Goal: Task Accomplishment & Management: Manage account settings

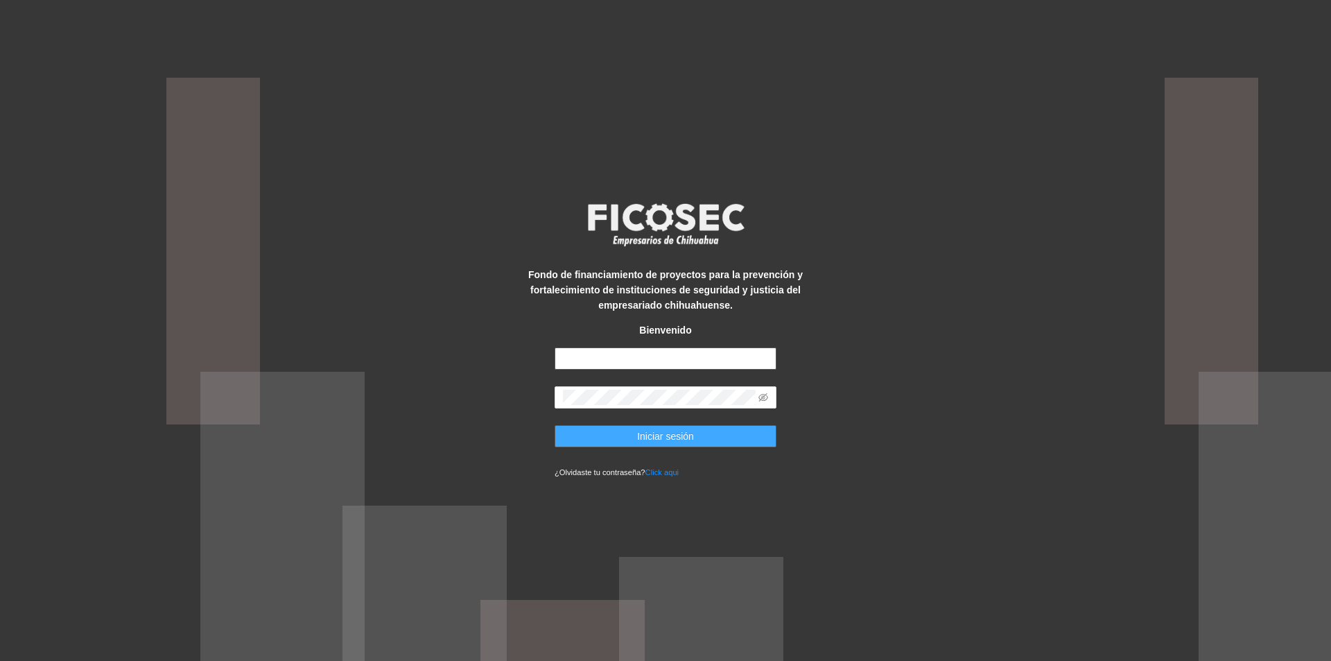
type input "**********"
click at [659, 440] on span "Iniciar sesión" at bounding box center [665, 436] width 57 height 15
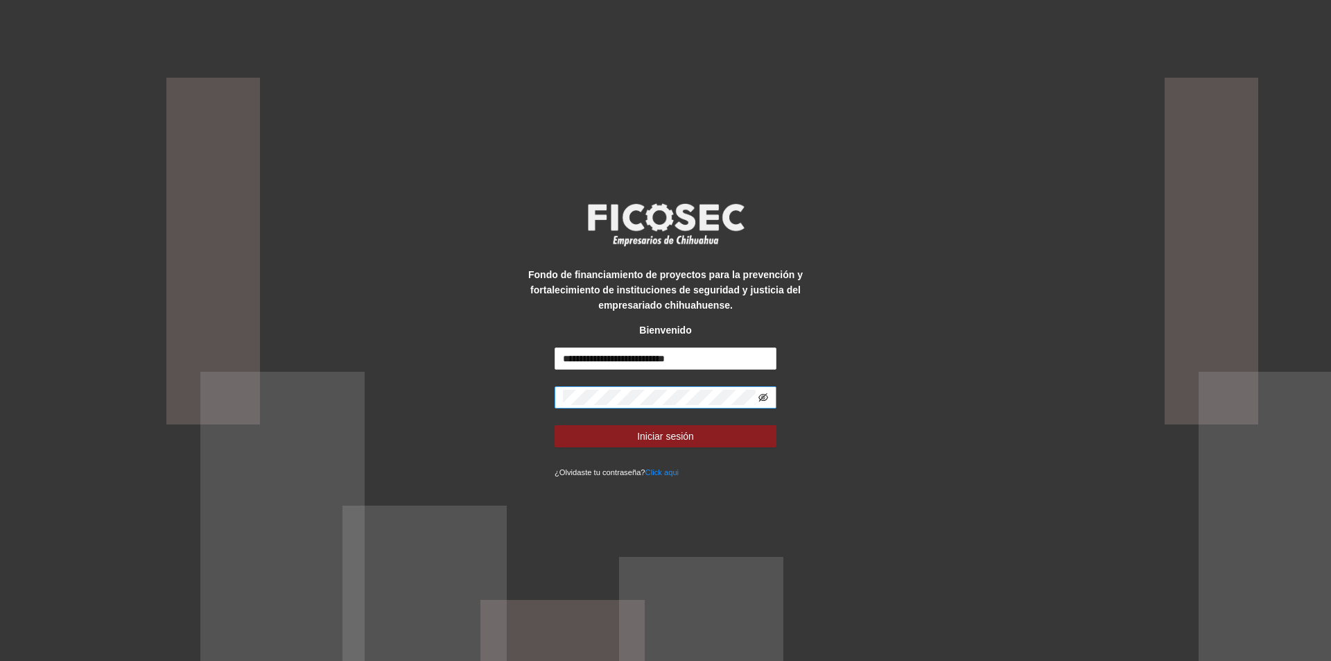
drag, startPoint x: 763, startPoint y: 387, endPoint x: 763, endPoint y: 397, distance: 9.7
click at [763, 395] on span at bounding box center [666, 397] width 222 height 22
click at [763, 397] on icon "eye-invisible" at bounding box center [764, 397] width 10 height 10
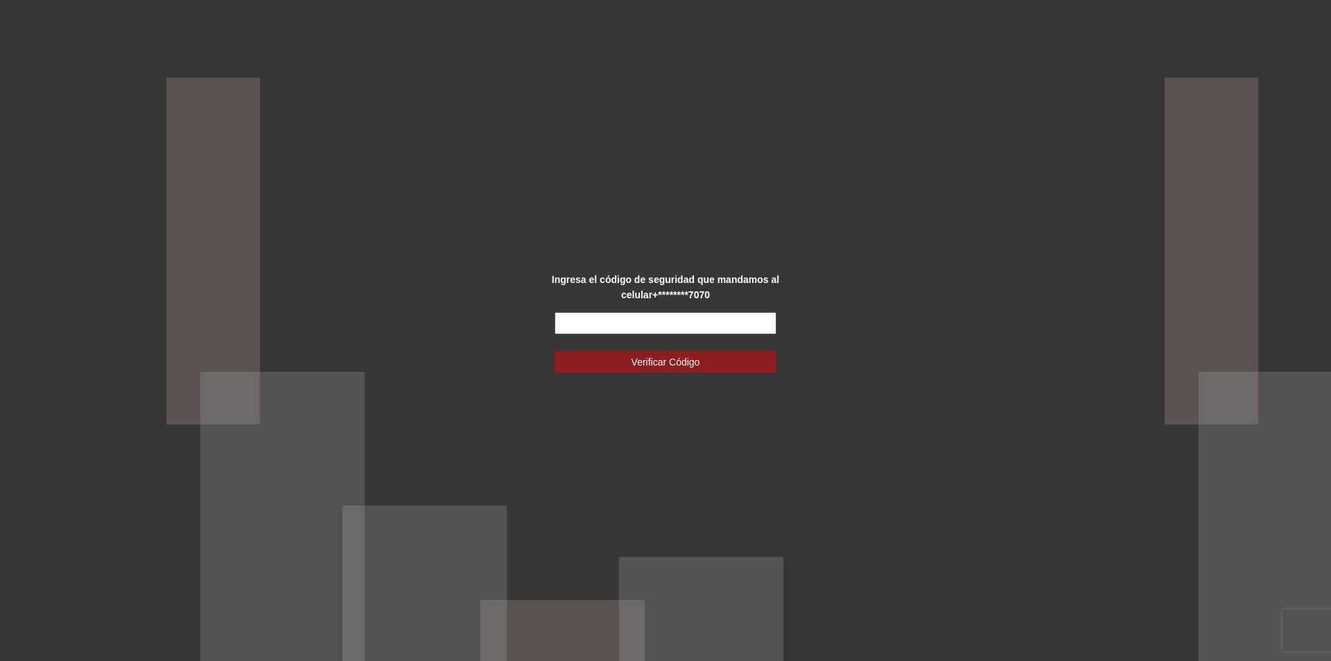
click at [658, 327] on input "text" at bounding box center [666, 323] width 222 height 22
type input "******"
click at [696, 363] on span "Verificar Código" at bounding box center [666, 361] width 69 height 15
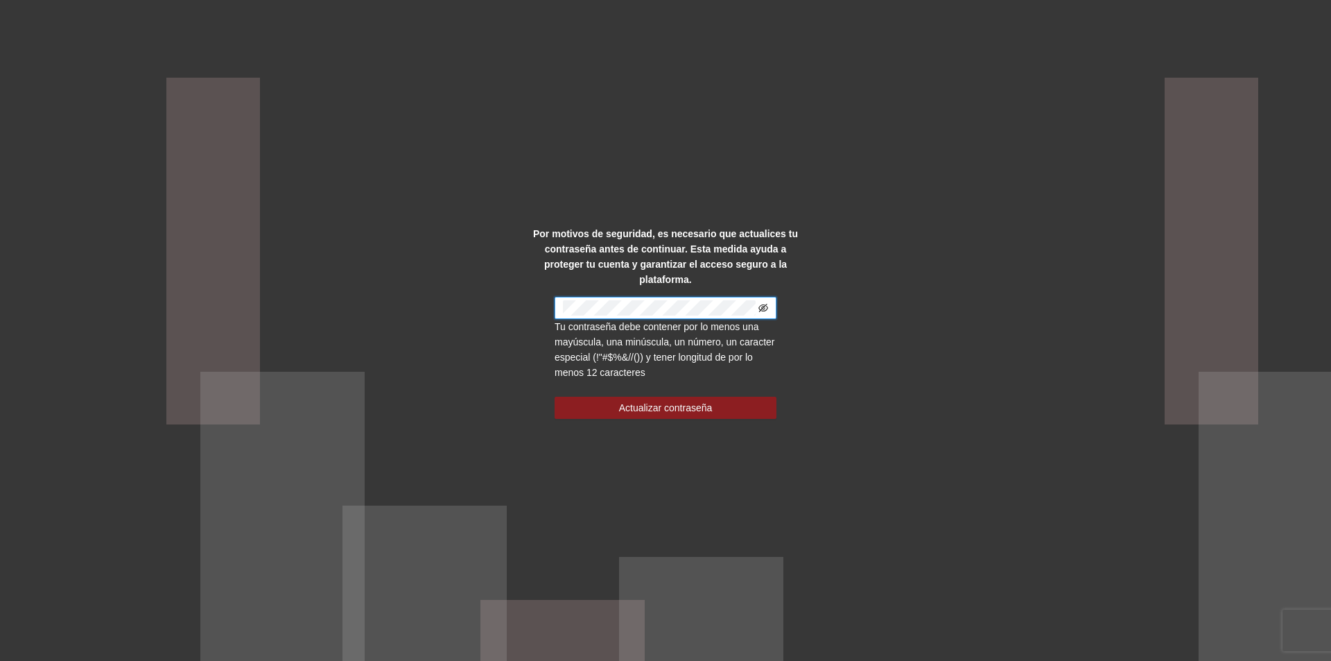
click at [765, 303] on icon "eye-invisible" at bounding box center [764, 308] width 10 height 10
click at [707, 400] on span "Actualizar contraseña" at bounding box center [666, 407] width 94 height 15
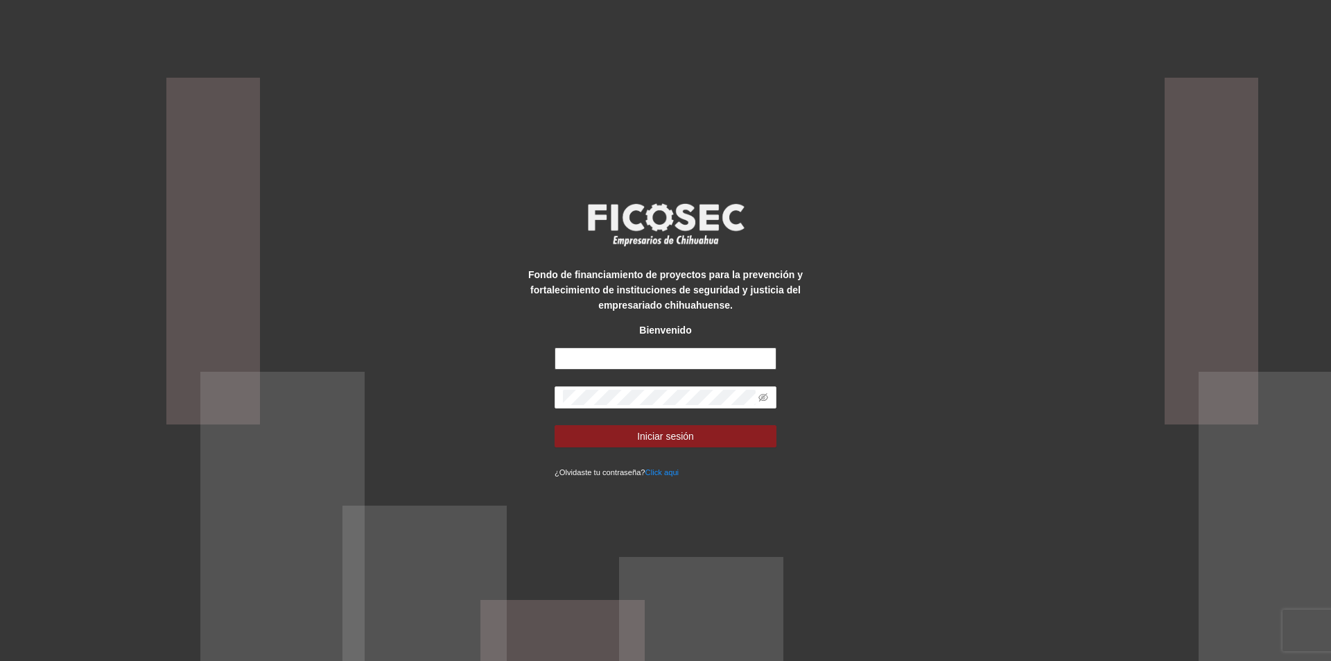
type input "**********"
click at [685, 436] on span "Iniciar sesión" at bounding box center [665, 436] width 57 height 15
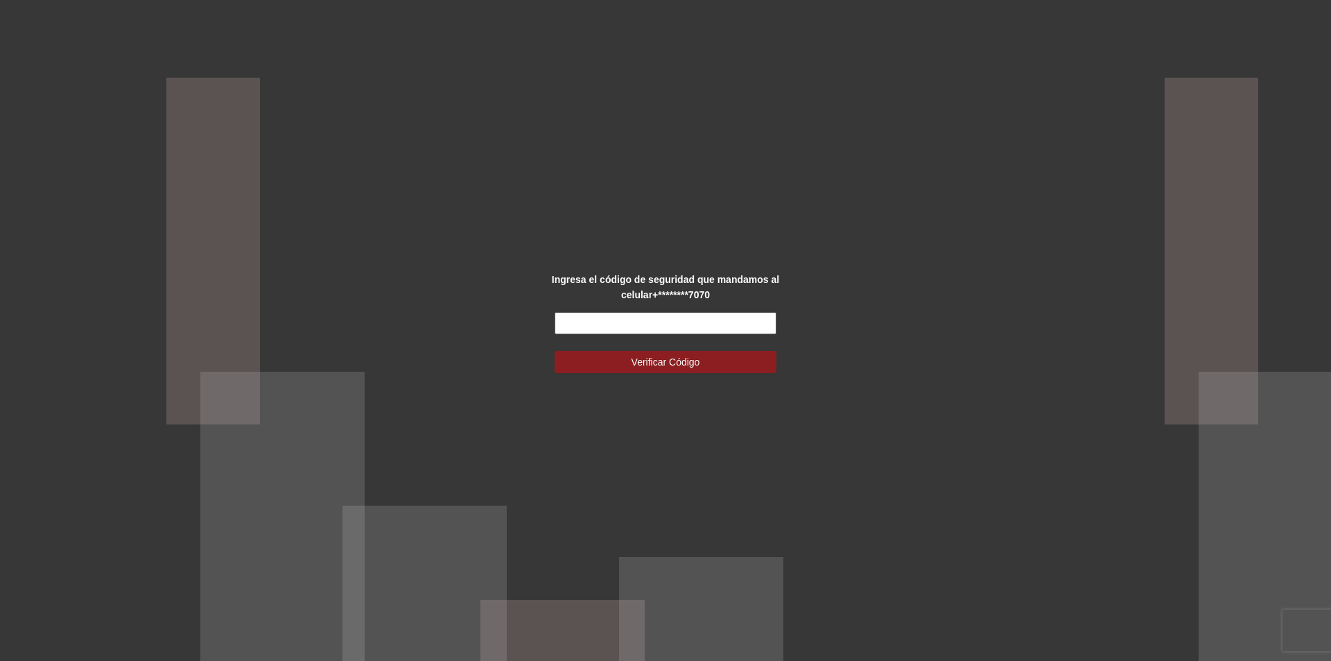
click at [704, 328] on input "text" at bounding box center [666, 323] width 222 height 22
type input "******"
click at [693, 361] on span "Verificar Código" at bounding box center [666, 361] width 69 height 15
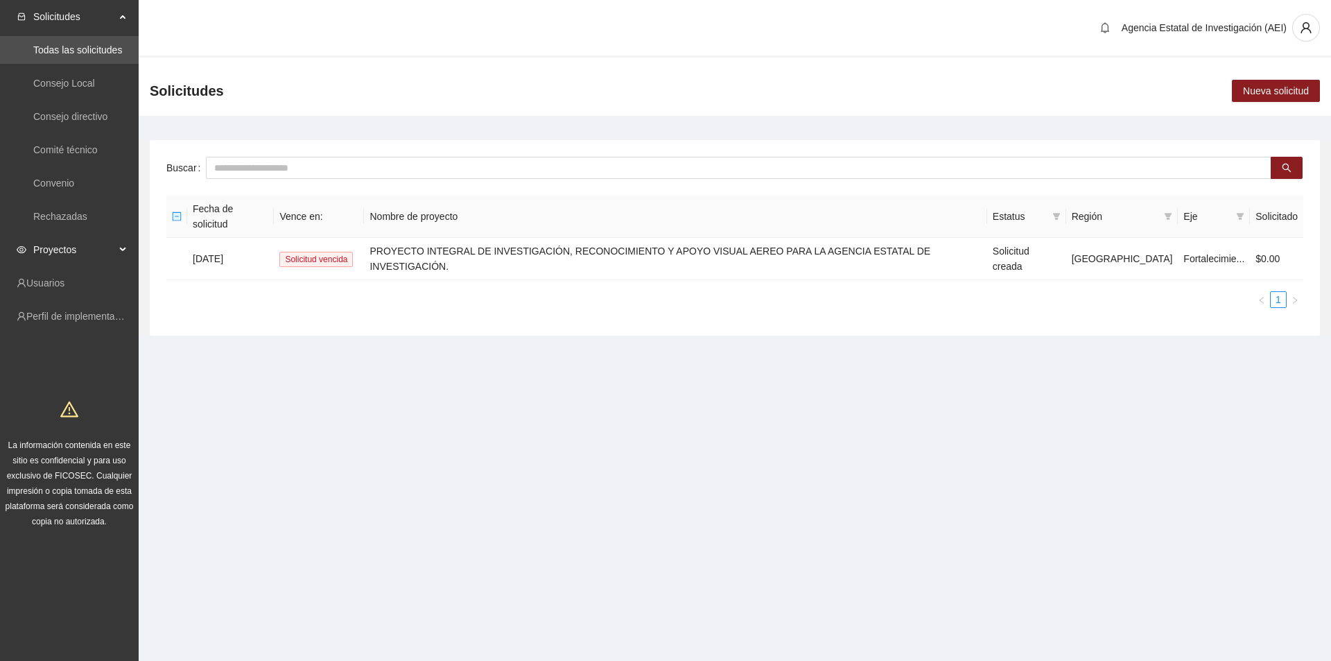
click at [116, 246] on div "Proyectos" at bounding box center [69, 250] width 139 height 28
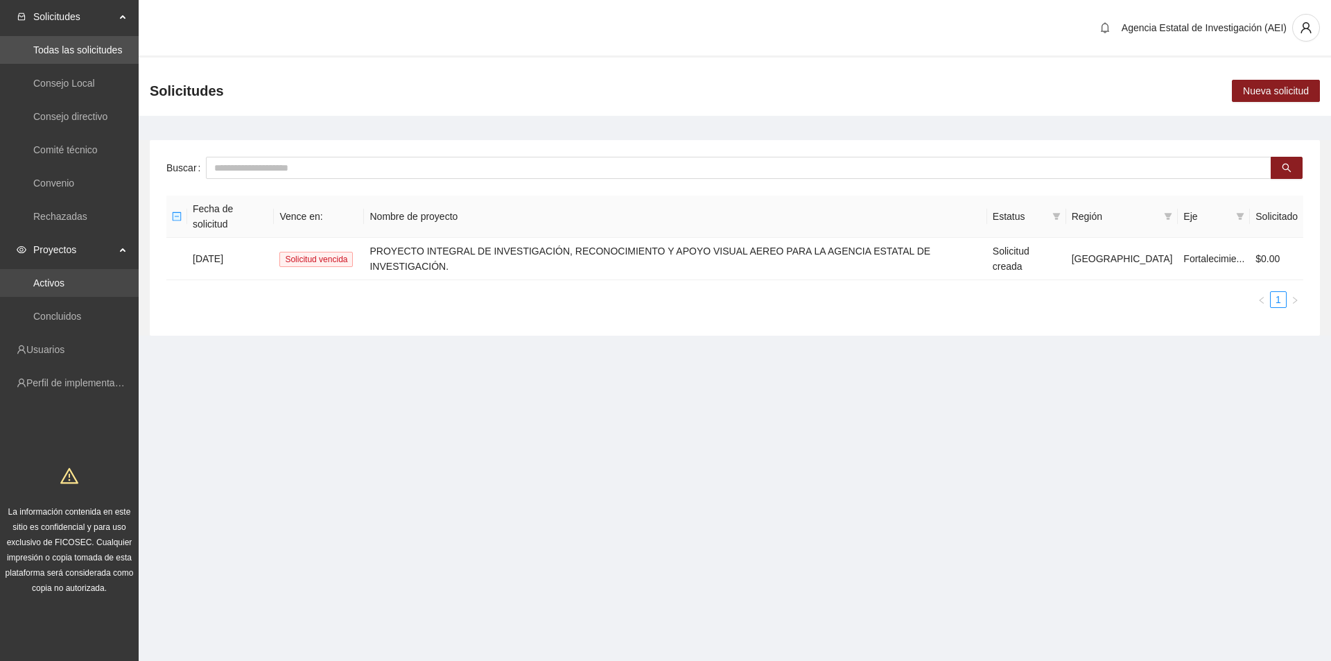
click at [64, 286] on link "Activos" at bounding box center [48, 282] width 31 height 11
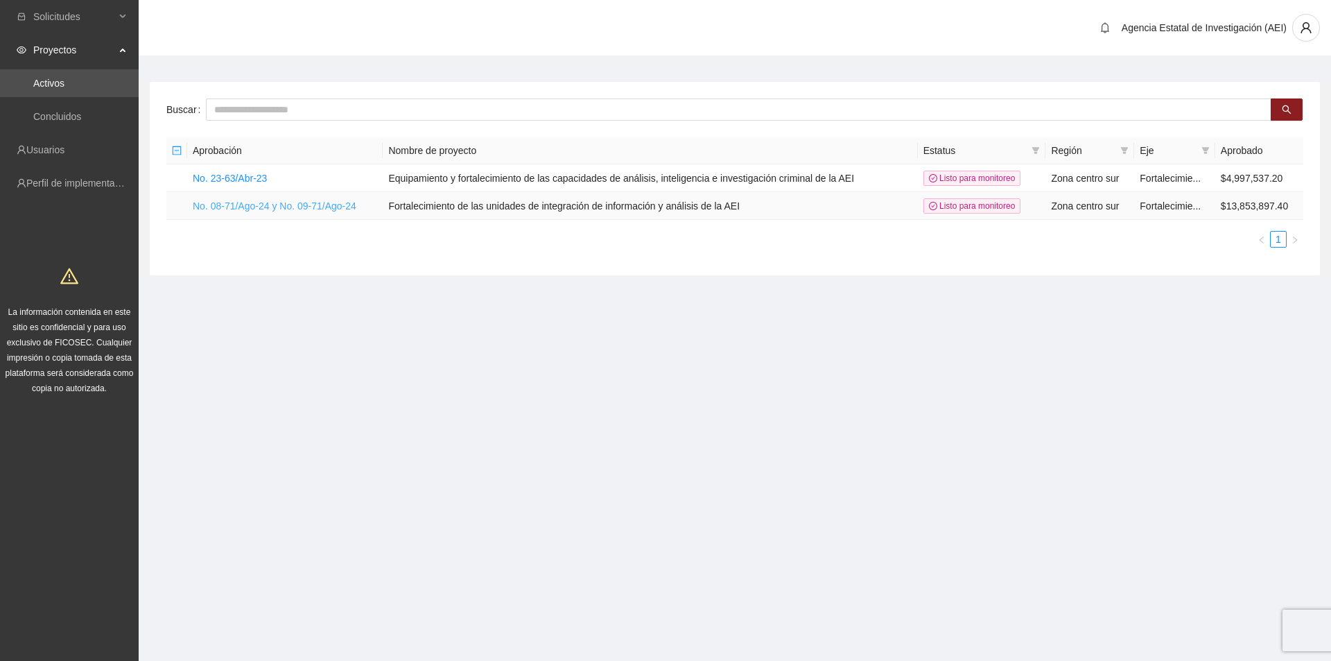
click at [347, 208] on link "No. 08-71/Ago-24 y No. 09-71/Ago-24" at bounding box center [275, 205] width 164 height 11
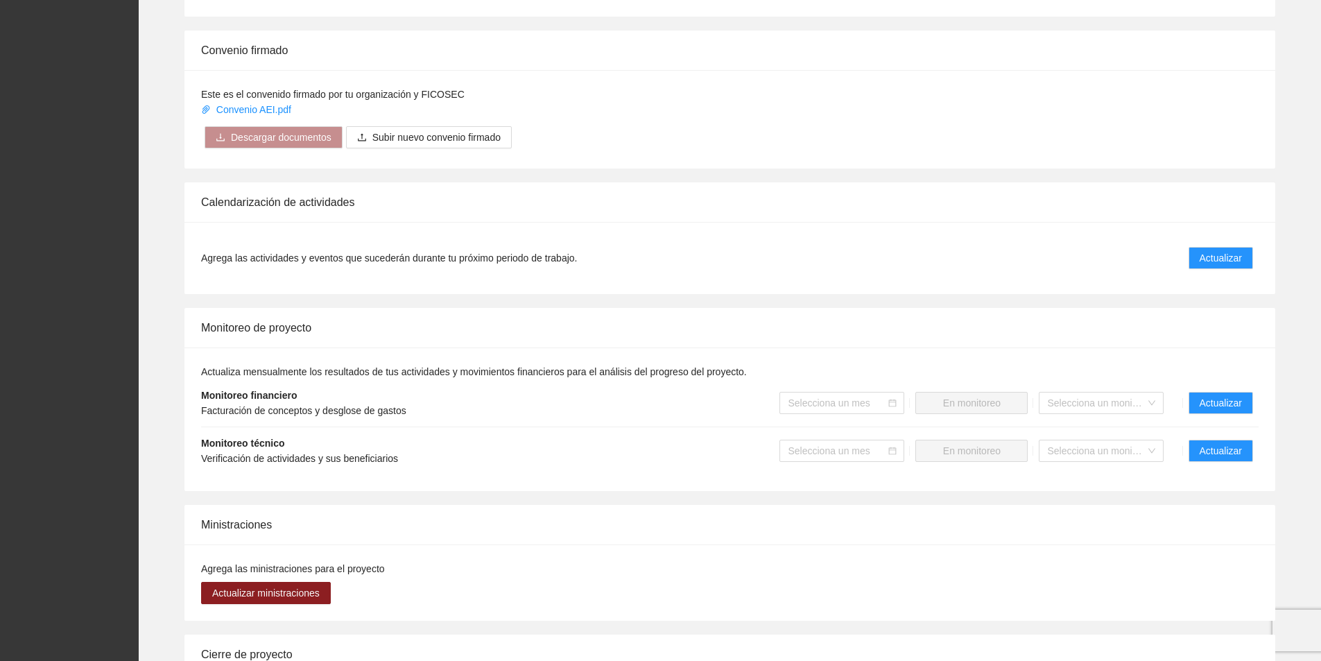
scroll to position [971, 0]
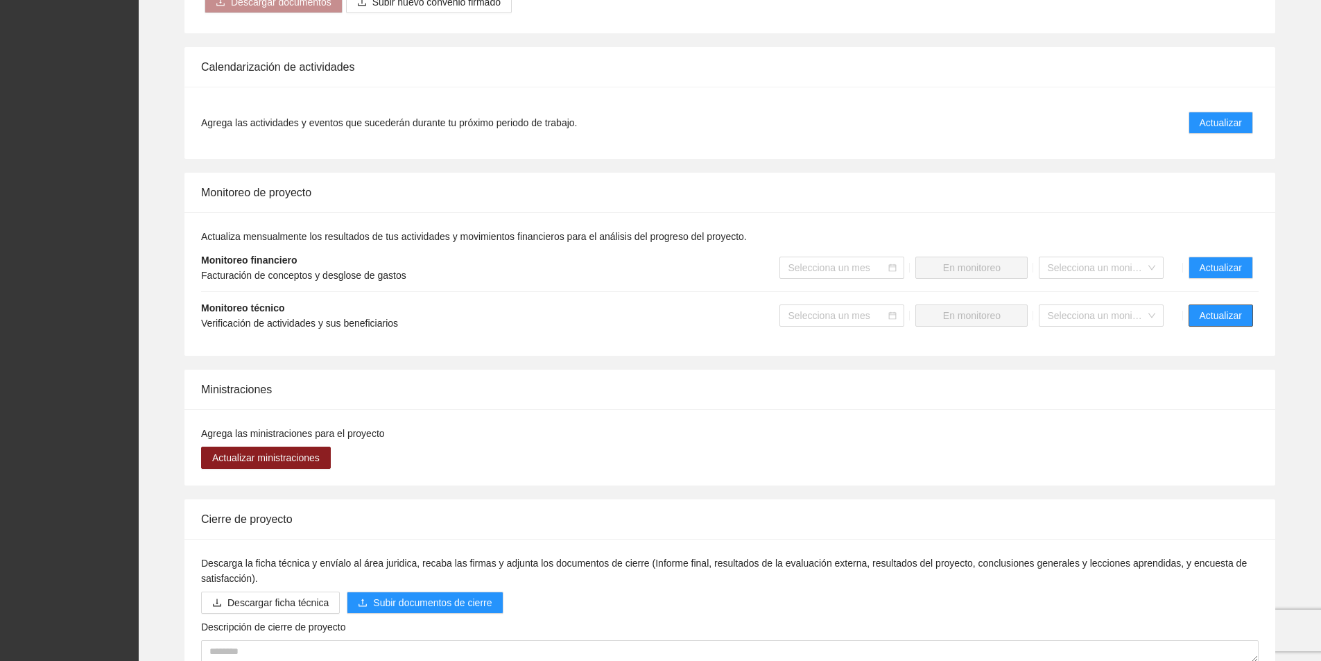
click at [1202, 308] on span "Actualizar" at bounding box center [1221, 315] width 42 height 15
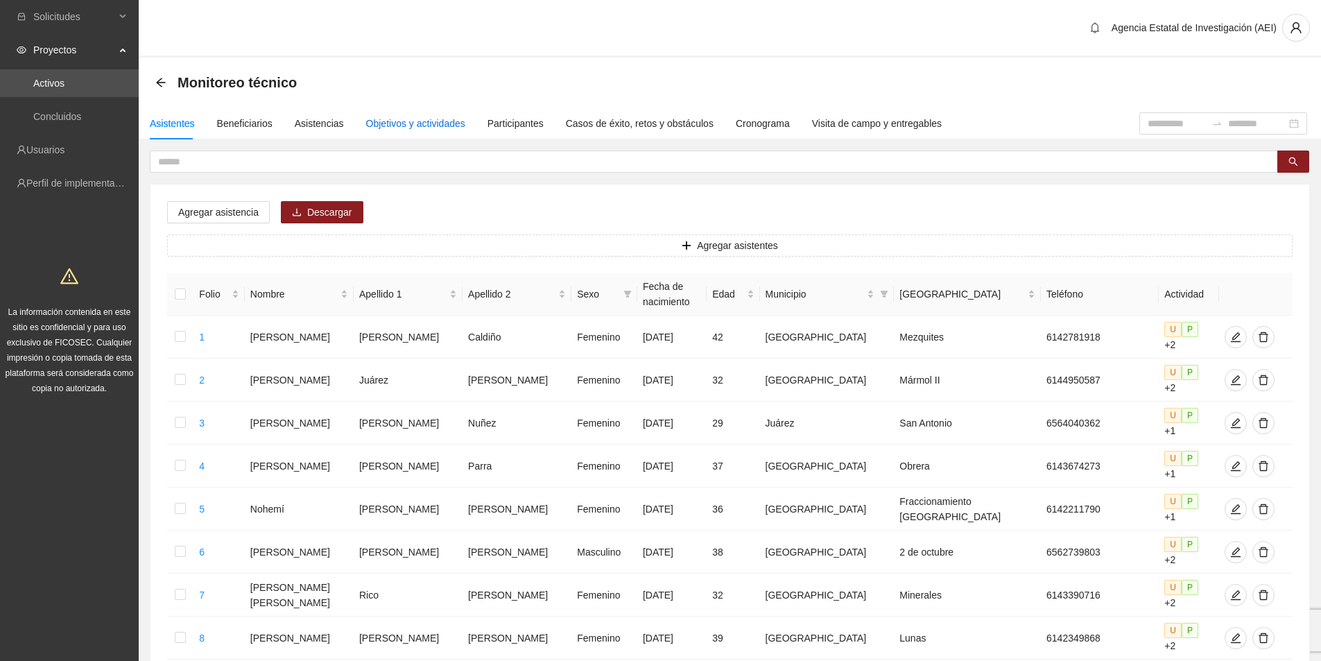
click at [419, 123] on div "Objetivos y actividades" at bounding box center [415, 123] width 99 height 15
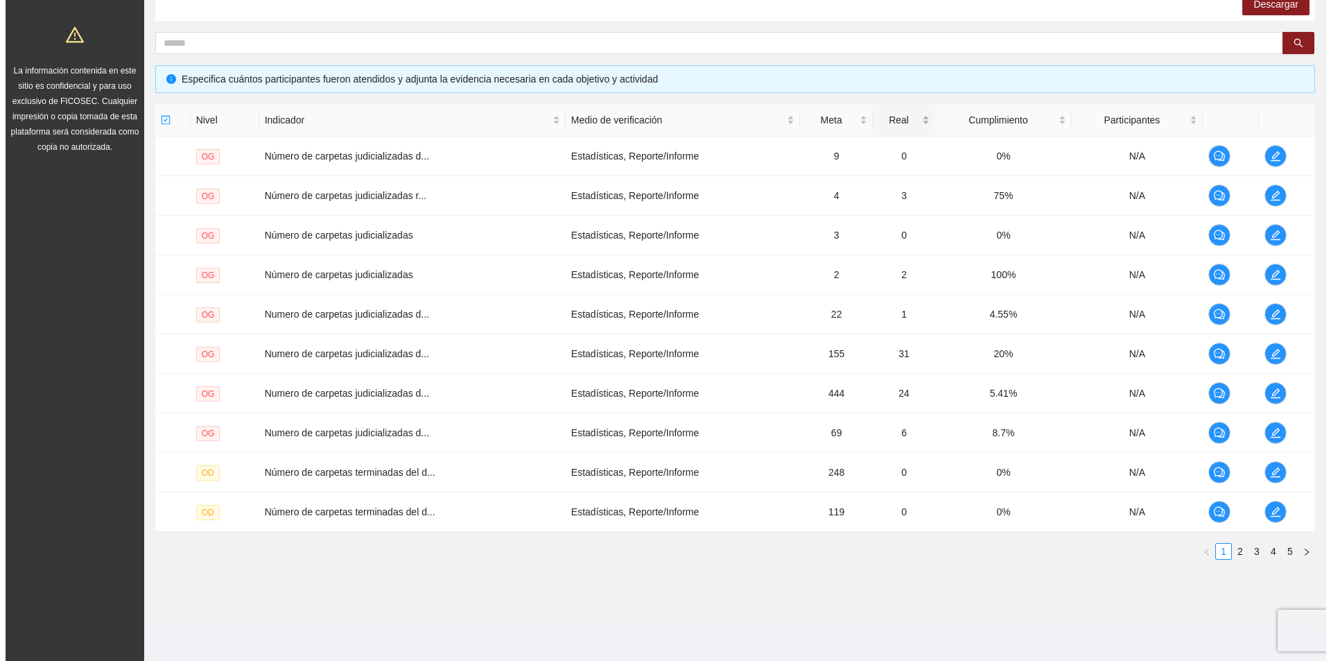
scroll to position [245, 0]
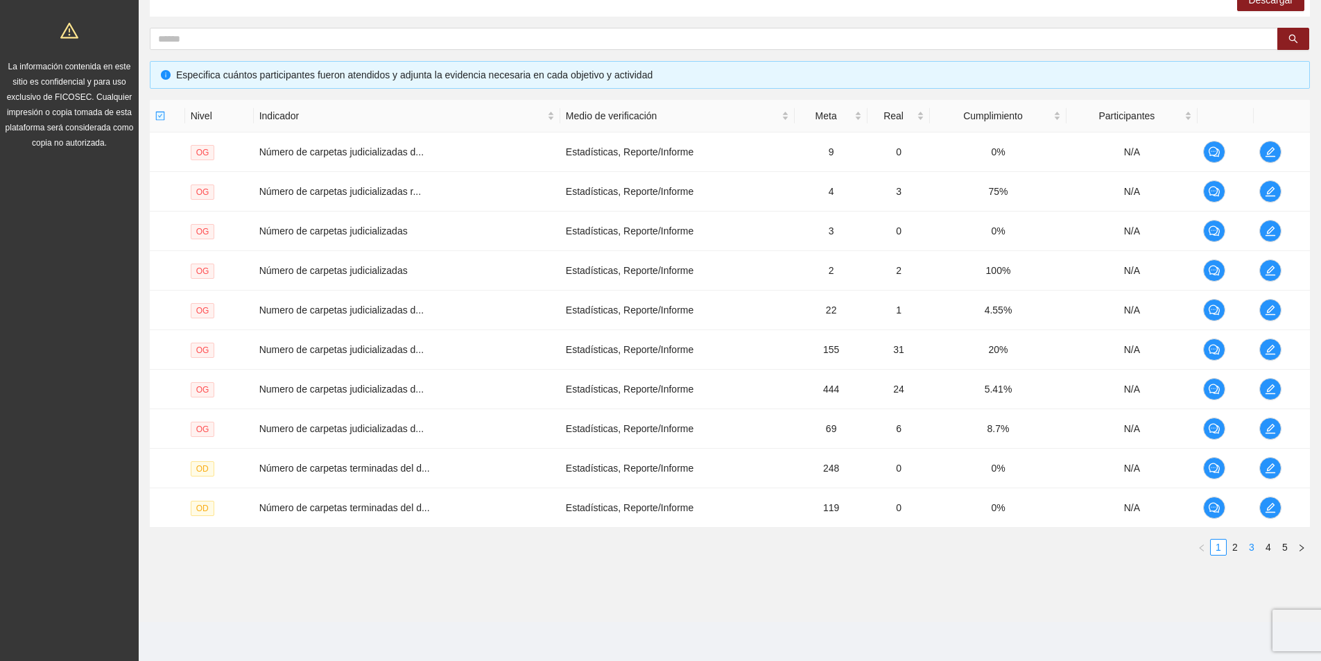
click at [1252, 547] on link "3" at bounding box center [1251, 546] width 15 height 15
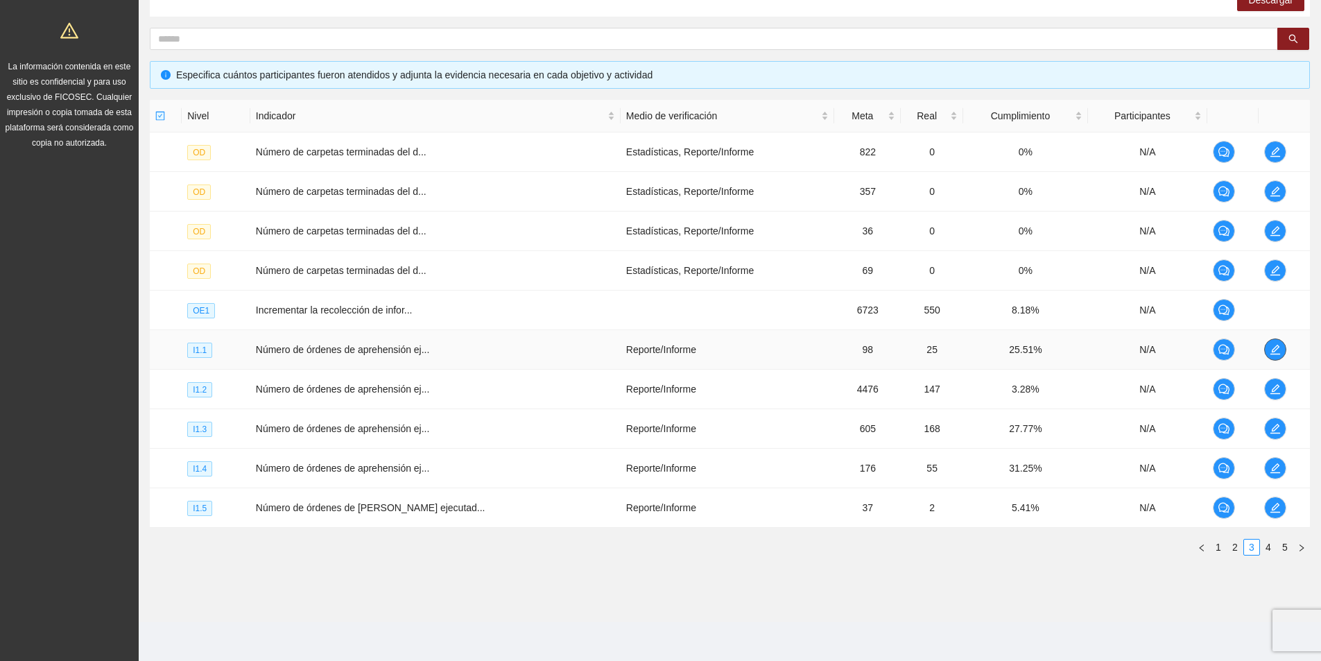
click at [1270, 354] on icon "edit" at bounding box center [1275, 349] width 11 height 11
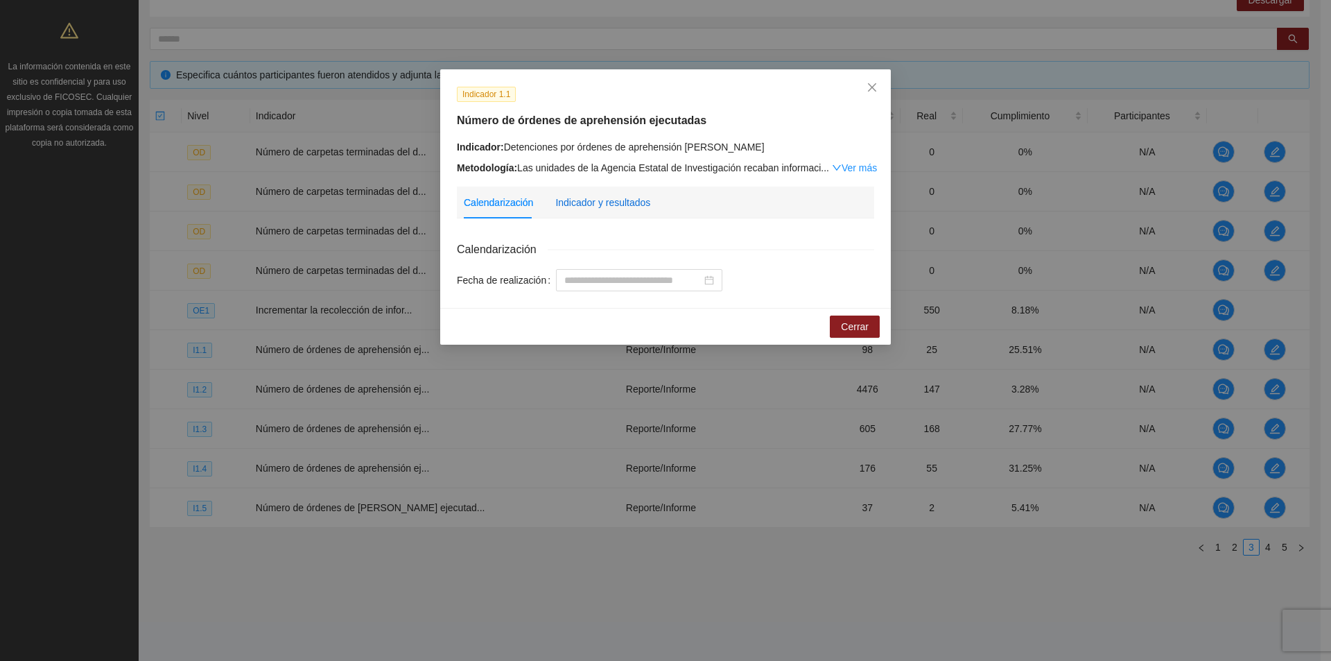
click at [609, 198] on div "Indicador y resultados" at bounding box center [602, 202] width 95 height 15
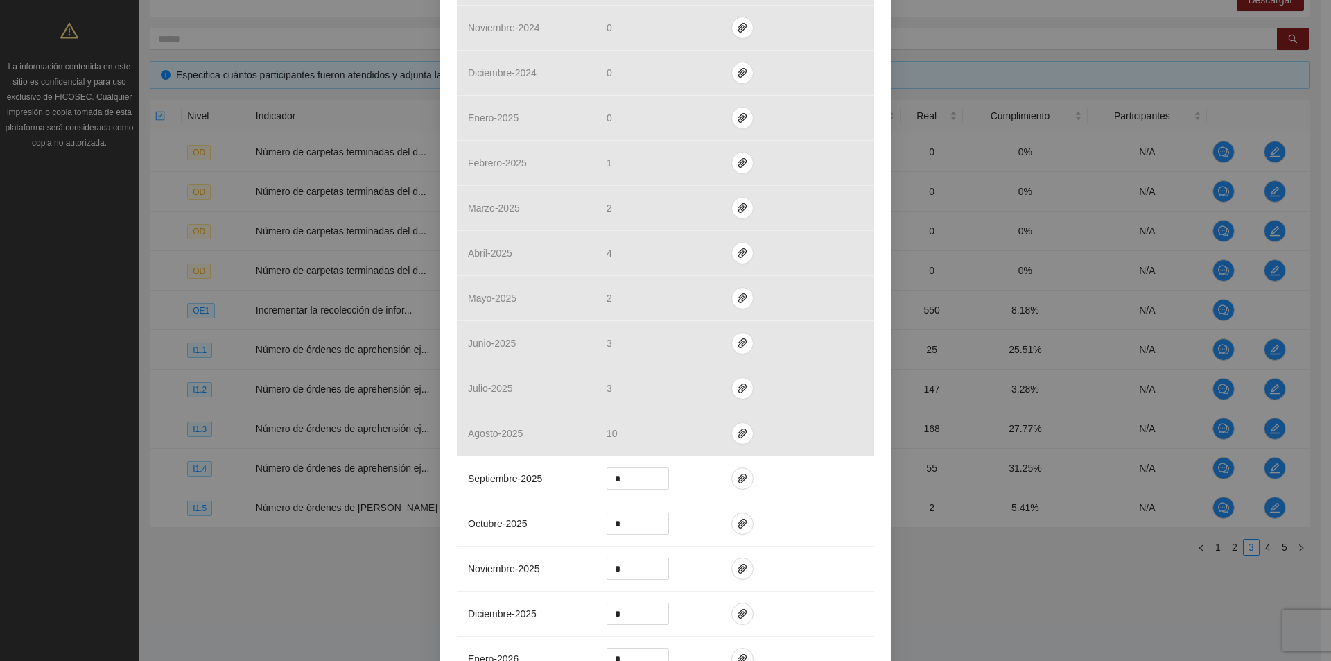
scroll to position [416, 0]
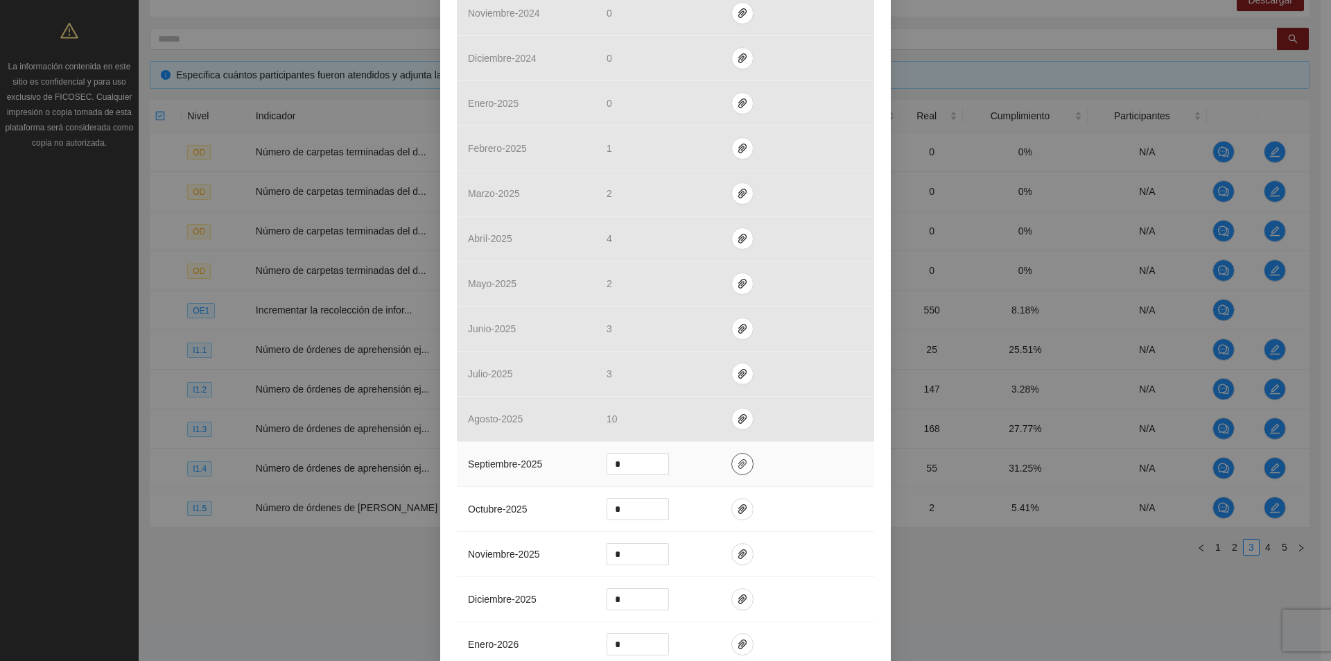
click at [737, 460] on icon "paper-clip" at bounding box center [742, 463] width 11 height 11
click at [696, 422] on span "Adjuntar documento" at bounding box center [700, 419] width 87 height 15
click at [697, 419] on span "Adjuntar documento" at bounding box center [700, 419] width 87 height 15
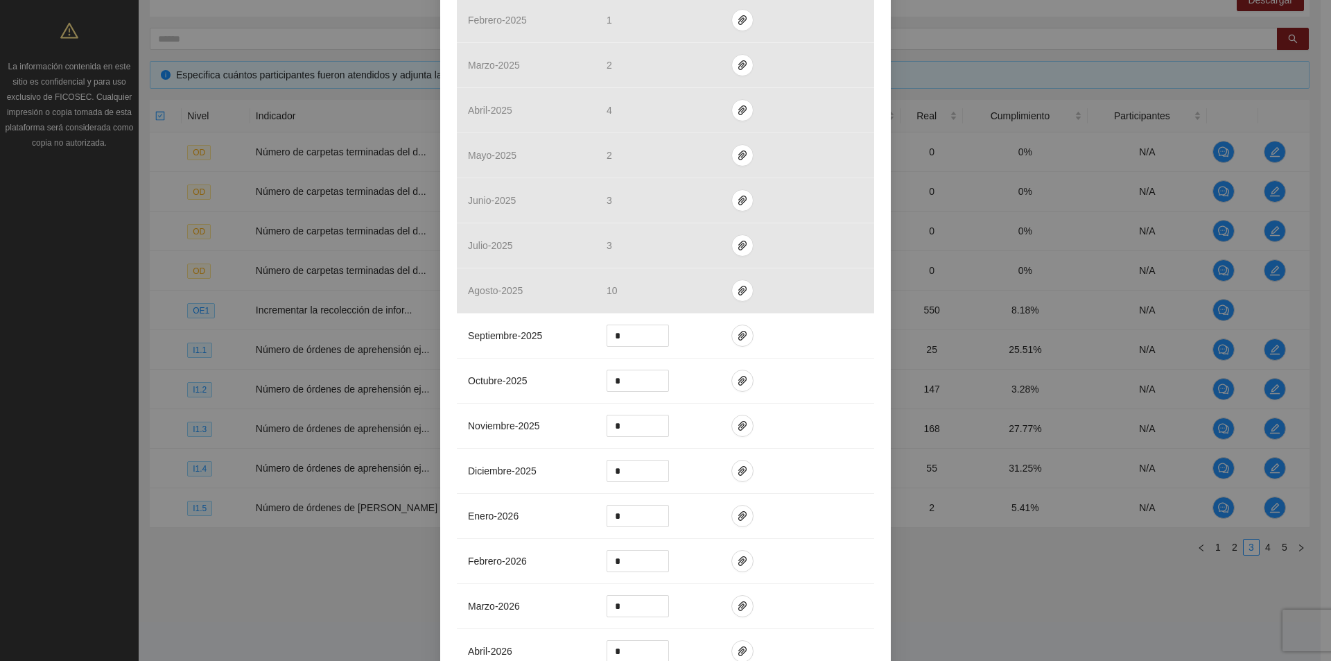
scroll to position [693, 0]
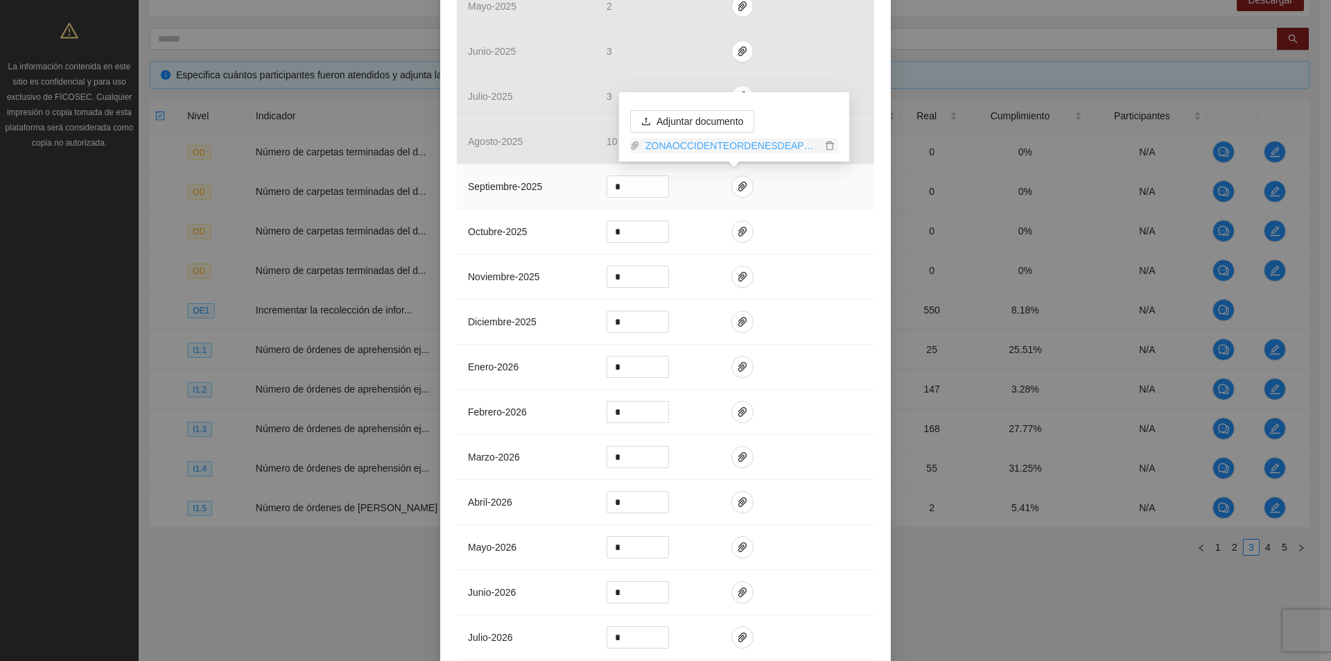
click at [726, 148] on link "ZONAOCCIDENTEORDENESDEAPREHENSION_0001 (2).pdf" at bounding box center [731, 145] width 182 height 15
click at [629, 190] on input "*" at bounding box center [637, 186] width 61 height 21
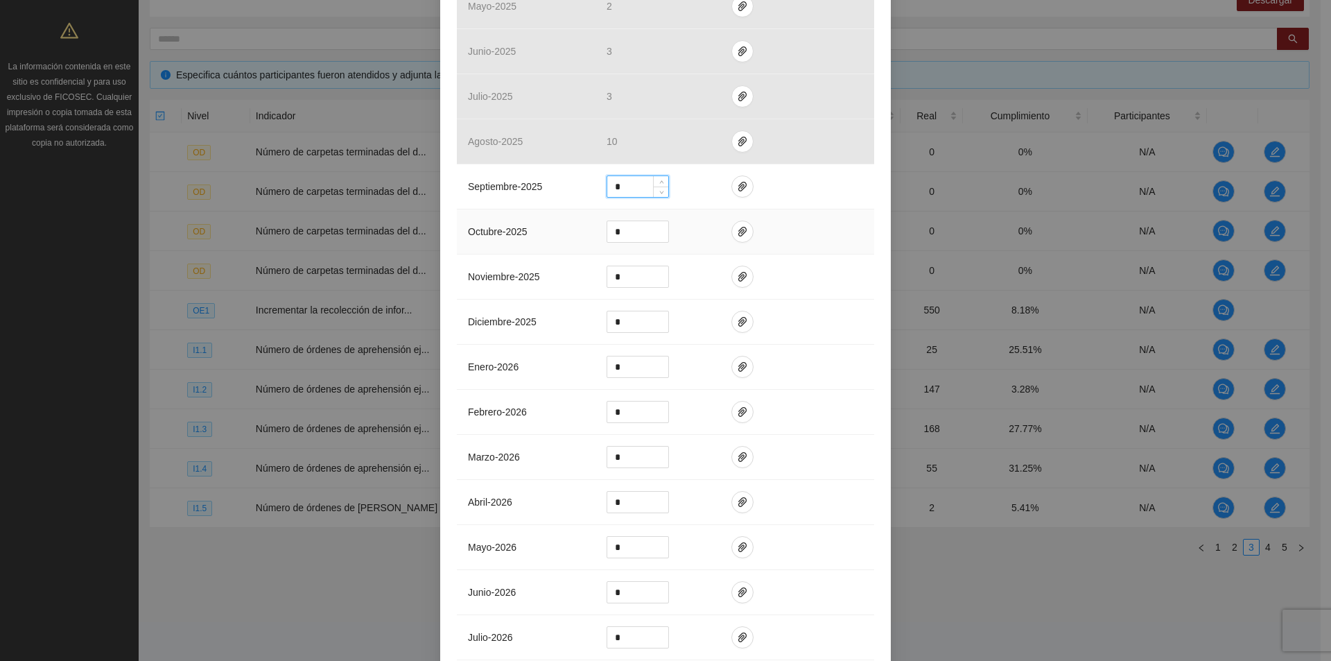
type input "*"
click at [688, 239] on td "*" at bounding box center [658, 231] width 125 height 45
click at [737, 188] on icon "paper-clip" at bounding box center [742, 186] width 11 height 11
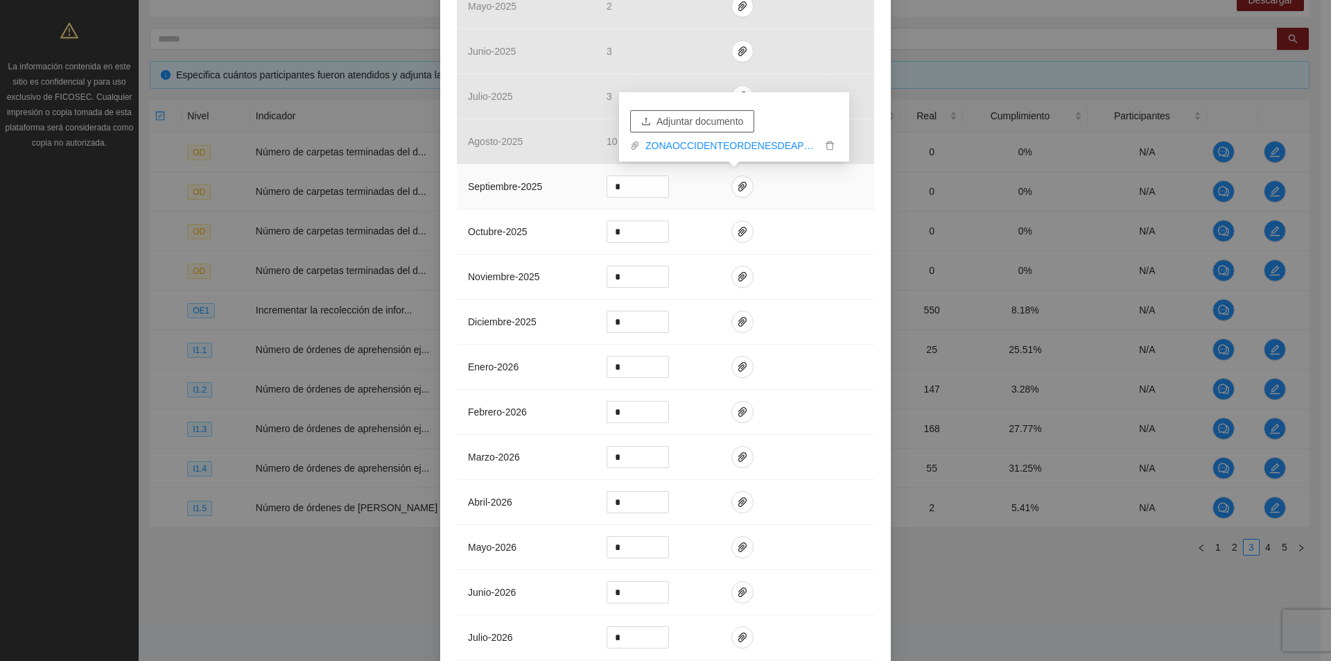
click at [700, 114] on span "Adjuntar documento" at bounding box center [700, 121] width 87 height 15
click at [673, 150] on link "ordenesaprehensionocci24.xlsx" at bounding box center [731, 145] width 182 height 15
click at [621, 185] on input "*" at bounding box center [637, 186] width 61 height 21
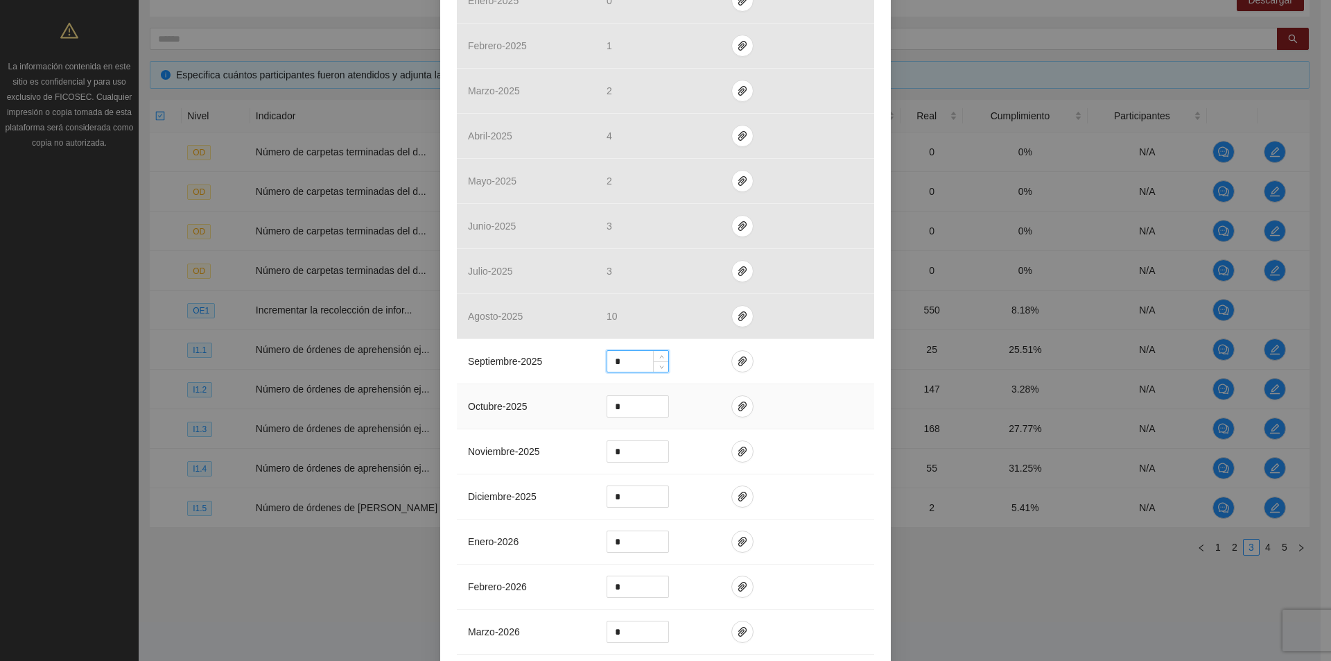
scroll to position [512, 0]
type input "*"
click at [750, 366] on td at bounding box center [797, 367] width 154 height 45
click at [741, 365] on span "paper-clip" at bounding box center [742, 367] width 21 height 11
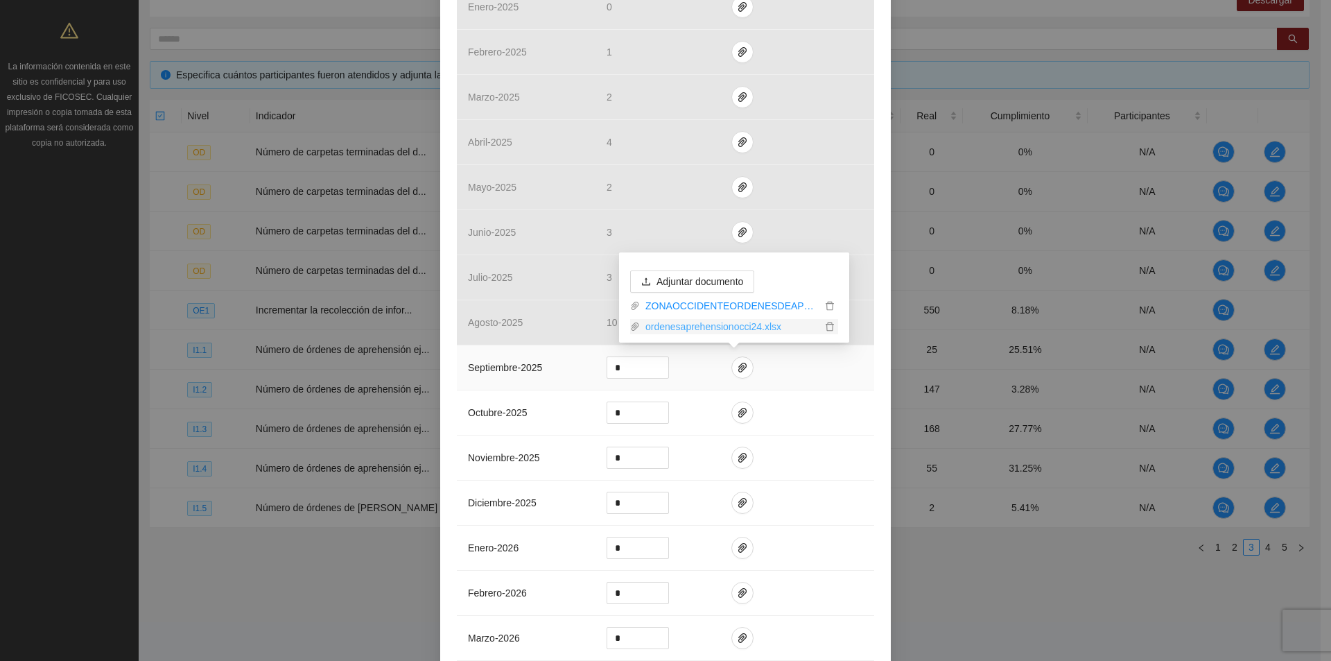
click at [731, 327] on link "ordenesaprehensionocci24.xlsx" at bounding box center [731, 326] width 182 height 15
click at [707, 302] on link "ZONAOCCIDENTEORDENESDEAPREHENSION_0001 (2).pdf" at bounding box center [731, 305] width 182 height 15
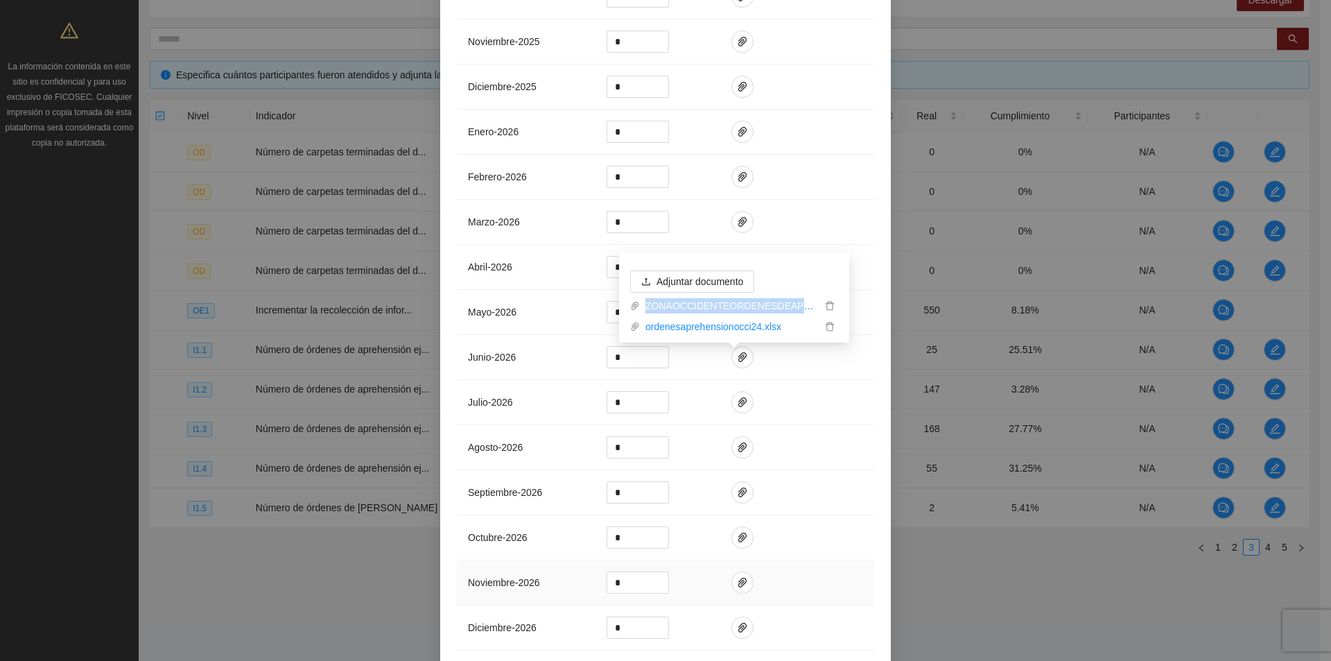
scroll to position [1067, 0]
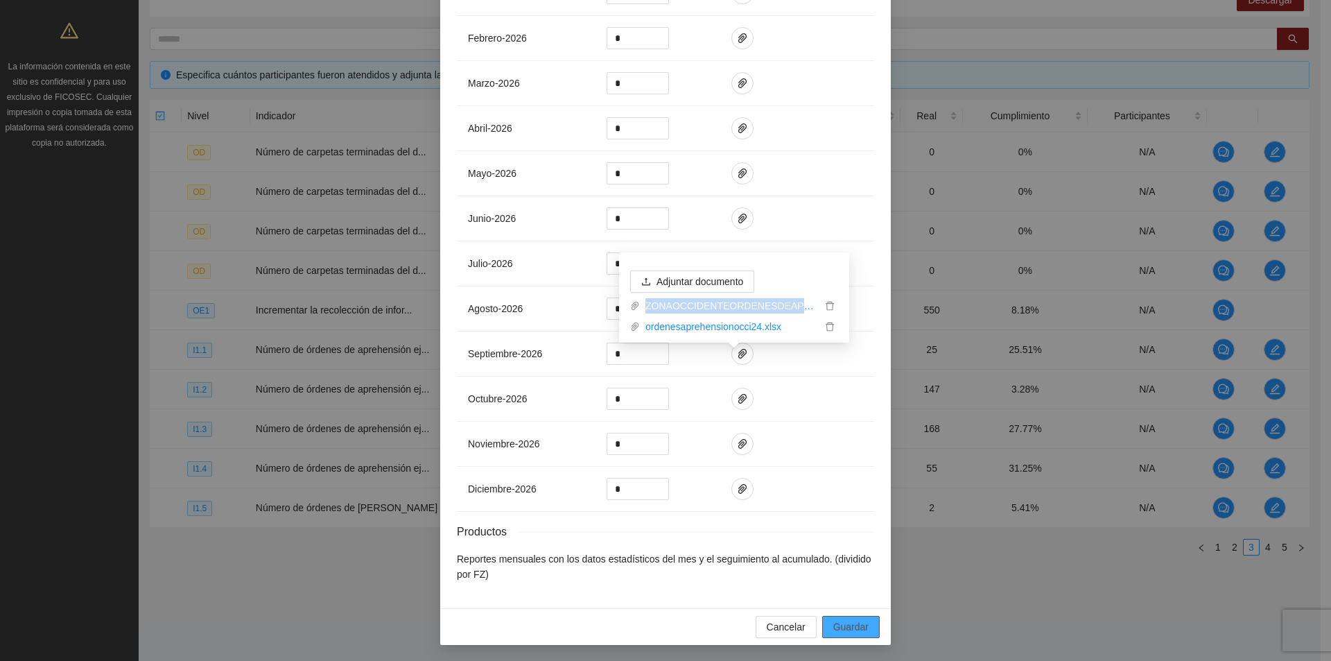
click at [851, 623] on span "Guardar" at bounding box center [850, 626] width 35 height 15
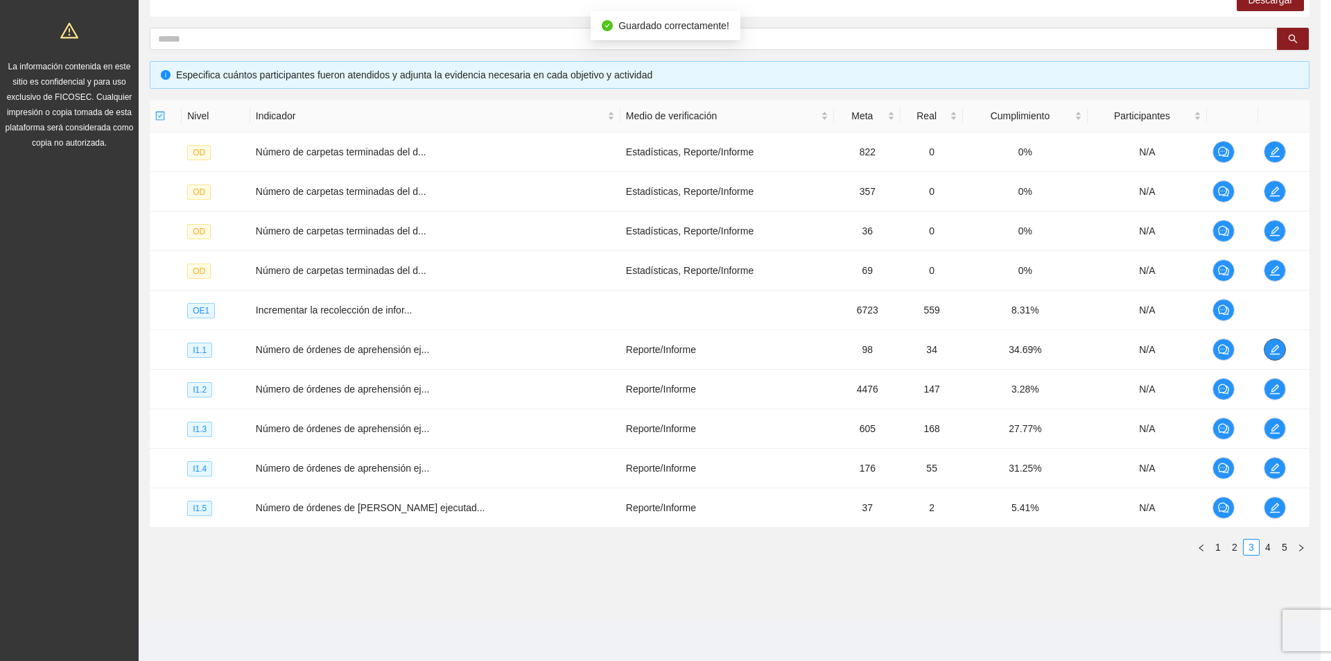
scroll to position [0, 0]
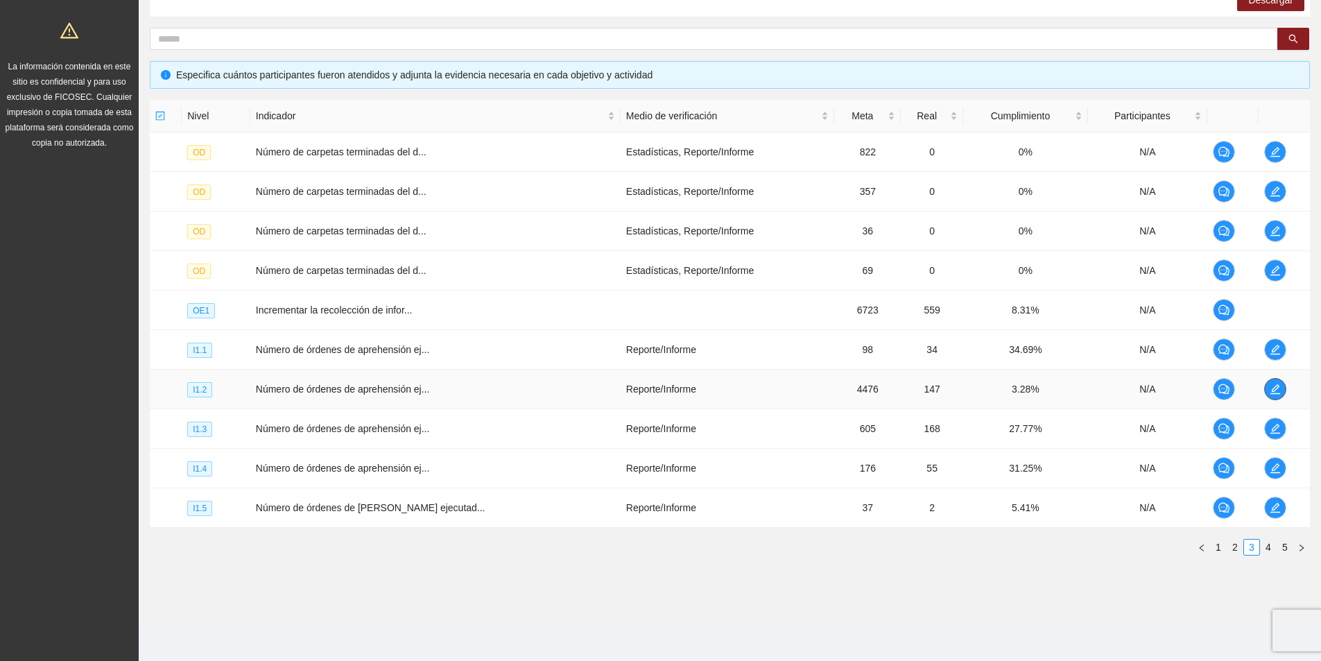
click at [1267, 381] on button "button" at bounding box center [1275, 389] width 22 height 22
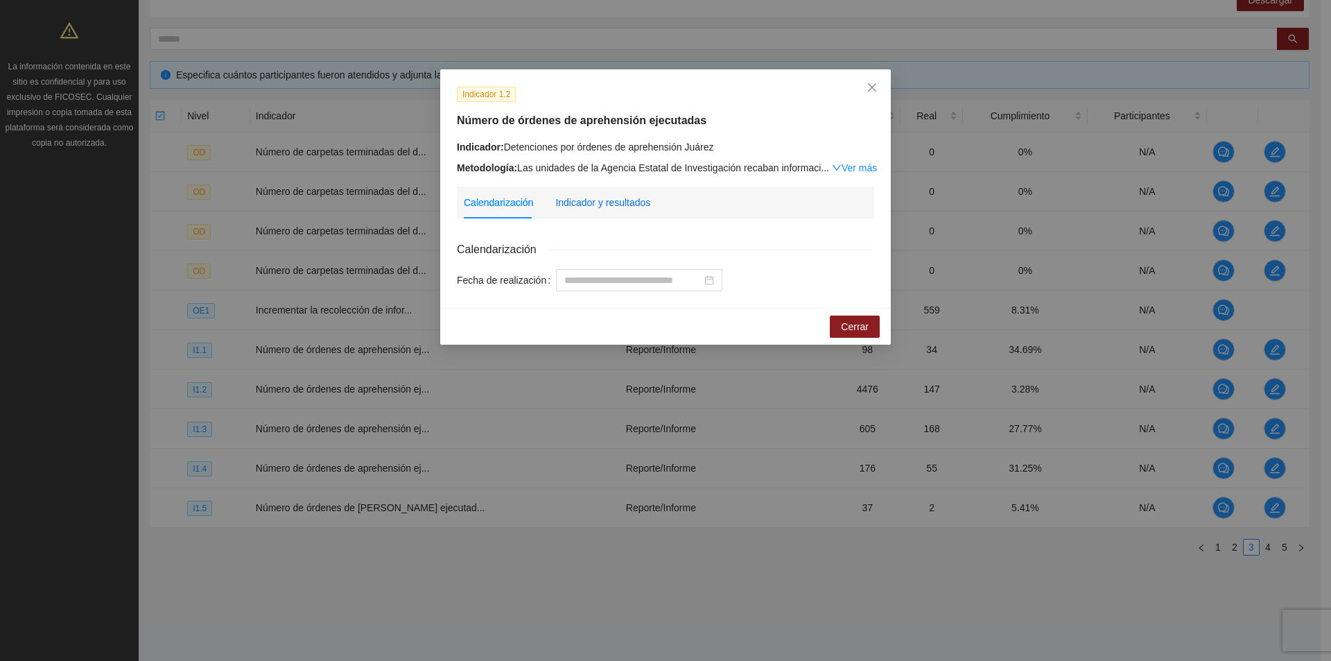
click at [623, 198] on div "Indicador y resultados" at bounding box center [602, 202] width 95 height 15
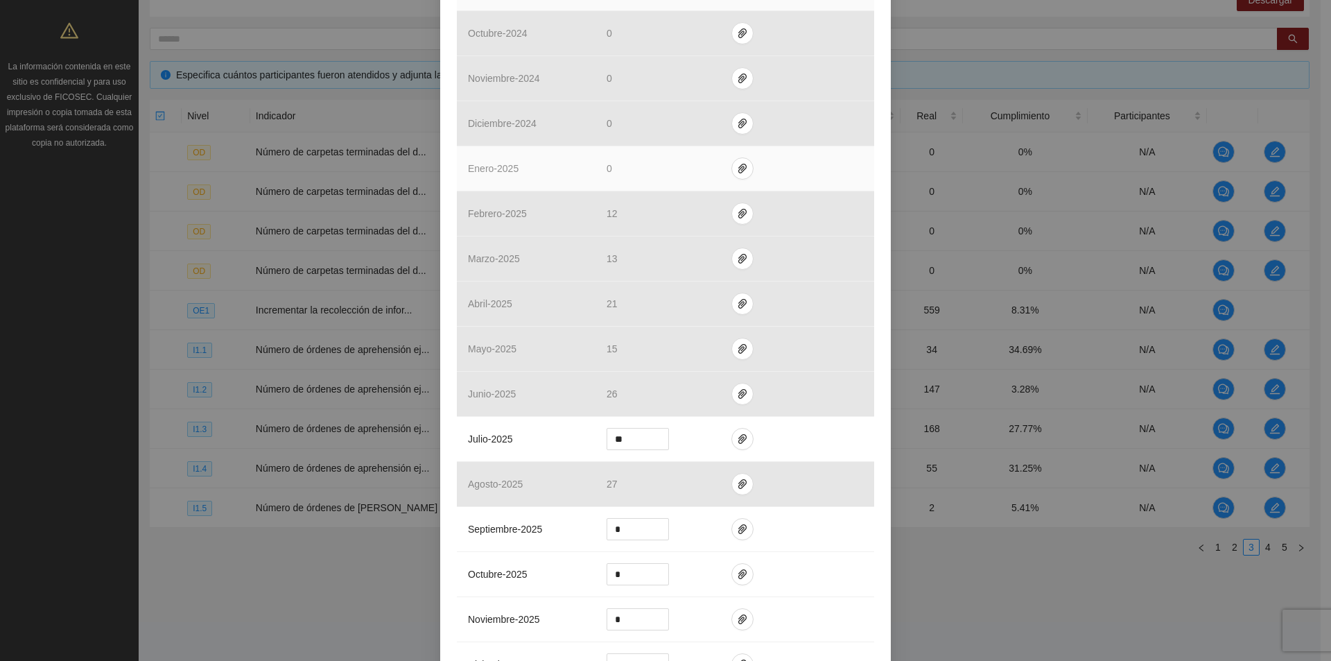
scroll to position [485, 0]
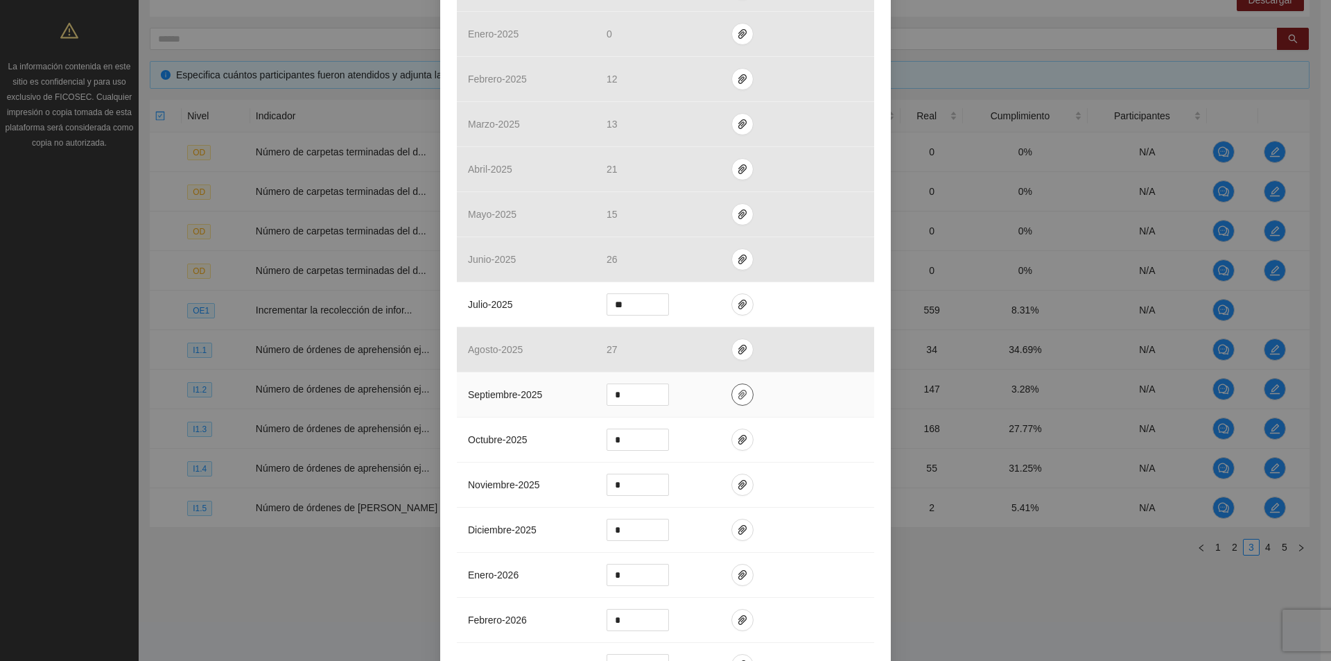
click at [737, 391] on icon "paper-clip" at bounding box center [742, 394] width 11 height 11
click at [714, 350] on span "Adjuntar documento" at bounding box center [700, 350] width 87 height 15
click at [693, 329] on span "Adjuntar documento" at bounding box center [700, 329] width 87 height 15
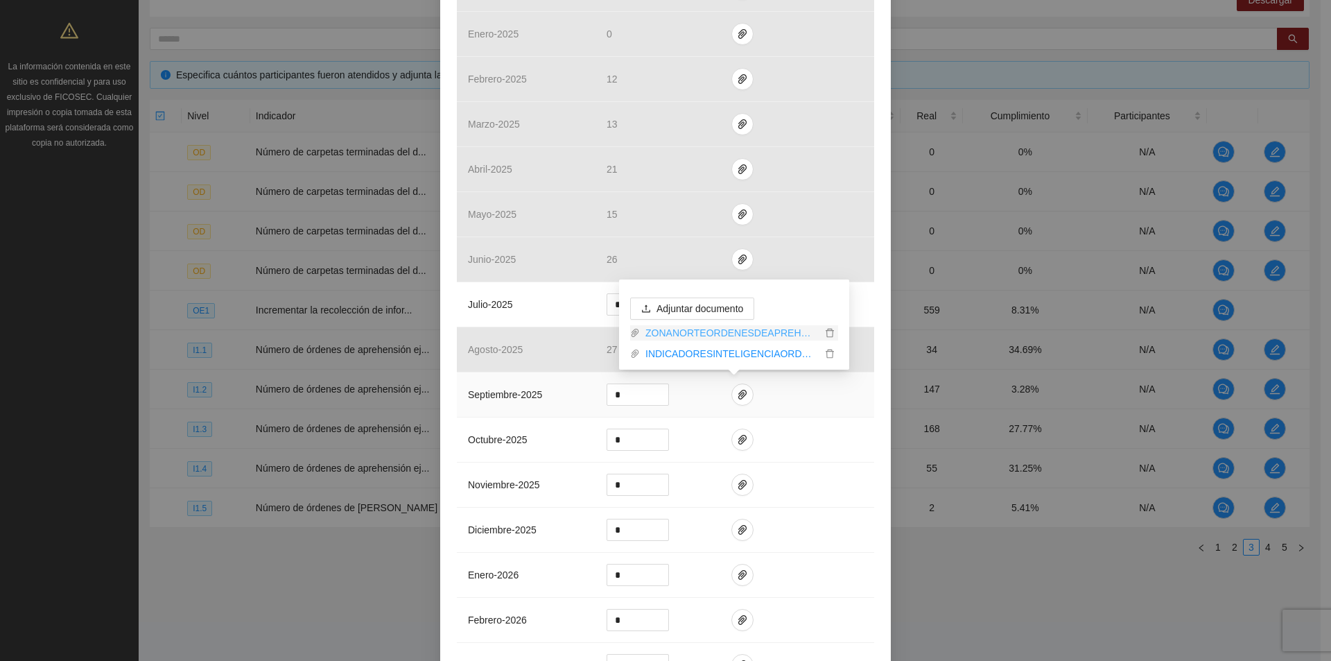
click at [707, 336] on link "ZONANORTEORDENESDEAPREHENSION_0001 (1).pdf" at bounding box center [731, 332] width 182 height 15
click at [740, 350] on link "INDICADORESINTELIGENCIAORDENESDEAPREHENSIONNORTsep.docx" at bounding box center [731, 353] width 182 height 15
click at [830, 353] on icon "delete" at bounding box center [830, 354] width 10 height 10
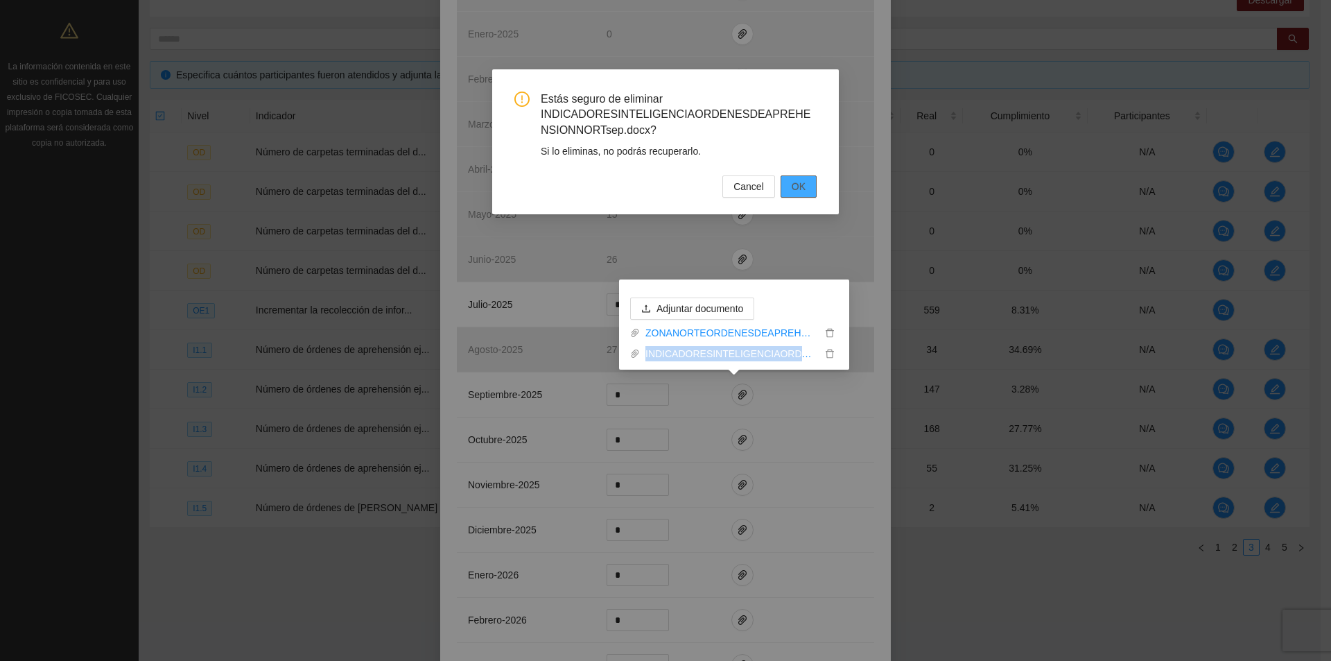
click at [788, 187] on button "OK" at bounding box center [799, 186] width 36 height 22
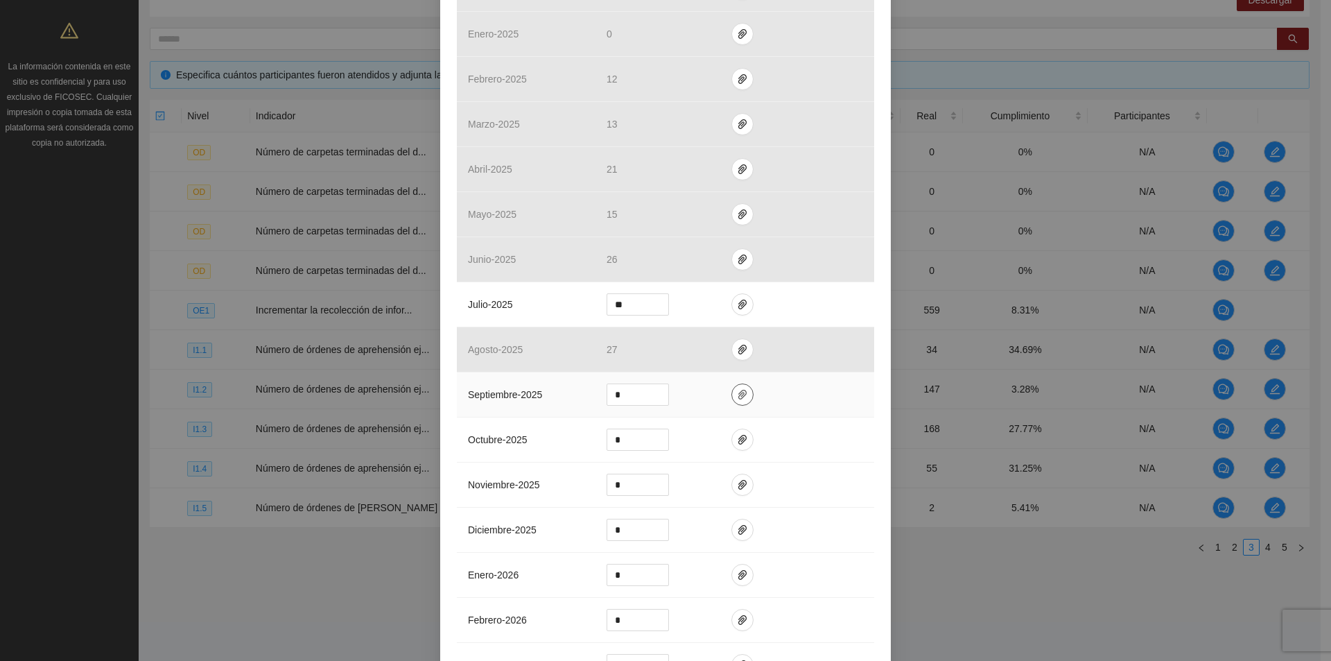
click at [737, 390] on icon "paper-clip" at bounding box center [742, 394] width 11 height 11
click at [711, 345] on div "ZONANORTEORDENESDEAPREHENSION_0001 (1).pdf" at bounding box center [734, 350] width 208 height 21
click at [706, 349] on link "ZONANORTEORDENESDEAPREHENSION_0001 (1).pdf" at bounding box center [731, 353] width 182 height 15
click at [664, 324] on span "Adjuntar documento" at bounding box center [700, 329] width 87 height 15
click at [738, 356] on link "ordenesaprehensionnorte24.xlsx" at bounding box center [731, 353] width 182 height 15
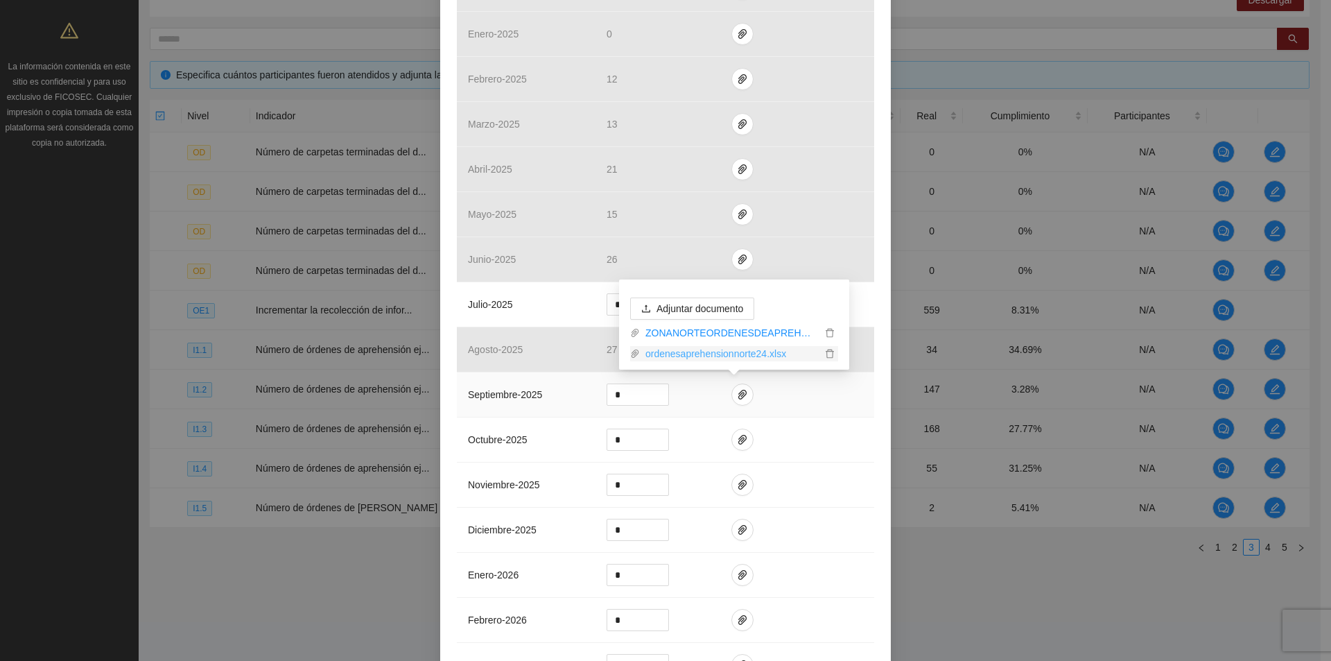
click at [706, 356] on link "ordenesaprehensionnorte24.xlsx" at bounding box center [731, 353] width 182 height 15
click at [696, 333] on link "ZONANORTEORDENESDEAPREHENSION_0001 (1).pdf" at bounding box center [731, 332] width 182 height 15
click at [636, 395] on input "*" at bounding box center [637, 394] width 61 height 21
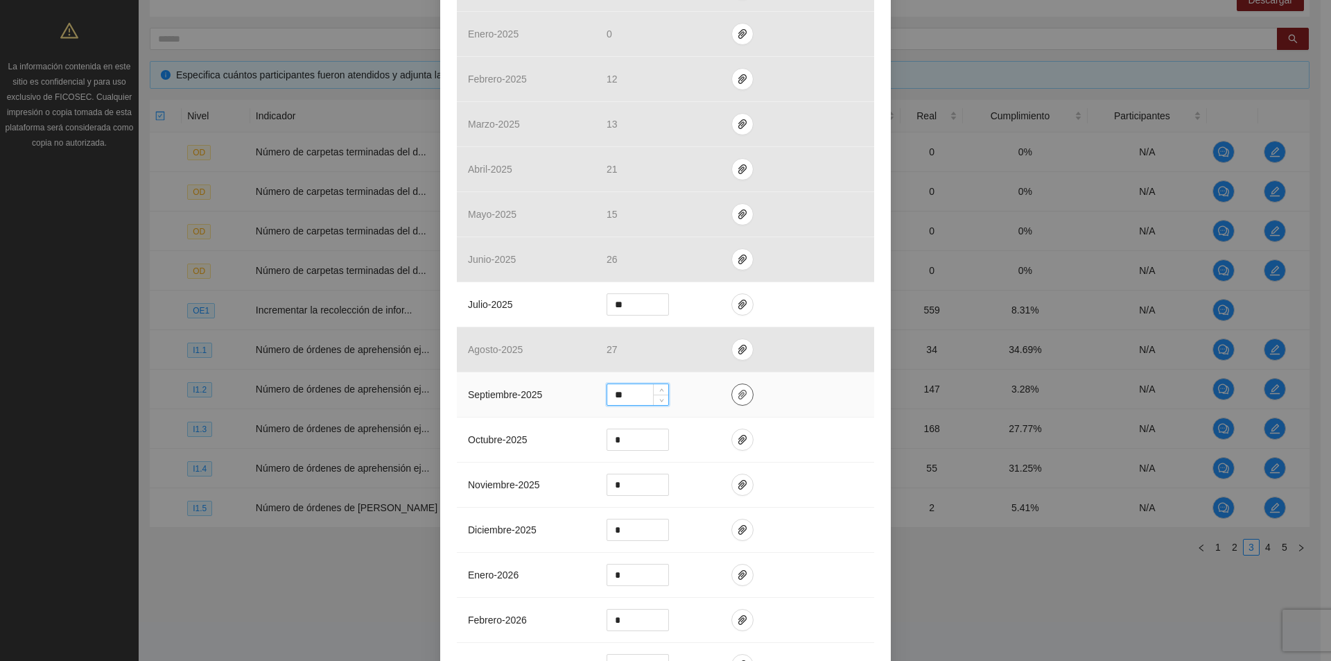
type input "**"
click at [737, 390] on icon "paper-clip" at bounding box center [742, 394] width 11 height 11
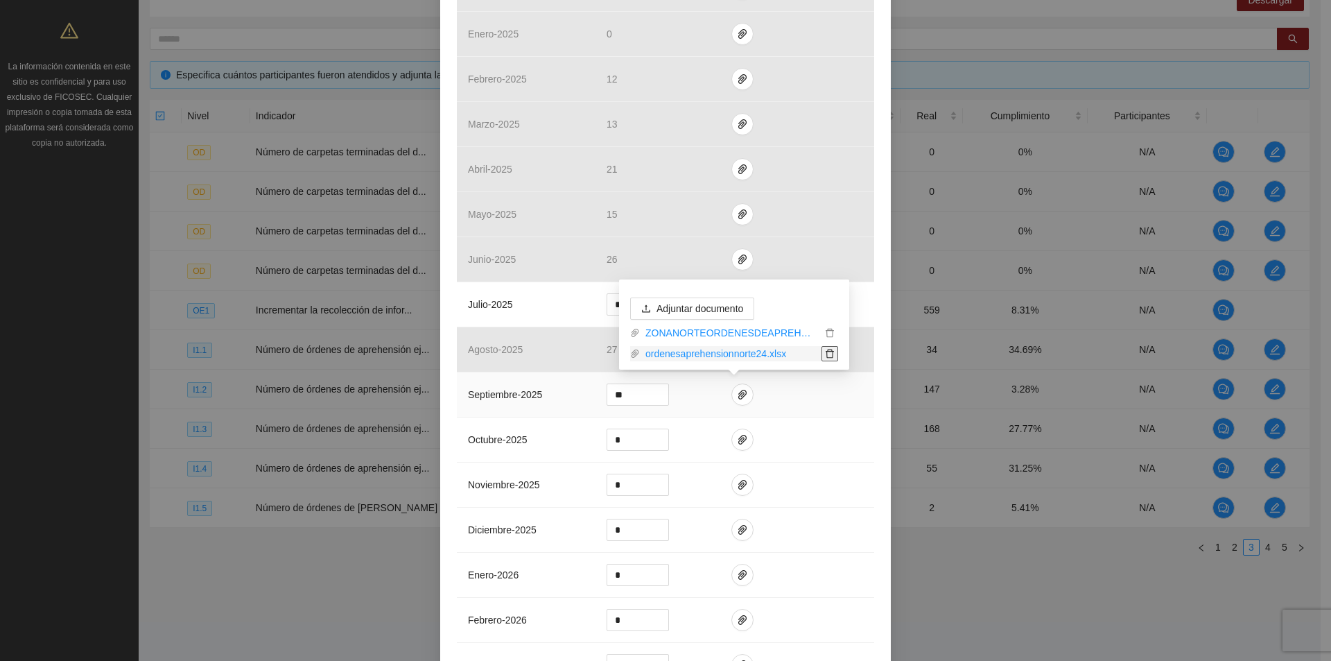
click at [824, 352] on span "delete" at bounding box center [829, 354] width 15 height 10
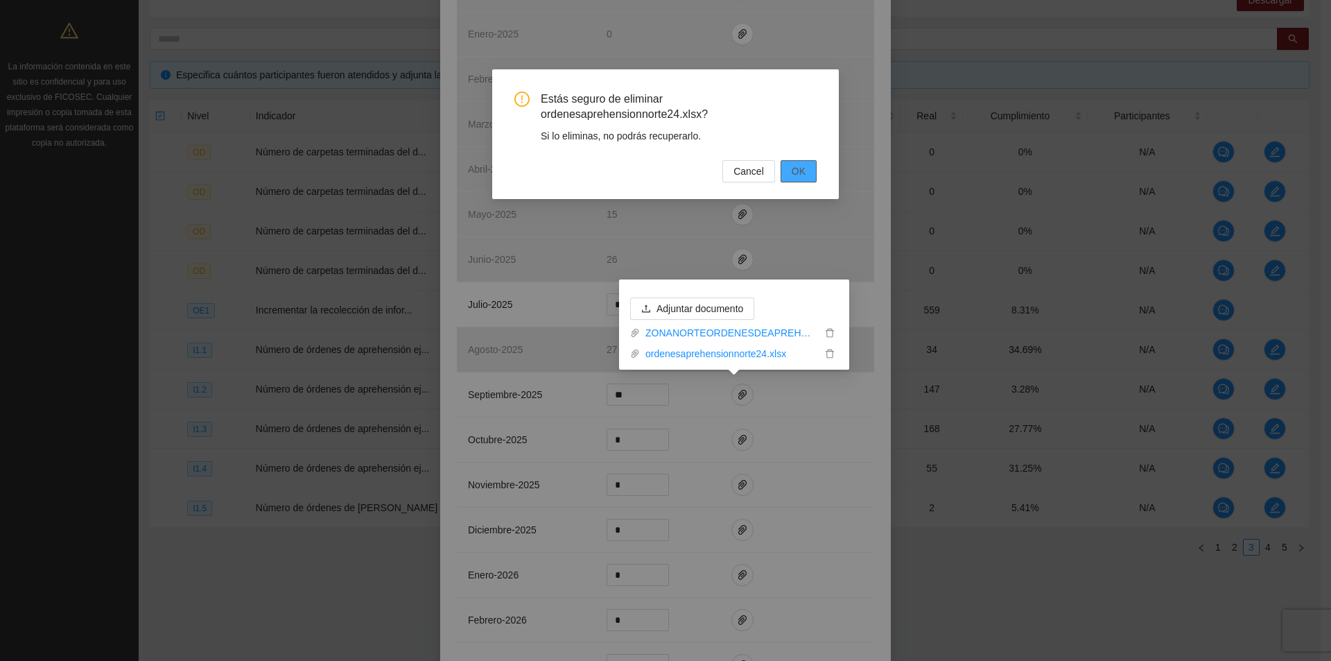
click at [804, 164] on span "OK" at bounding box center [799, 171] width 14 height 15
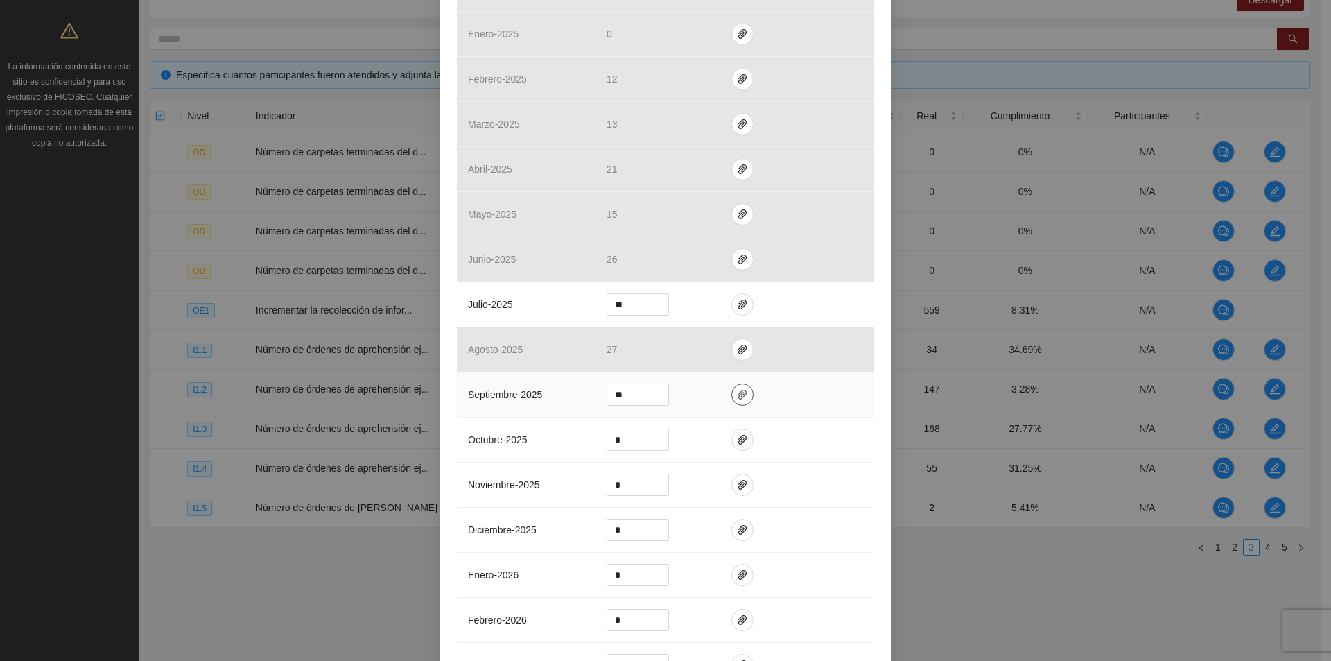
click at [737, 390] on icon "paper-clip" at bounding box center [742, 394] width 11 height 11
click at [710, 332] on span "Adjuntar documento" at bounding box center [700, 329] width 87 height 15
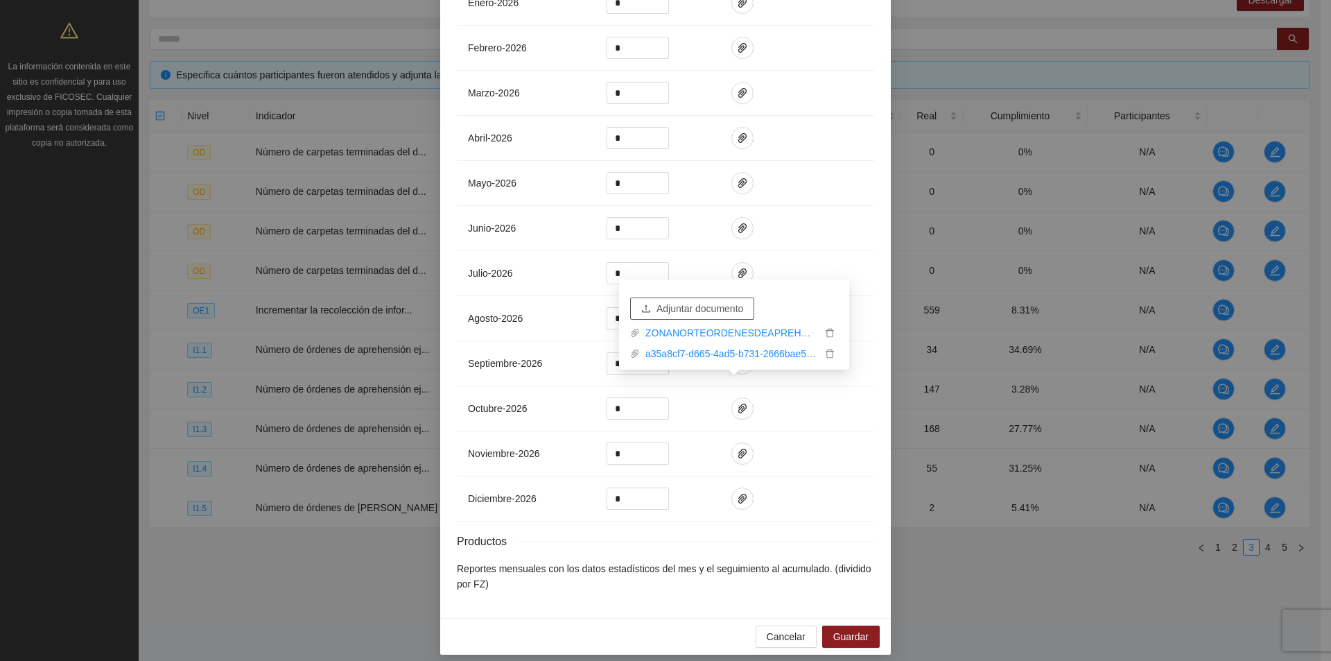
scroll to position [1067, 0]
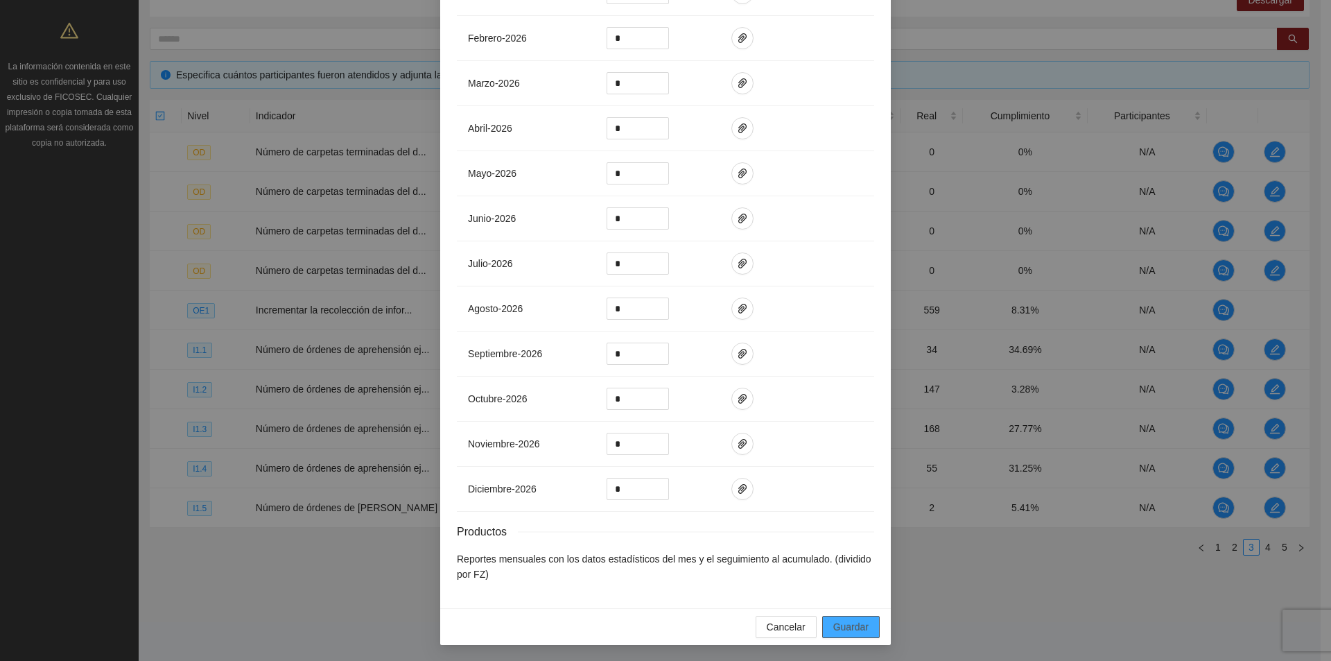
click at [858, 630] on span "Guardar" at bounding box center [850, 626] width 35 height 15
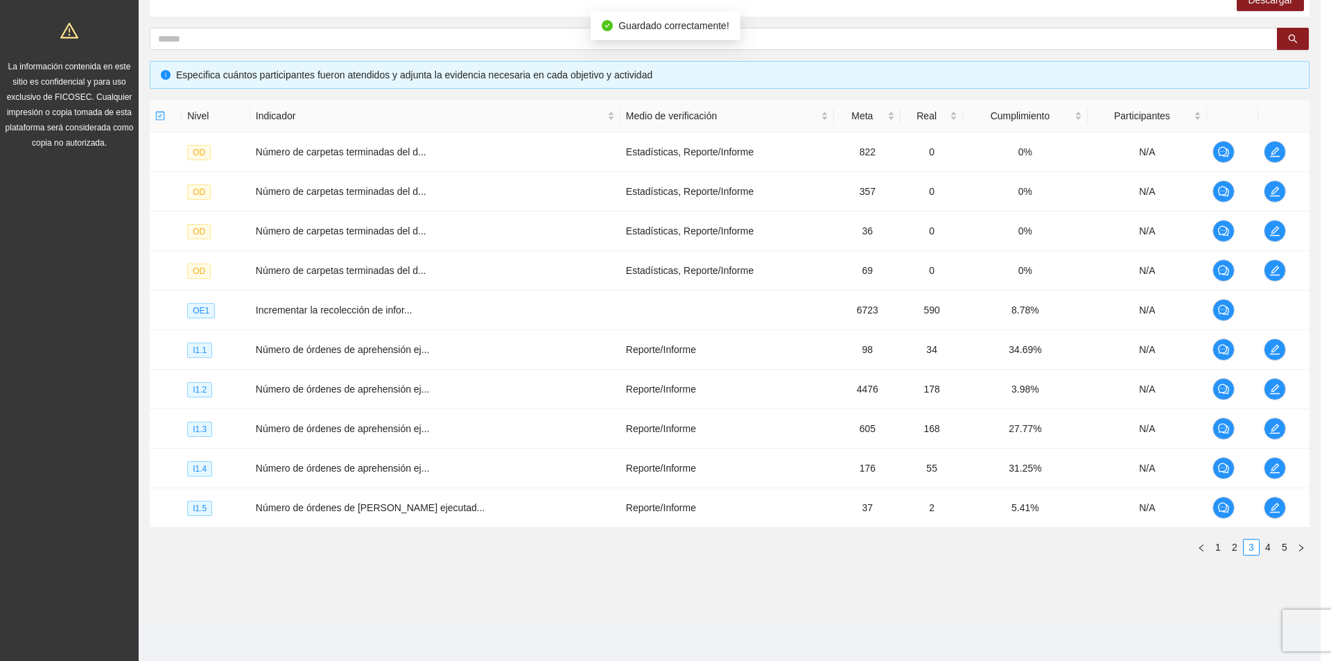
scroll to position [998, 0]
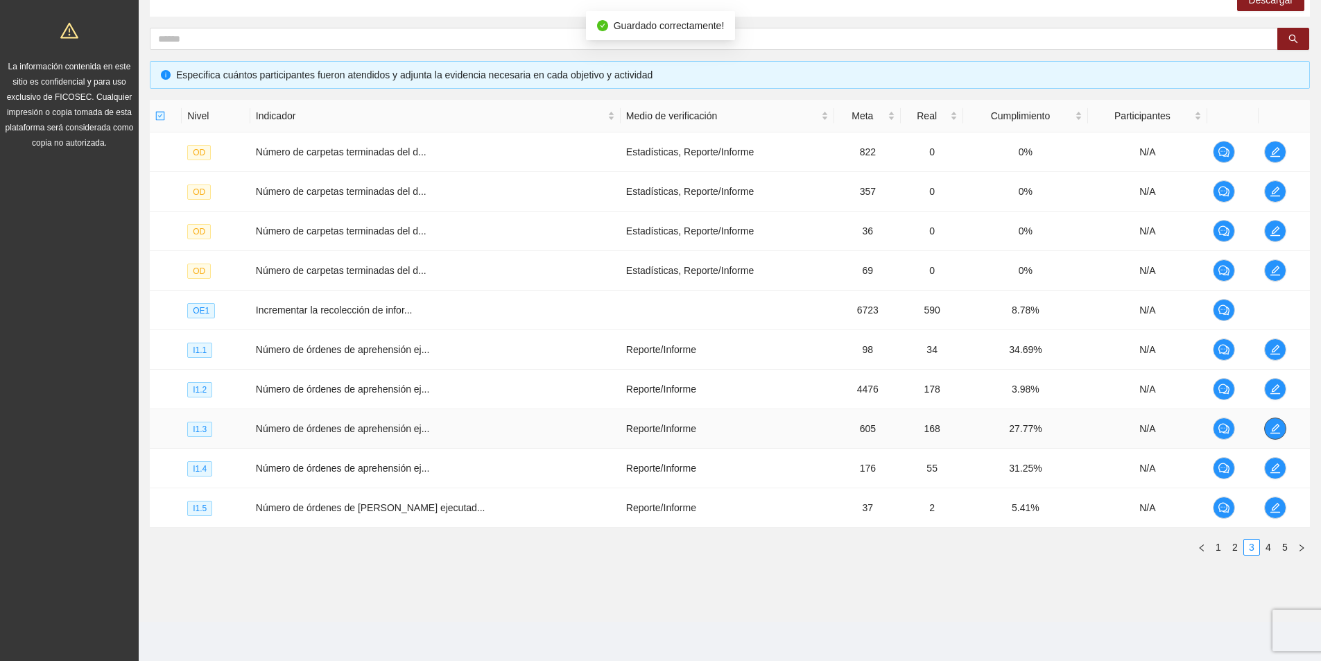
click at [1270, 434] on button "button" at bounding box center [1275, 428] width 22 height 22
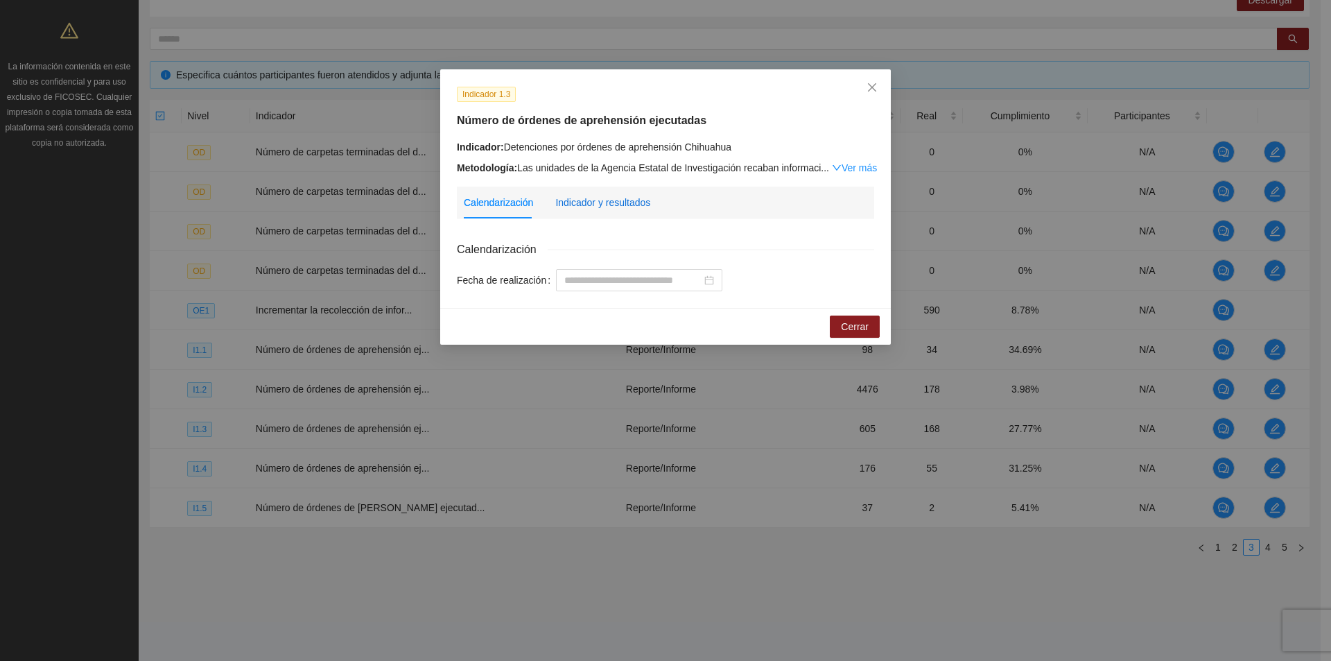
click at [587, 197] on div "Indicador y resultados" at bounding box center [602, 202] width 95 height 15
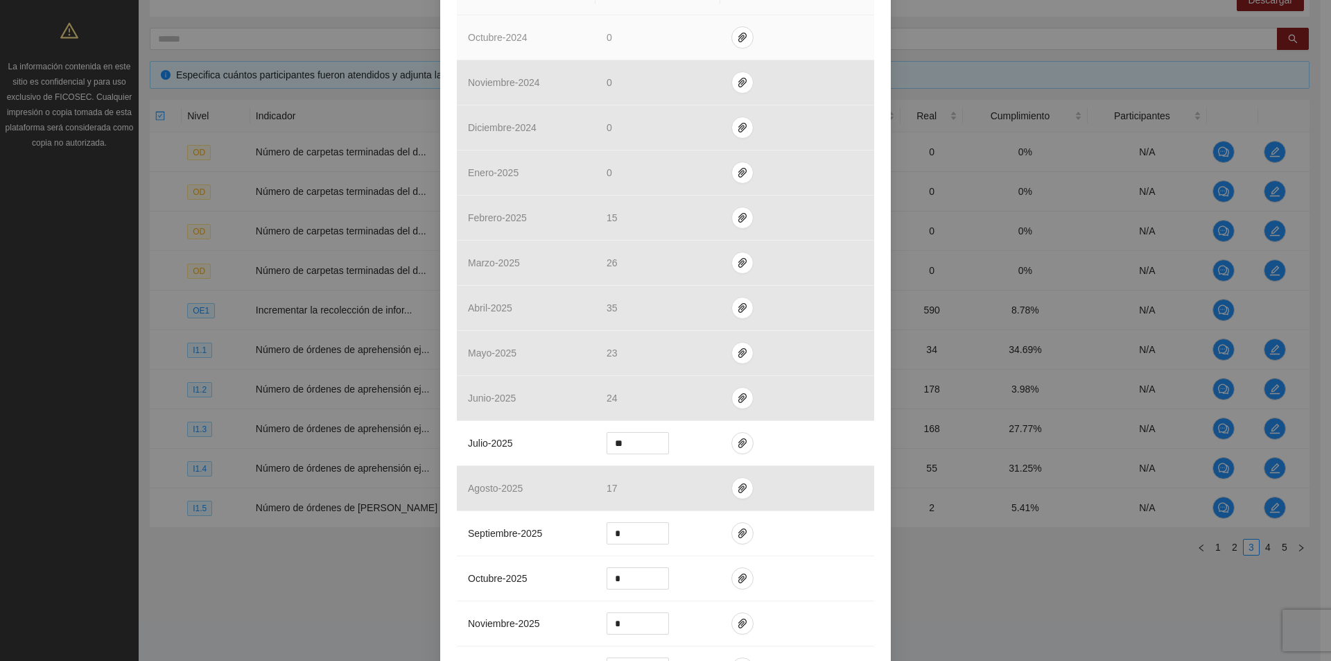
scroll to position [555, 0]
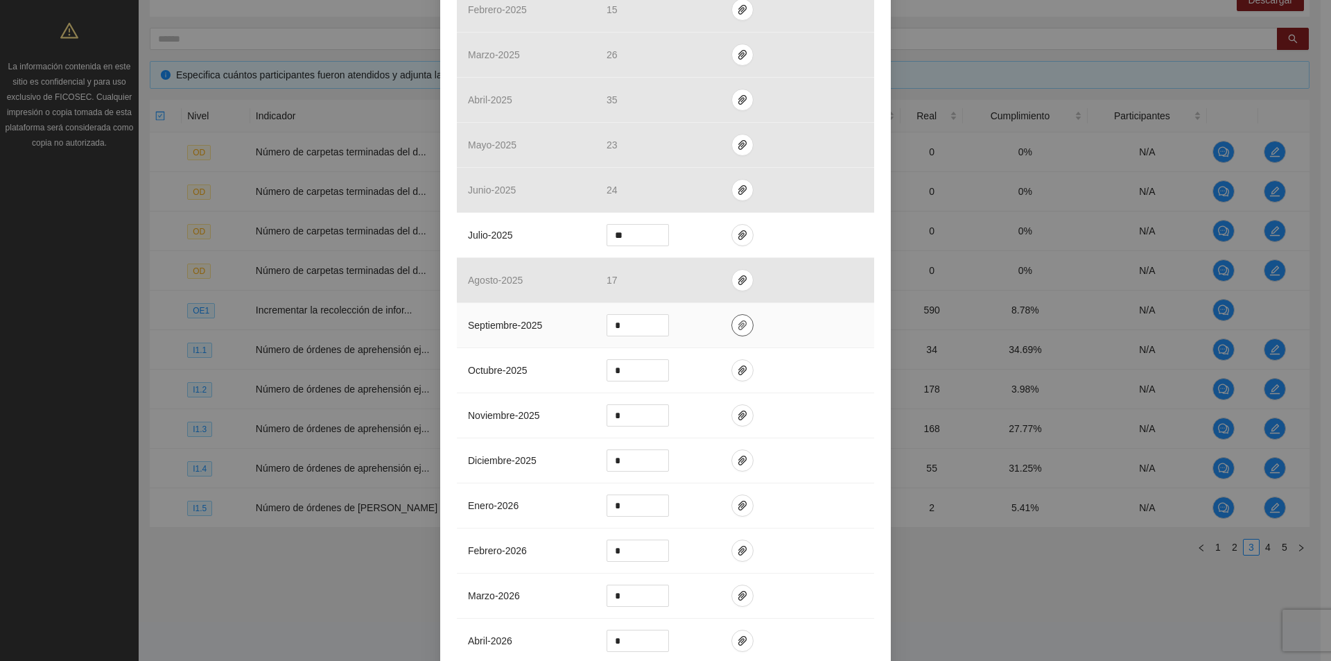
click at [737, 324] on icon "paper-clip" at bounding box center [742, 325] width 11 height 11
click at [713, 281] on span "Adjuntar documento" at bounding box center [700, 280] width 87 height 15
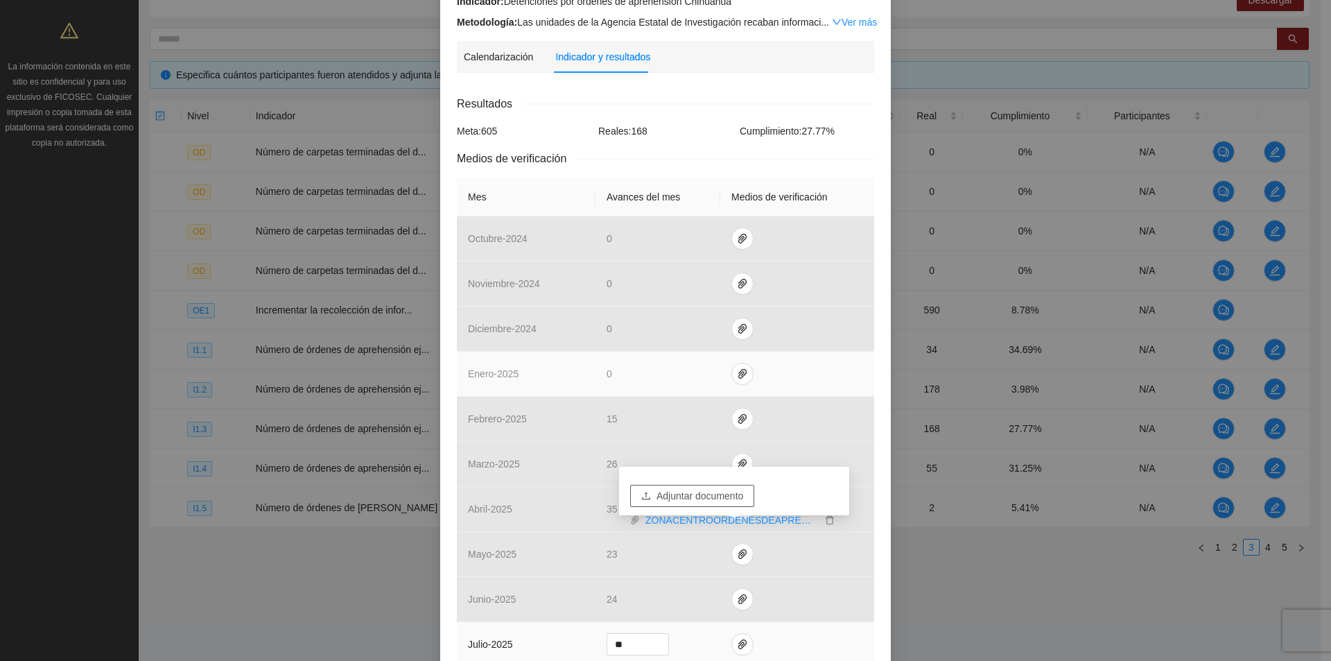
scroll to position [347, 0]
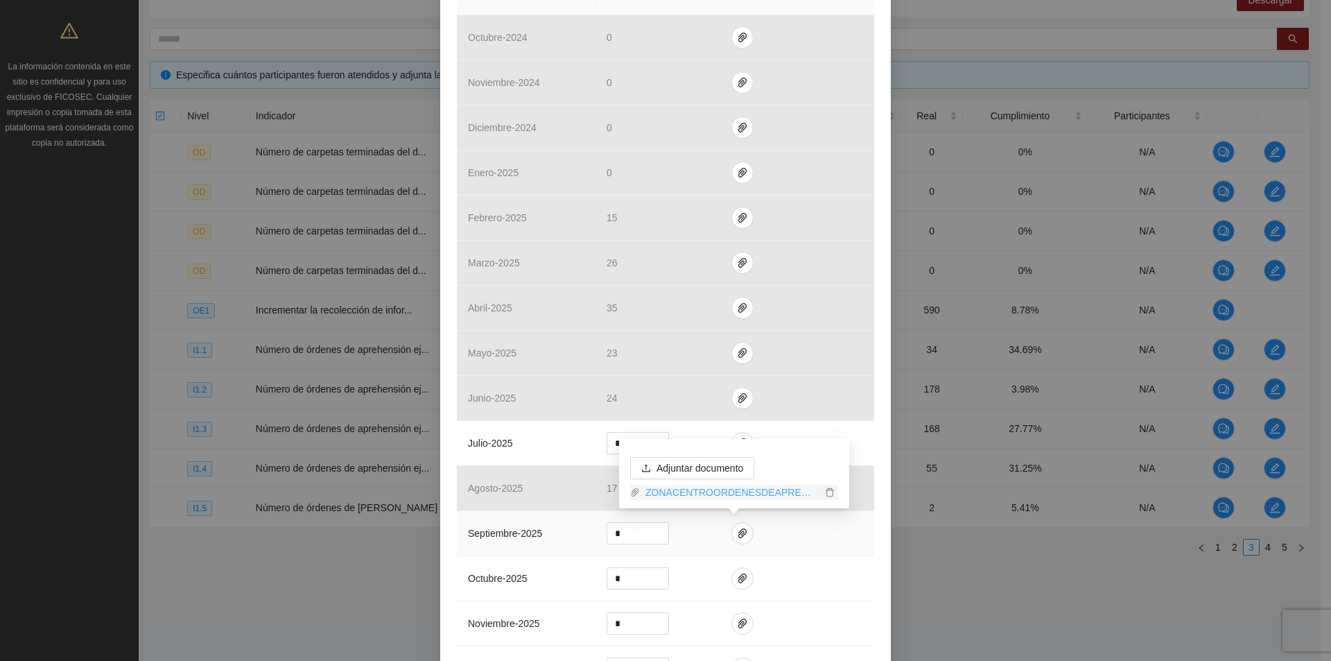
click at [707, 494] on link "ZONACENTROORDENESDEAPREHENSION_0001 (1).pdf" at bounding box center [731, 492] width 182 height 15
click at [639, 537] on input "*" at bounding box center [637, 533] width 61 height 21
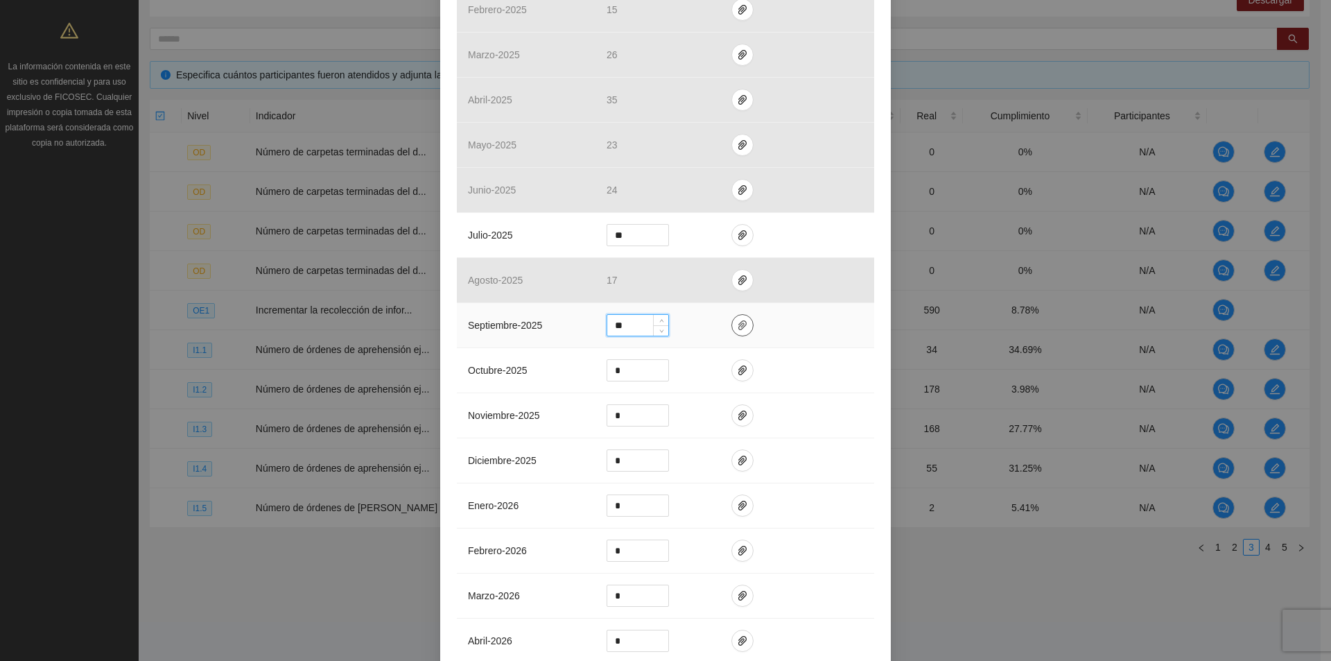
type input "**"
click at [737, 322] on icon "paper-clip" at bounding box center [742, 325] width 11 height 11
click at [694, 261] on span "Adjuntar documento" at bounding box center [700, 259] width 87 height 15
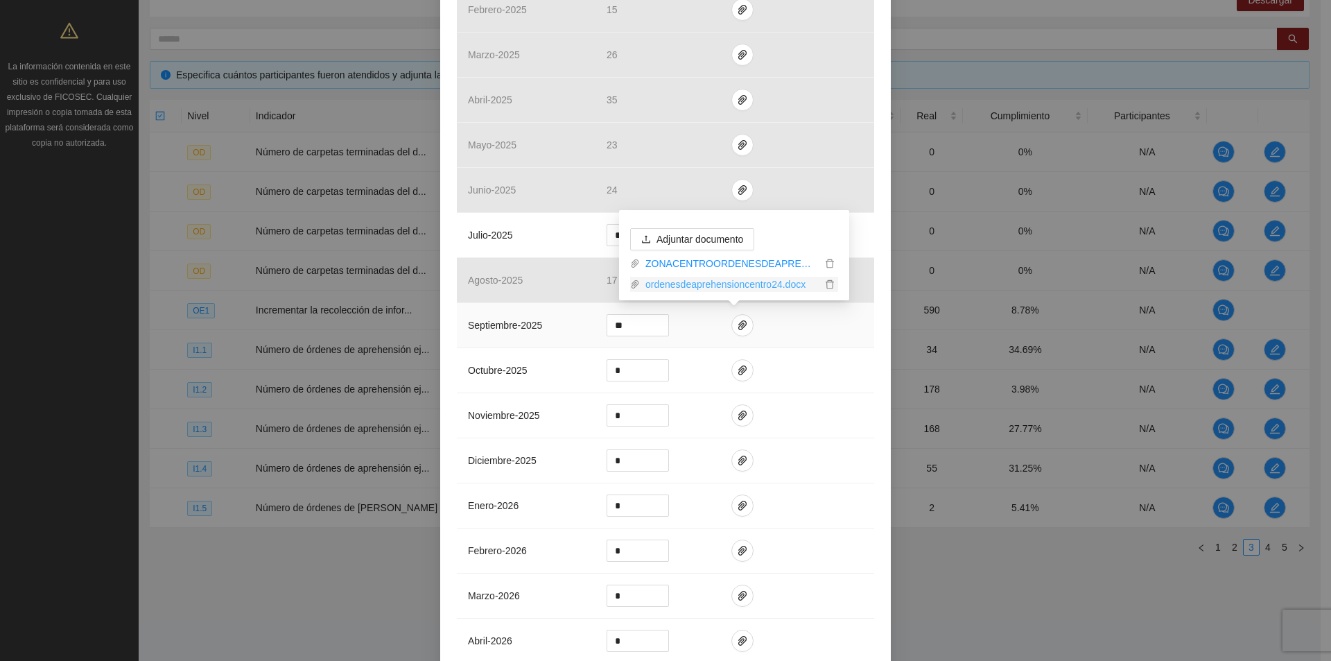
click at [732, 287] on link "ordenesdeaprehensioncentro24.docx" at bounding box center [731, 284] width 182 height 15
click at [833, 286] on icon "delete" at bounding box center [830, 284] width 8 height 9
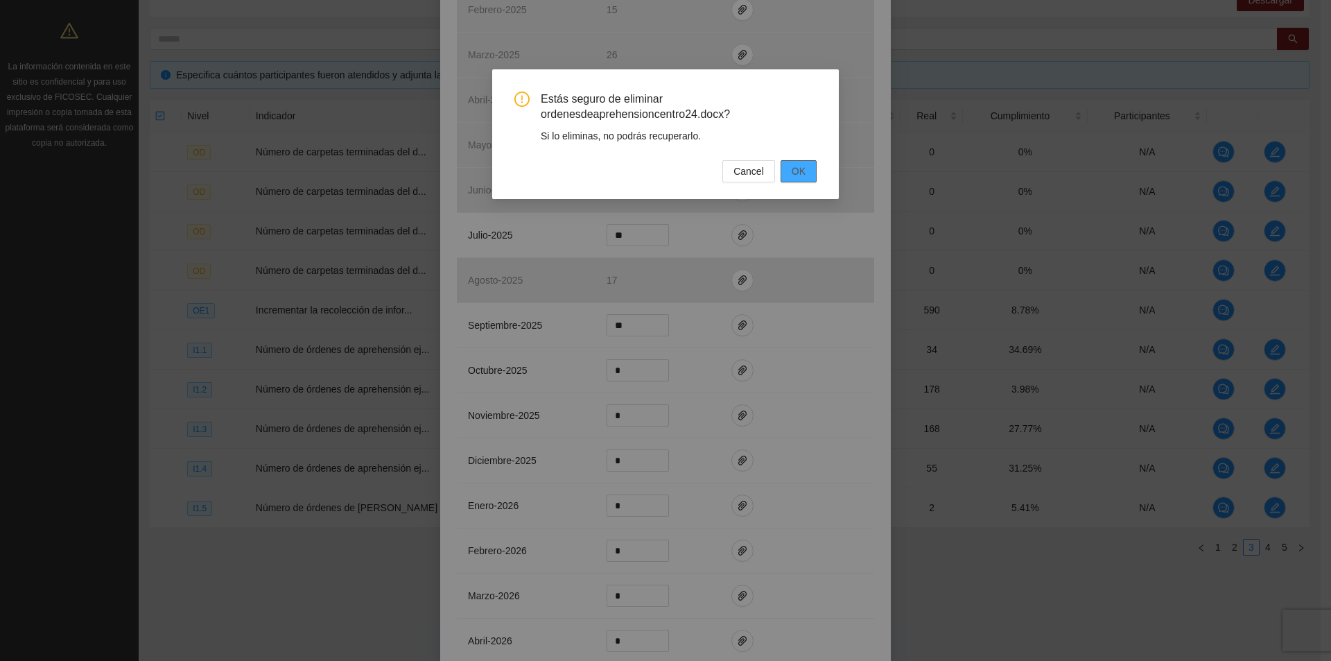
click at [799, 173] on span "OK" at bounding box center [799, 171] width 14 height 15
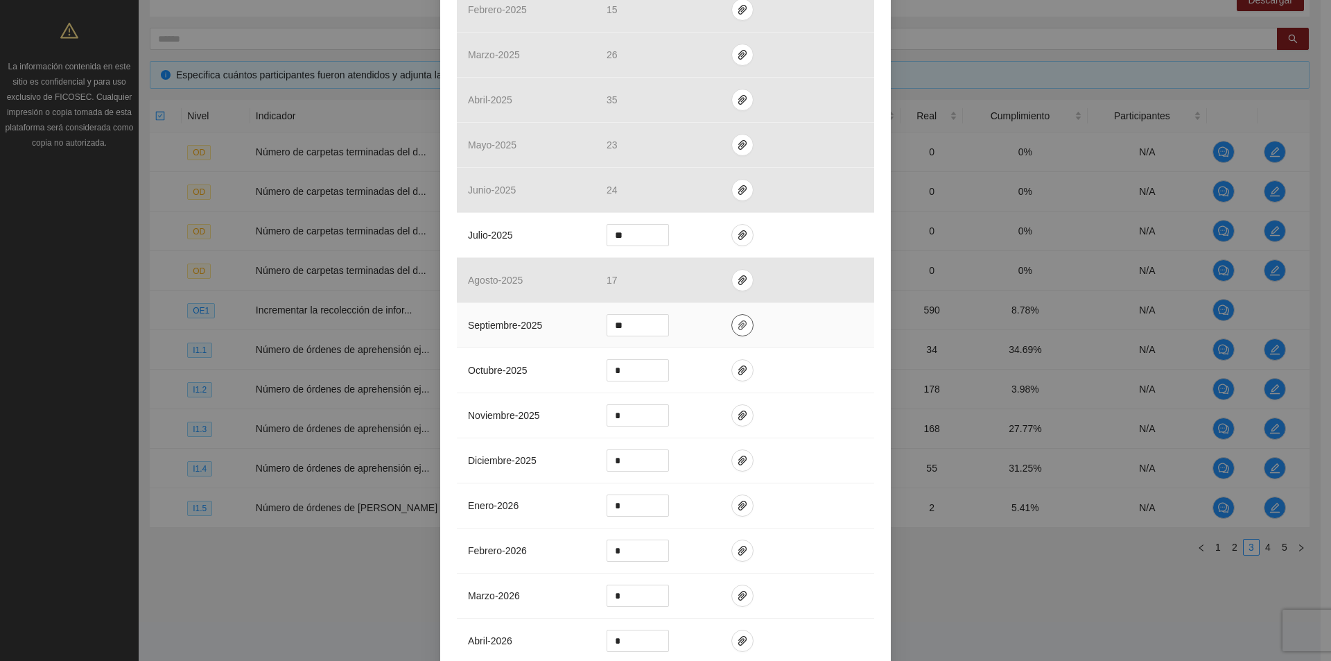
click at [737, 328] on icon "paper-clip" at bounding box center [742, 325] width 11 height 11
click at [709, 285] on span "Adjuntar documento" at bounding box center [700, 280] width 87 height 15
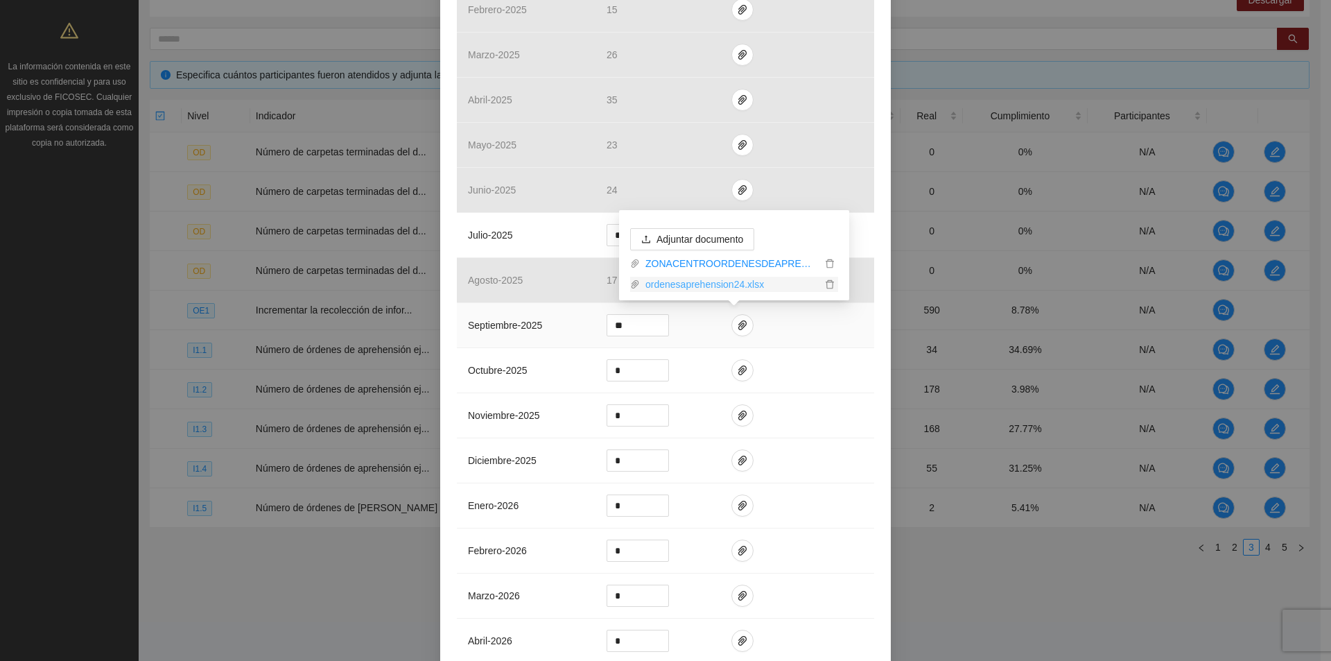
click at [713, 282] on link "ordenesaprehension24.xlsx" at bounding box center [731, 284] width 182 height 15
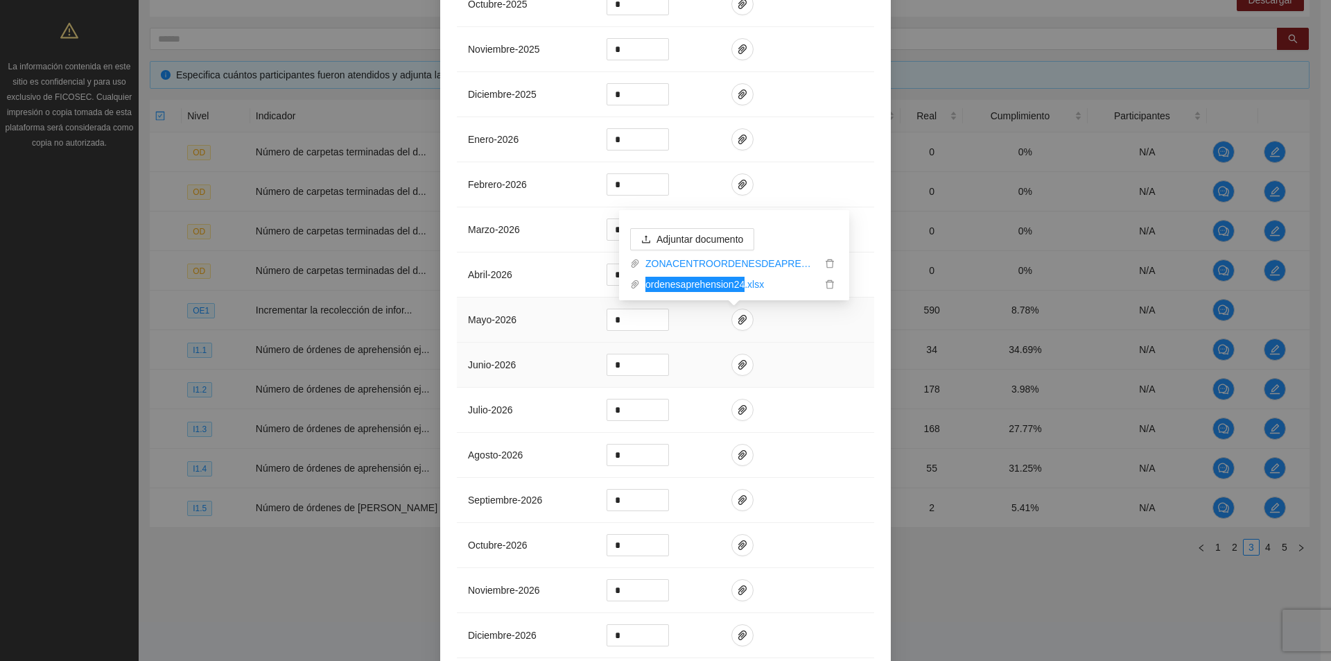
scroll to position [1067, 0]
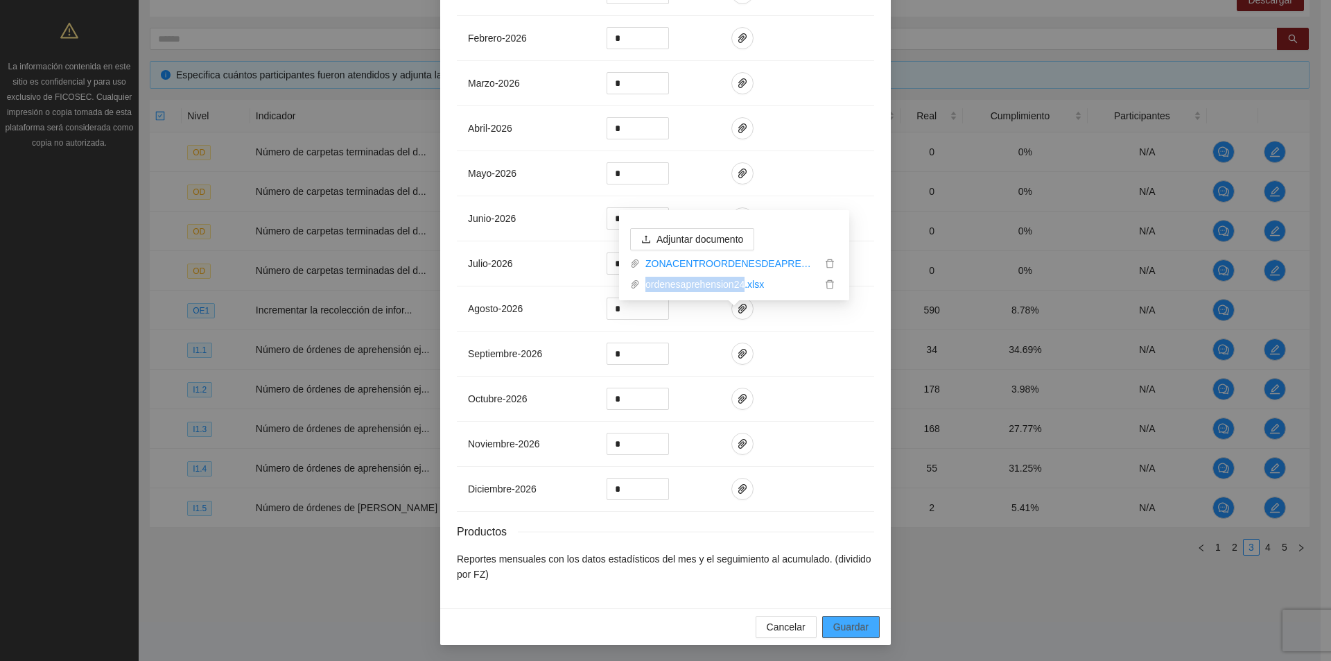
click at [863, 626] on span "Guardar" at bounding box center [850, 626] width 35 height 15
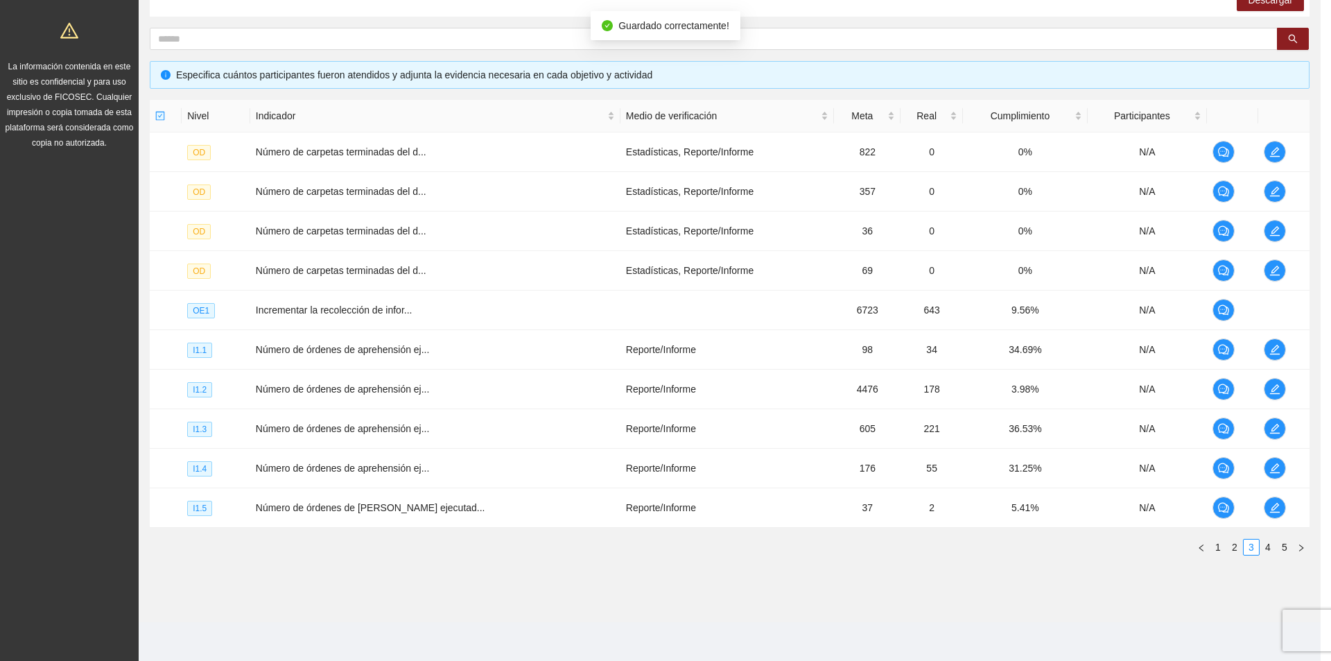
scroll to position [998, 0]
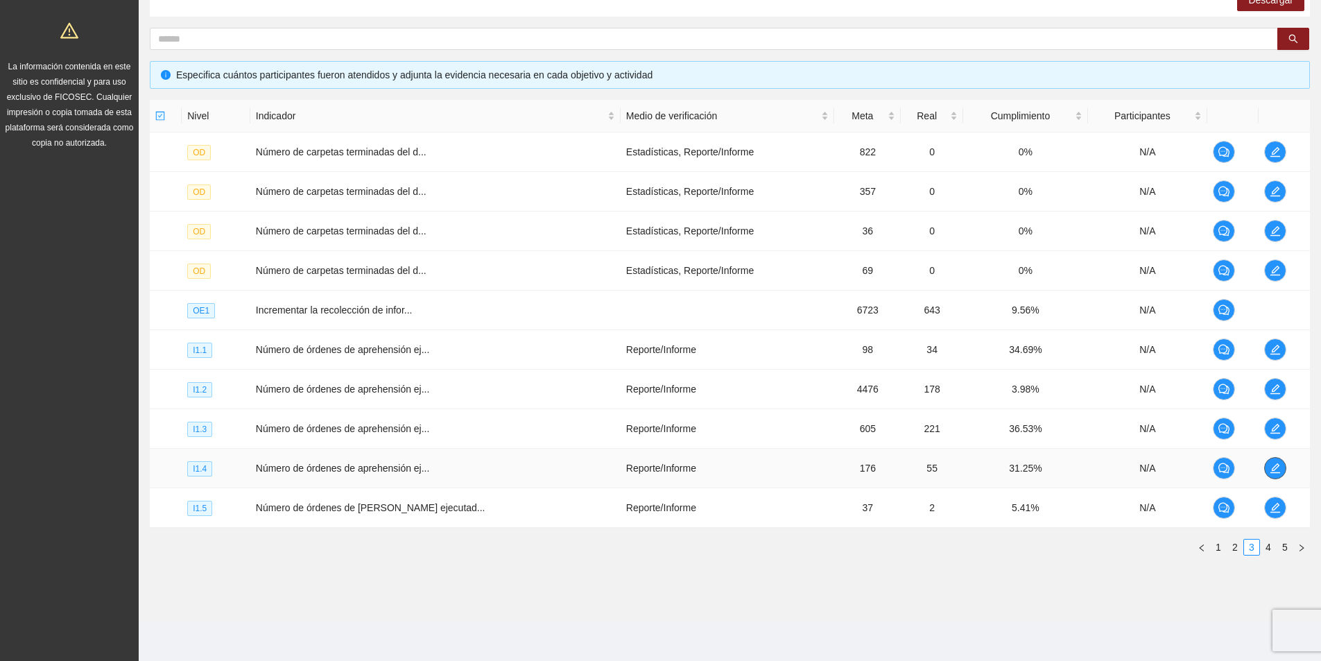
click at [1275, 471] on icon "edit" at bounding box center [1275, 467] width 11 height 11
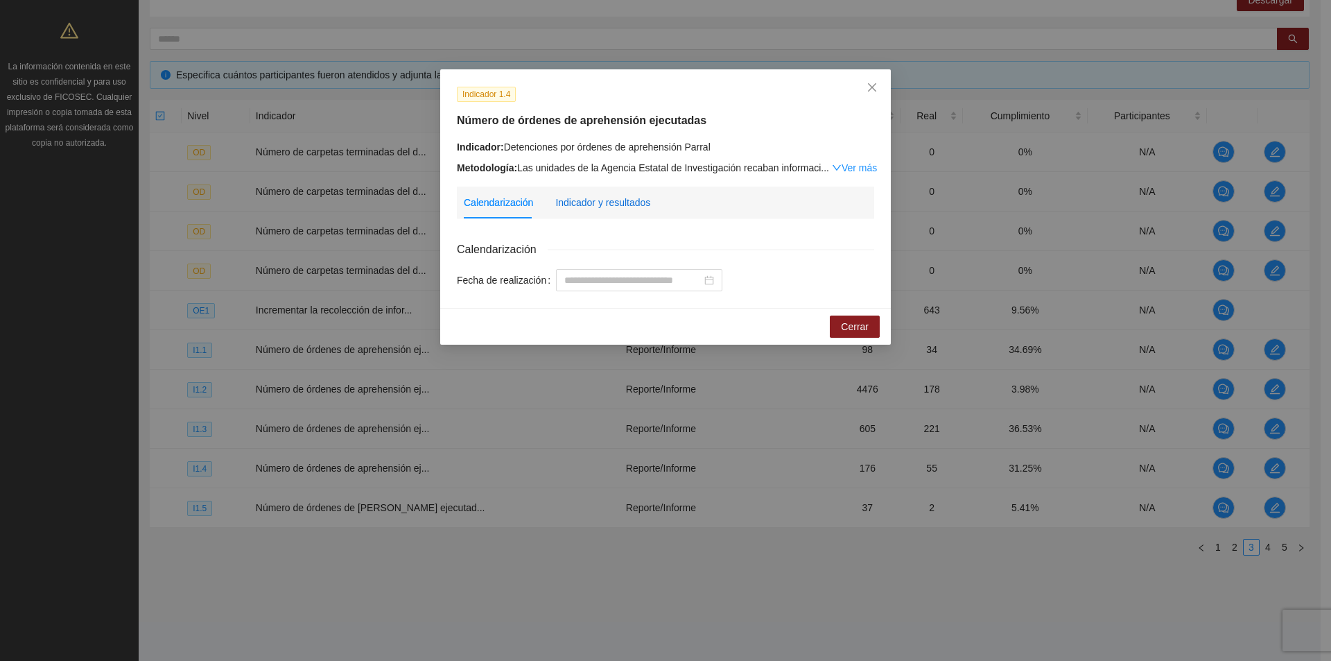
click at [614, 202] on div "Indicador y resultados" at bounding box center [602, 202] width 95 height 15
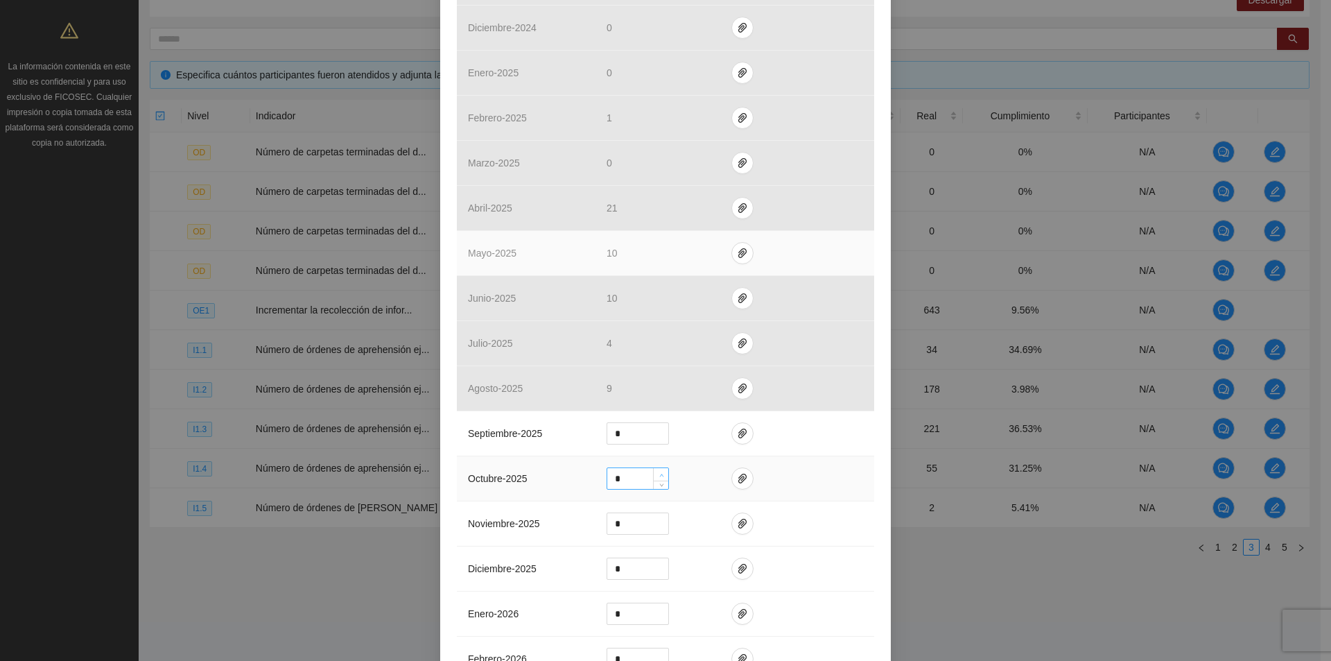
scroll to position [555, 0]
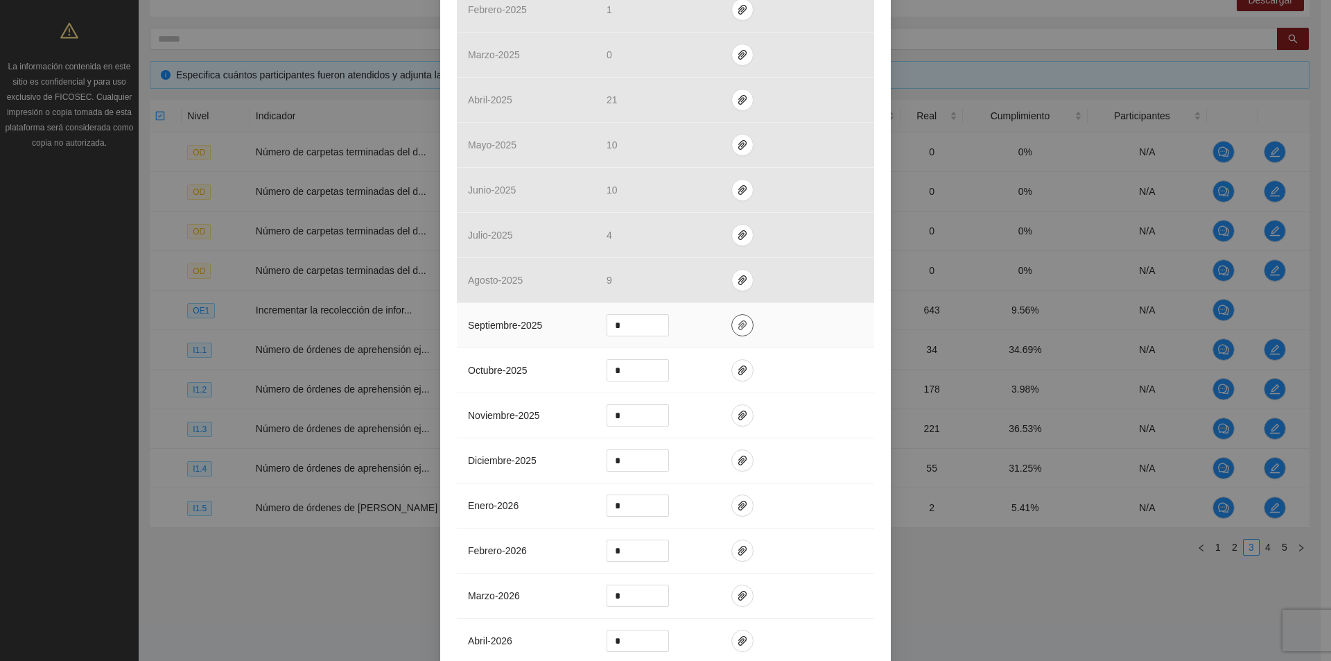
click at [737, 329] on icon "paper-clip" at bounding box center [742, 325] width 11 height 11
click at [707, 277] on span "Adjuntar documento" at bounding box center [700, 280] width 87 height 15
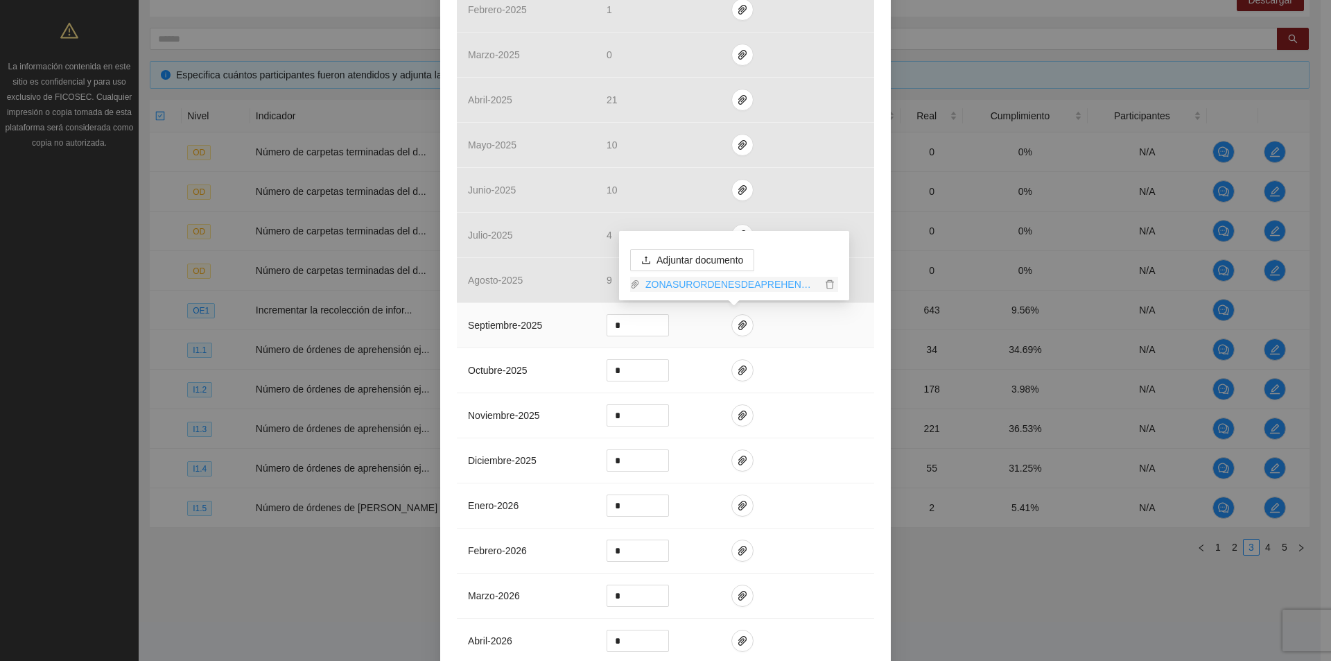
click at [680, 284] on link "ZONASURORDENESDEAPREHENSION_0002.pdf" at bounding box center [731, 284] width 182 height 15
click at [725, 261] on span "Adjuntar documento" at bounding box center [700, 259] width 87 height 15
click at [720, 246] on div "Adjuntar documento ZONASURORDENESDEAPREHENSION_0002.pdf" at bounding box center [734, 265] width 230 height 69
click at [716, 261] on span "Adjuntar documento" at bounding box center [700, 259] width 87 height 15
click at [747, 266] on link "ZONASURORDENESDEAPREHENSION_0002.pdf" at bounding box center [731, 263] width 182 height 15
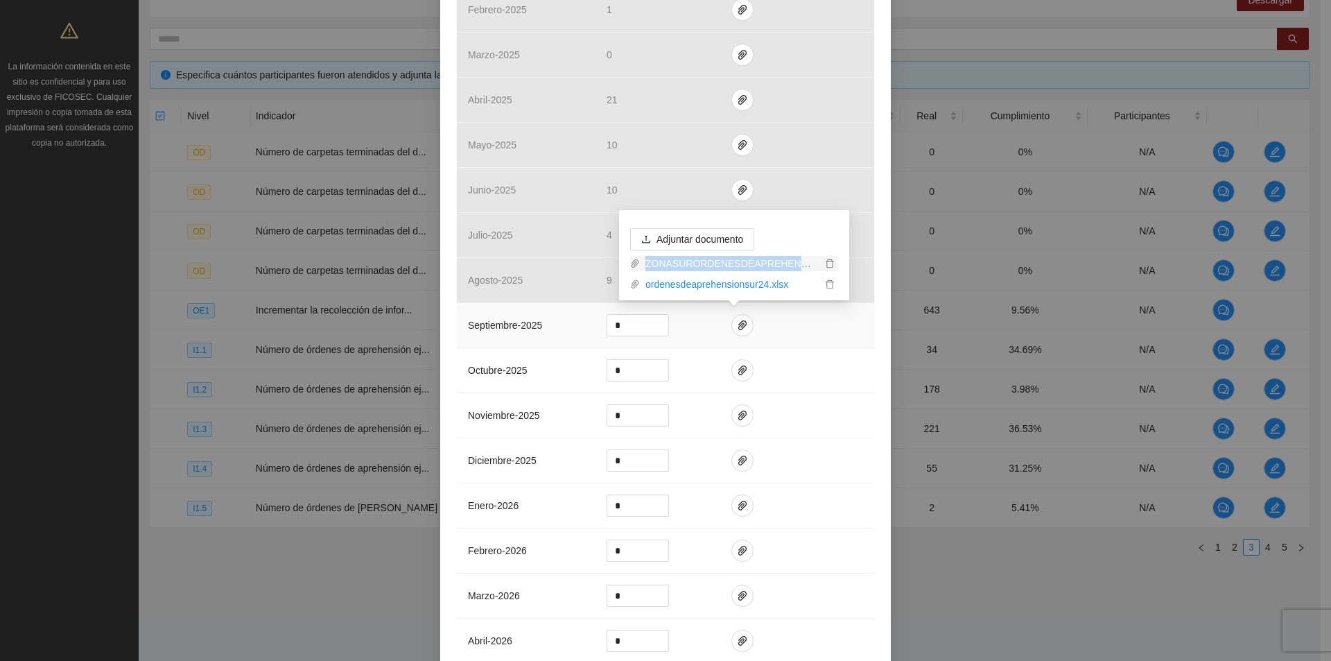
click at [747, 266] on link "ZONASURORDENESDEAPREHENSION_0002.pdf" at bounding box center [731, 263] width 182 height 15
click at [715, 286] on link "ordenesdeaprehensionsur24.xlsx" at bounding box center [731, 284] width 182 height 15
click at [802, 495] on td at bounding box center [797, 505] width 154 height 45
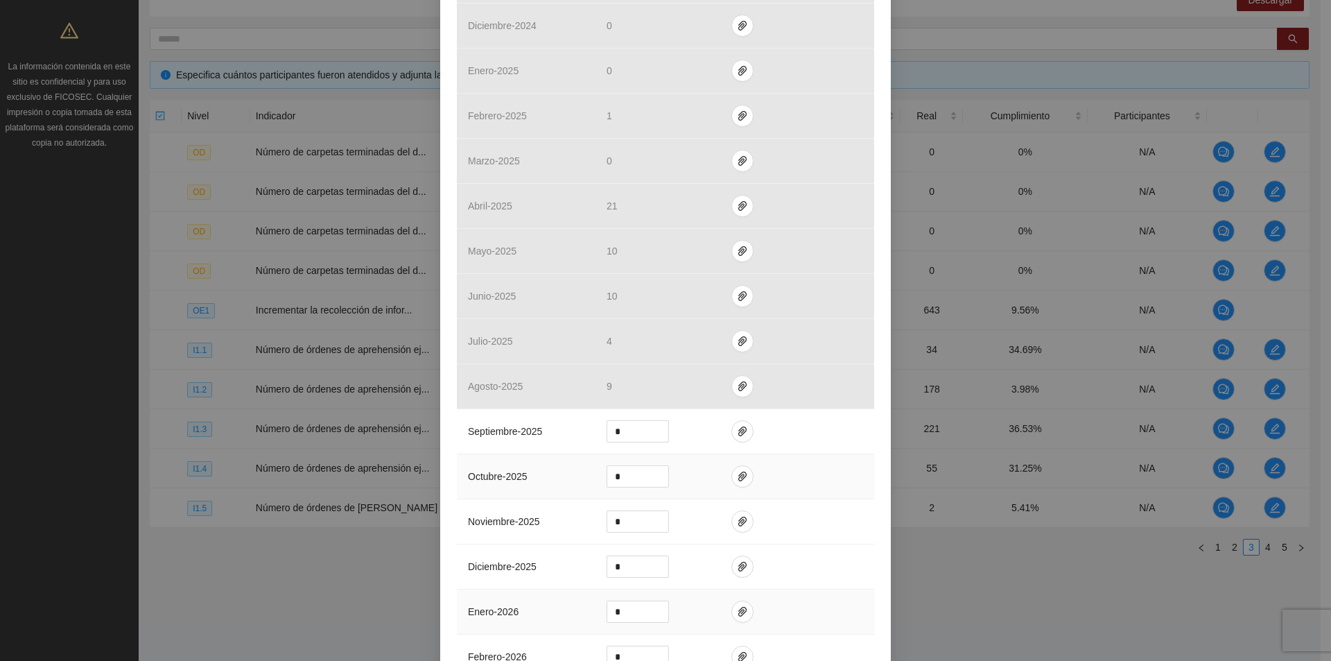
scroll to position [443, 0]
click at [623, 442] on input "*" at bounding box center [637, 436] width 61 height 21
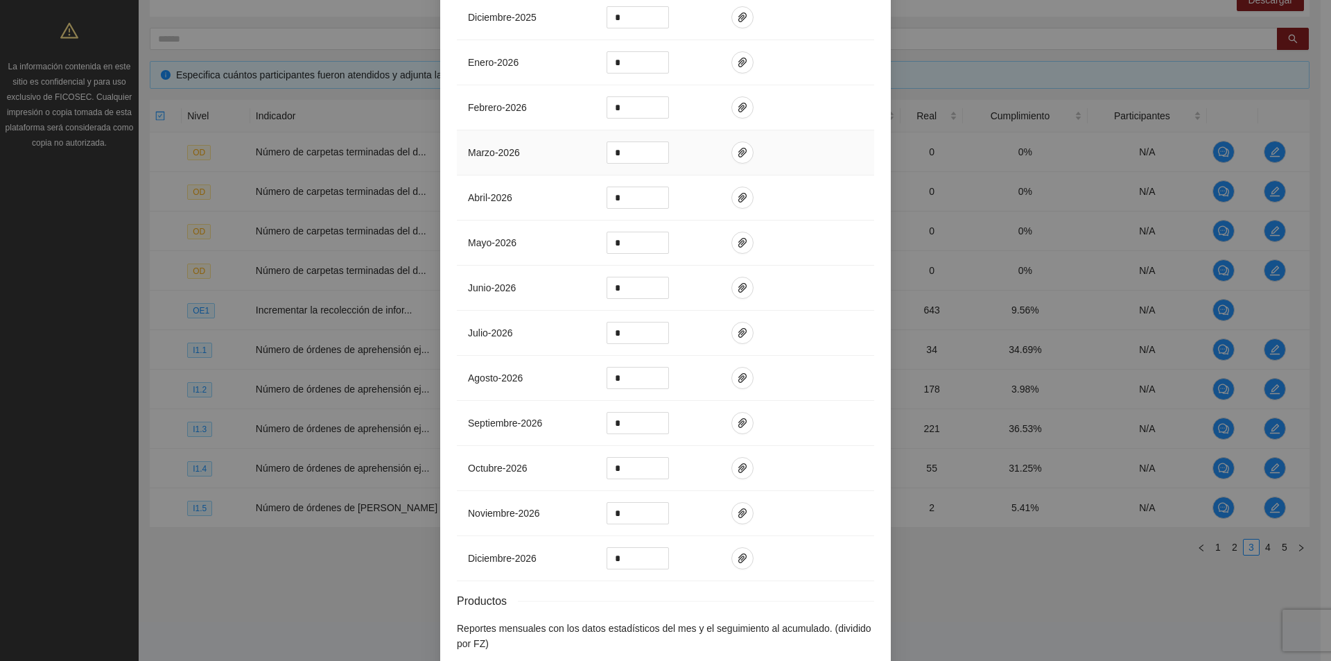
scroll to position [1067, 0]
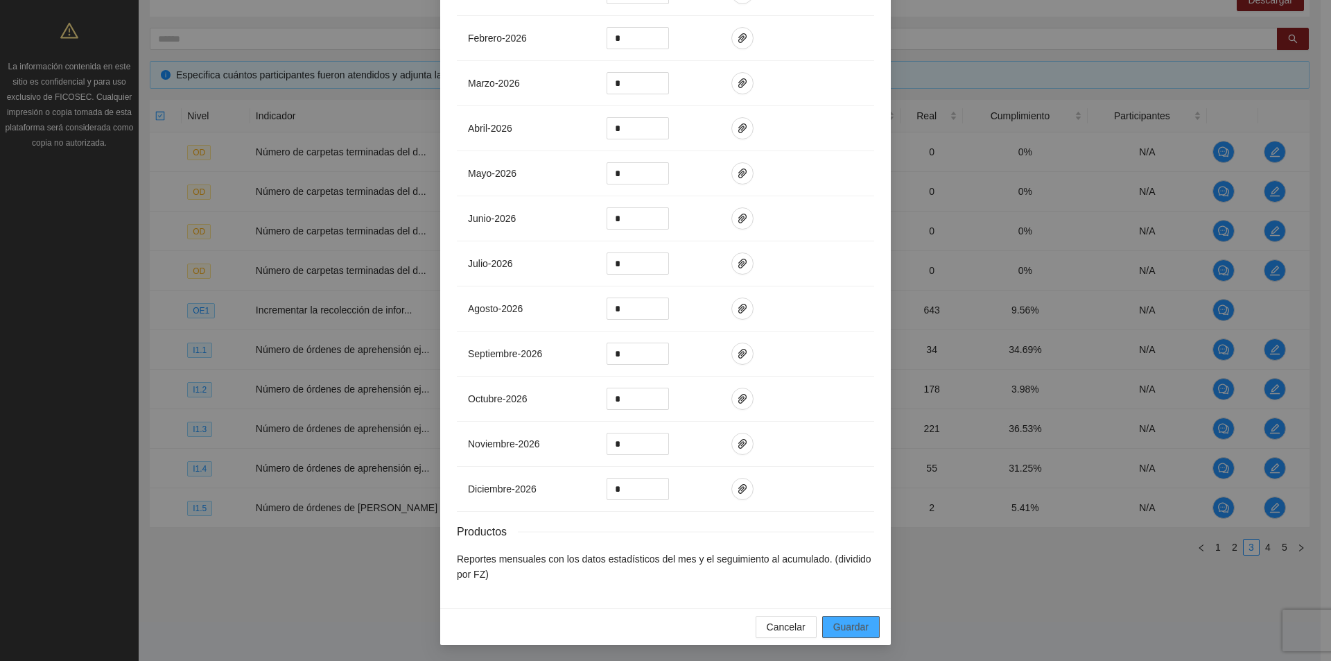
type input "**"
click at [844, 624] on span "Guardar" at bounding box center [850, 626] width 35 height 15
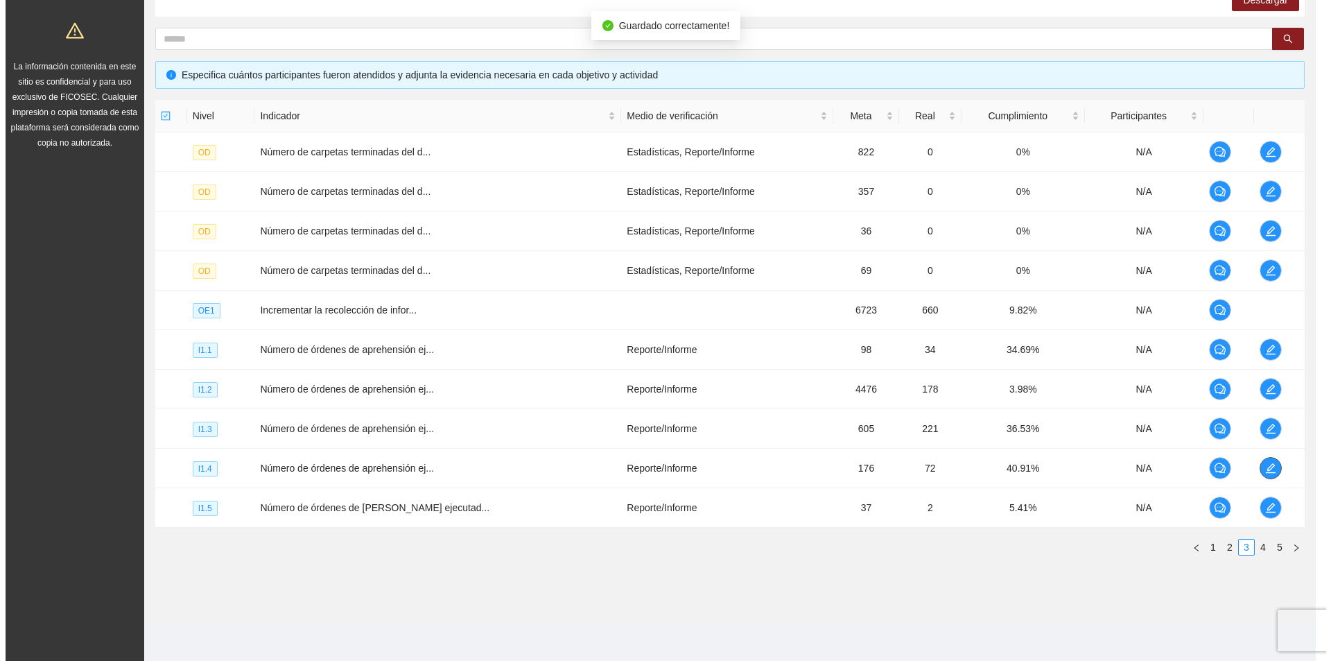
scroll to position [0, 0]
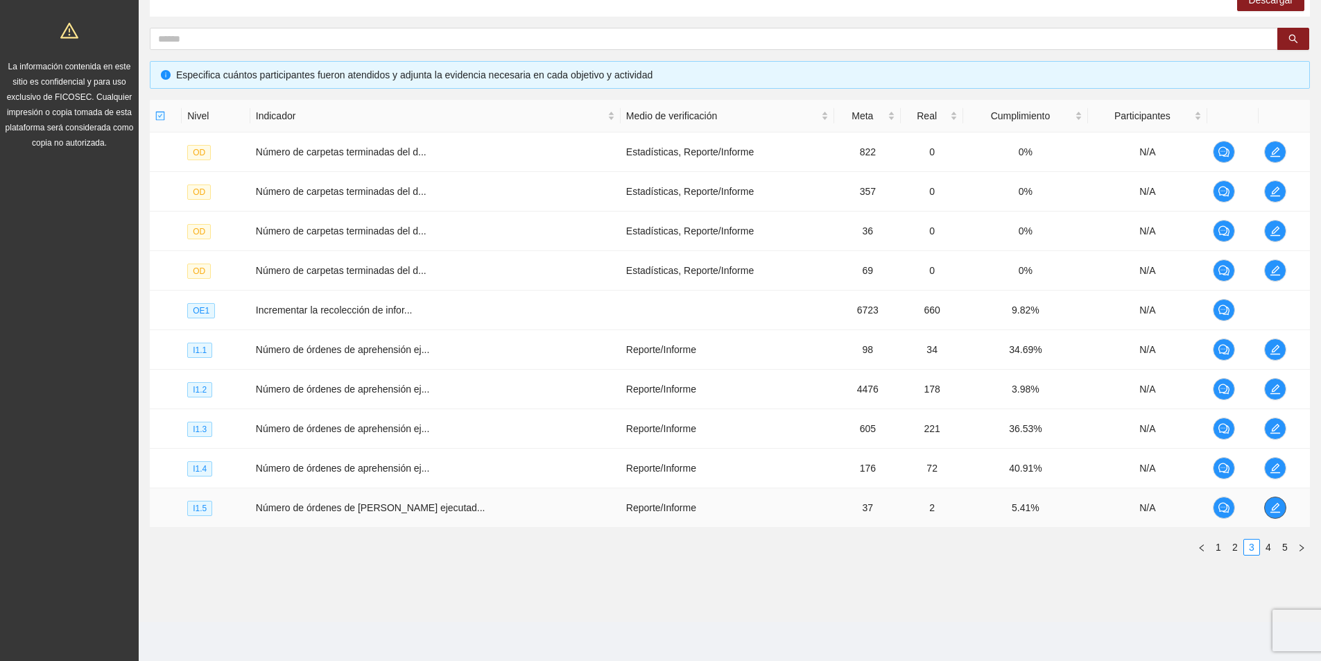
click at [1270, 511] on icon "edit" at bounding box center [1275, 507] width 11 height 11
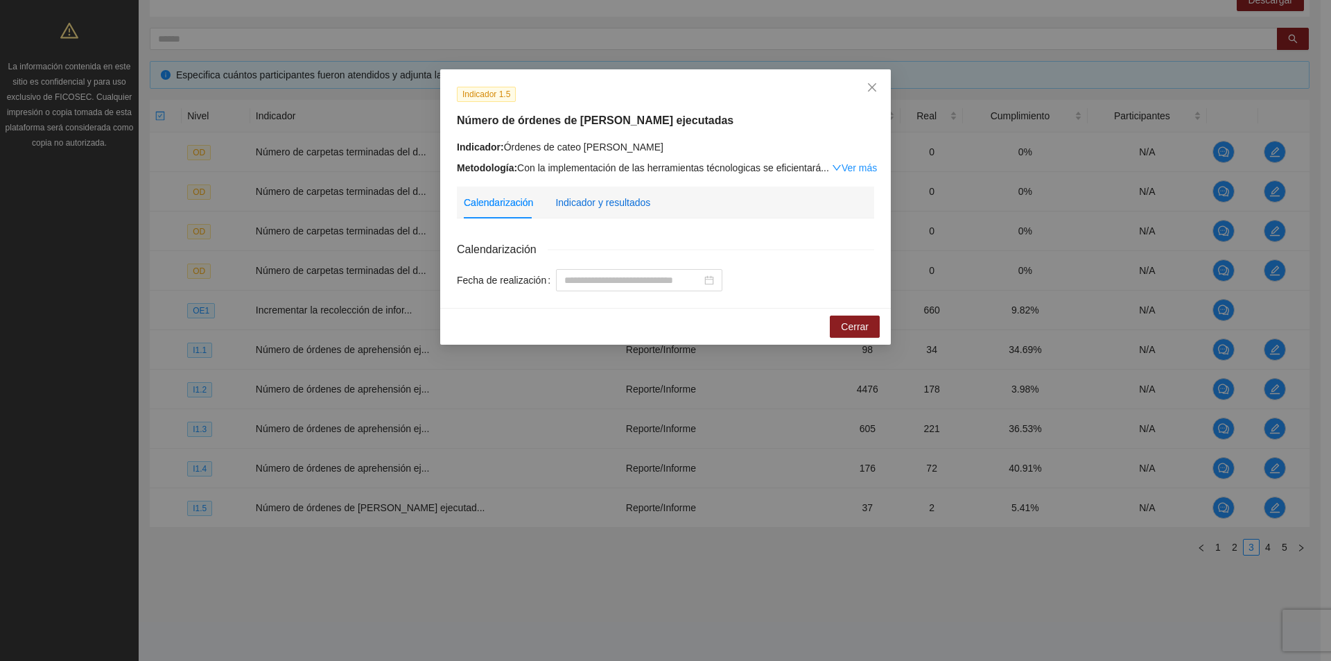
click at [614, 196] on div "Indicador y resultados" at bounding box center [602, 202] width 95 height 15
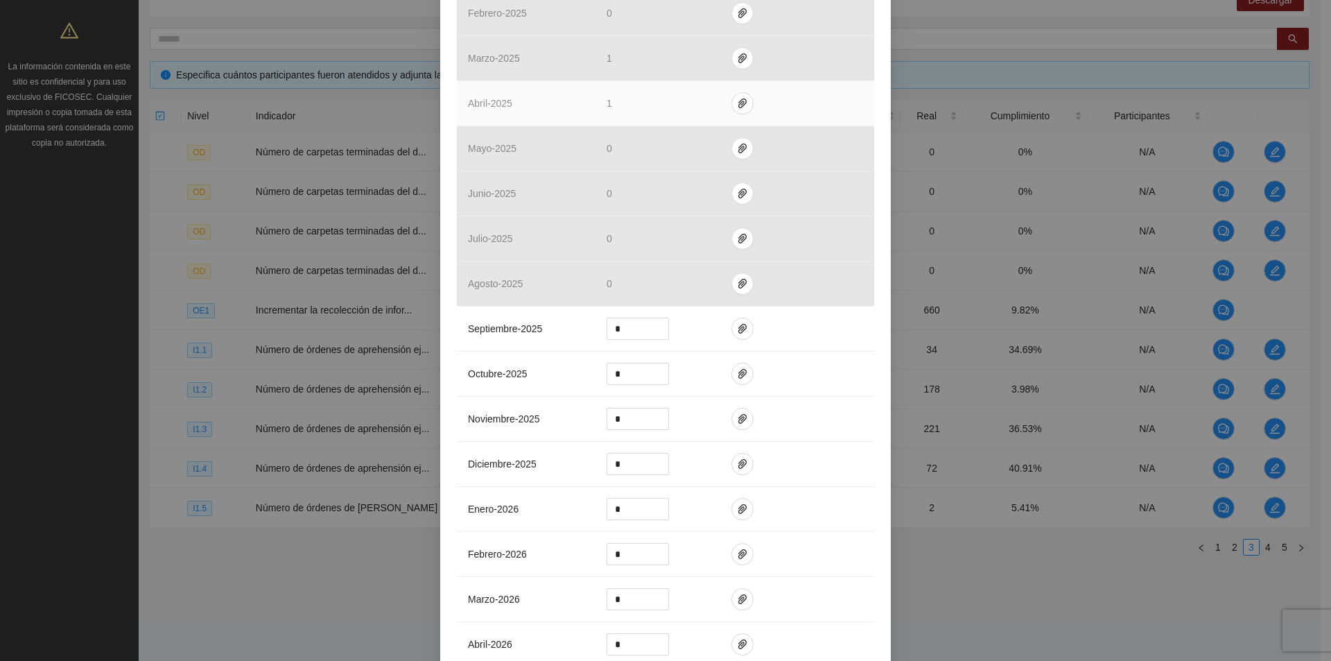
scroll to position [555, 0]
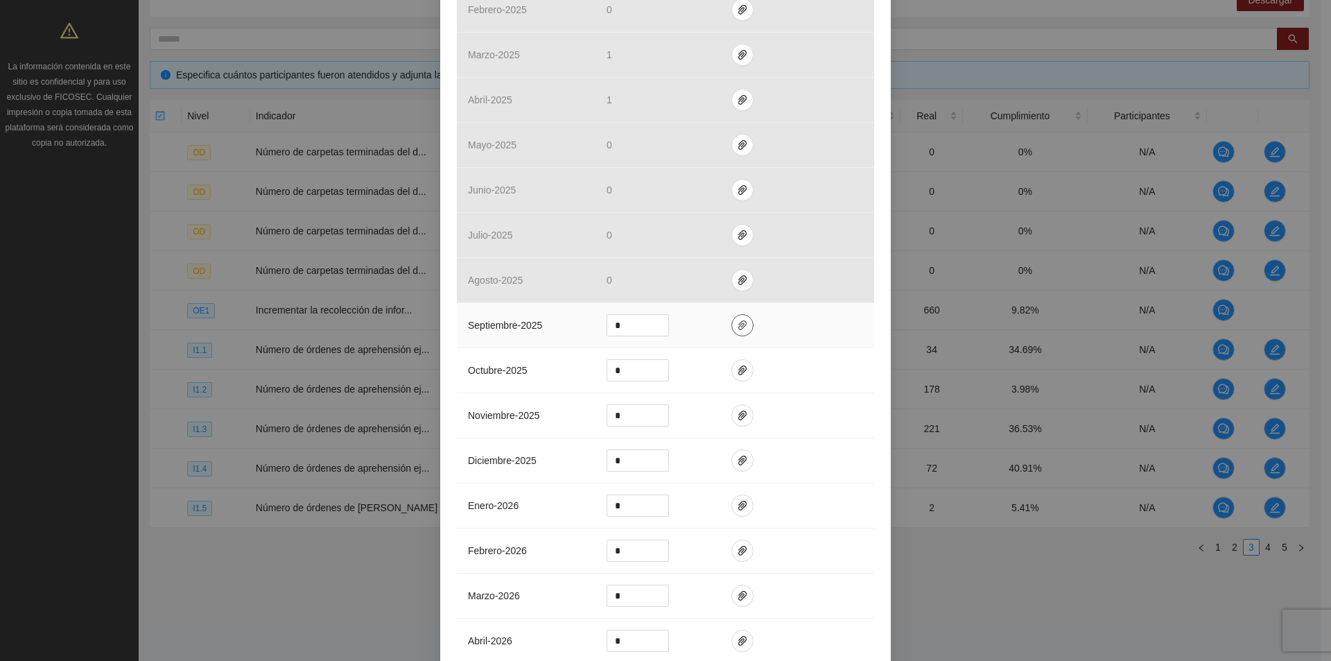
click at [737, 329] on icon "paper-clip" at bounding box center [742, 325] width 11 height 11
click at [681, 282] on span "Adjuntar documento" at bounding box center [700, 280] width 87 height 15
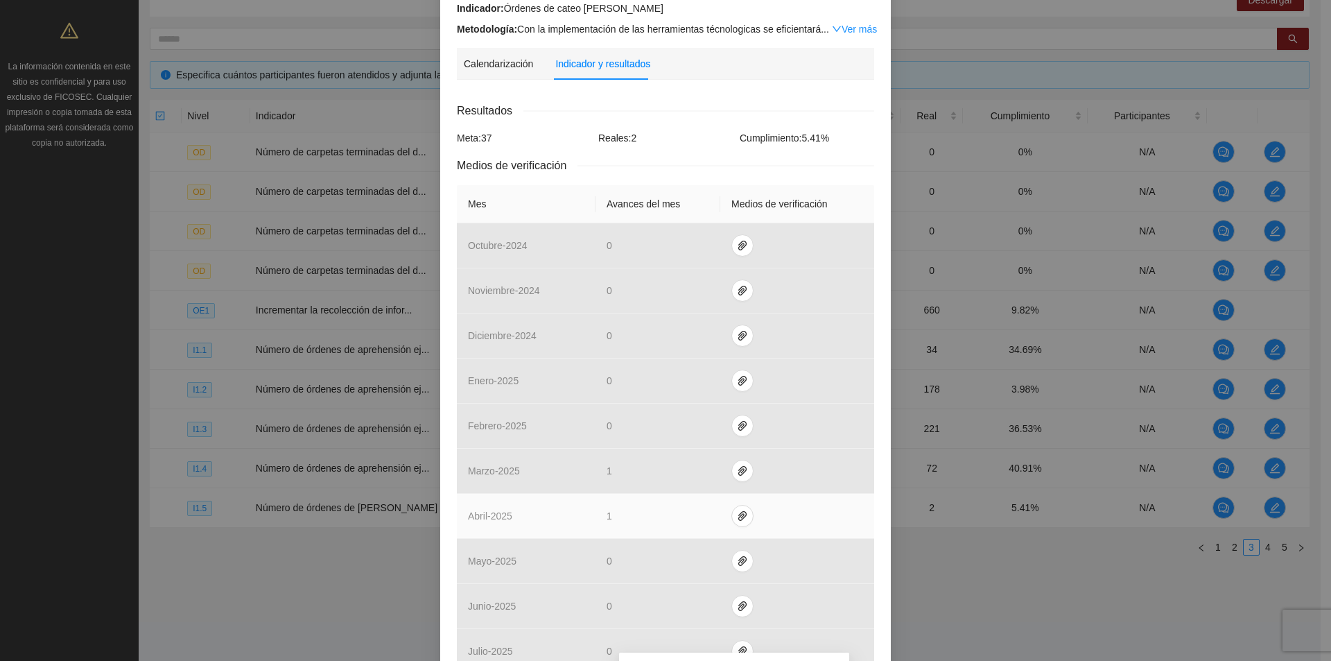
scroll to position [416, 0]
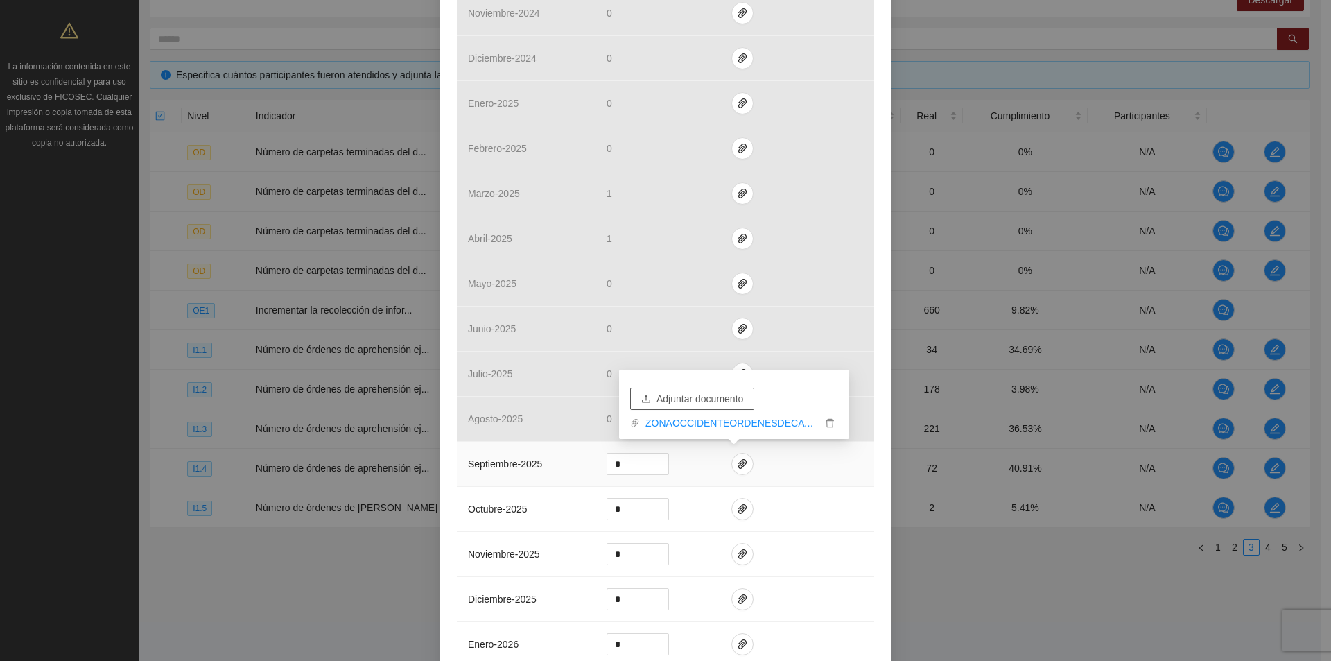
click at [718, 400] on span "Adjuntar documento" at bounding box center [700, 398] width 87 height 15
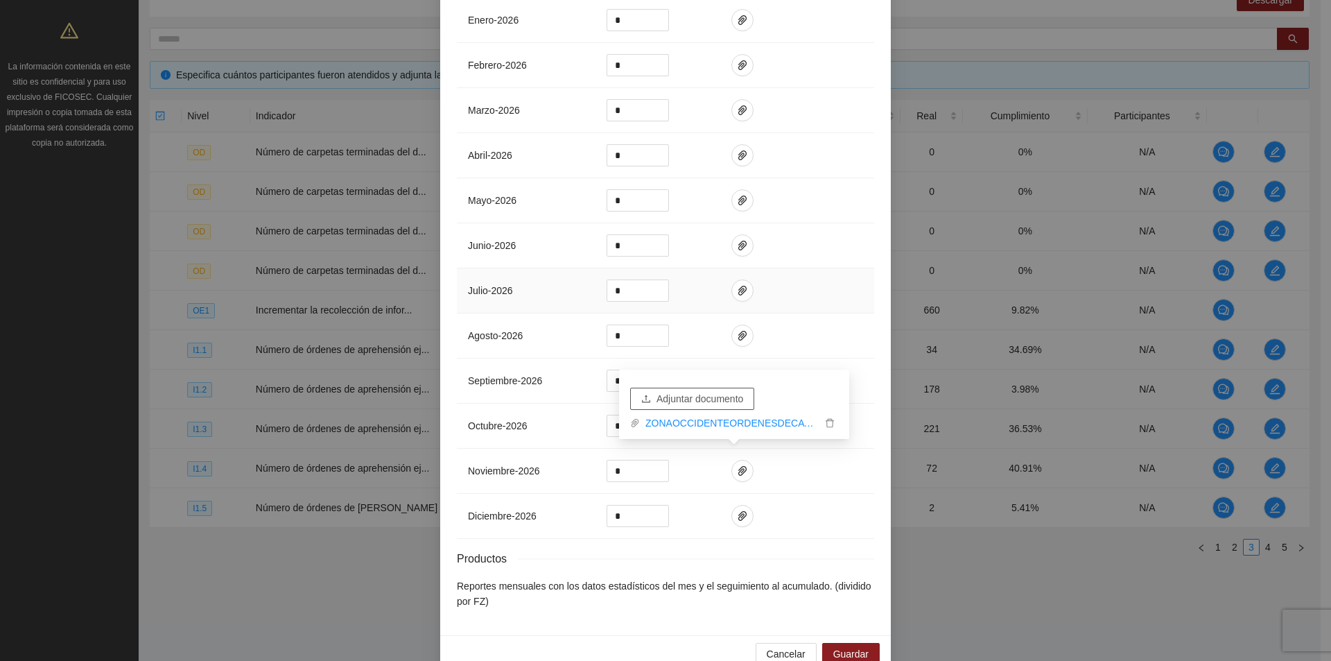
scroll to position [1067, 0]
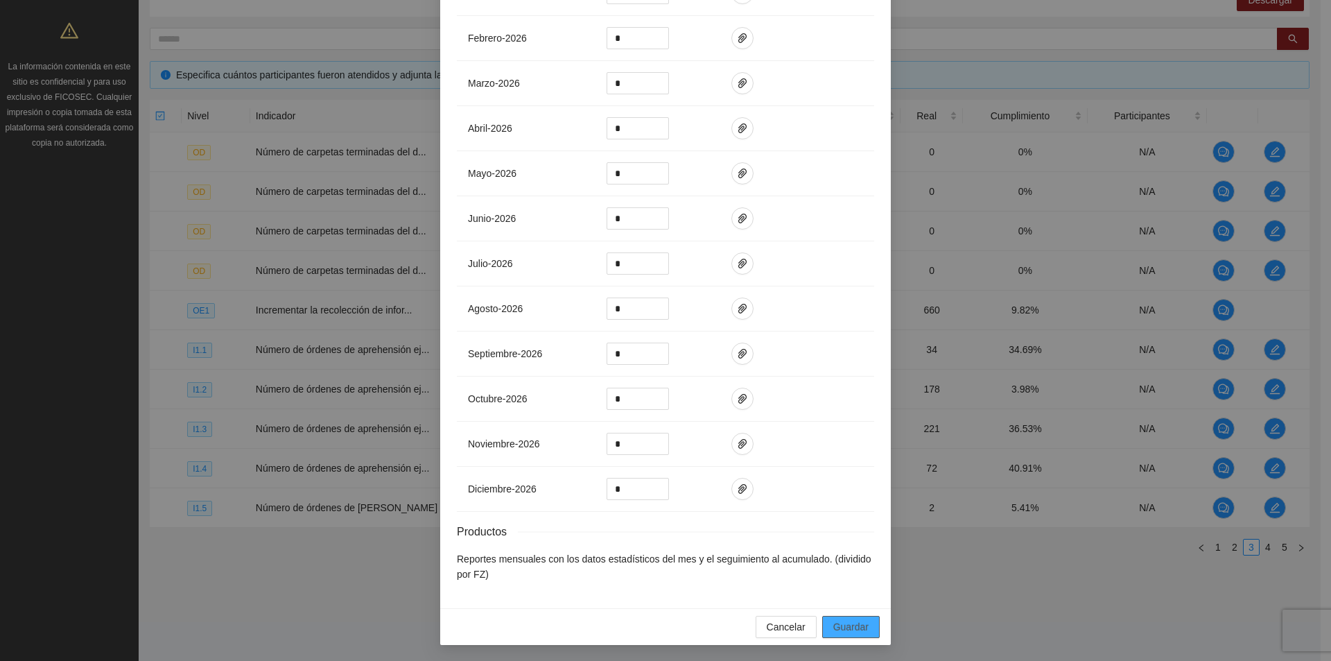
click at [858, 624] on span "Guardar" at bounding box center [850, 626] width 35 height 15
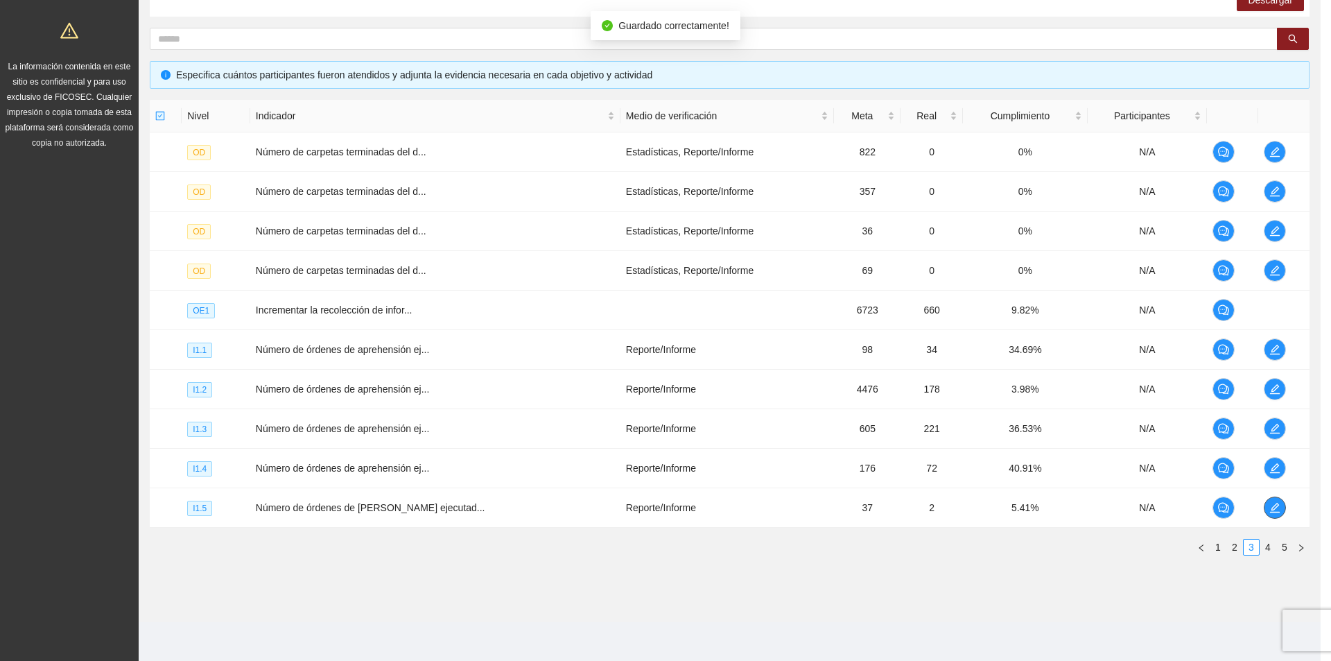
scroll to position [0, 0]
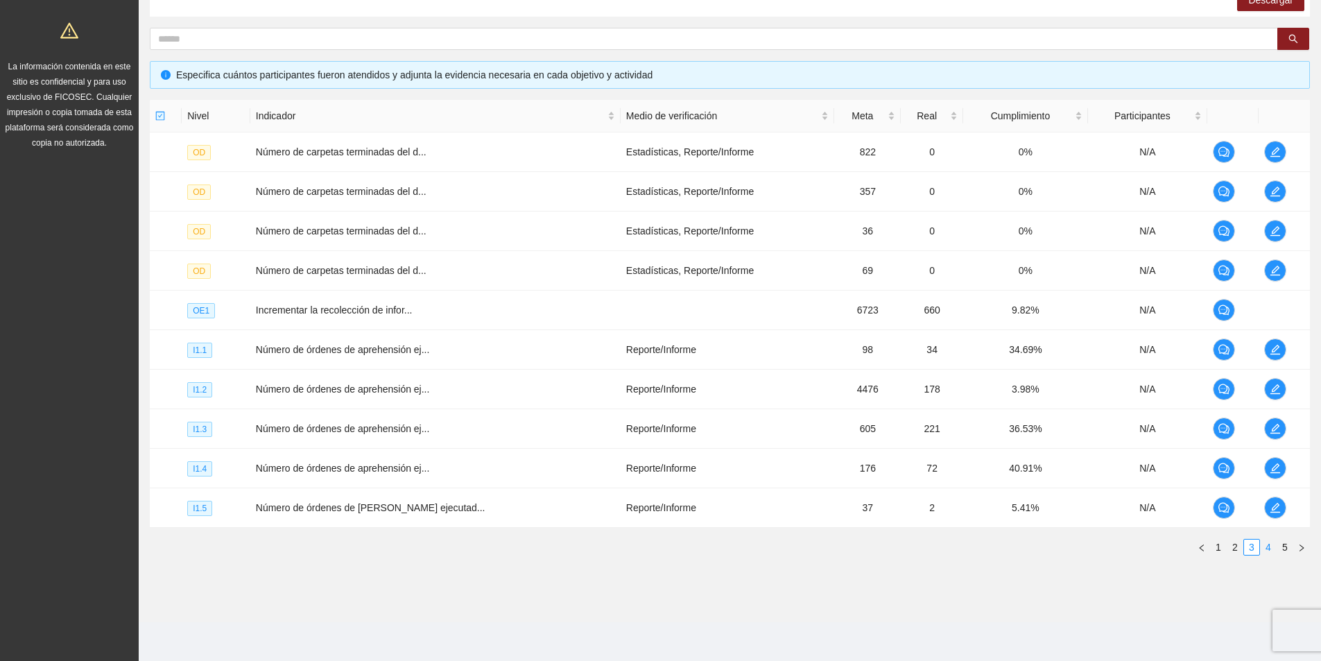
click at [1269, 546] on link "4" at bounding box center [1268, 546] width 15 height 15
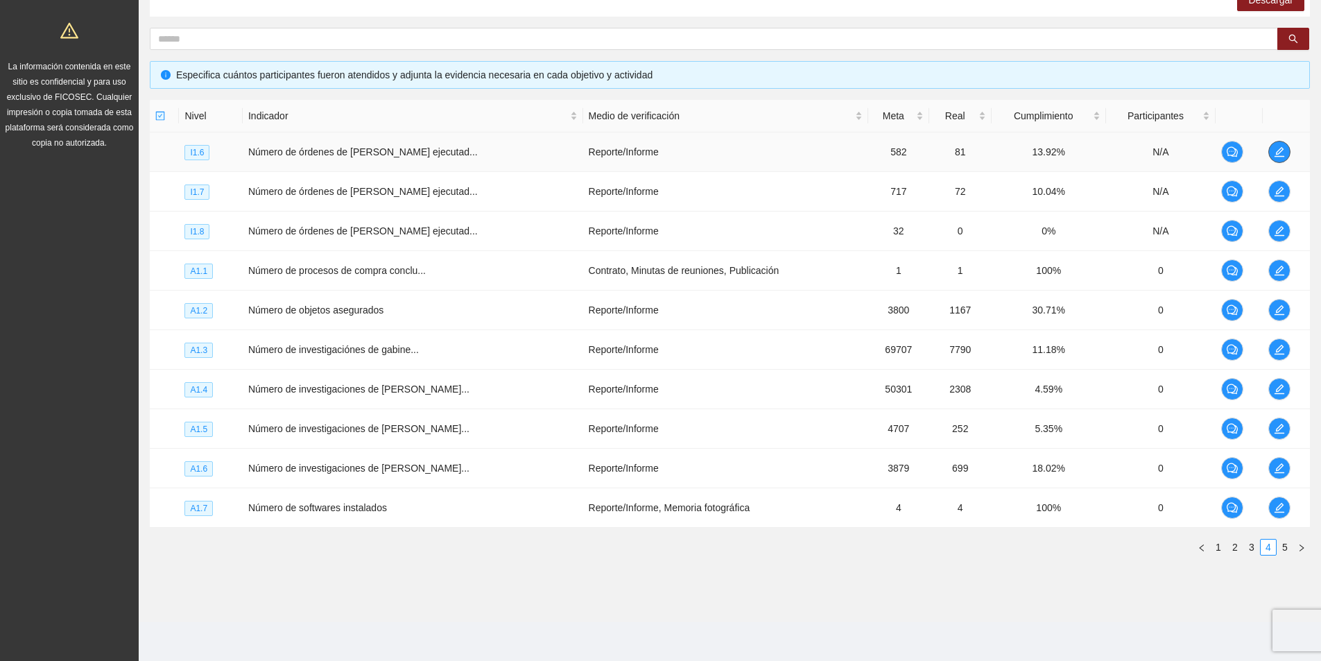
click at [1270, 153] on span "edit" at bounding box center [1279, 151] width 21 height 11
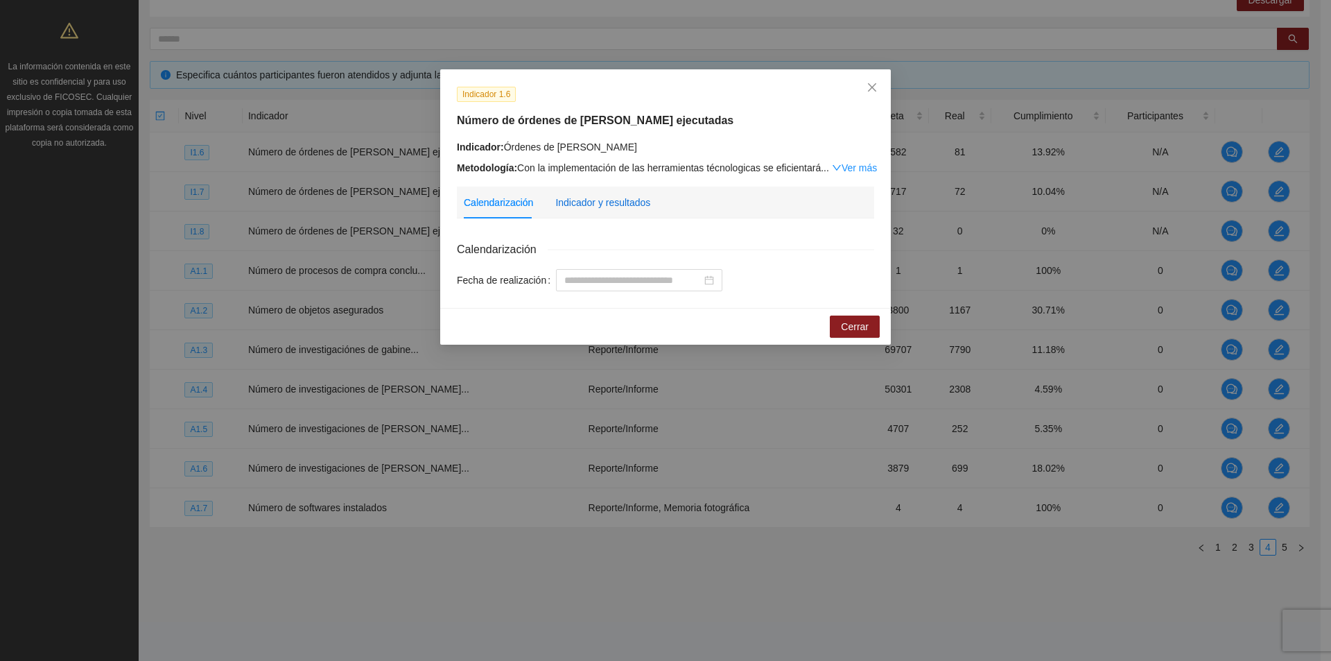
click at [616, 198] on div "Indicador y resultados" at bounding box center [602, 202] width 95 height 15
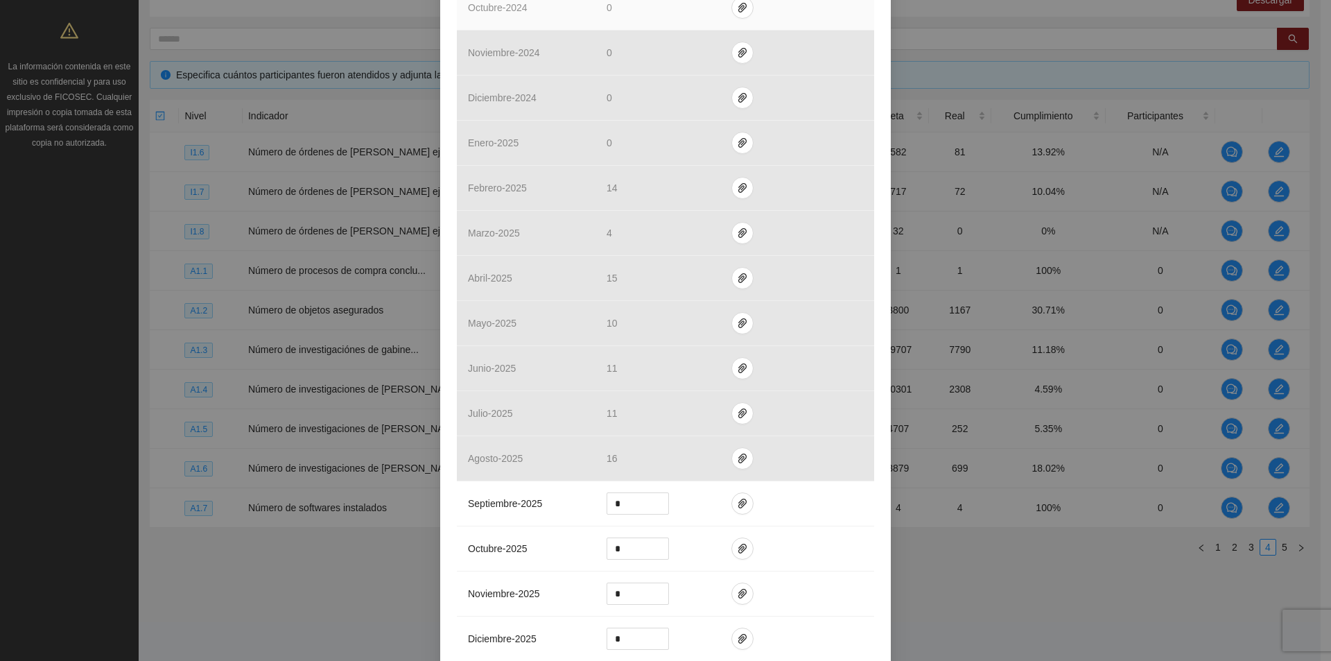
scroll to position [555, 0]
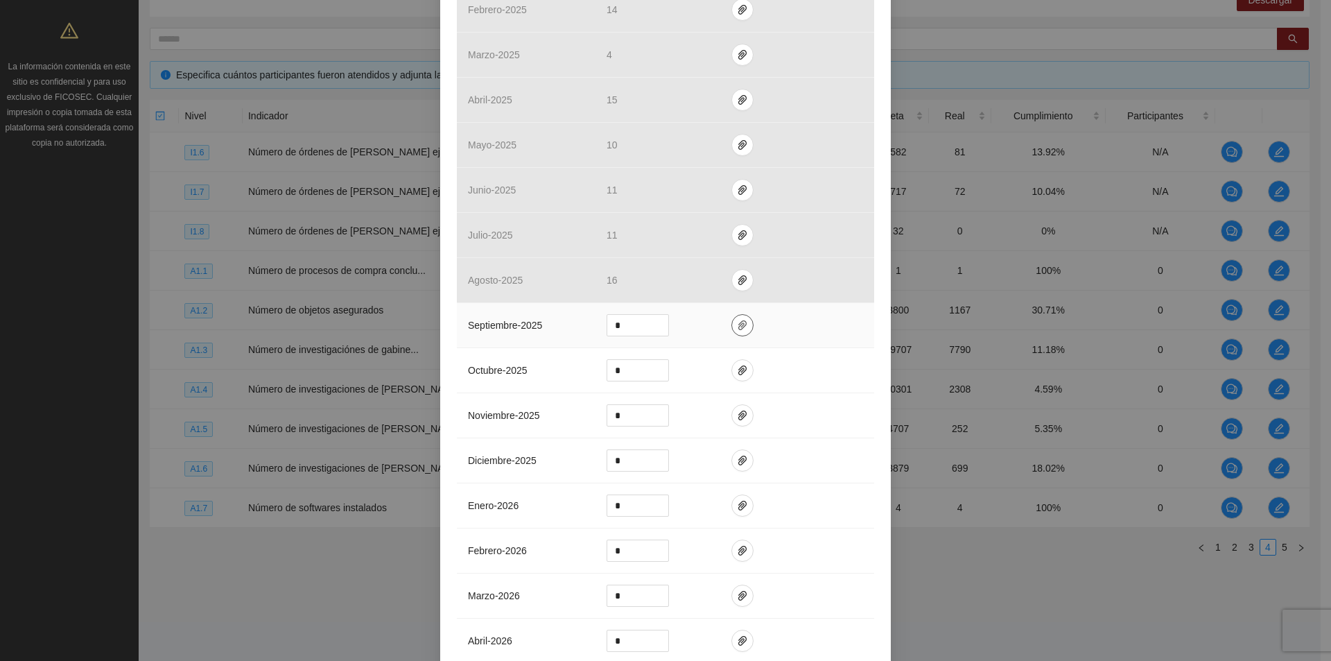
click at [737, 318] on button "button" at bounding box center [743, 325] width 22 height 22
click at [694, 286] on span "Adjuntar documento" at bounding box center [700, 280] width 87 height 15
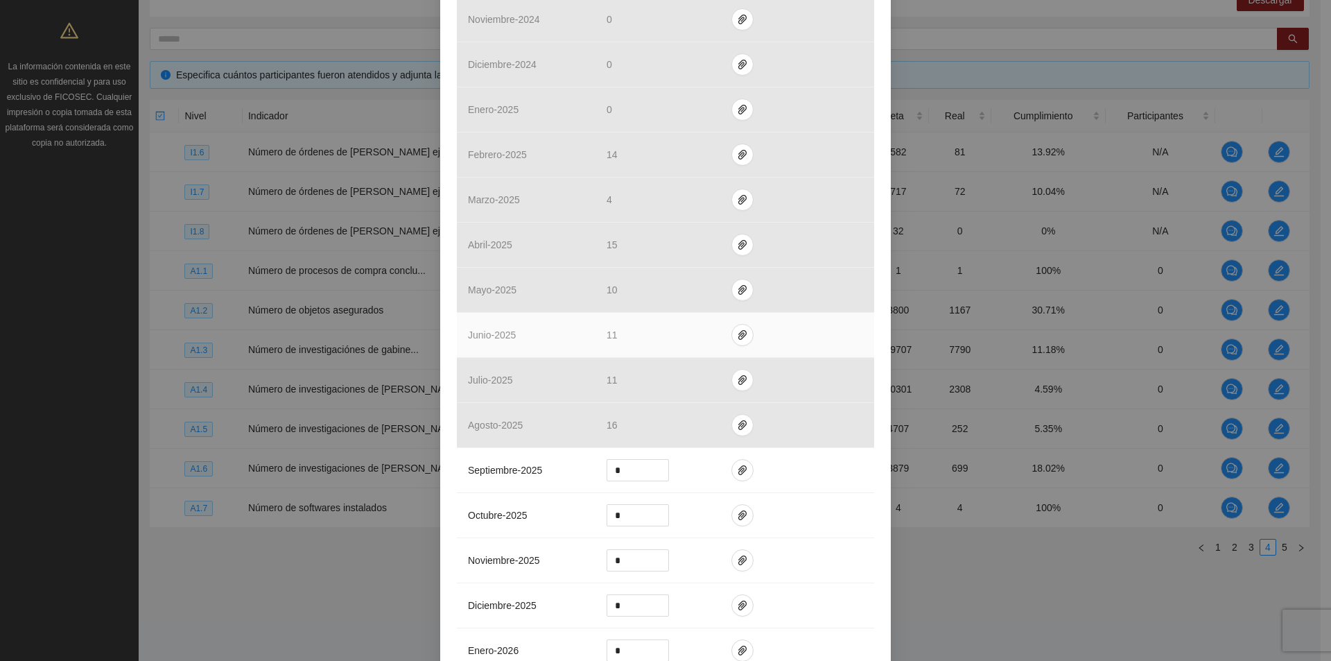
scroll to position [485, 0]
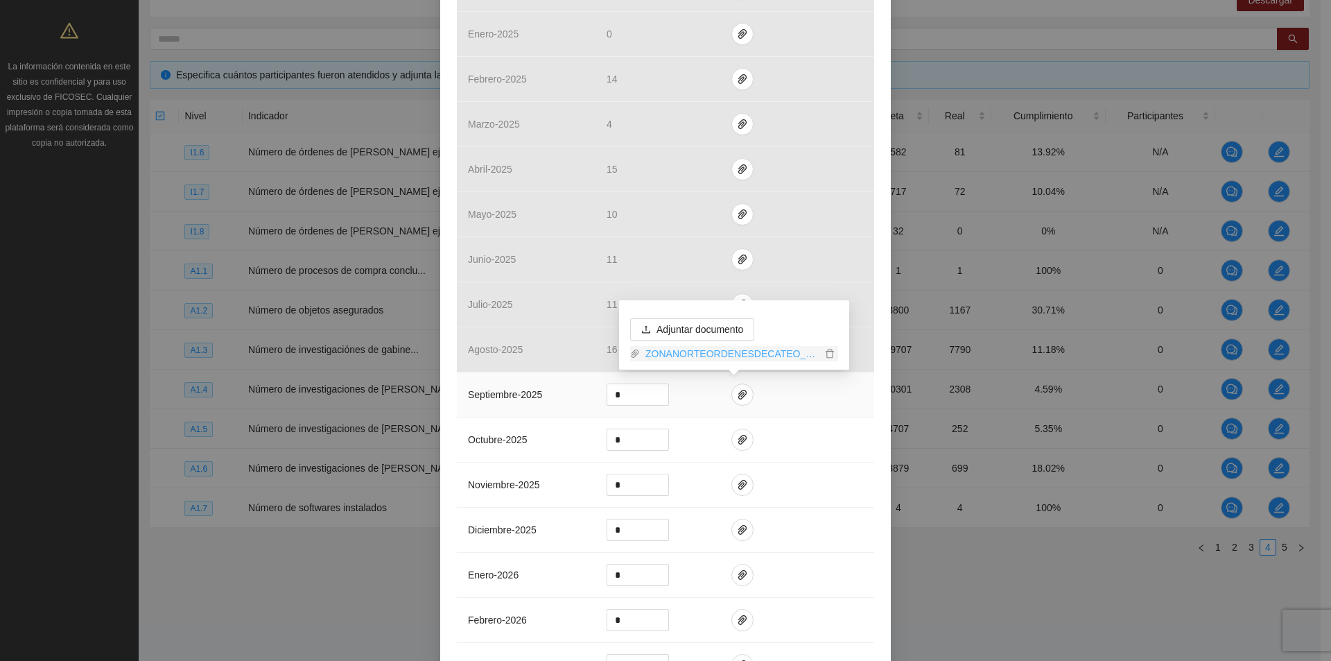
click at [738, 357] on link "ZONANORTEORDENESDECATEO_0001 (1).pdf" at bounding box center [731, 353] width 182 height 15
click at [739, 356] on link "ZONANORTEORDENESDECATEO_0001 (1).pdf" at bounding box center [731, 353] width 182 height 15
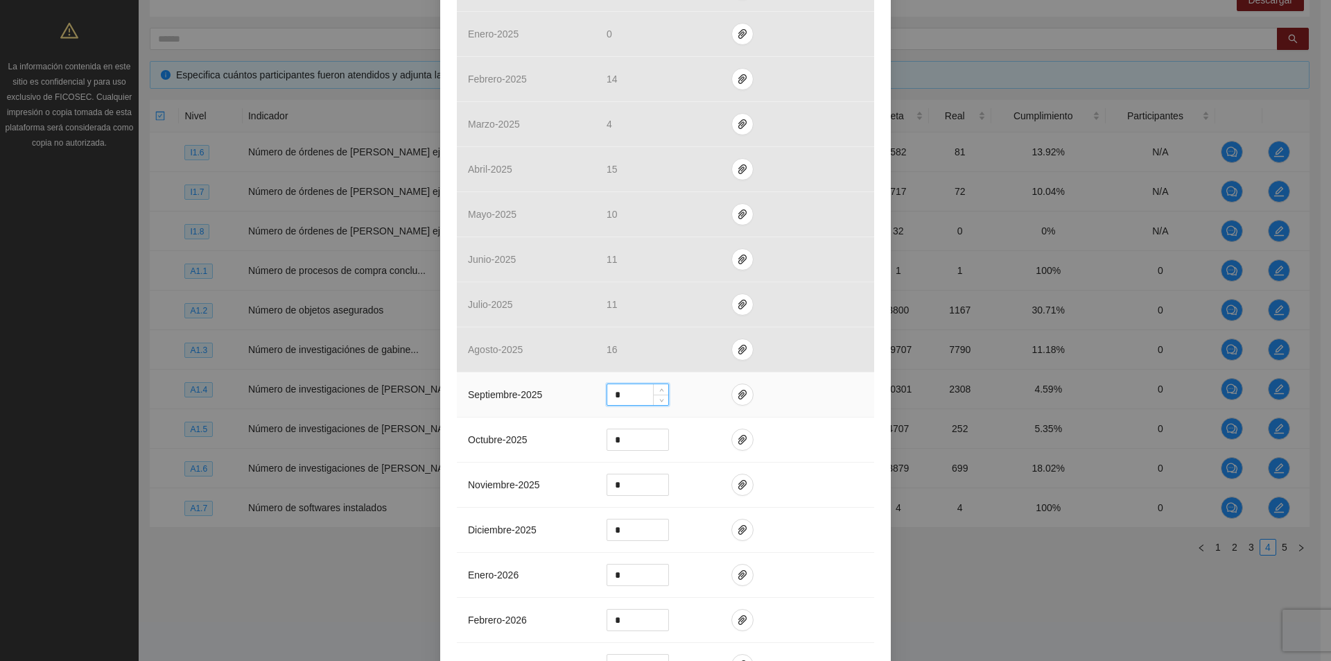
click at [623, 399] on input "*" at bounding box center [637, 394] width 61 height 21
type input "**"
click at [858, 392] on td at bounding box center [797, 394] width 154 height 45
click at [737, 396] on icon "paper-clip" at bounding box center [742, 394] width 11 height 11
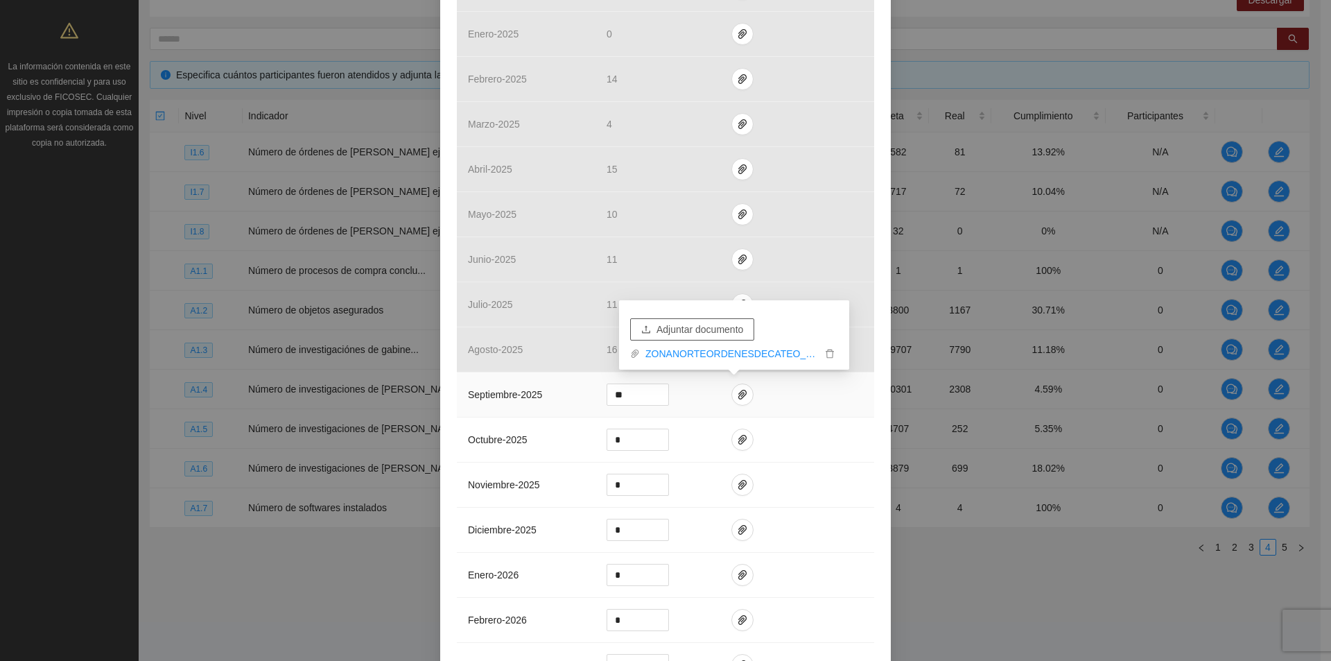
click at [718, 332] on span "Adjuntar documento" at bounding box center [700, 329] width 87 height 15
click at [689, 353] on link "cateonorte24.xlsx" at bounding box center [731, 353] width 182 height 15
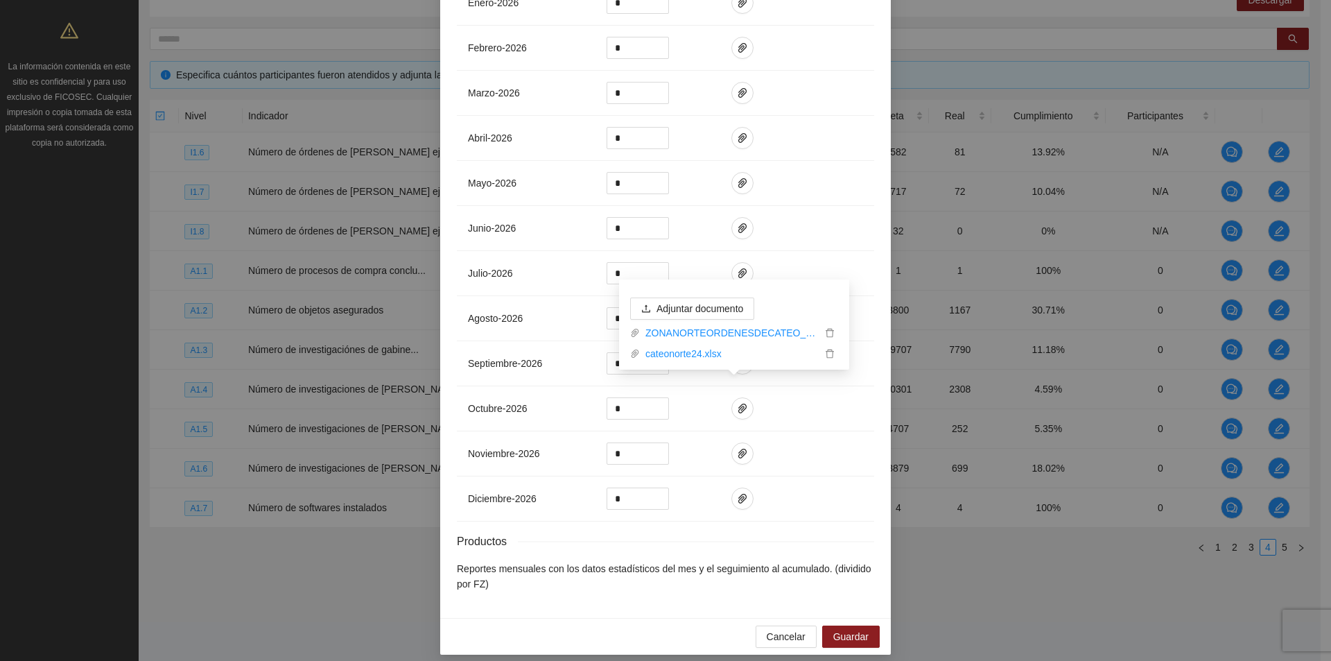
scroll to position [1067, 0]
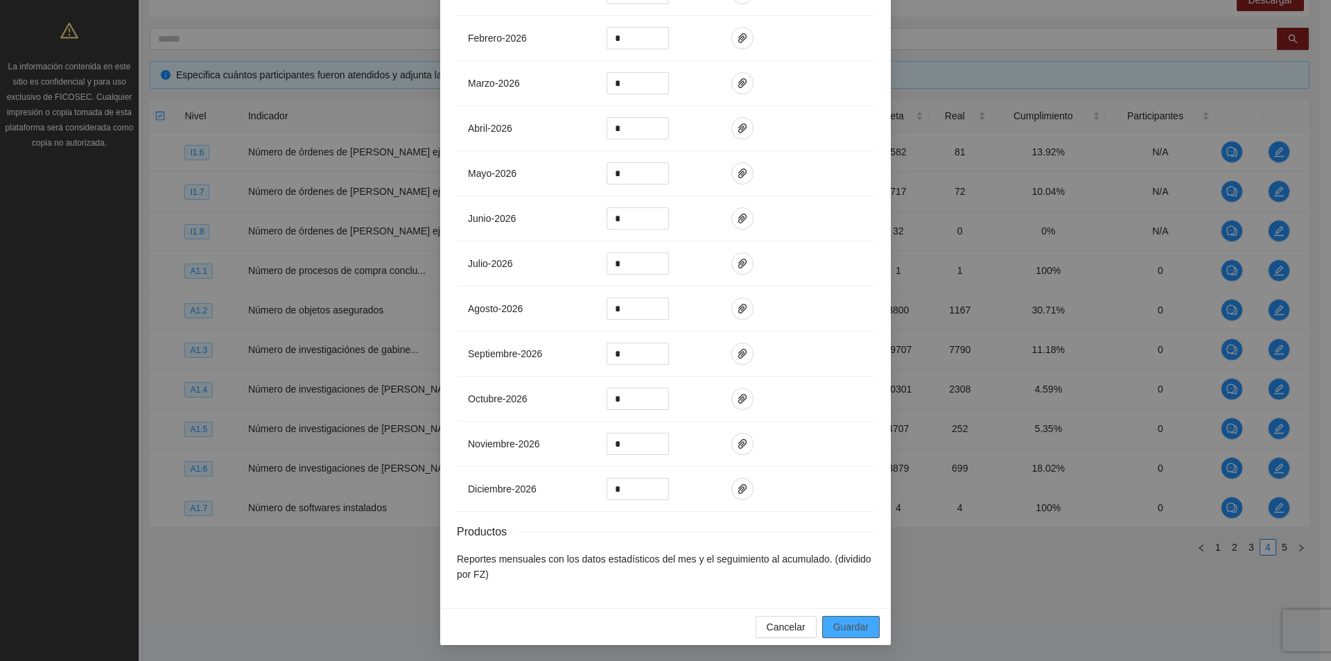
click at [869, 627] on button "Guardar" at bounding box center [851, 627] width 58 height 22
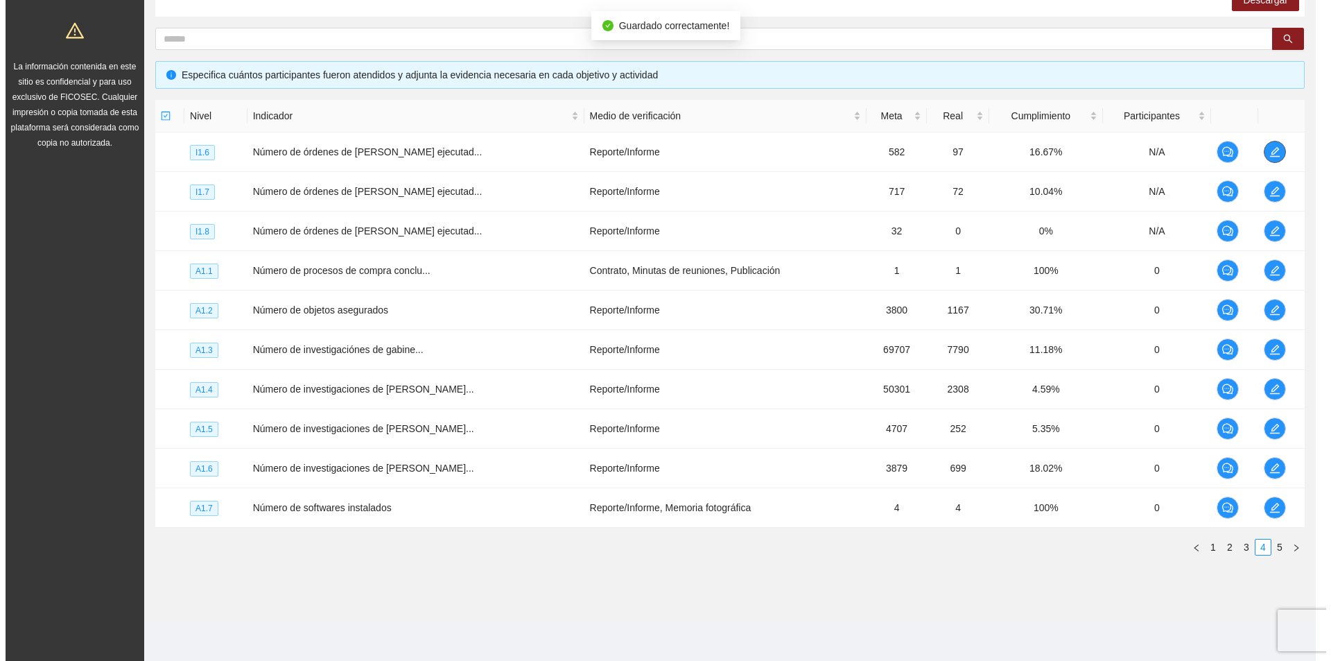
scroll to position [0, 0]
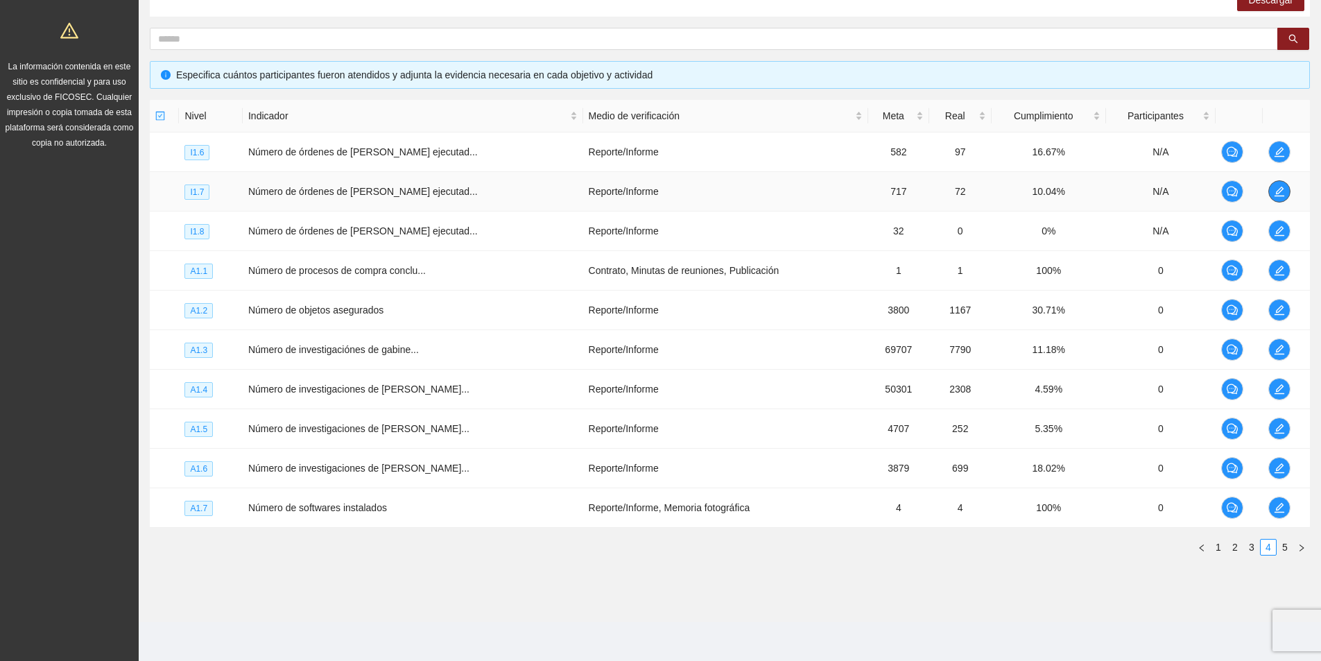
click at [1280, 189] on icon "edit" at bounding box center [1279, 192] width 10 height 10
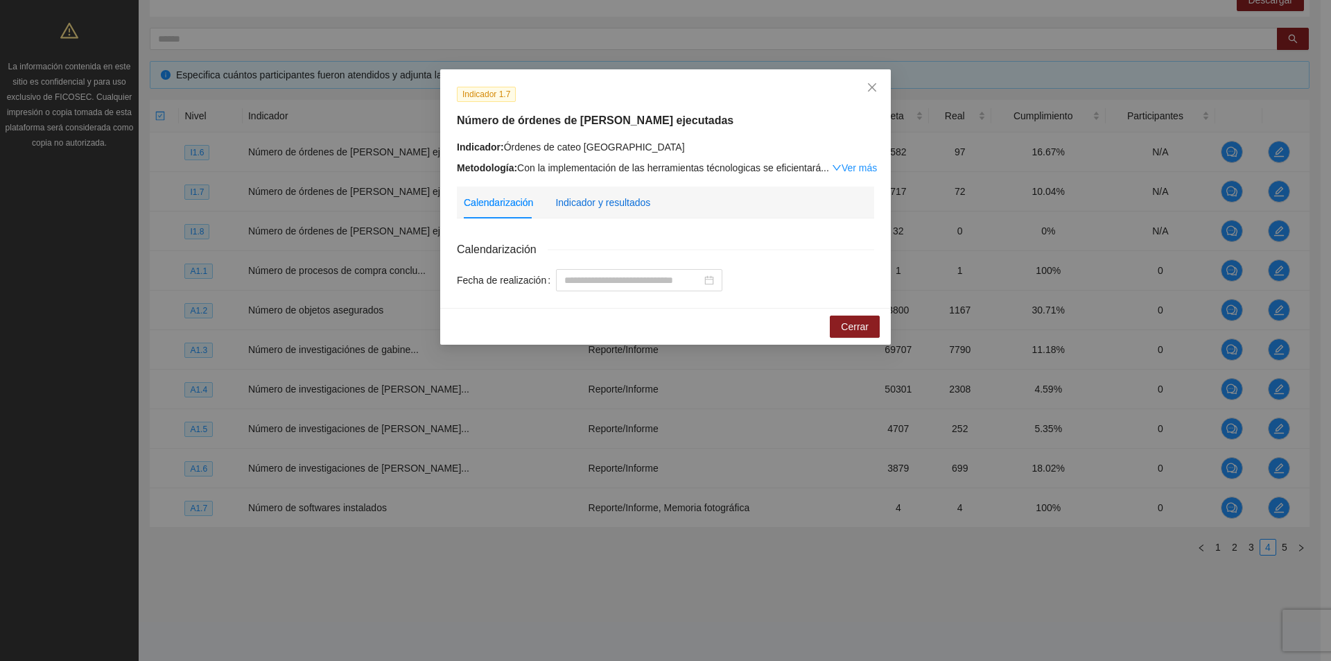
click at [609, 197] on div "Indicador y resultados" at bounding box center [602, 202] width 95 height 15
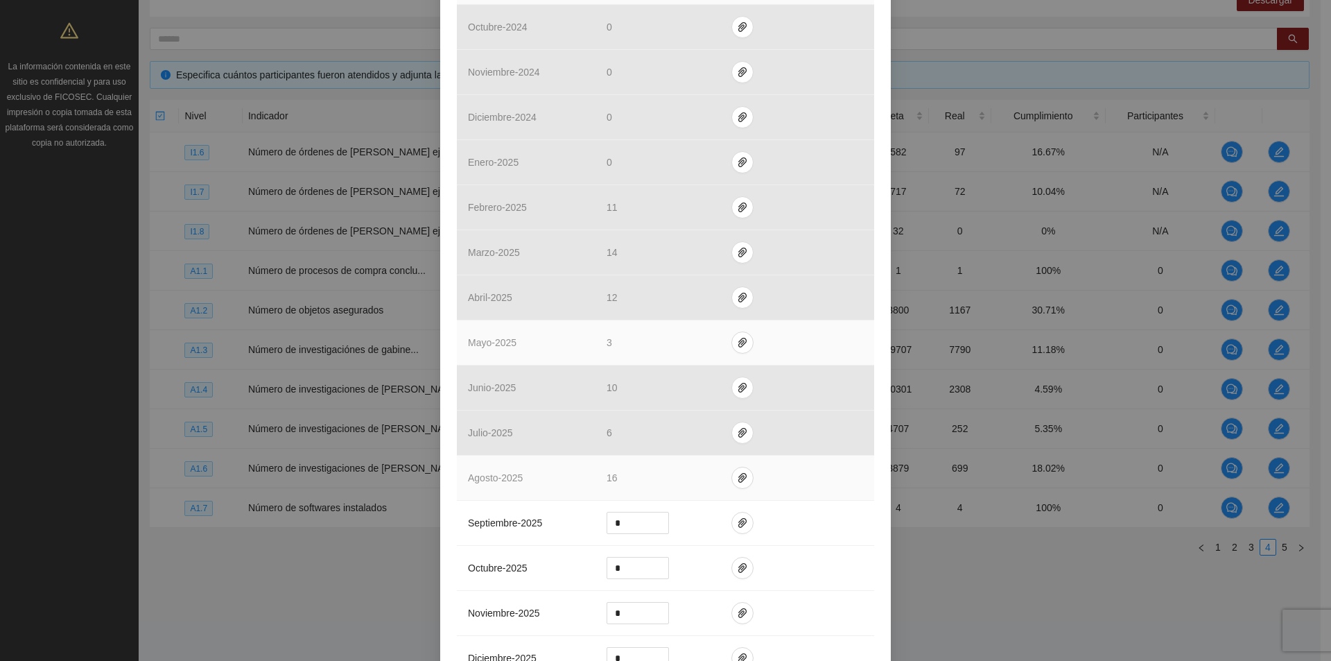
scroll to position [416, 0]
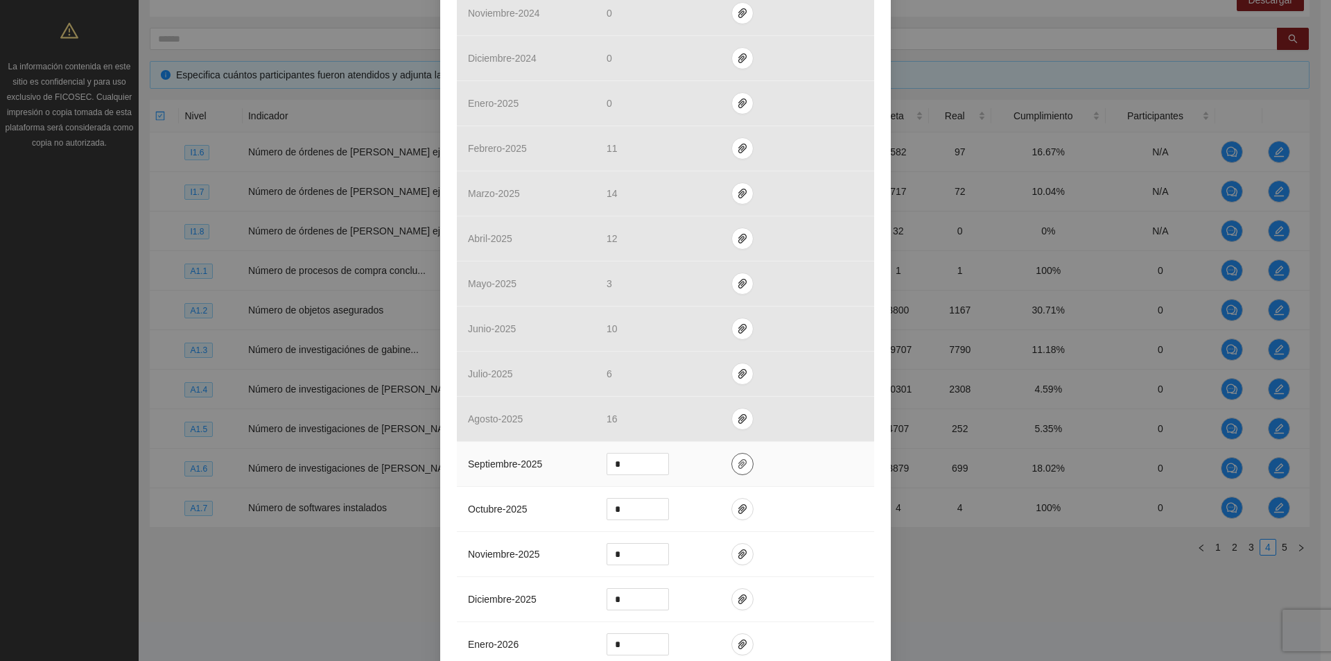
click at [738, 462] on icon "paper-clip" at bounding box center [742, 464] width 8 height 10
click at [716, 418] on span "Adjuntar documento" at bounding box center [700, 419] width 87 height 15
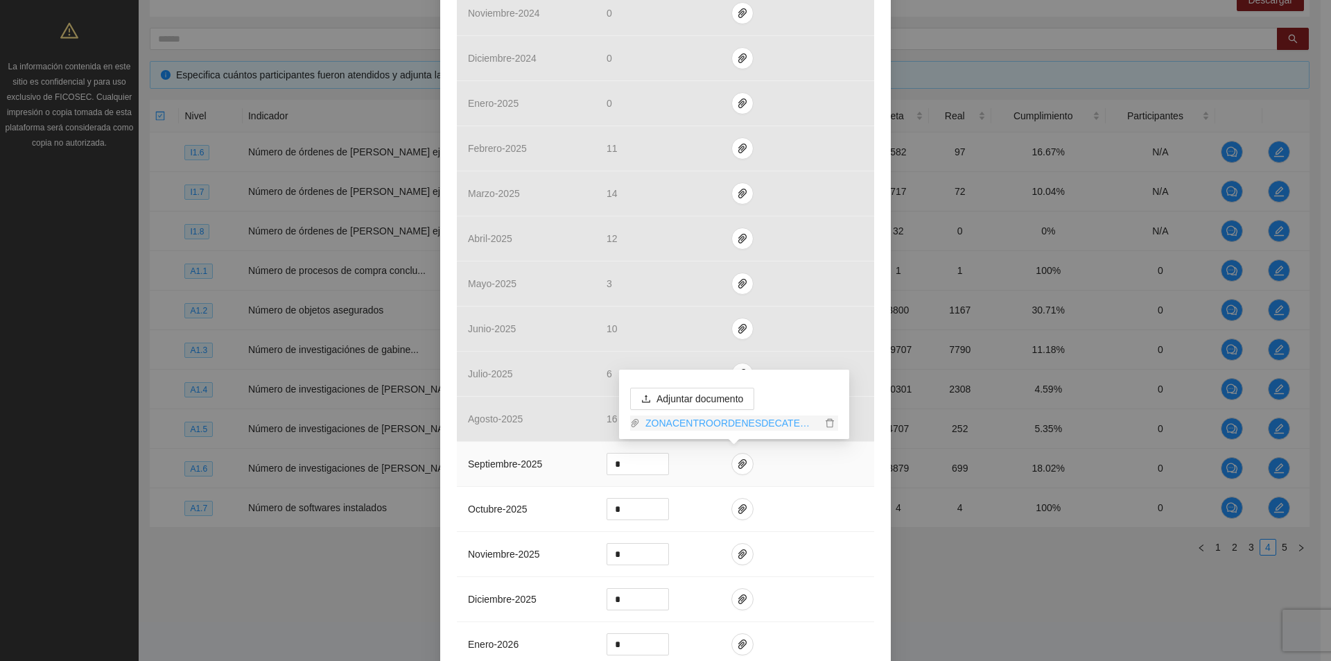
click at [763, 424] on link "ZONACENTROORDENESDECATEO_0001 (1).pdf" at bounding box center [731, 422] width 182 height 15
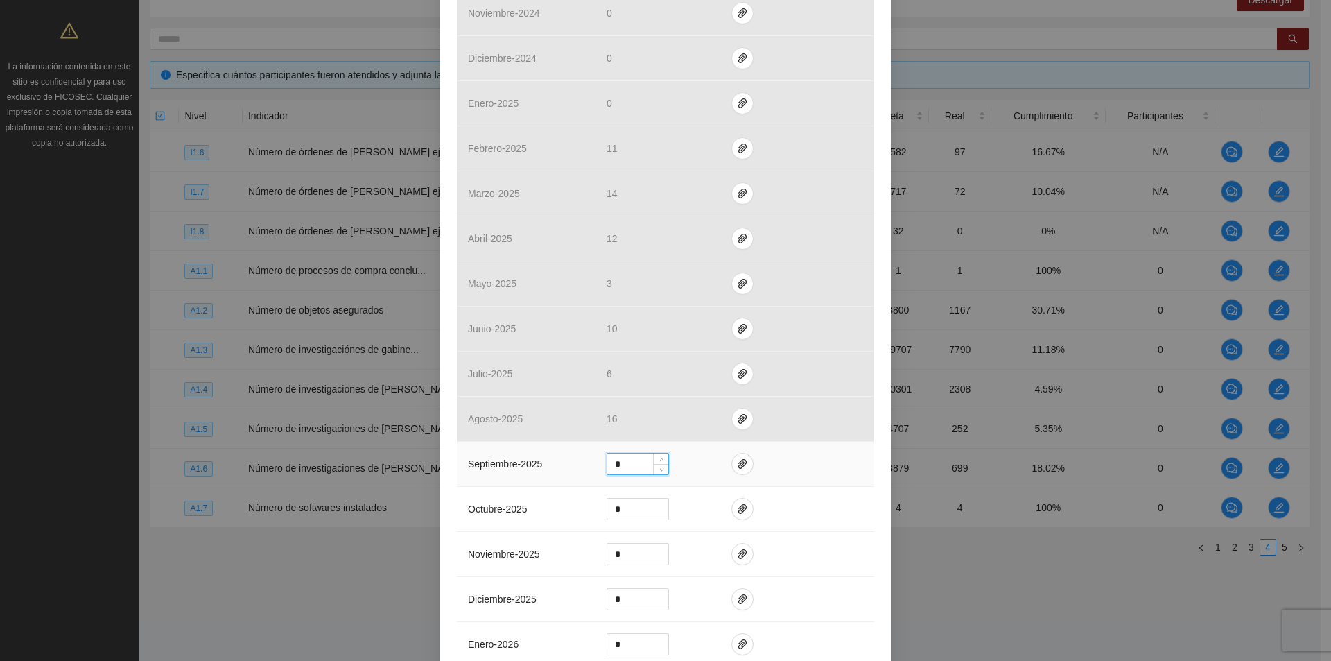
click at [612, 467] on input "*" at bounding box center [637, 463] width 61 height 21
click at [625, 465] on input "*" at bounding box center [637, 463] width 61 height 21
type input "**"
click at [737, 460] on icon "paper-clip" at bounding box center [742, 463] width 11 height 11
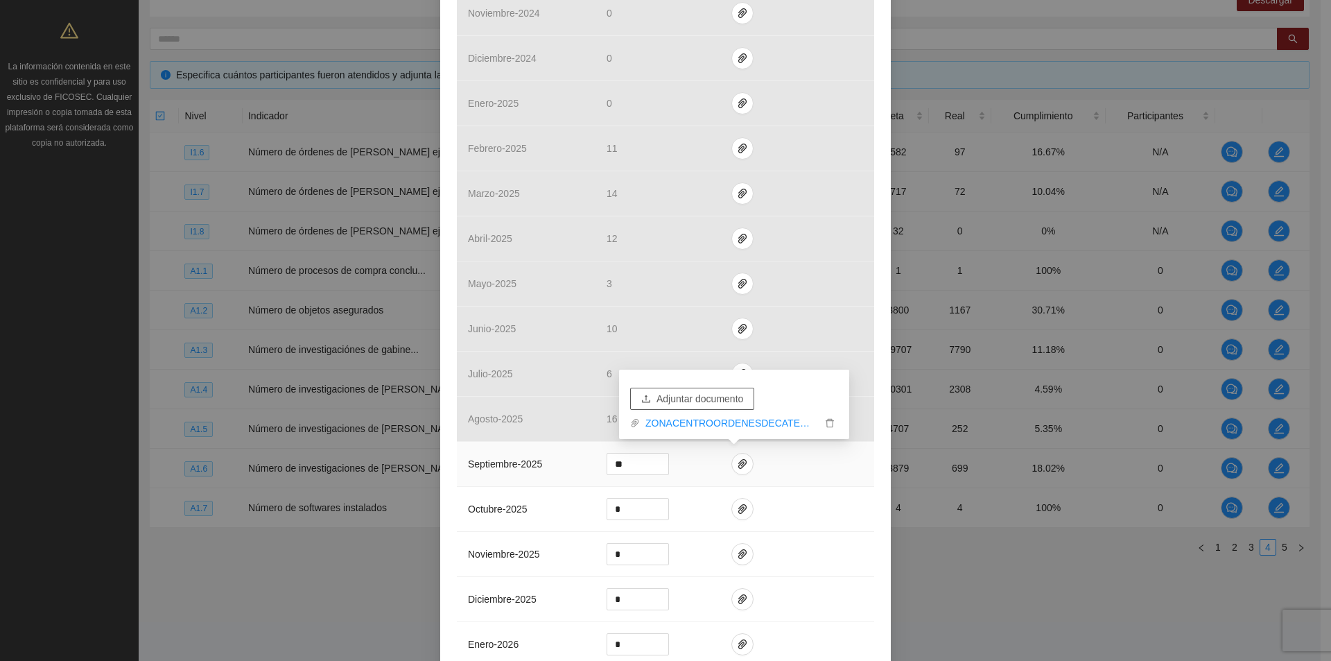
click at [708, 401] on span "Adjuntar documento" at bounding box center [700, 398] width 87 height 15
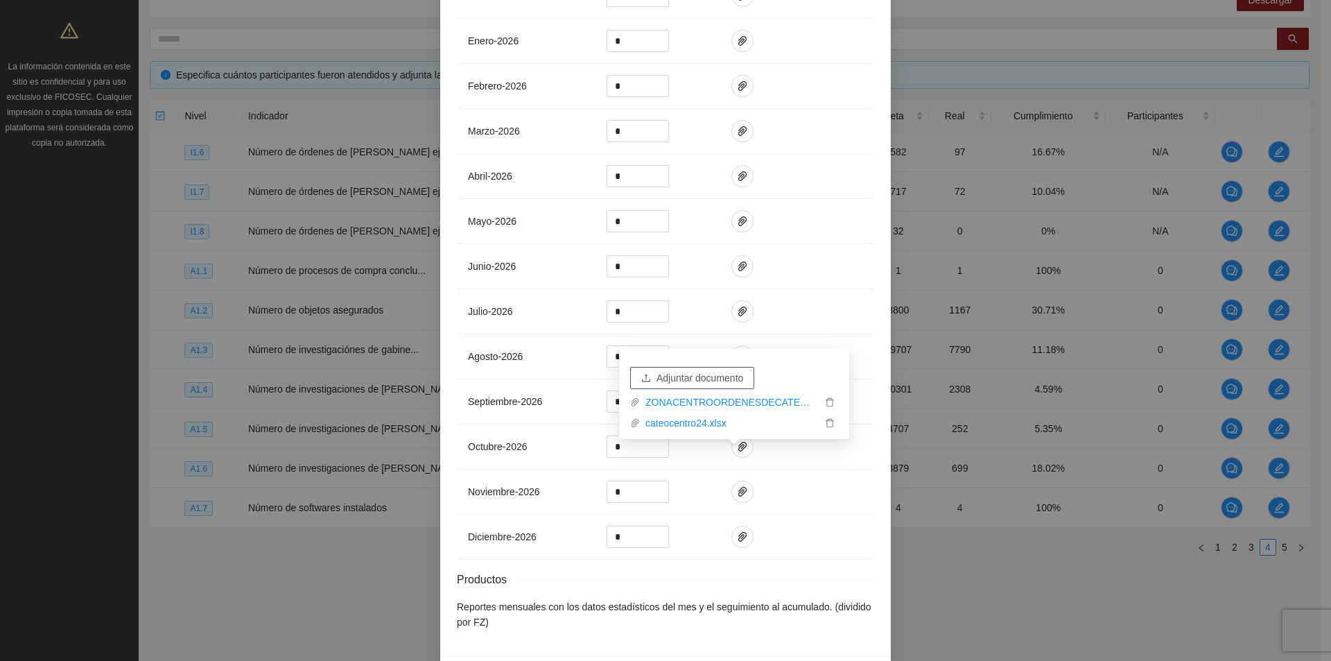
scroll to position [1067, 0]
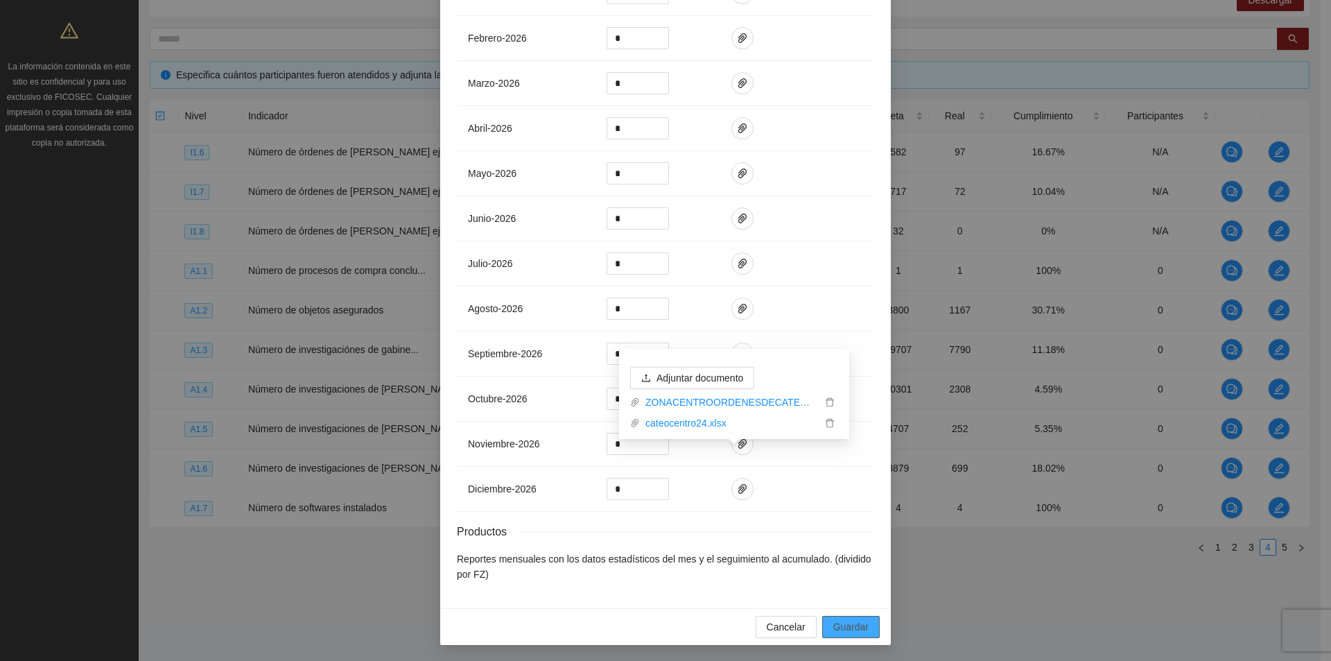
click at [846, 621] on span "Guardar" at bounding box center [850, 626] width 35 height 15
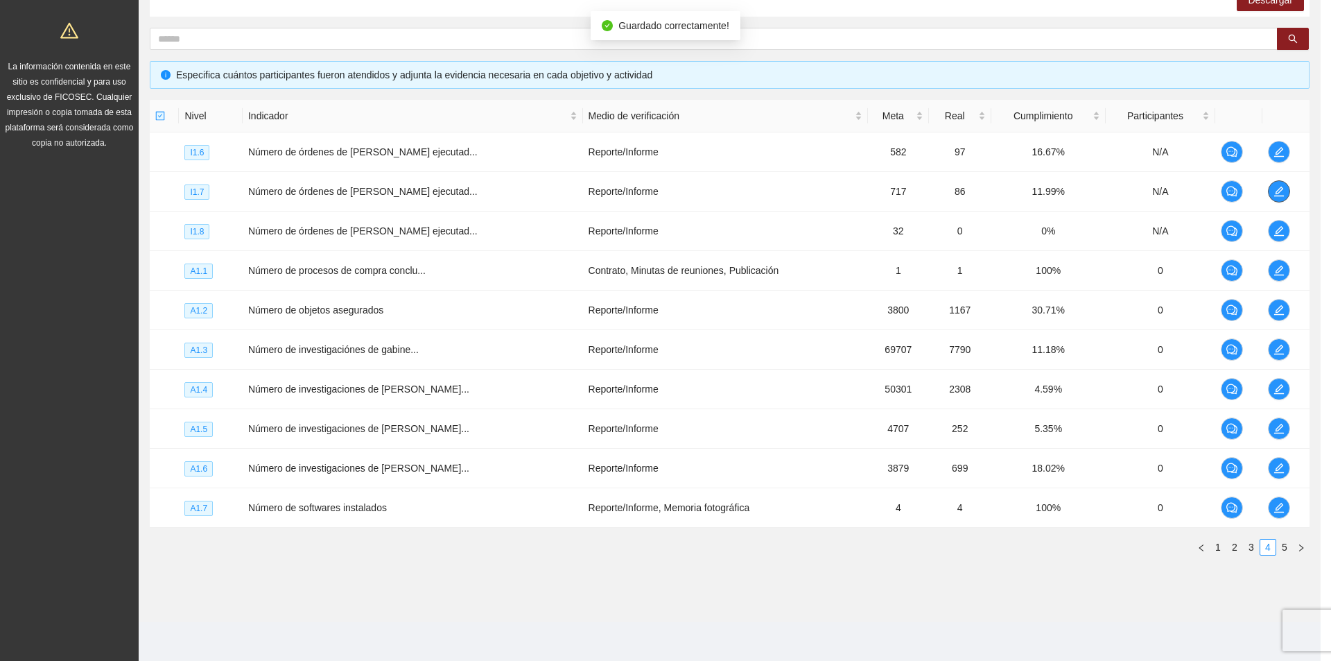
scroll to position [0, 0]
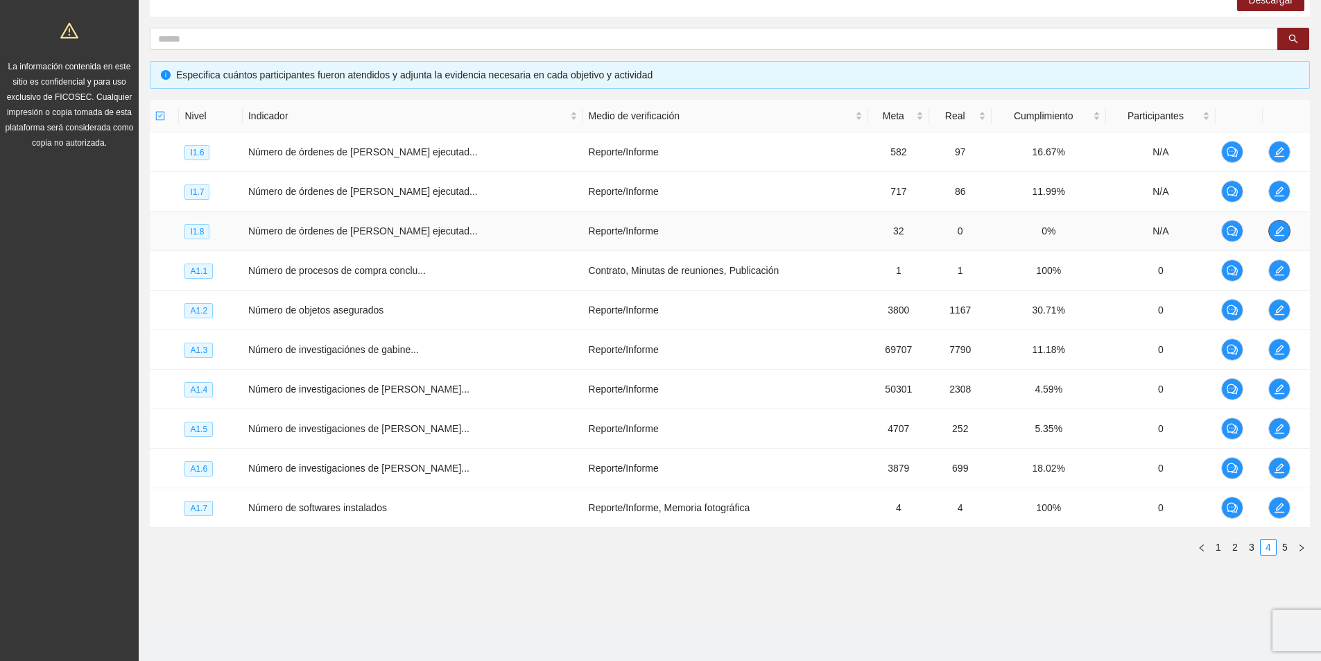
click at [1276, 226] on icon "edit" at bounding box center [1279, 230] width 11 height 11
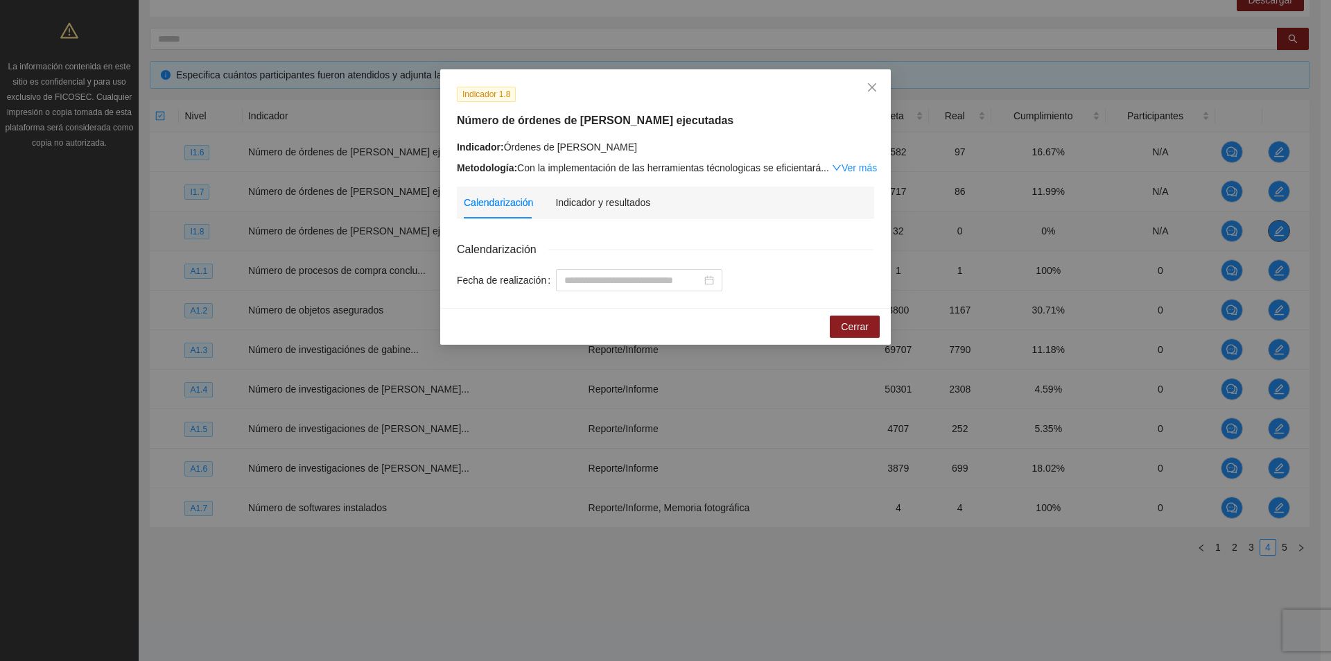
click at [1276, 226] on div "Indicador 1.8 Número de órdenes de cateo ejecutadas Indicador: Órdenes de cateo…" at bounding box center [665, 330] width 1331 height 661
click at [617, 199] on div "Indicador y resultados" at bounding box center [602, 202] width 95 height 15
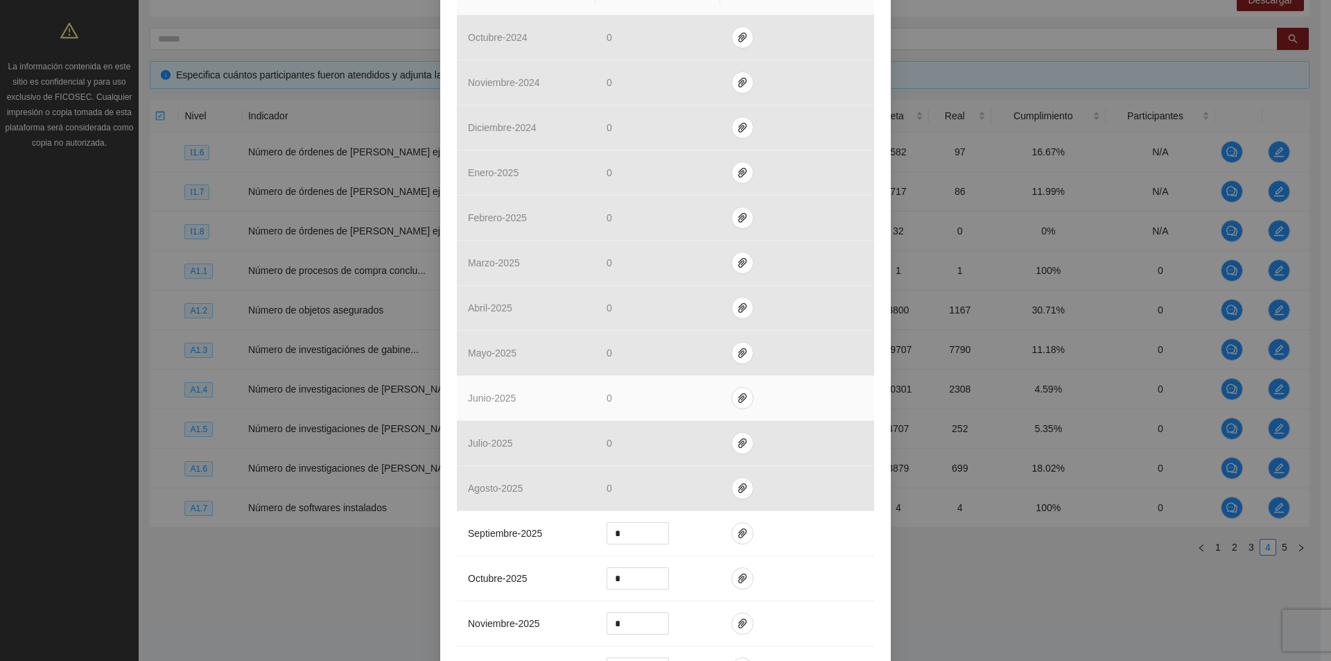
scroll to position [555, 0]
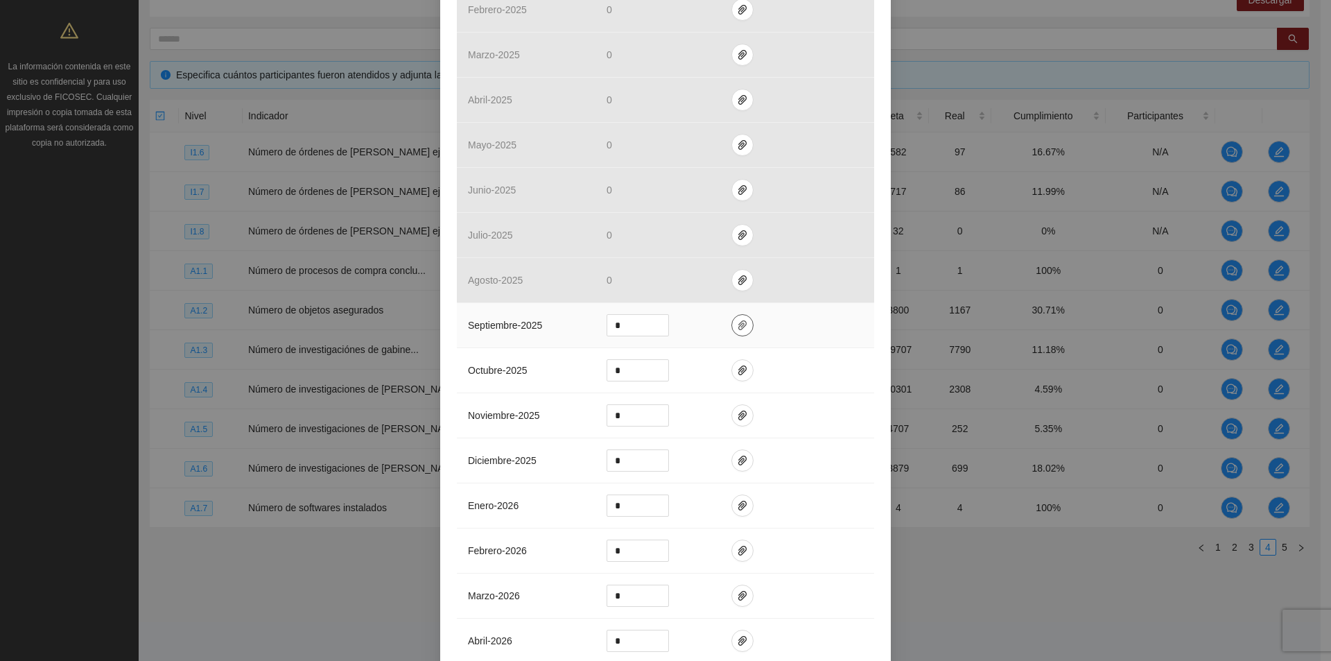
click at [738, 320] on icon "paper-clip" at bounding box center [742, 325] width 11 height 11
click at [706, 280] on span "Adjuntar documento" at bounding box center [700, 280] width 87 height 15
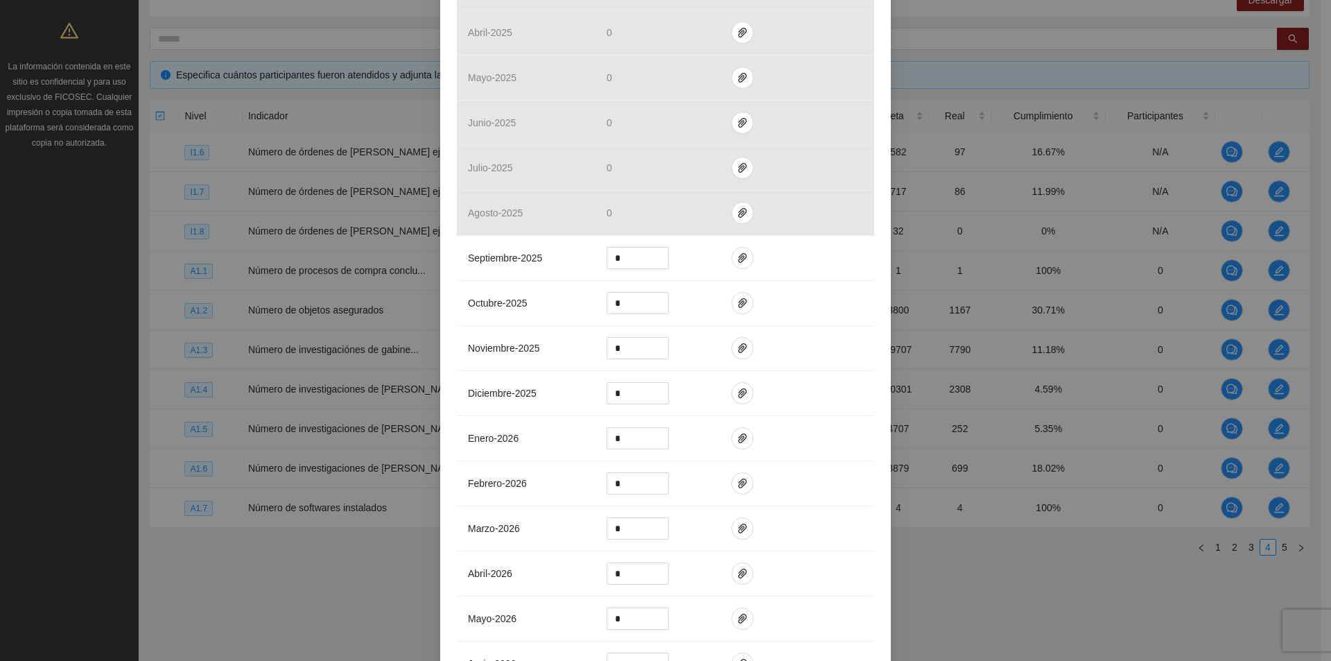
scroll to position [624, 0]
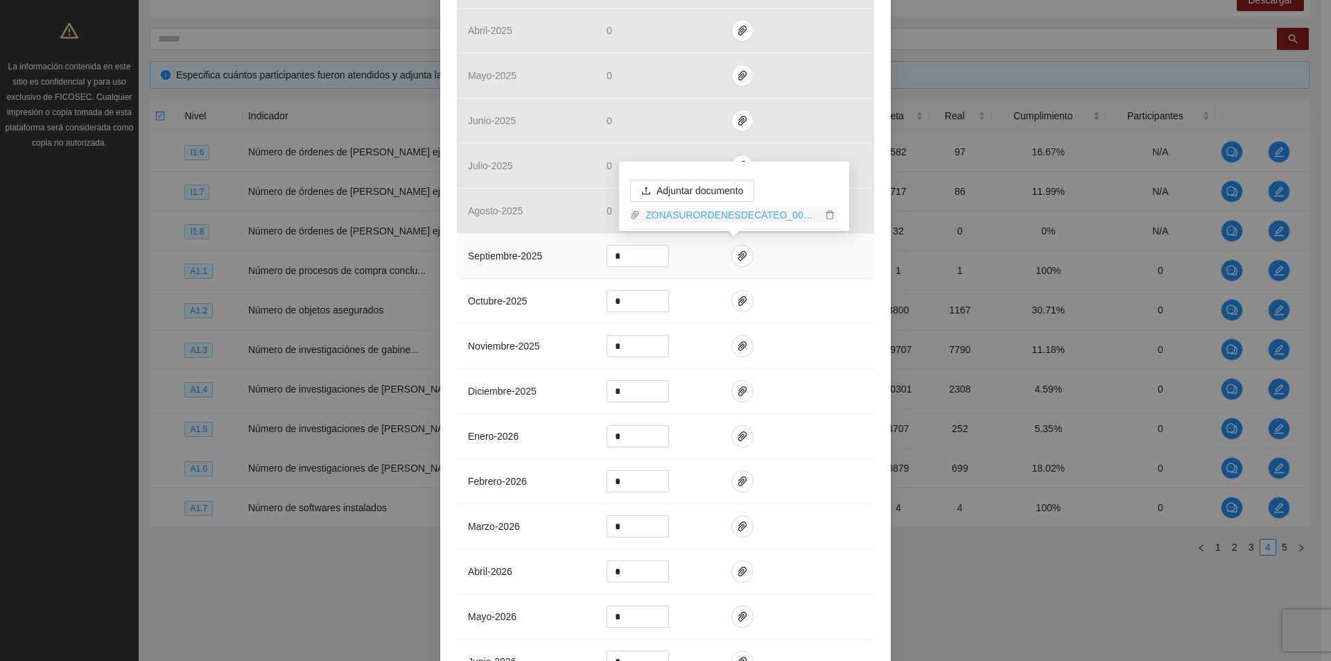
click at [729, 216] on link "ZONASURORDENESDECATEO_0001 (2).pdf" at bounding box center [731, 214] width 182 height 15
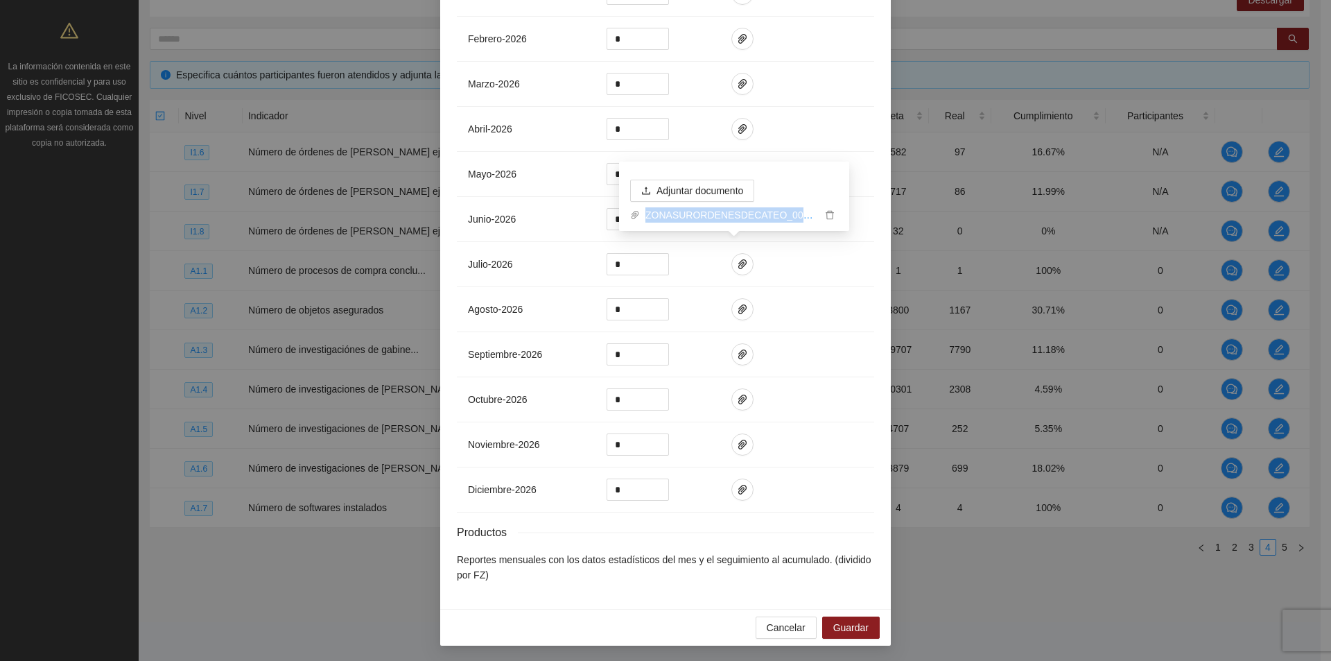
scroll to position [1067, 0]
click at [855, 618] on button "Guardar" at bounding box center [851, 627] width 58 height 22
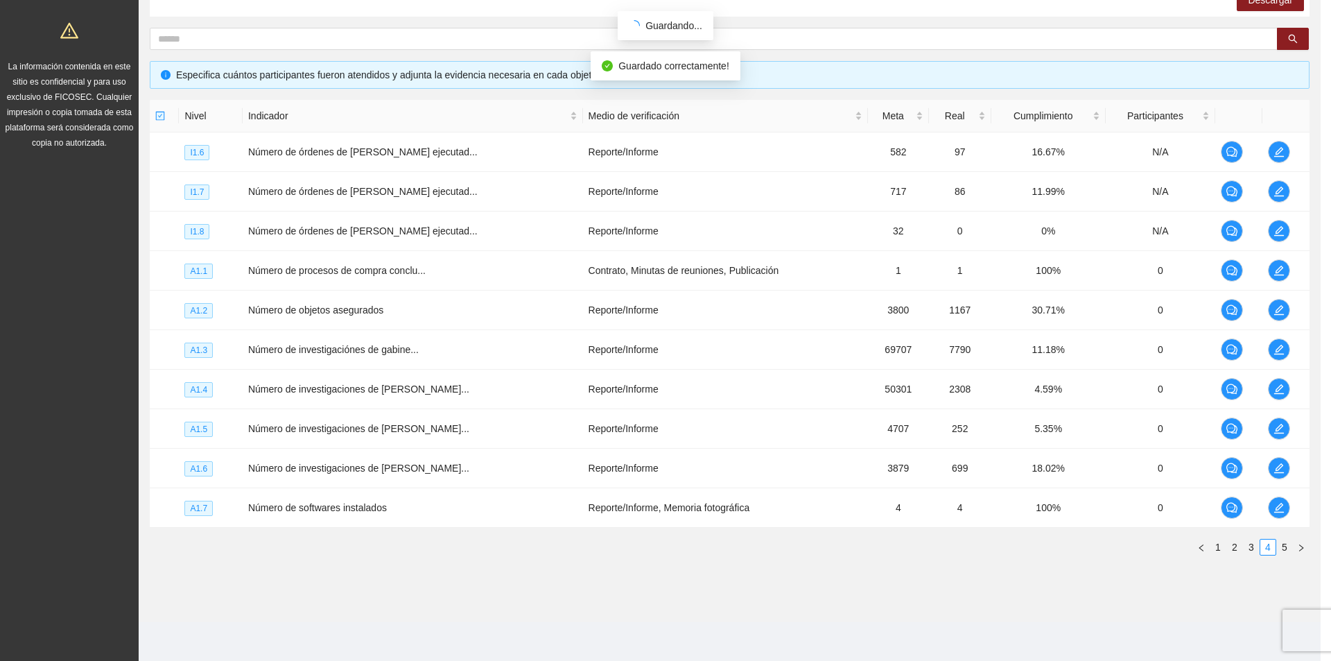
scroll to position [998, 0]
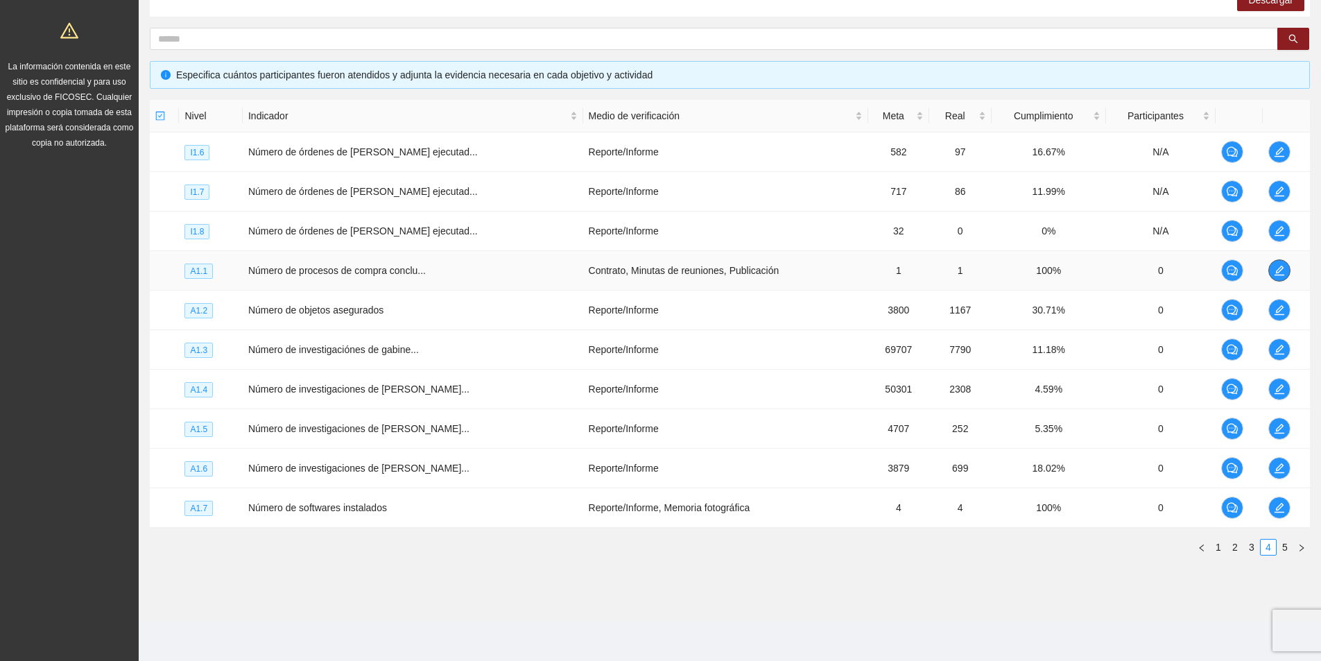
click at [1277, 272] on icon "edit" at bounding box center [1279, 270] width 11 height 11
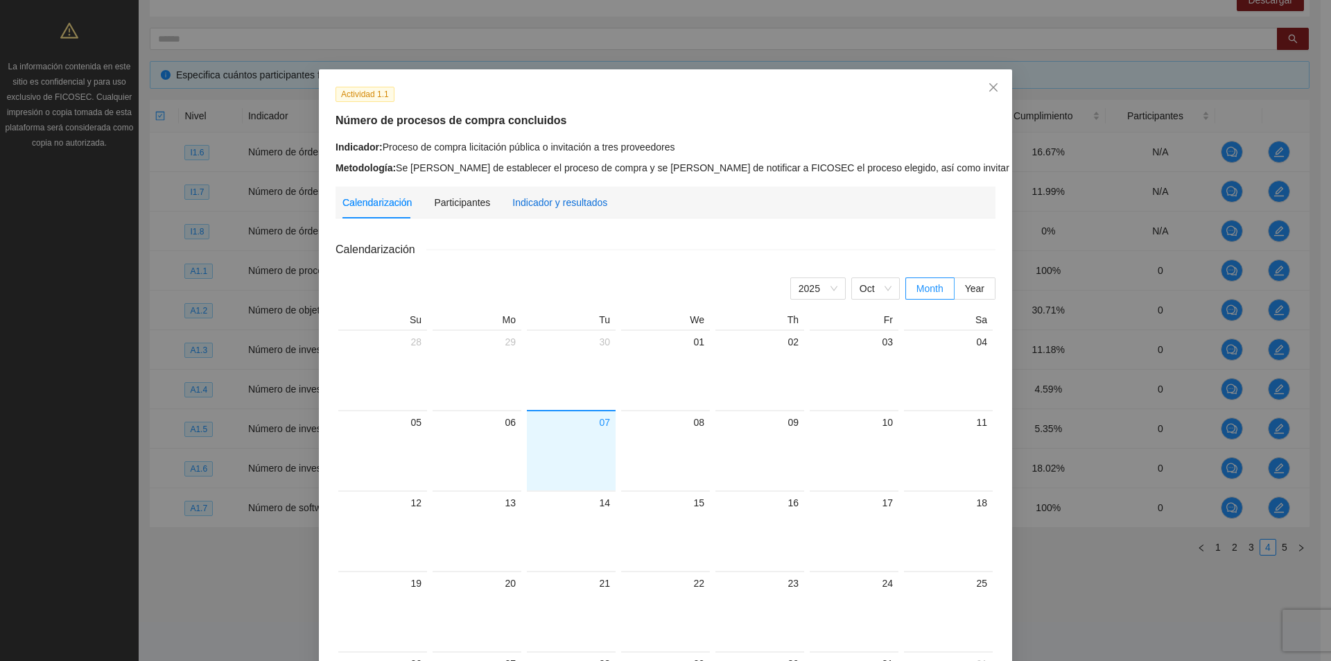
click at [560, 200] on div "Indicador y resultados" at bounding box center [559, 202] width 95 height 15
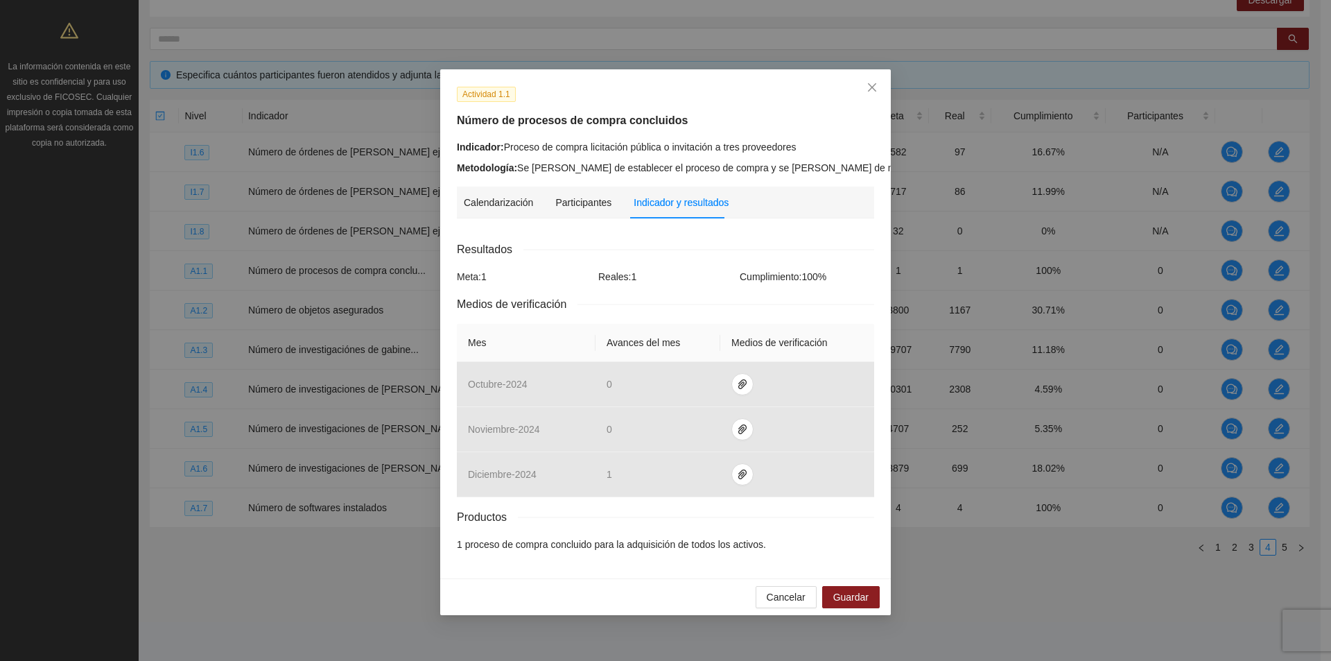
click at [930, 173] on link "Ver más" at bounding box center [952, 167] width 45 height 11
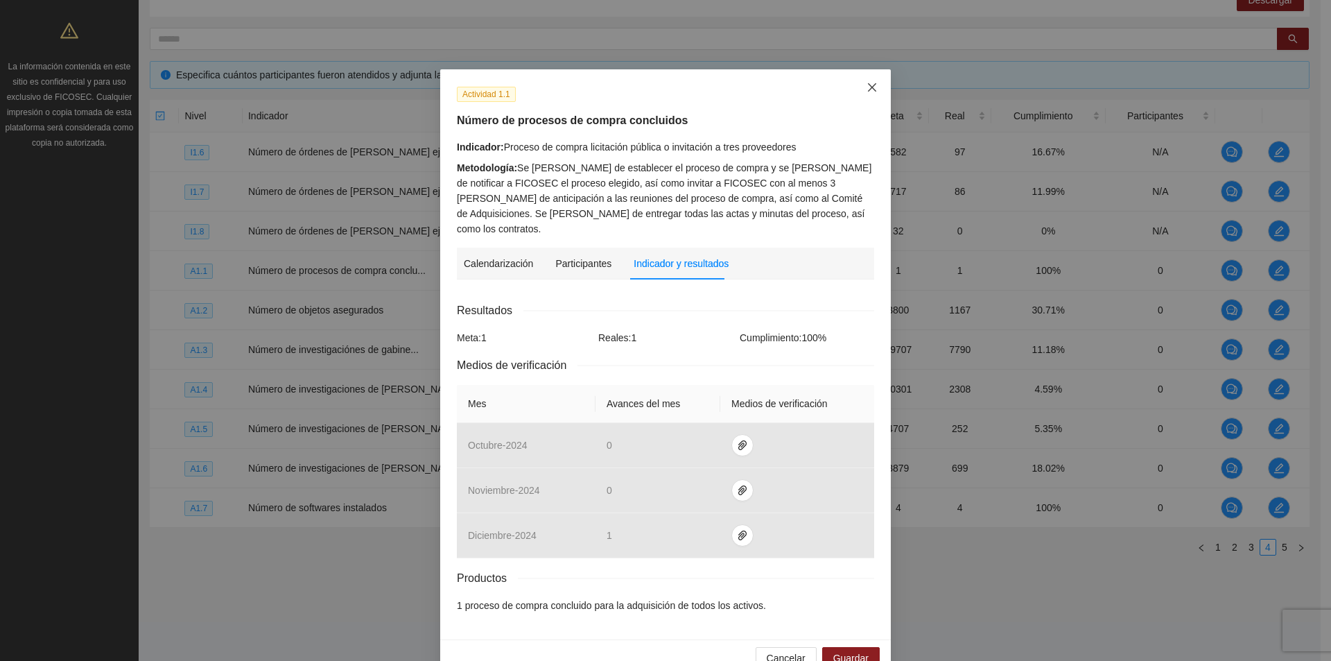
click at [868, 92] on icon "close" at bounding box center [872, 87] width 11 height 11
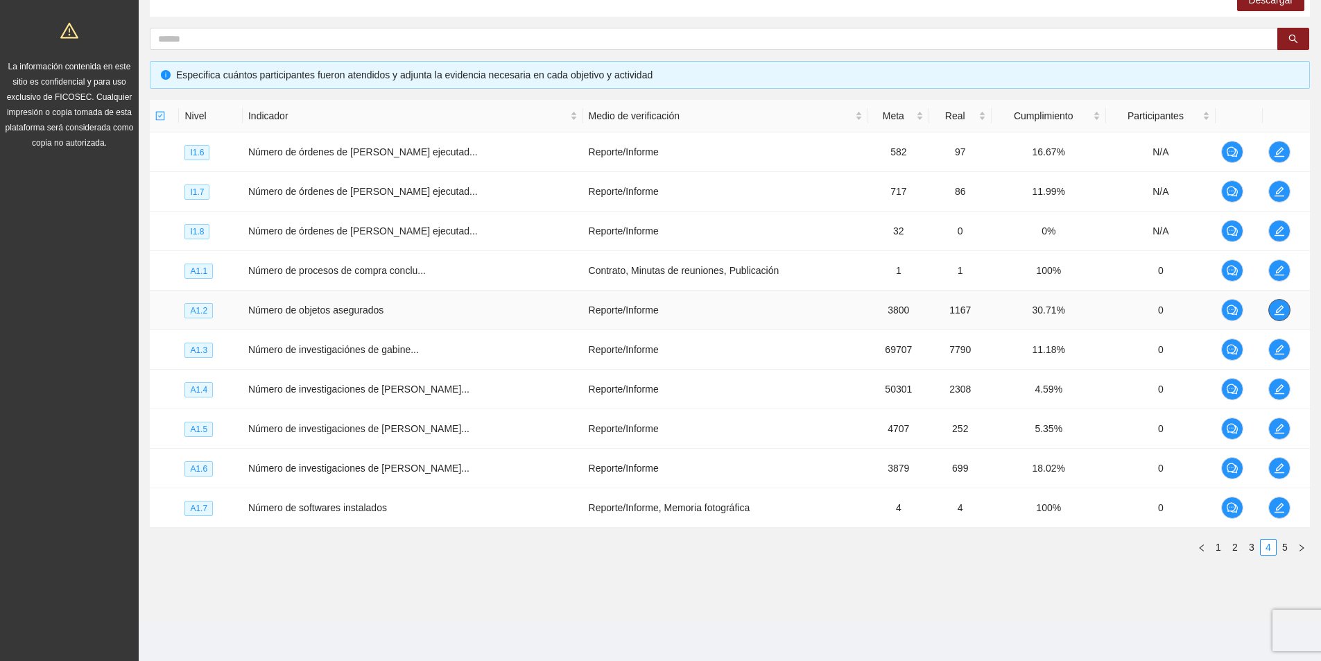
click at [1273, 302] on button "button" at bounding box center [1279, 310] width 22 height 22
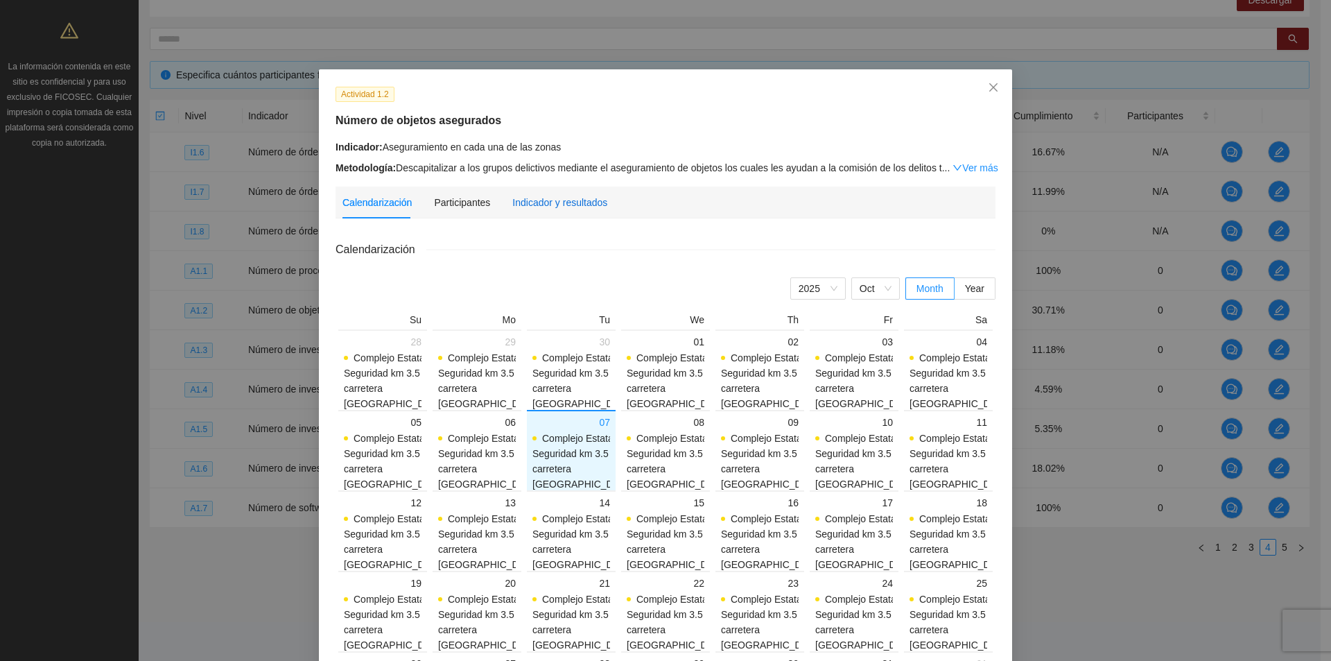
click at [588, 203] on div "Indicador y resultados" at bounding box center [559, 202] width 95 height 15
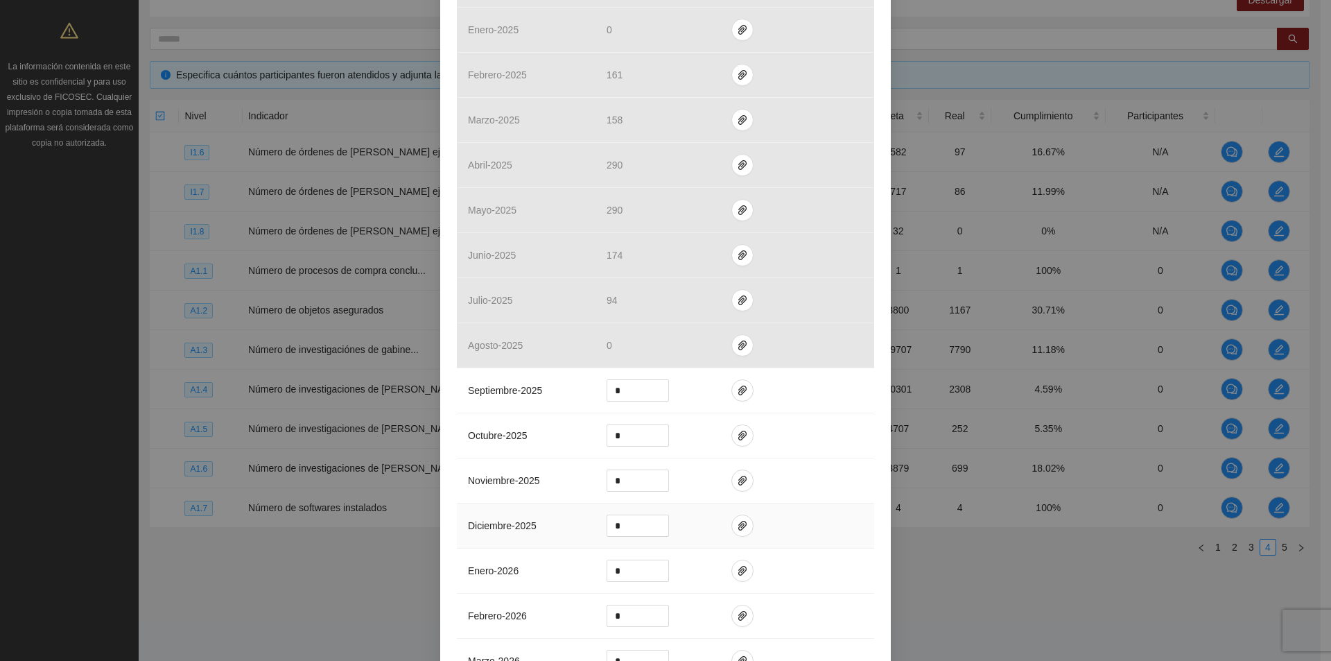
scroll to position [416, 0]
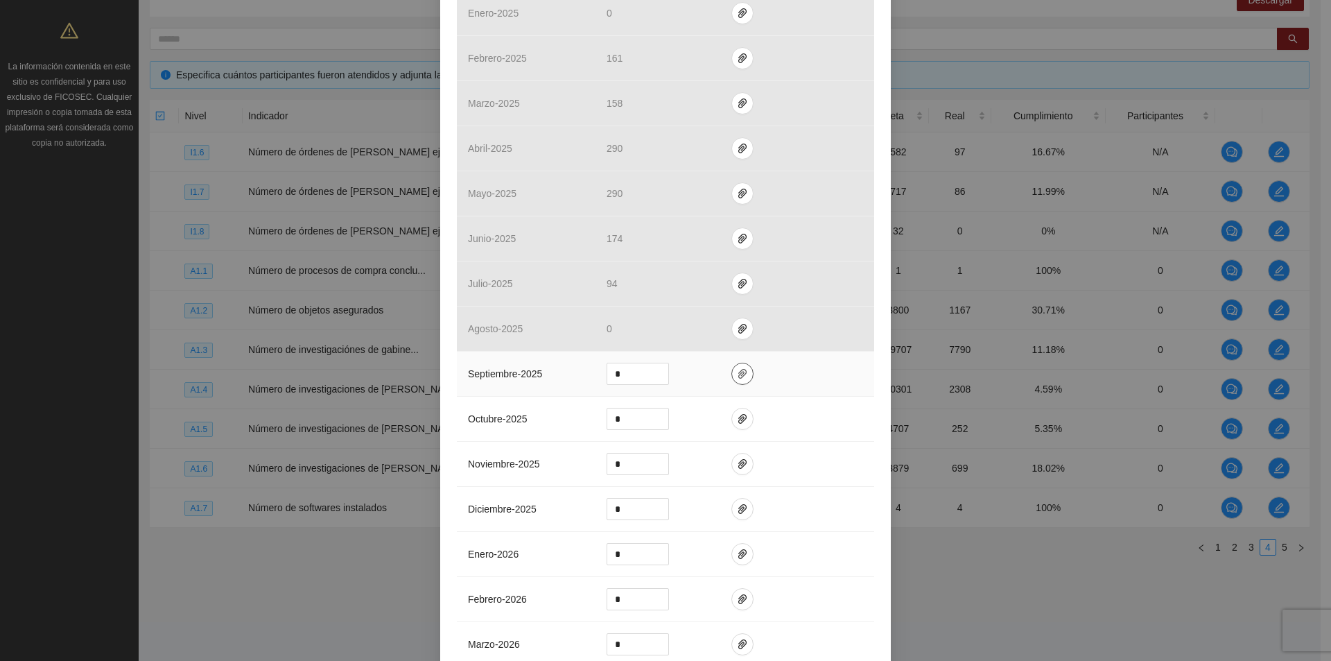
click at [743, 373] on span "paper-clip" at bounding box center [742, 373] width 21 height 11
click at [725, 332] on span "Adjuntar documento" at bounding box center [700, 329] width 87 height 15
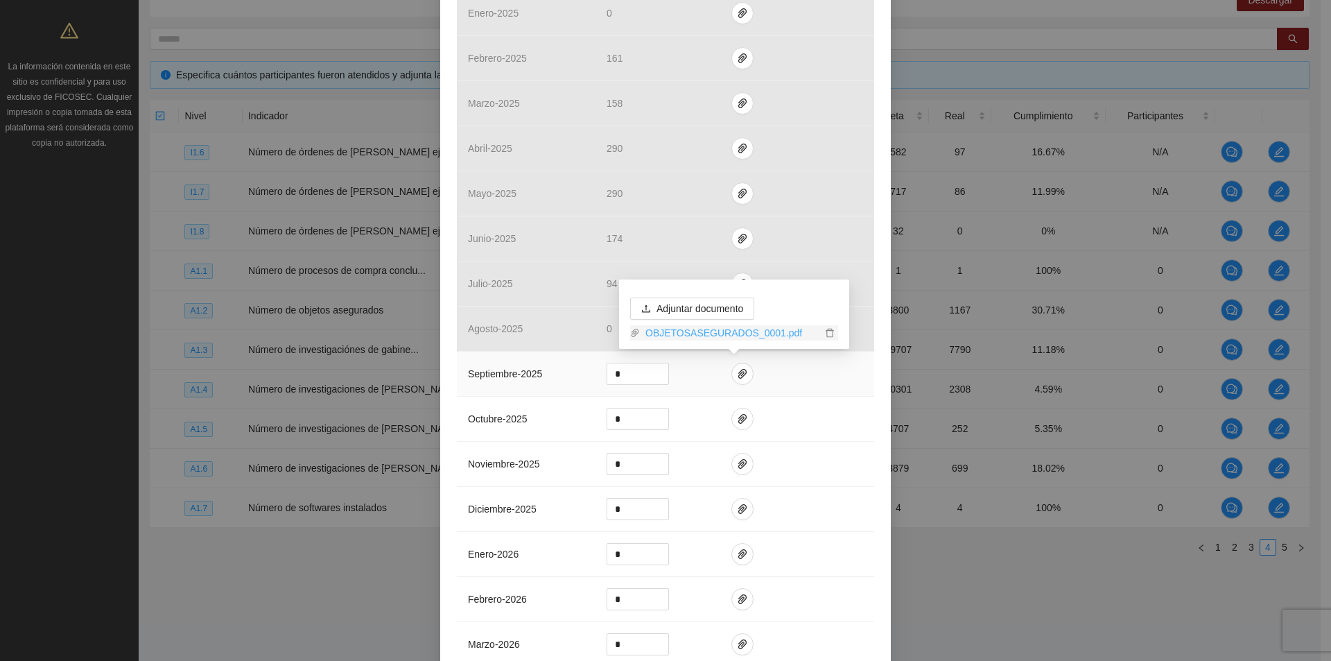
click at [742, 332] on link "OBJETOSASEGURADOS_0001.pdf" at bounding box center [731, 332] width 182 height 15
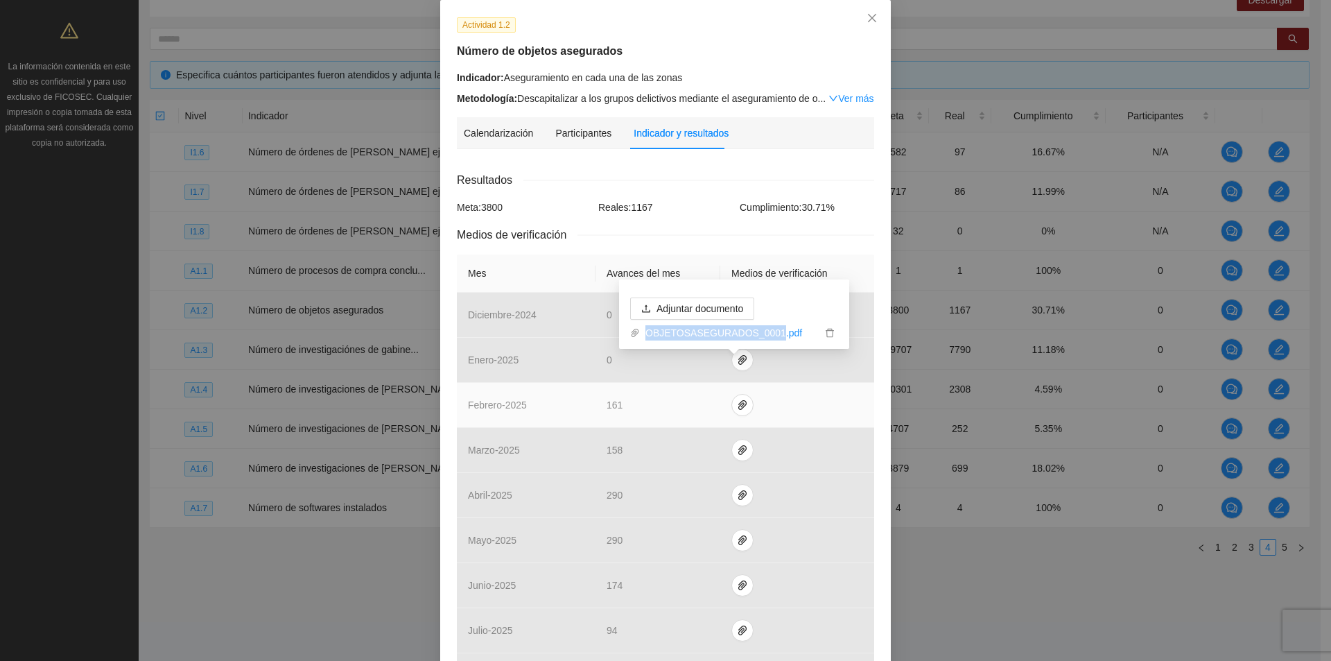
scroll to position [0, 0]
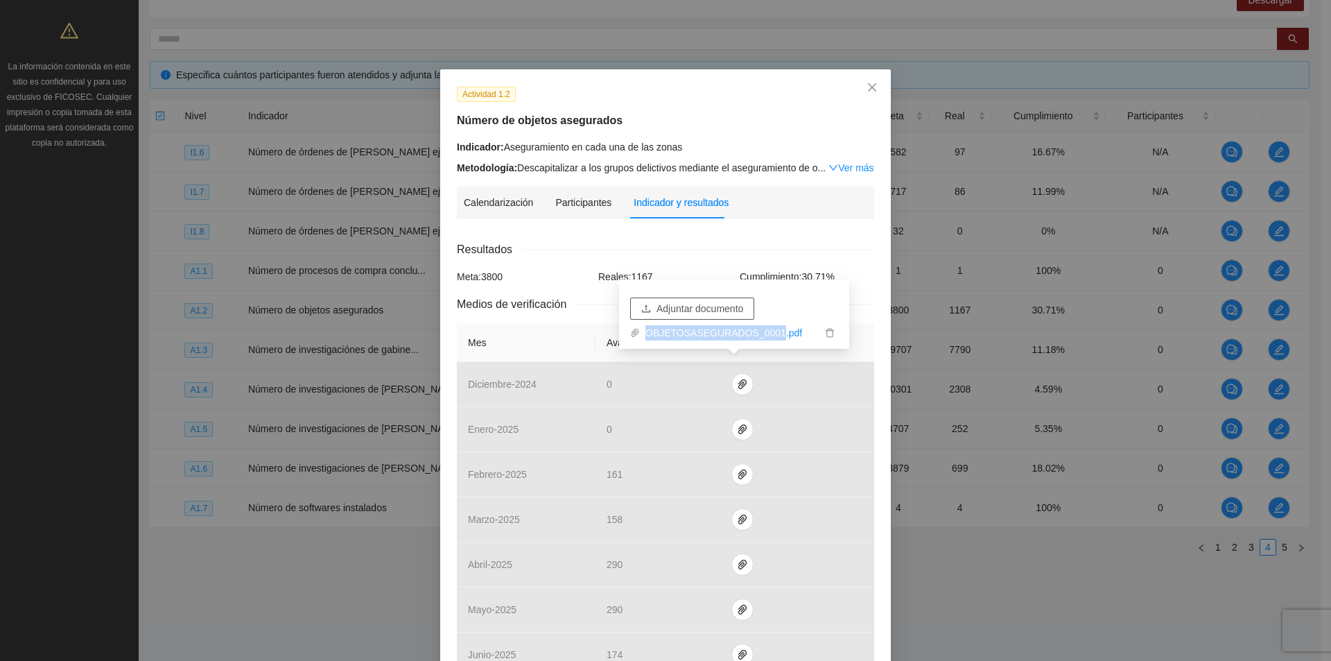
click at [719, 303] on span "Adjuntar documento" at bounding box center [700, 308] width 87 height 15
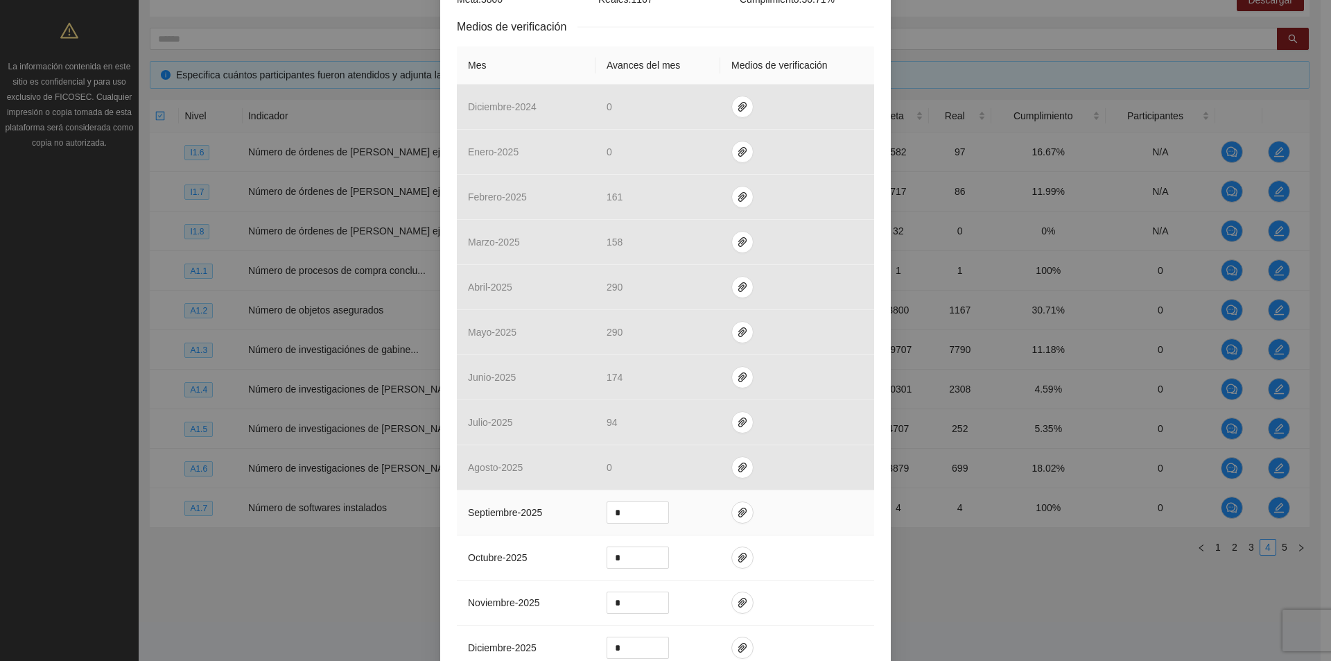
scroll to position [485, 0]
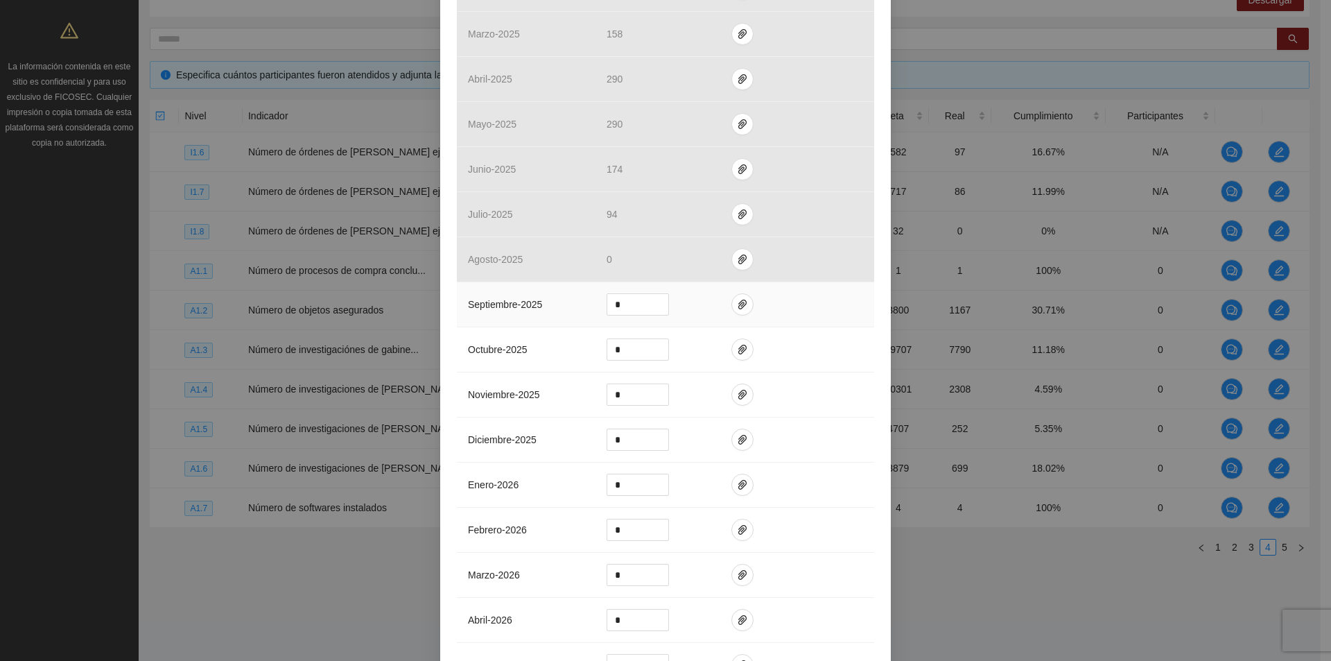
click at [722, 300] on td at bounding box center [797, 304] width 154 height 45
click at [737, 302] on icon "paper-clip" at bounding box center [742, 304] width 11 height 11
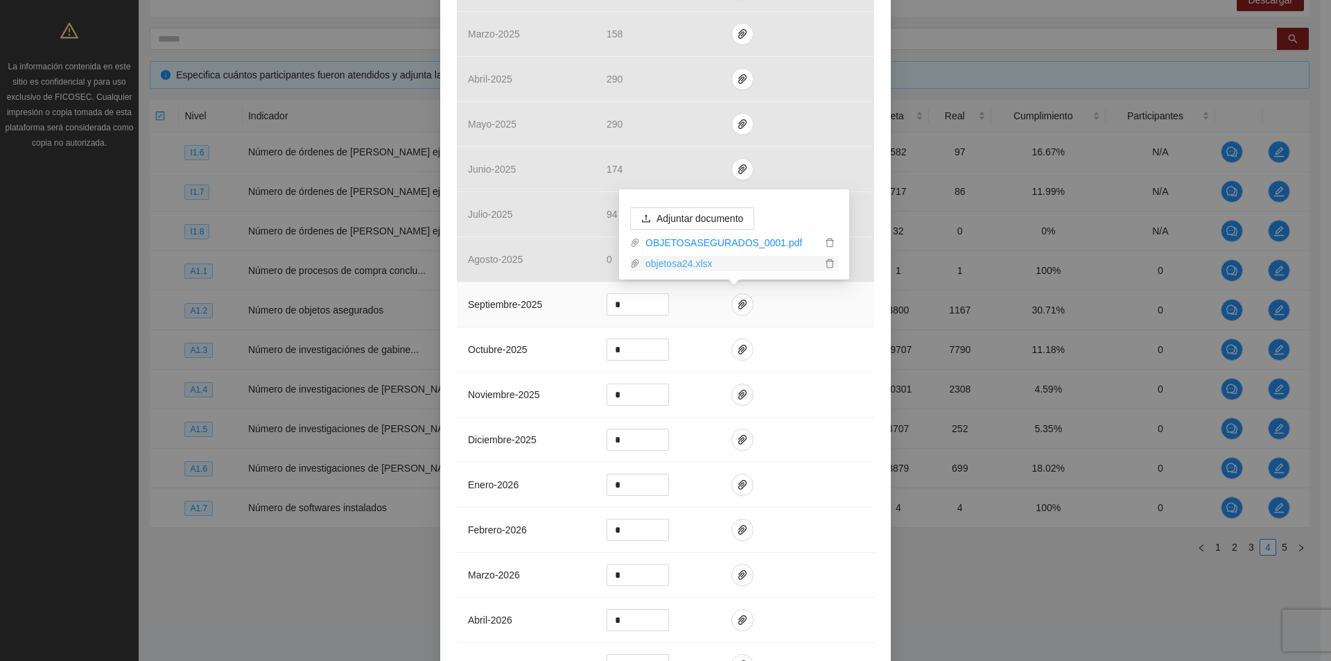
click at [691, 259] on link "objetosa24.xlsx" at bounding box center [731, 263] width 182 height 15
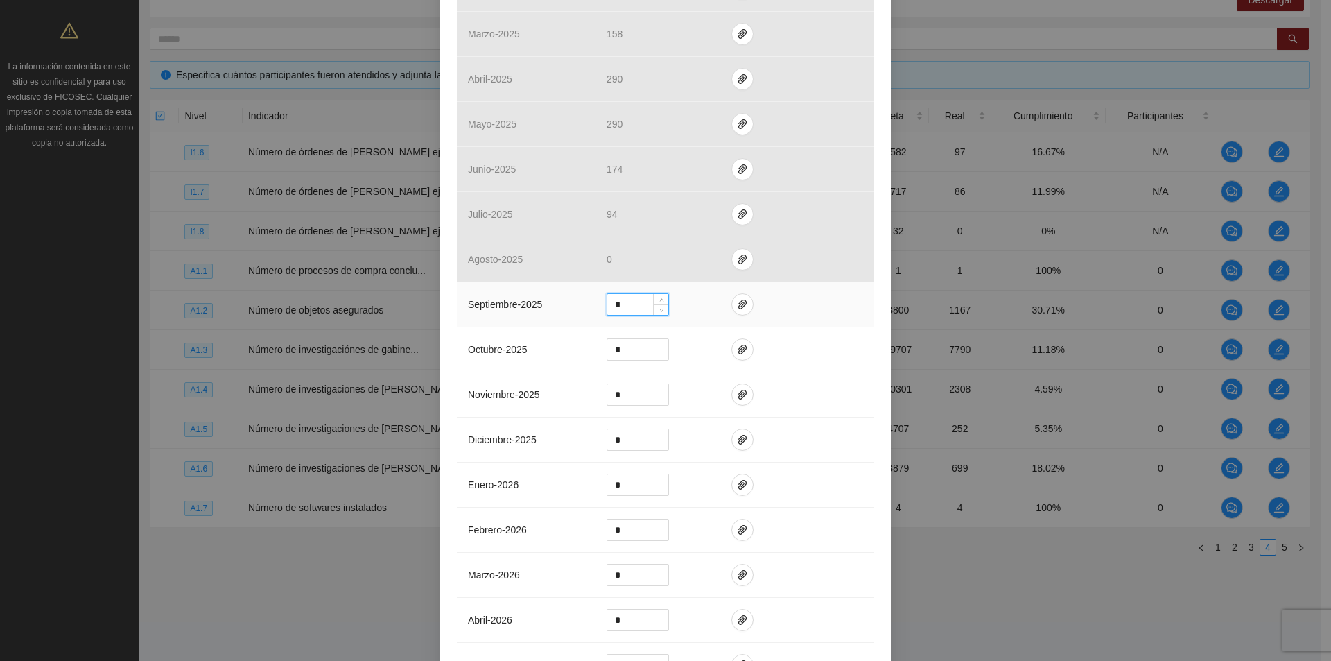
click at [612, 307] on input "*" at bounding box center [637, 304] width 61 height 21
drag, startPoint x: 618, startPoint y: 306, endPoint x: 607, endPoint y: 306, distance: 11.1
click at [607, 306] on input "*" at bounding box center [637, 304] width 61 height 21
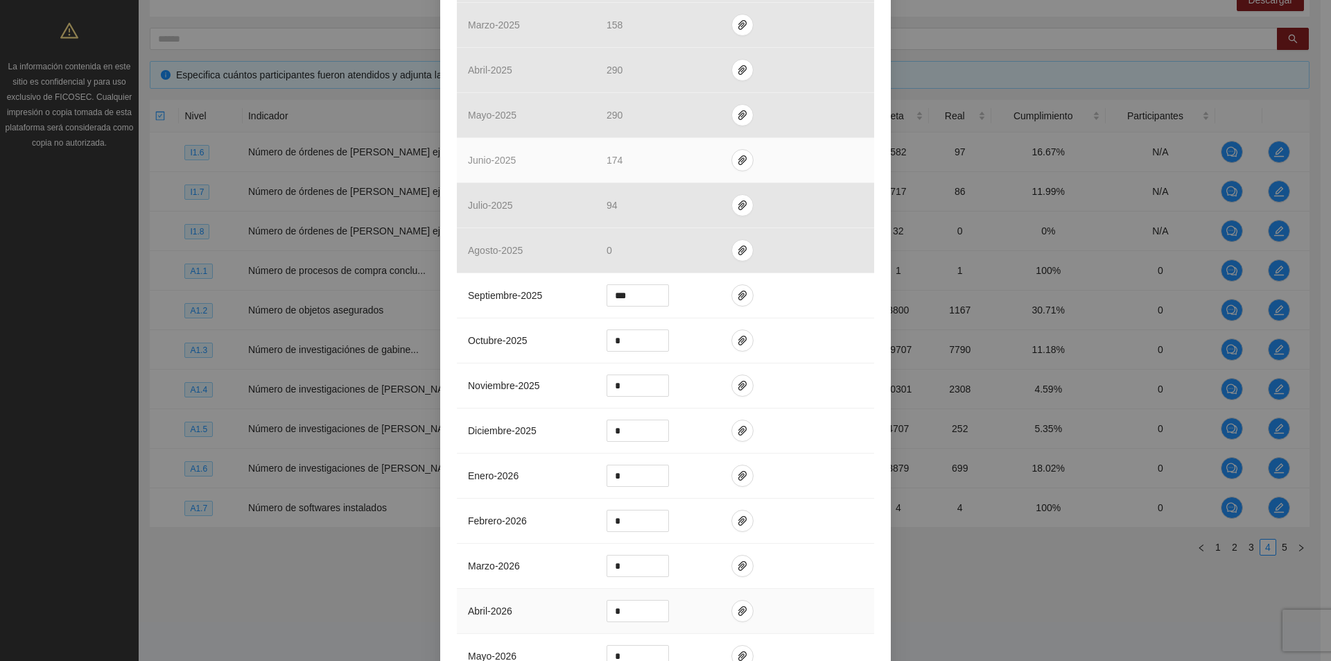
scroll to position [476, 0]
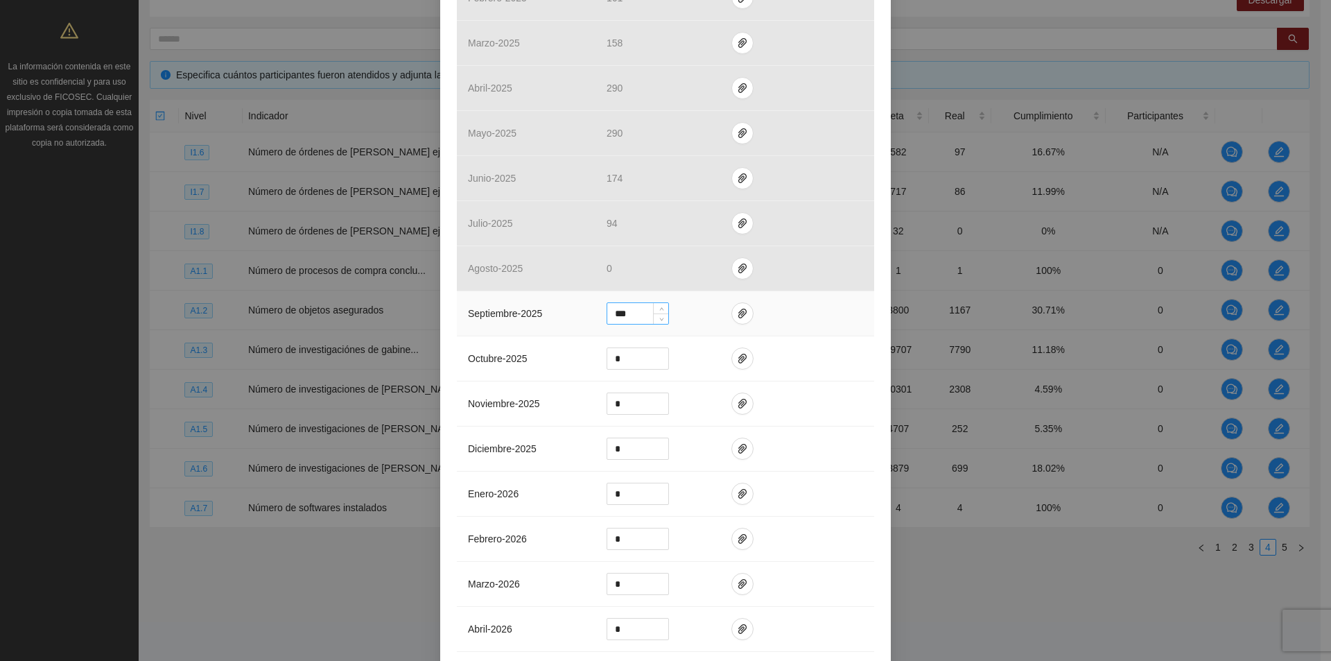
click at [640, 313] on input "***" at bounding box center [637, 313] width 61 height 21
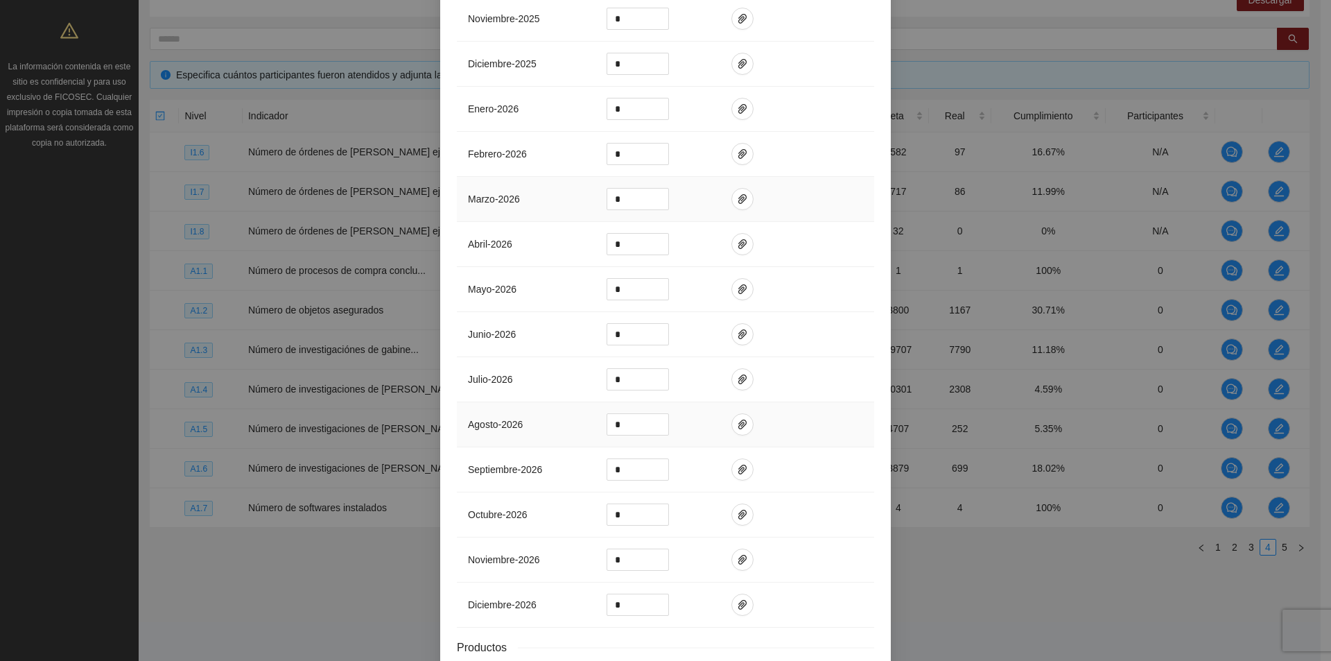
scroll to position [962, 0]
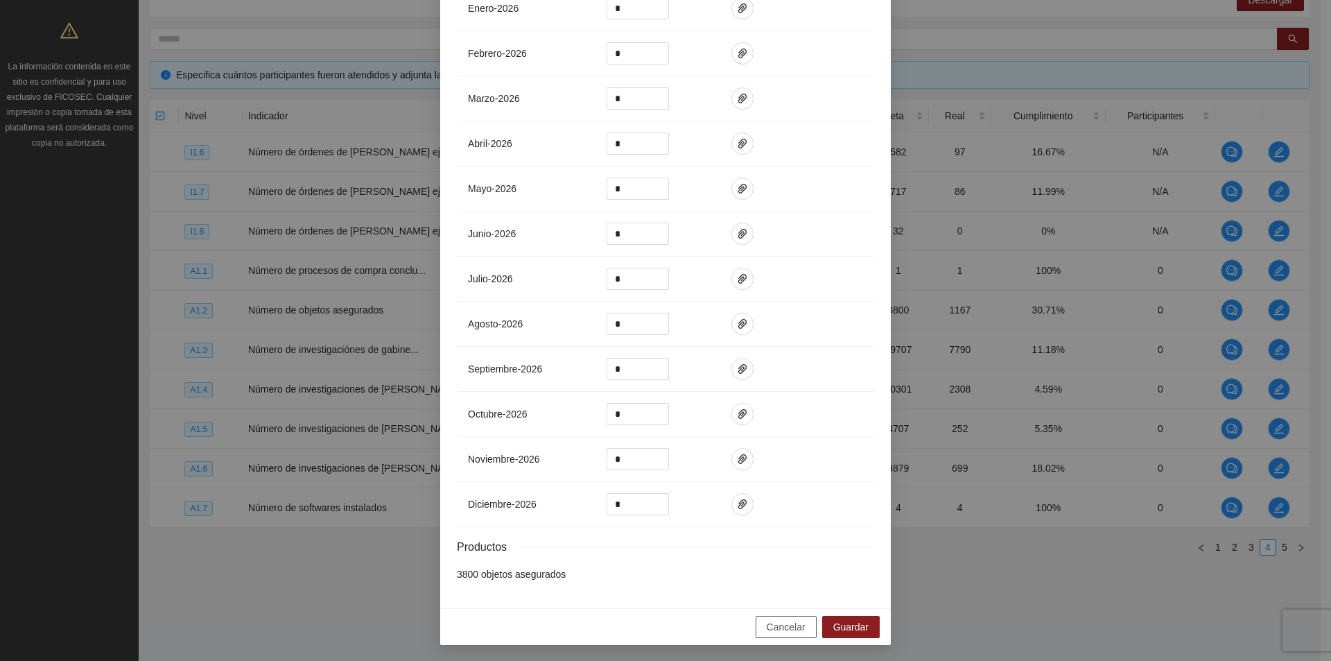
type input "***"
click at [806, 626] on button "Cancelar" at bounding box center [786, 627] width 61 height 22
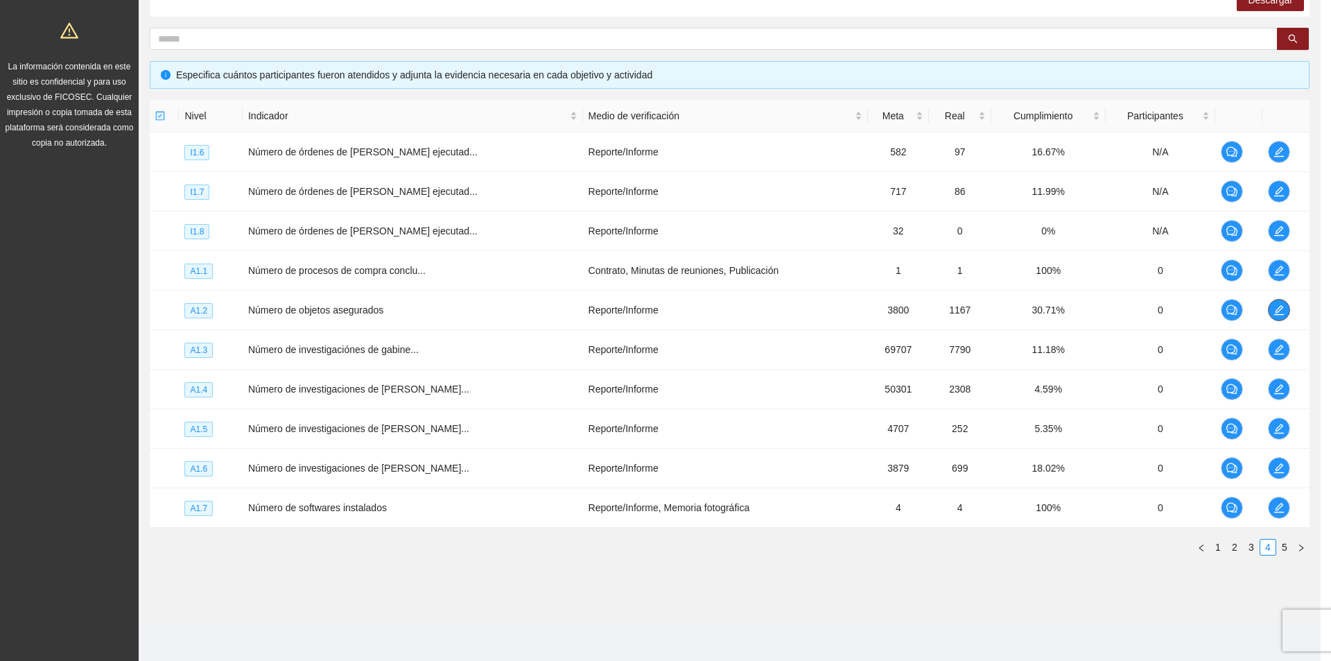
scroll to position [0, 0]
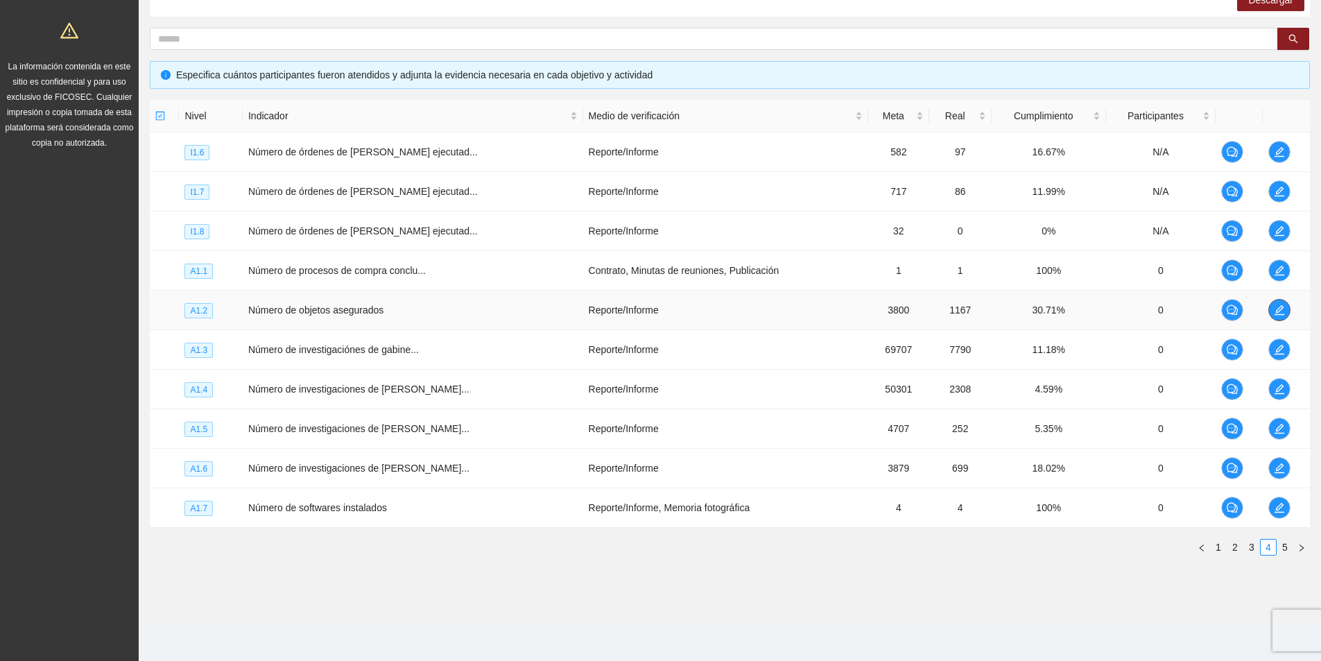
click at [1279, 302] on button "button" at bounding box center [1279, 310] width 22 height 22
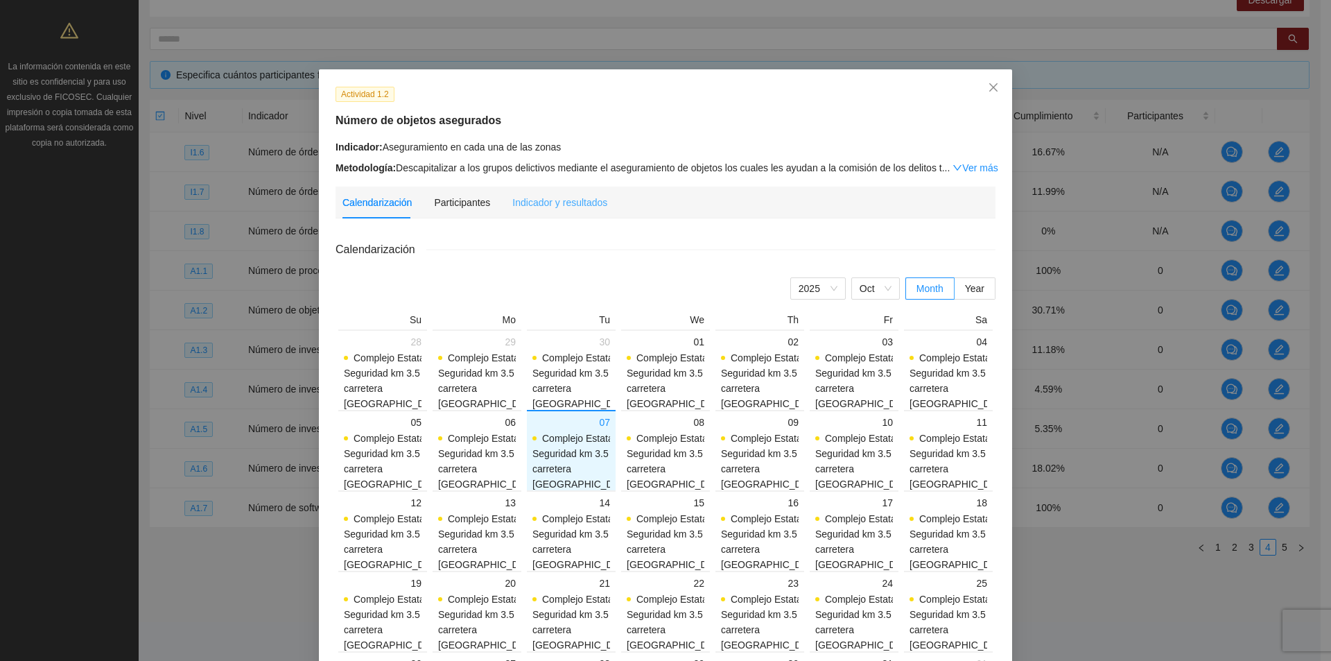
click at [573, 191] on div "Indicador y resultados" at bounding box center [559, 203] width 95 height 32
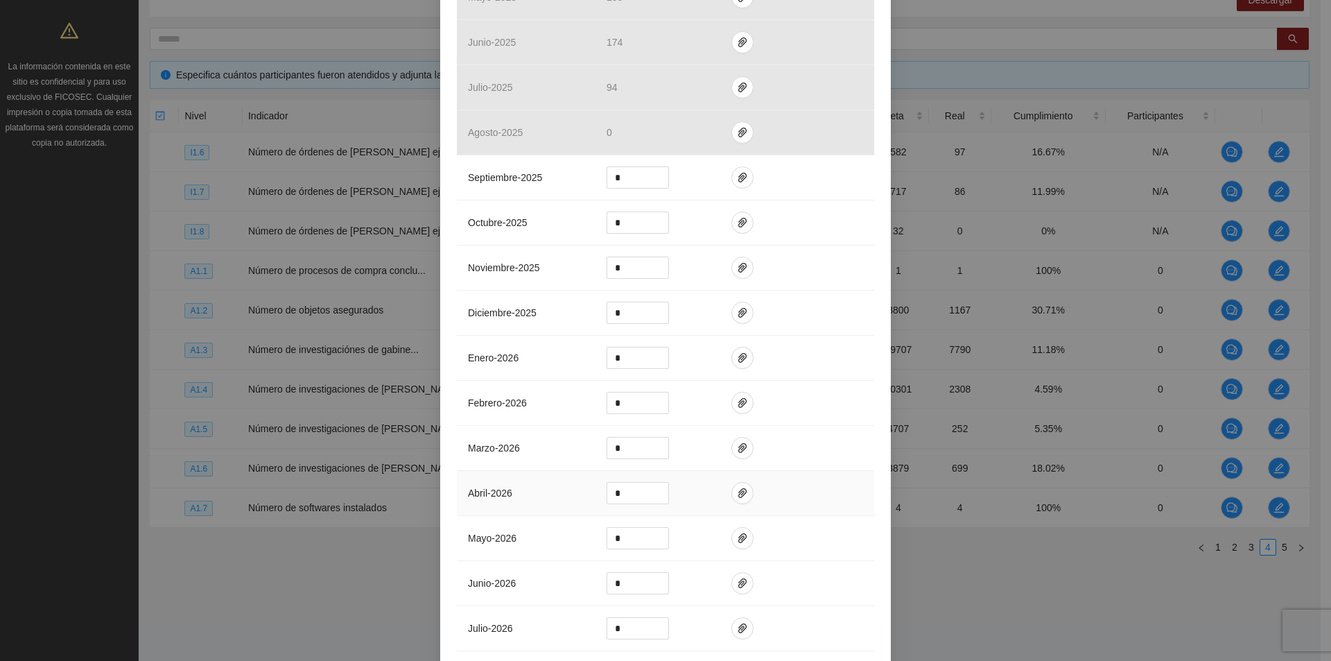
scroll to position [485, 0]
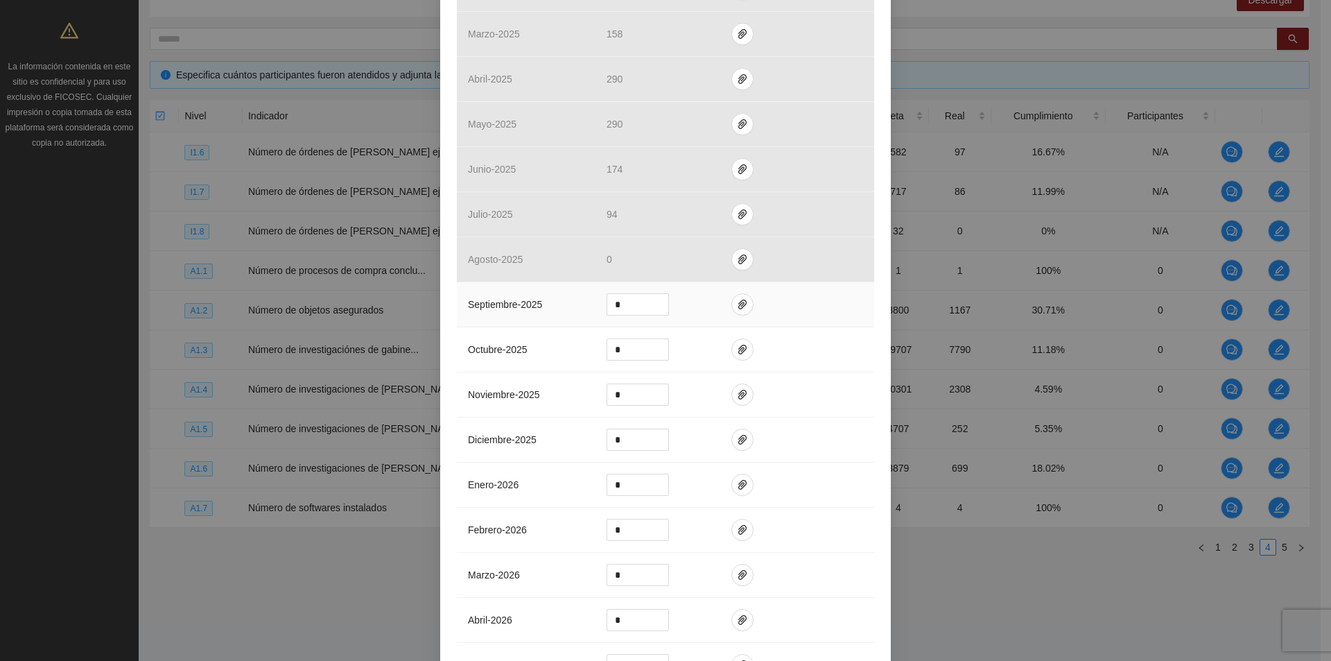
click at [720, 302] on td at bounding box center [797, 304] width 154 height 45
click at [737, 302] on icon "paper-clip" at bounding box center [742, 304] width 11 height 11
click at [740, 254] on span "Adjuntar documento" at bounding box center [700, 259] width 87 height 15
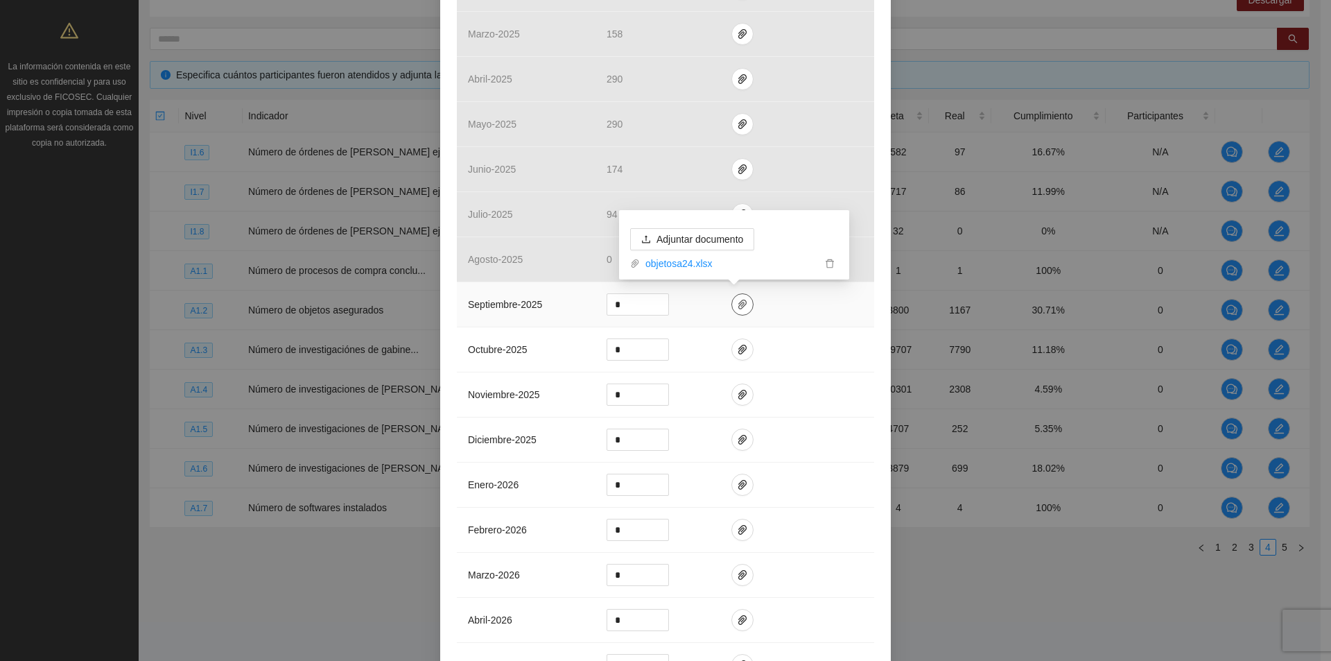
click at [732, 302] on span "paper-clip" at bounding box center [742, 304] width 21 height 11
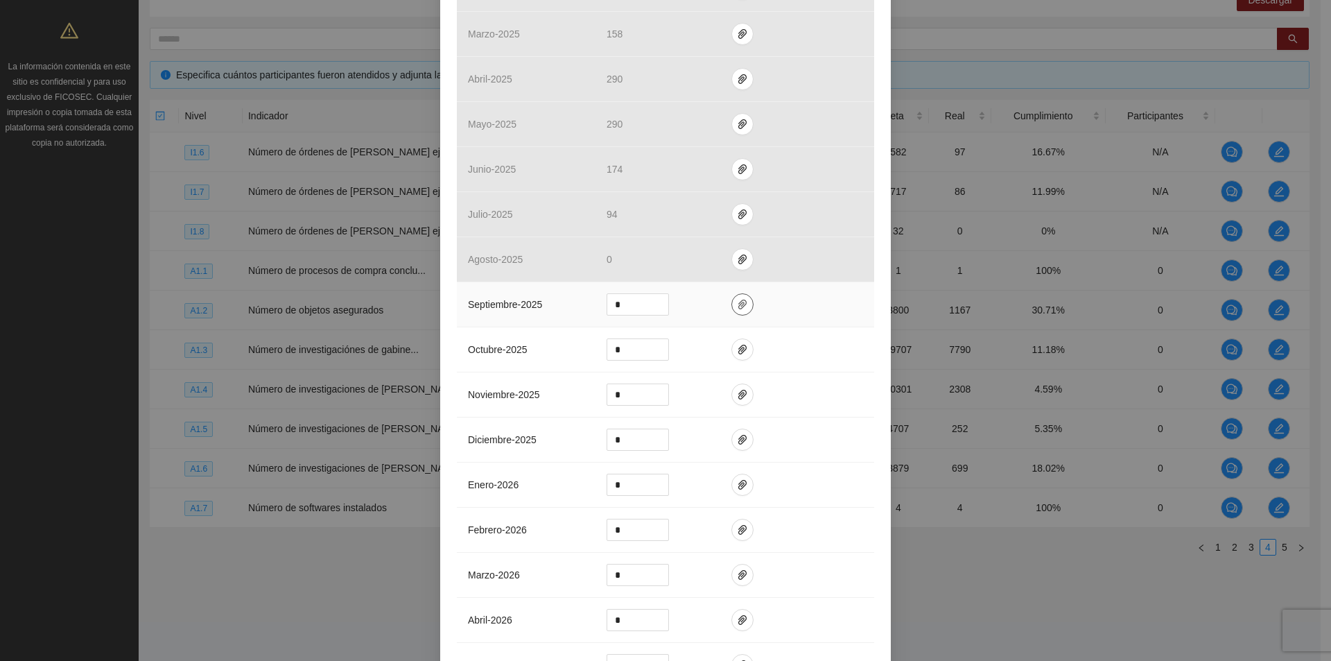
drag, startPoint x: 736, startPoint y: 304, endPoint x: 727, endPoint y: 297, distance: 11.0
click at [737, 304] on icon "paper-clip" at bounding box center [742, 304] width 11 height 11
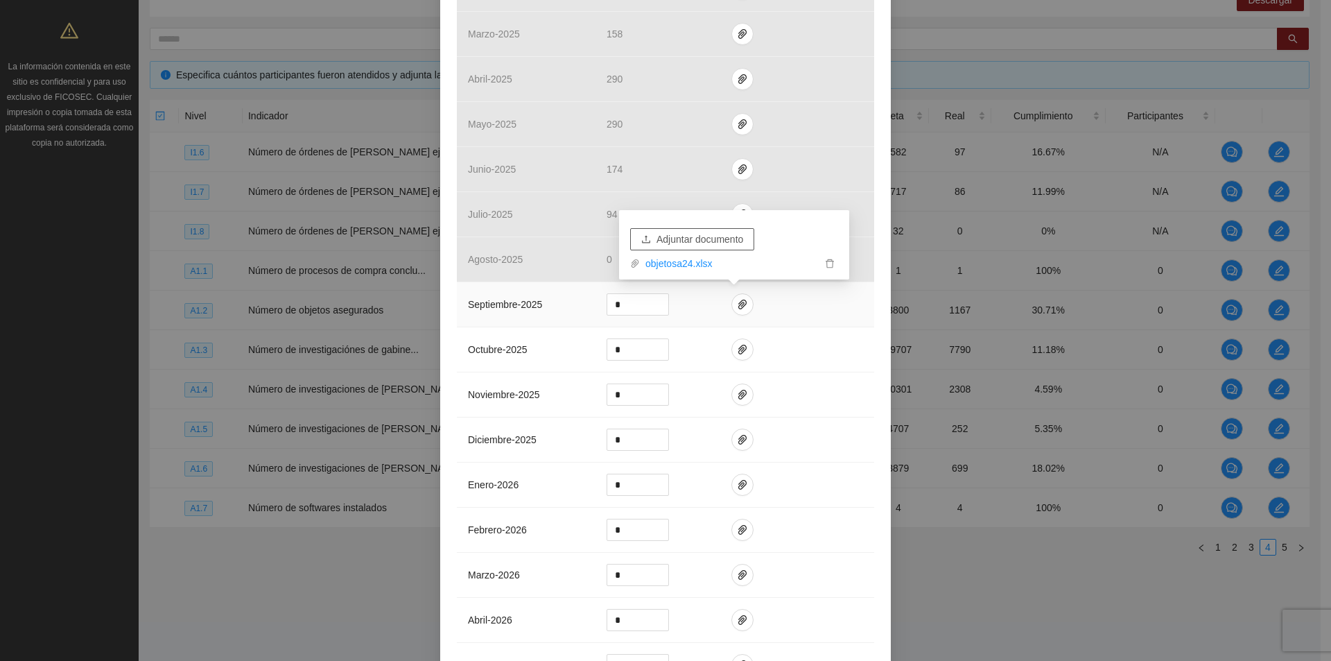
click at [703, 241] on span "Adjuntar documento" at bounding box center [700, 239] width 87 height 15
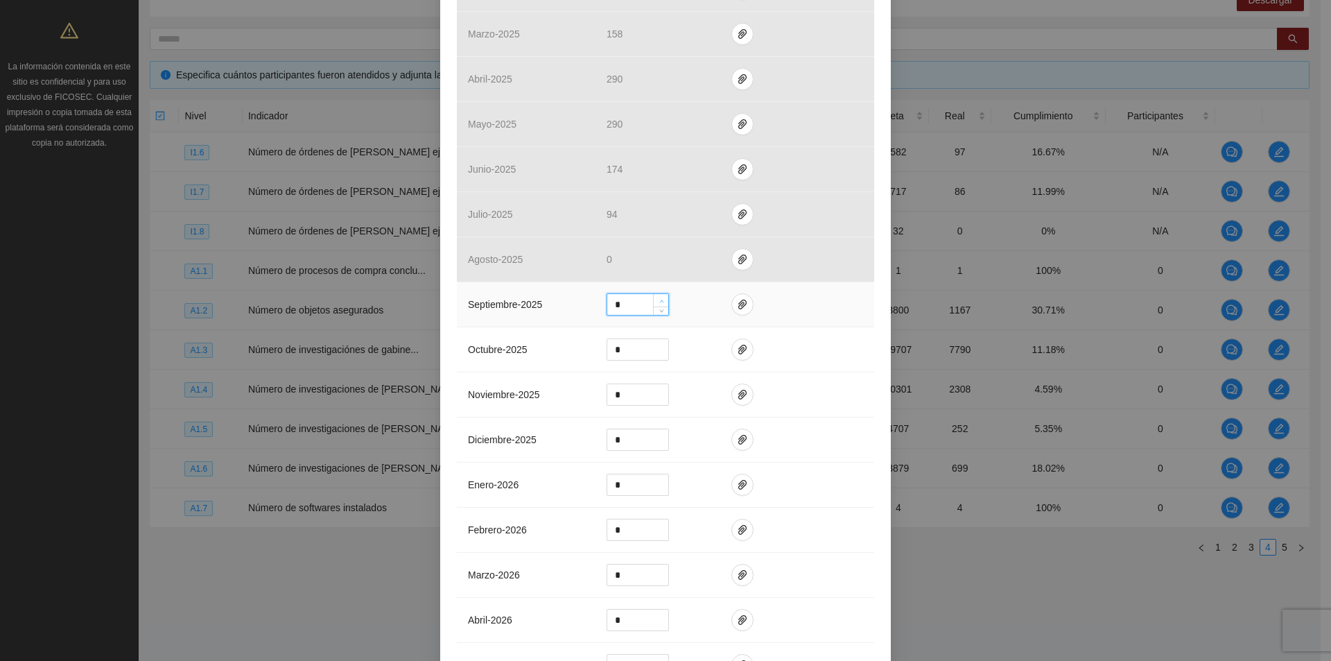
click at [659, 299] on icon "up" at bounding box center [661, 301] width 5 height 5
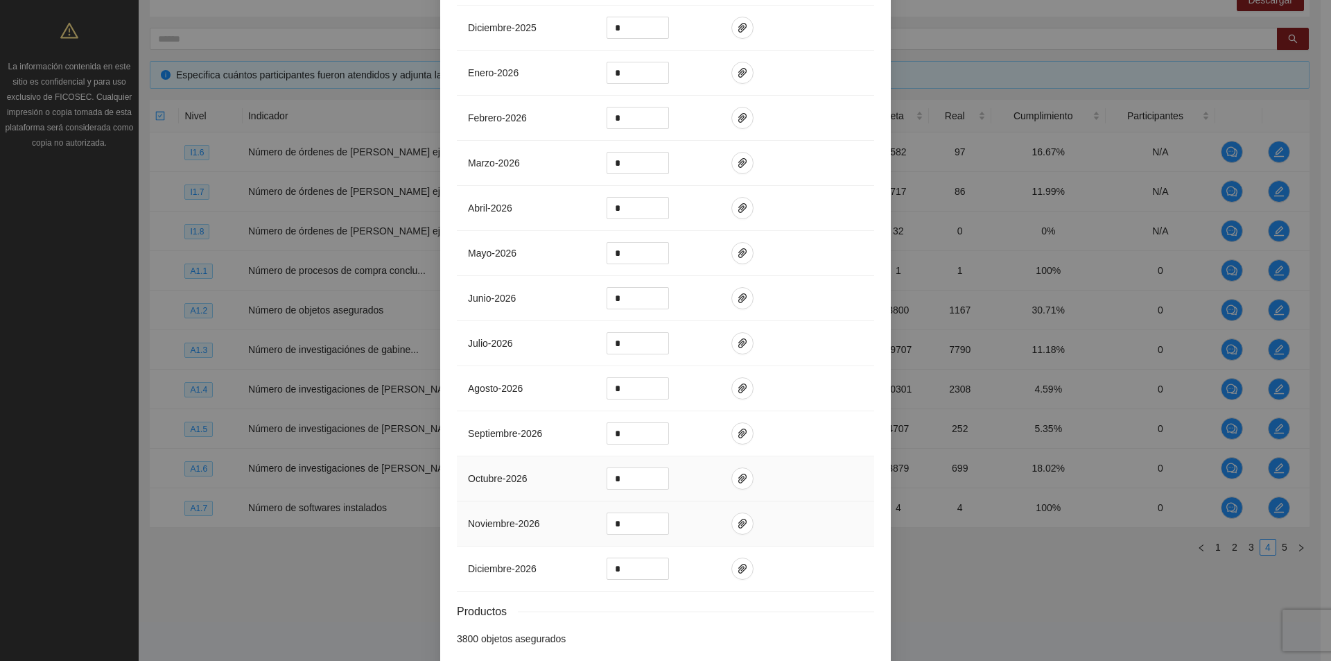
scroll to position [962, 0]
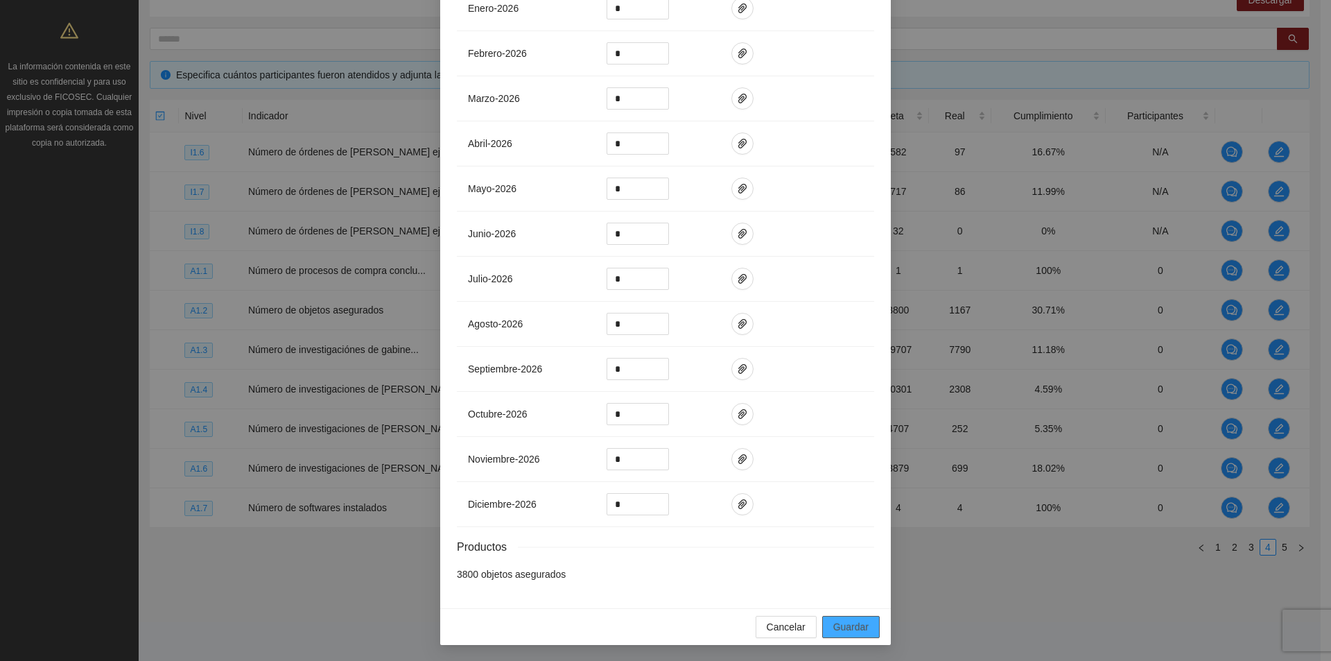
type input "***"
click at [847, 619] on span "Guardar" at bounding box center [850, 626] width 35 height 15
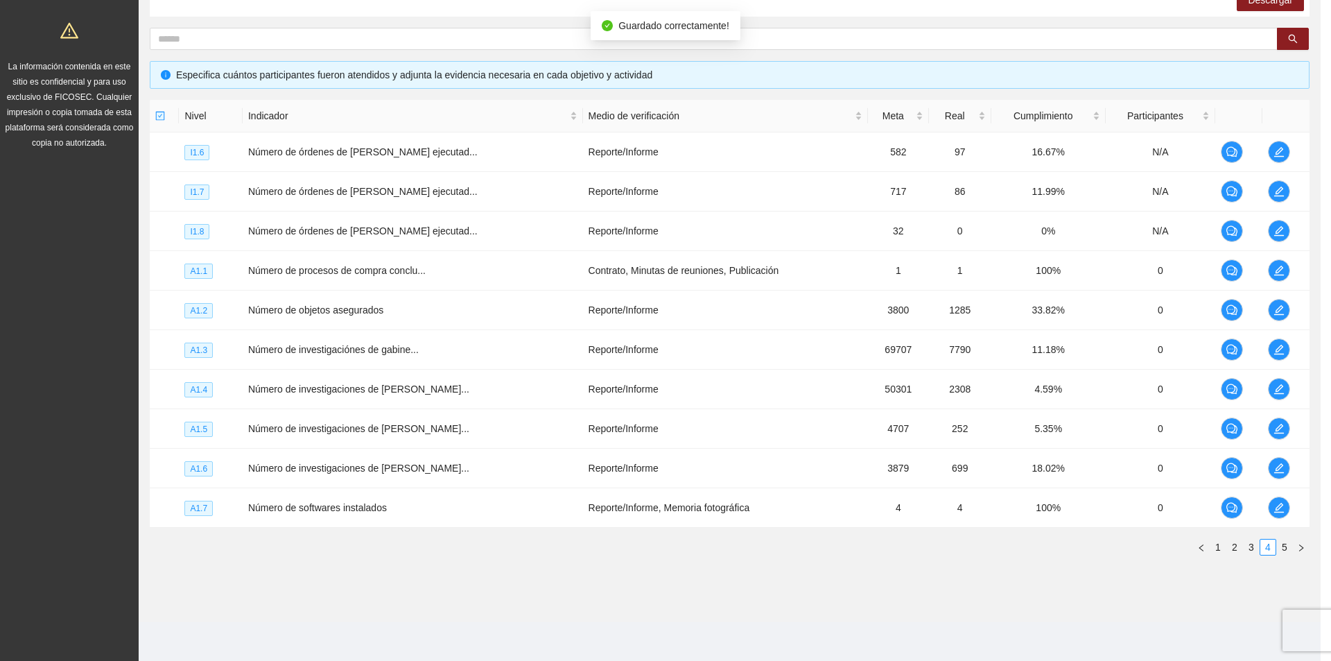
scroll to position [892, 0]
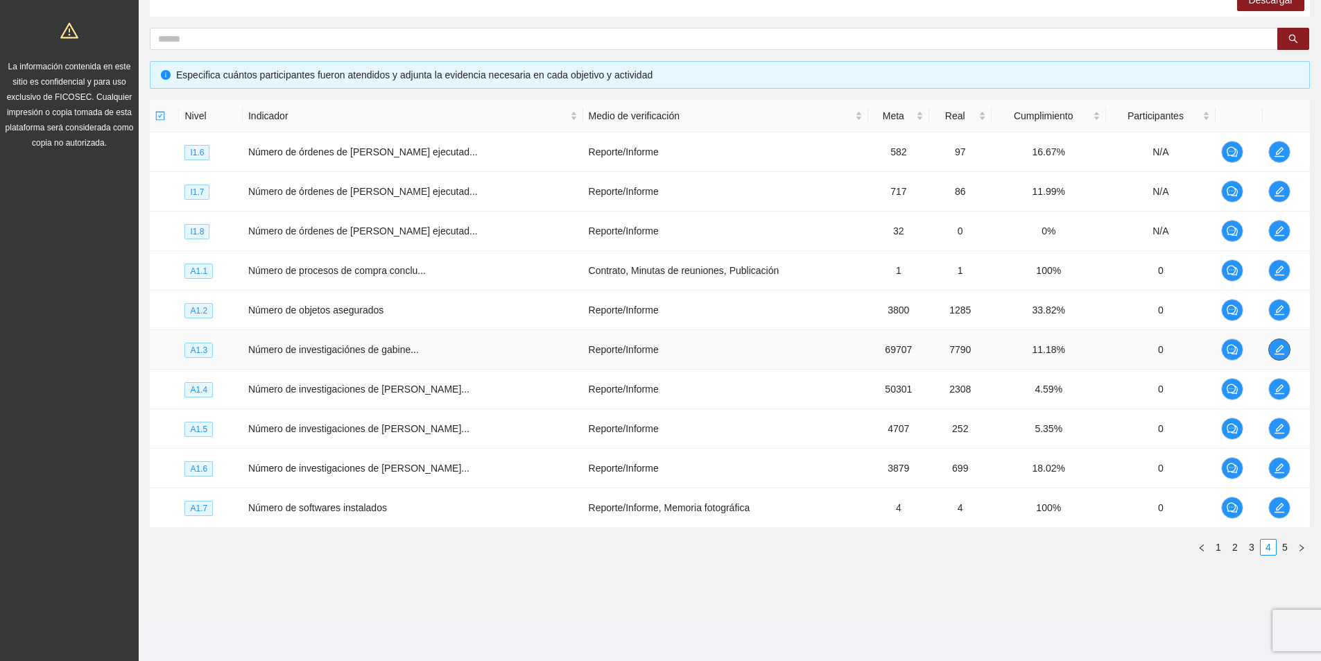
click at [1274, 347] on icon "edit" at bounding box center [1279, 349] width 11 height 11
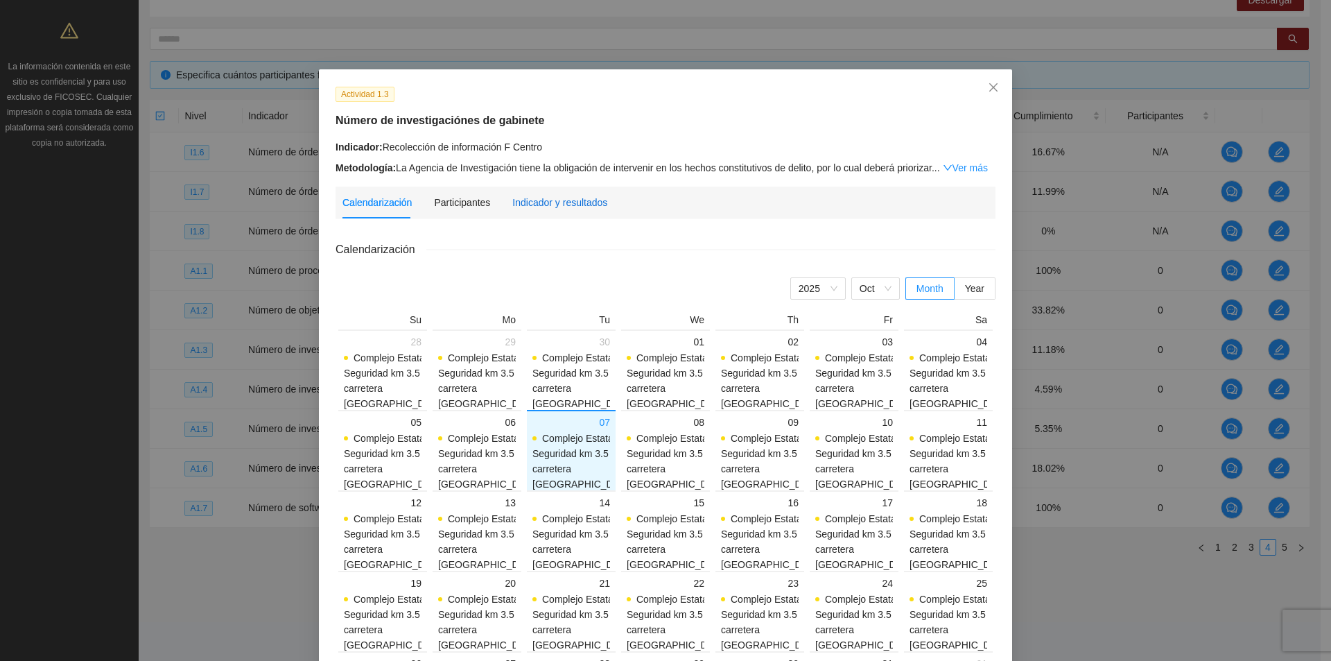
click at [540, 195] on div "Indicador y resultados" at bounding box center [559, 202] width 95 height 15
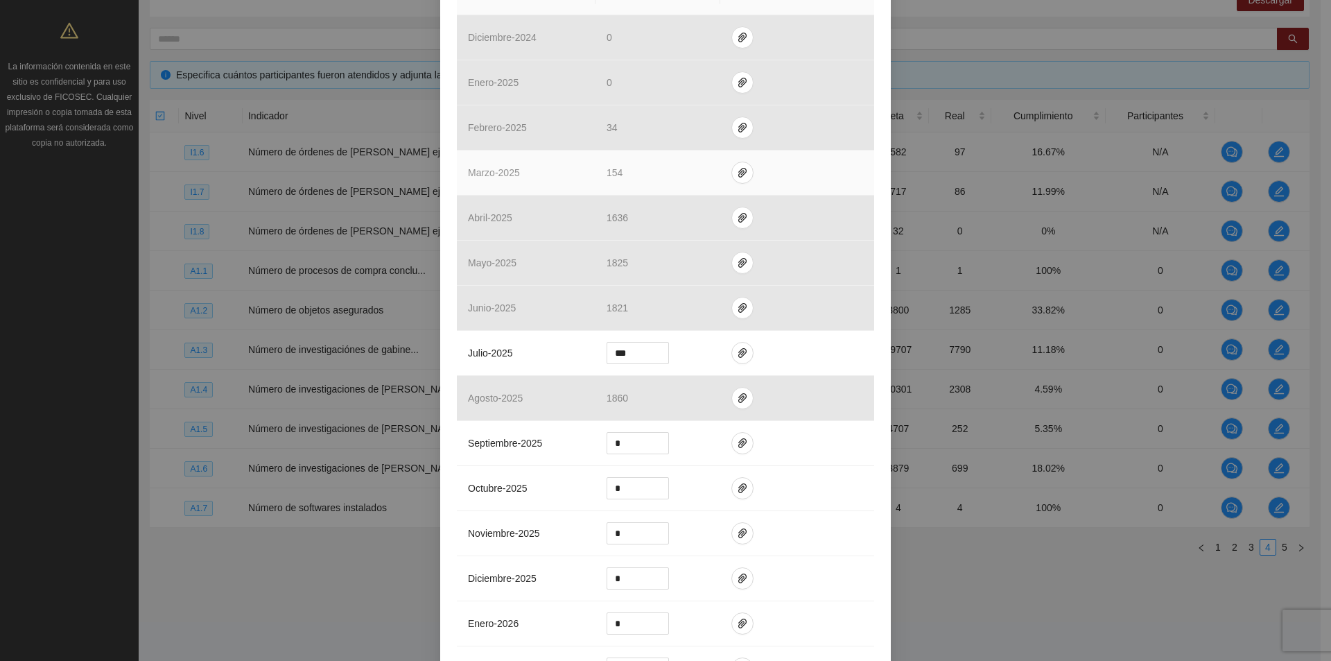
scroll to position [416, 0]
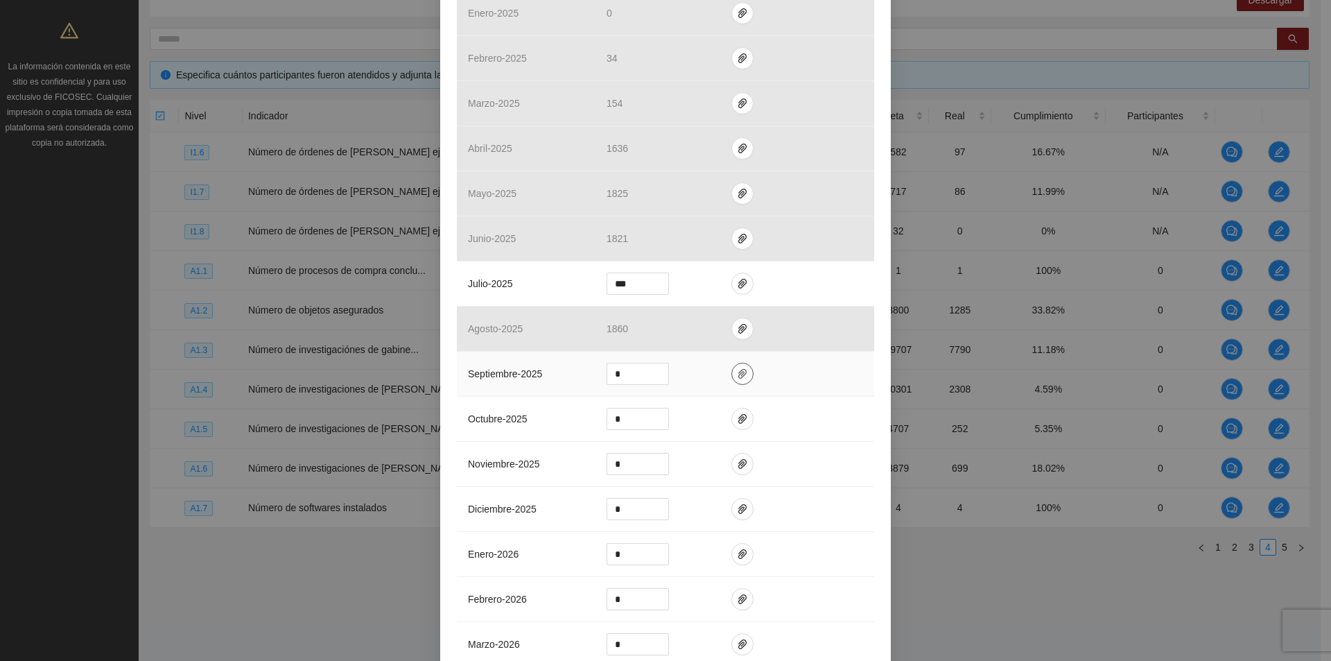
click at [737, 374] on icon "paper-clip" at bounding box center [742, 373] width 11 height 11
click at [721, 327] on span "Adjuntar documento" at bounding box center [700, 329] width 87 height 15
click at [770, 335] on link "ZONACENTROINVESTIGACIONDEGABINETE_0001 (2).pdf" at bounding box center [731, 332] width 182 height 15
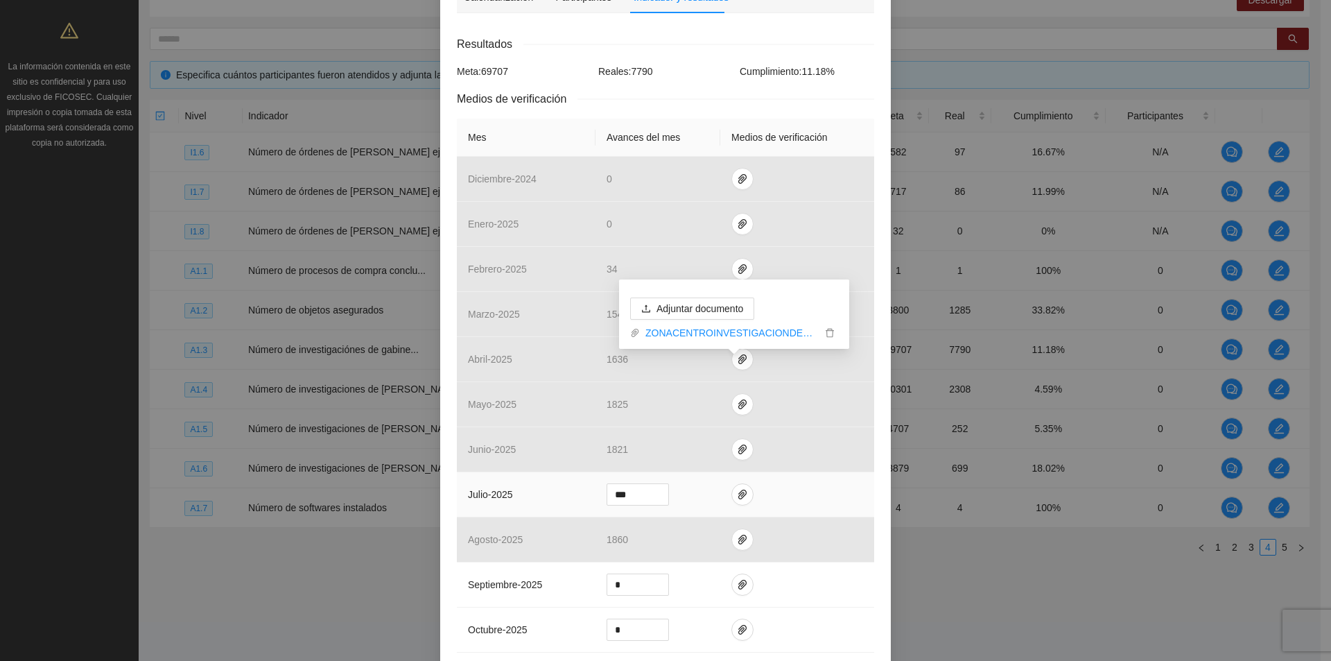
scroll to position [347, 0]
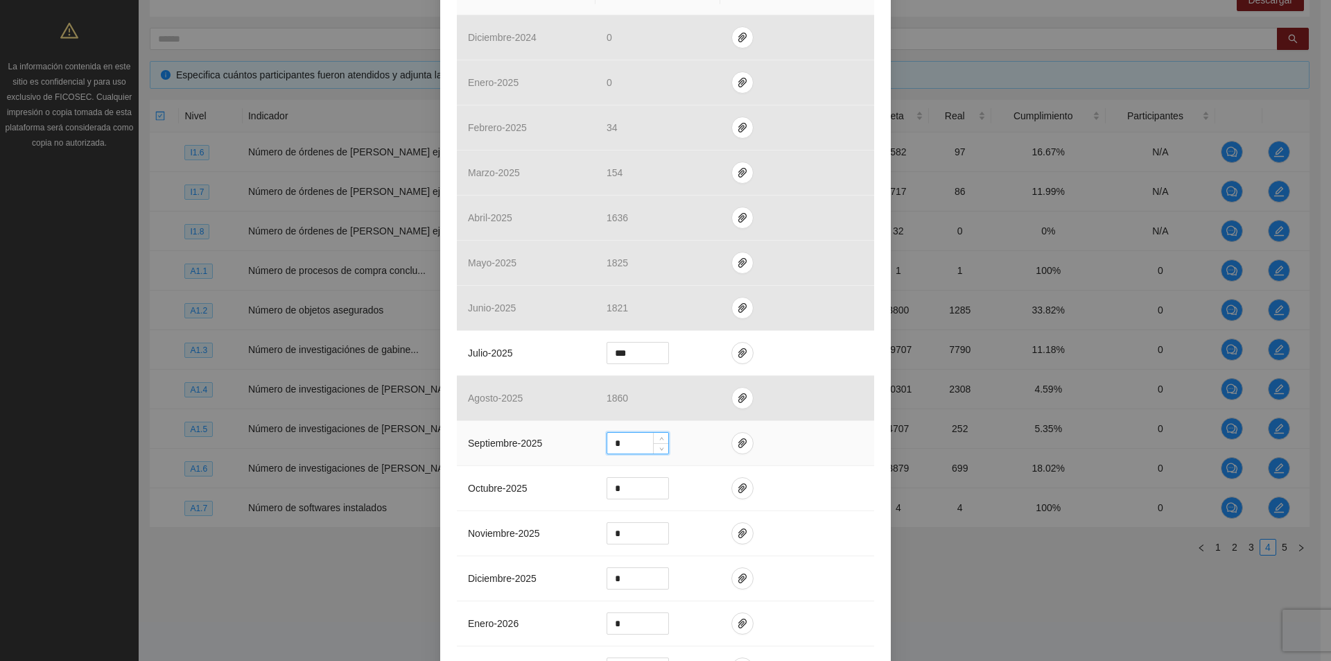
click at [643, 442] on input "*" at bounding box center [637, 443] width 61 height 21
type input "***"
click at [737, 442] on icon "paper-clip" at bounding box center [742, 443] width 11 height 11
click at [724, 367] on button "Adjuntar documento" at bounding box center [692, 378] width 124 height 22
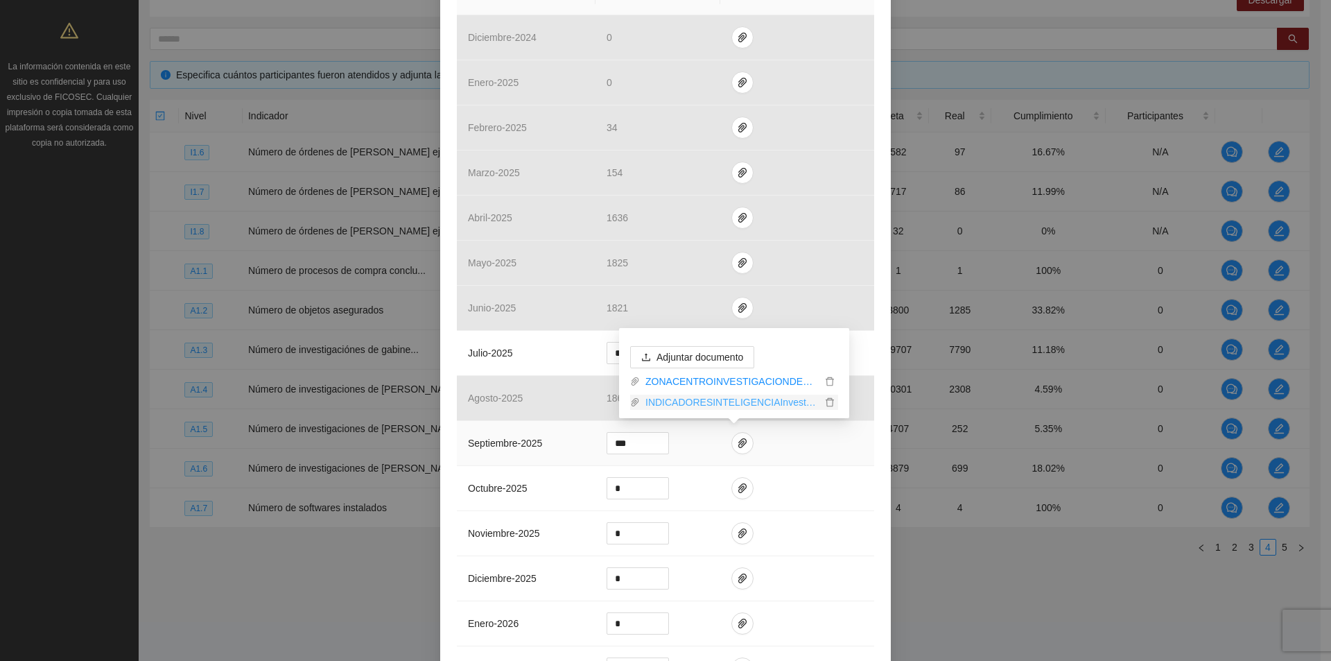
click at [680, 407] on link "INDICADORESINTELIGENCIAInvestigacionesdGabinete,zonacentrosep.docx" at bounding box center [731, 402] width 182 height 15
click at [828, 401] on icon "delete" at bounding box center [830, 402] width 10 height 10
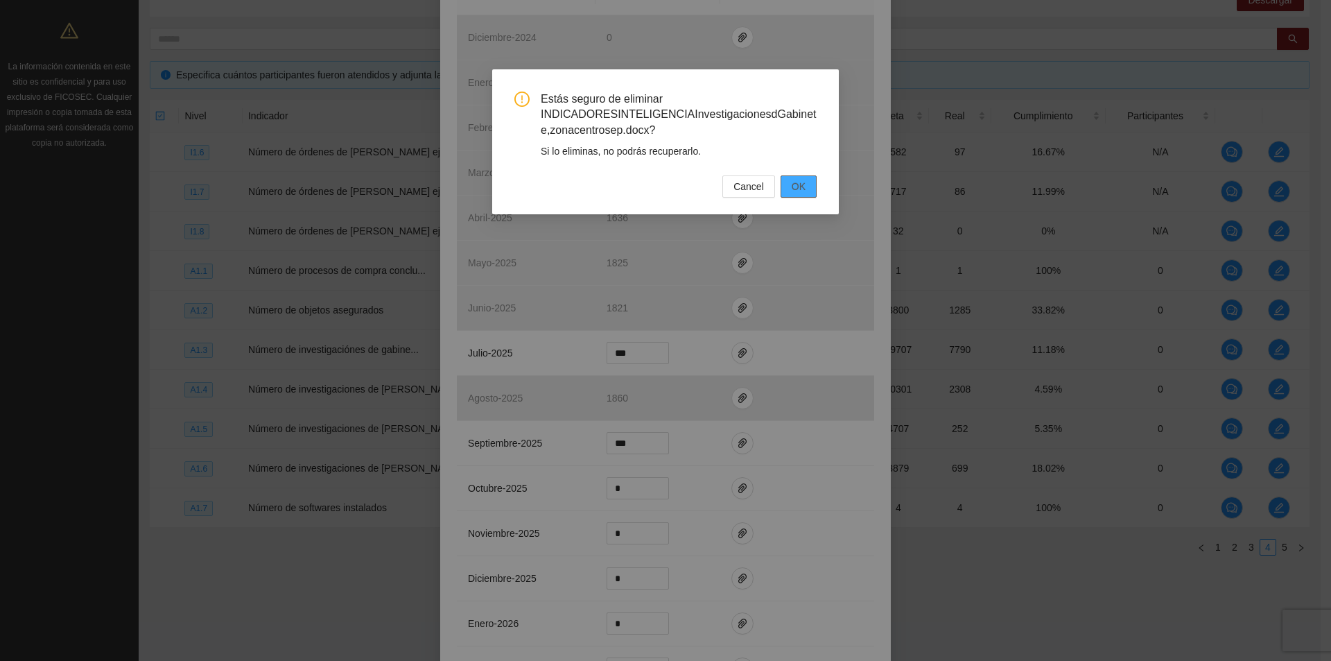
click at [789, 182] on button "OK" at bounding box center [799, 186] width 36 height 22
click at [733, 434] on div "Estás seguro de eliminar INDICADORESINTELIGENCIAInvestigacionesdGabinete,zonace…" at bounding box center [665, 330] width 1331 height 661
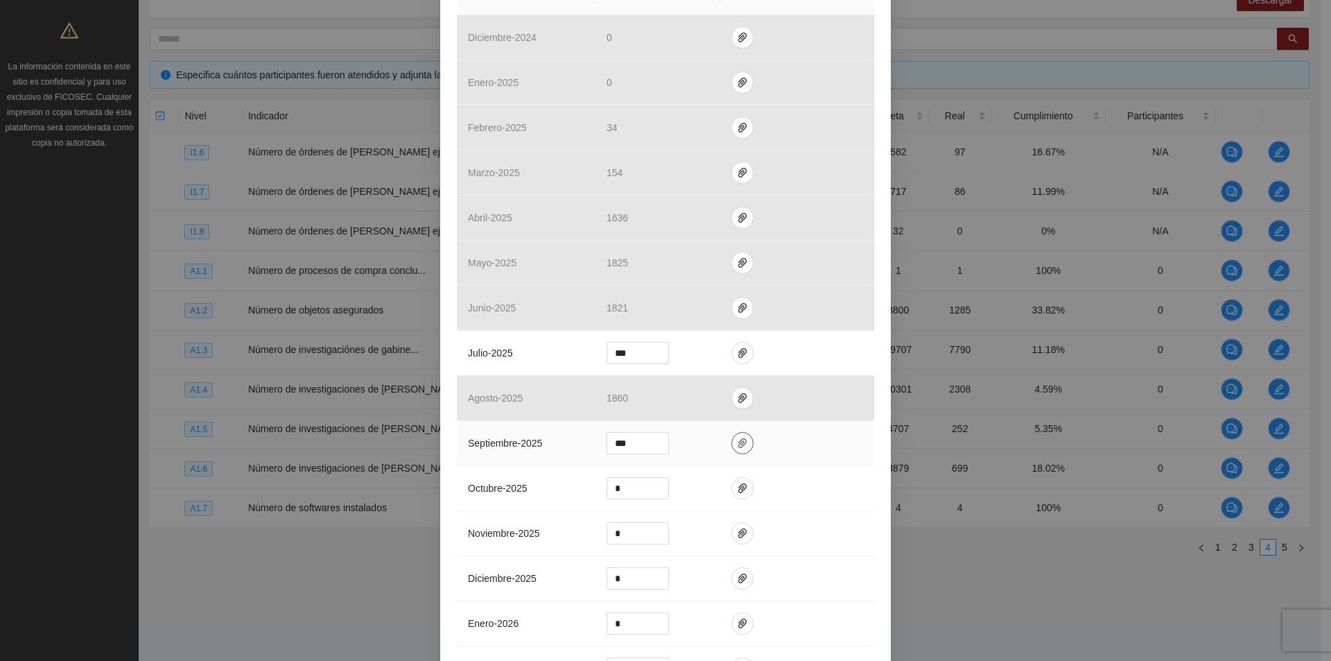
click at [737, 442] on icon "paper-clip" at bounding box center [742, 443] width 11 height 11
click at [720, 395] on span "Adjuntar documento" at bounding box center [700, 398] width 87 height 15
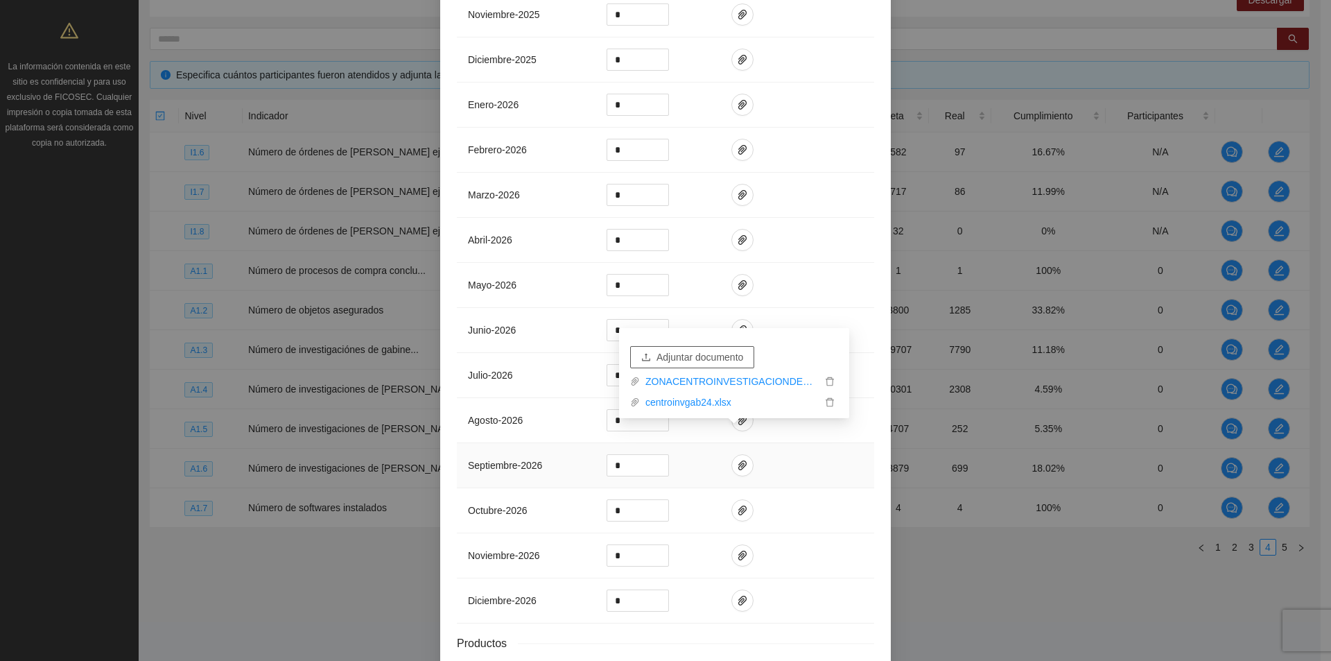
scroll to position [962, 0]
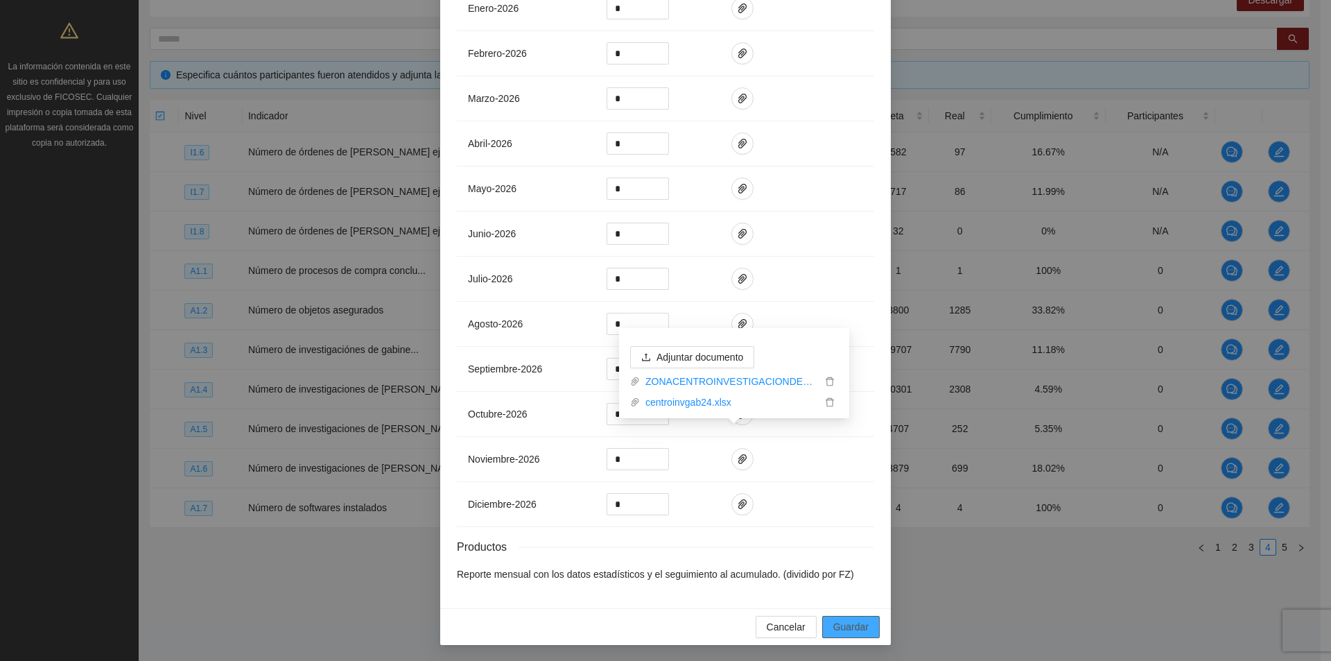
click at [824, 626] on button "Guardar" at bounding box center [851, 627] width 58 height 22
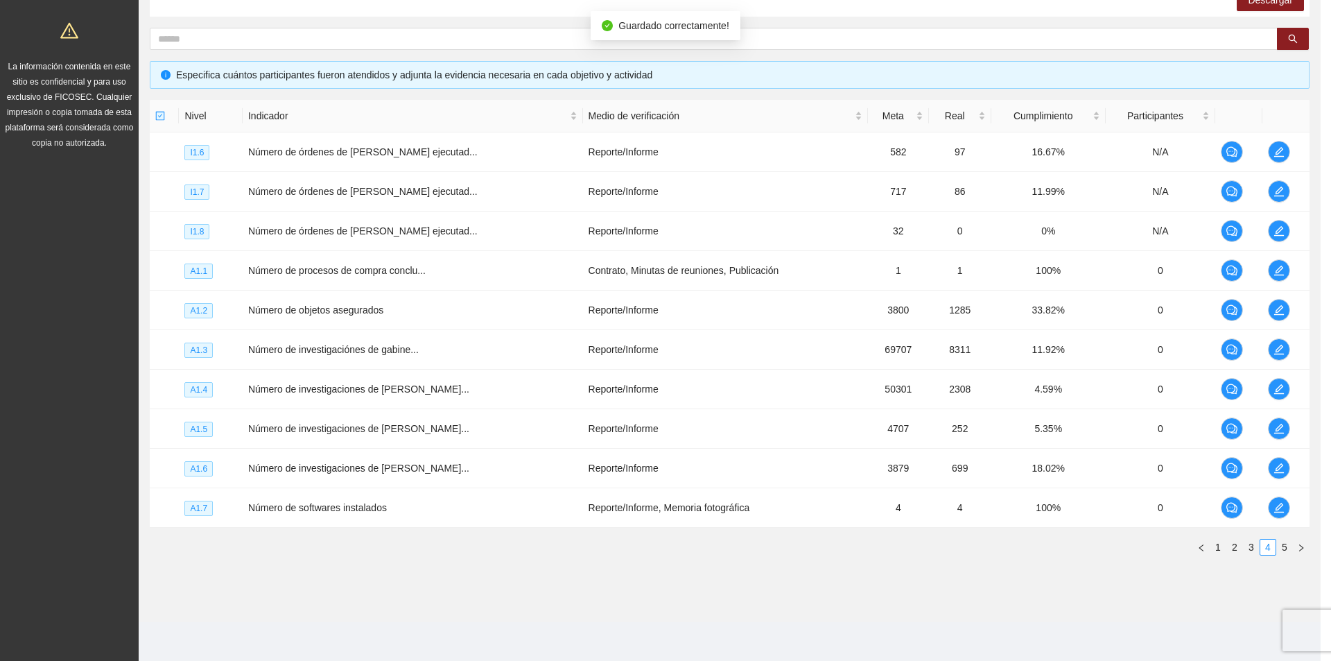
scroll to position [892, 0]
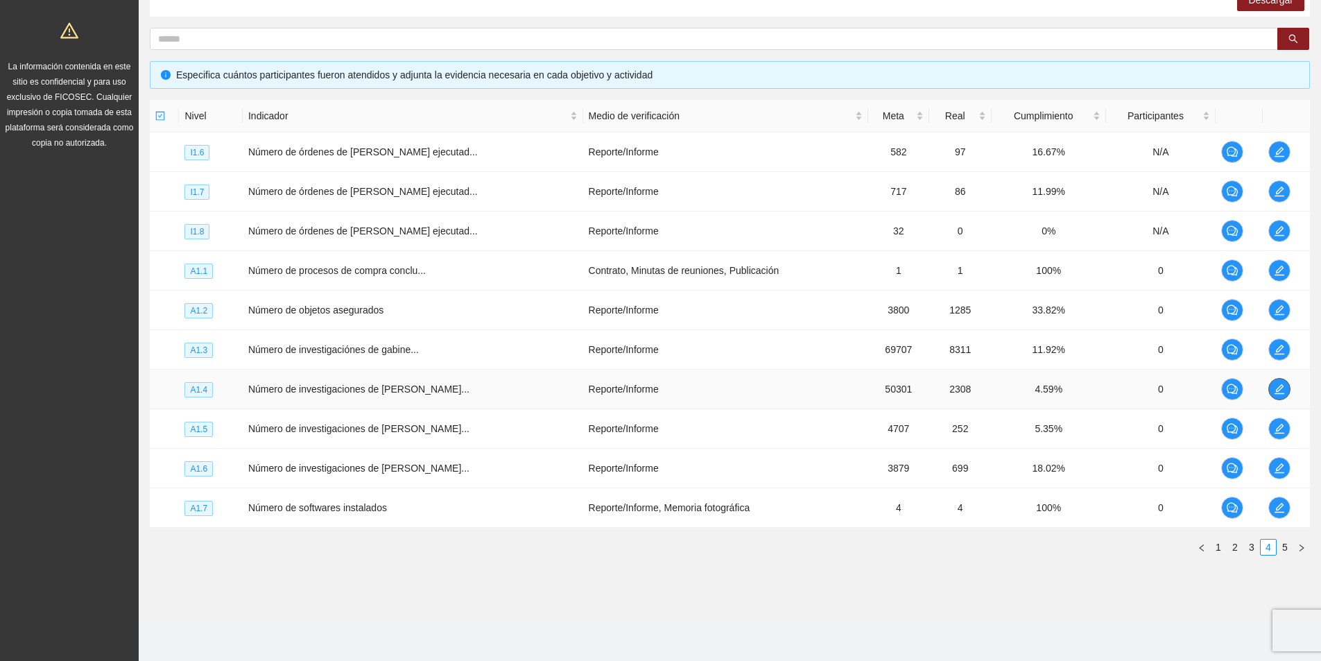
click at [1274, 395] on button "button" at bounding box center [1279, 389] width 22 height 22
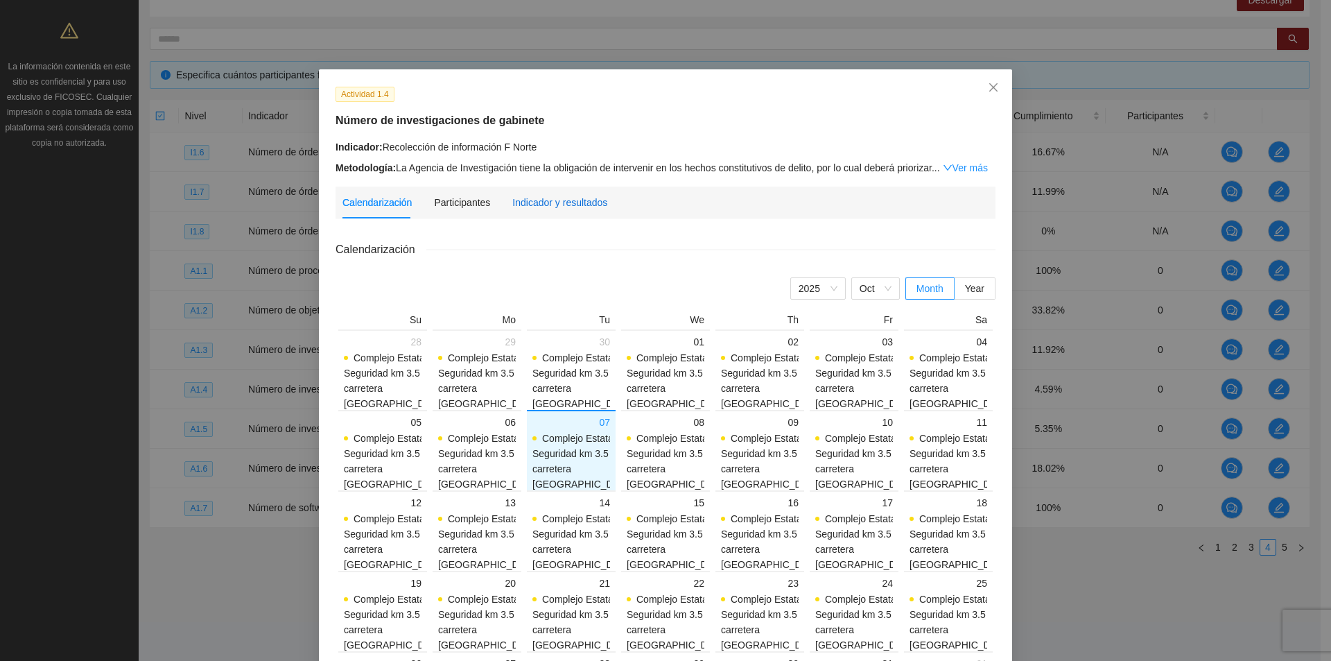
click at [575, 205] on div "Indicador y resultados" at bounding box center [559, 202] width 95 height 15
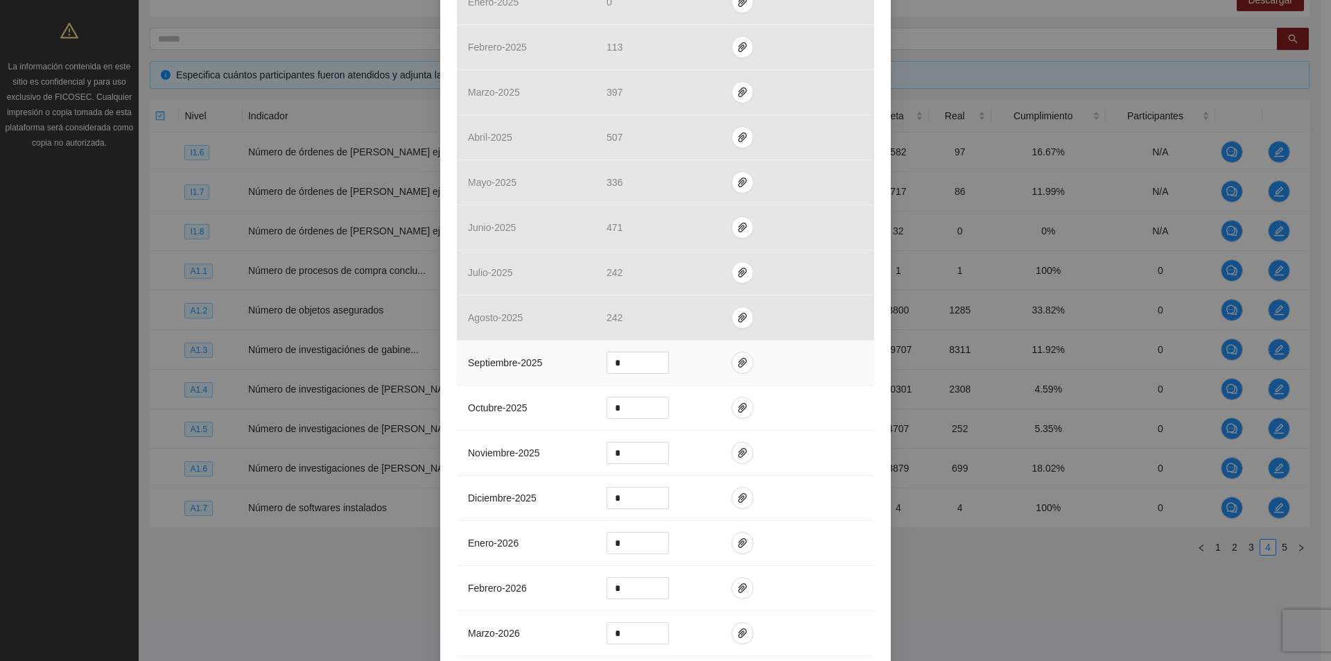
scroll to position [555, 0]
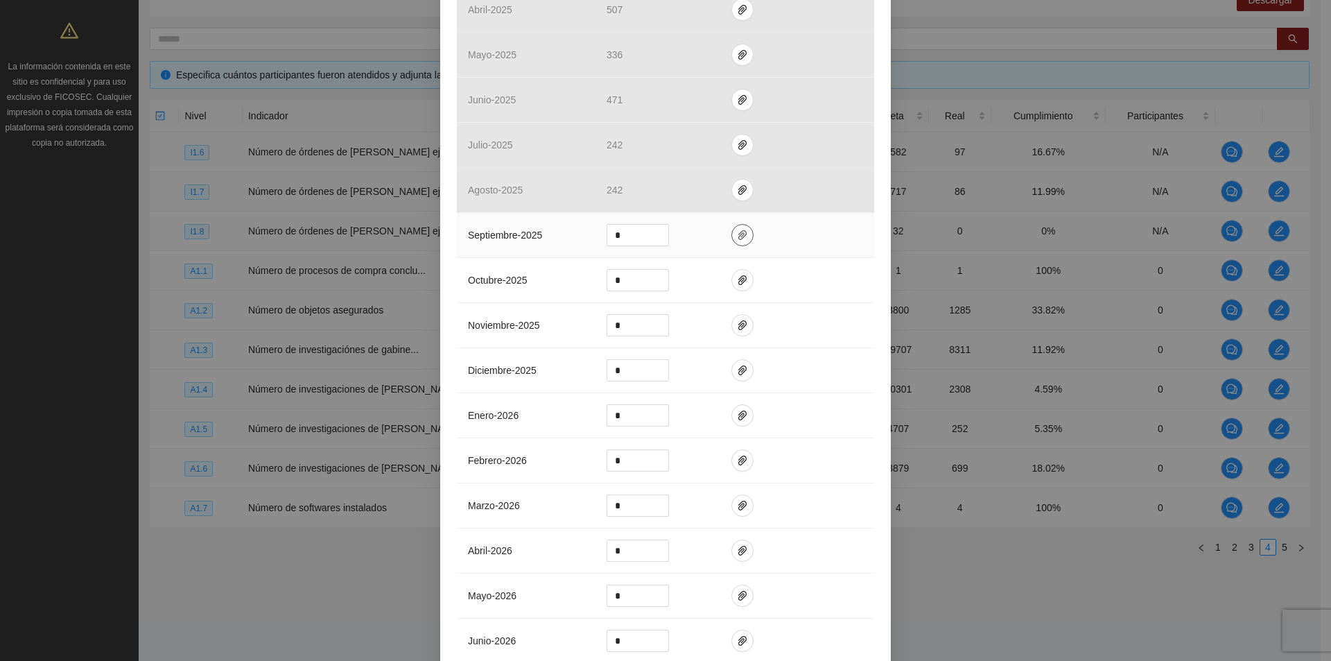
click at [737, 233] on icon "paper-clip" at bounding box center [742, 235] width 11 height 11
click at [694, 191] on span "Adjuntar documento" at bounding box center [700, 190] width 87 height 15
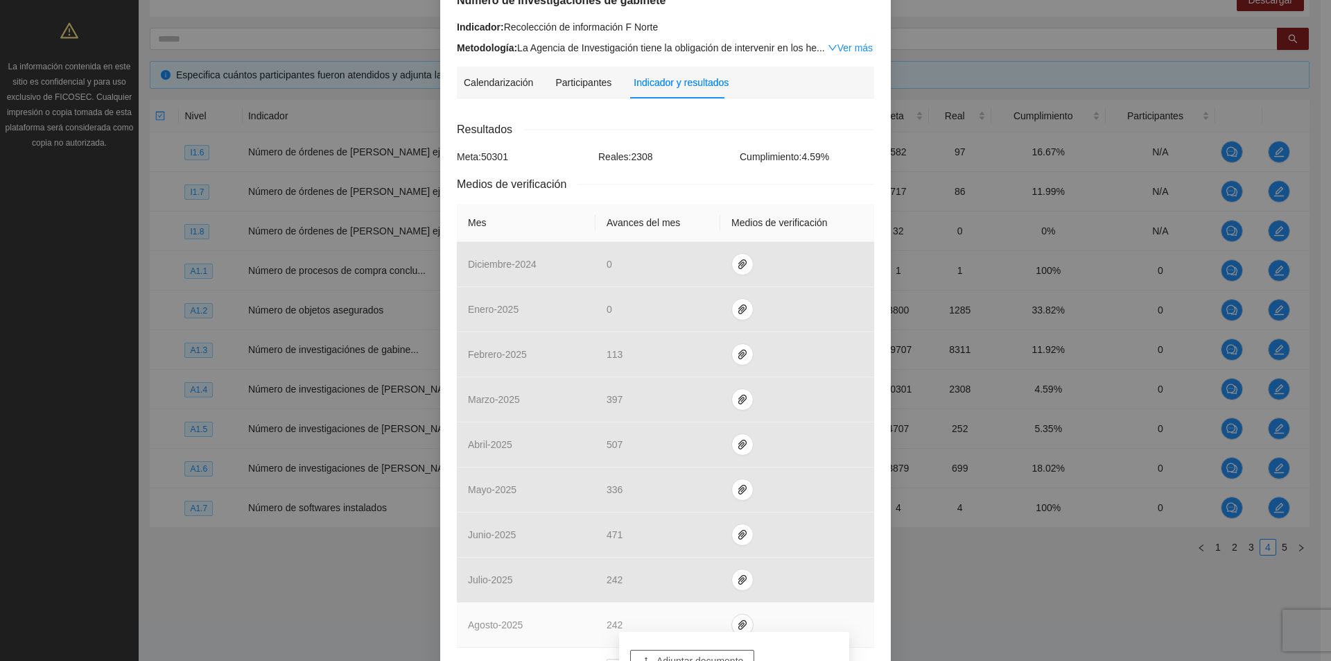
scroll to position [277, 0]
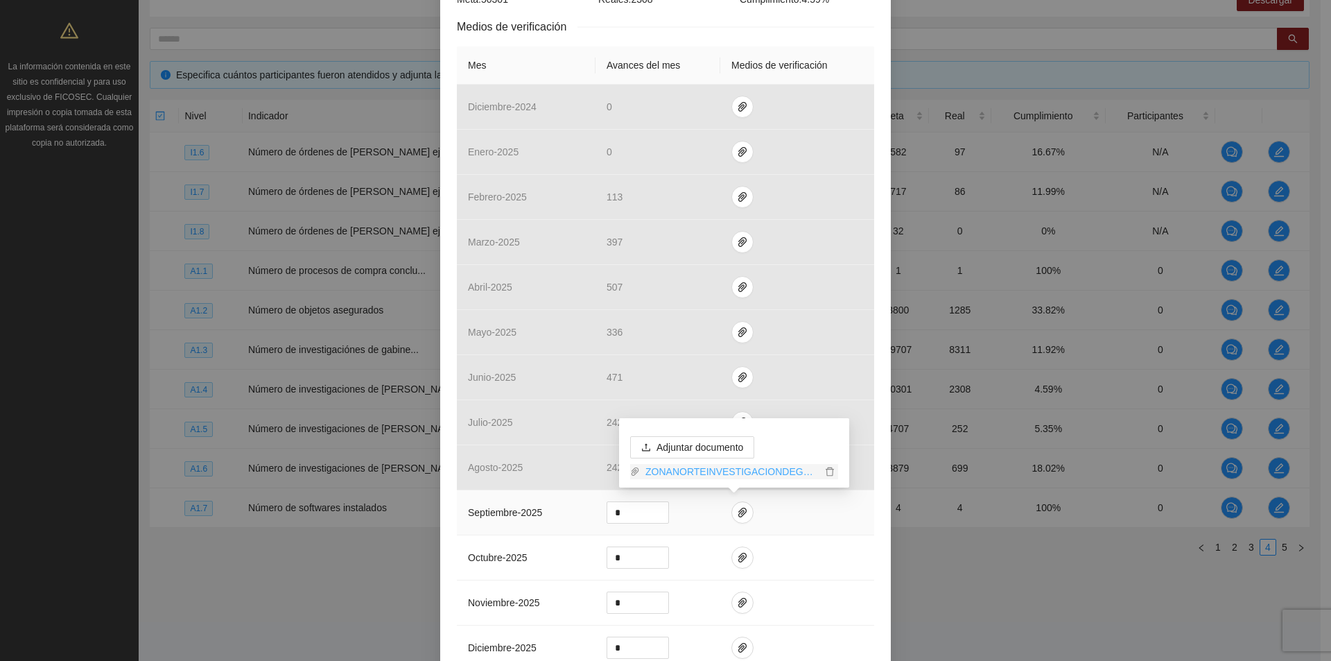
click at [748, 474] on link "ZONANORTEINVESTIGACIONDEGABINETE_0001 (1).pdf" at bounding box center [731, 471] width 182 height 15
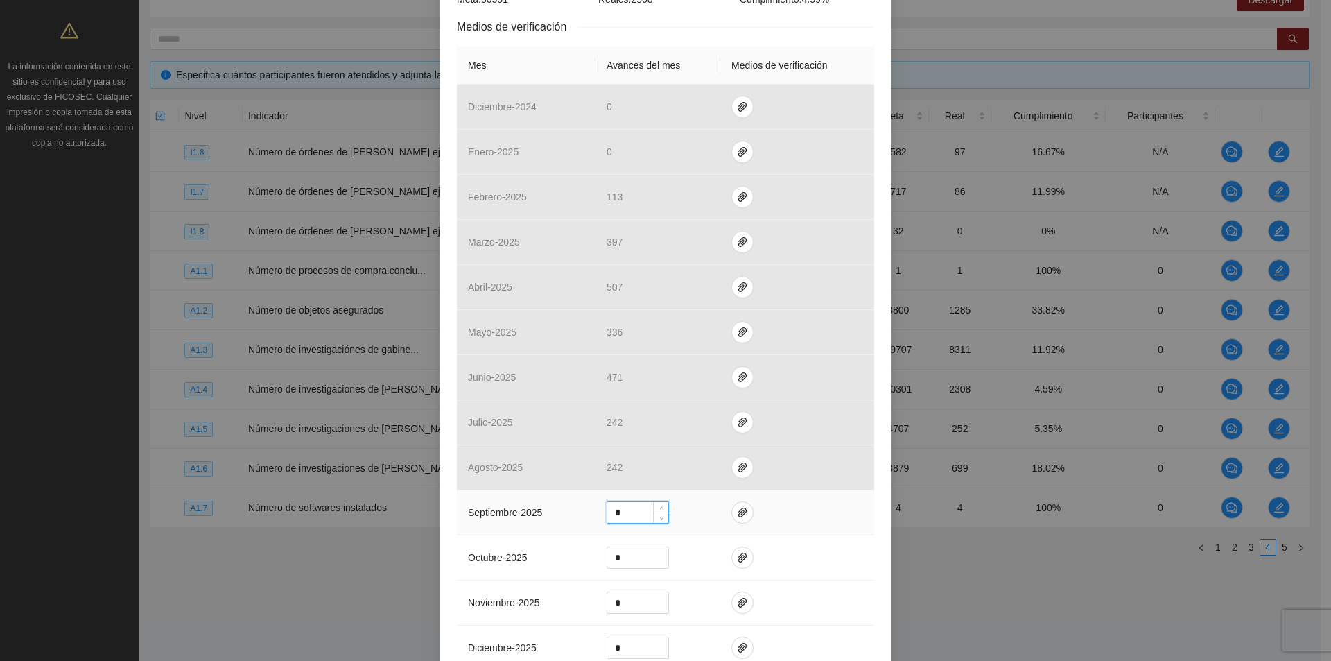
click at [628, 511] on input "*" at bounding box center [637, 512] width 61 height 21
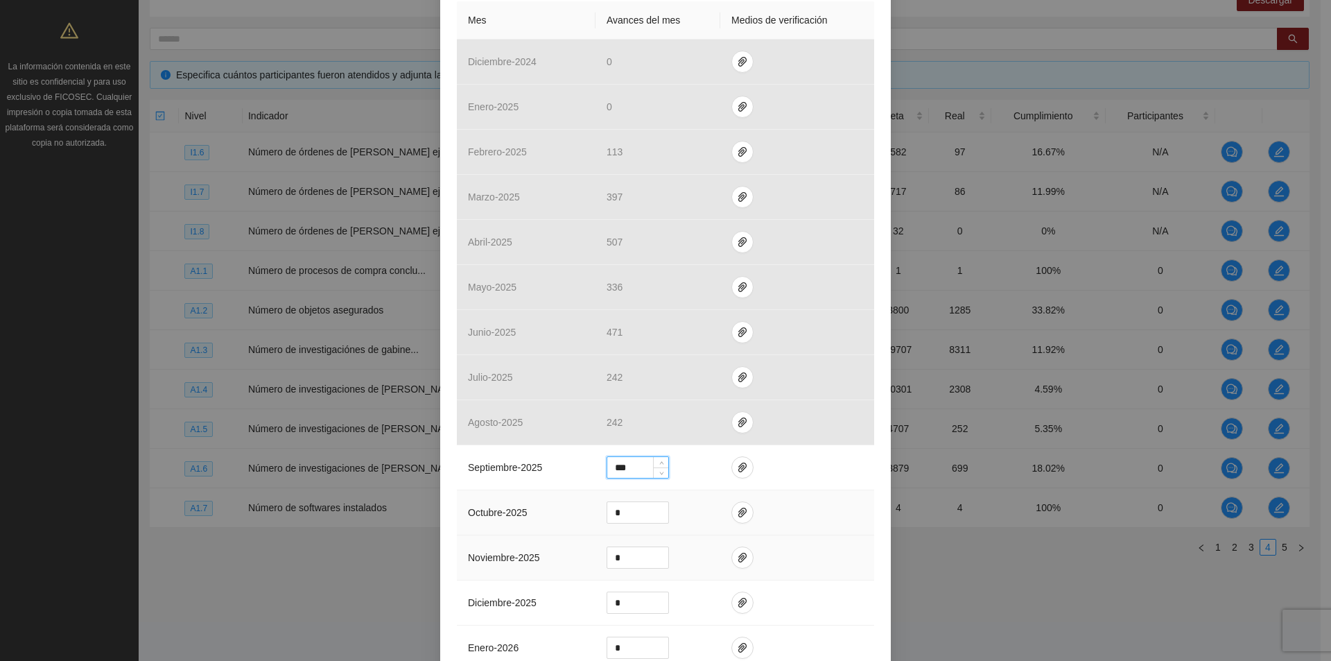
scroll to position [347, 0]
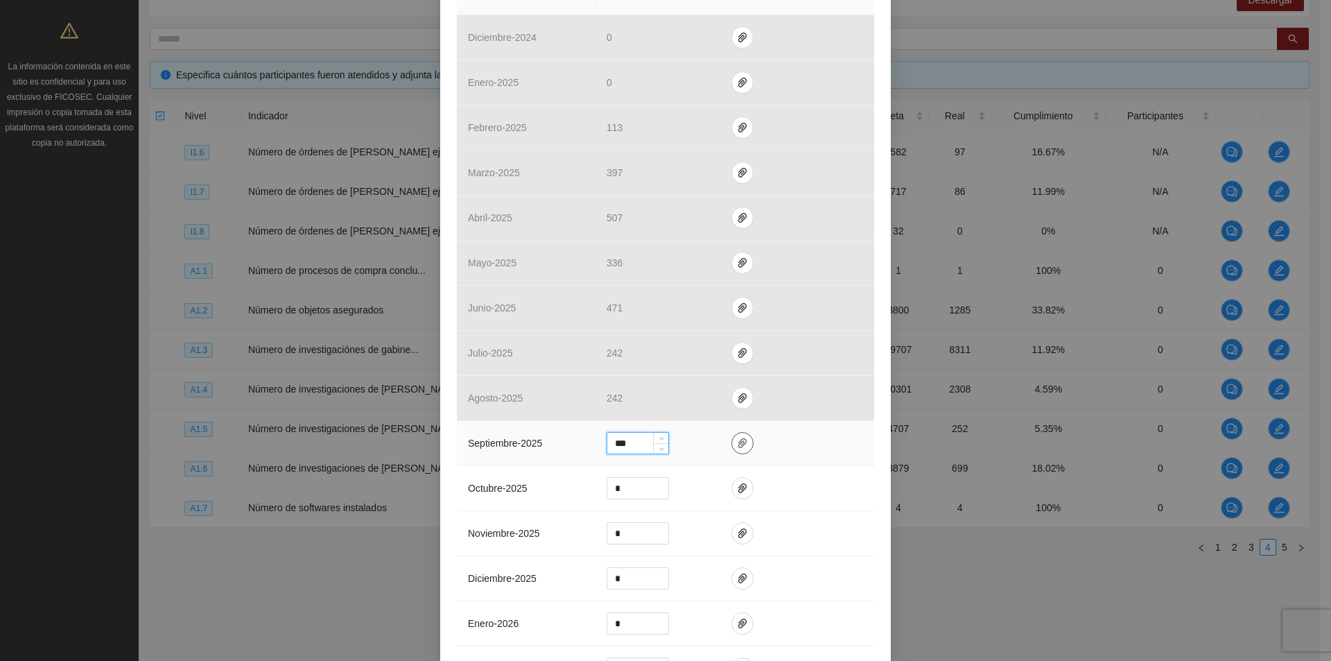
type input "***"
click at [737, 444] on icon "paper-clip" at bounding box center [742, 443] width 11 height 11
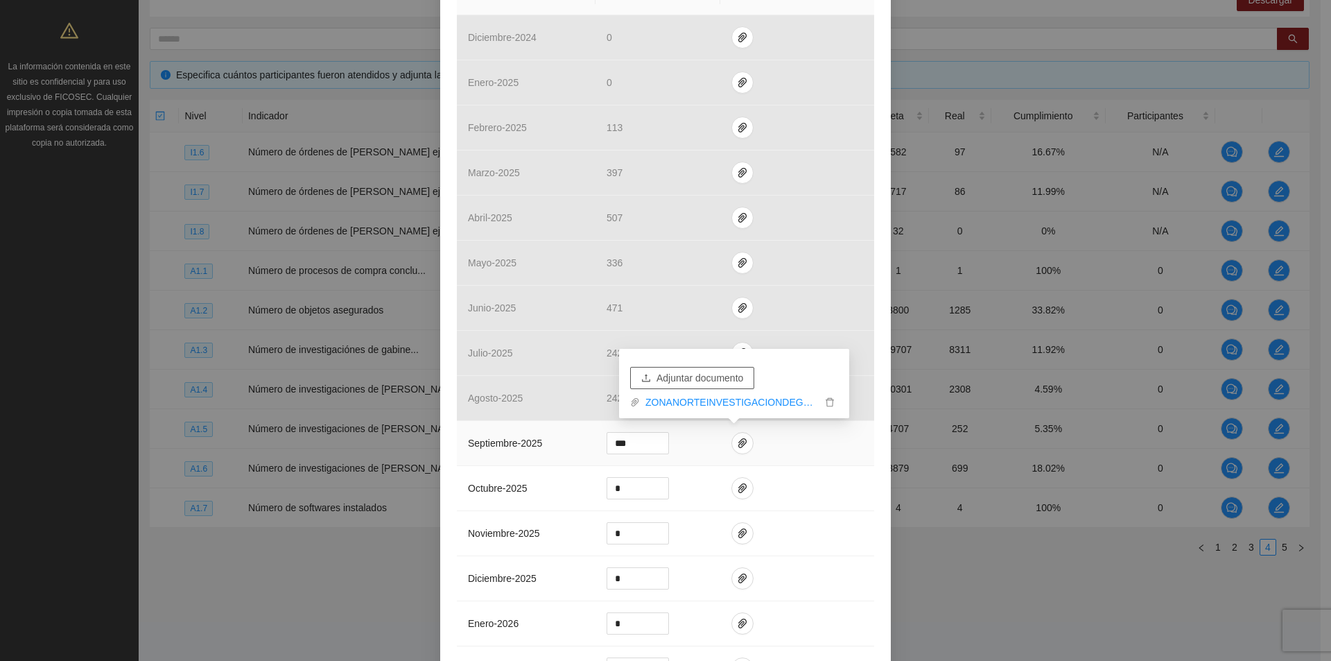
click at [709, 377] on span "Adjuntar documento" at bounding box center [700, 377] width 87 height 15
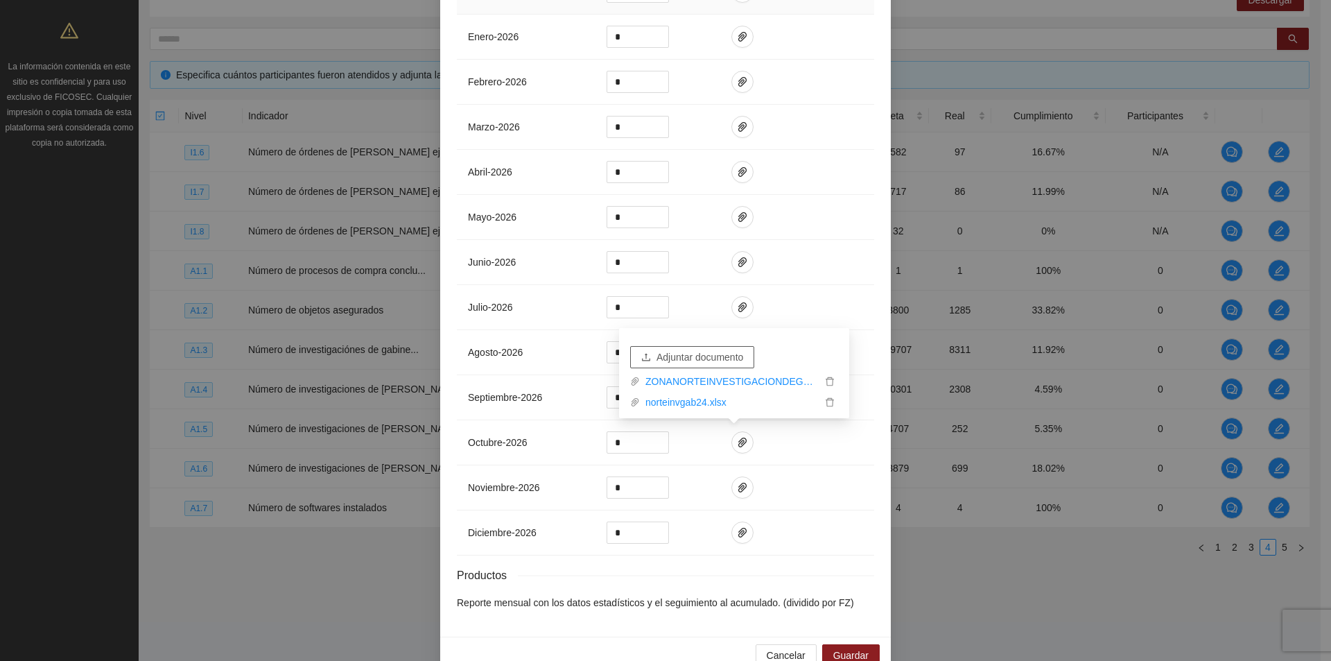
scroll to position [962, 0]
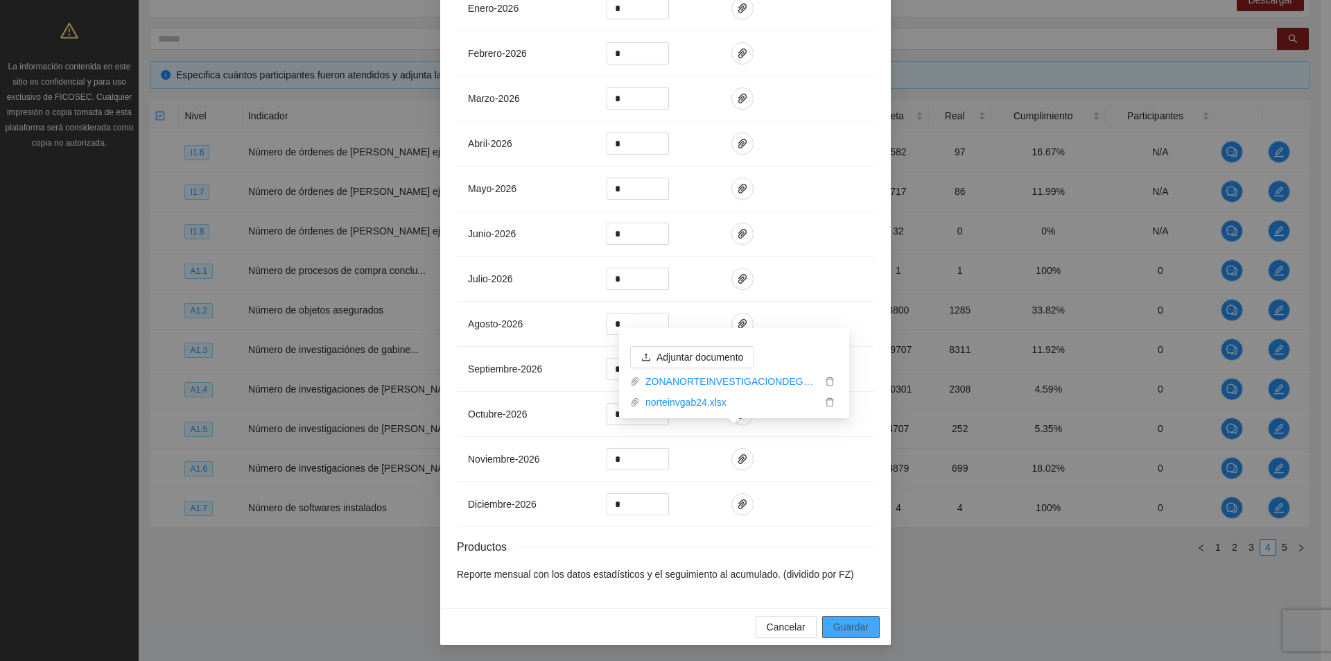
click at [861, 628] on span "Guardar" at bounding box center [850, 626] width 35 height 15
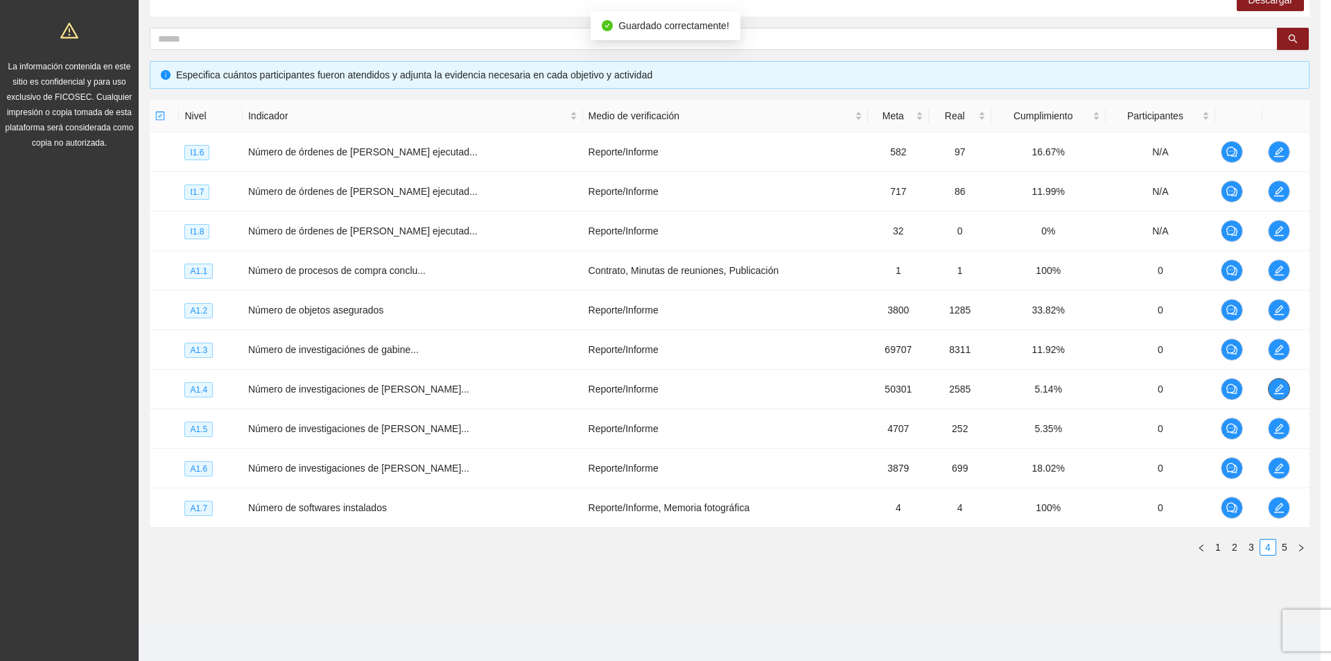
scroll to position [0, 0]
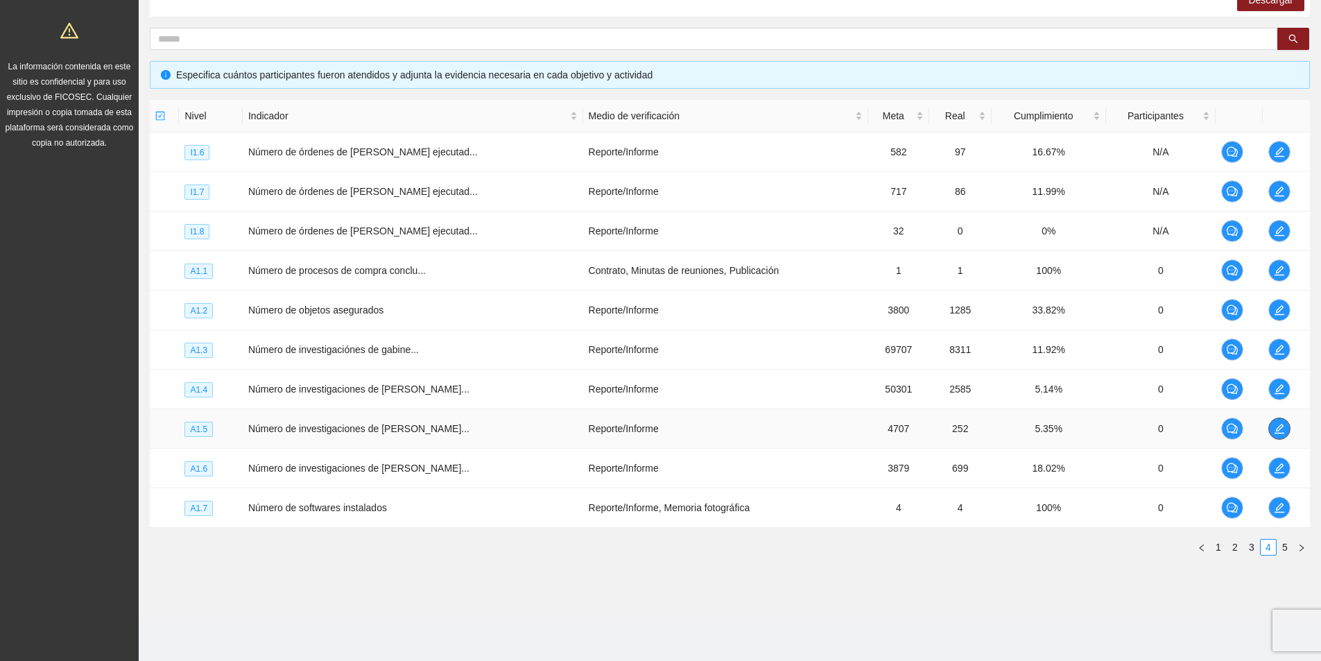
click at [1279, 431] on icon "edit" at bounding box center [1279, 428] width 11 height 11
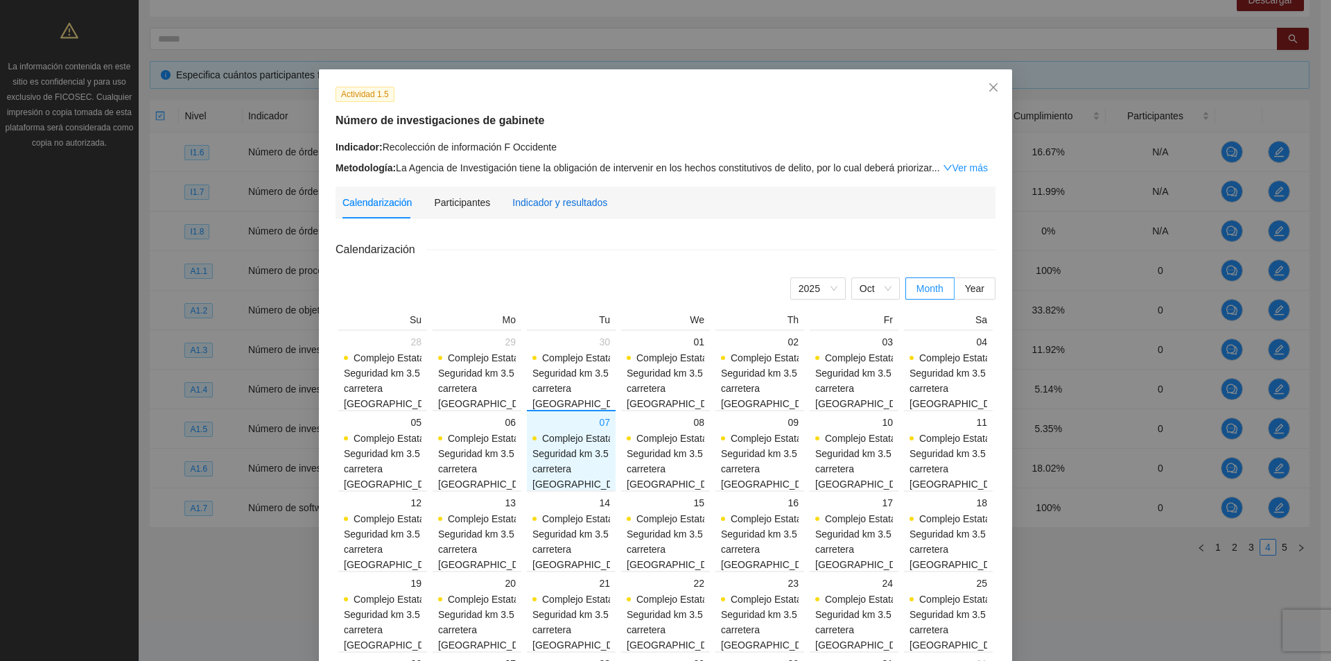
click at [547, 200] on div "Indicador y resultados" at bounding box center [559, 202] width 95 height 15
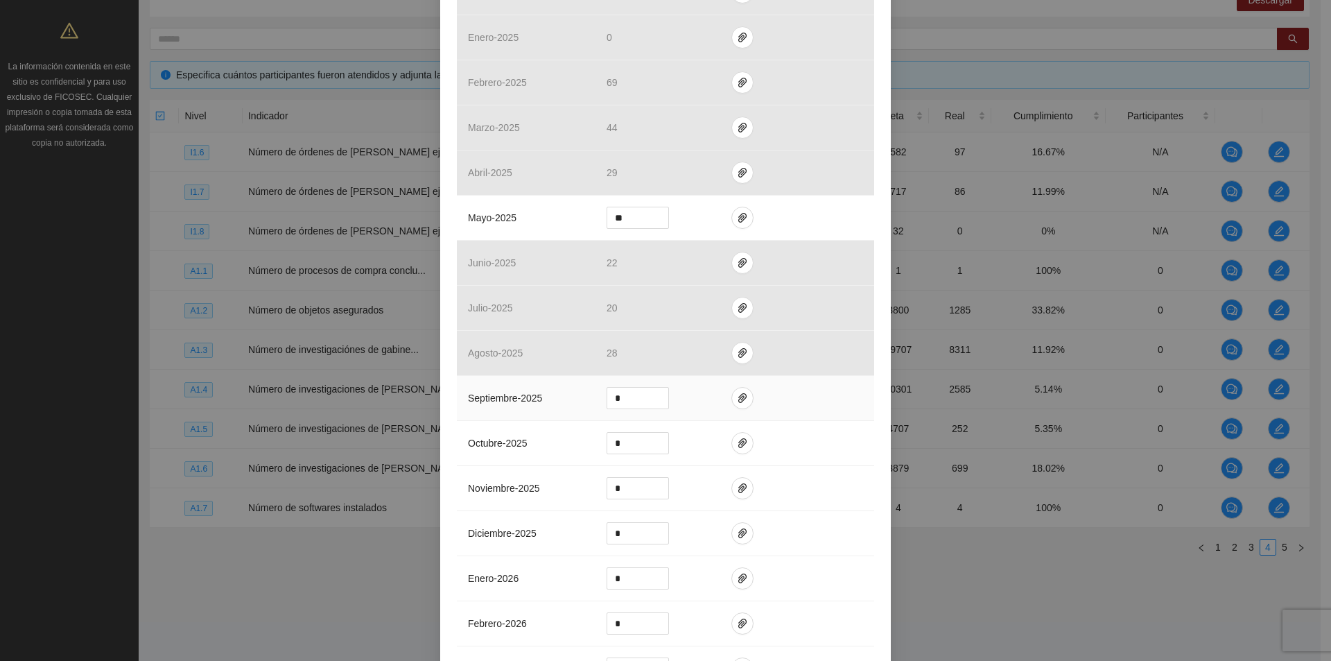
scroll to position [416, 0]
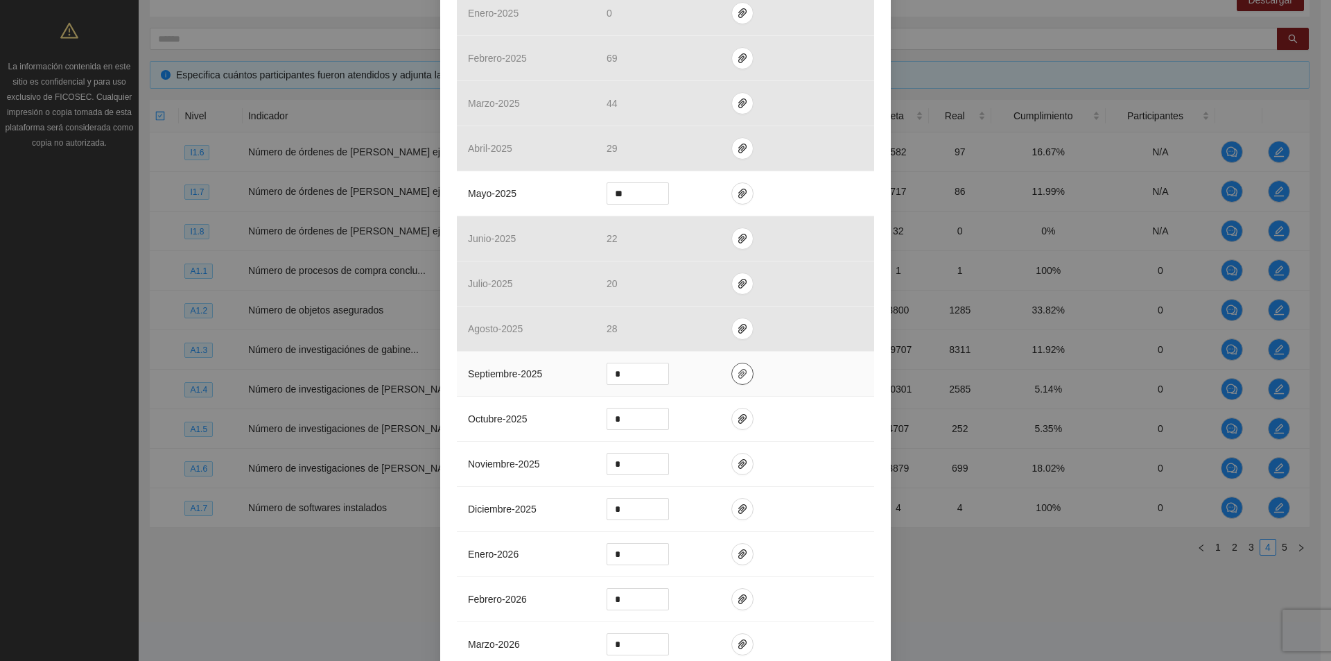
click at [738, 375] on icon "paper-clip" at bounding box center [742, 373] width 11 height 11
click at [704, 331] on span "Adjuntar documento" at bounding box center [700, 329] width 87 height 15
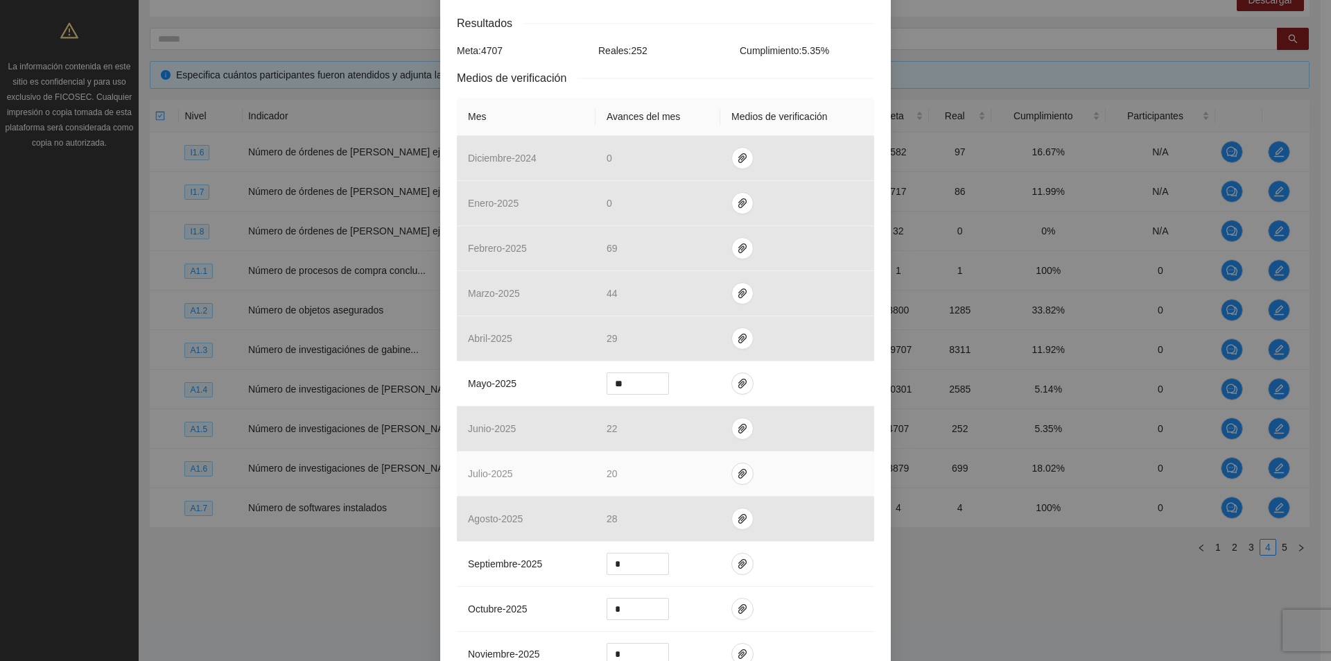
scroll to position [277, 0]
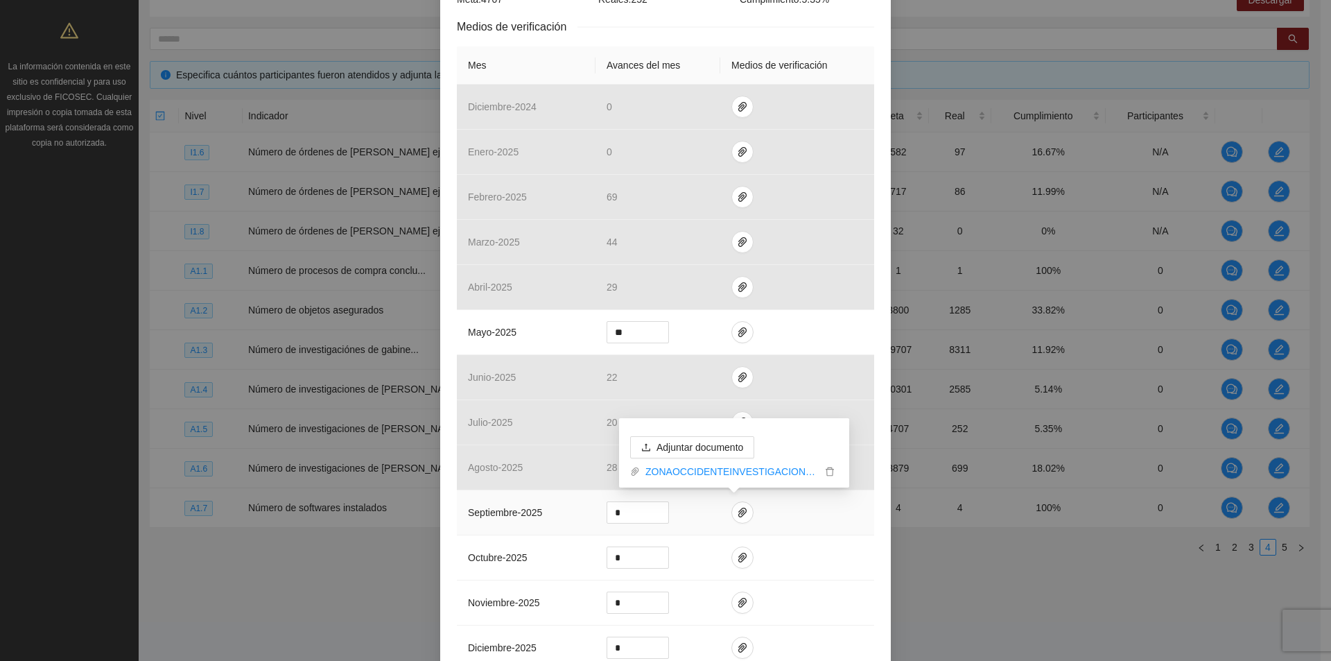
click at [752, 479] on div "Adjuntar documento ZONAOCCIDENTEINVESTIGACIONDEGABINETE_0001 (1).pdf ZONAOCCIDE…" at bounding box center [734, 452] width 230 height 69
click at [745, 471] on link "ZONAOCCIDENTEINVESTIGACIONDEGABINETE_0001 (1).pdf" at bounding box center [731, 471] width 182 height 15
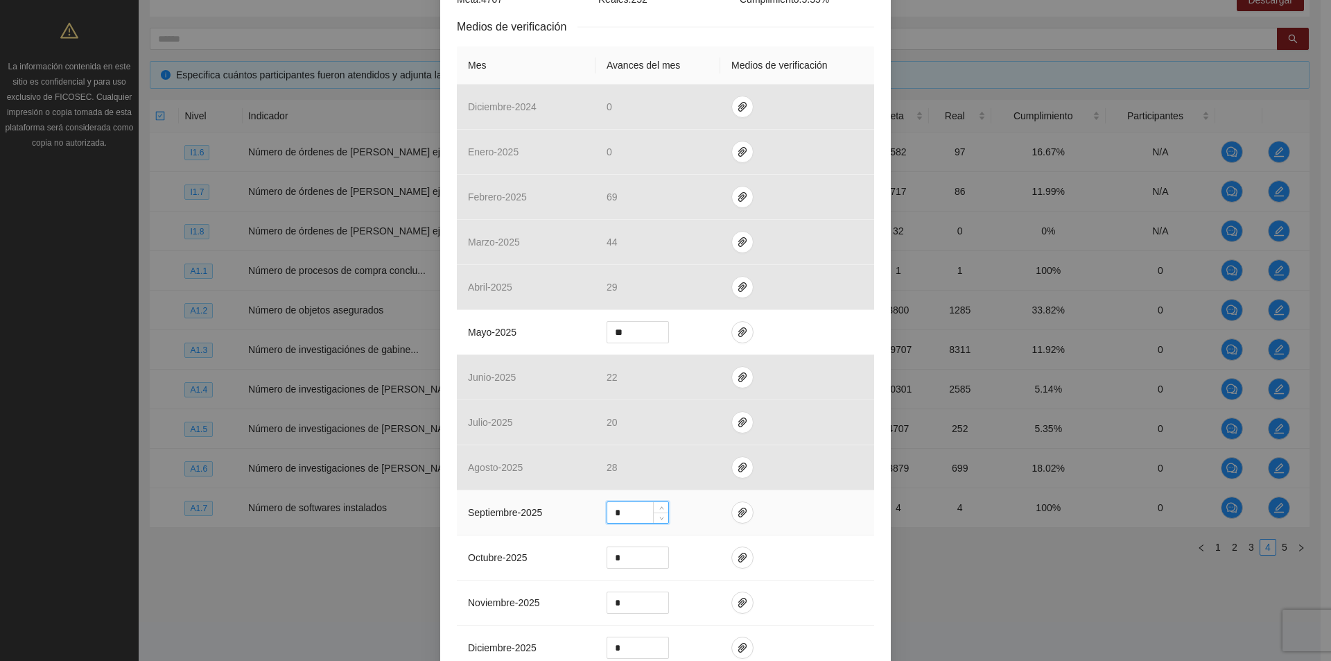
click at [639, 510] on input "*" at bounding box center [637, 512] width 61 height 21
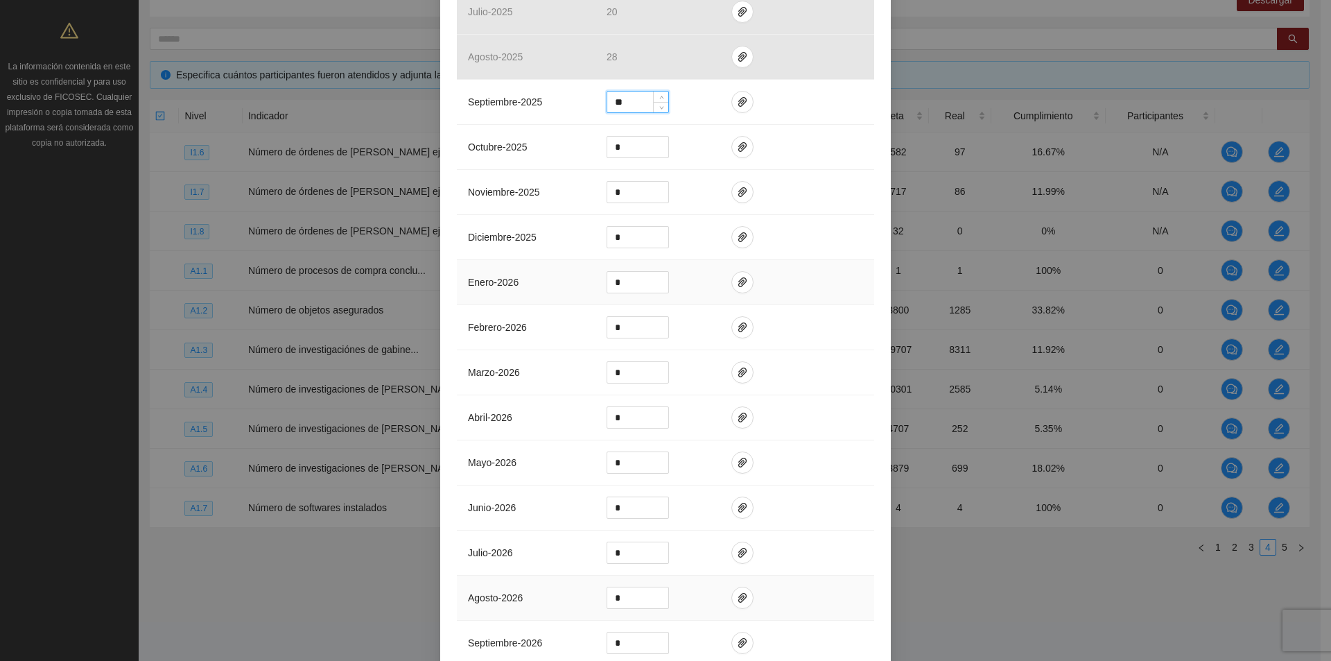
scroll to position [485, 0]
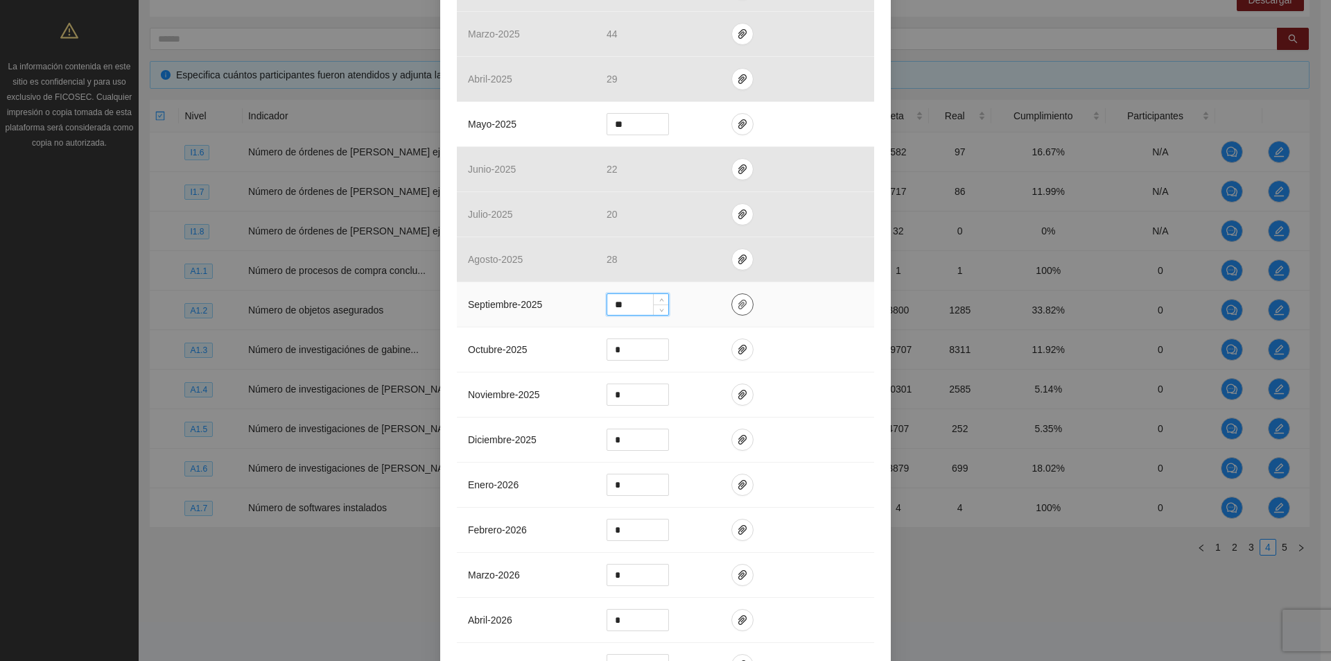
type input "**"
click at [737, 303] on icon "paper-clip" at bounding box center [742, 304] width 11 height 11
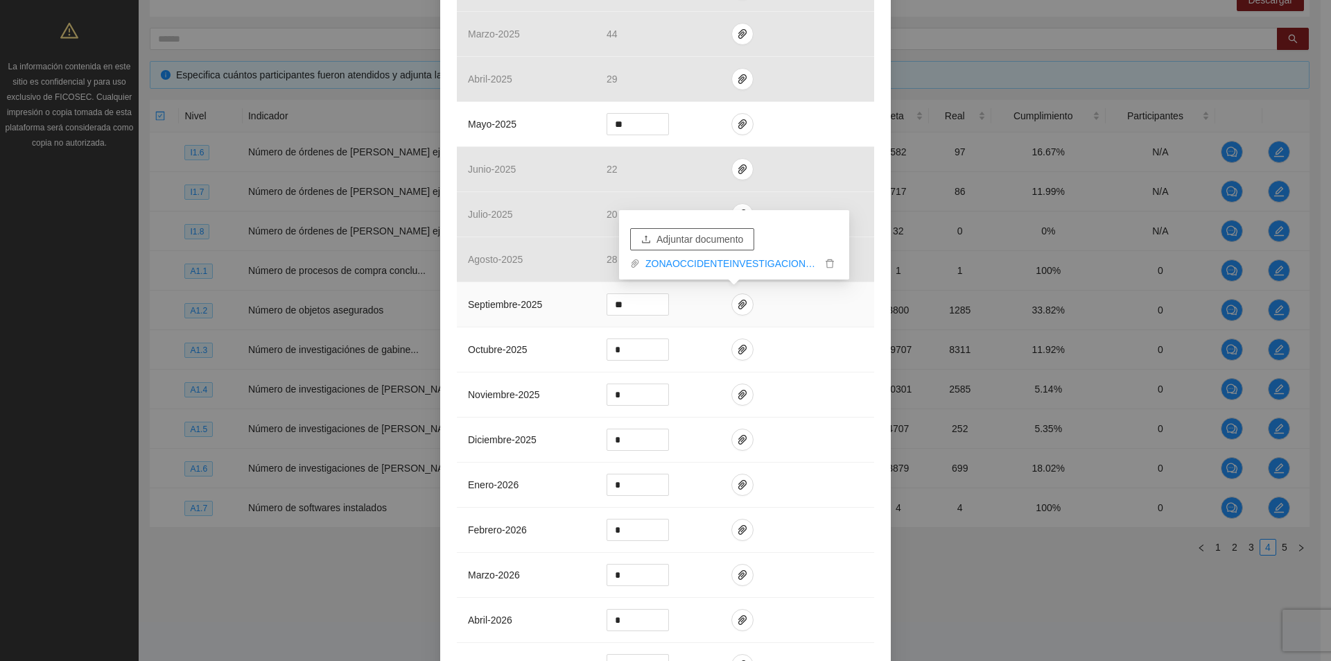
click at [727, 243] on span "Adjuntar documento" at bounding box center [700, 239] width 87 height 15
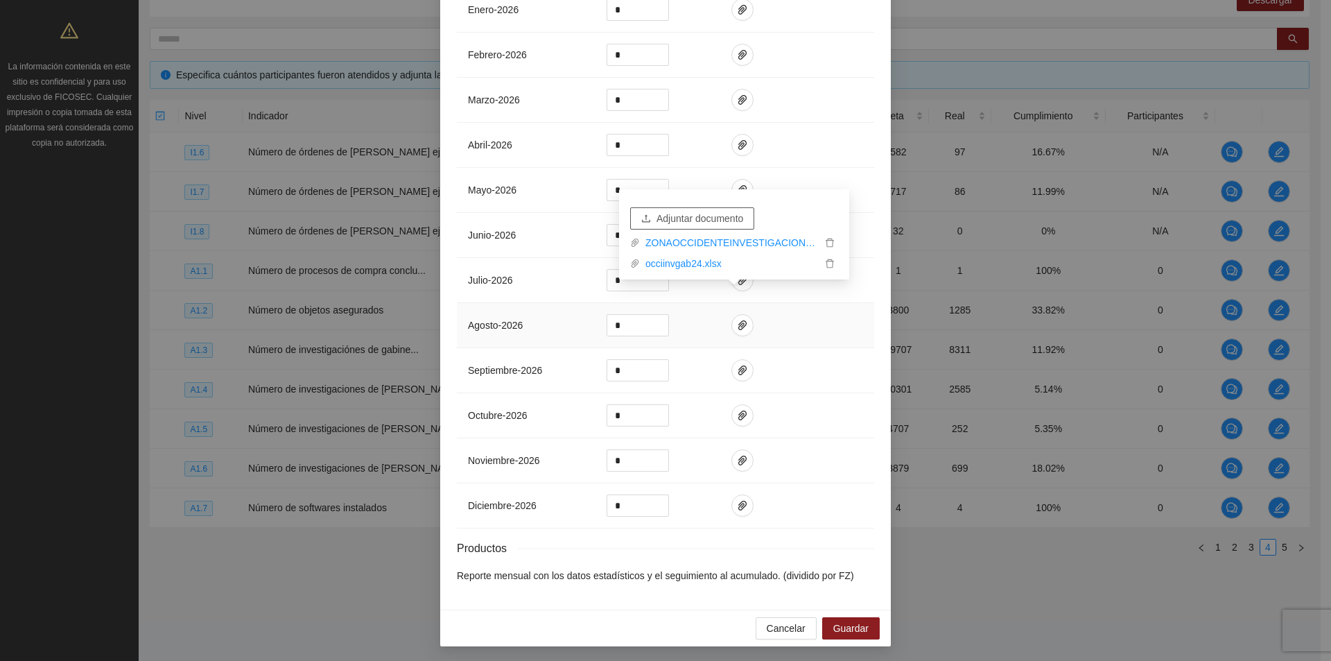
scroll to position [962, 0]
click at [844, 631] on span "Guardar" at bounding box center [850, 626] width 35 height 15
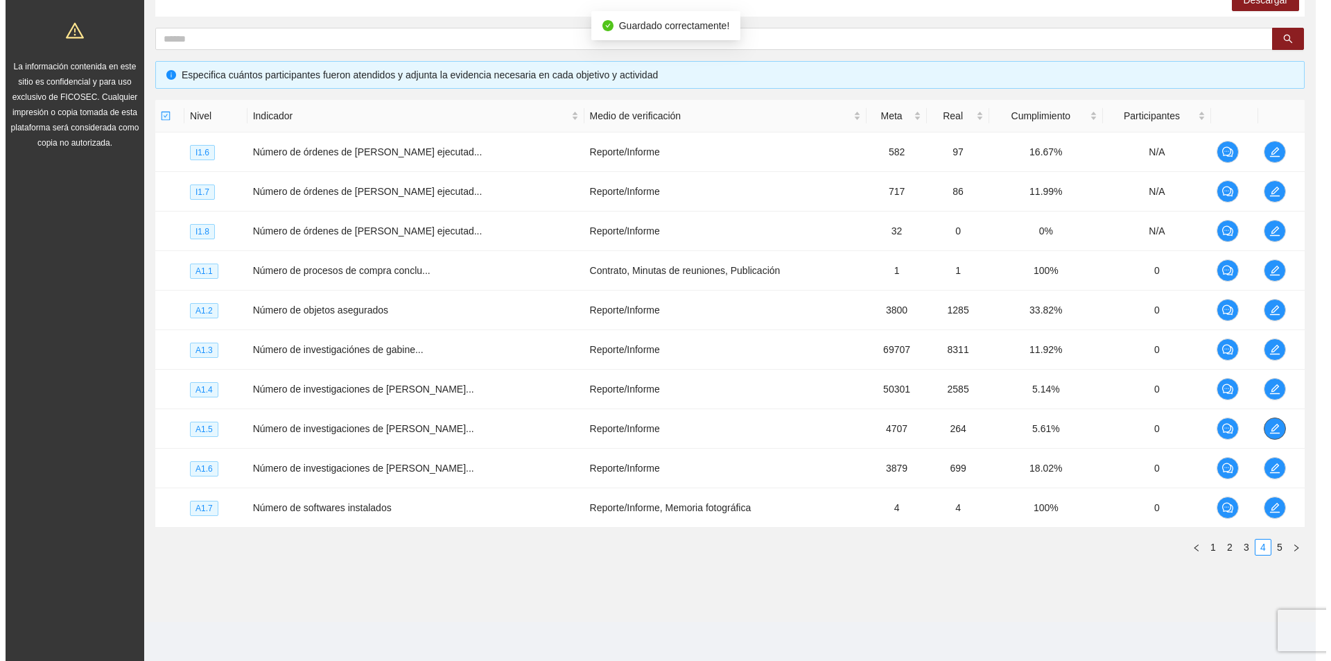
scroll to position [0, 0]
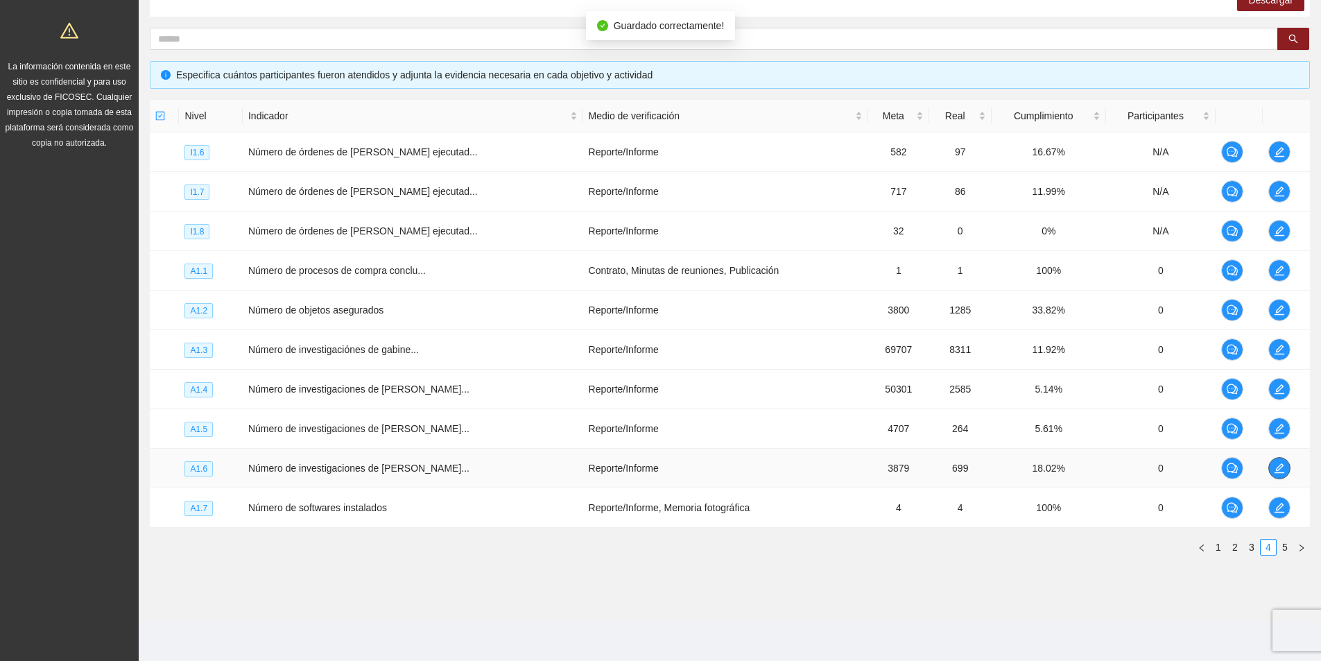
click at [1279, 469] on icon "edit" at bounding box center [1279, 467] width 11 height 11
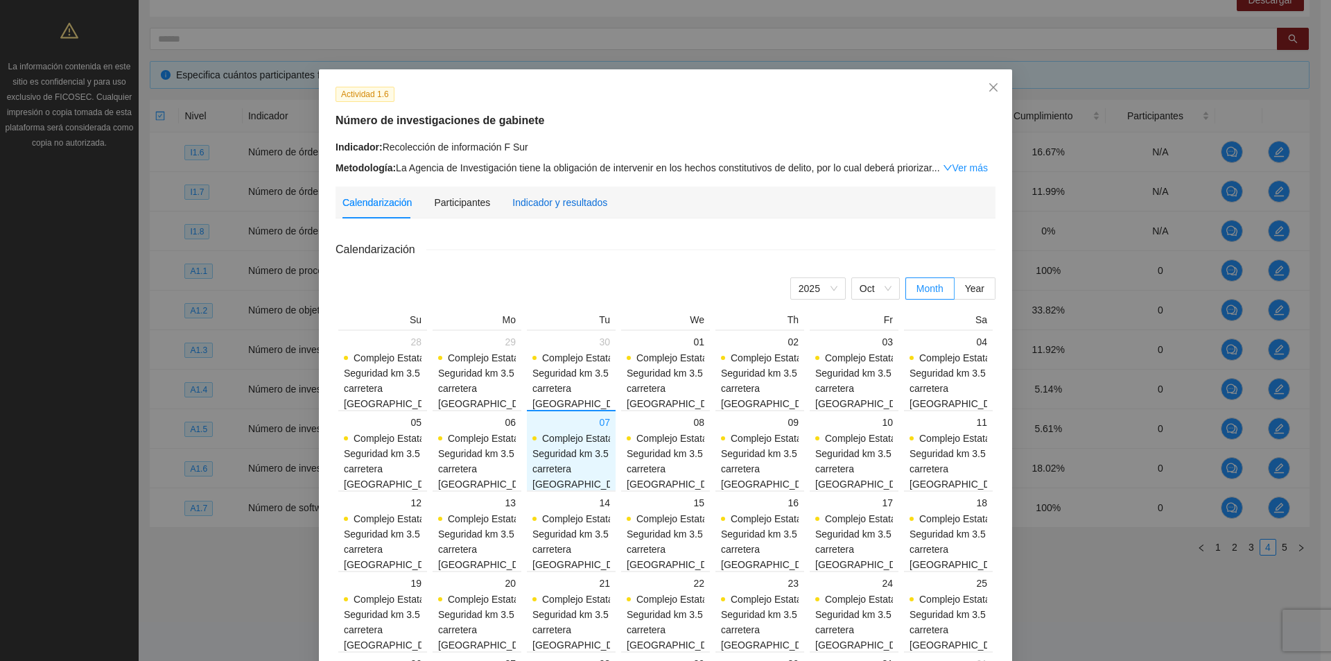
click at [559, 206] on div "Indicador y resultados" at bounding box center [559, 202] width 95 height 15
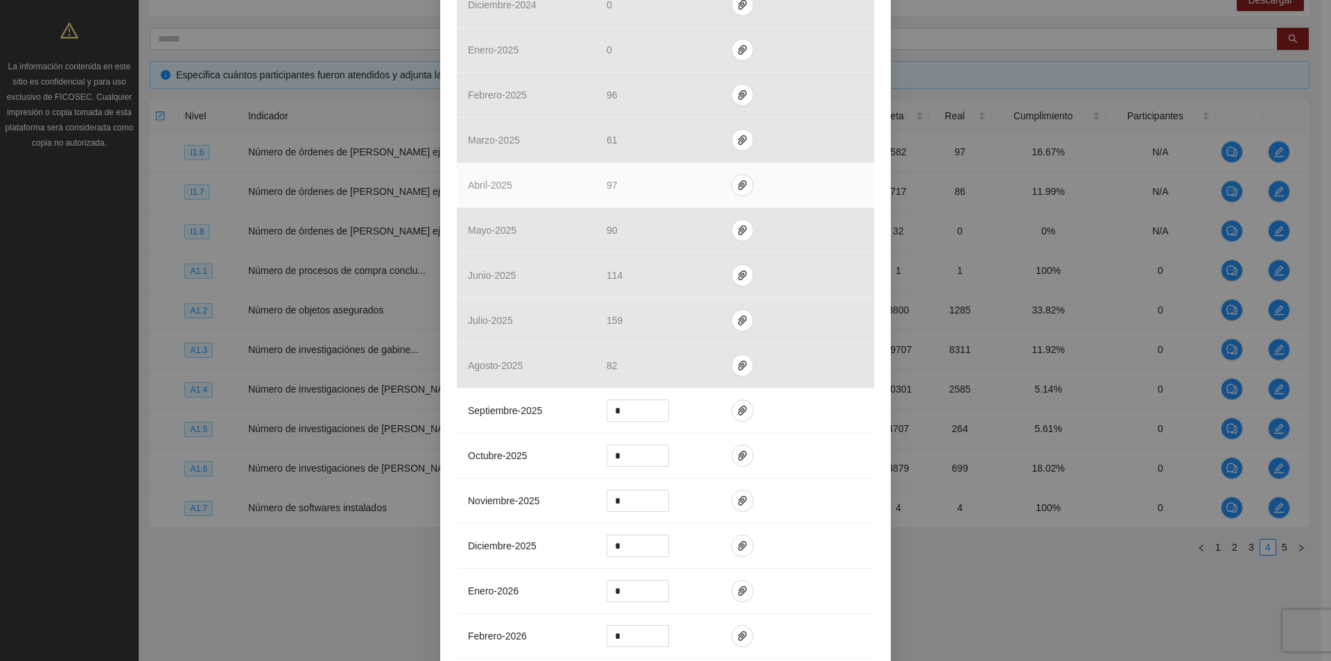
scroll to position [485, 0]
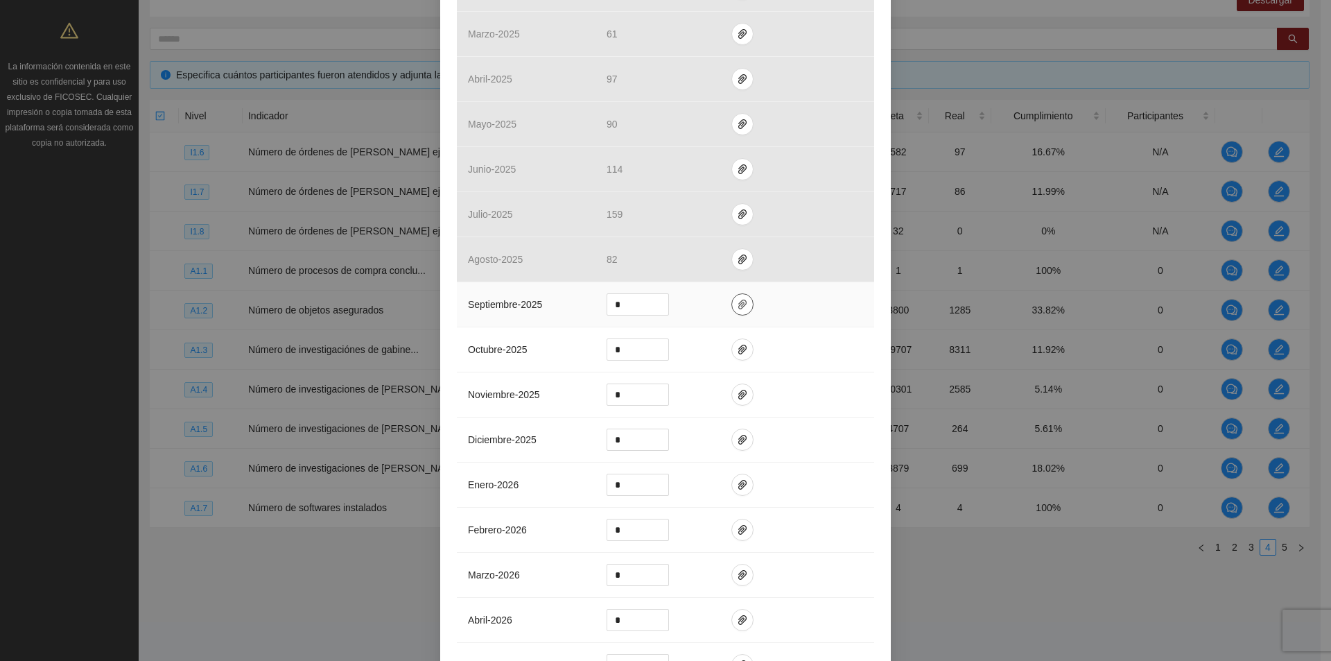
click at [738, 307] on icon "paper-clip" at bounding box center [742, 305] width 8 height 10
click at [703, 258] on span "Adjuntar documento" at bounding box center [700, 259] width 87 height 15
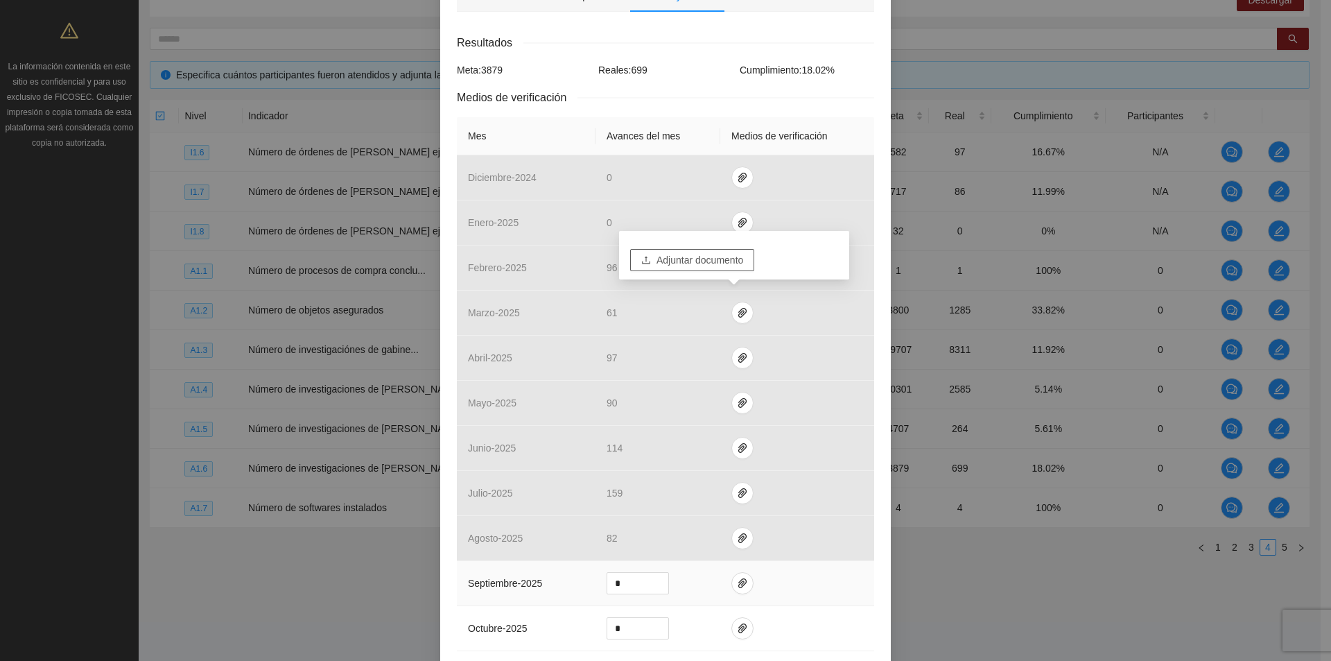
scroll to position [208, 0]
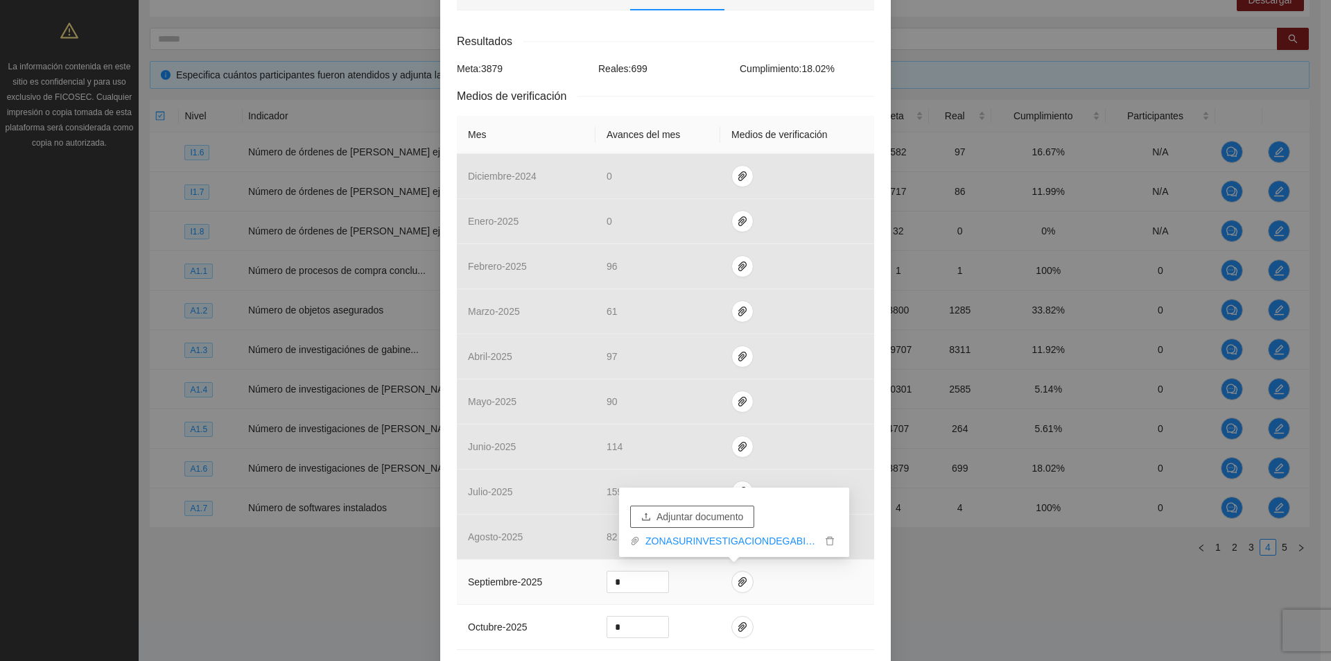
click at [695, 512] on span "Adjuntar documento" at bounding box center [700, 516] width 87 height 15
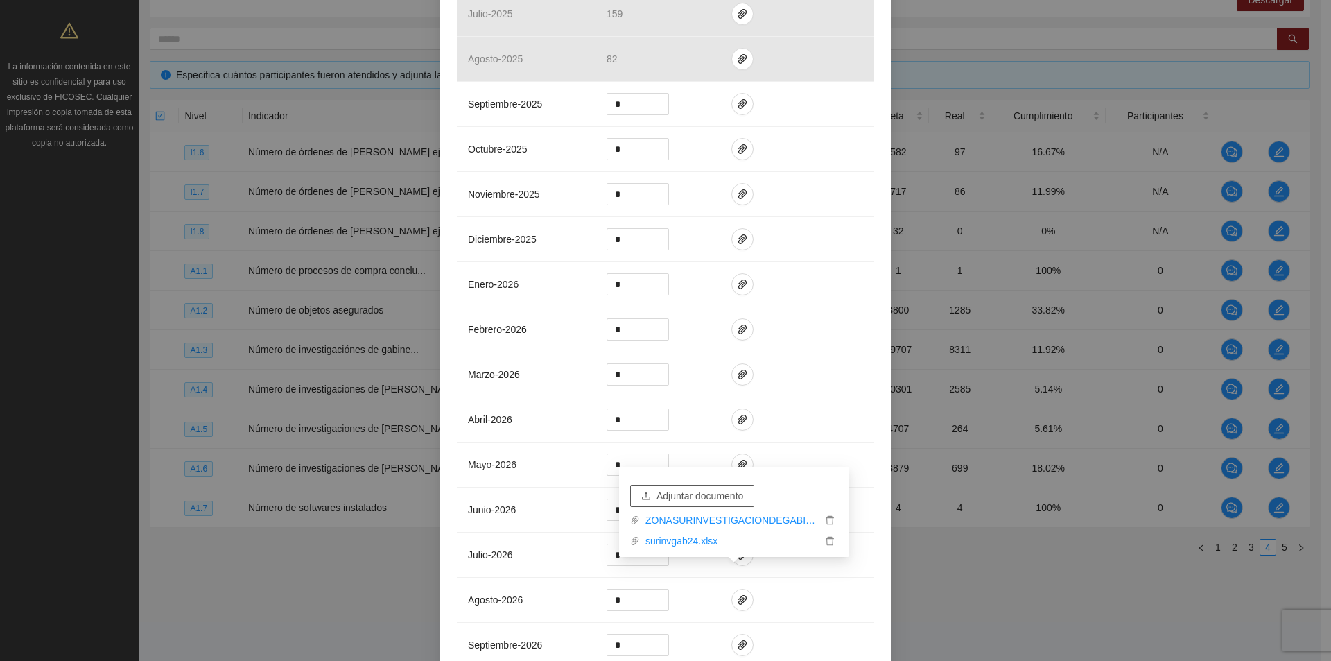
scroll to position [684, 0]
click at [684, 543] on link "surinvgab24.xlsx" at bounding box center [731, 540] width 182 height 15
click at [569, 531] on td "junio - 2026" at bounding box center [526, 511] width 139 height 45
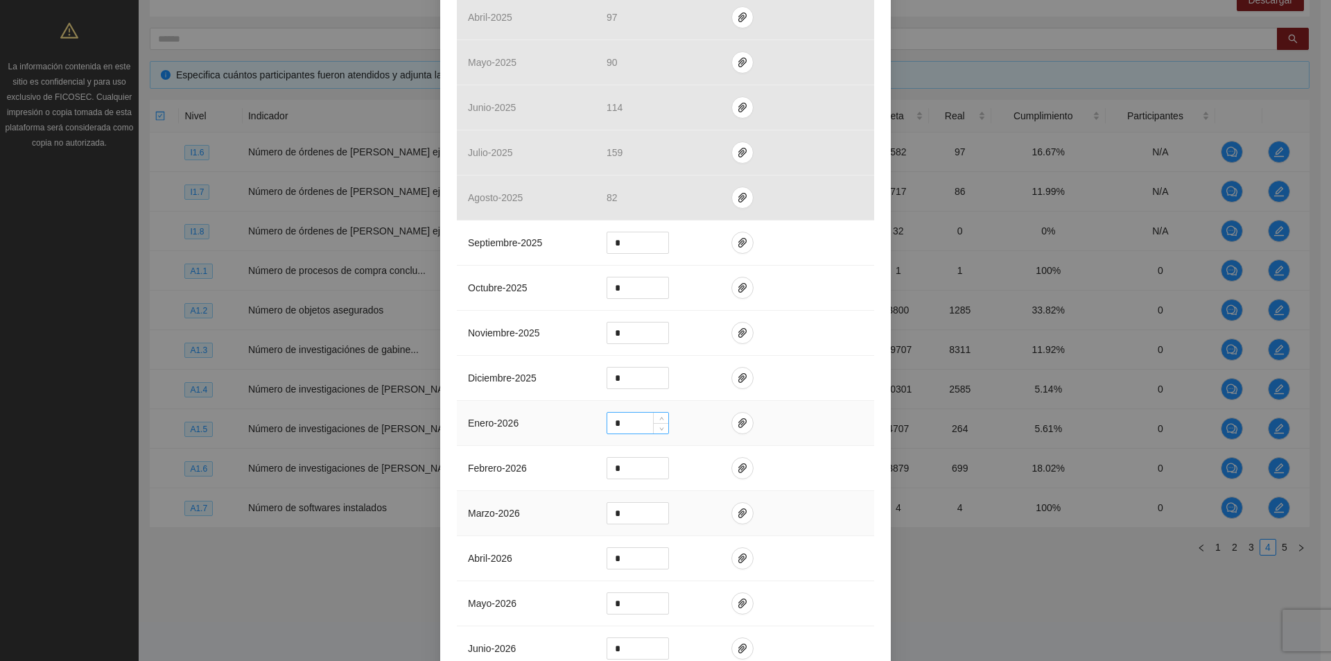
scroll to position [546, 0]
click at [632, 245] on input "*" at bounding box center [637, 244] width 61 height 21
type input "**"
click at [817, 346] on td at bounding box center [797, 334] width 154 height 45
click at [741, 240] on span "paper-clip" at bounding box center [742, 244] width 21 height 11
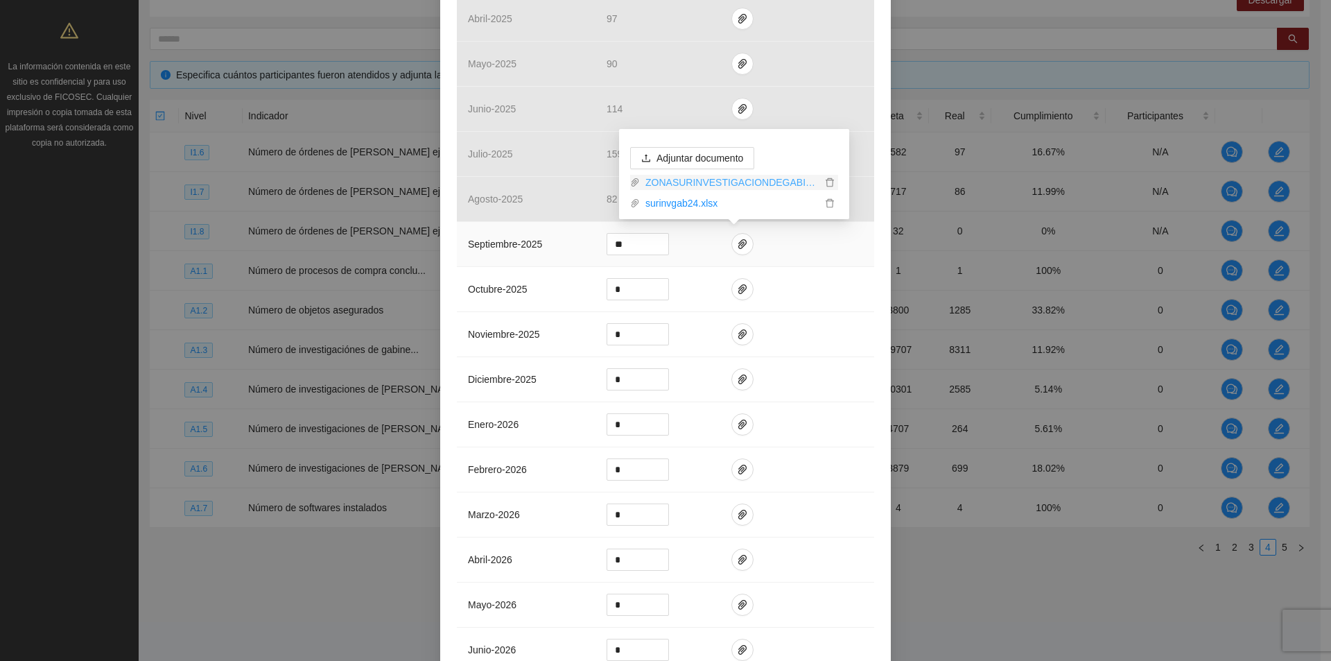
click at [738, 181] on link "ZONASURINVESTIGACIONDEGABINETE_0001 (1).pdf" at bounding box center [731, 182] width 182 height 15
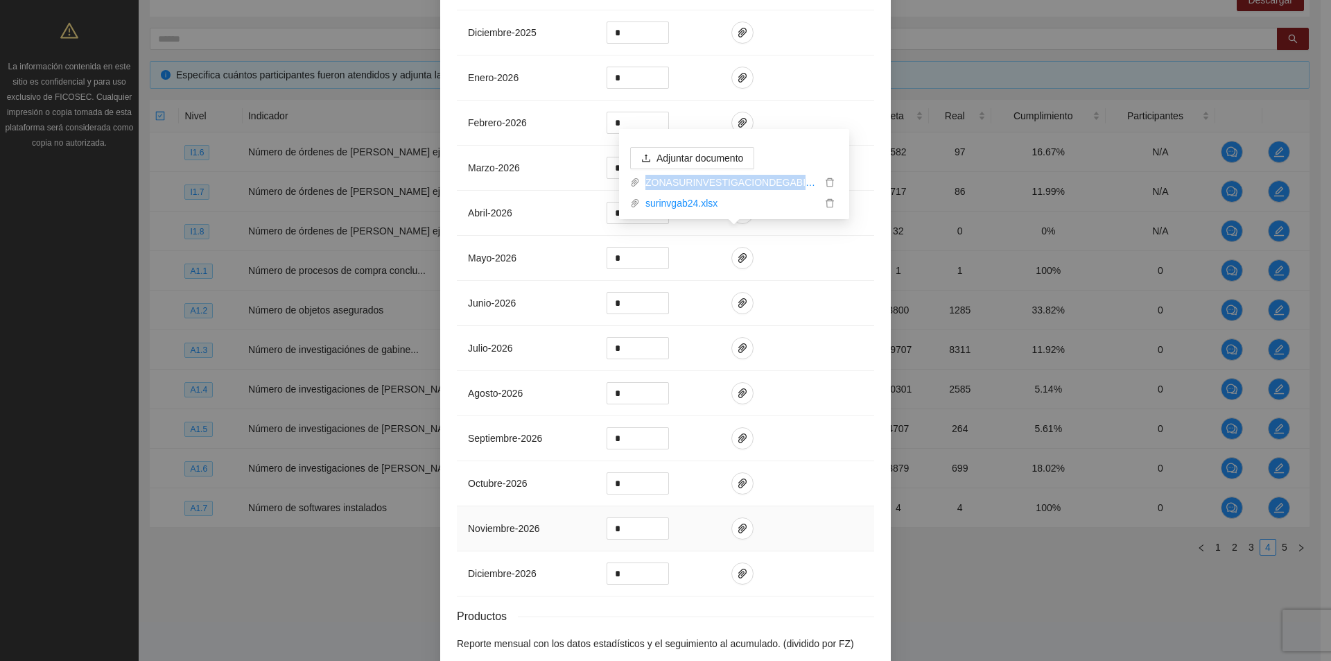
scroll to position [962, 0]
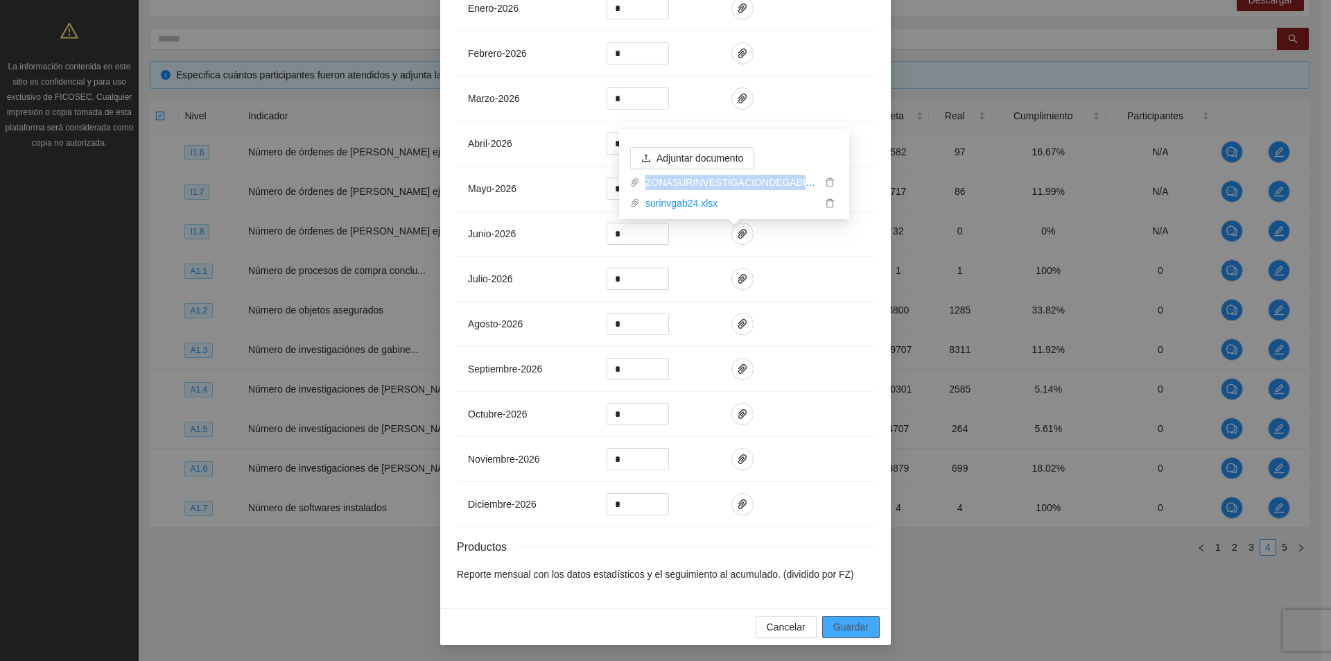
click at [865, 621] on button "Guardar" at bounding box center [851, 627] width 58 height 22
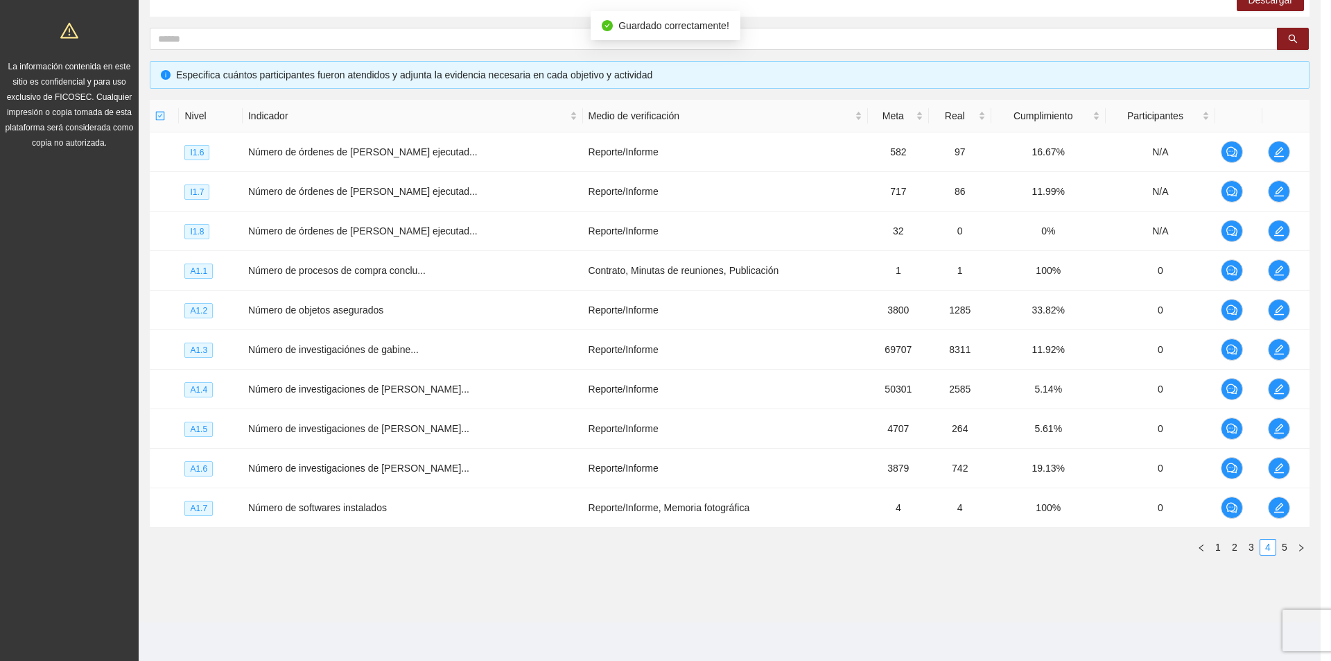
scroll to position [892, 0]
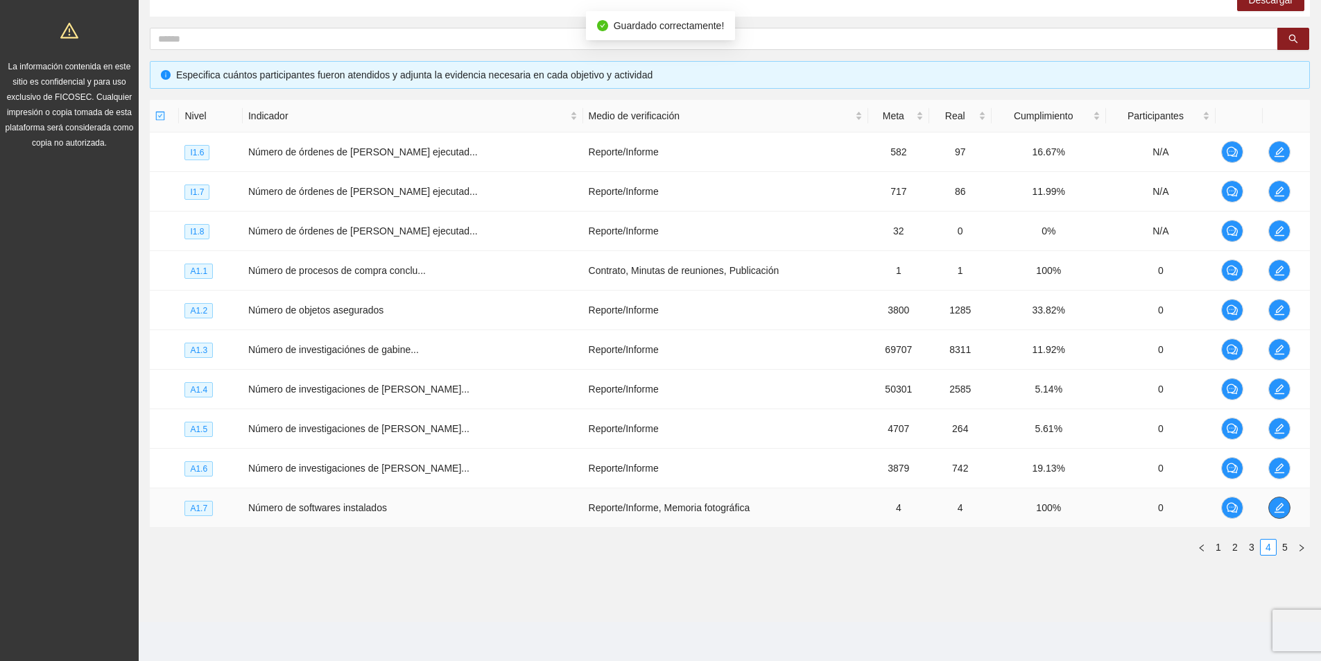
click at [1278, 507] on icon "edit" at bounding box center [1279, 508] width 10 height 10
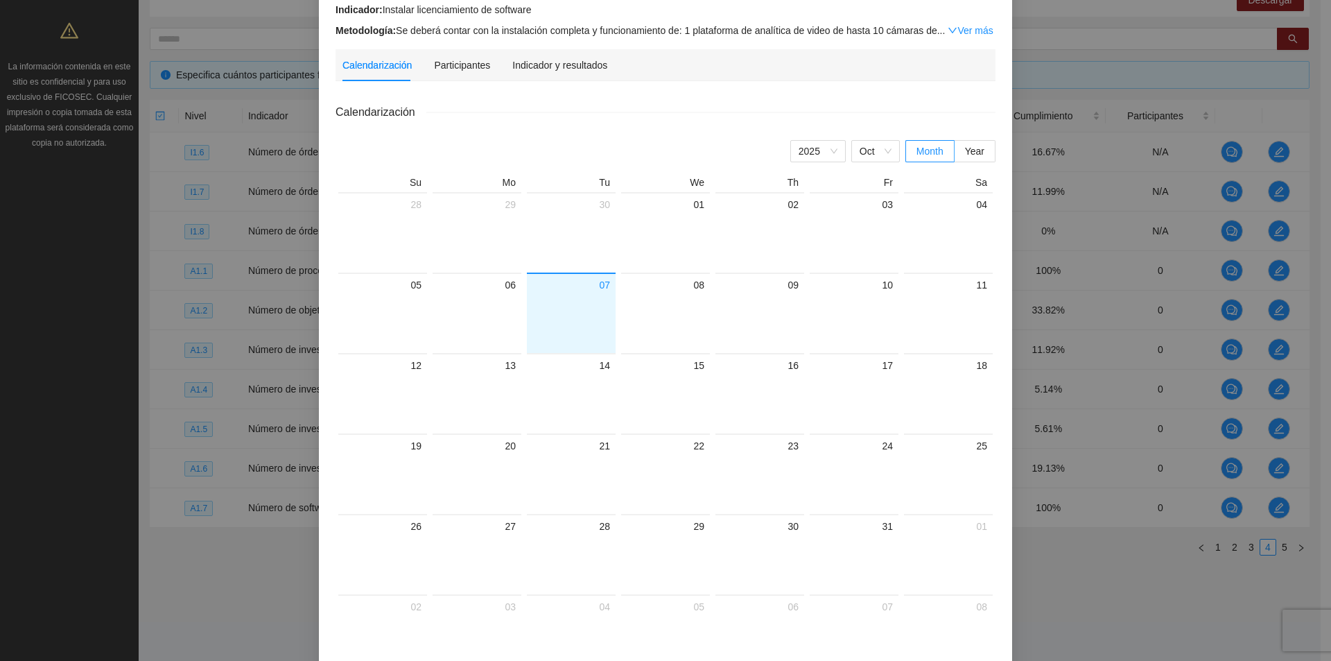
scroll to position [139, 0]
click at [1291, 545] on div "Actividad 1.7 Número de softwares instalados Indicador: Instalar licenciamiento…" at bounding box center [665, 330] width 1331 height 661
click at [1285, 546] on div "Actividad 1.7 Número de softwares instalados Indicador: Instalar licenciamiento…" at bounding box center [665, 330] width 1331 height 661
drag, startPoint x: 1281, startPoint y: 546, endPoint x: 1230, endPoint y: 521, distance: 57.1
click at [1280, 547] on div "Actividad 1.7 Número de softwares instalados Indicador: Instalar licenciamiento…" at bounding box center [665, 330] width 1331 height 661
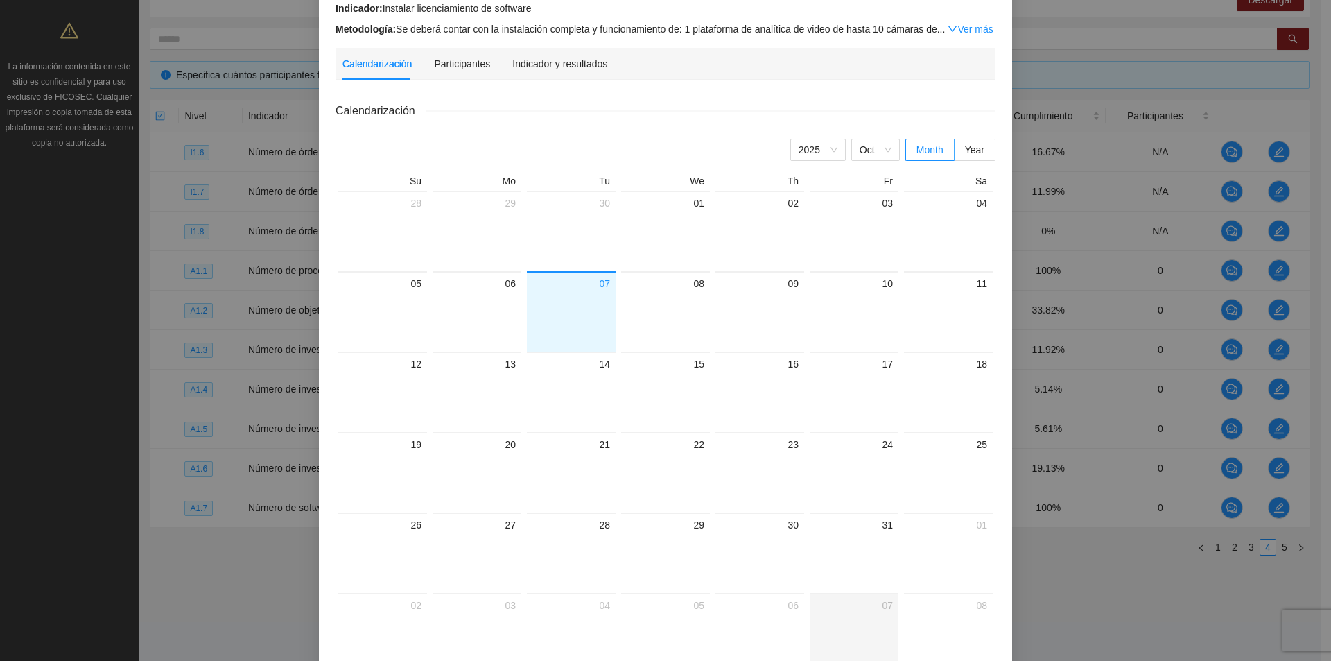
scroll to position [226, 0]
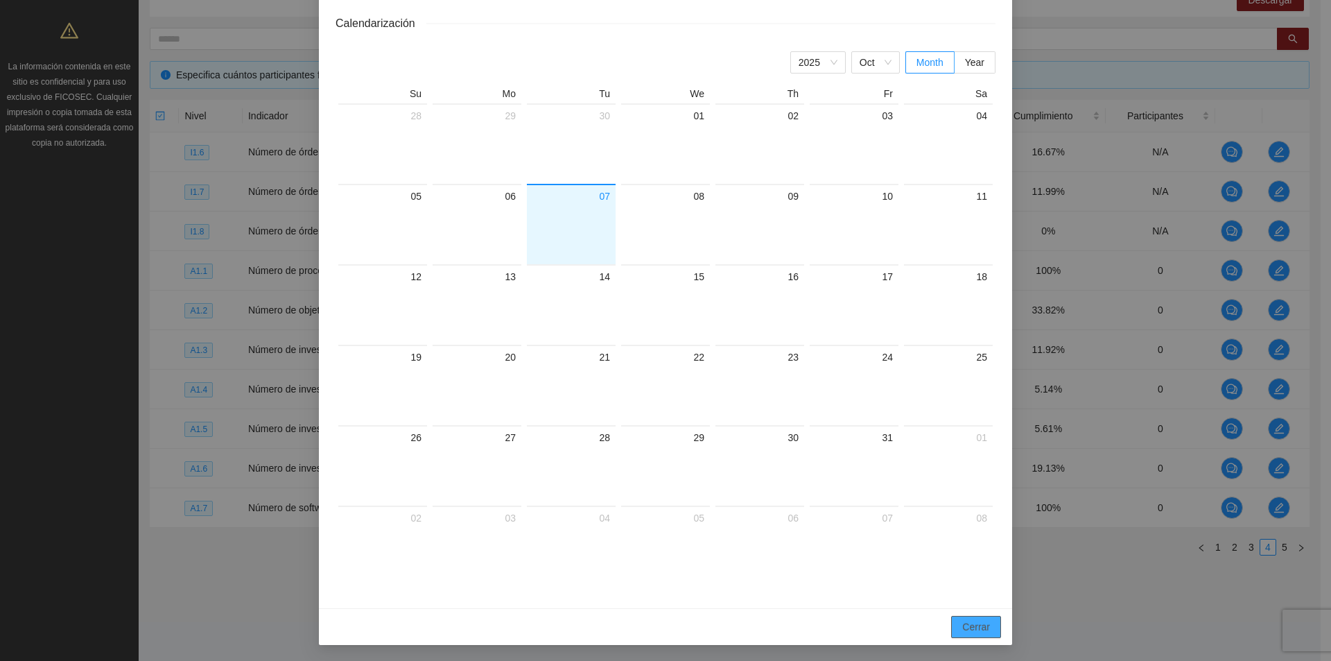
click at [963, 619] on span "Cerrar" at bounding box center [976, 626] width 28 height 15
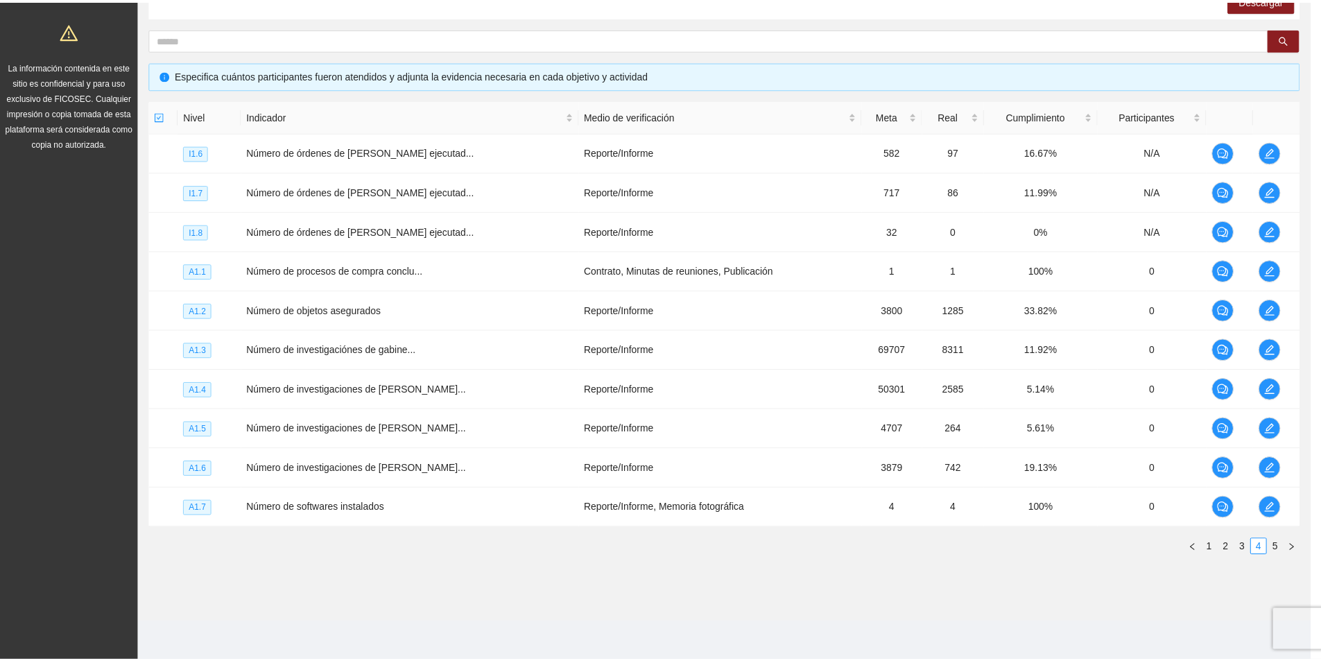
scroll to position [157, 0]
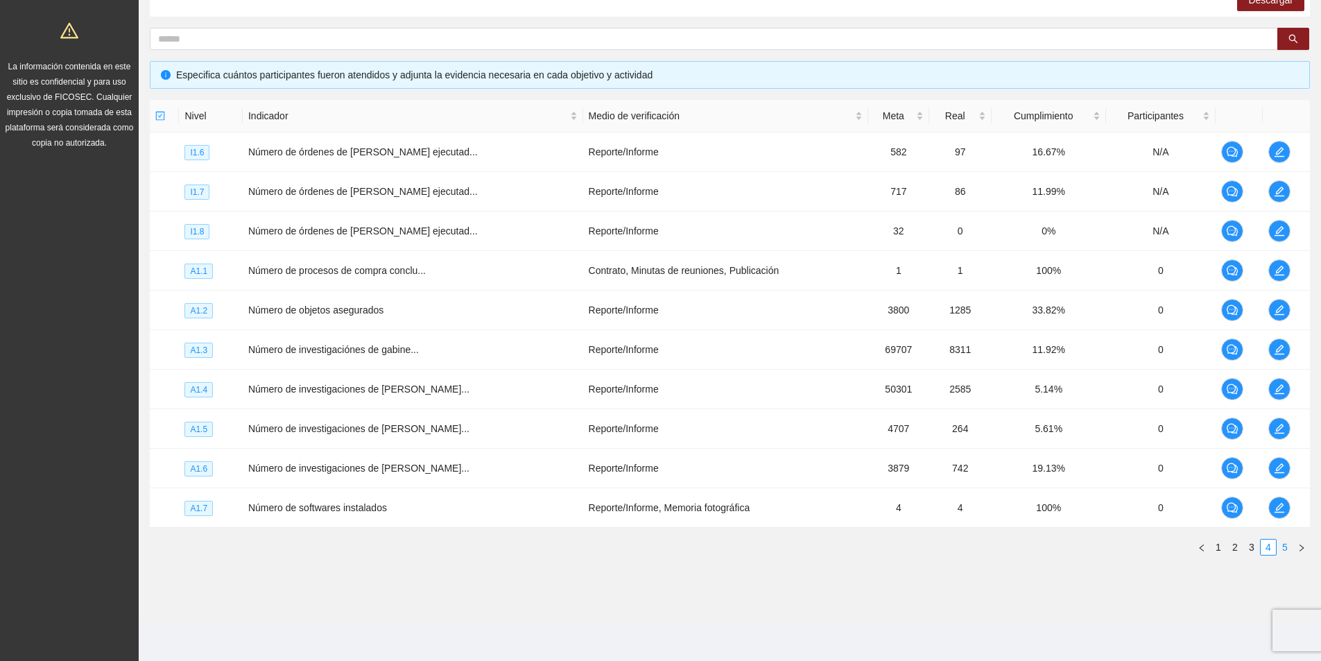
click at [1281, 546] on link "5" at bounding box center [1284, 546] width 15 height 15
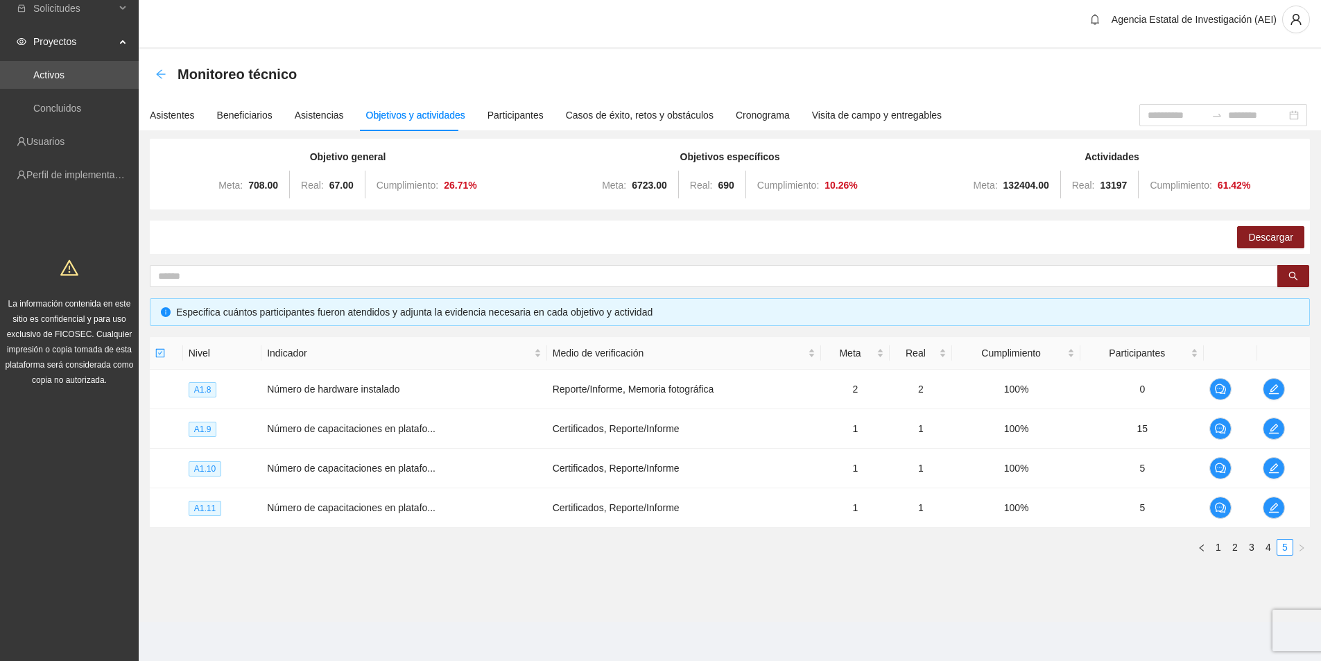
click at [157, 72] on icon "arrow-left" at bounding box center [160, 74] width 11 height 11
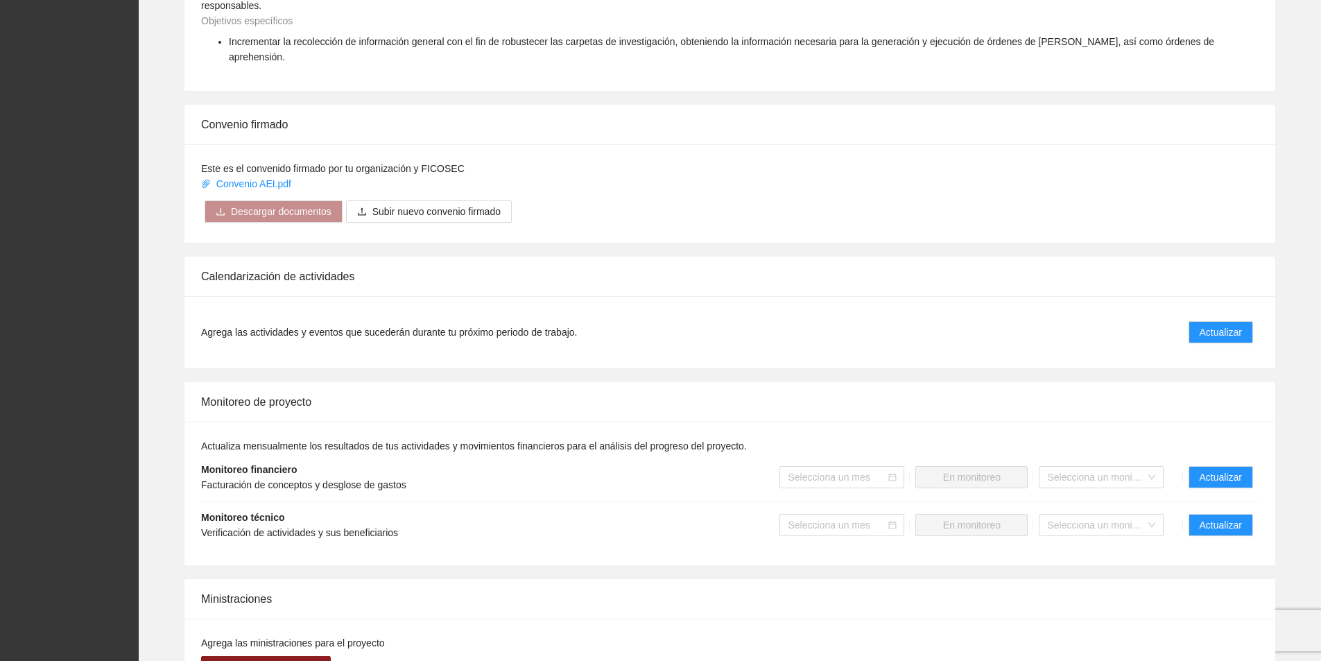
scroll to position [763, 0]
click at [892, 519] on icon "calendar" at bounding box center [892, 523] width 8 height 8
click at [838, 513] on input "search" at bounding box center [837, 523] width 98 height 21
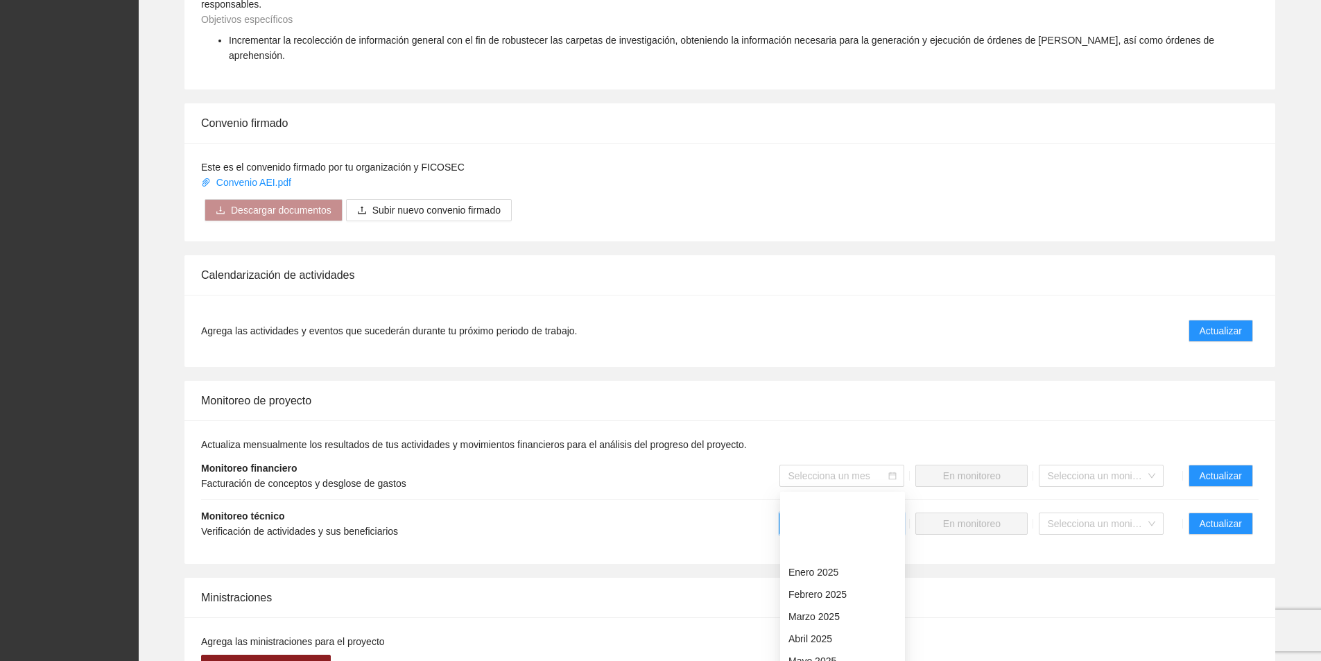
scroll to position [139, 0]
click at [844, 609] on div "Septiembre 2025" at bounding box center [842, 610] width 108 height 15
click at [966, 516] on span "Mandar a monitoreo" at bounding box center [971, 523] width 87 height 15
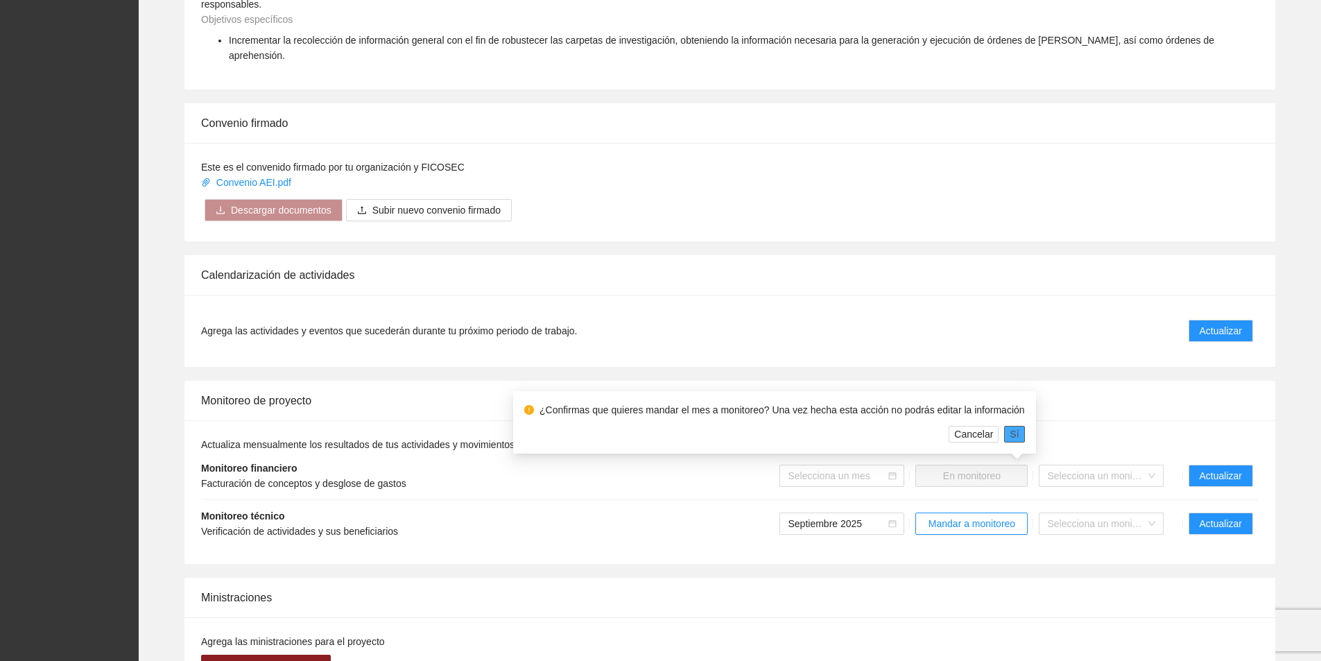
click at [1010, 433] on span "Sí" at bounding box center [1014, 433] width 9 height 15
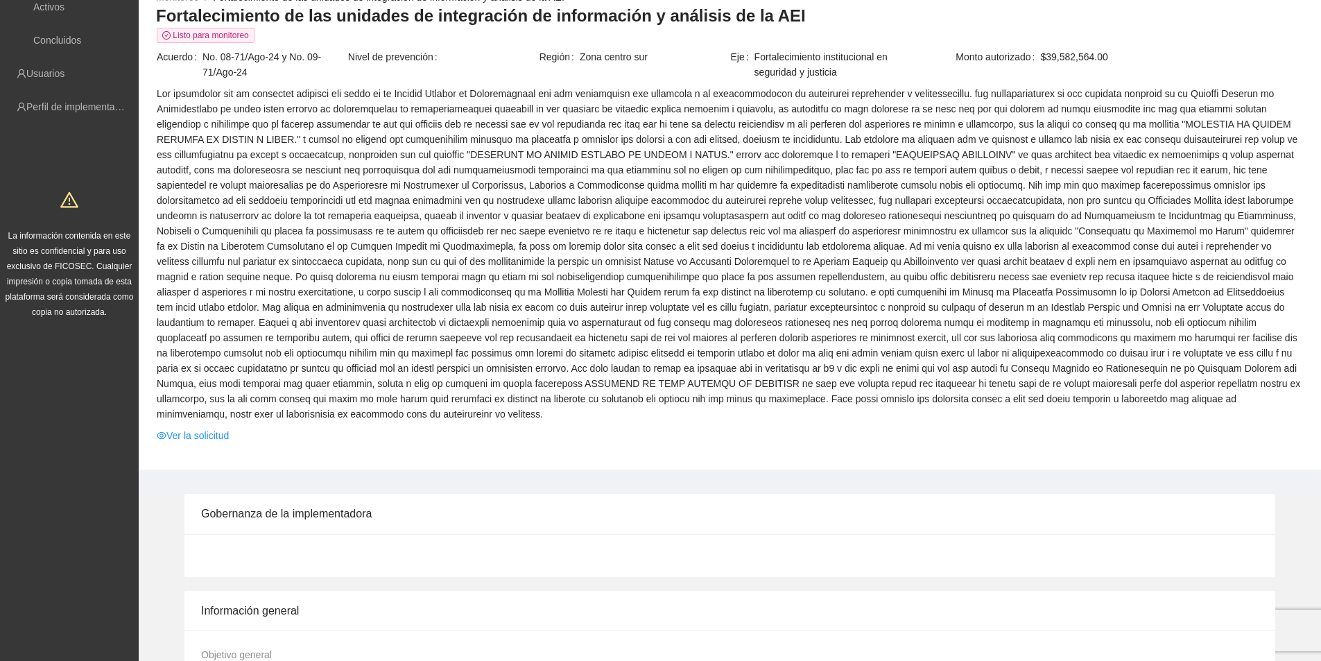
scroll to position [0, 0]
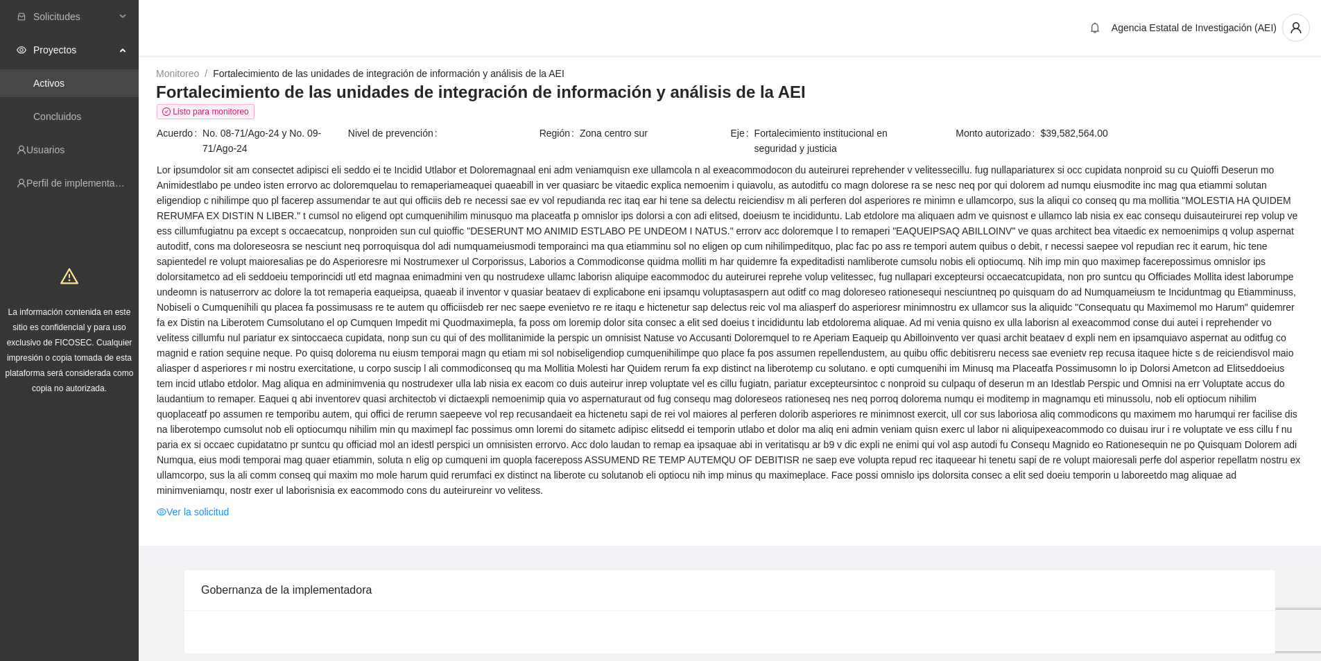
click at [64, 83] on link "Activos" at bounding box center [48, 83] width 31 height 11
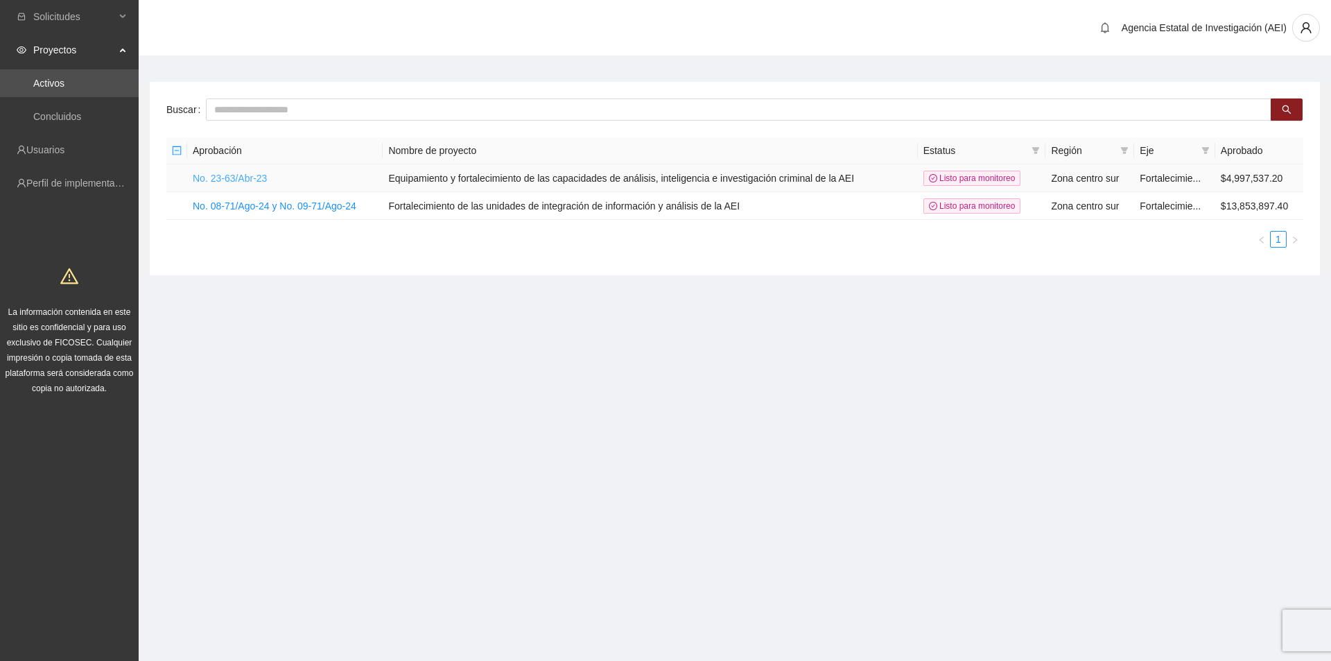
click at [245, 178] on link "No. 23-63/Abr-23" at bounding box center [230, 178] width 74 height 11
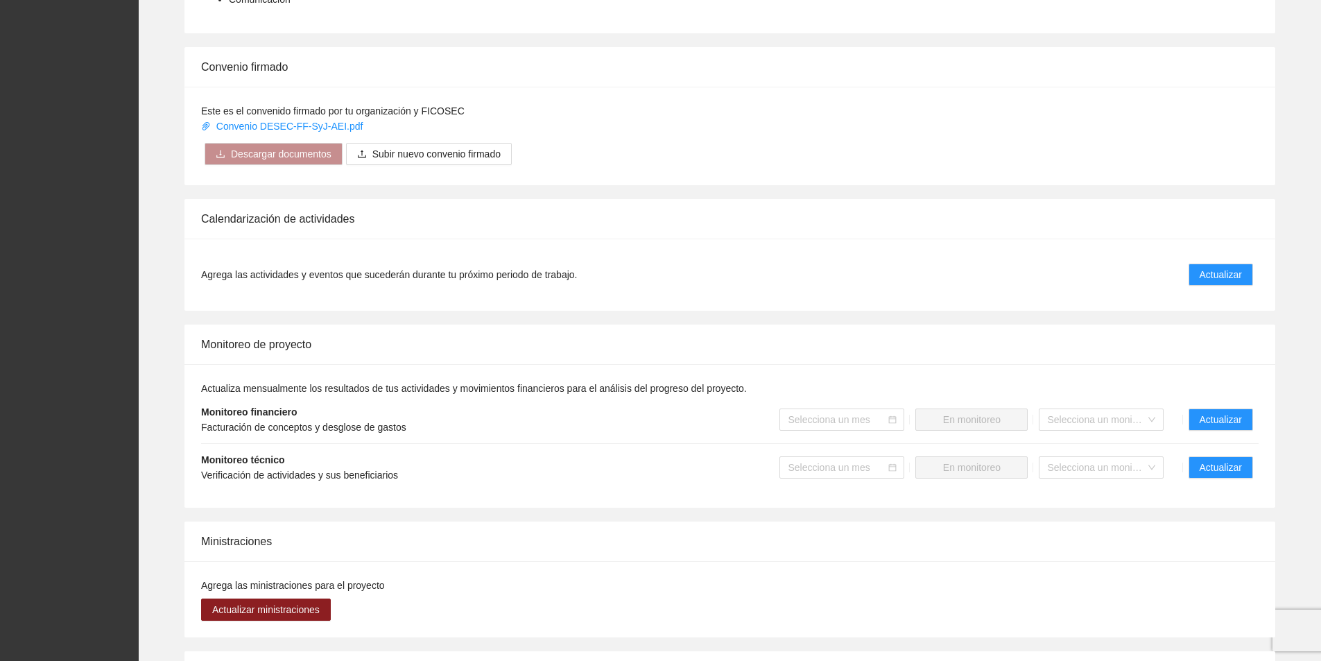
scroll to position [693, 0]
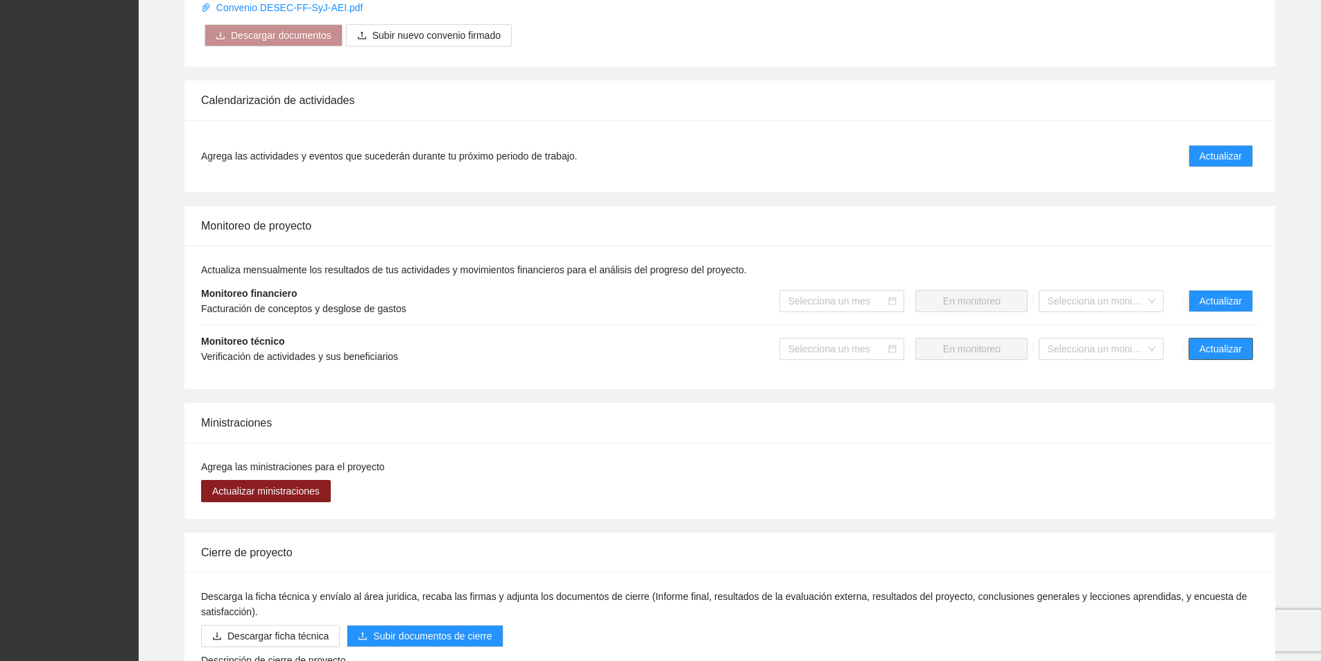
click at [1213, 352] on span "Actualizar" at bounding box center [1221, 348] width 42 height 15
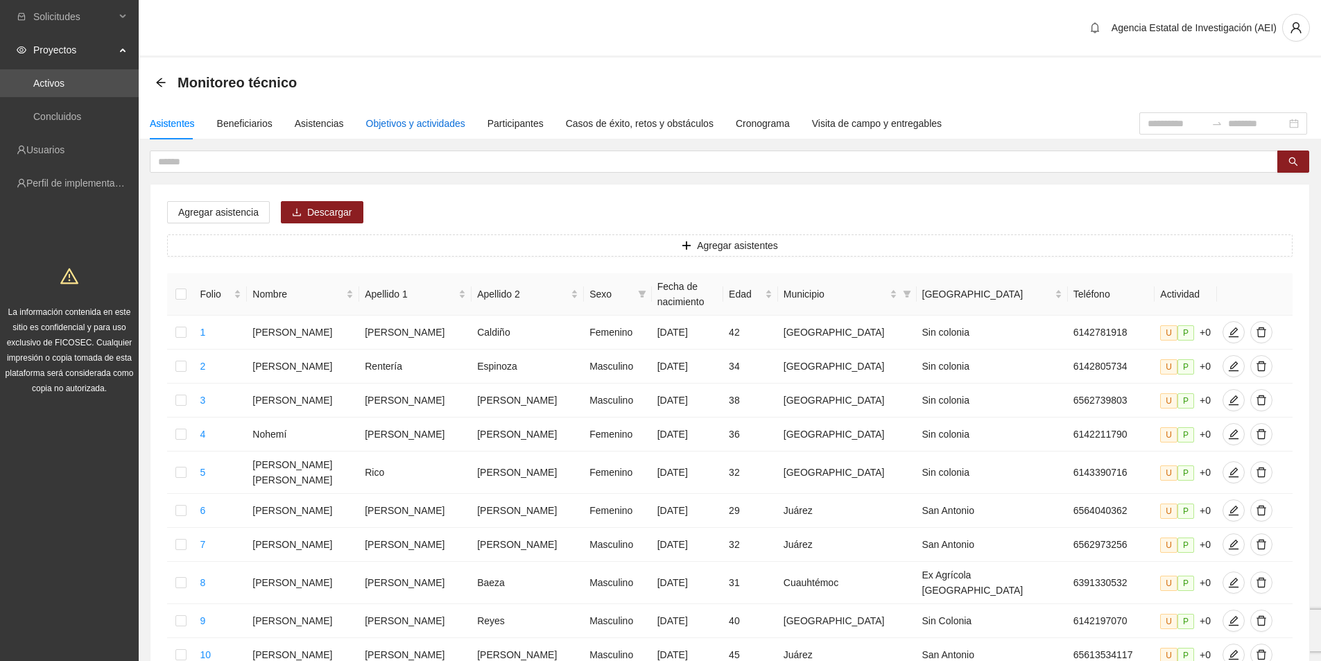
click at [407, 126] on div "Objetivos y actividades" at bounding box center [415, 123] width 99 height 15
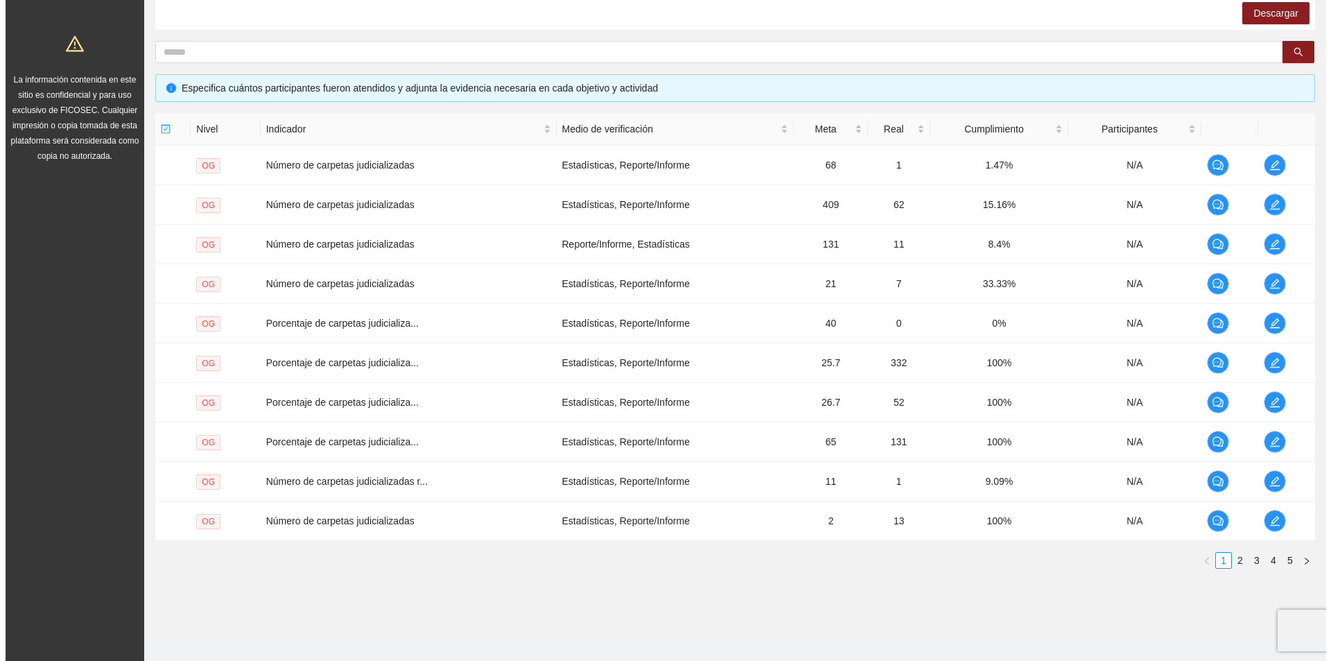
scroll to position [245, 0]
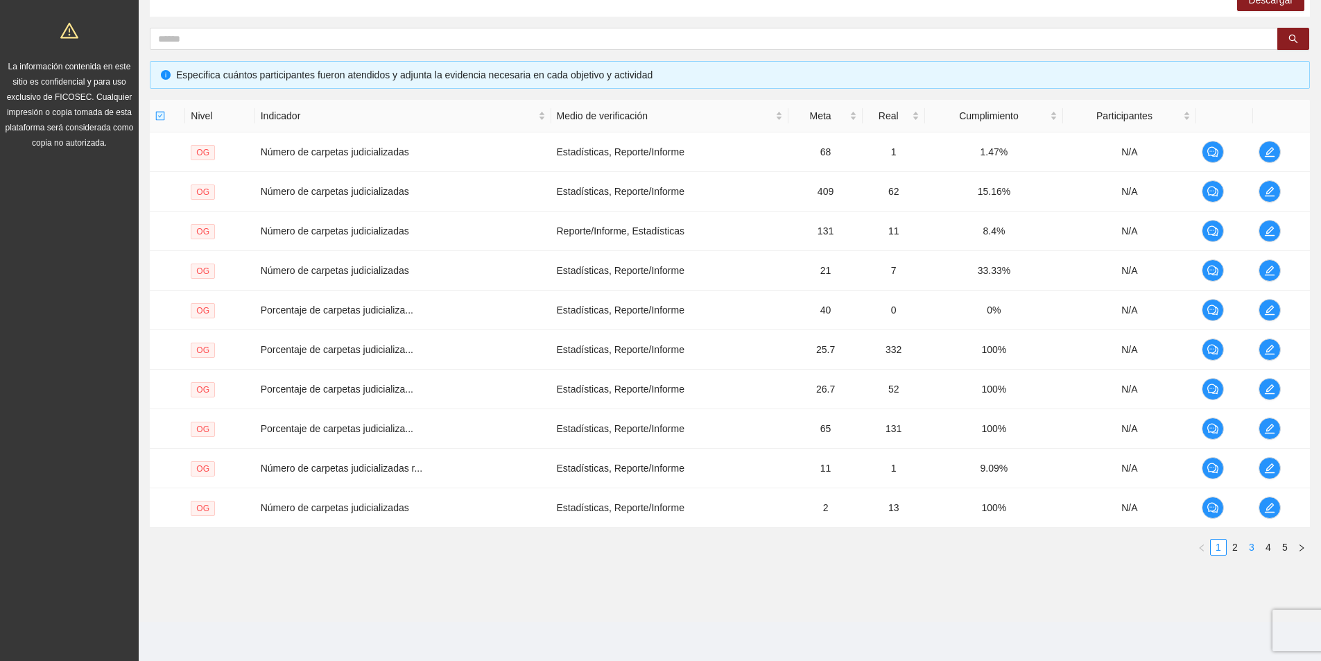
click at [1247, 548] on link "3" at bounding box center [1251, 546] width 15 height 15
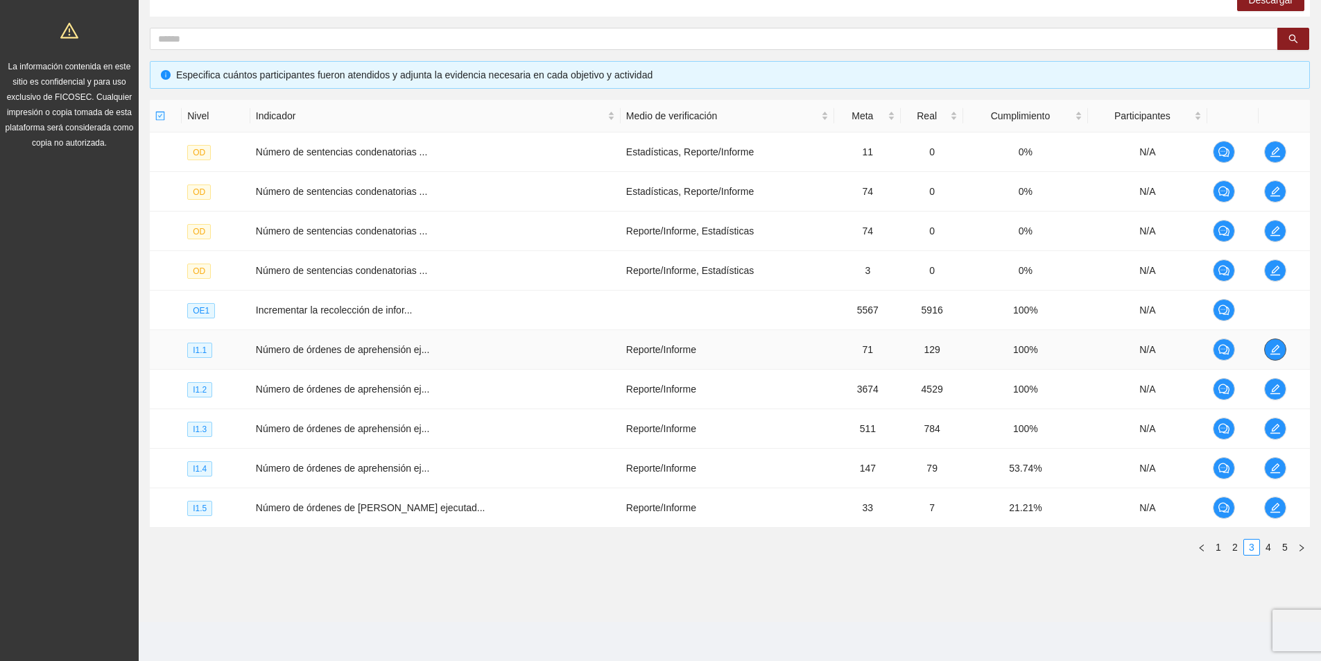
click at [1273, 351] on icon "edit" at bounding box center [1275, 349] width 11 height 11
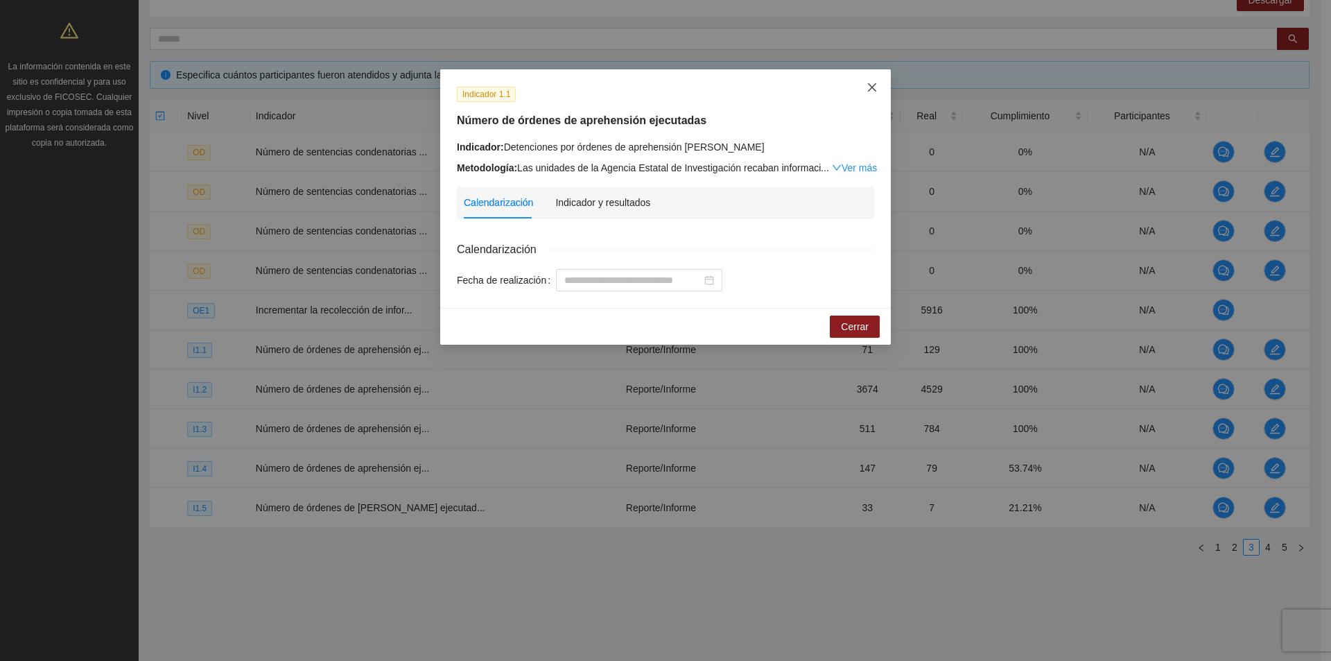
click at [877, 84] on icon "close" at bounding box center [872, 87] width 11 height 11
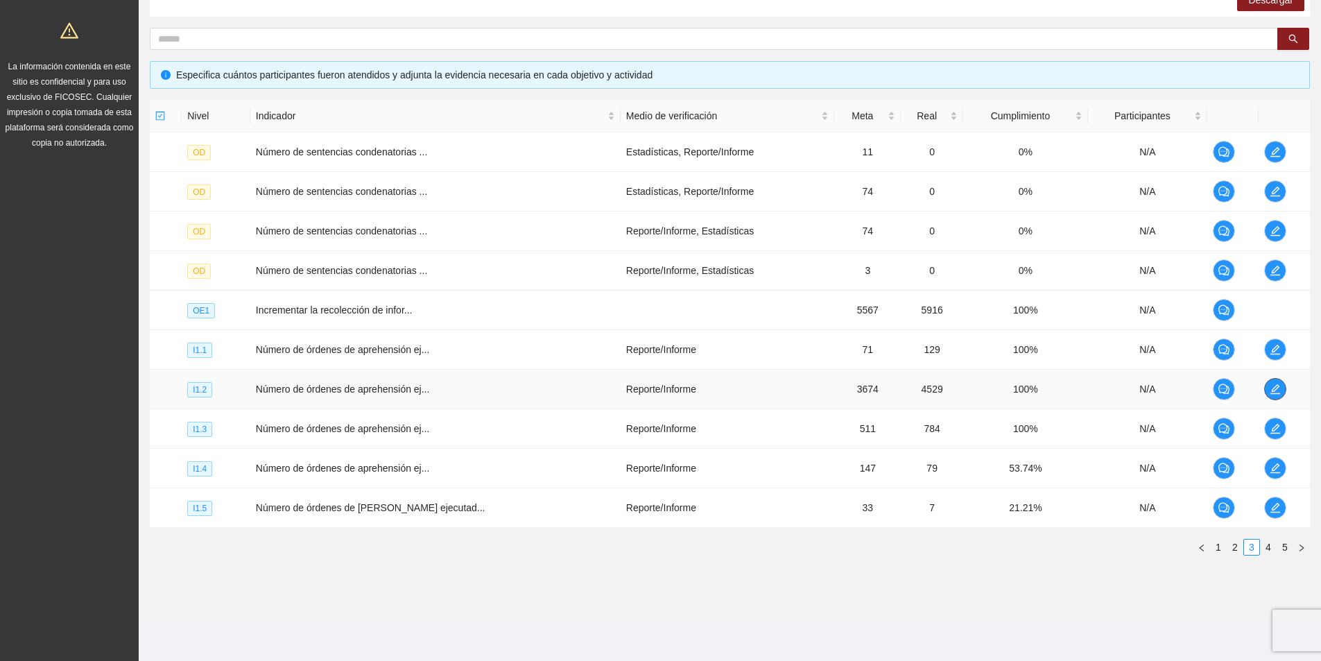
click at [1271, 390] on icon "edit" at bounding box center [1275, 389] width 10 height 10
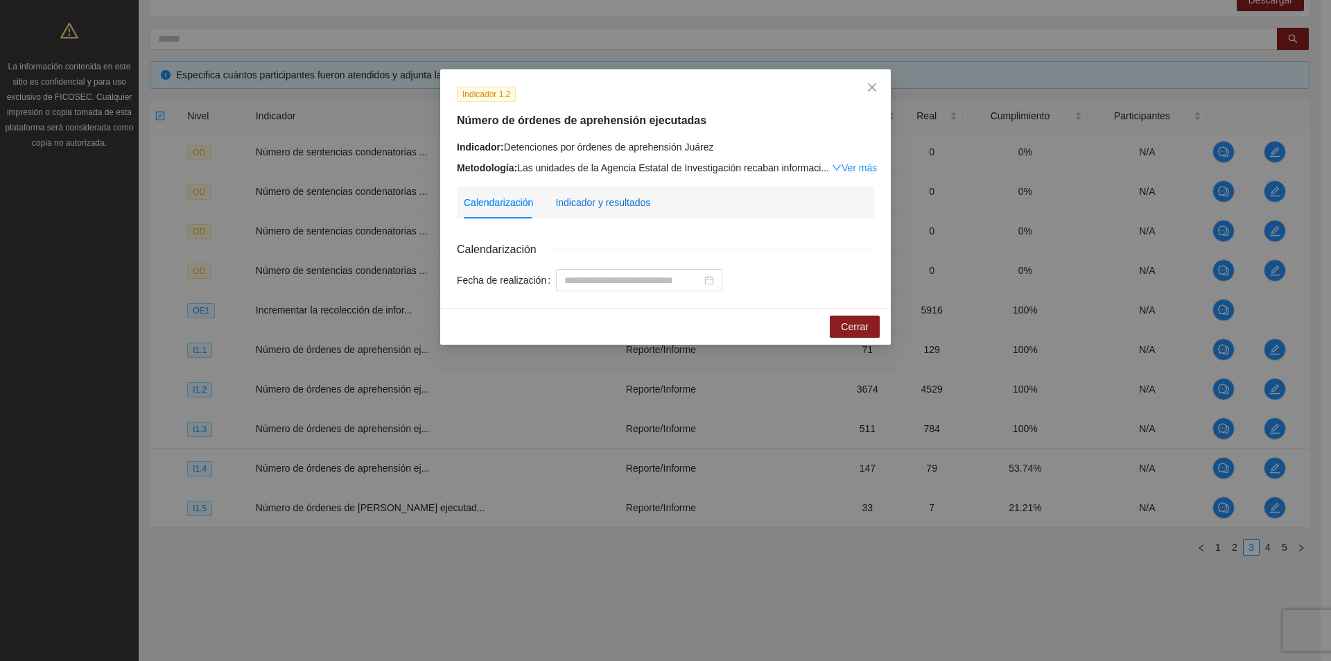
click at [598, 202] on div "Indicador y resultados" at bounding box center [602, 202] width 95 height 15
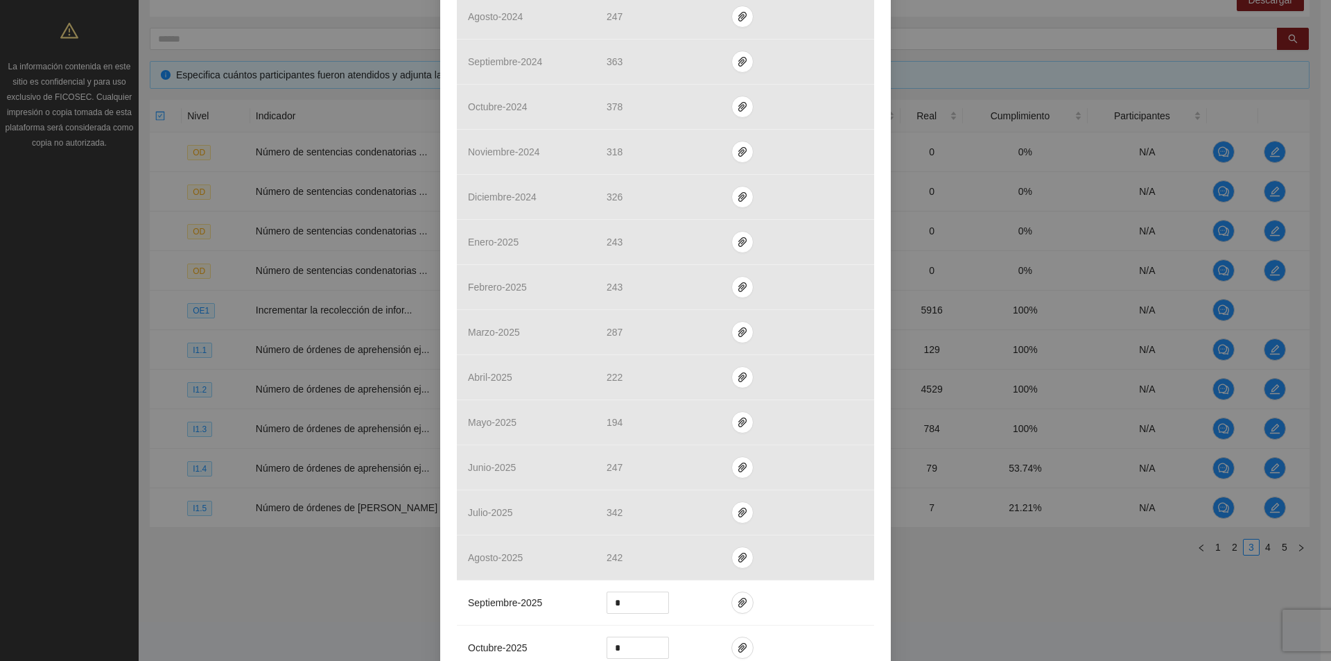
scroll to position [1109, 0]
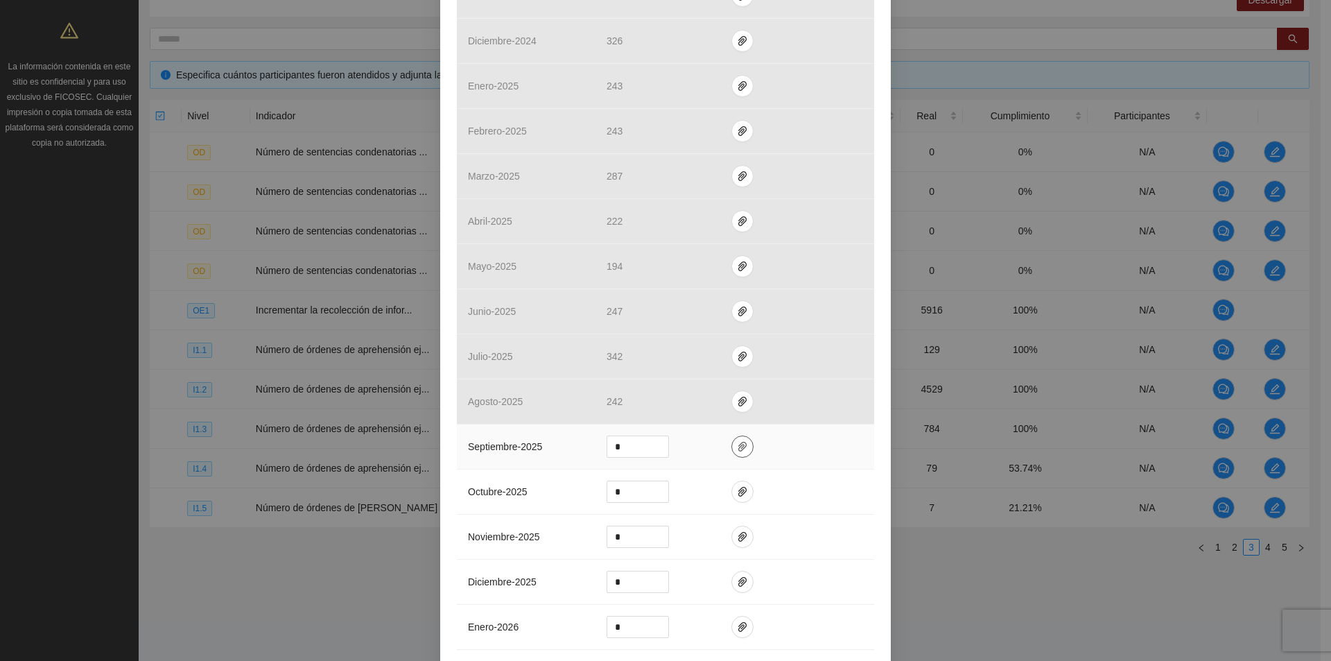
click at [737, 441] on icon "paper-clip" at bounding box center [742, 446] width 11 height 11
click at [714, 401] on span "Adjuntar documento" at bounding box center [700, 402] width 87 height 15
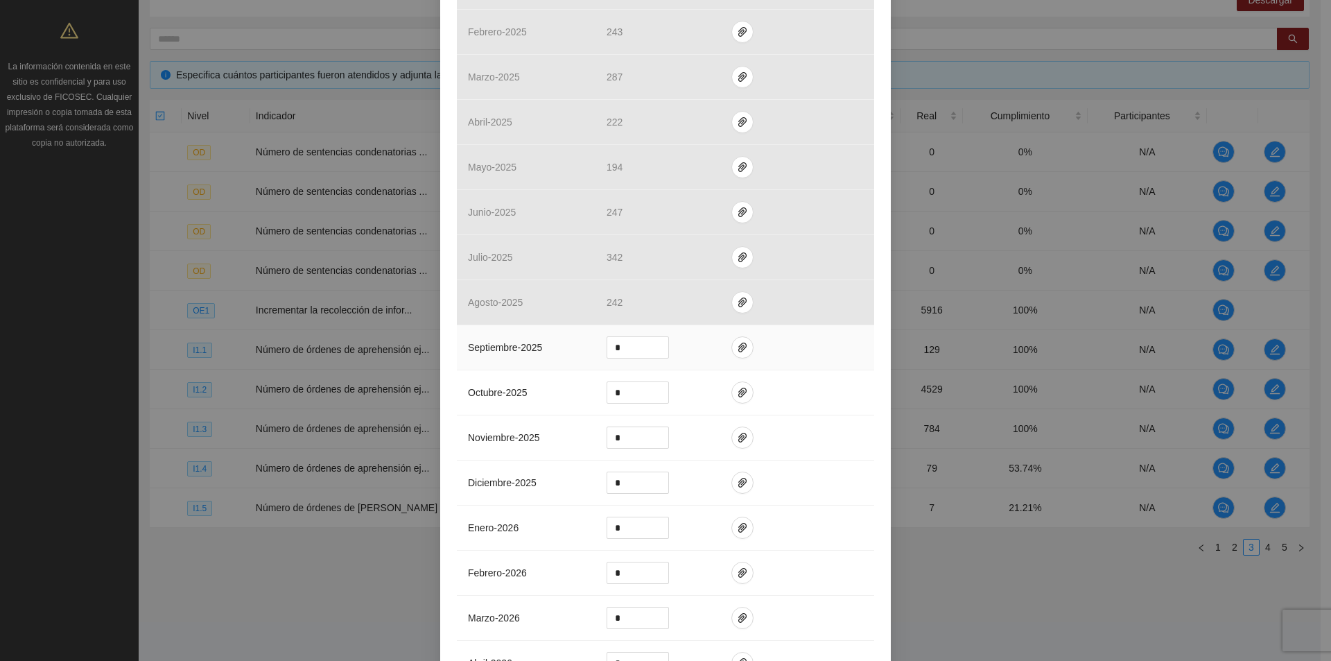
scroll to position [1387, 0]
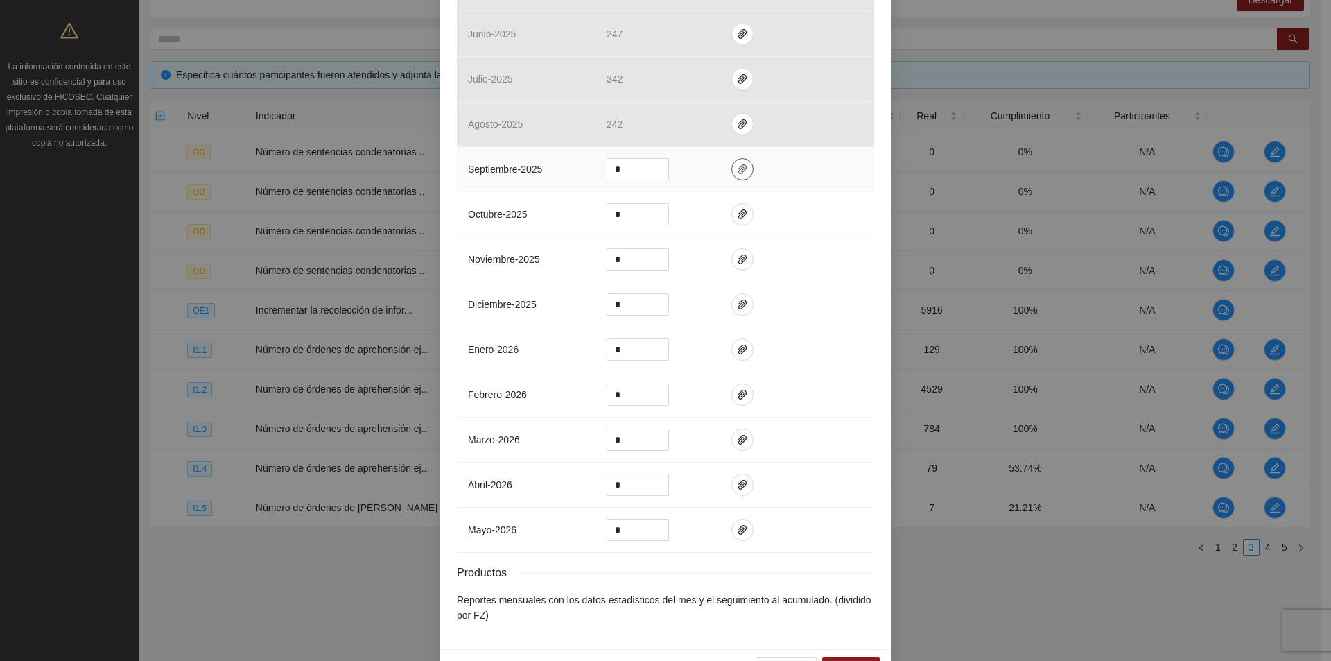
click at [738, 167] on icon "paper-clip" at bounding box center [742, 169] width 8 height 10
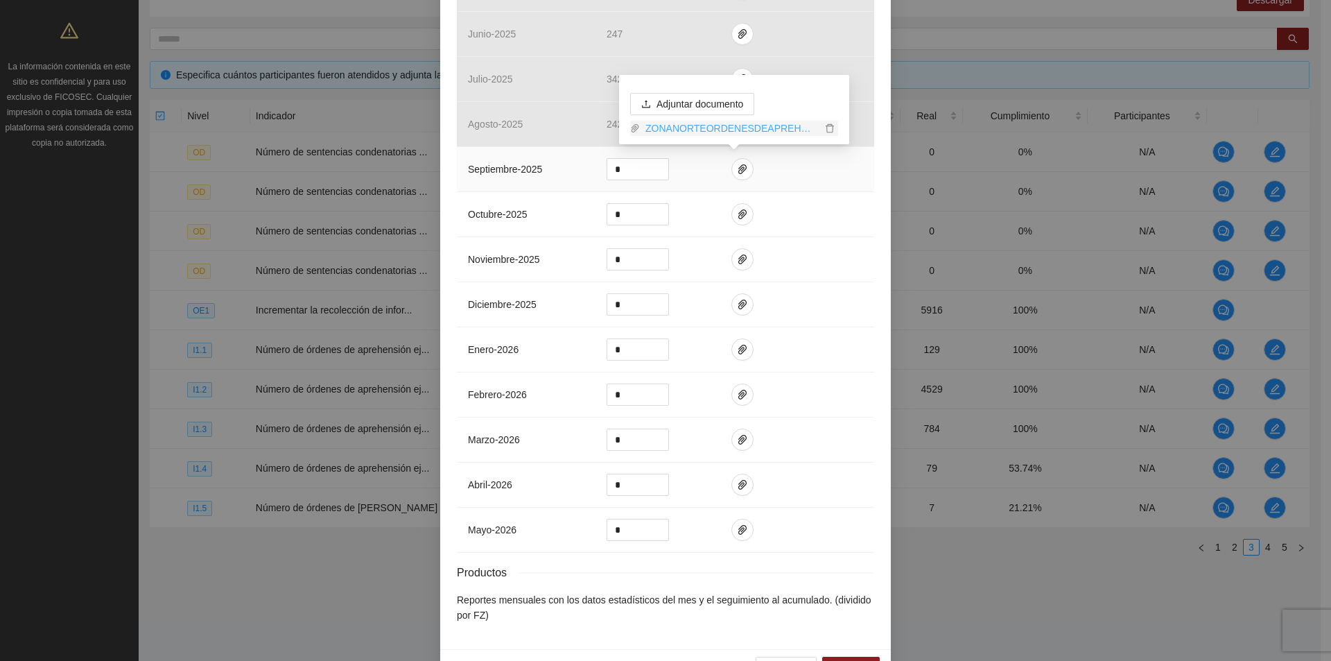
click at [727, 127] on link "ZONANORTEORDENESDEAPREHENSION_0001 (2).pdf" at bounding box center [731, 128] width 182 height 15
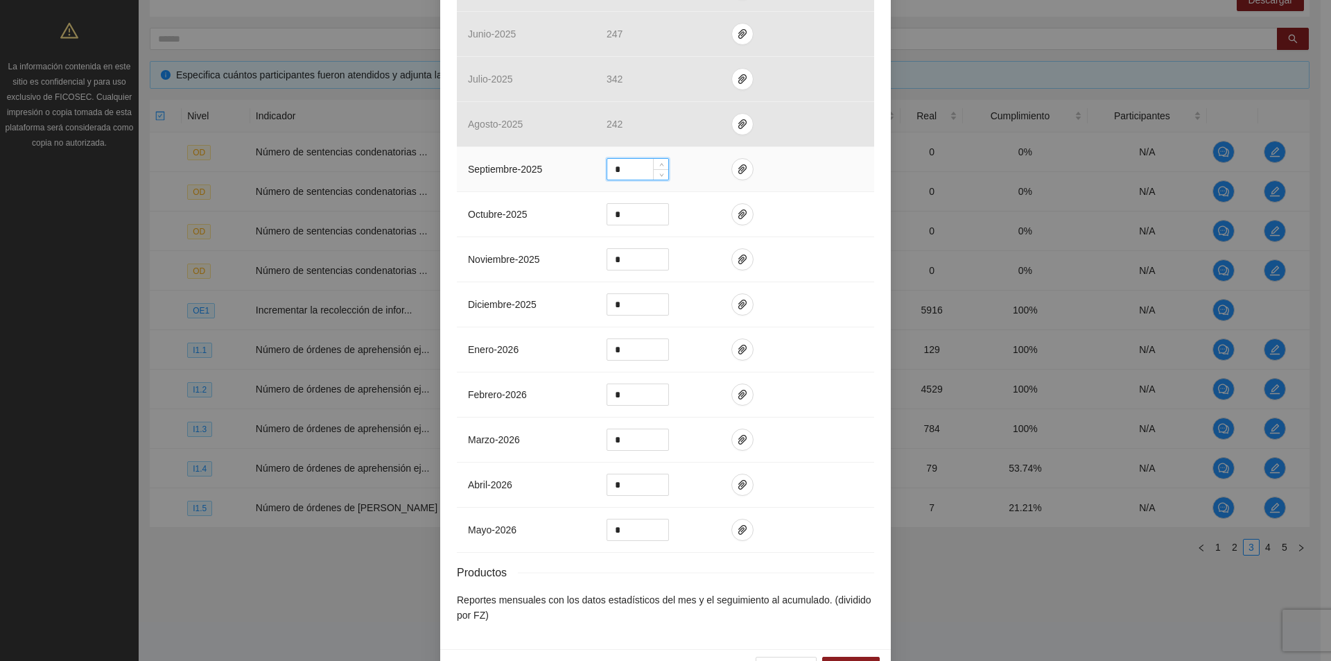
click at [615, 162] on input "*" at bounding box center [637, 169] width 61 height 21
type input "***"
click at [732, 162] on button "button" at bounding box center [743, 169] width 22 height 22
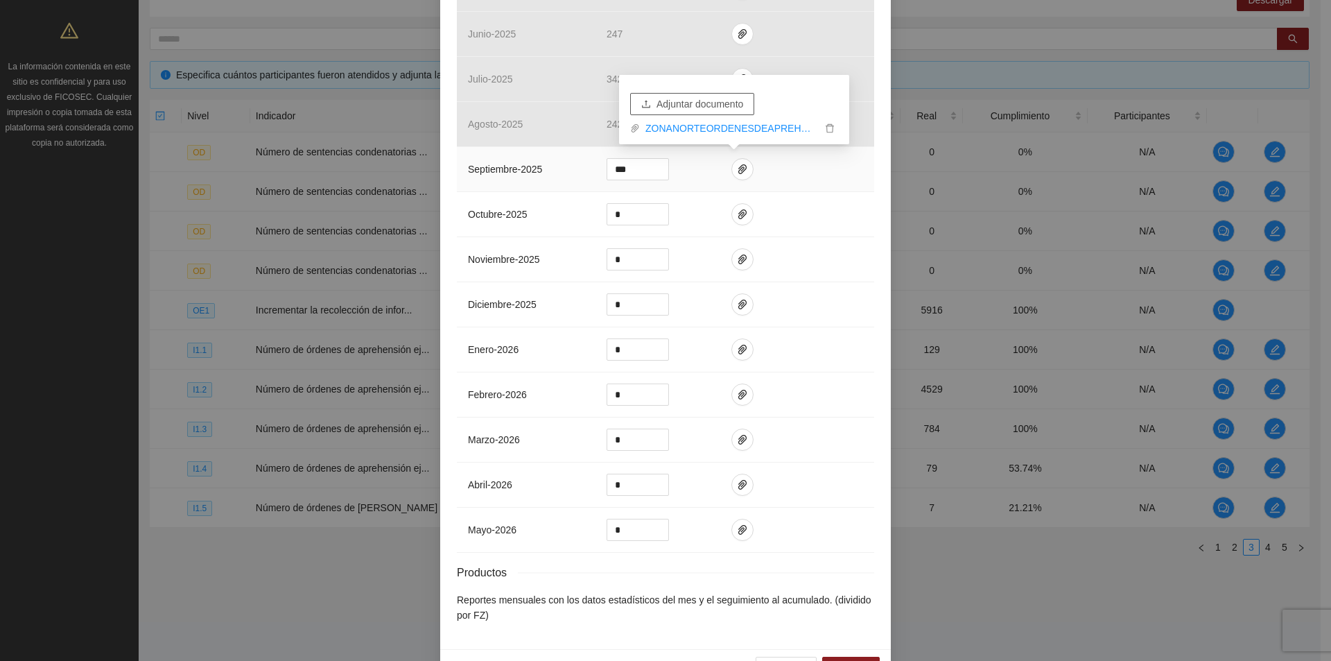
click at [705, 109] on span "Adjuntar documento" at bounding box center [700, 103] width 87 height 15
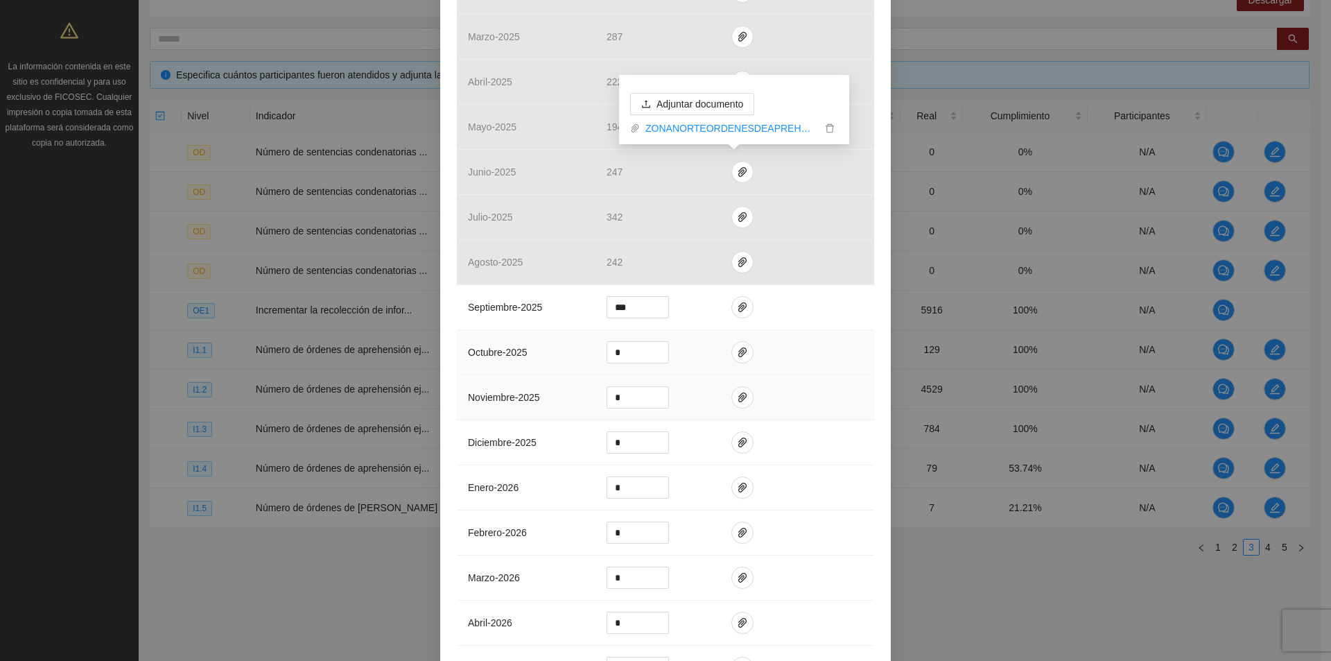
scroll to position [1248, 0]
click at [725, 101] on span "Adjuntar documento" at bounding box center [700, 103] width 87 height 15
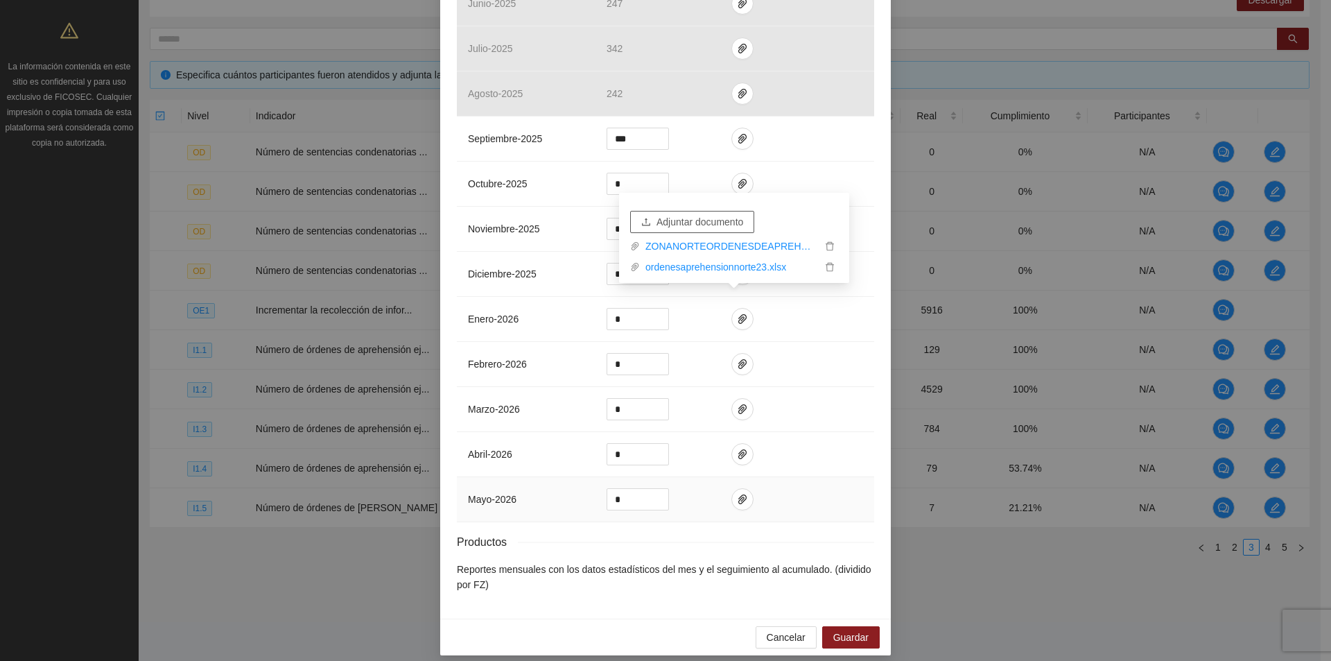
scroll to position [1428, 0]
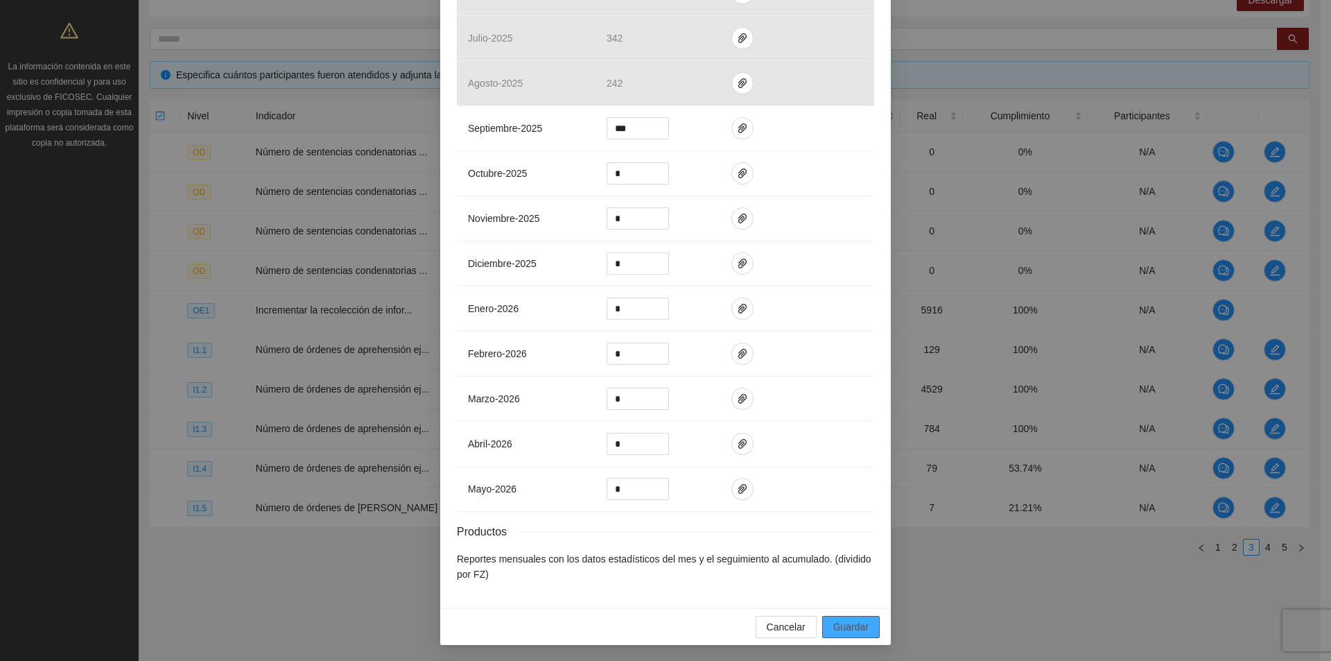
click at [852, 621] on span "Guardar" at bounding box center [850, 626] width 35 height 15
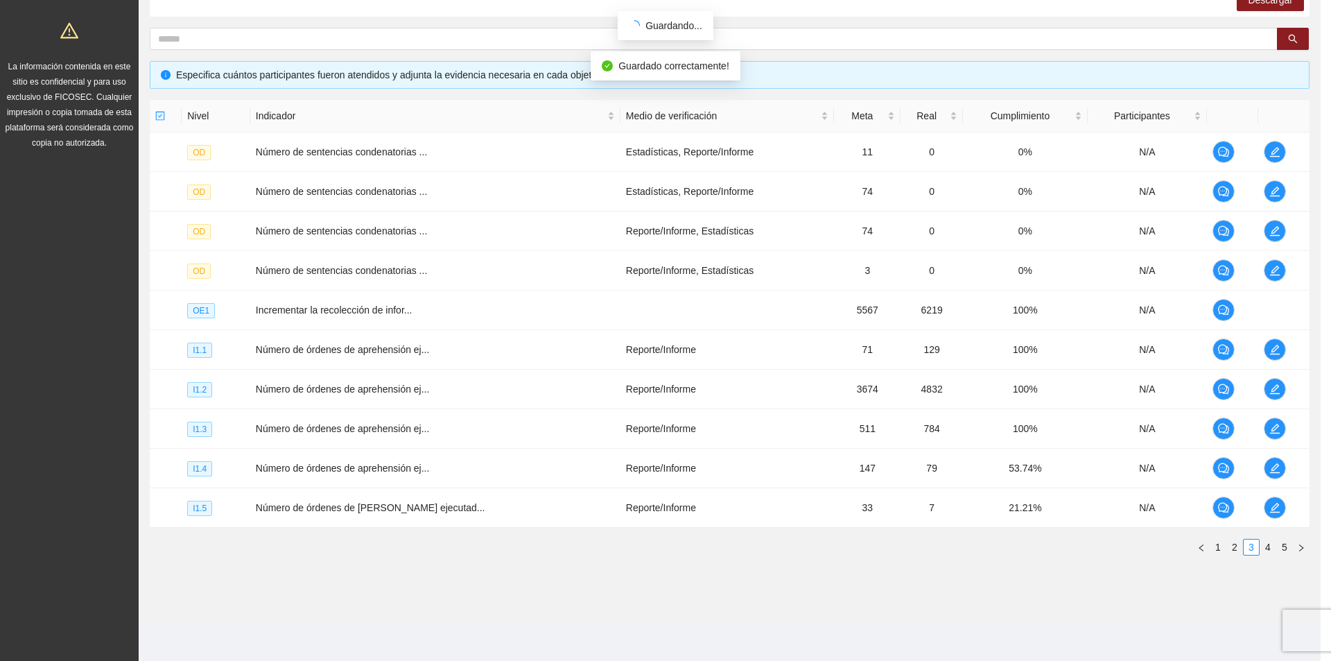
scroll to position [1358, 0]
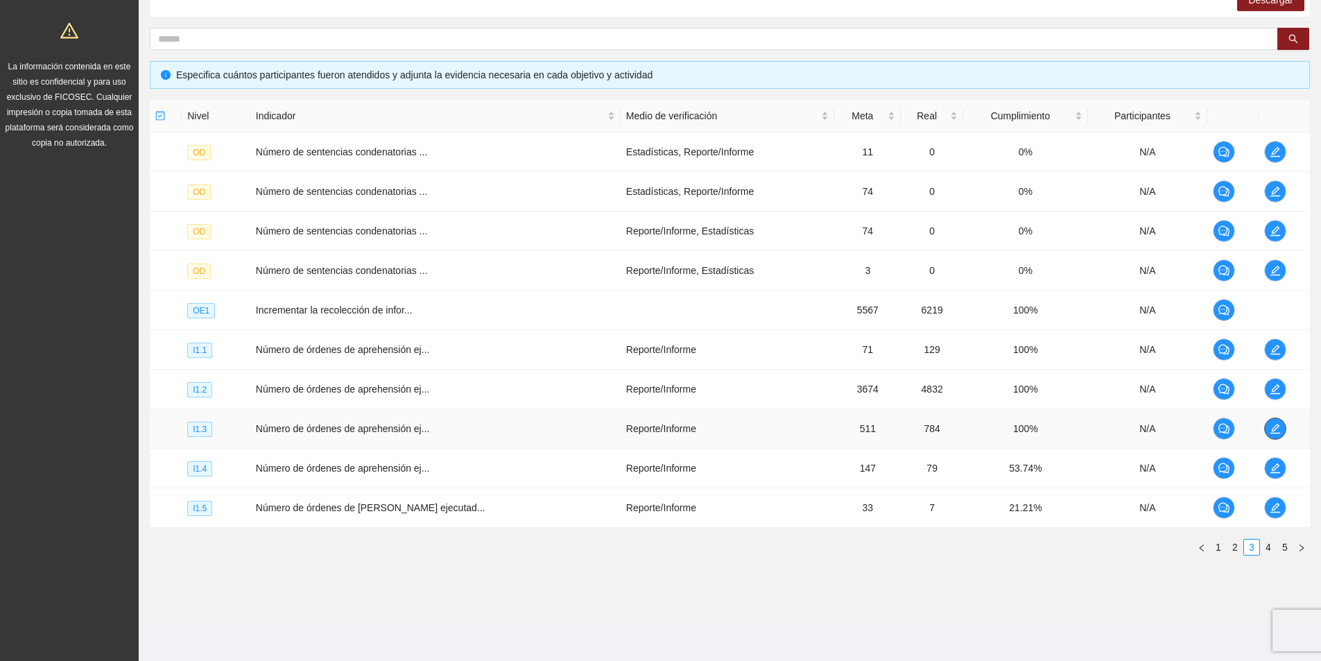
click at [1275, 431] on icon "edit" at bounding box center [1275, 428] width 11 height 11
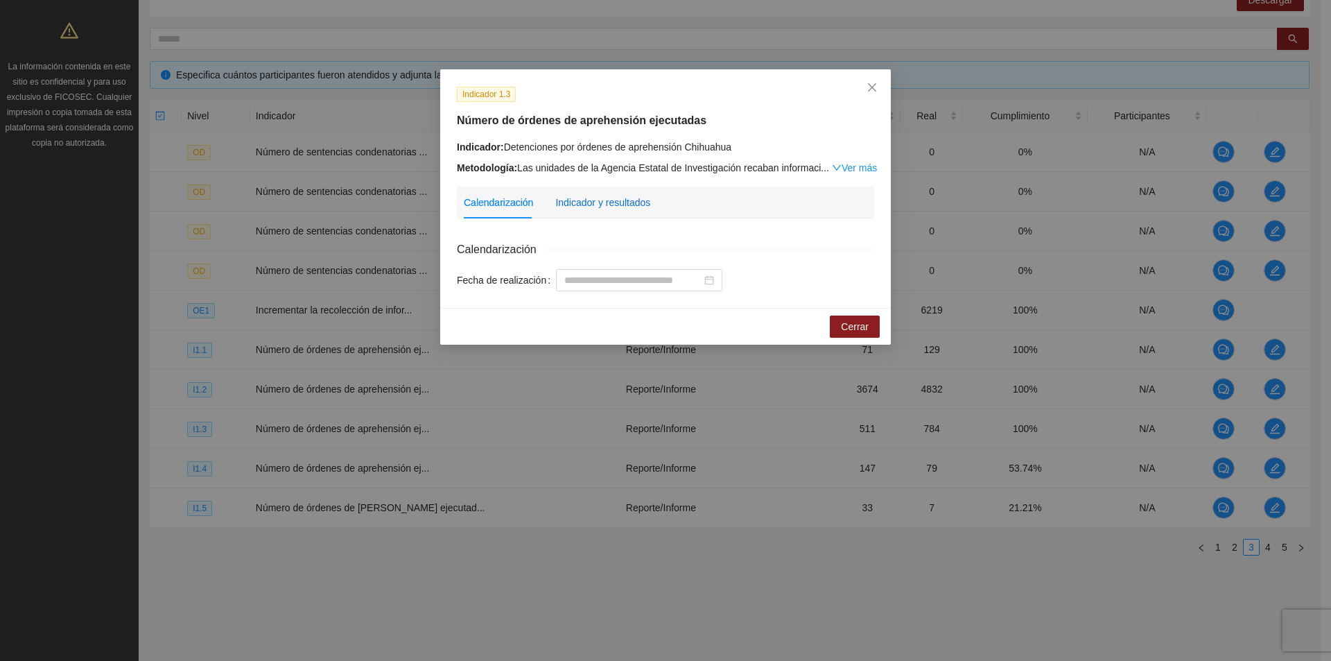
click at [605, 199] on div "Indicador y resultados" at bounding box center [602, 202] width 95 height 15
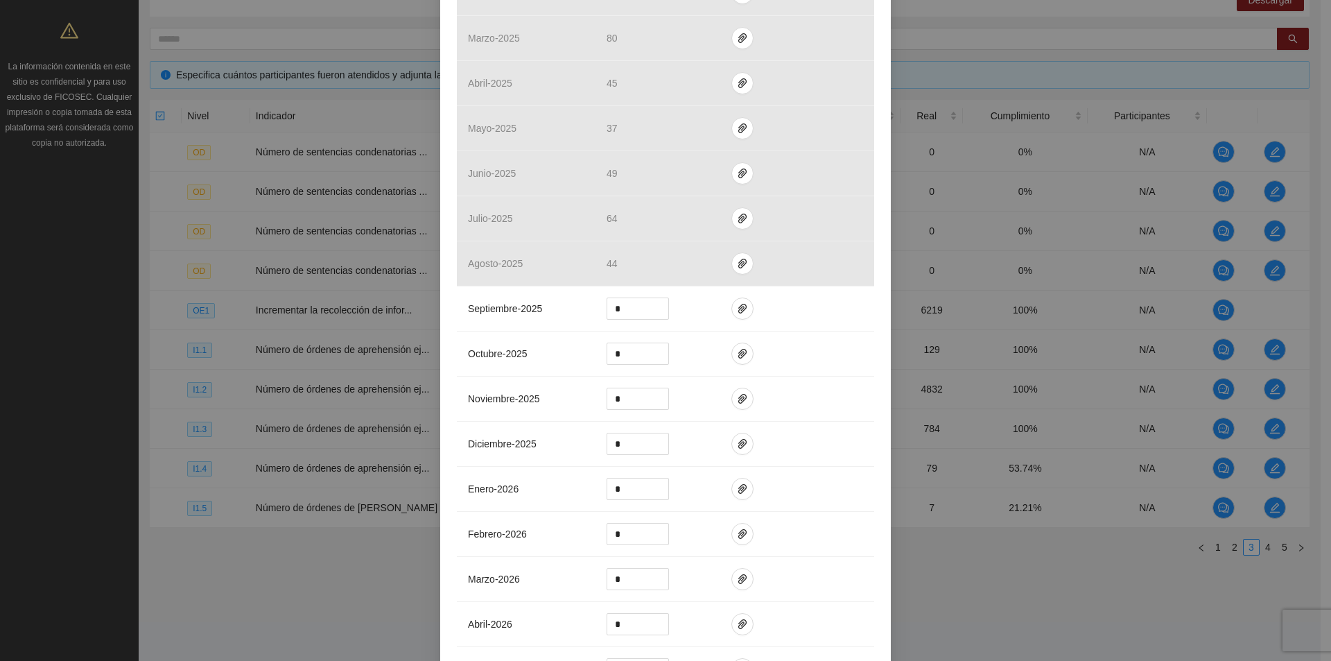
scroll to position [1248, 0]
click at [738, 307] on icon "paper-clip" at bounding box center [742, 308] width 8 height 10
click at [705, 265] on span "Adjuntar documento" at bounding box center [700, 263] width 87 height 15
click at [738, 308] on icon "paper-clip" at bounding box center [742, 308] width 8 height 10
click at [737, 304] on icon "paper-clip" at bounding box center [742, 307] width 11 height 11
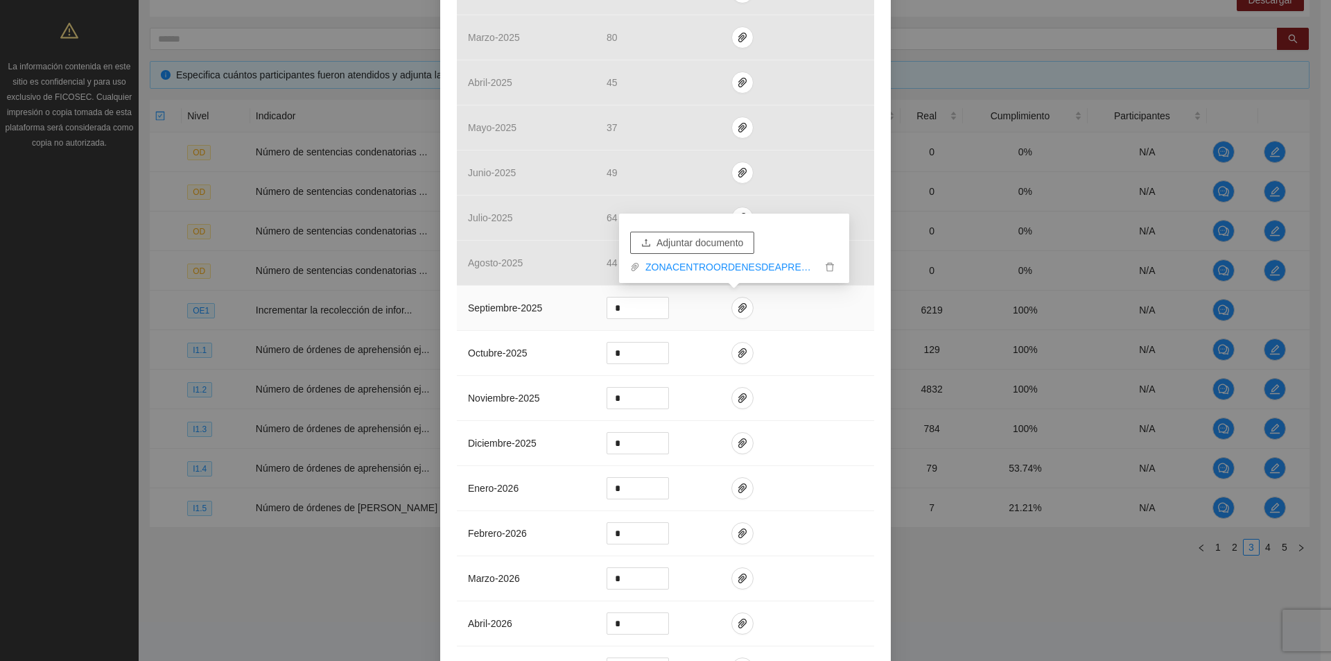
click at [691, 236] on span "Adjuntar documento" at bounding box center [700, 242] width 87 height 15
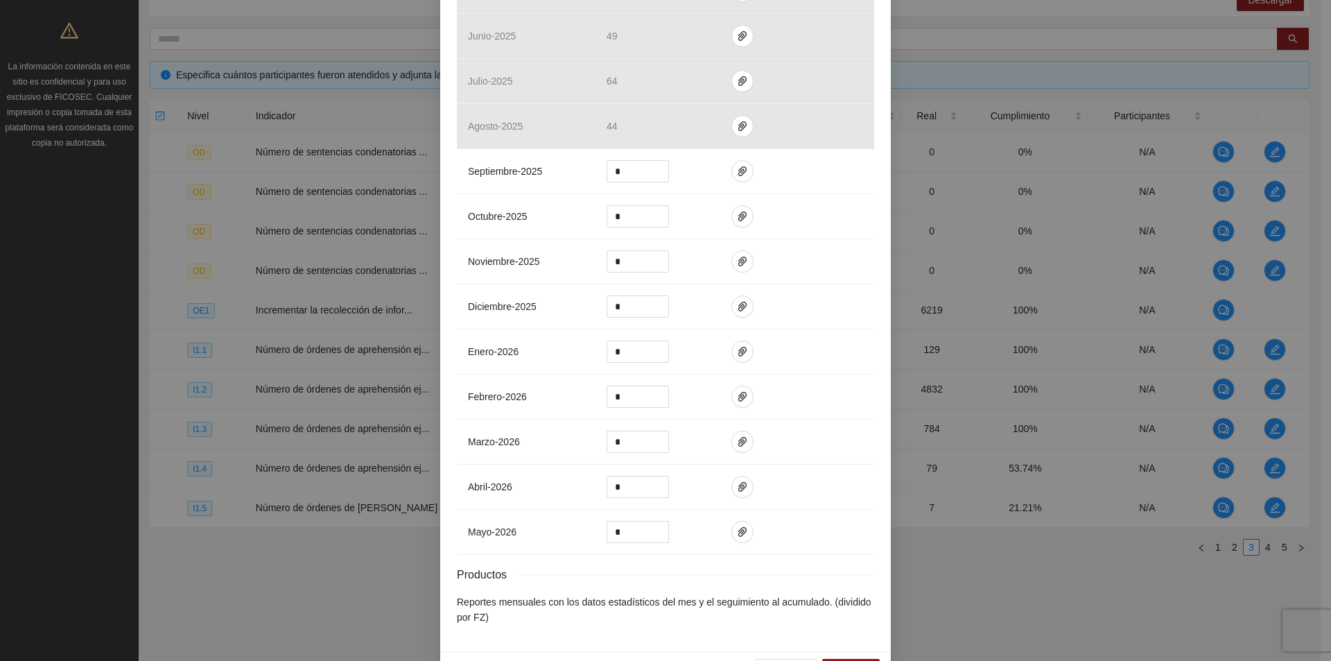
scroll to position [1387, 0]
click at [737, 172] on icon "paper-clip" at bounding box center [742, 169] width 11 height 11
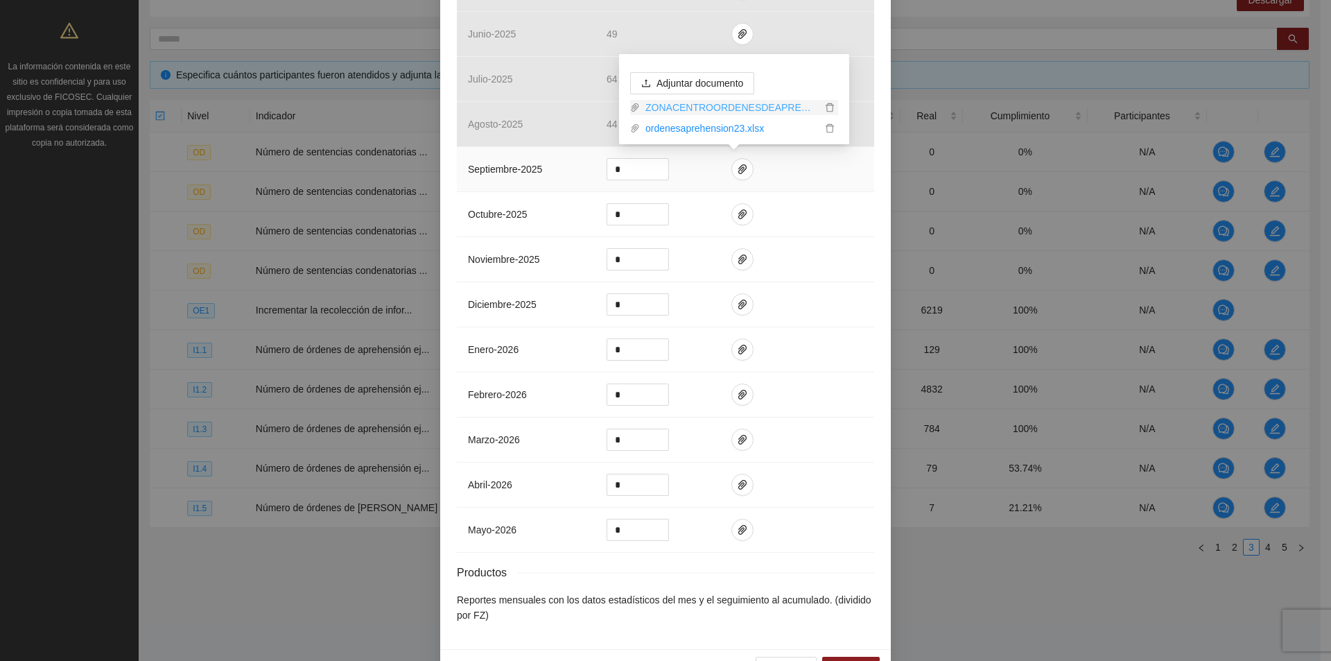
click at [740, 113] on link "ZONACENTROORDENESDEAPREHENSION_0001 (2).pdf" at bounding box center [731, 107] width 182 height 15
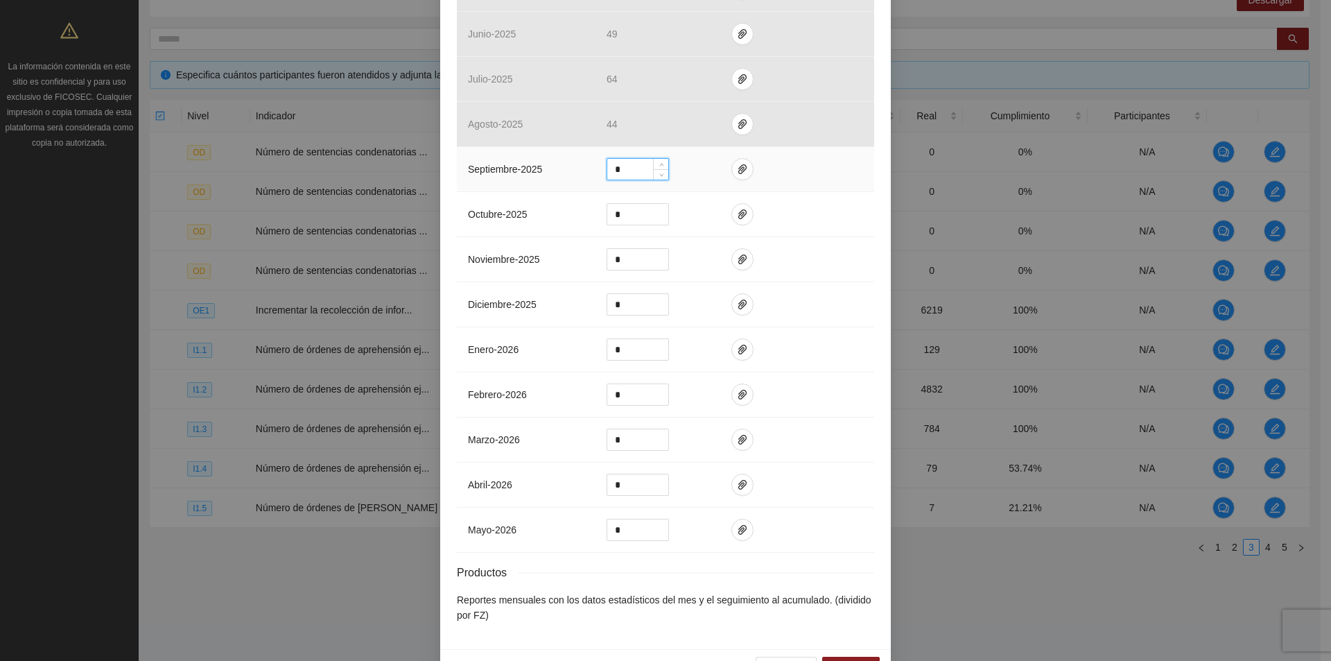
click at [633, 172] on input "*" at bounding box center [637, 169] width 61 height 21
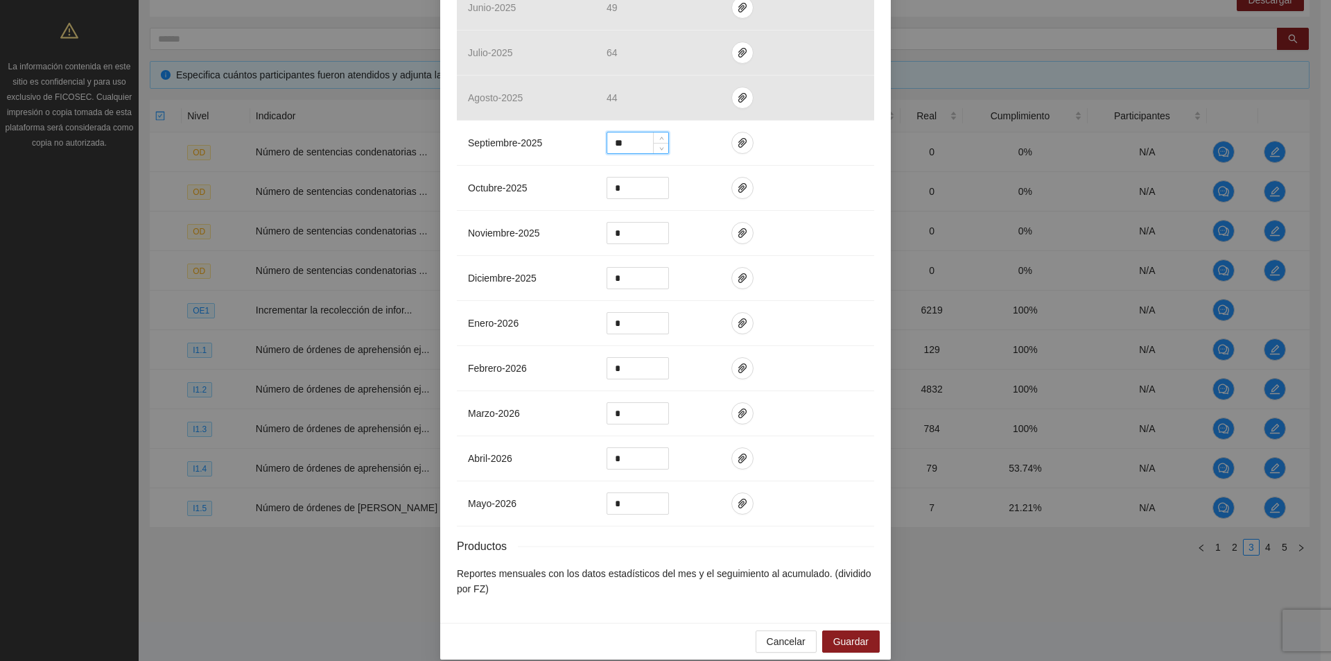
scroll to position [1428, 0]
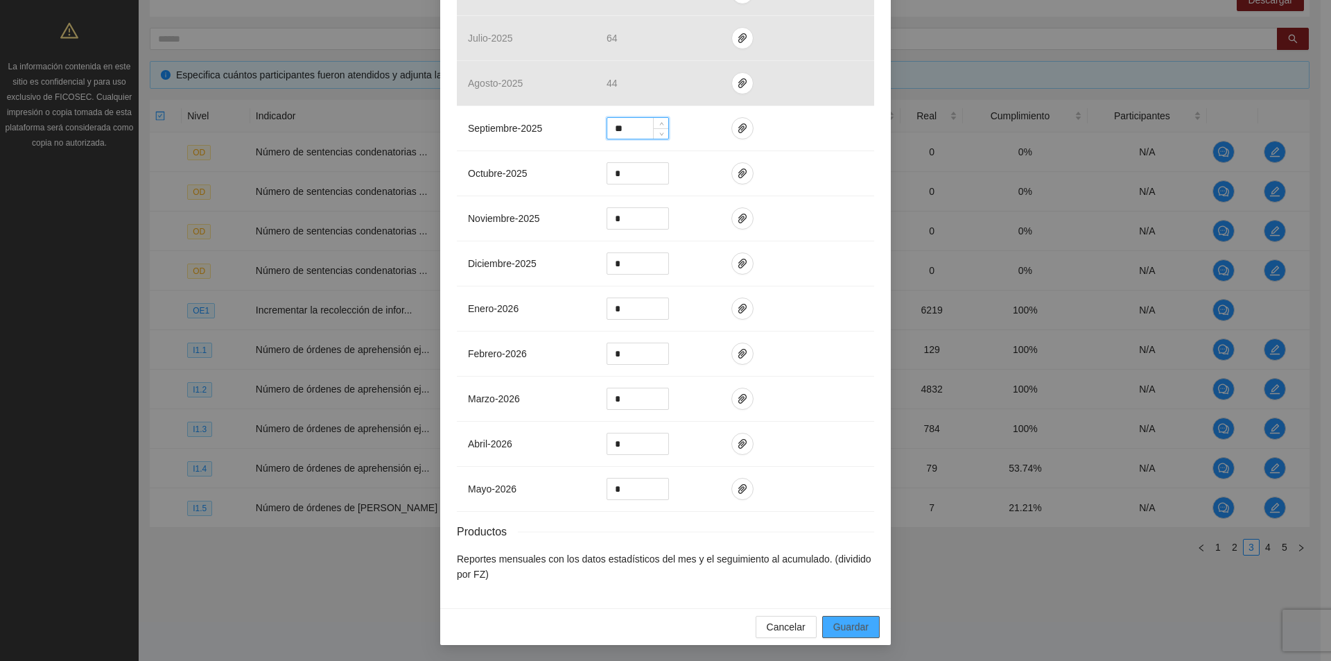
type input "**"
click at [846, 621] on span "Guardar" at bounding box center [850, 626] width 35 height 15
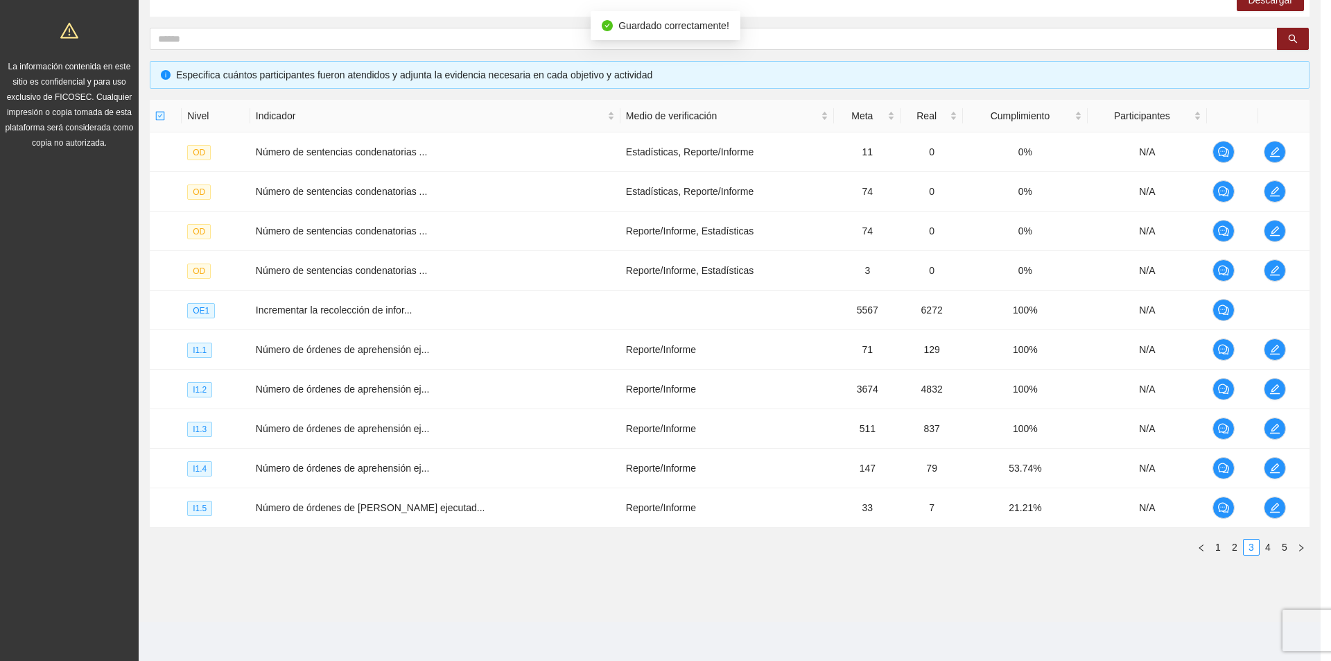
scroll to position [1358, 0]
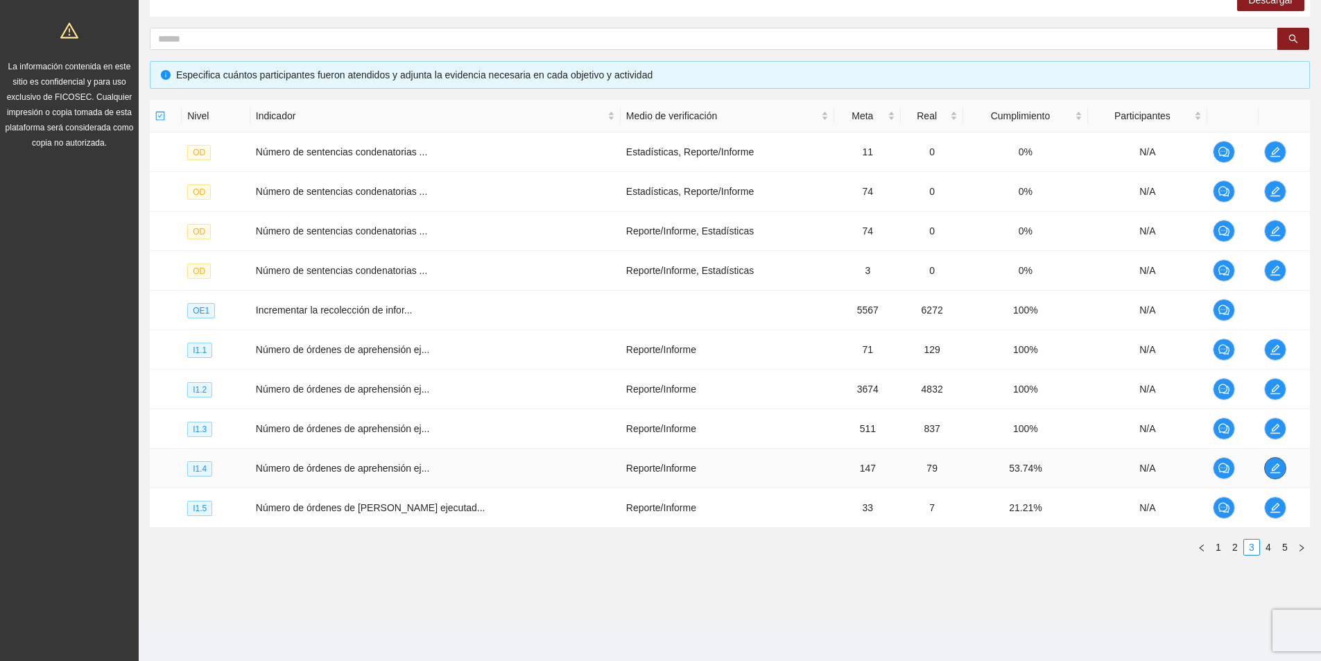
click at [1270, 469] on icon "edit" at bounding box center [1275, 467] width 11 height 11
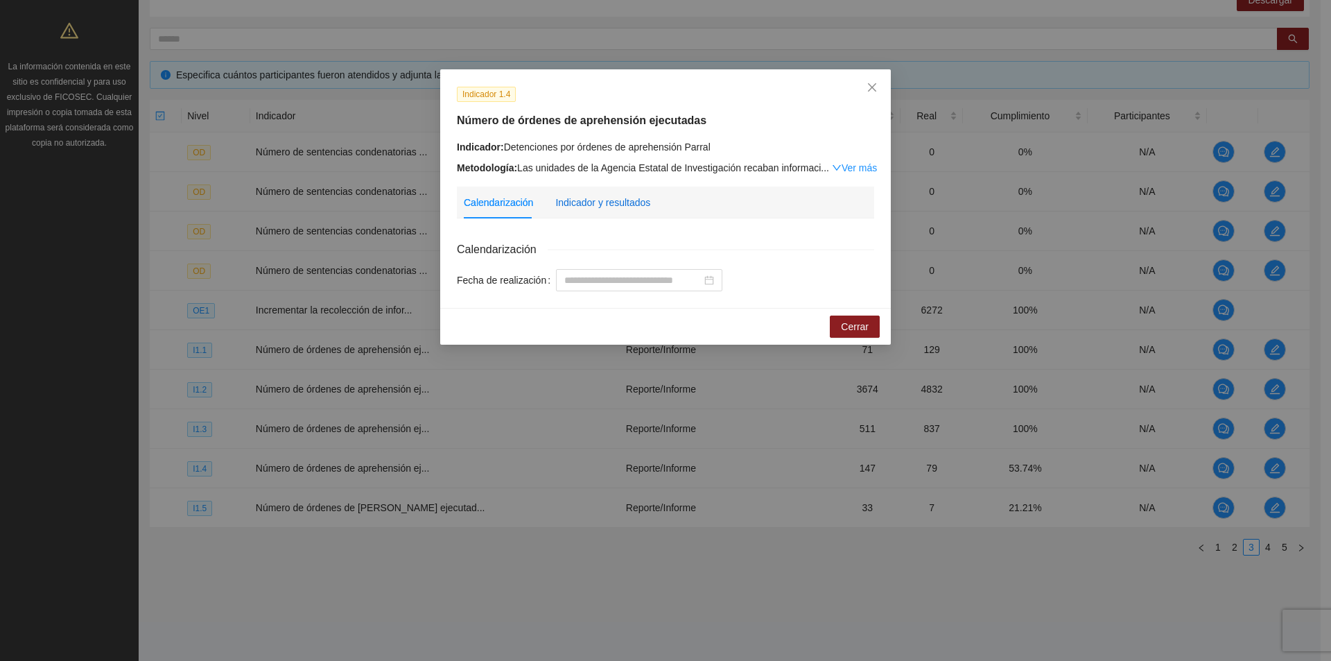
click at [596, 198] on div "Indicador y resultados" at bounding box center [602, 202] width 95 height 15
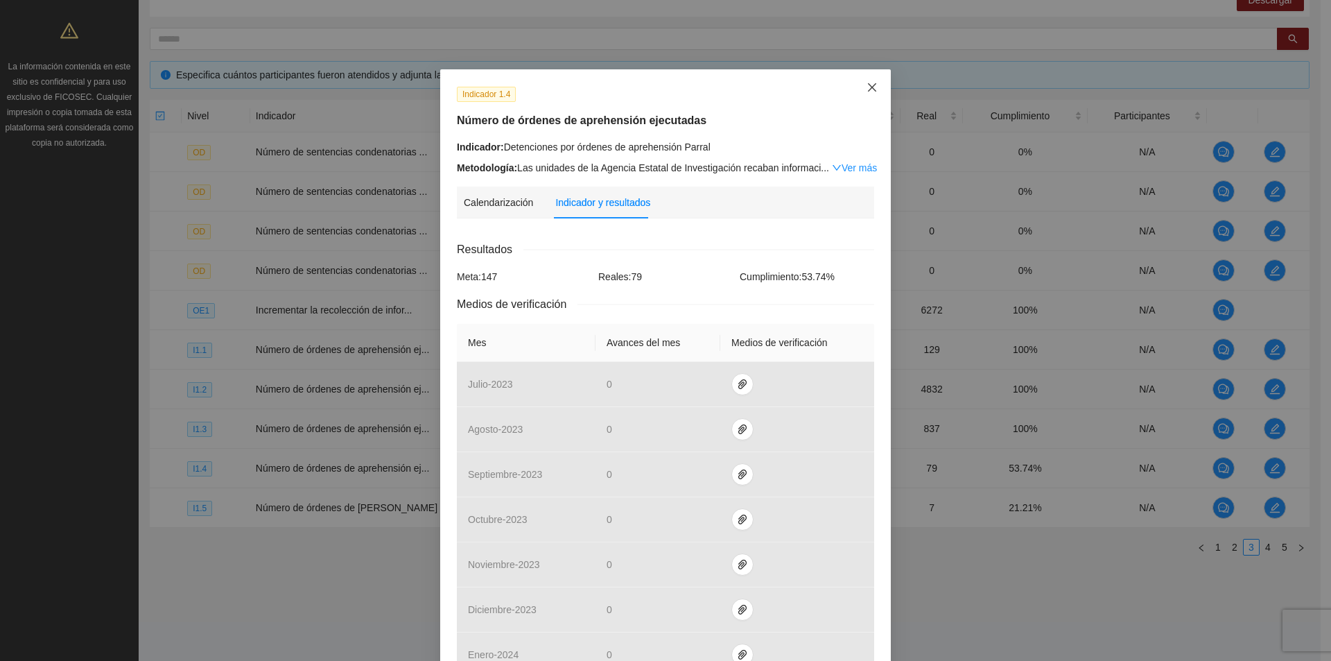
click at [867, 87] on icon "close" at bounding box center [872, 87] width 11 height 11
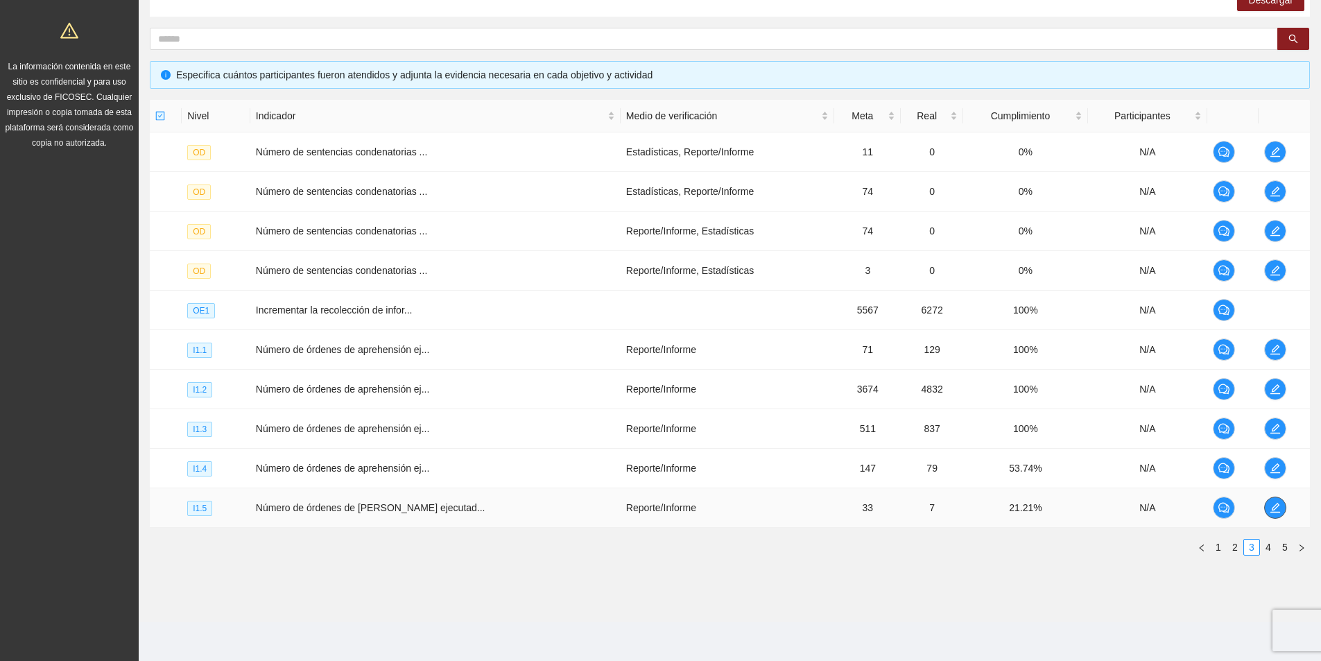
click at [1272, 506] on icon "edit" at bounding box center [1275, 507] width 11 height 11
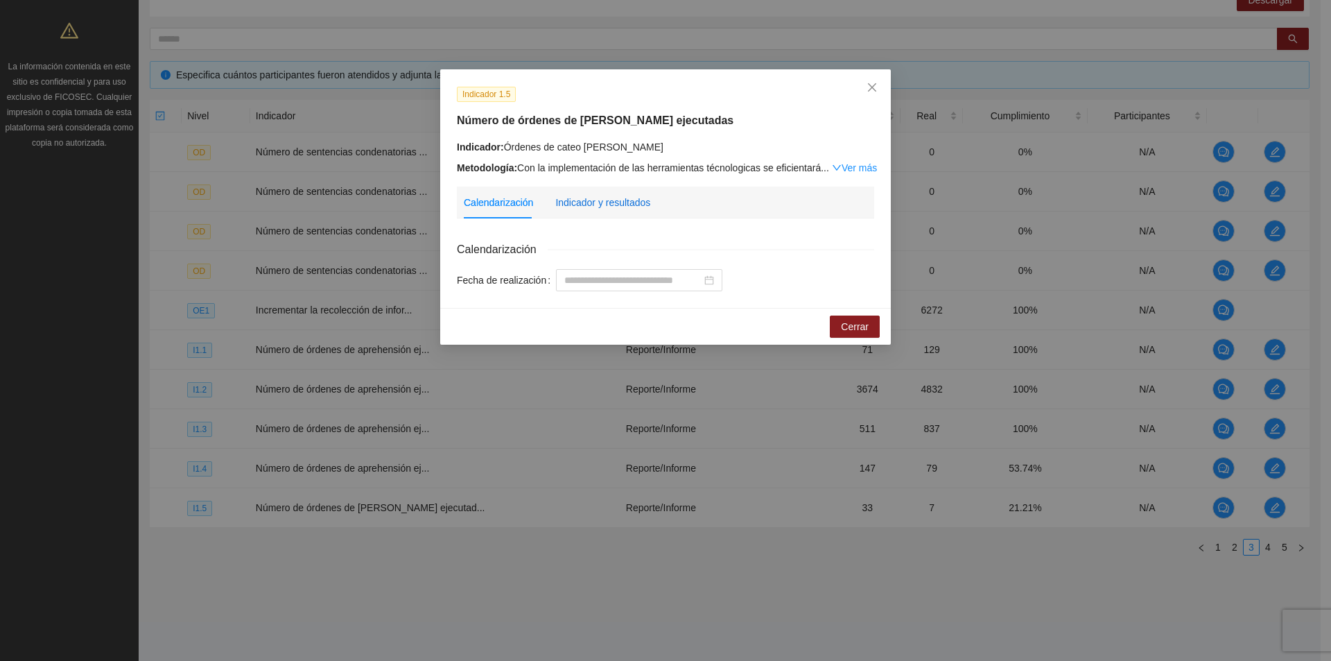
click at [612, 202] on div "Indicador y resultados" at bounding box center [602, 202] width 95 height 15
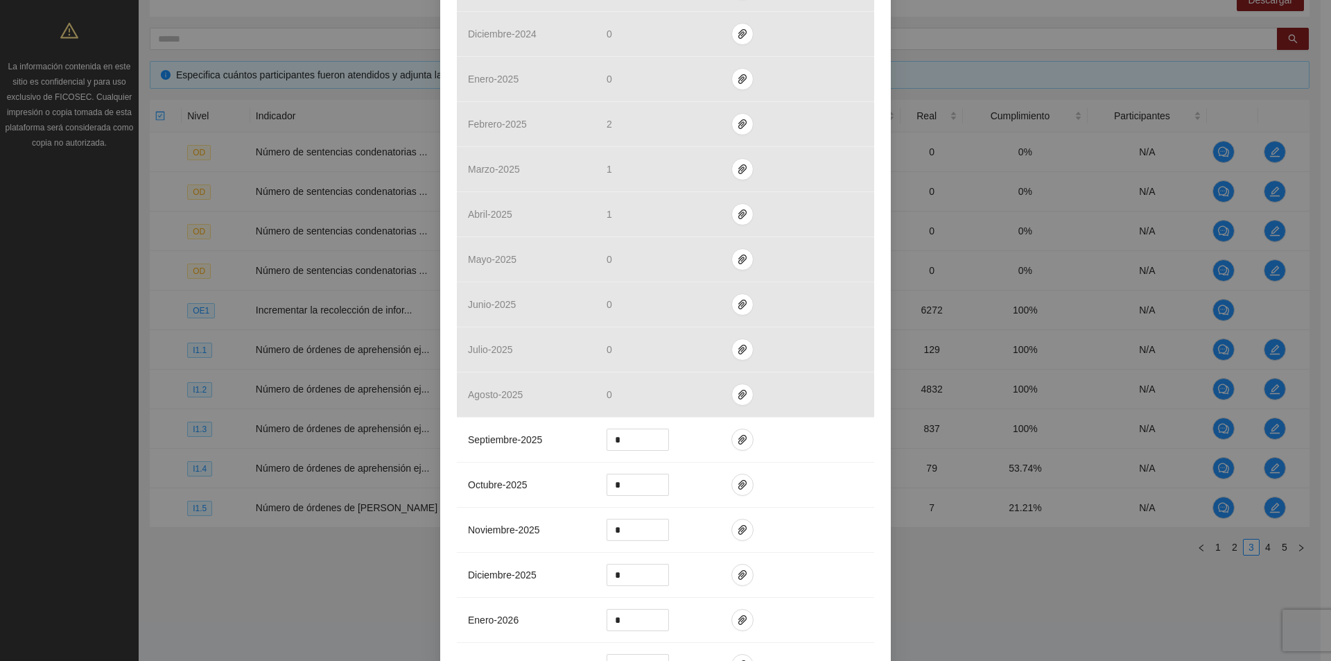
scroll to position [1248, 0]
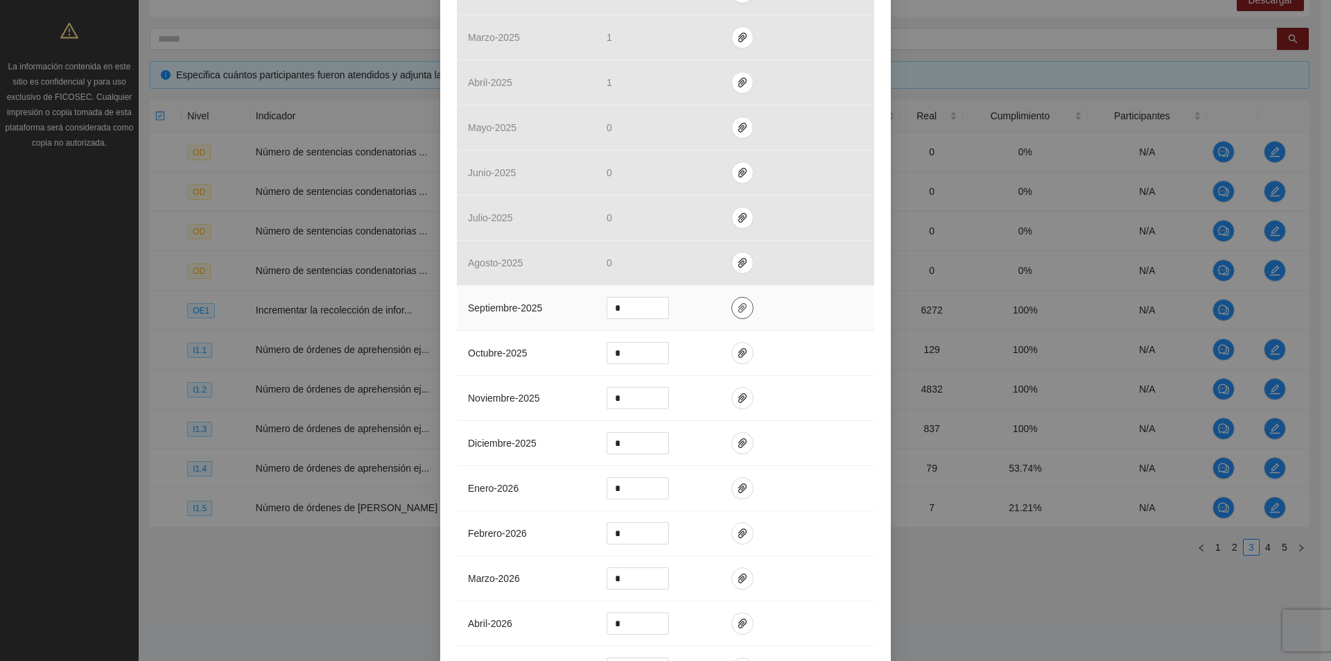
click at [737, 306] on icon "paper-clip" at bounding box center [742, 307] width 11 height 11
click at [705, 267] on span "Adjuntar documento" at bounding box center [700, 263] width 87 height 15
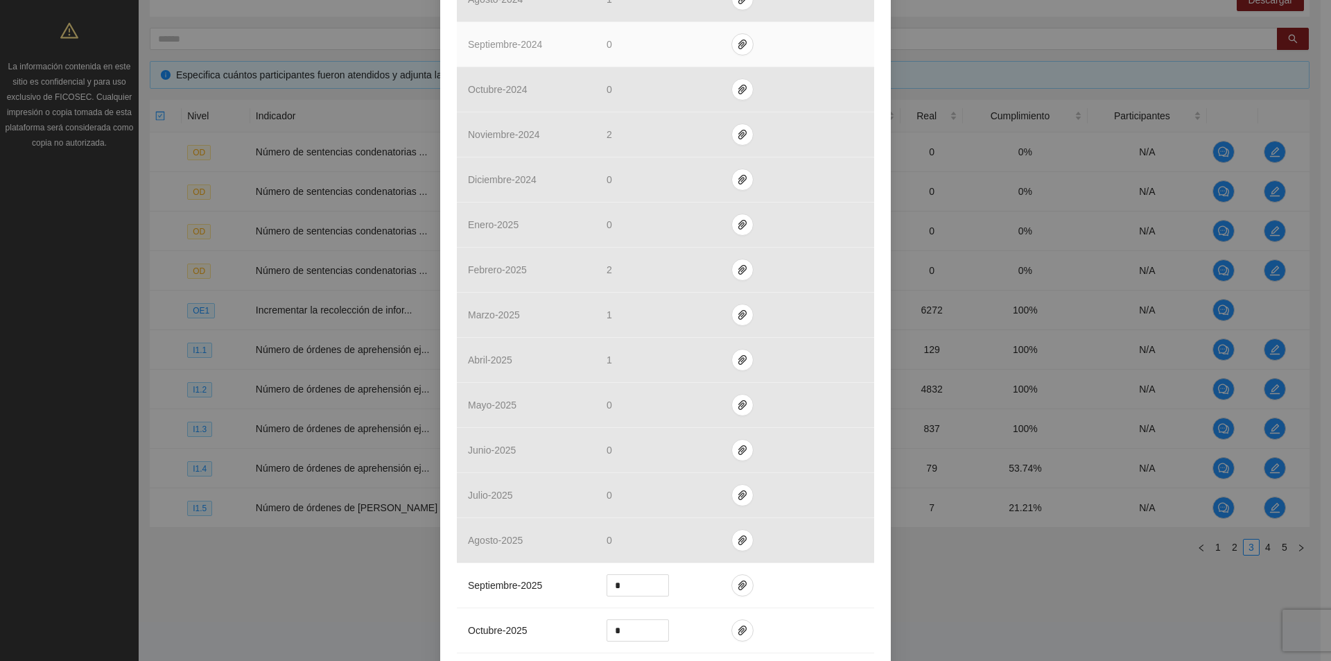
scroll to position [1317, 0]
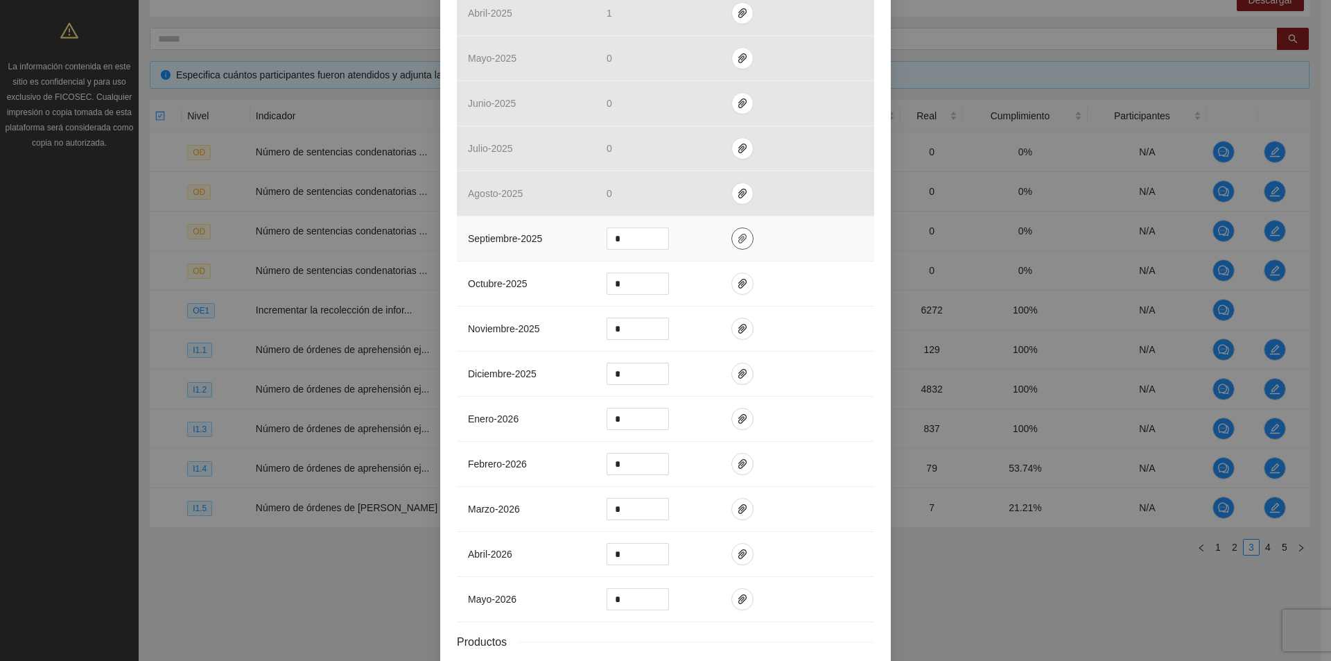
click at [738, 239] on icon "paper-clip" at bounding box center [742, 239] width 8 height 10
click at [737, 239] on icon "paper-clip" at bounding box center [742, 238] width 11 height 11
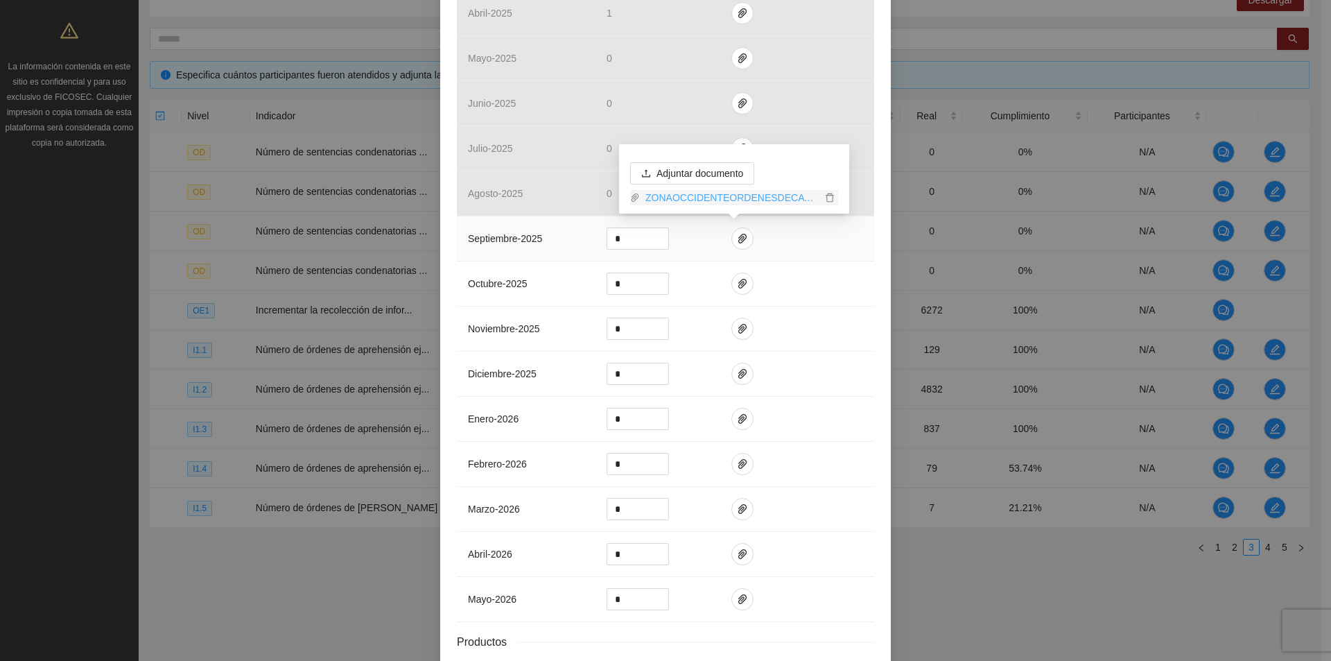
click at [707, 201] on link "ZONAOCCIDENTEORDENESDECATEO_0001 (2).pdf" at bounding box center [731, 197] width 182 height 15
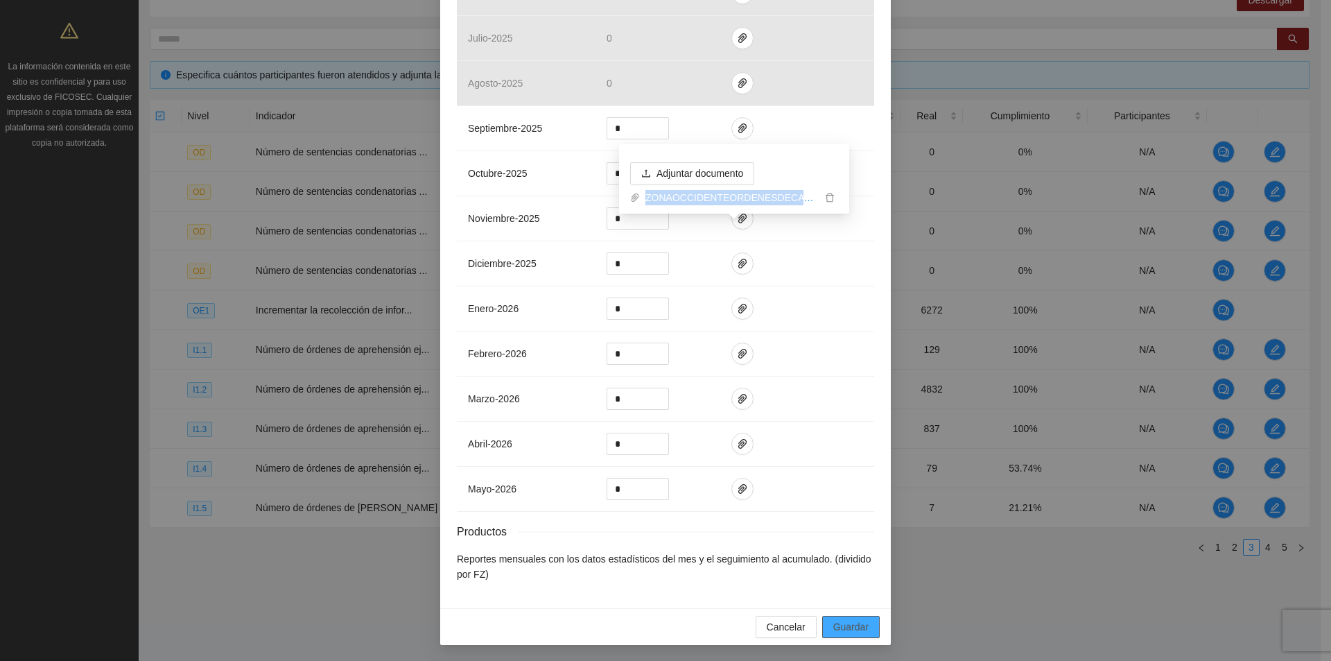
click at [848, 622] on span "Guardar" at bounding box center [850, 626] width 35 height 15
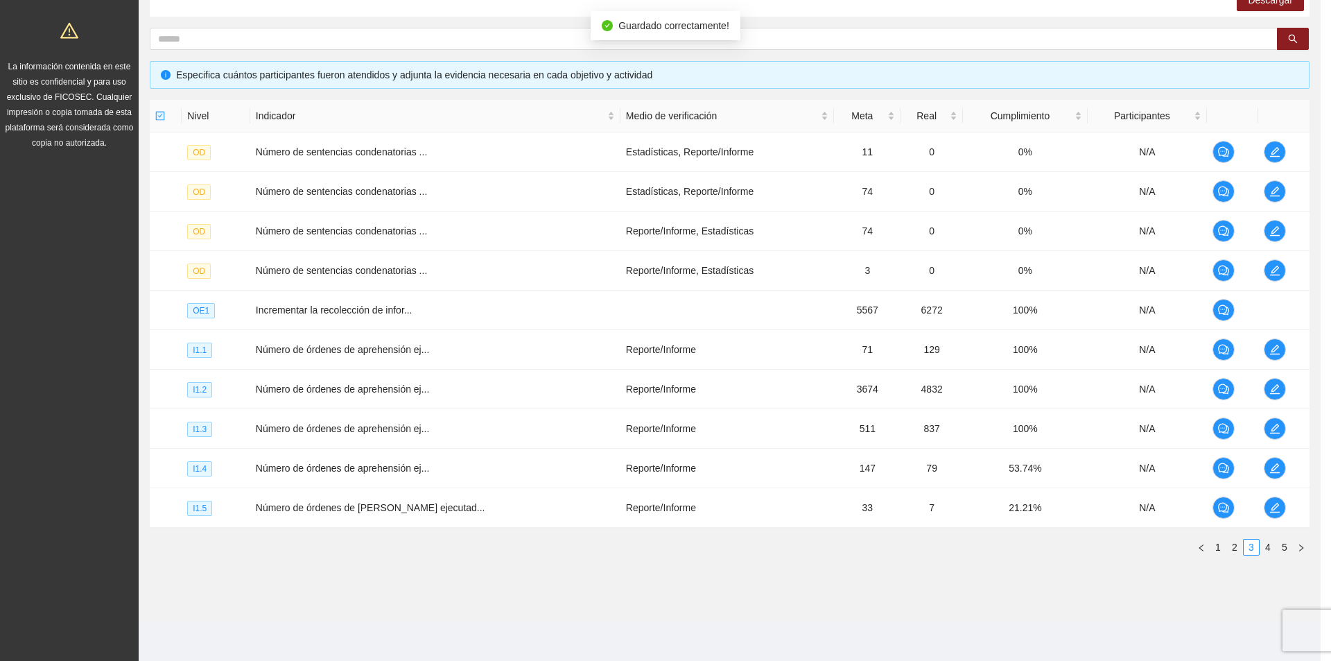
scroll to position [1358, 0]
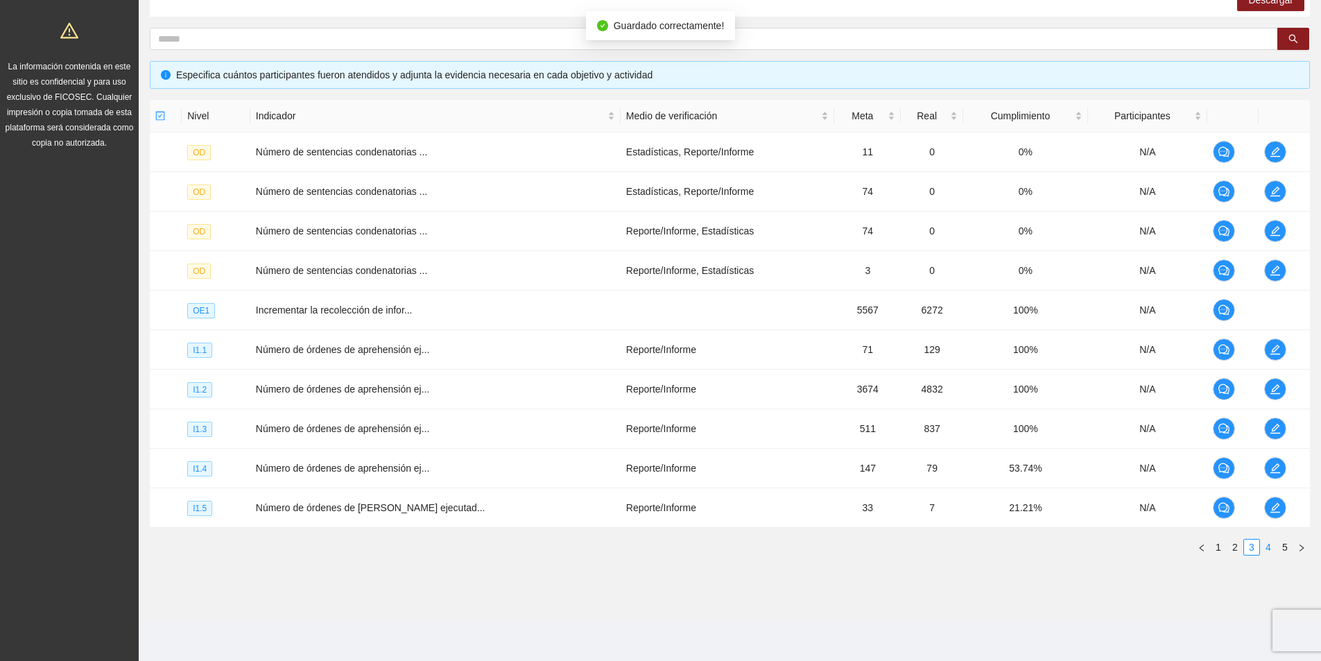
click at [1266, 551] on link "4" at bounding box center [1268, 546] width 15 height 15
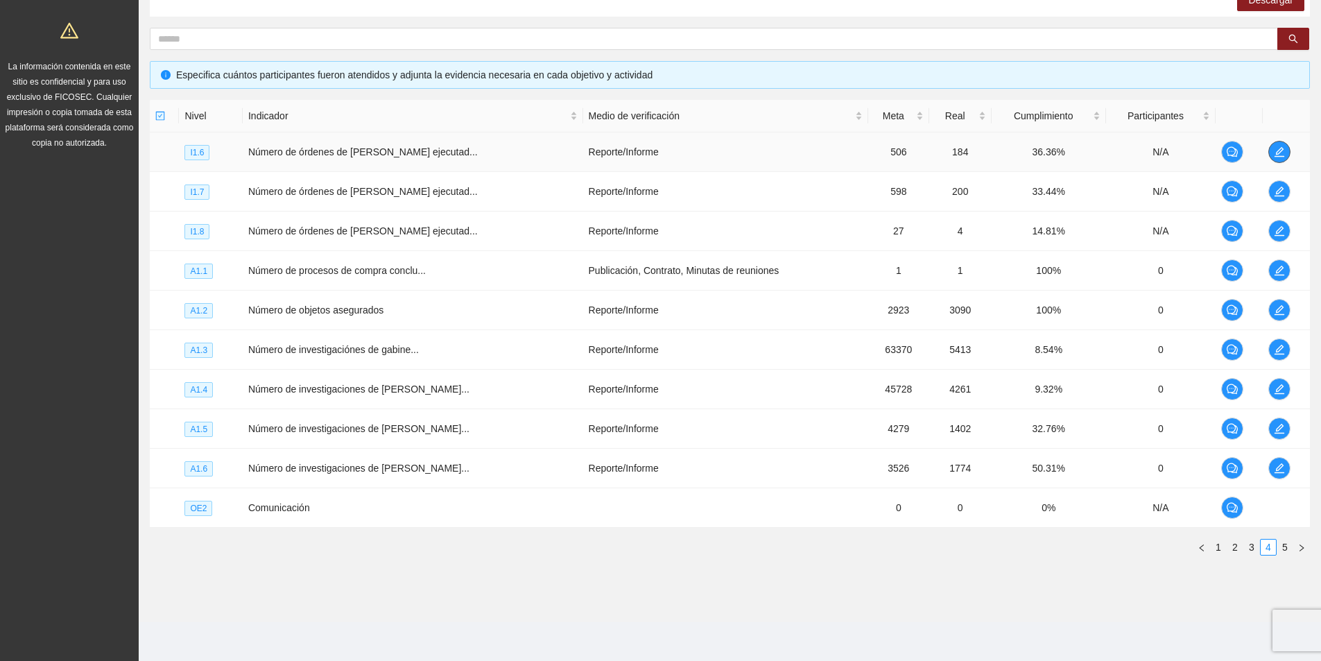
click at [1279, 148] on icon "edit" at bounding box center [1279, 152] width 10 height 10
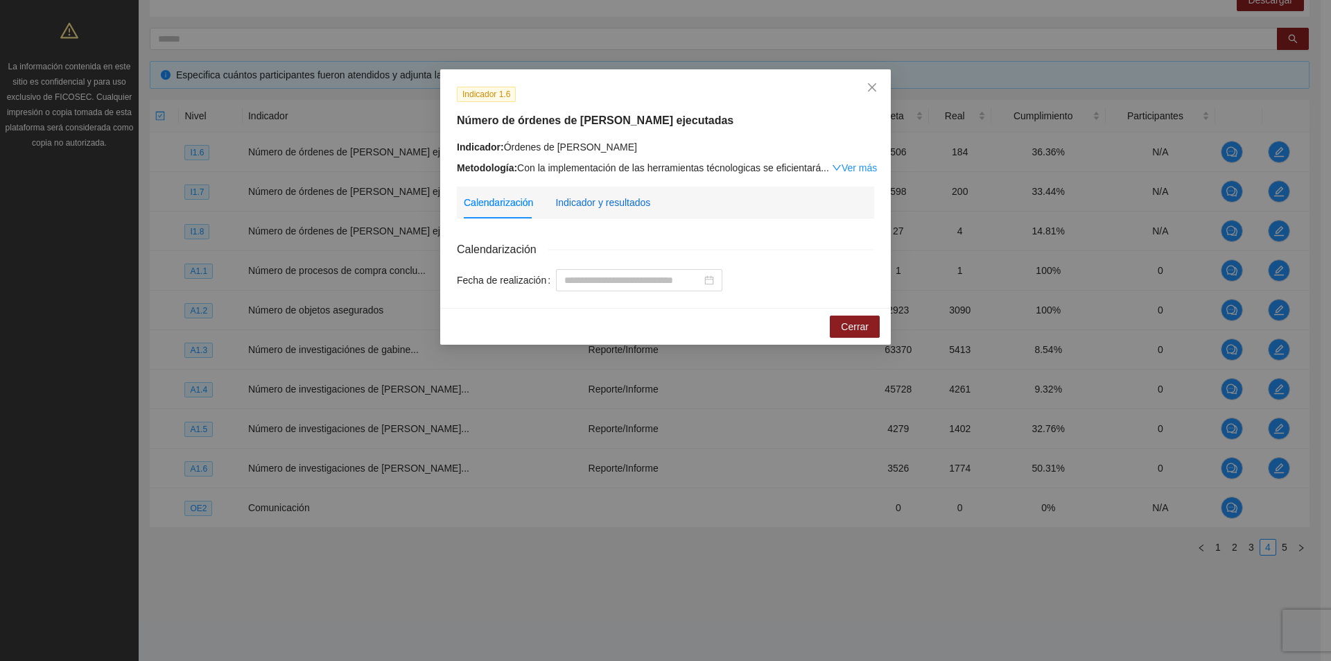
click at [619, 196] on div "Indicador y resultados" at bounding box center [602, 202] width 95 height 15
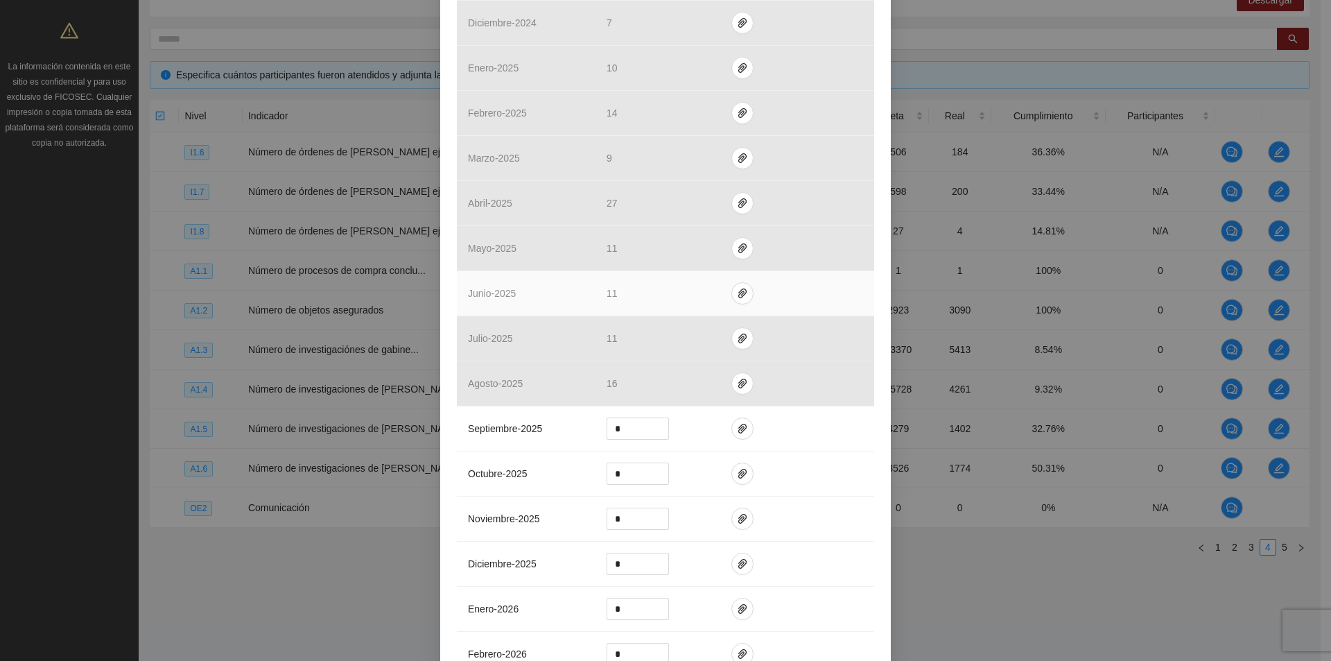
scroll to position [1317, 0]
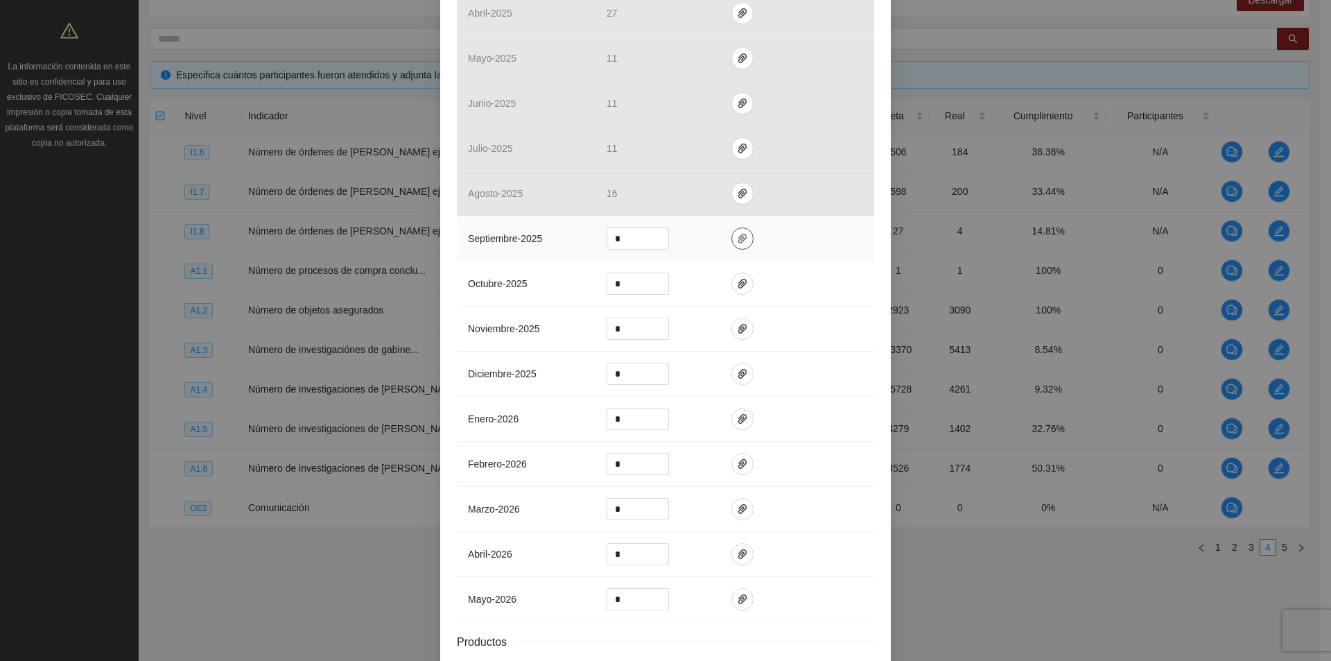
click at [737, 242] on icon "paper-clip" at bounding box center [742, 238] width 11 height 11
click at [706, 199] on span "Adjuntar documento" at bounding box center [700, 194] width 87 height 15
click at [740, 241] on icon "paper-clip" at bounding box center [742, 238] width 11 height 11
click at [737, 236] on icon "paper-clip" at bounding box center [742, 238] width 11 height 11
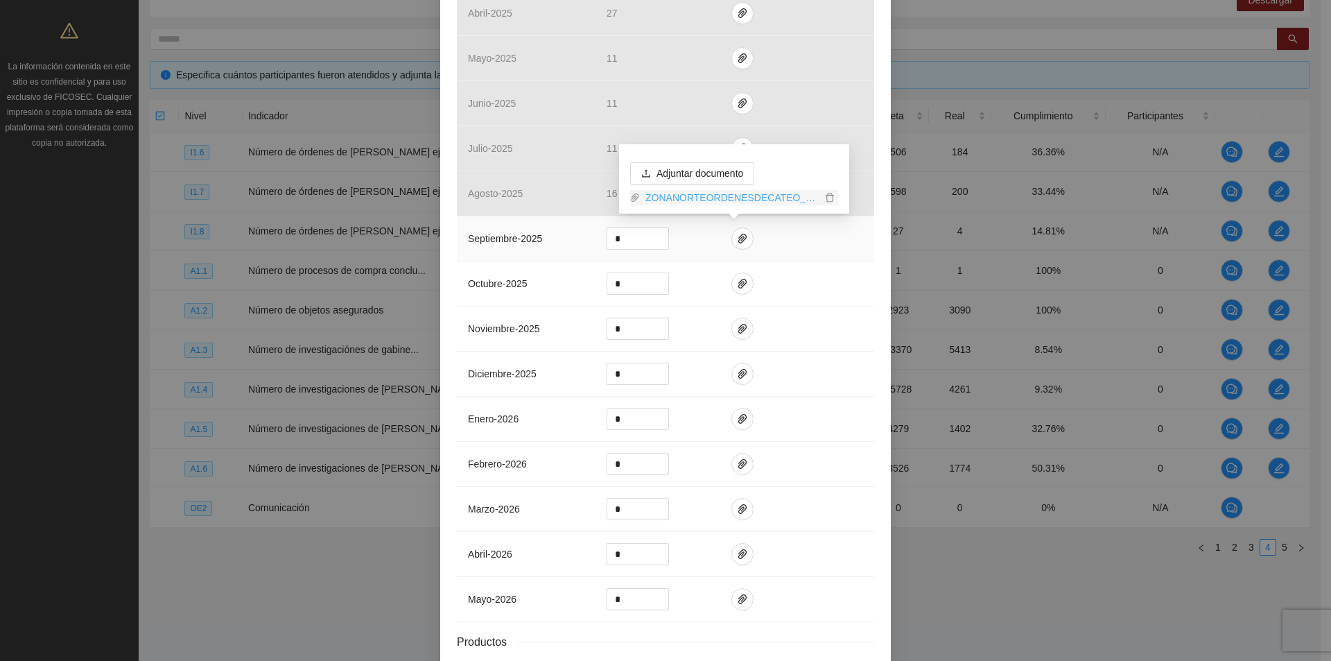
click at [754, 200] on link "ZONANORTEORDENESDECATEO_0001 (2).pdf" at bounding box center [731, 197] width 182 height 15
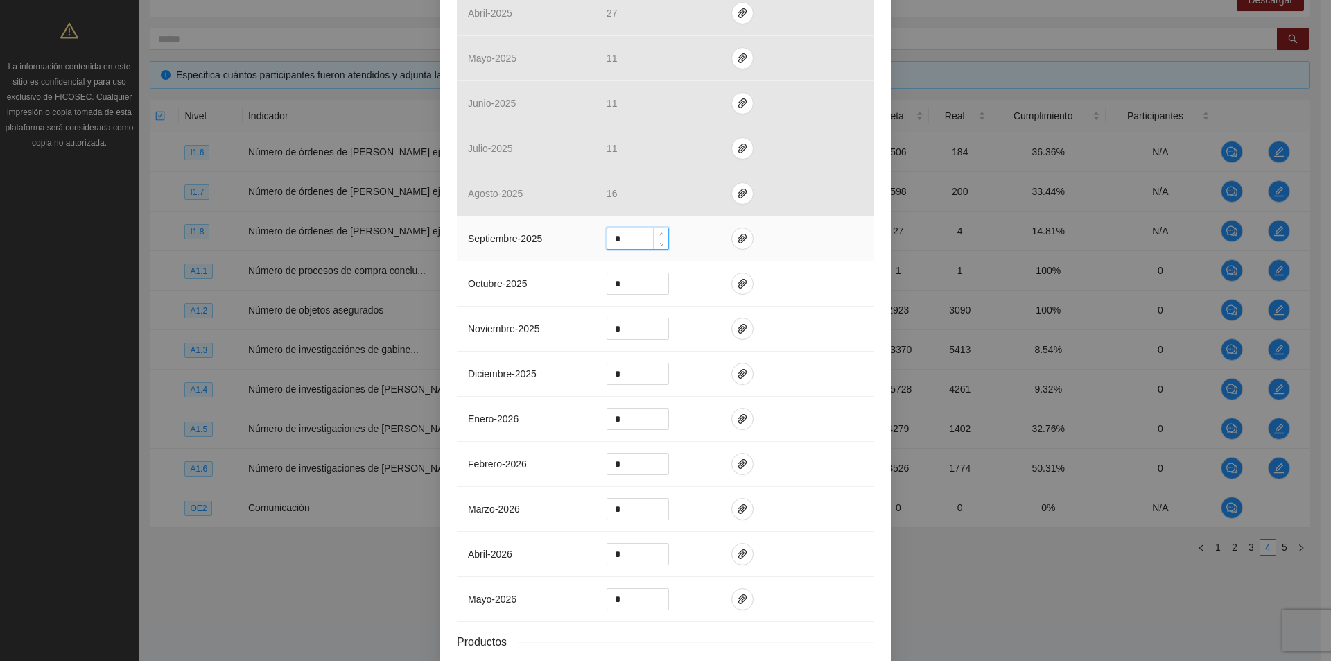
click at [627, 241] on input "*" at bounding box center [637, 238] width 61 height 21
type input "**"
click at [732, 232] on button "button" at bounding box center [743, 238] width 22 height 22
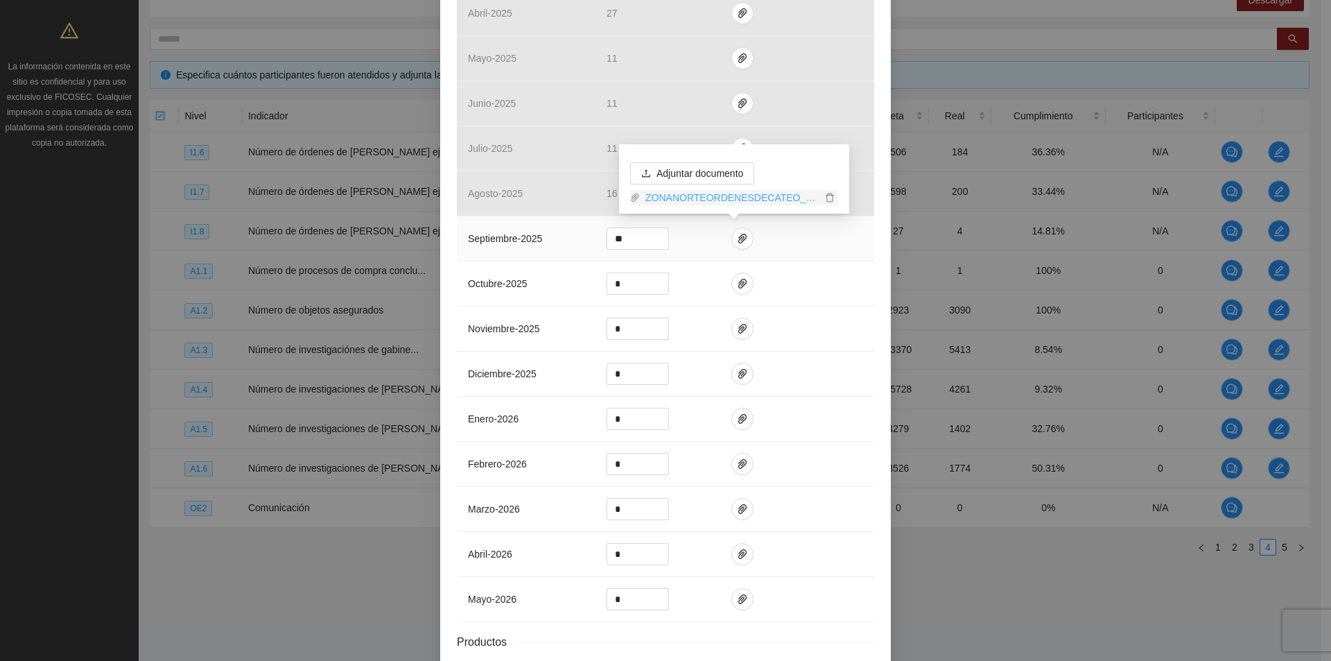
click at [721, 194] on link "ZONANORTEORDENESDECATEO_0001 (2).pdf" at bounding box center [731, 197] width 182 height 15
click at [714, 177] on span "Adjuntar documento" at bounding box center [700, 173] width 87 height 15
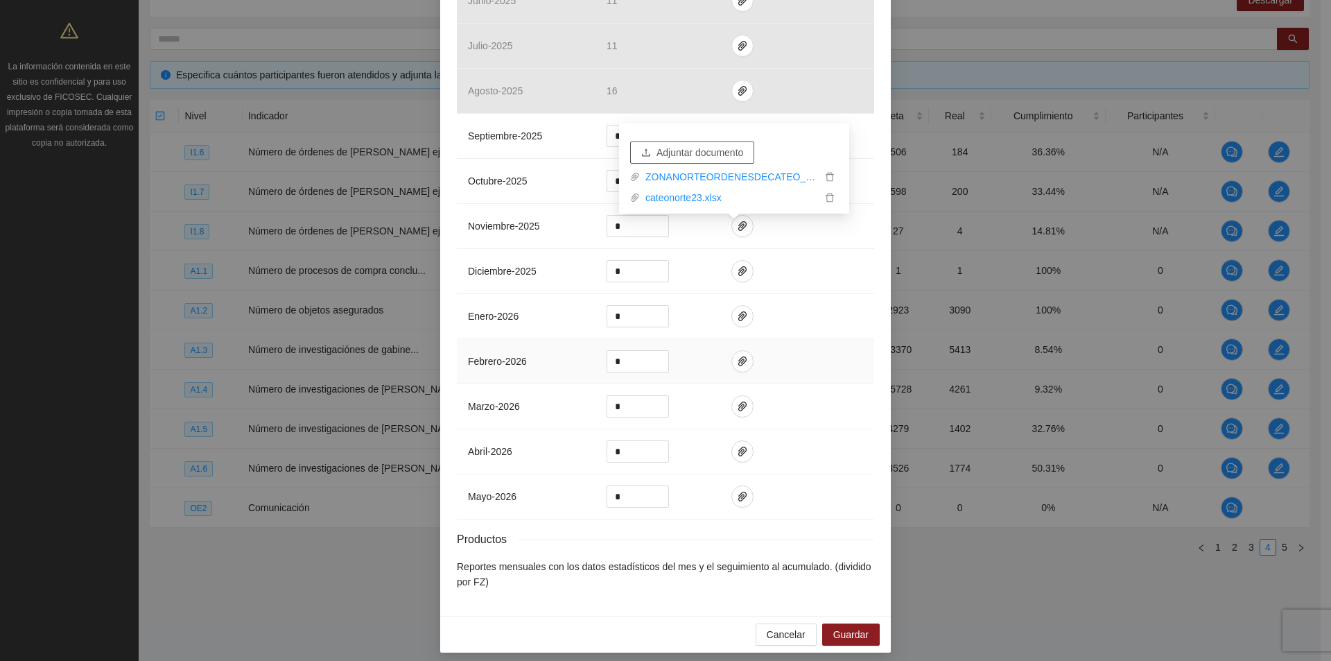
scroll to position [1428, 0]
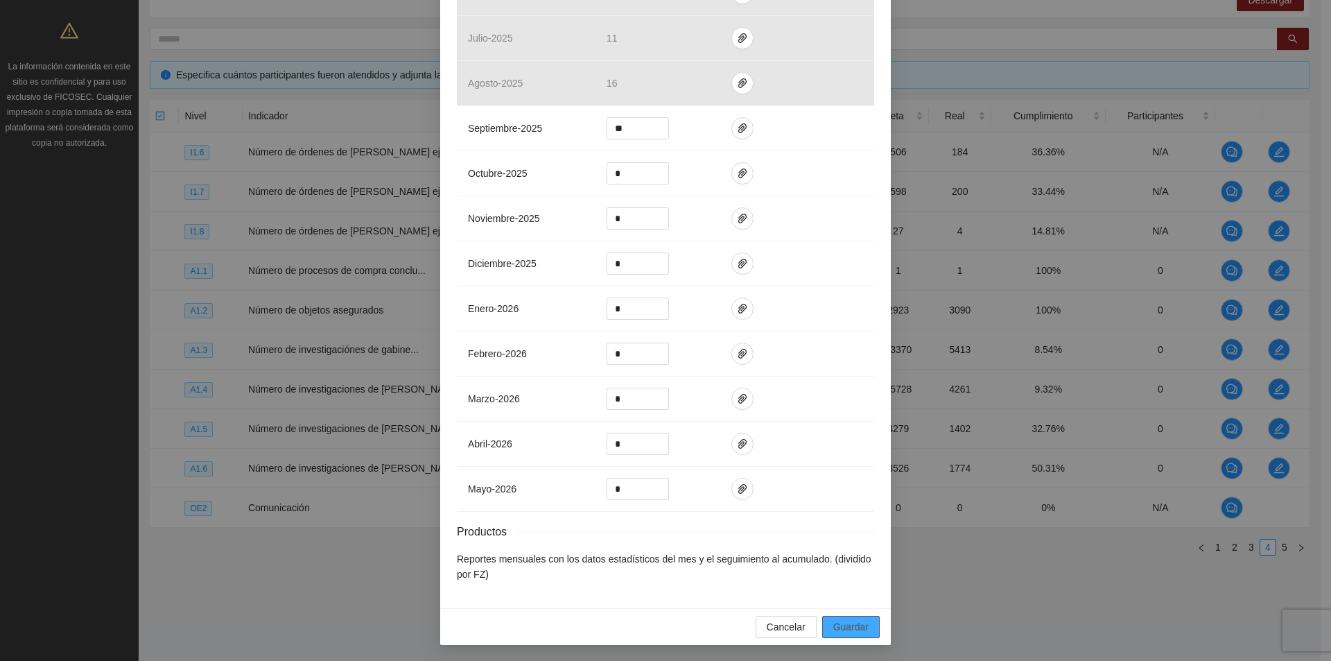
click at [843, 623] on span "Guardar" at bounding box center [850, 626] width 35 height 15
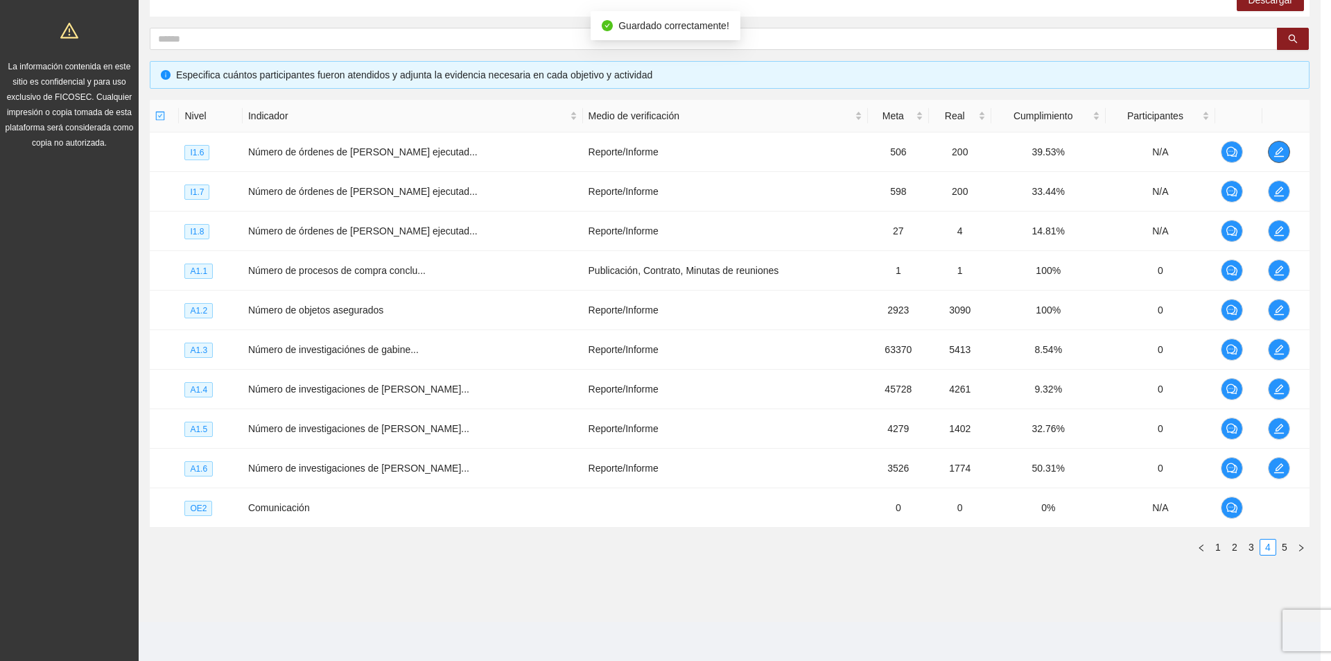
scroll to position [0, 0]
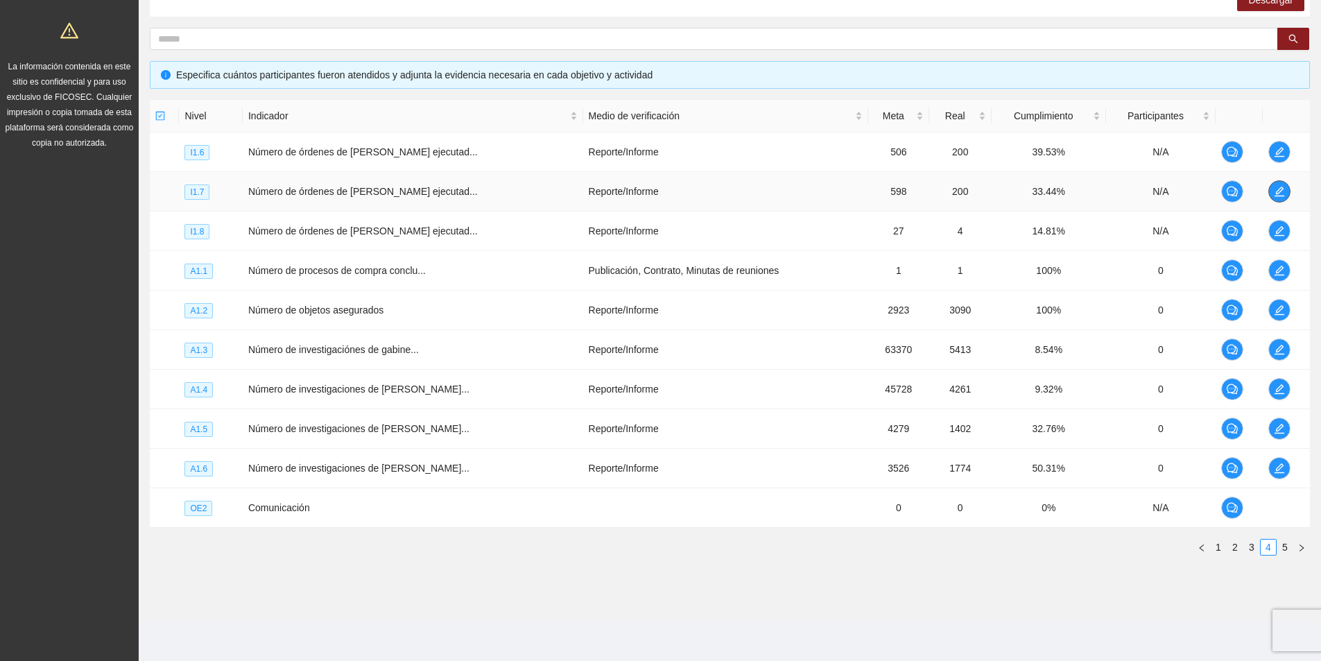
click at [1282, 191] on span "edit" at bounding box center [1279, 191] width 21 height 11
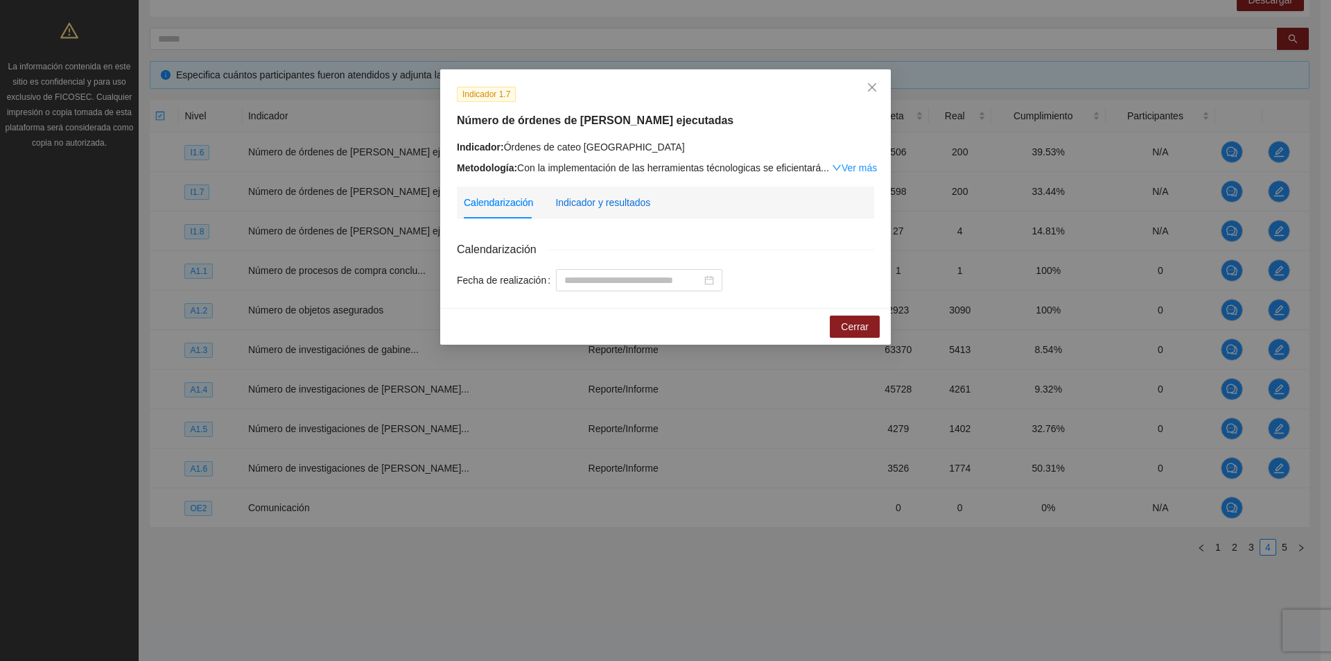
click at [599, 201] on div "Indicador y resultados" at bounding box center [602, 202] width 95 height 15
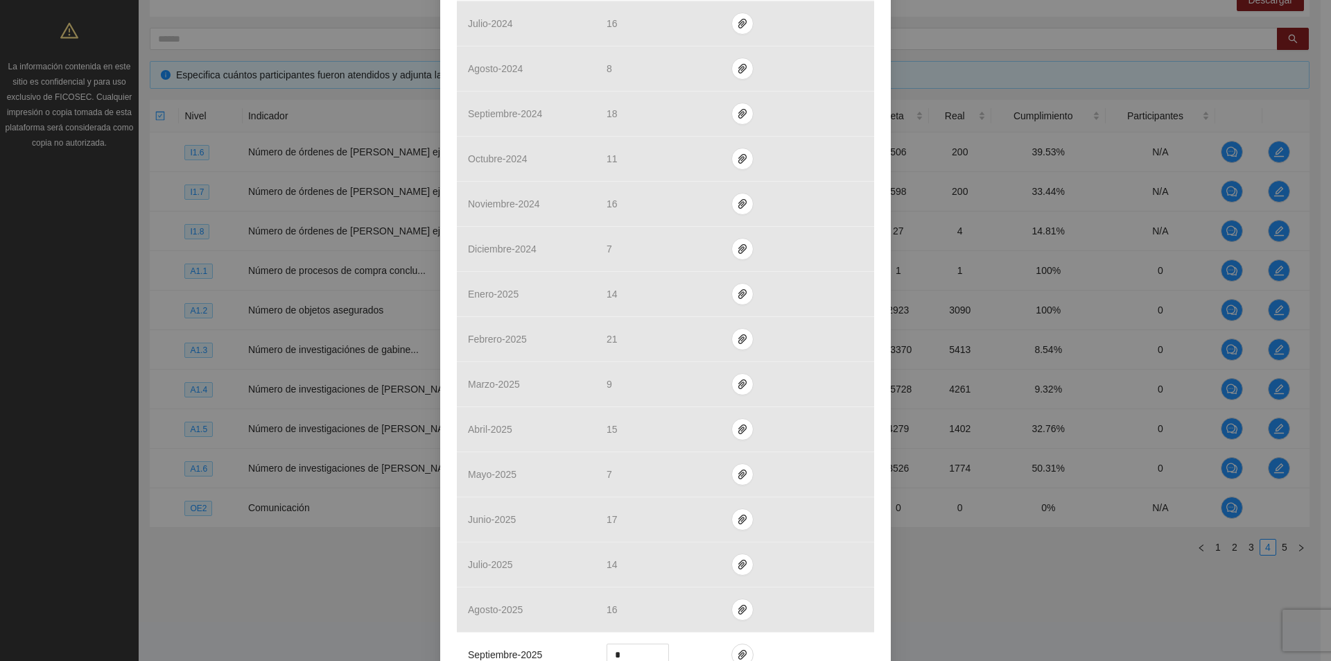
scroll to position [1179, 0]
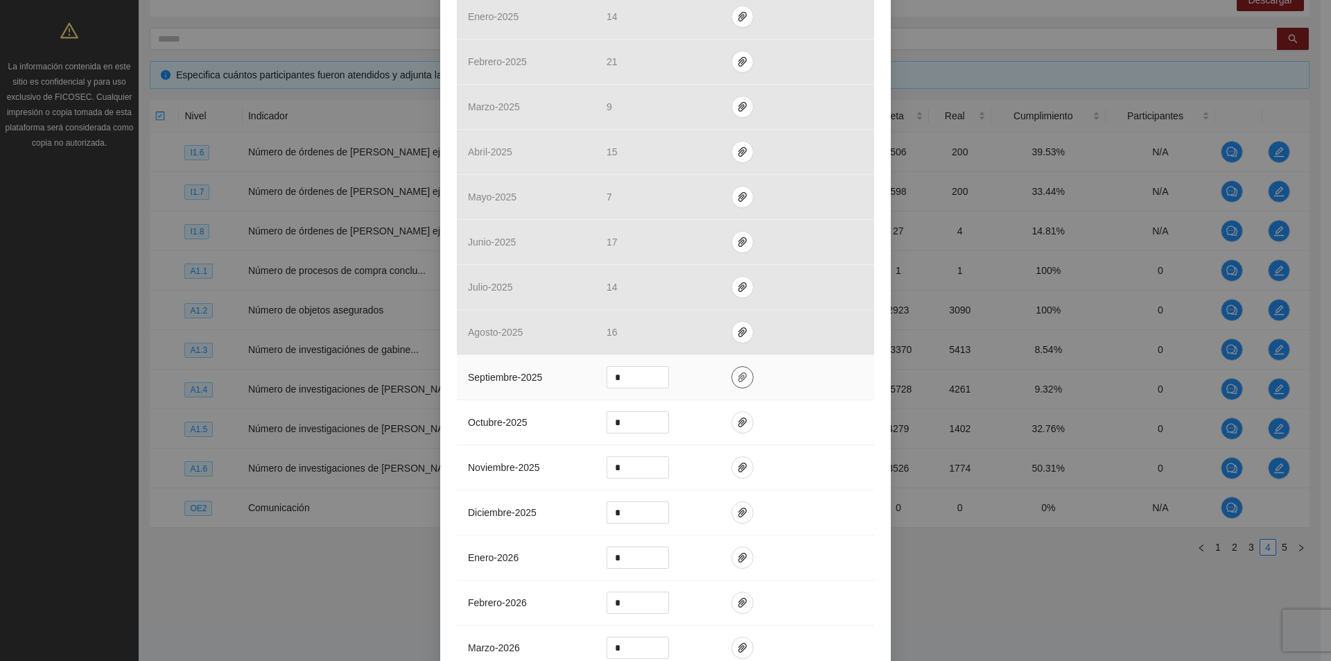
click at [732, 375] on span "paper-clip" at bounding box center [742, 377] width 21 height 11
click at [653, 334] on button "Adjuntar documento" at bounding box center [692, 333] width 124 height 22
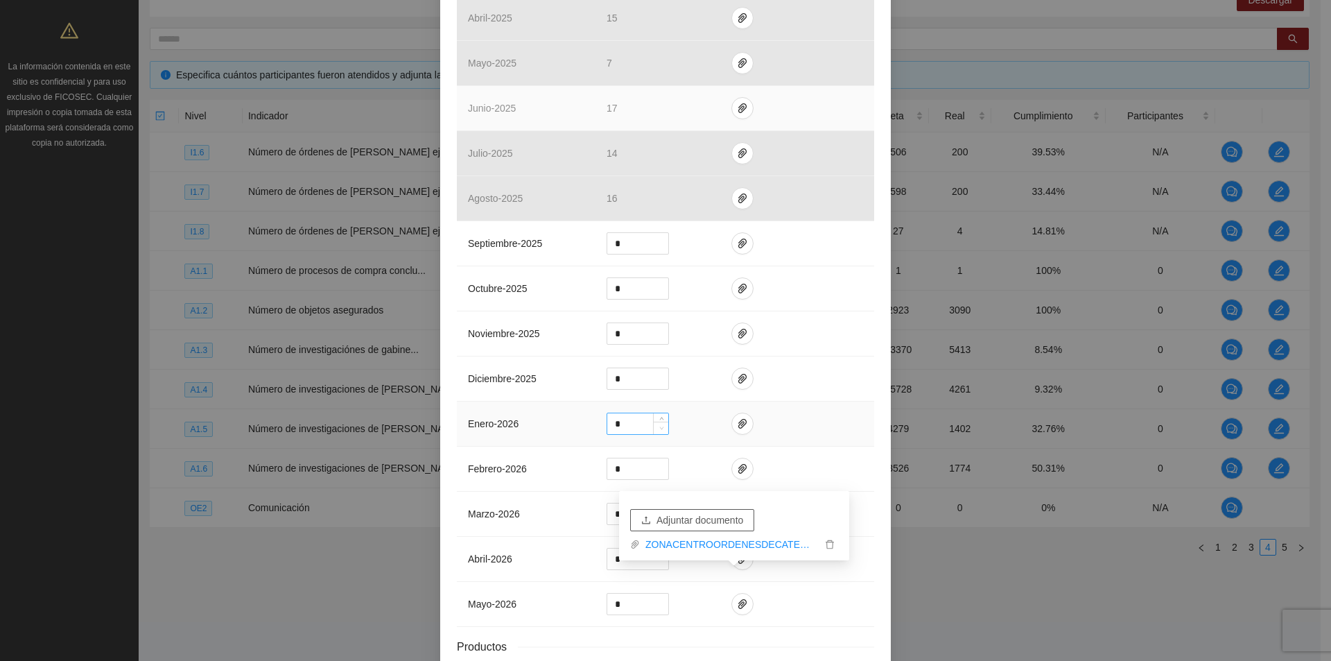
scroll to position [1317, 0]
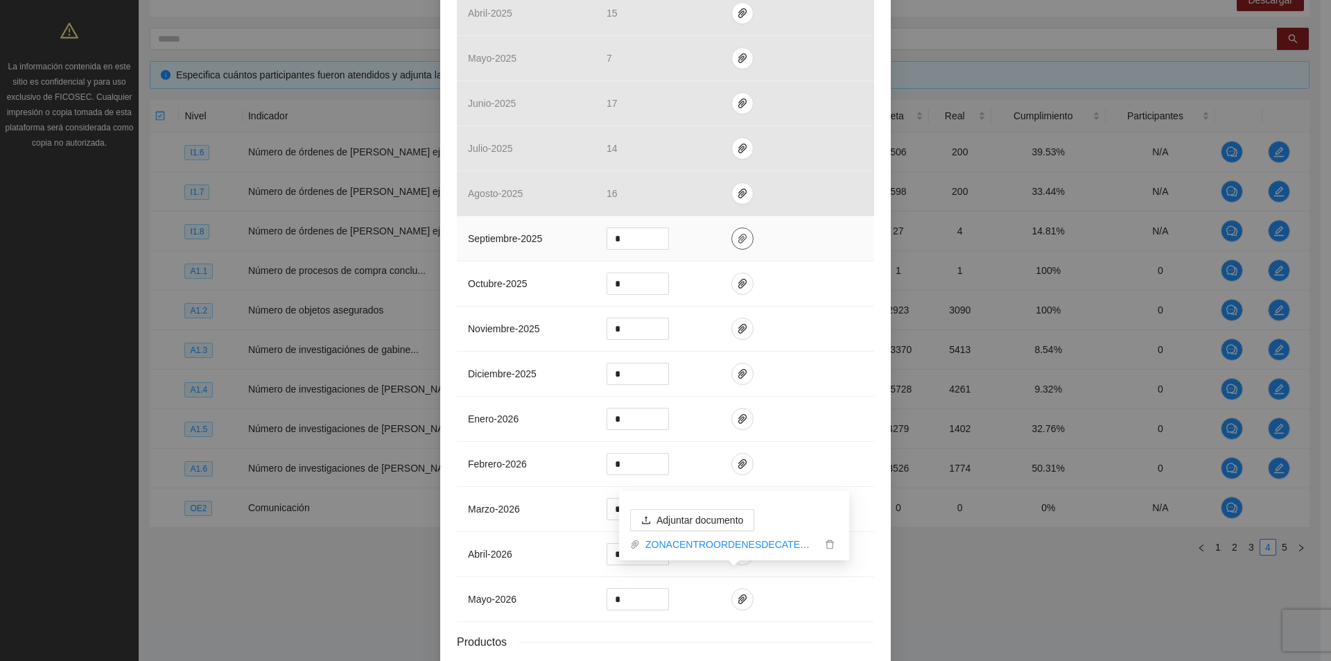
click at [737, 233] on icon "paper-clip" at bounding box center [742, 238] width 11 height 11
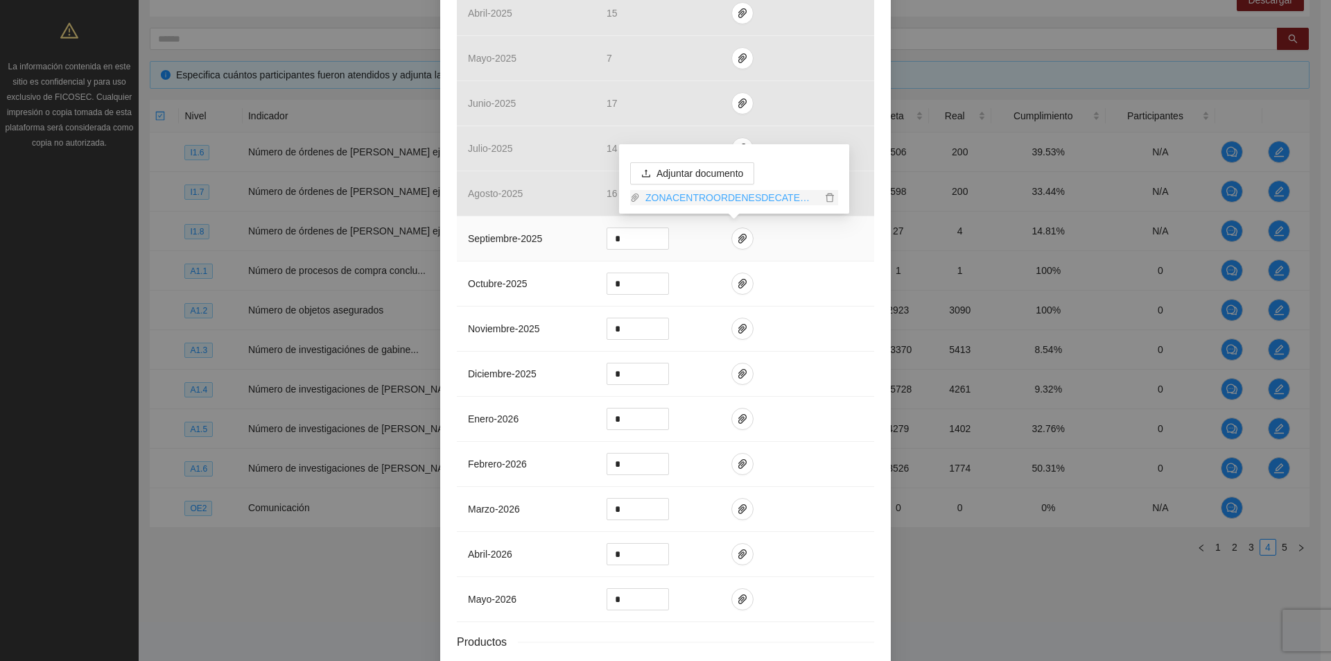
click at [716, 192] on link "ZONACENTROORDENESDECATEO_0001 (2).pdf" at bounding box center [731, 197] width 182 height 15
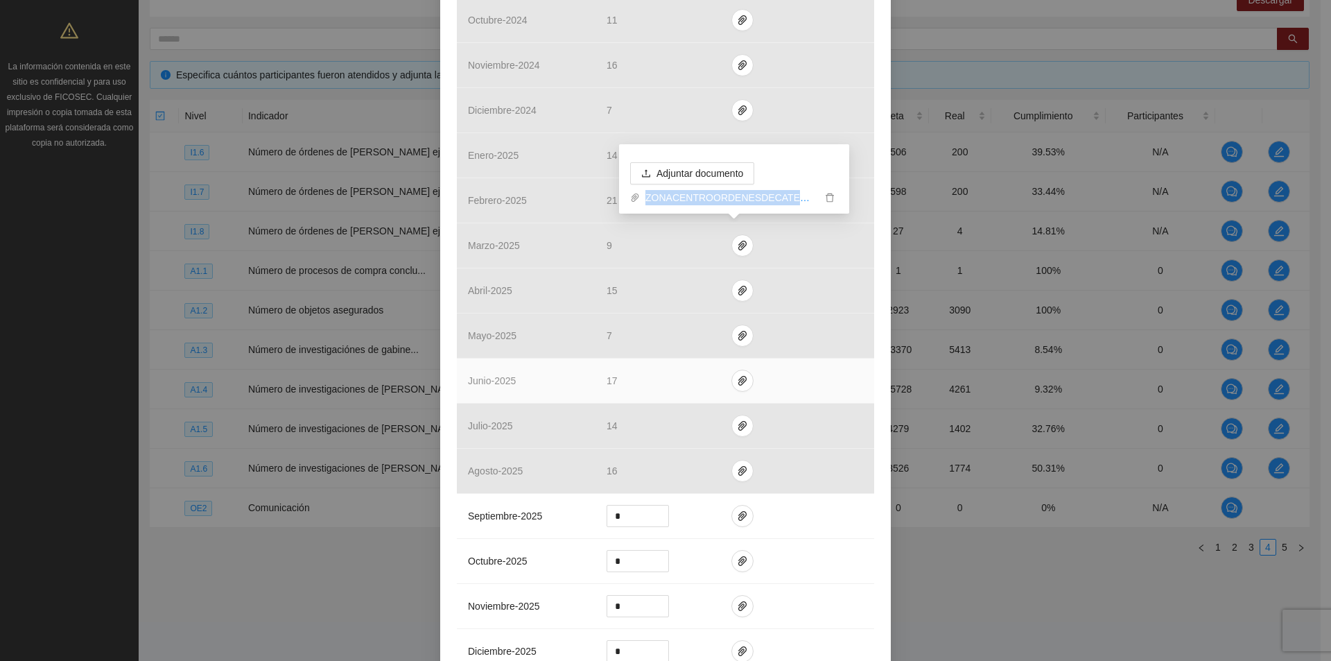
scroll to position [1387, 0]
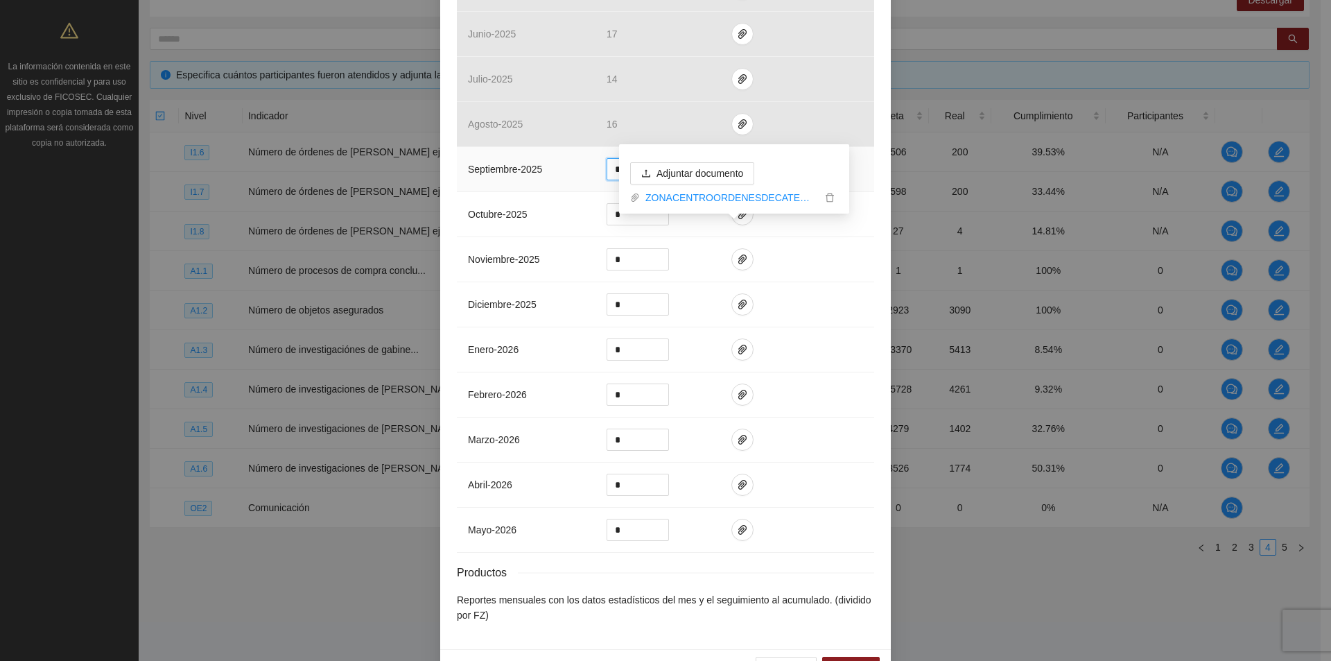
click at [615, 167] on input "*" at bounding box center [637, 169] width 61 height 21
type input "**"
click at [737, 165] on icon "paper-clip" at bounding box center [742, 169] width 11 height 11
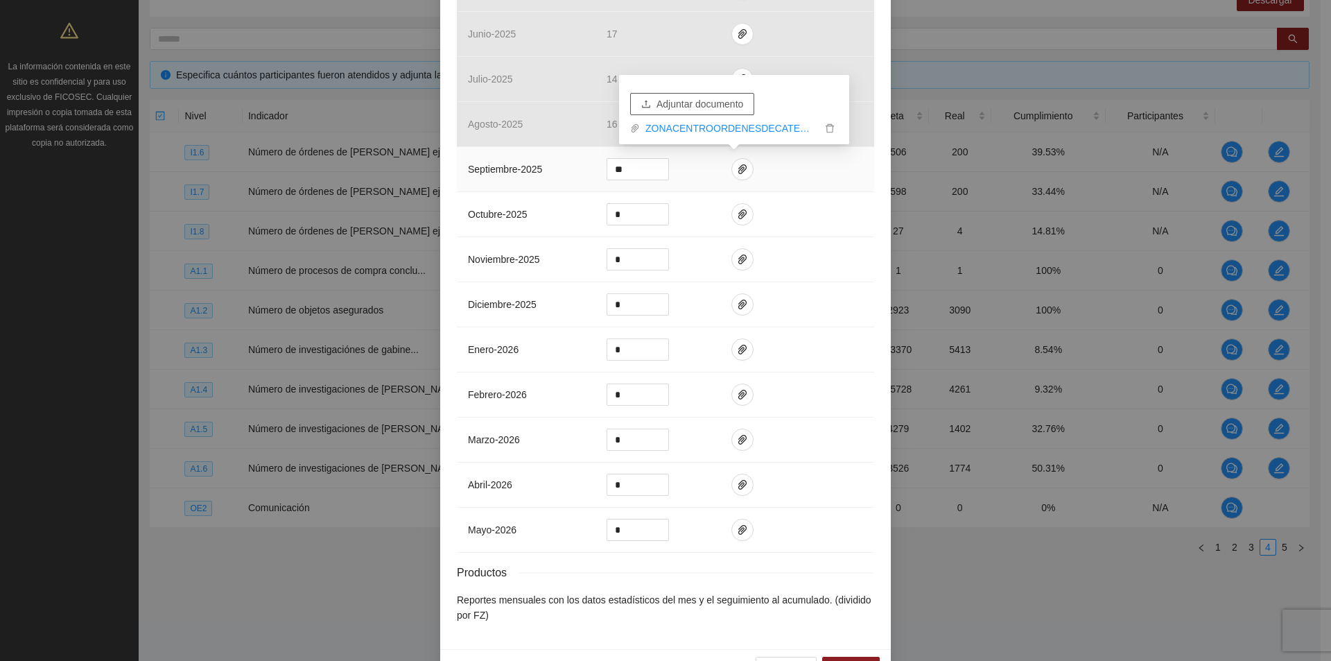
click at [714, 102] on span "Adjuntar documento" at bounding box center [700, 103] width 87 height 15
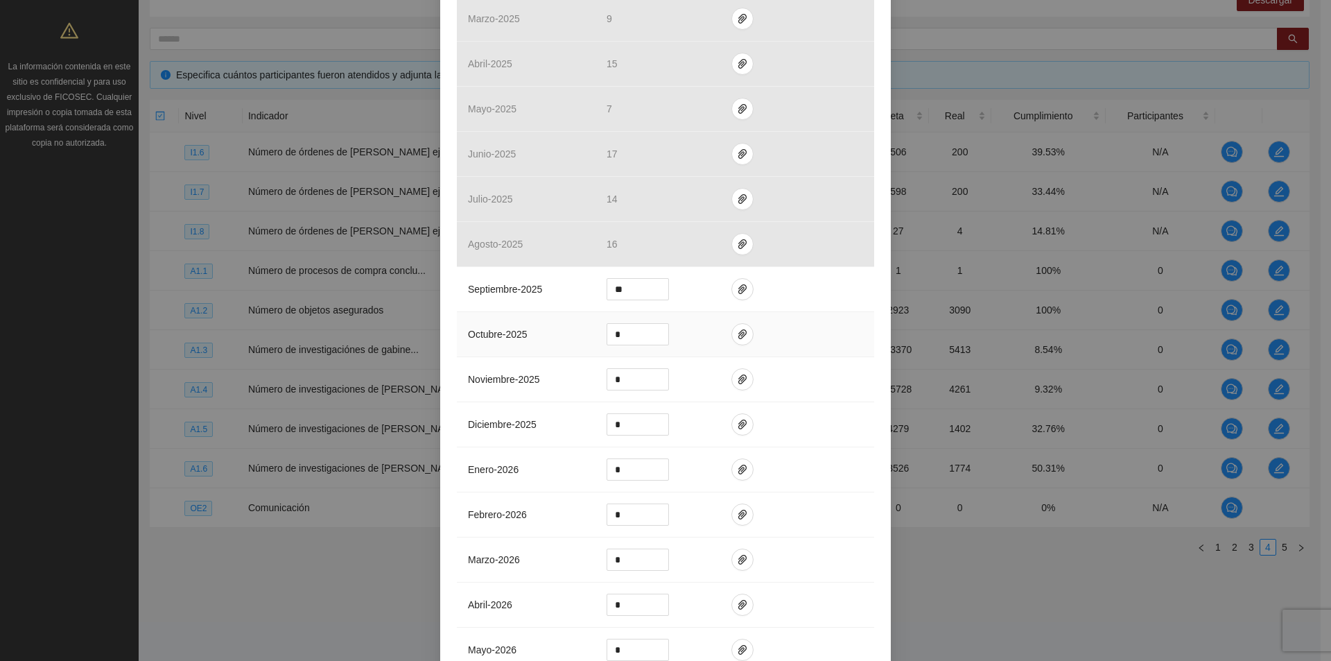
scroll to position [1428, 0]
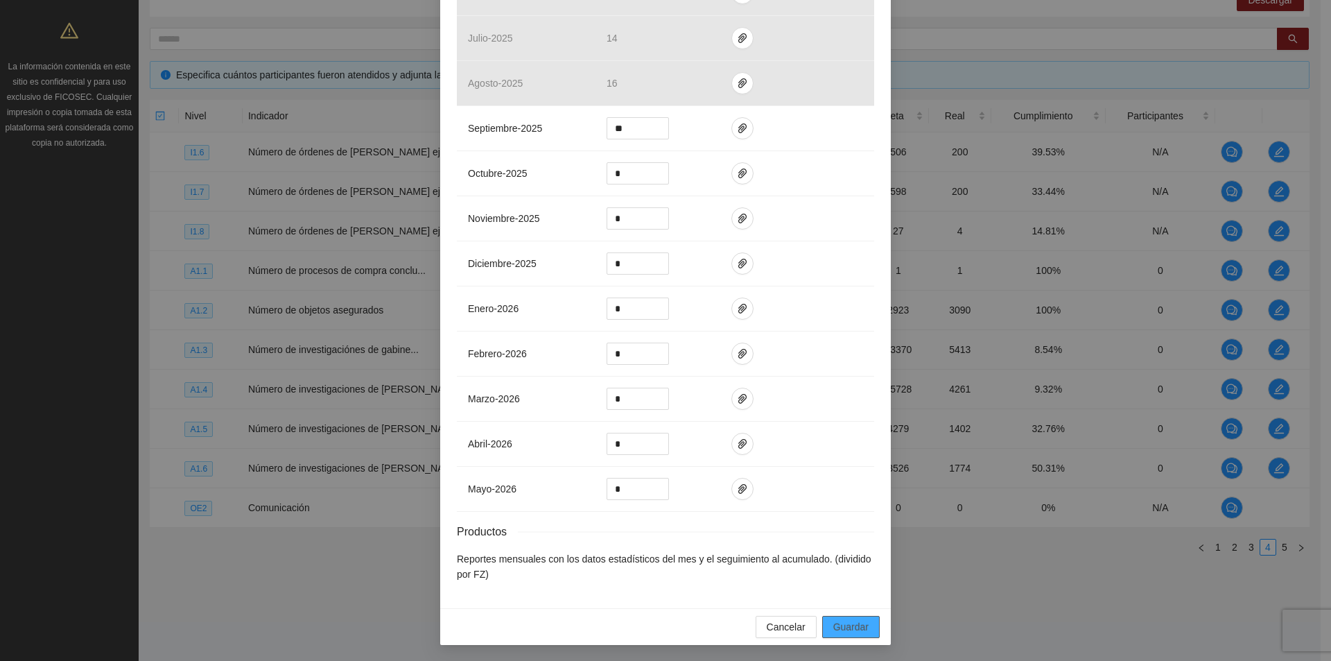
click at [853, 630] on span "Guardar" at bounding box center [850, 626] width 35 height 15
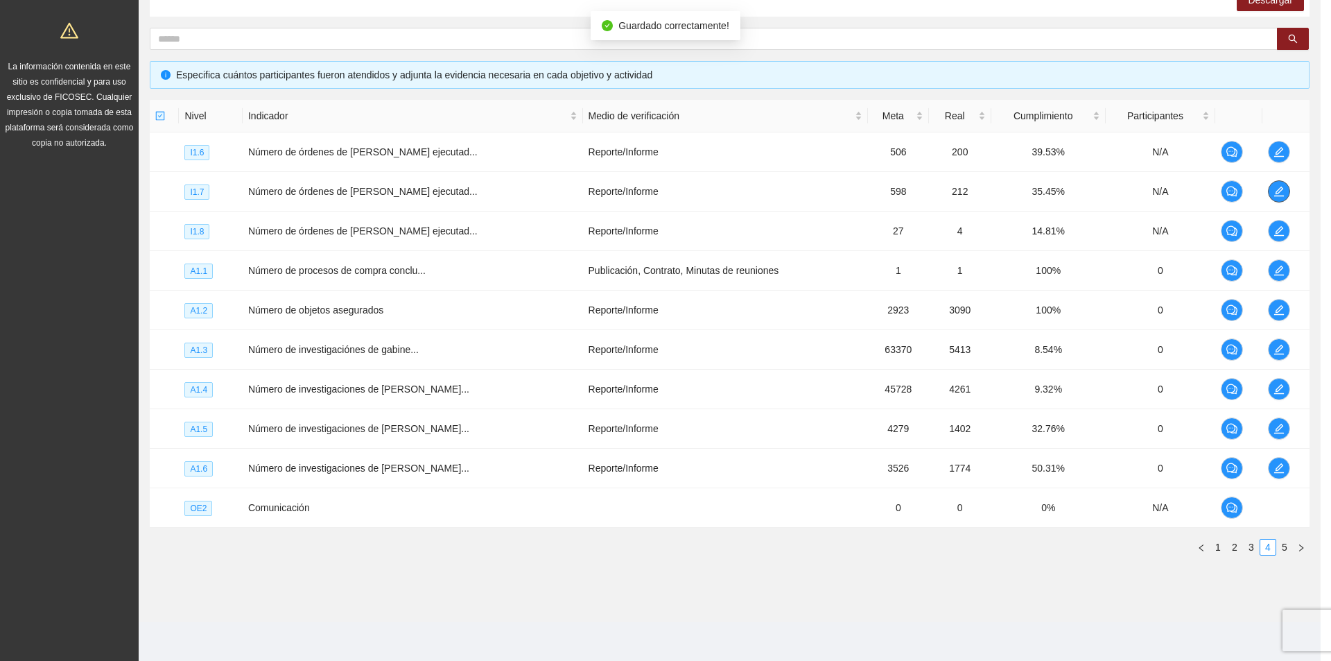
scroll to position [0, 0]
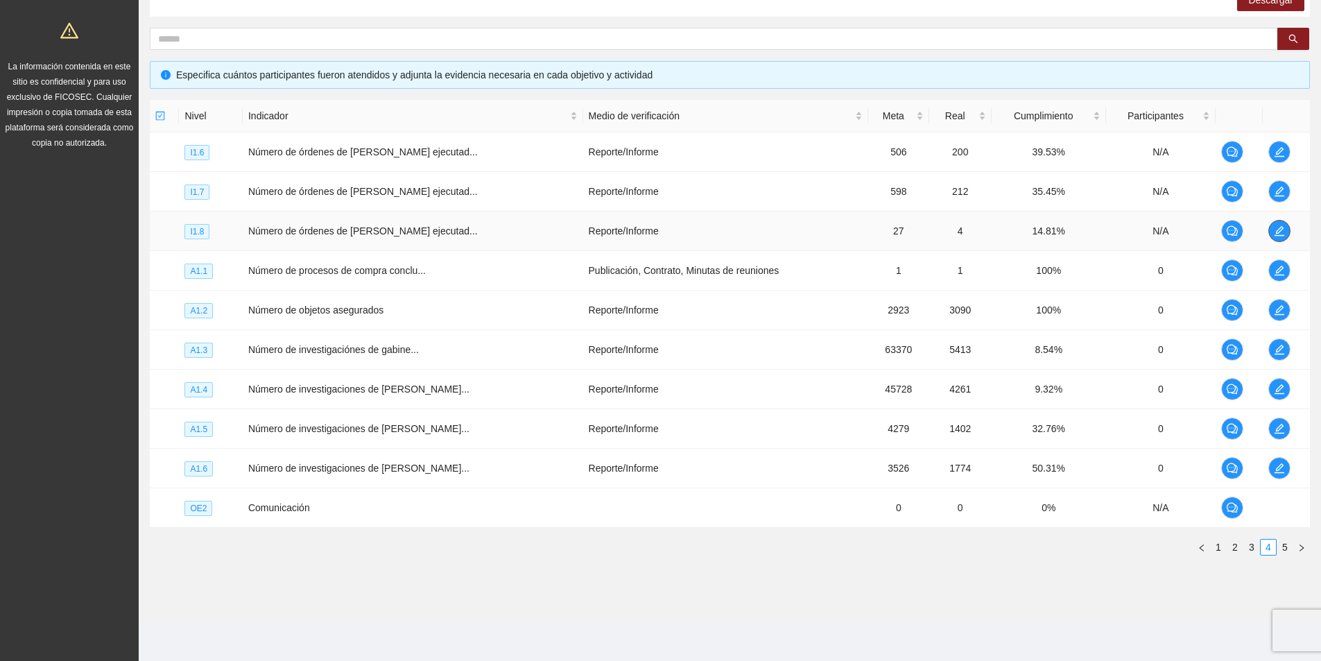
click at [1269, 233] on span "edit" at bounding box center [1279, 230] width 21 height 11
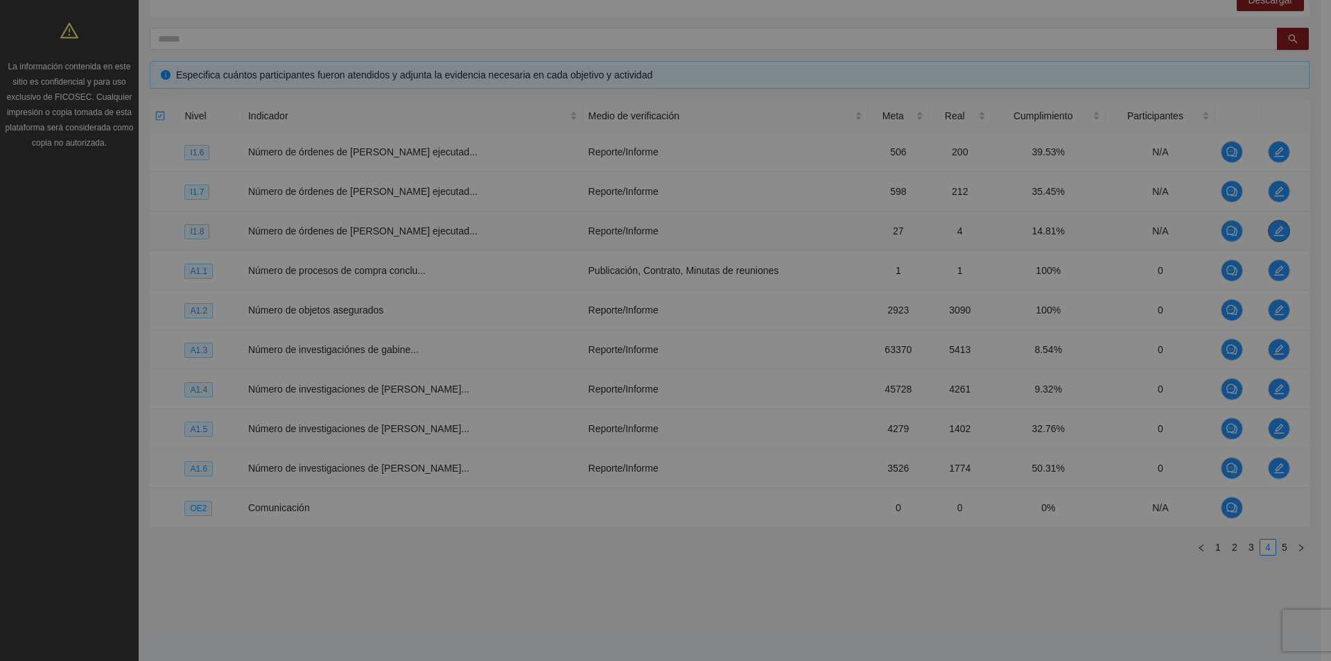
click at [1266, 233] on div "Indicador 1.8 Número de órdenes de cateo ejecutadas Indicador: Órdenes de cateo…" at bounding box center [665, 330] width 1331 height 661
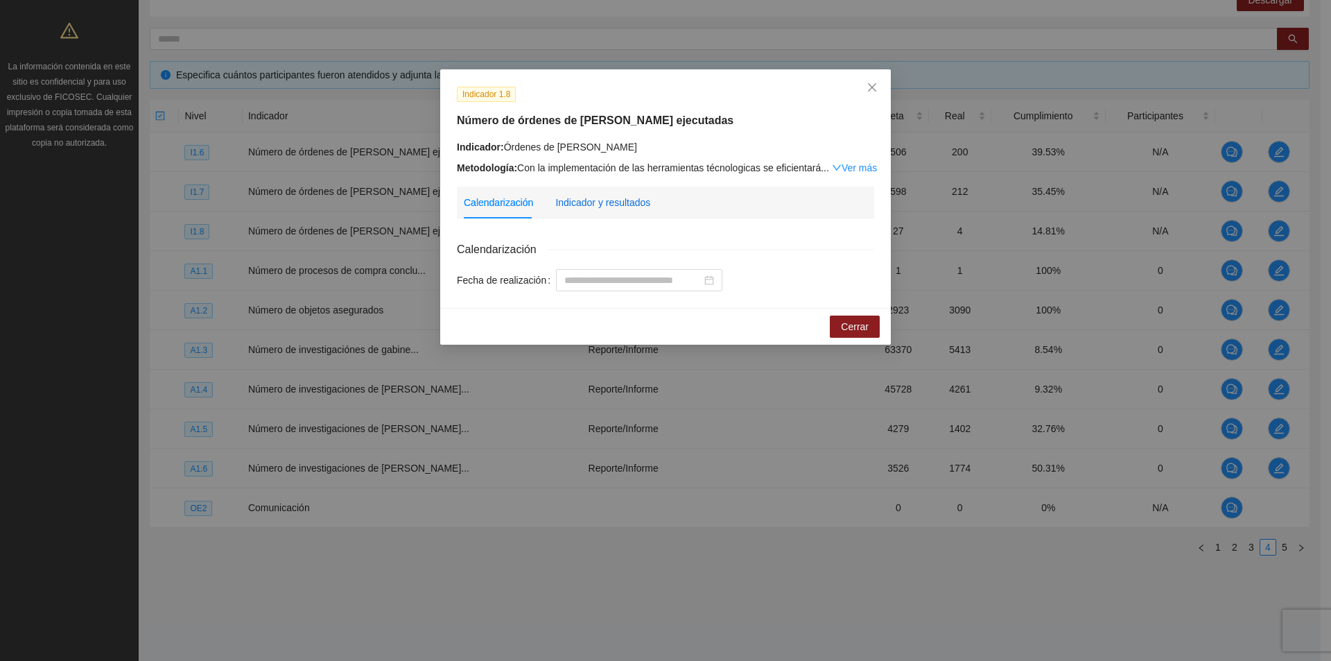
click at [618, 200] on div "Indicador y resultados" at bounding box center [602, 202] width 95 height 15
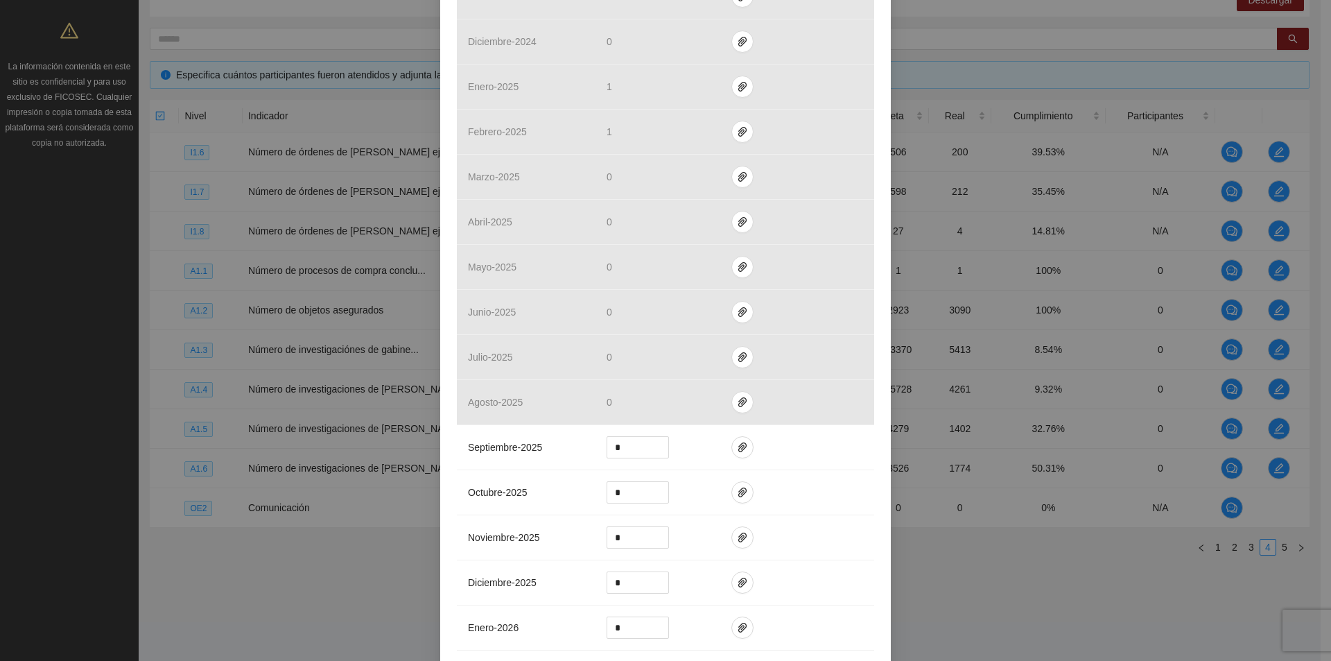
scroll to position [1109, 0]
click at [732, 448] on span "paper-clip" at bounding box center [742, 446] width 21 height 11
click at [709, 386] on div "Adjuntar documento" at bounding box center [734, 397] width 230 height 49
click at [711, 399] on span "Adjuntar documento" at bounding box center [700, 402] width 87 height 15
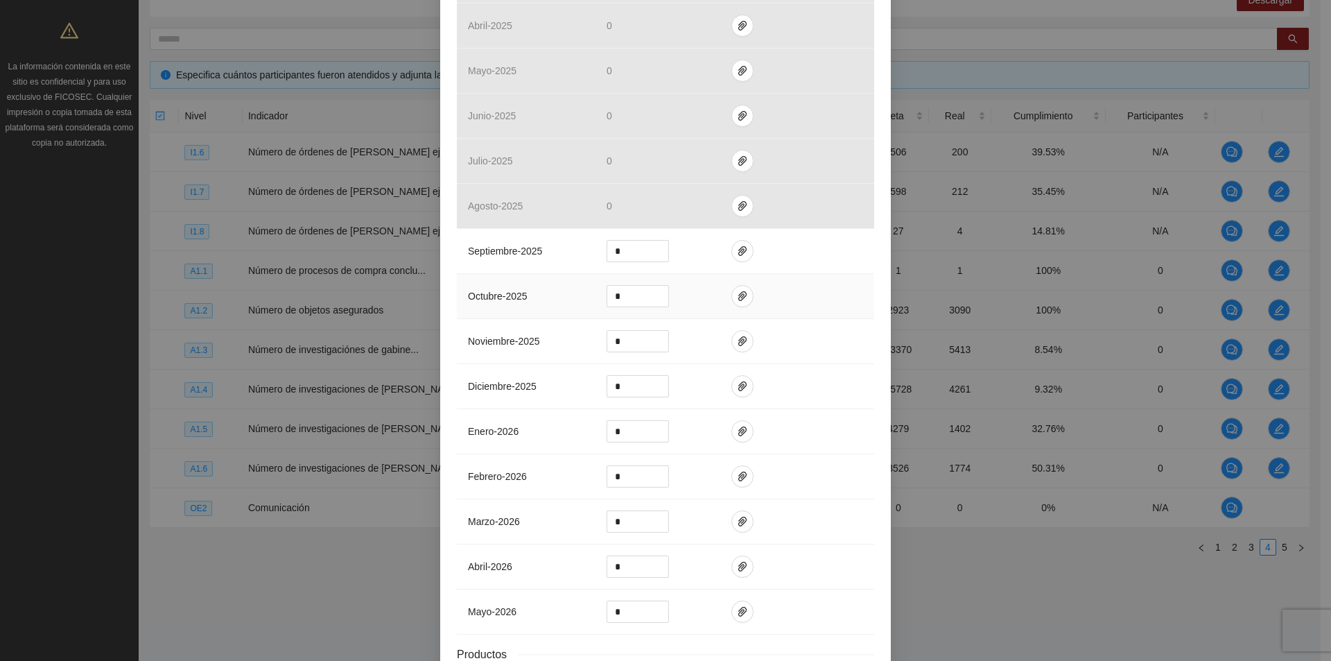
scroll to position [1428, 0]
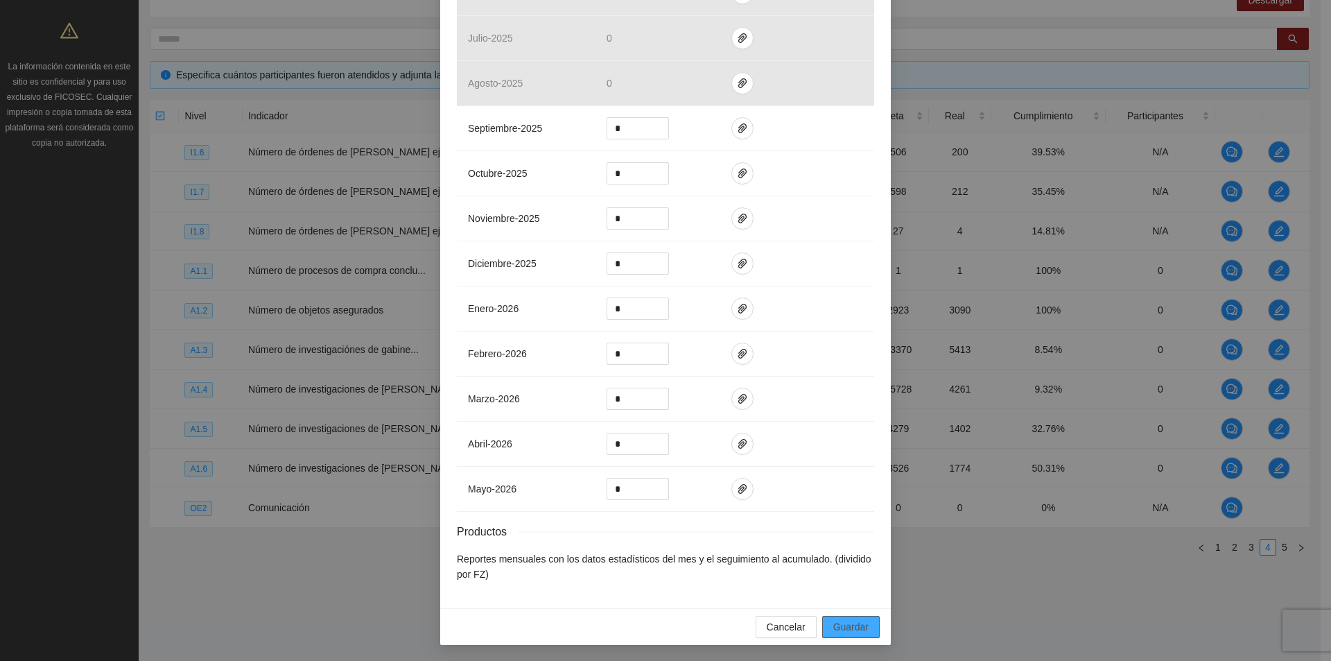
click at [842, 620] on span "Guardar" at bounding box center [850, 626] width 35 height 15
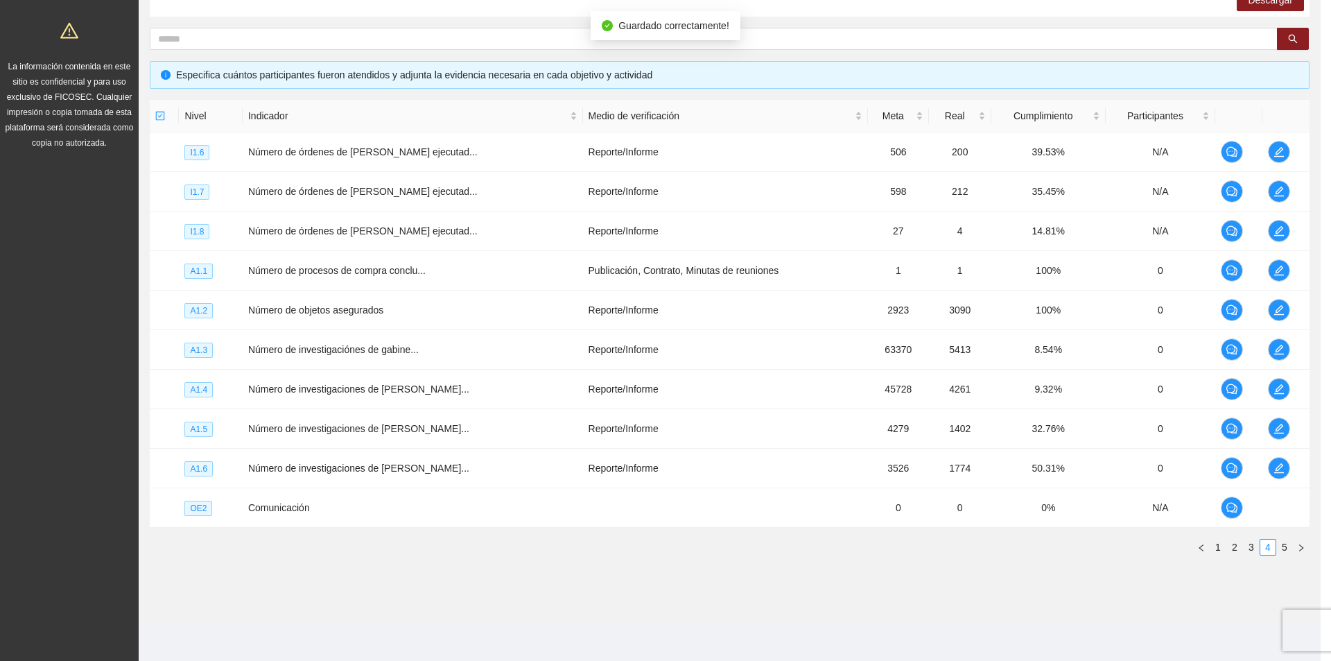
scroll to position [1358, 0]
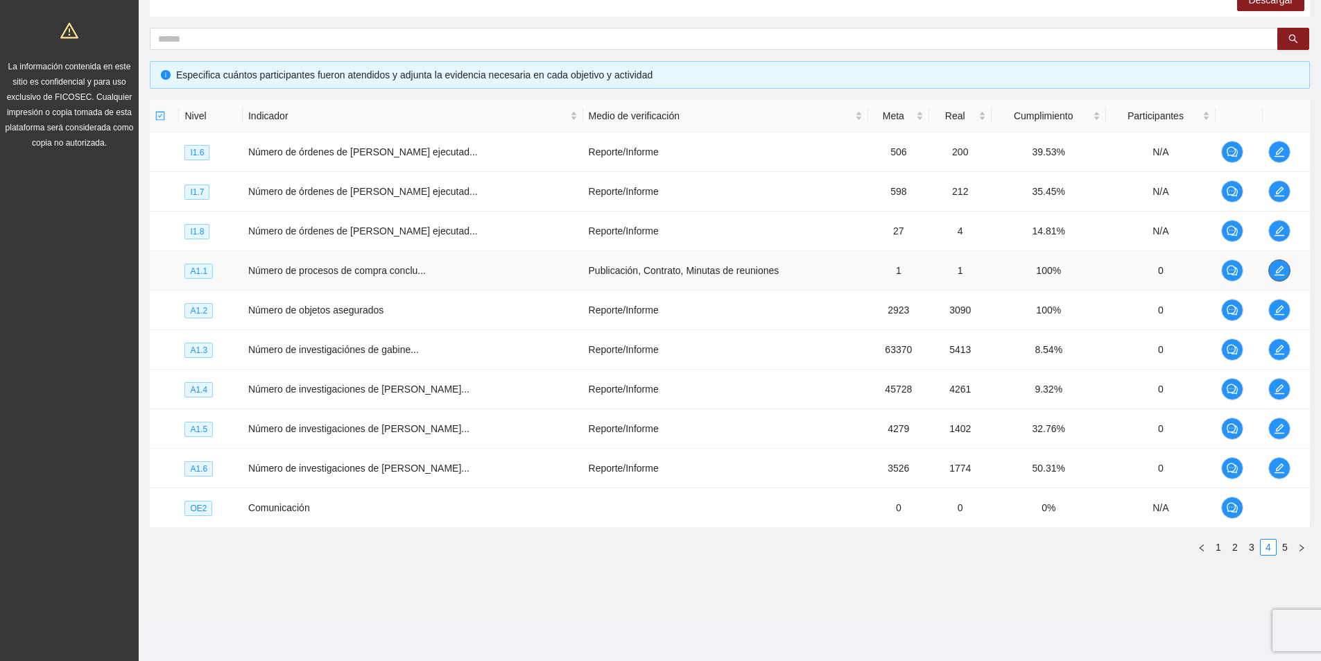
click at [1274, 269] on icon "edit" at bounding box center [1279, 270] width 11 height 11
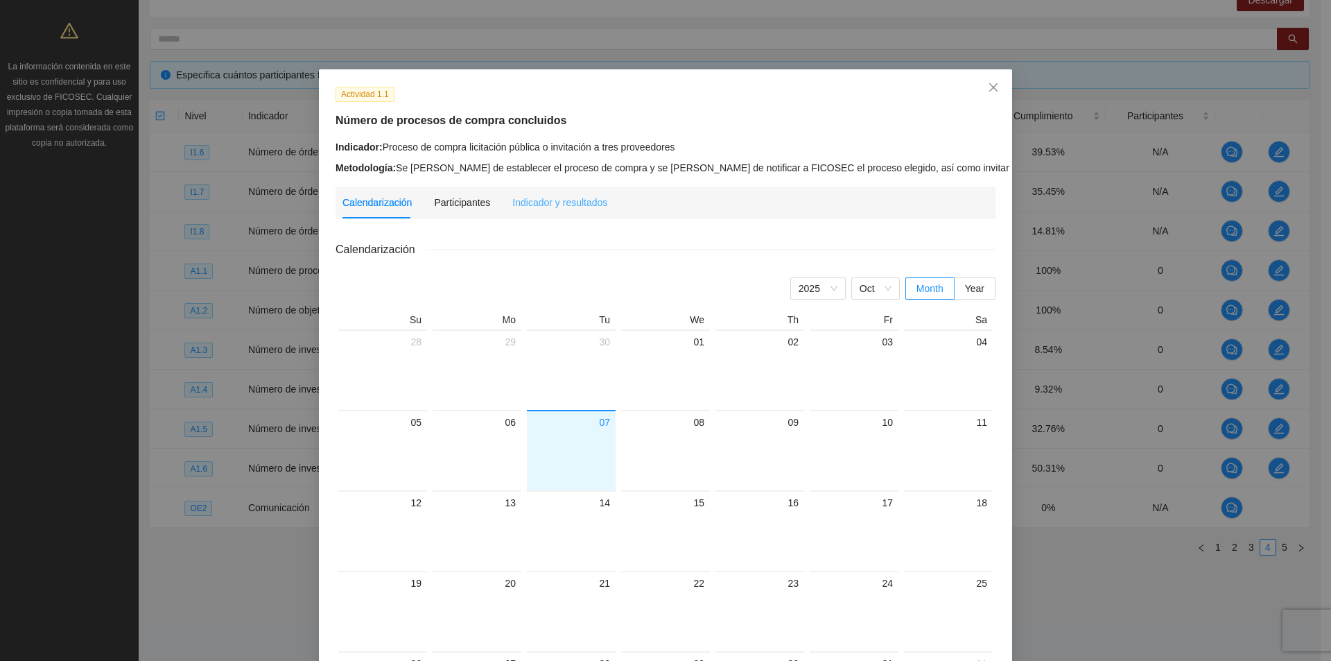
click at [519, 191] on div "Indicador y resultados" at bounding box center [559, 203] width 95 height 32
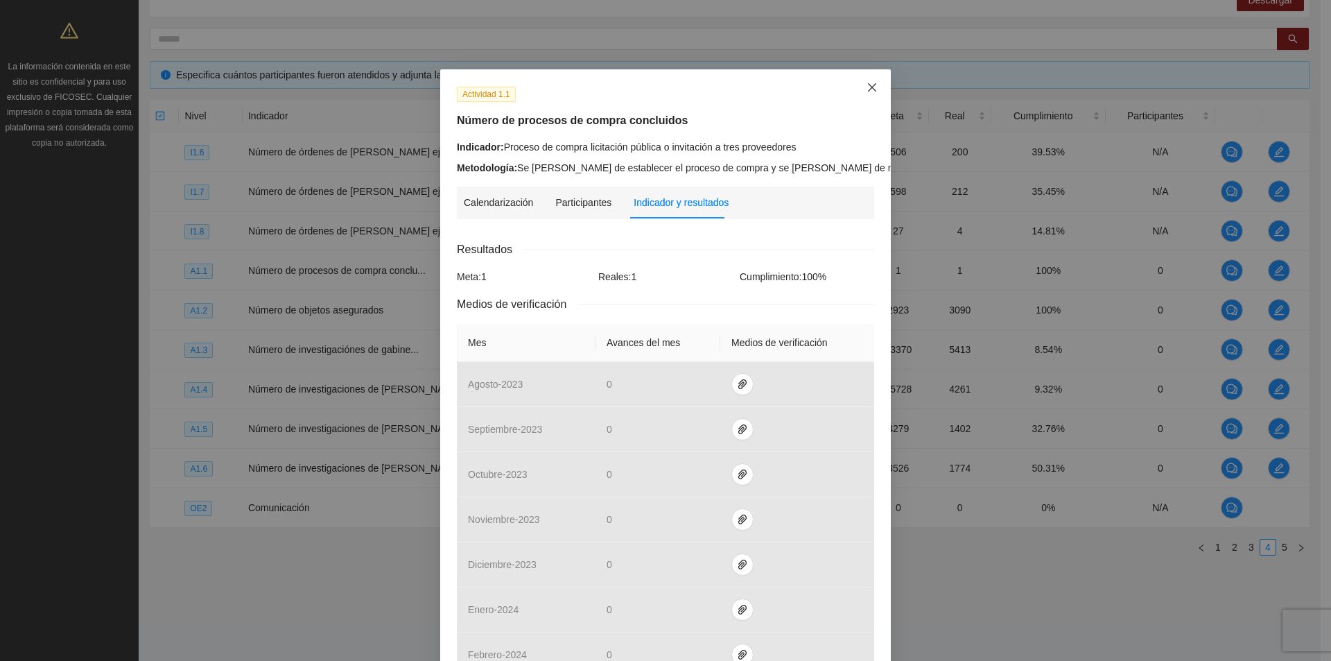
click at [870, 87] on icon "close" at bounding box center [872, 87] width 11 height 11
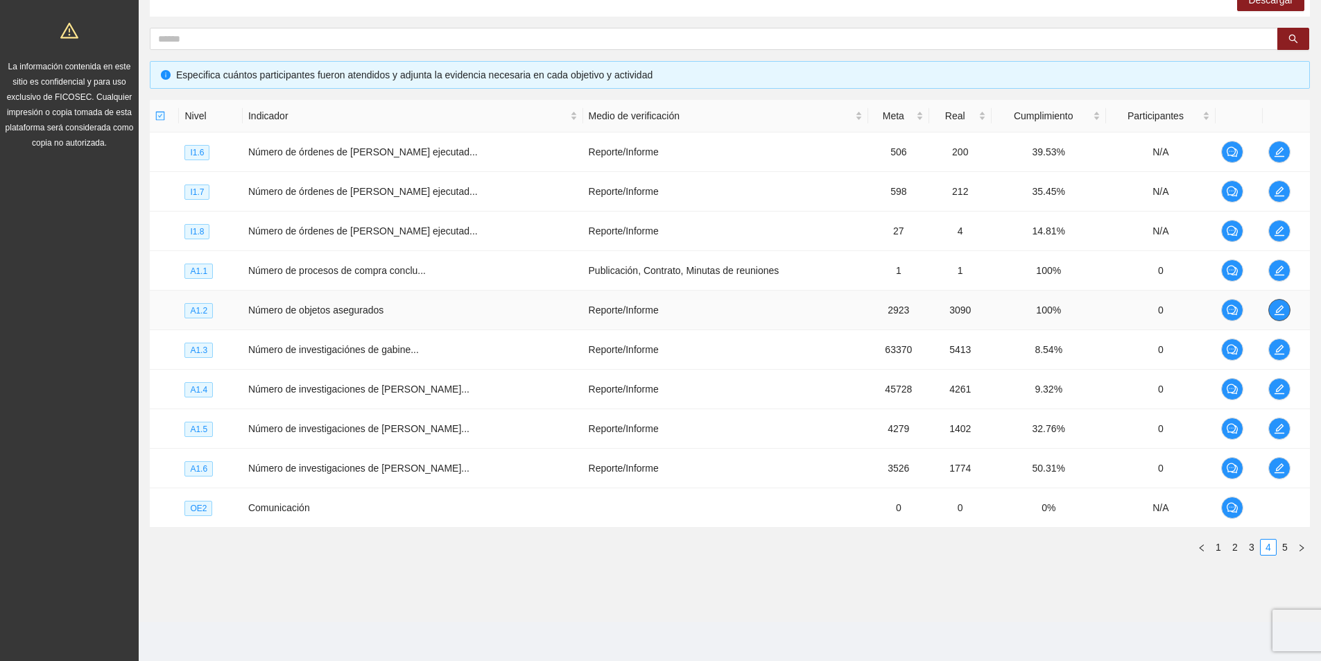
click at [1274, 315] on icon "edit" at bounding box center [1279, 310] width 10 height 10
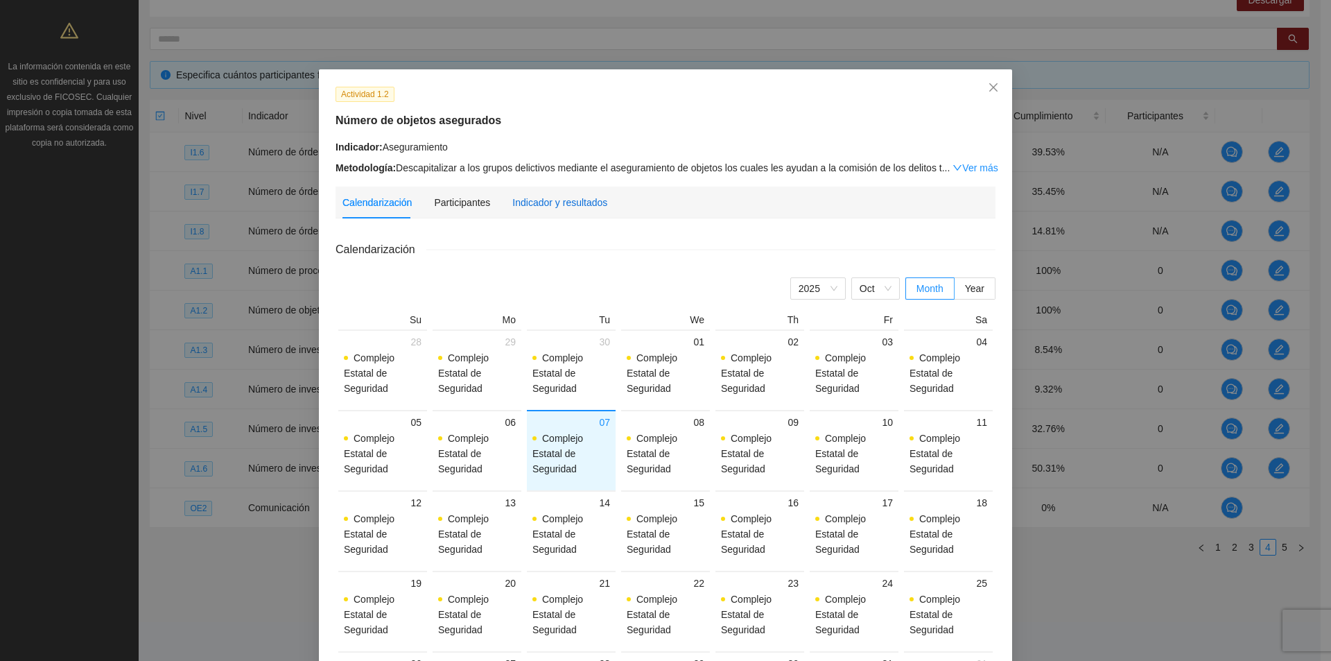
click at [561, 196] on div "Indicador y resultados" at bounding box center [559, 202] width 95 height 15
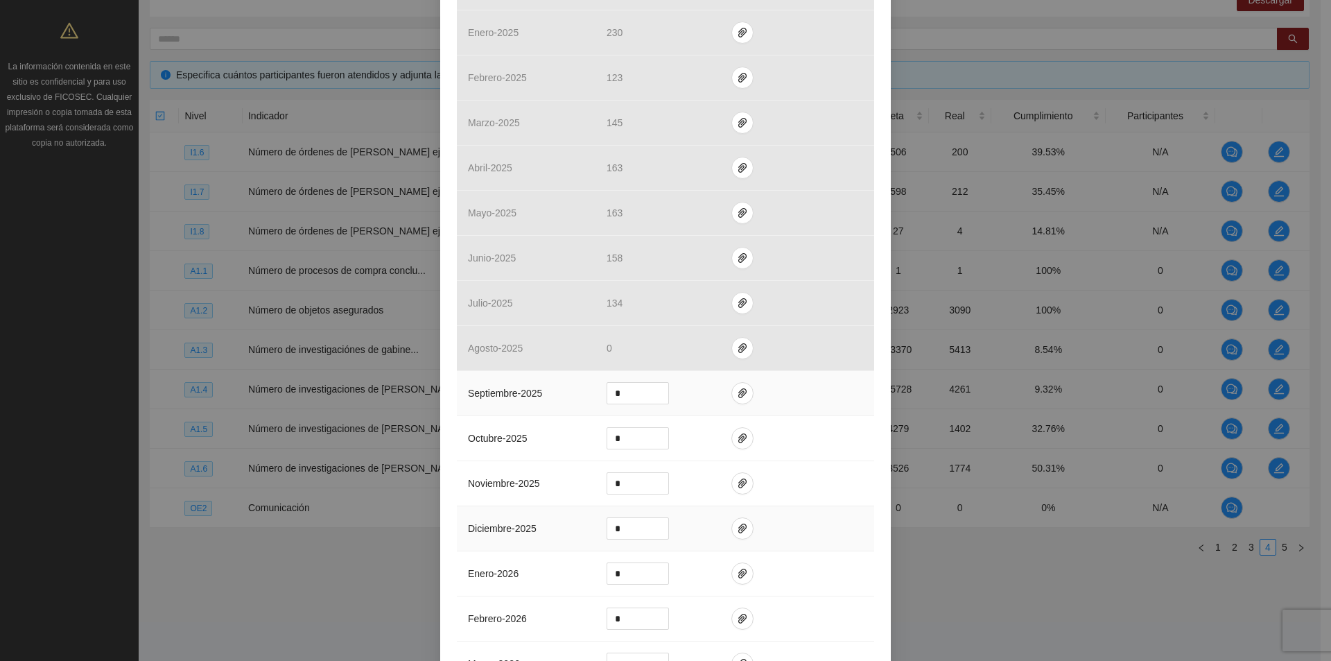
scroll to position [763, 0]
click at [737, 390] on icon "paper-clip" at bounding box center [742, 387] width 11 height 11
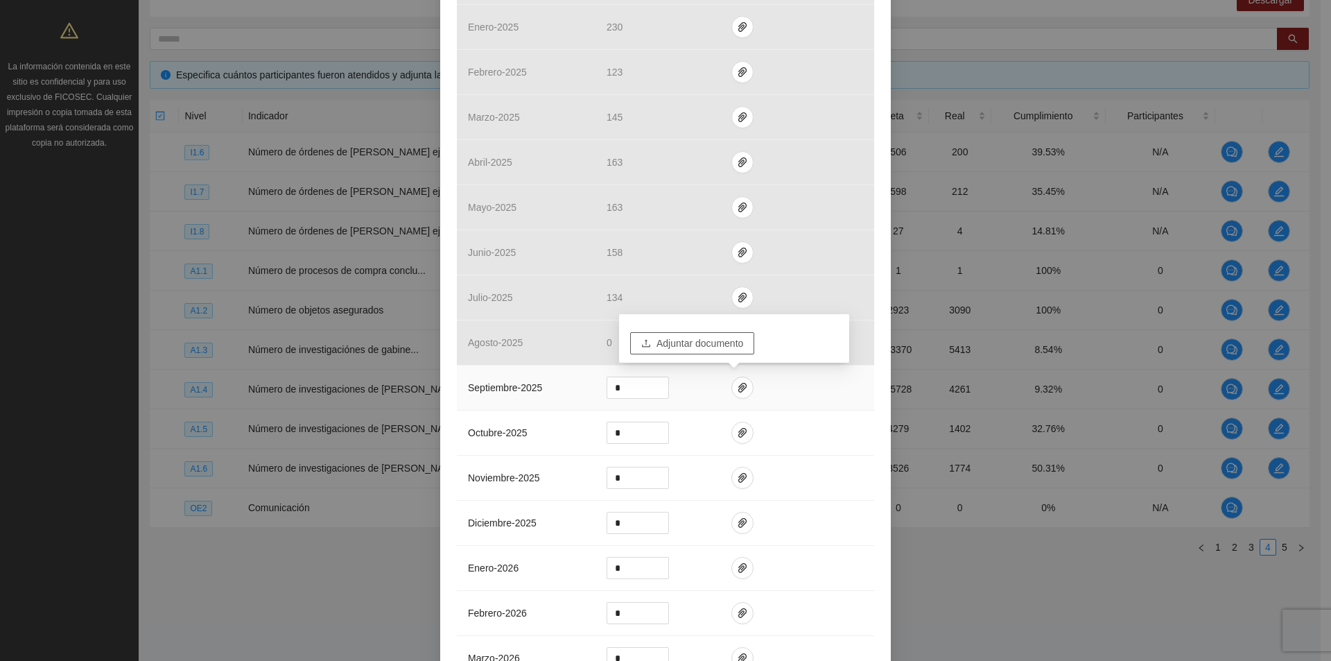
click at [708, 346] on span "Adjuntar documento" at bounding box center [700, 343] width 87 height 15
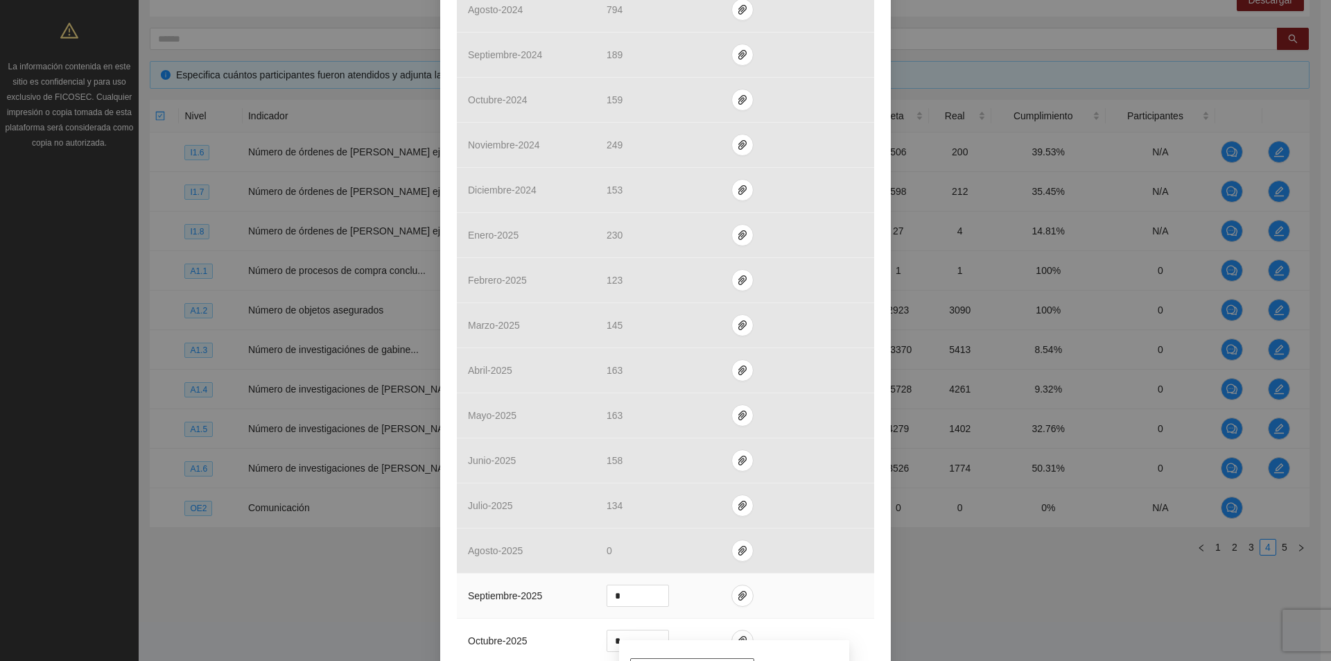
scroll to position [693, 0]
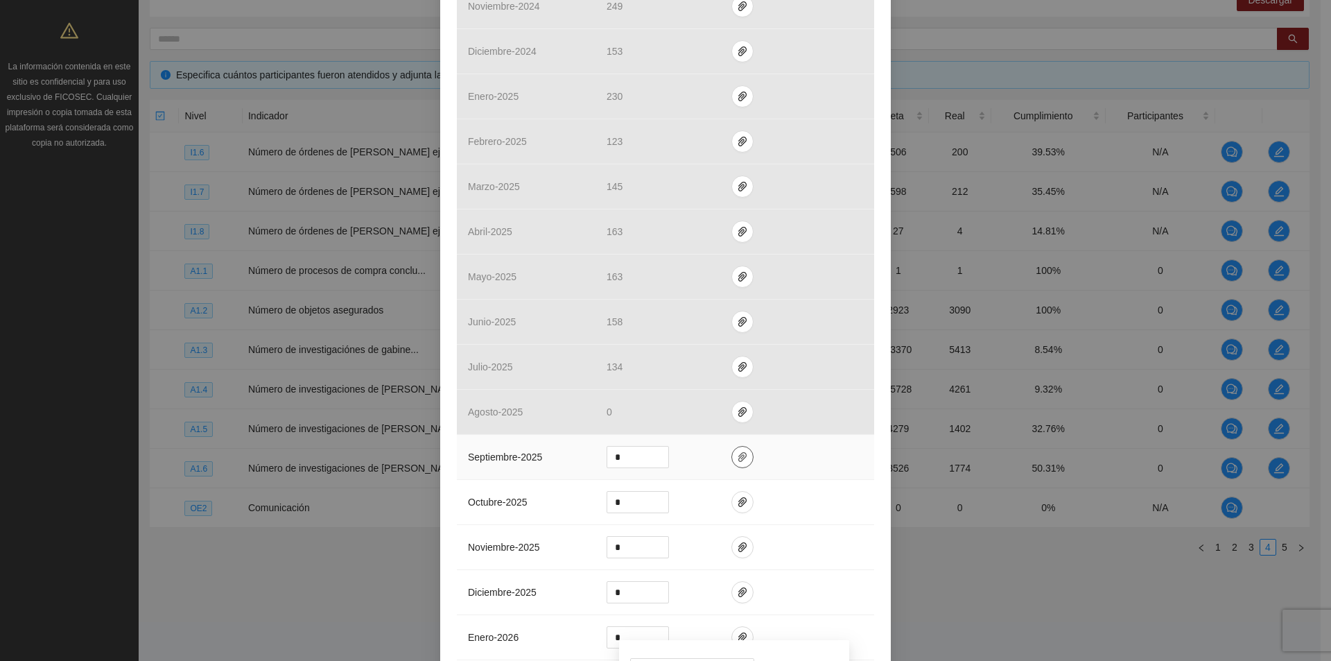
click at [740, 456] on icon "paper-clip" at bounding box center [742, 456] width 11 height 11
click at [738, 449] on button "button" at bounding box center [743, 457] width 22 height 22
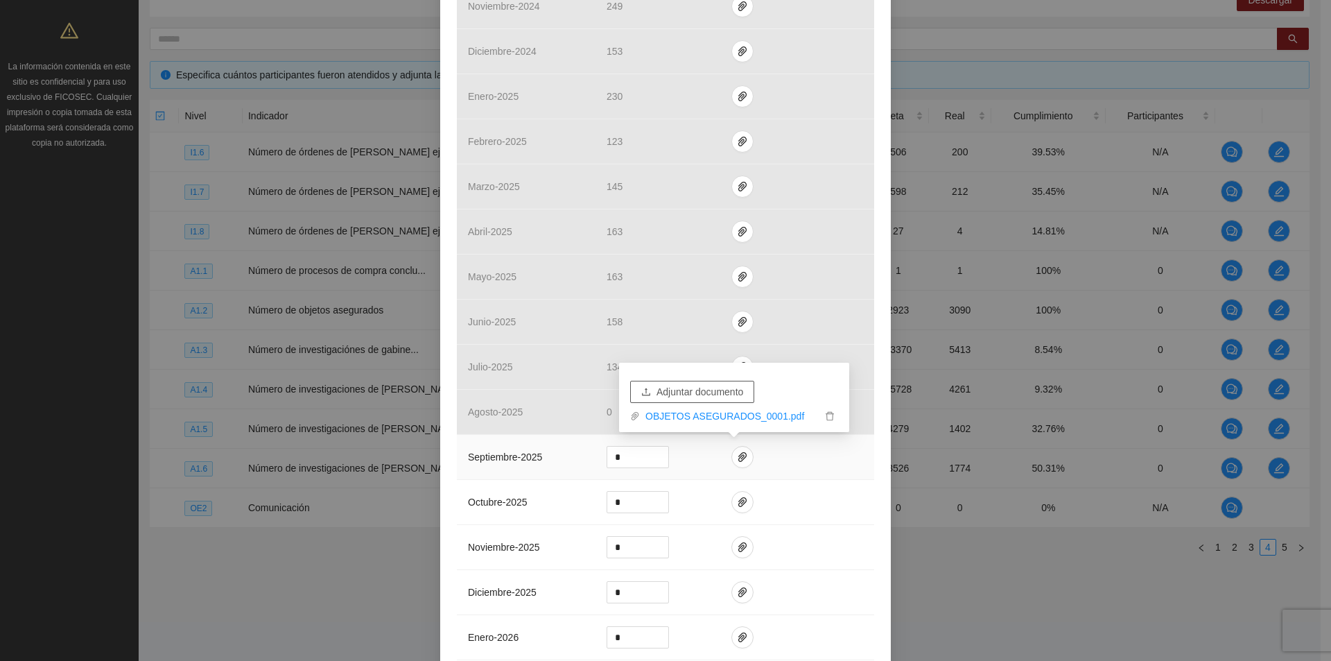
click at [738, 395] on span "Adjuntar documento" at bounding box center [700, 391] width 87 height 15
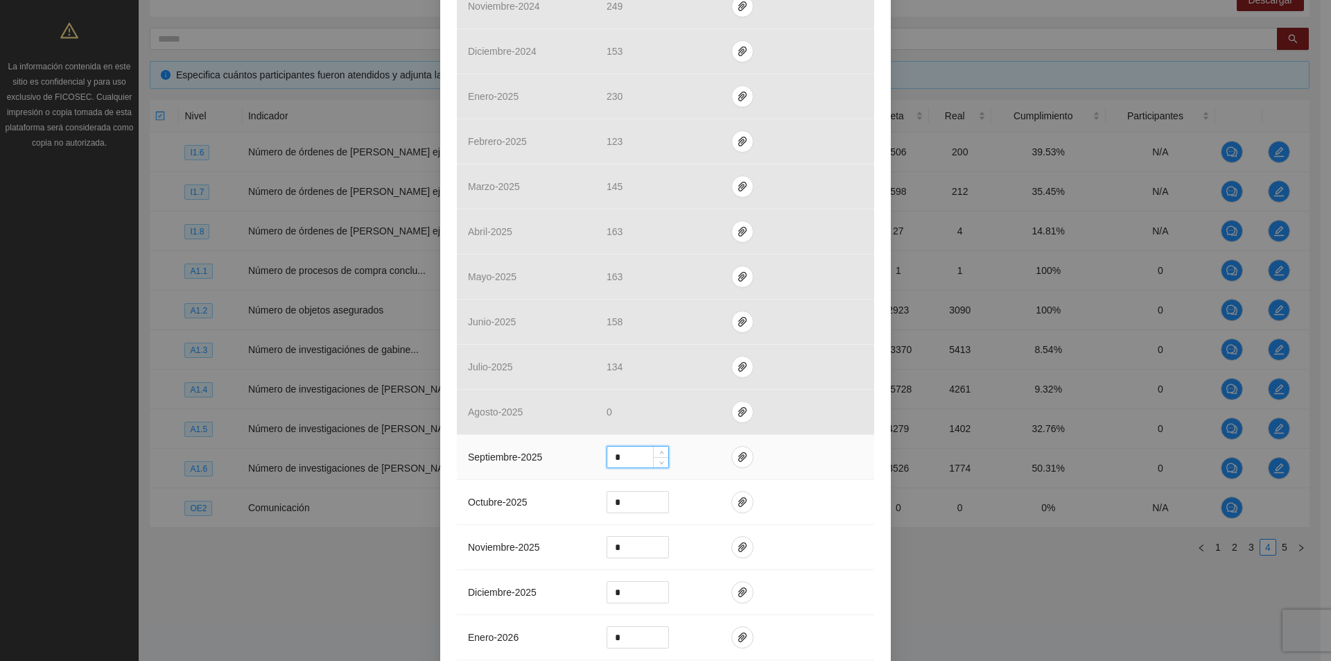
click at [634, 457] on input "*" at bounding box center [637, 457] width 61 height 21
type input "***"
click at [738, 456] on icon "paper-clip" at bounding box center [742, 457] width 8 height 10
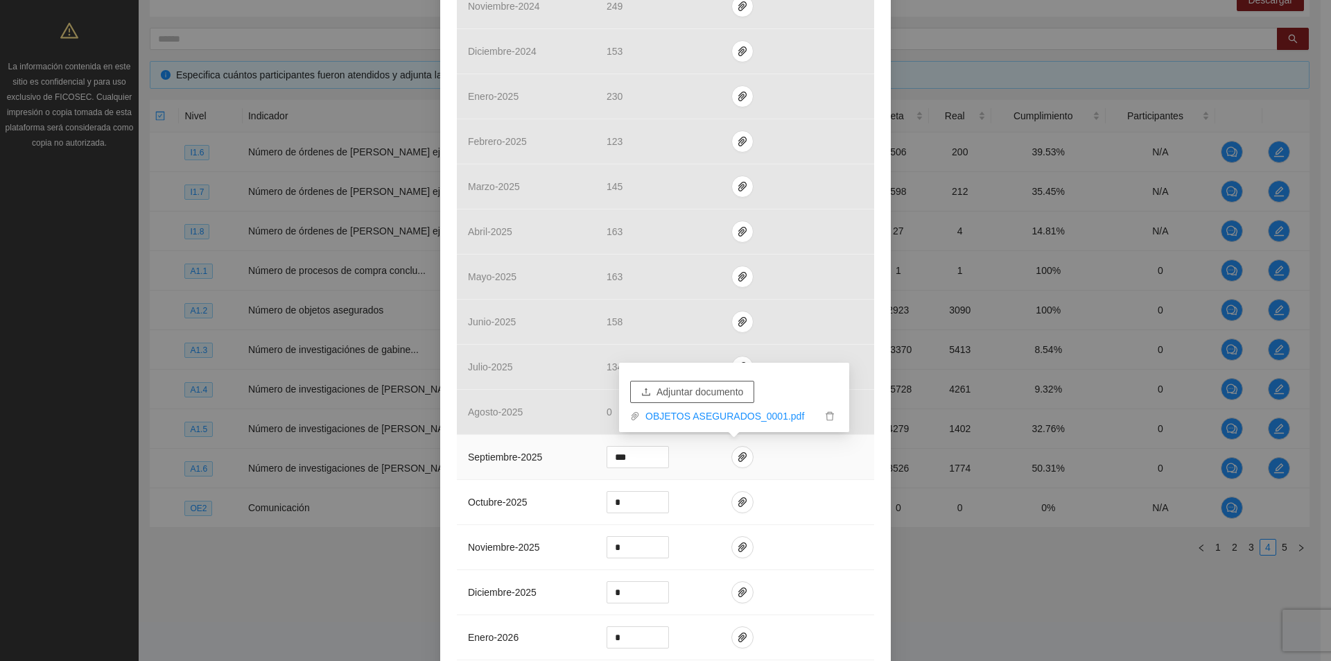
click at [729, 388] on span "Adjuntar documento" at bounding box center [700, 391] width 87 height 15
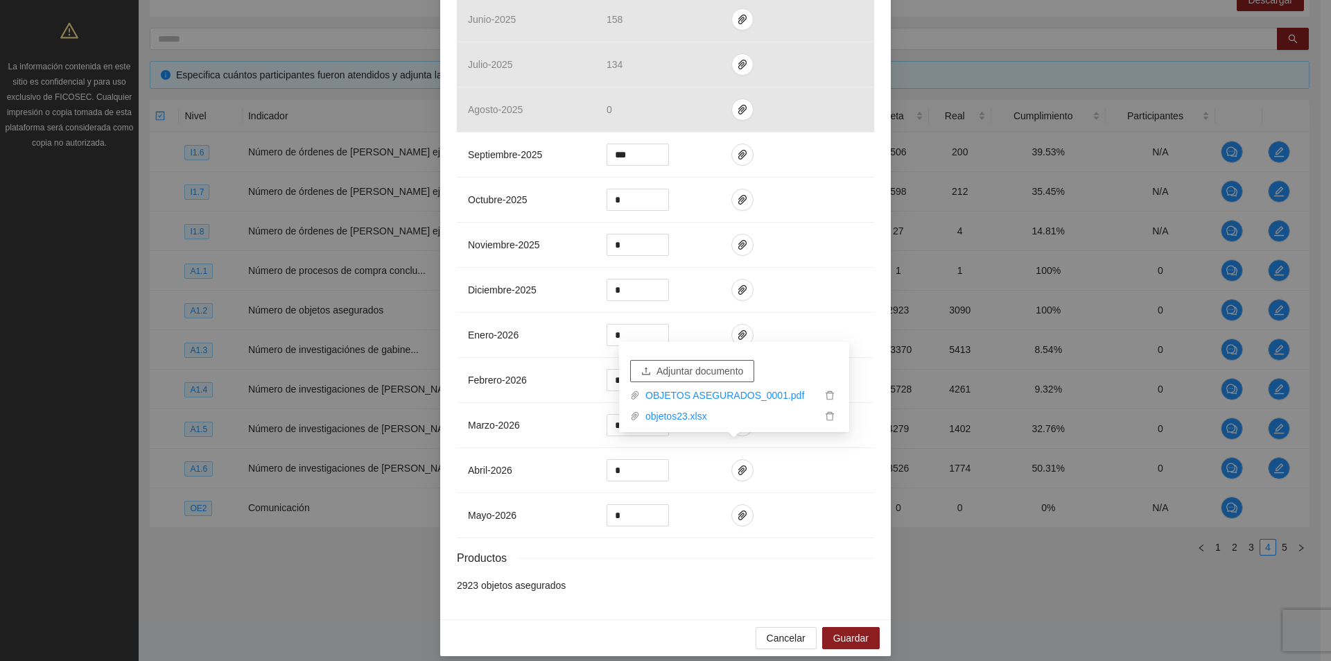
scroll to position [1007, 0]
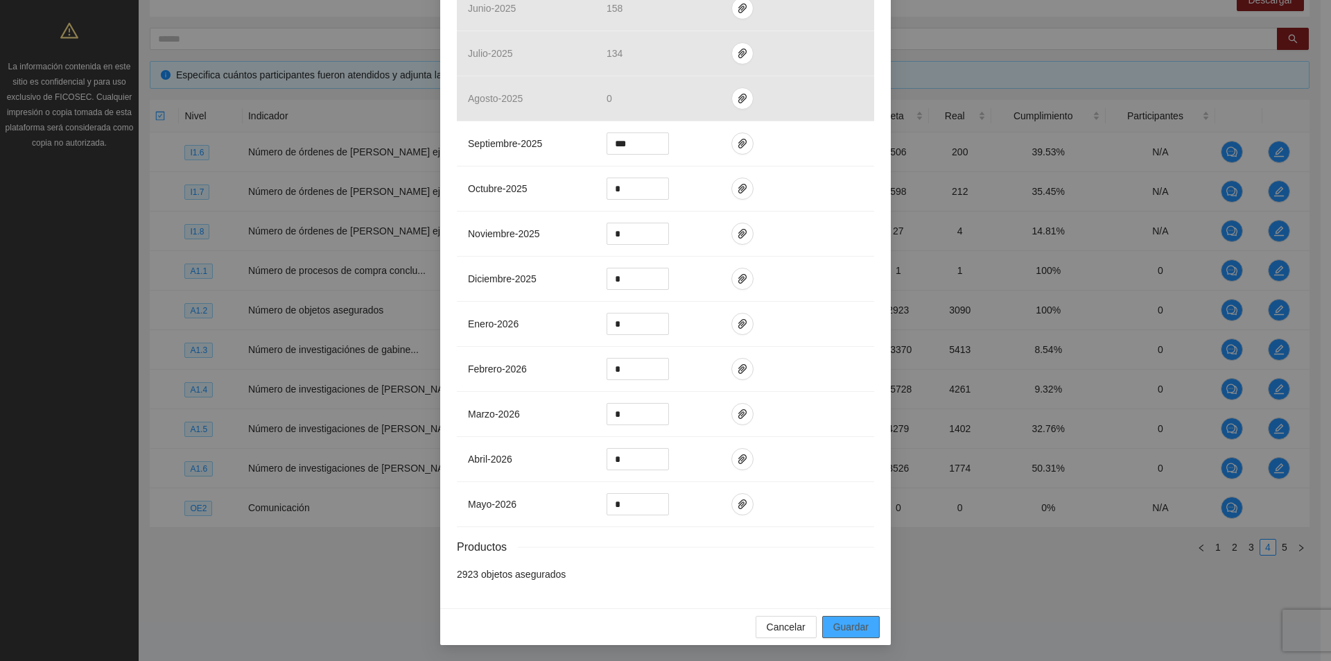
click at [864, 623] on button "Guardar" at bounding box center [851, 627] width 58 height 22
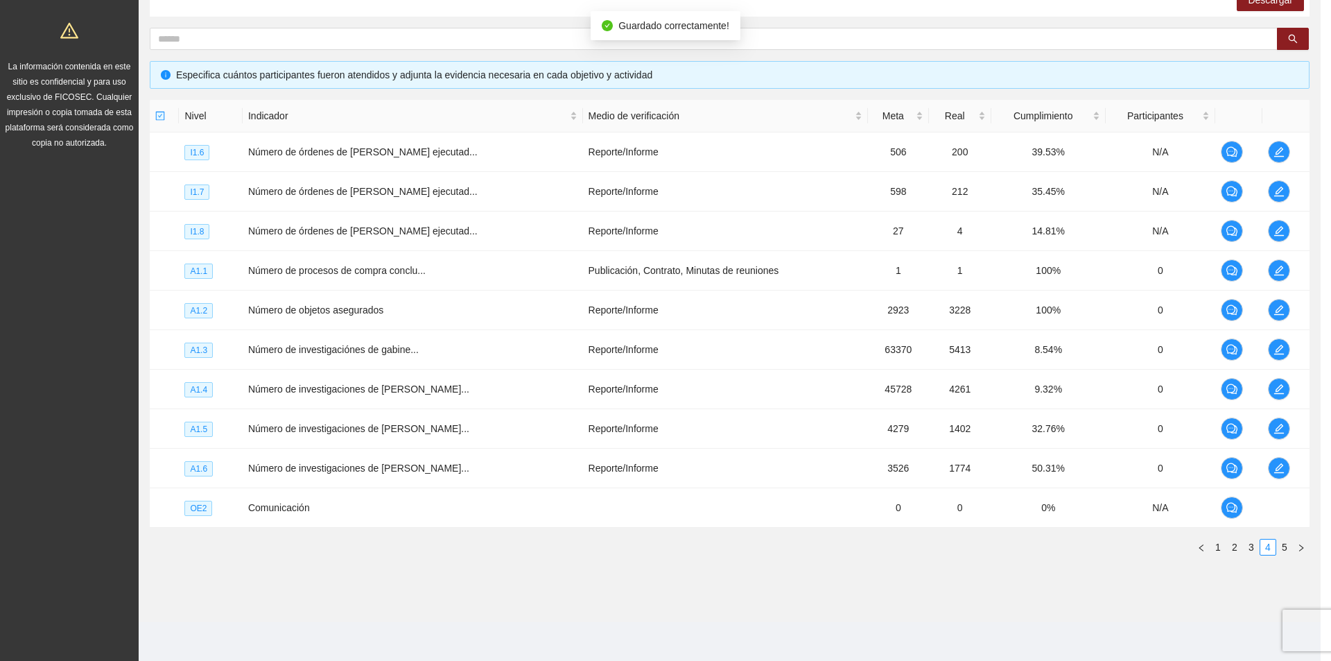
scroll to position [937, 0]
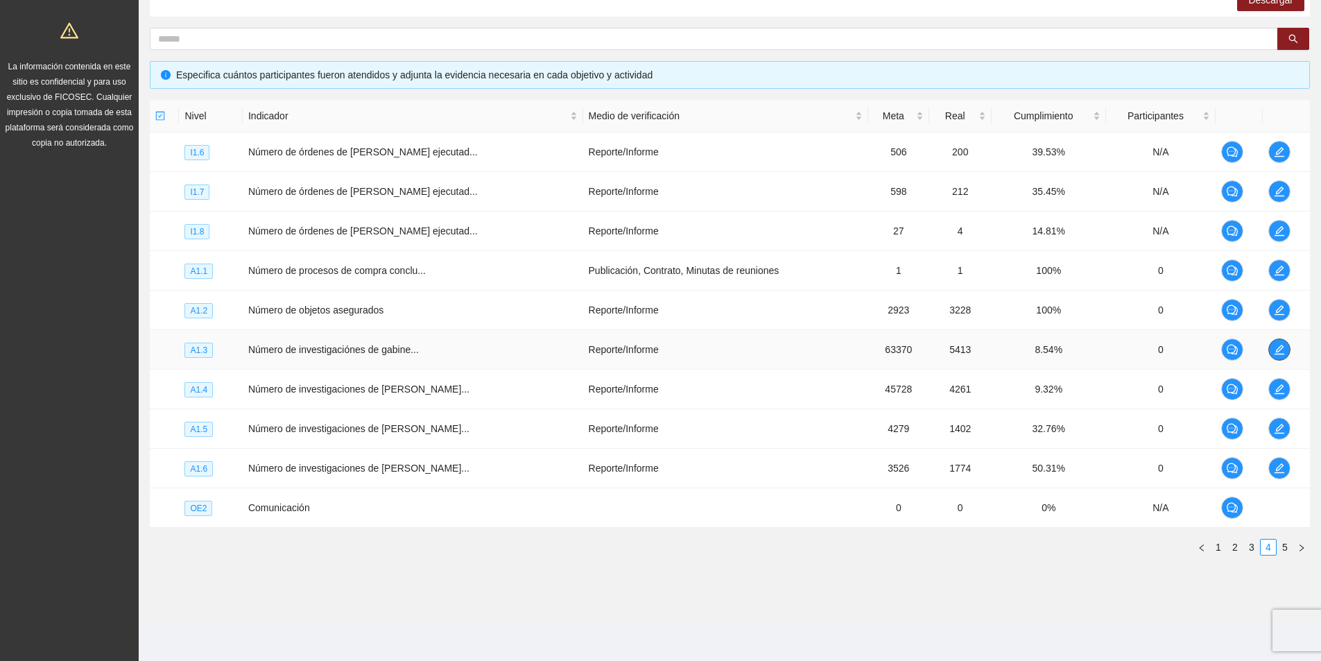
click at [1277, 352] on icon "edit" at bounding box center [1279, 349] width 11 height 11
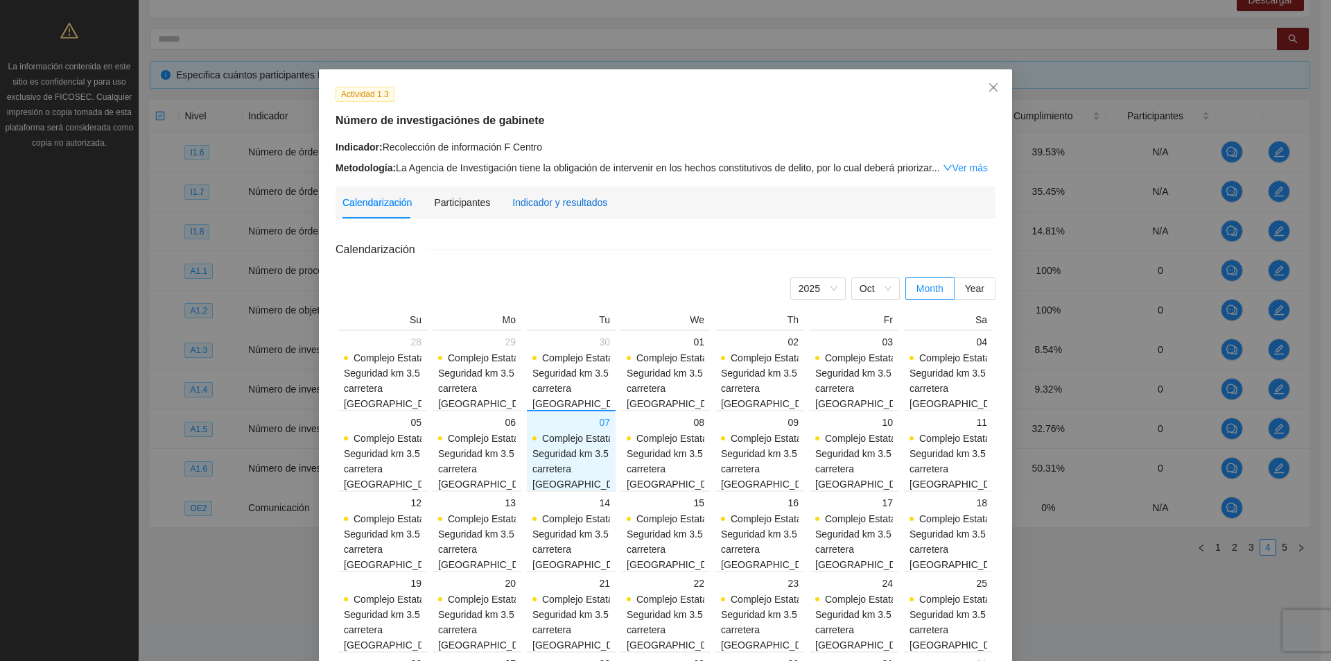
click at [577, 200] on div "Indicador y resultados" at bounding box center [559, 202] width 95 height 15
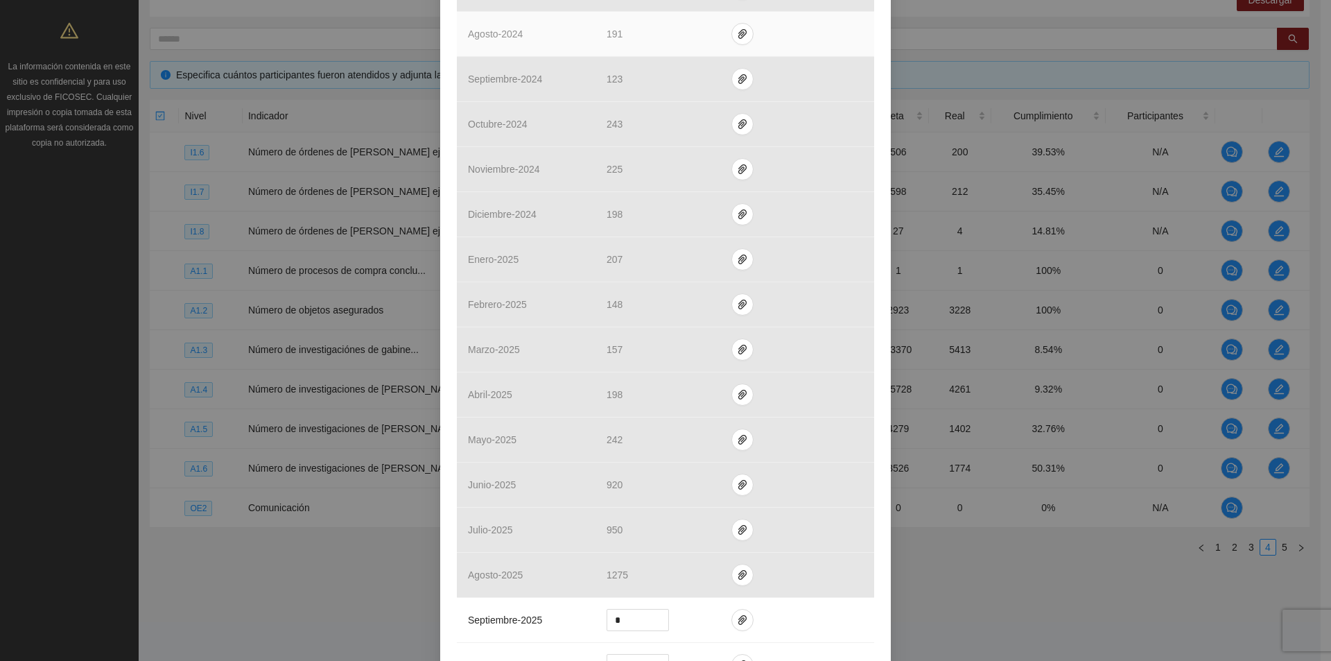
scroll to position [693, 0]
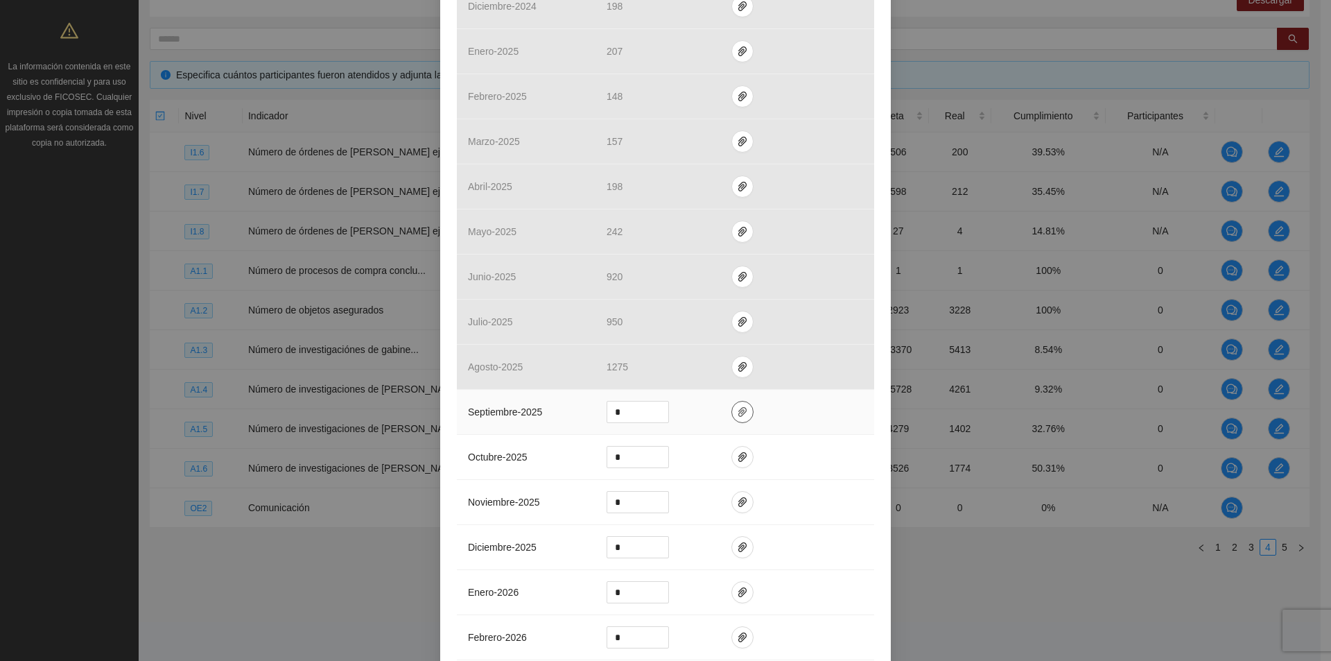
click at [738, 410] on icon "paper-clip" at bounding box center [742, 412] width 8 height 10
click at [716, 370] on span "Adjuntar documento" at bounding box center [700, 367] width 87 height 15
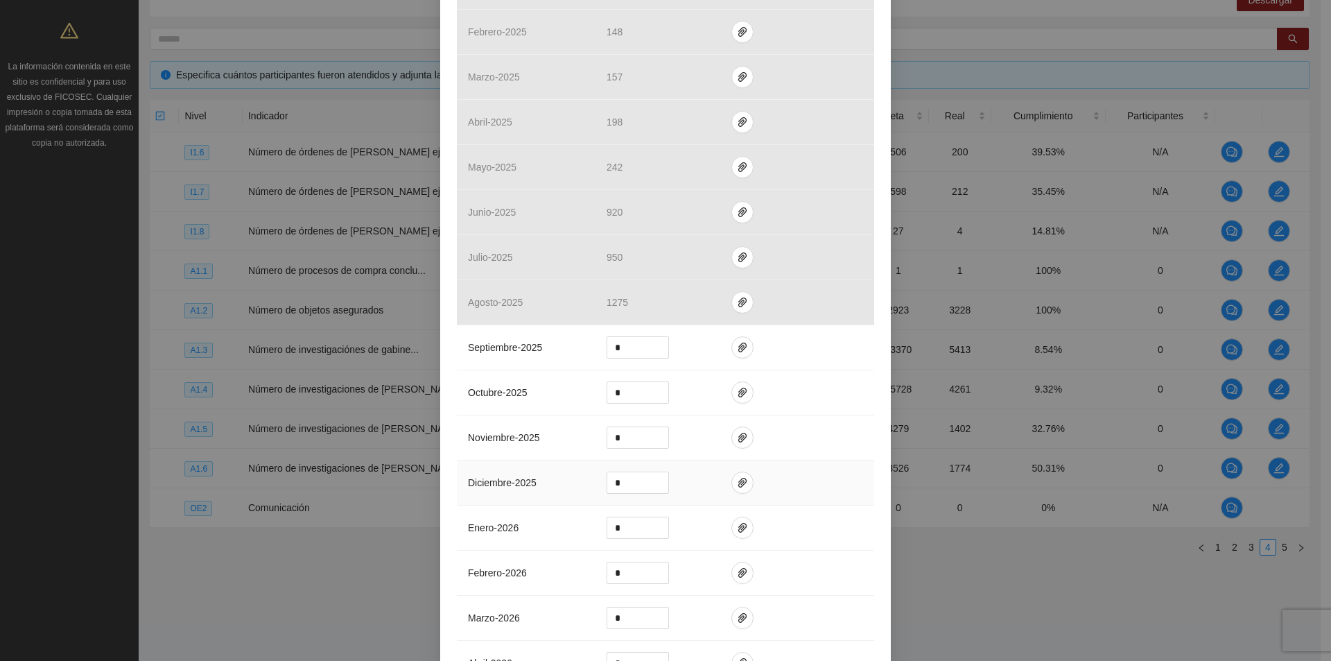
scroll to position [763, 0]
click at [737, 344] on icon "paper-clip" at bounding box center [742, 342] width 11 height 11
click at [743, 340] on span "paper-clip" at bounding box center [742, 342] width 21 height 11
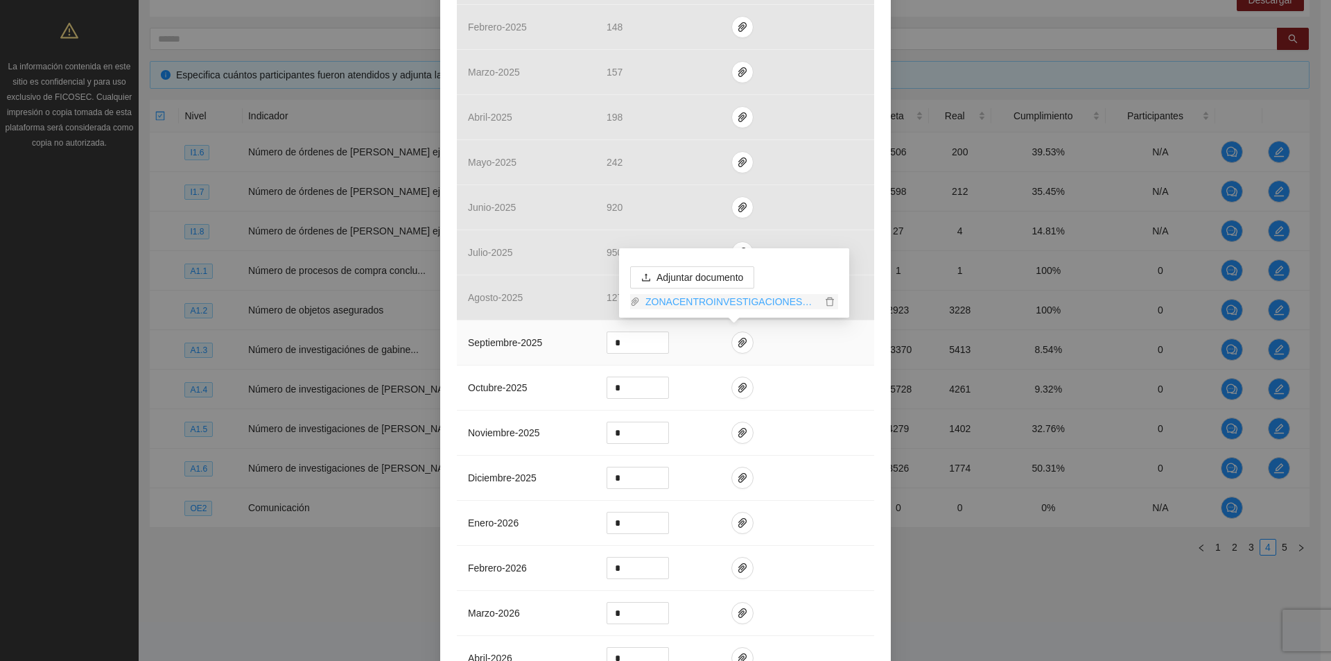
click at [730, 303] on link "ZONACENTROINVESTIGACIONESDEGABINETE_0001.pdf" at bounding box center [731, 301] width 182 height 15
type input "*"
click at [657, 337] on span "up" at bounding box center [661, 339] width 8 height 8
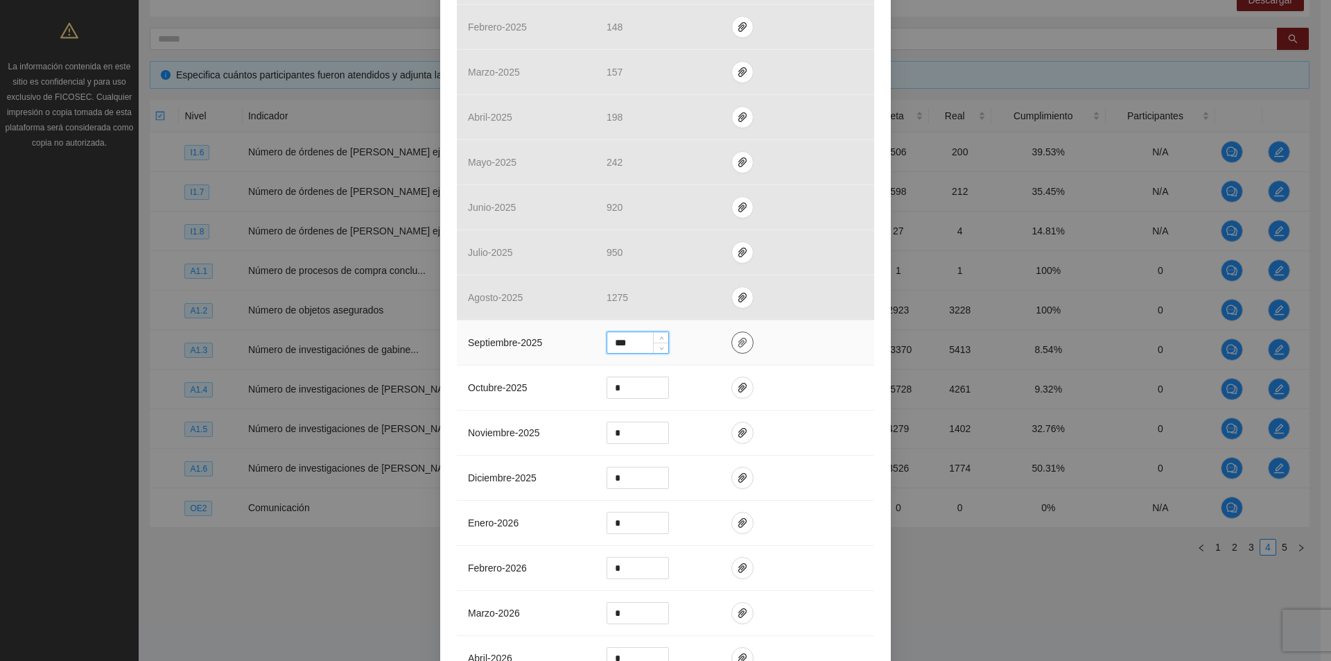
type input "***"
click at [736, 335] on button "button" at bounding box center [743, 342] width 22 height 22
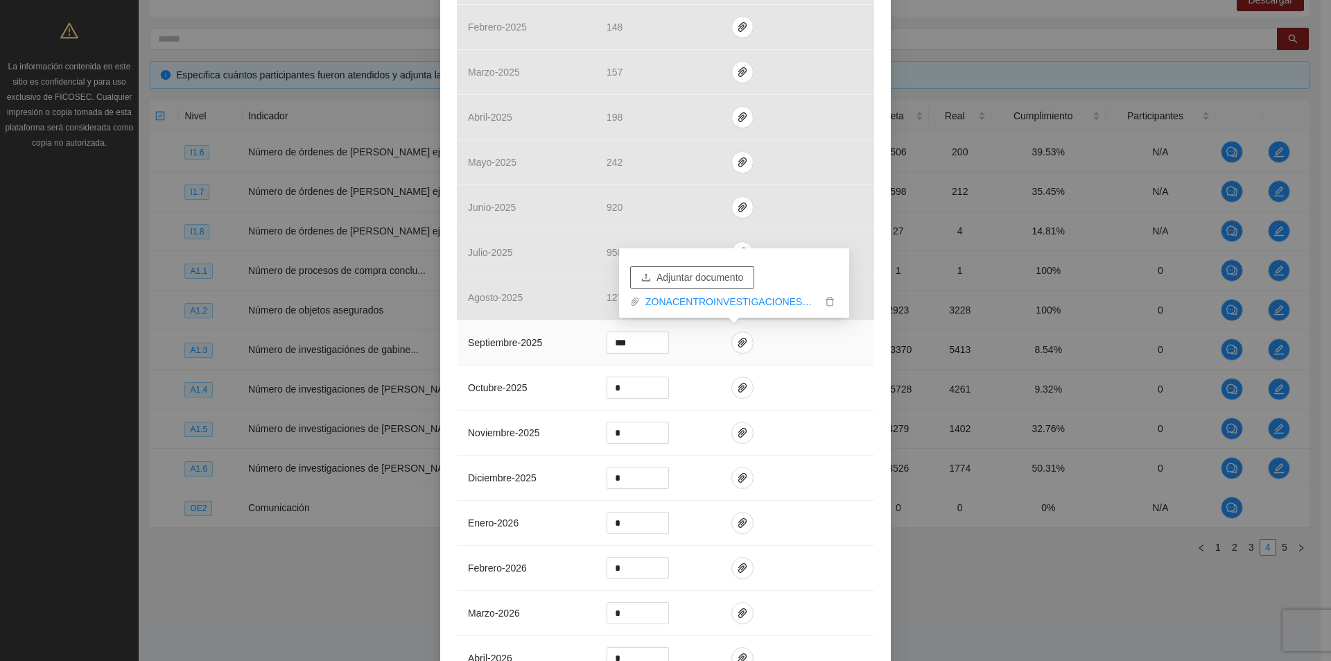
click at [717, 275] on span "Adjuntar documento" at bounding box center [700, 277] width 87 height 15
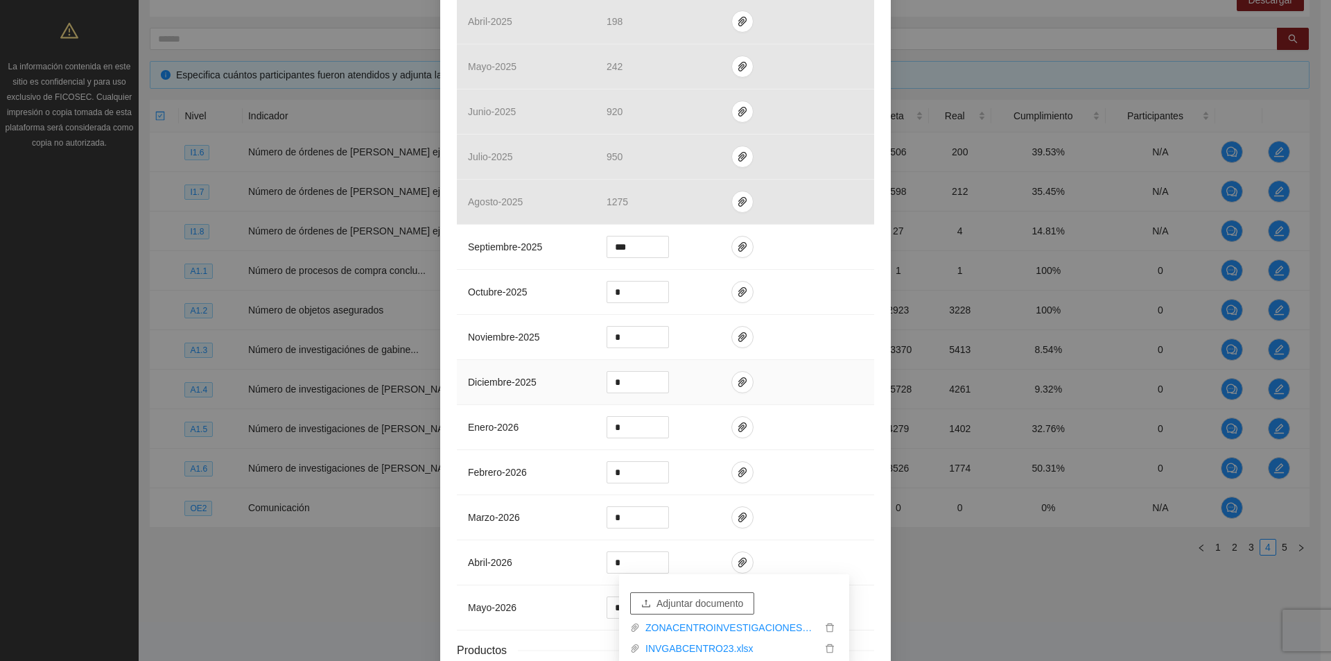
scroll to position [962, 0]
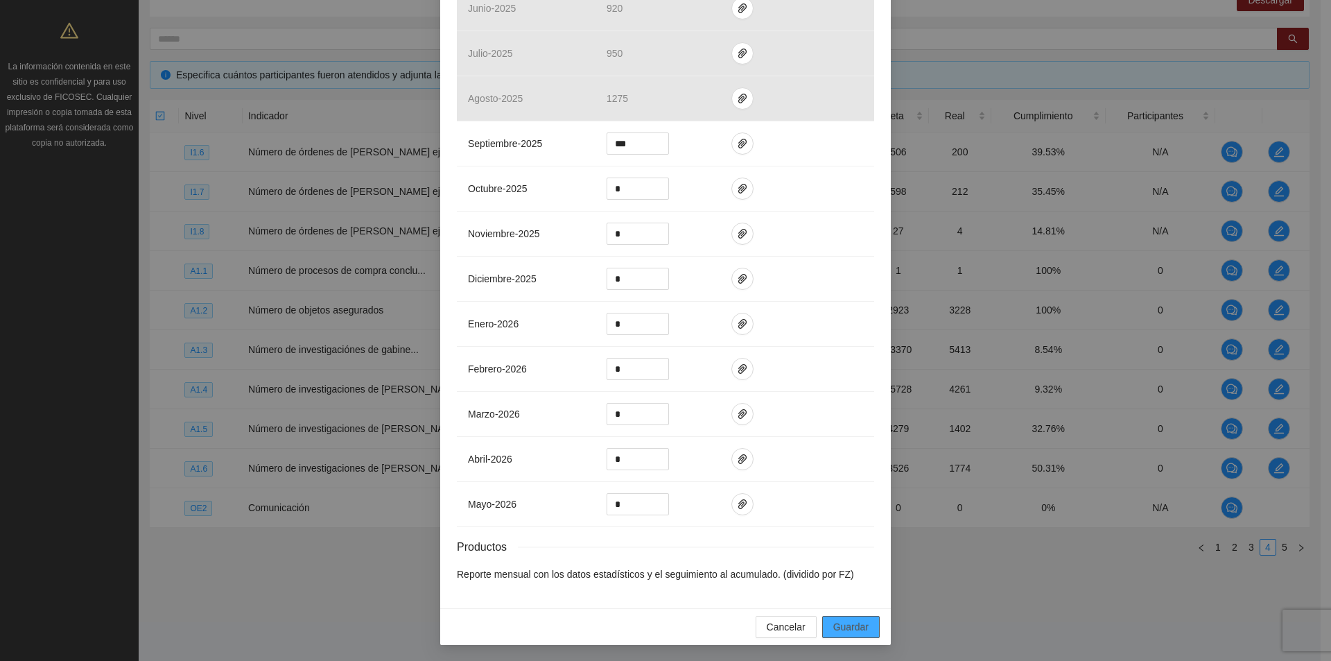
click at [859, 623] on span "Guardar" at bounding box center [850, 626] width 35 height 15
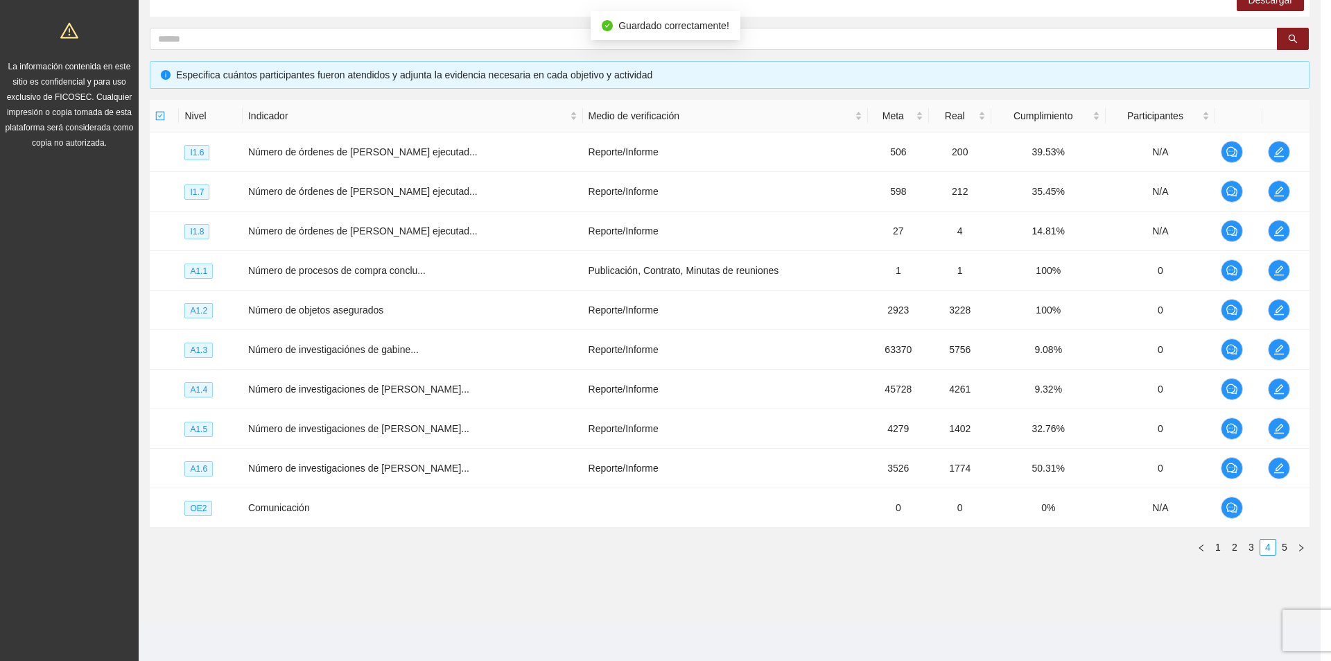
scroll to position [892, 0]
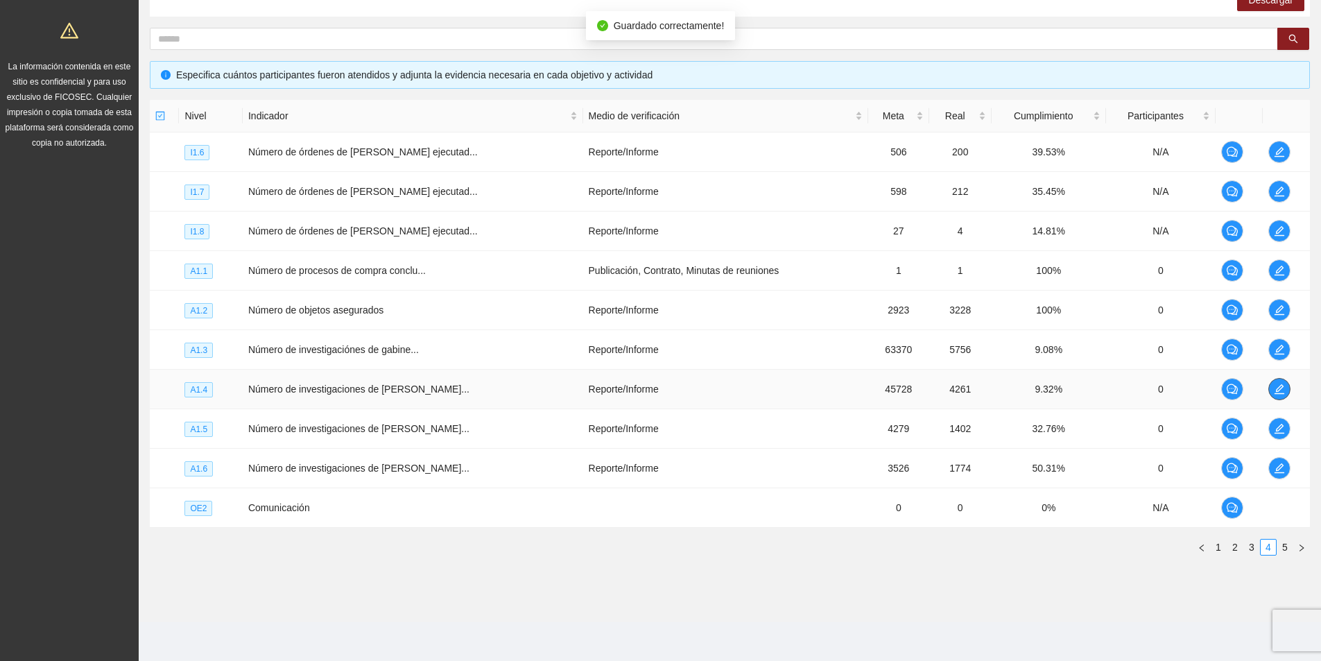
click at [1274, 391] on icon "edit" at bounding box center [1279, 388] width 11 height 11
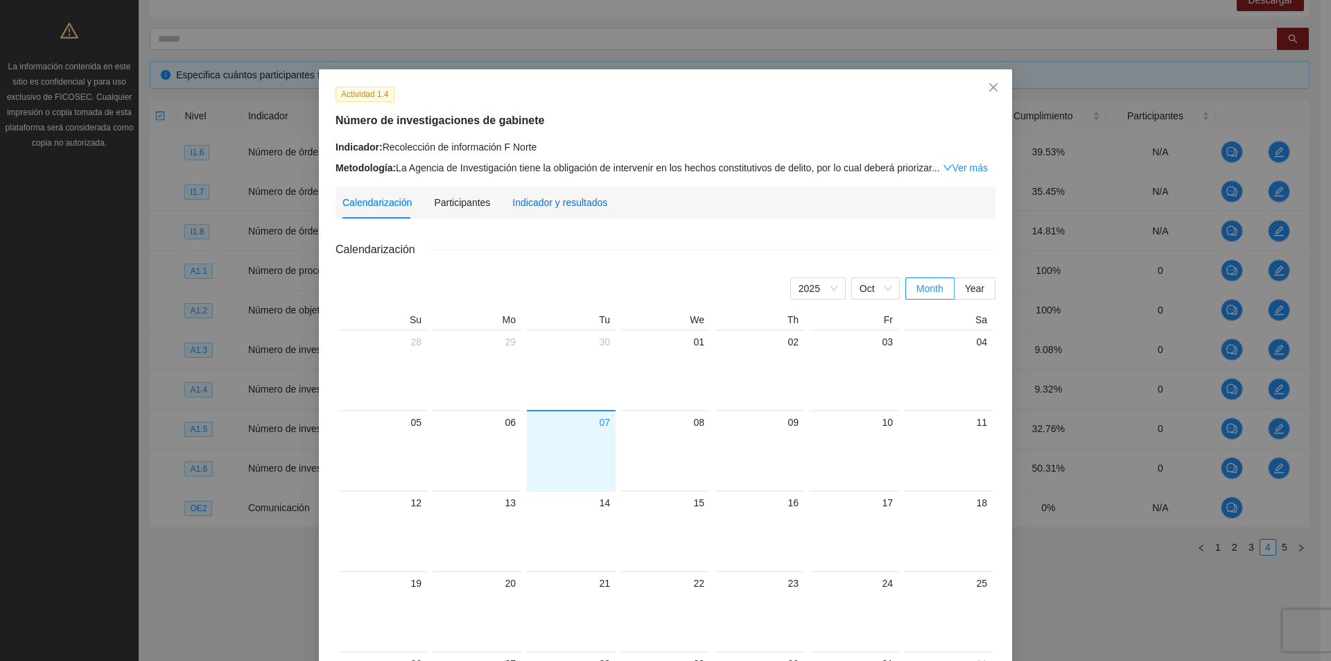
click at [576, 206] on div "Indicador y resultados" at bounding box center [559, 202] width 95 height 15
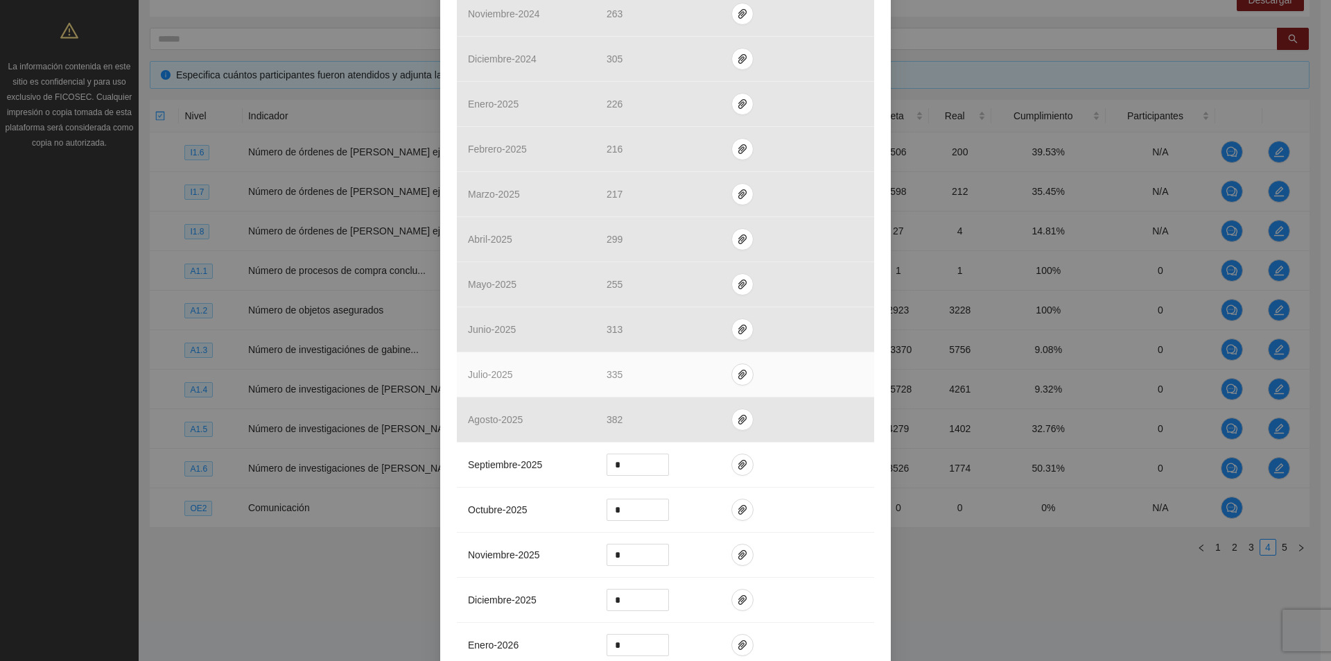
scroll to position [763, 0]
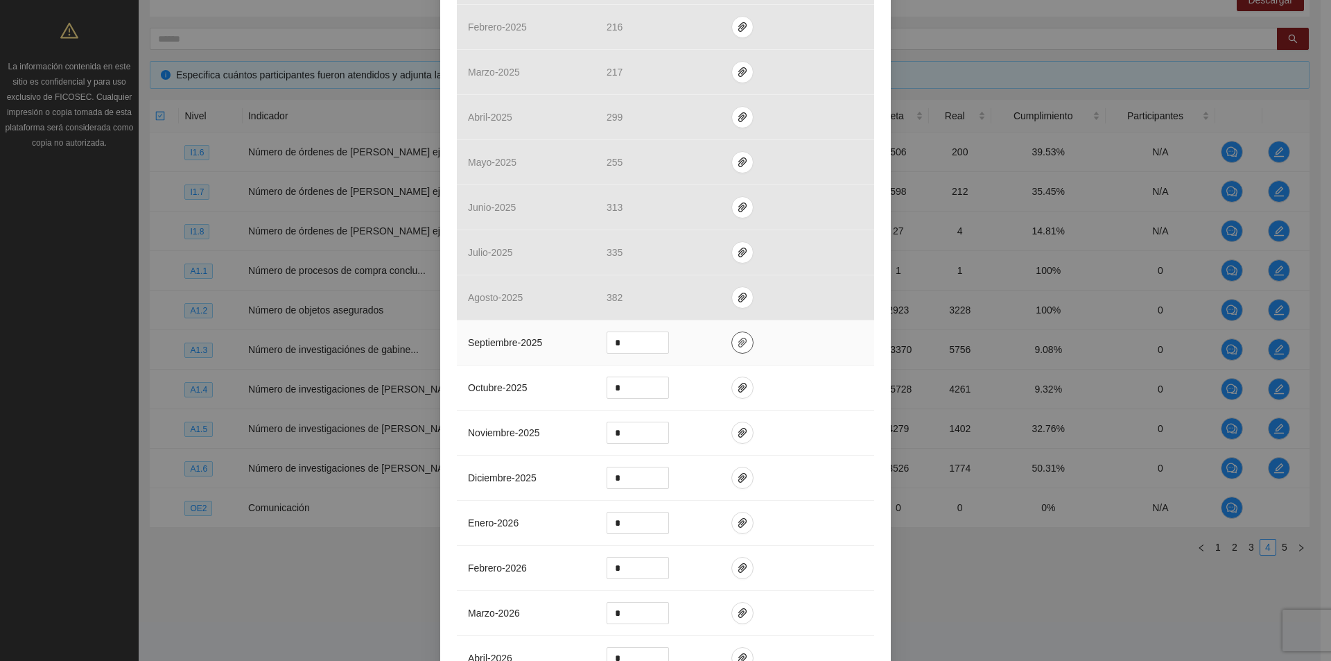
click at [732, 342] on span "paper-clip" at bounding box center [742, 342] width 21 height 11
click at [725, 297] on span "Adjuntar documento" at bounding box center [700, 298] width 87 height 15
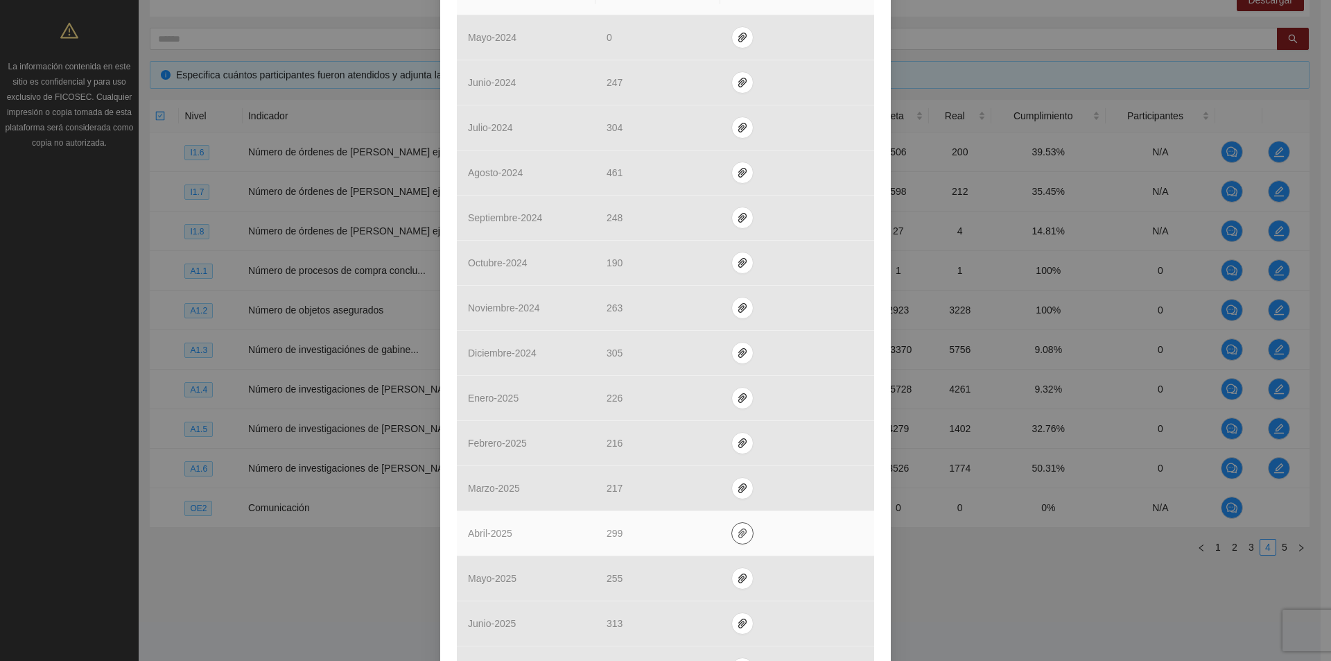
scroll to position [624, 0]
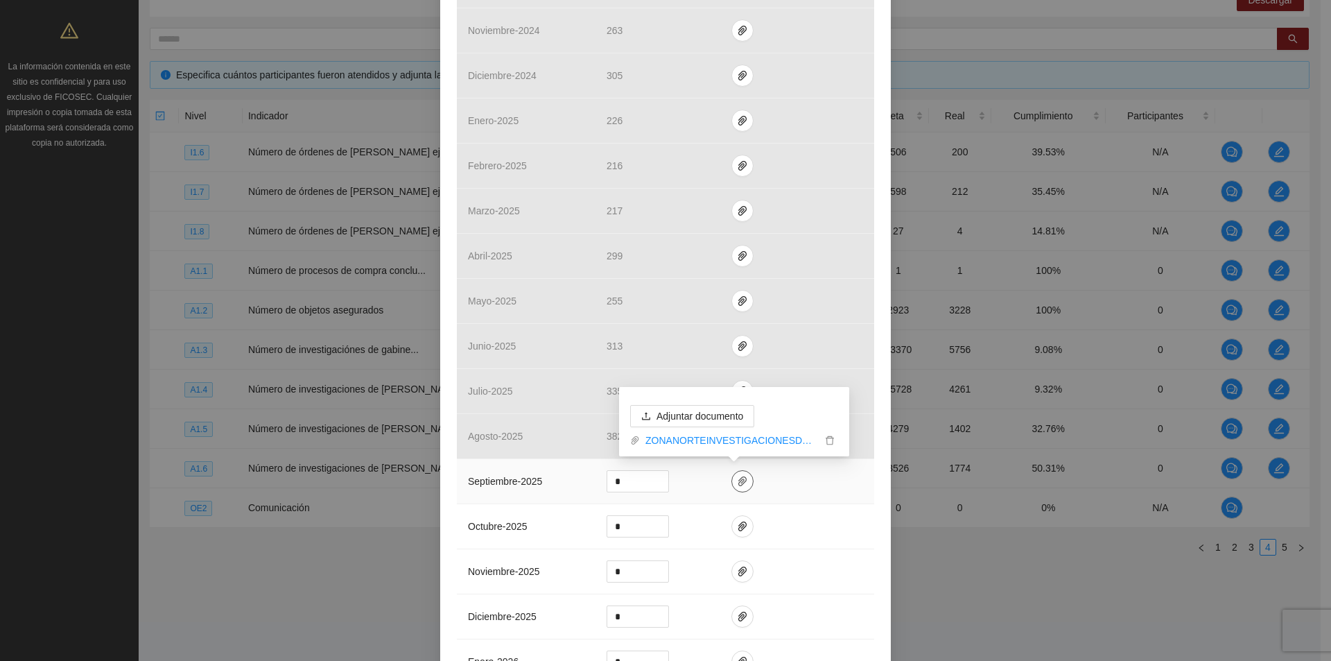
click at [738, 485] on icon "paper-clip" at bounding box center [742, 481] width 8 height 10
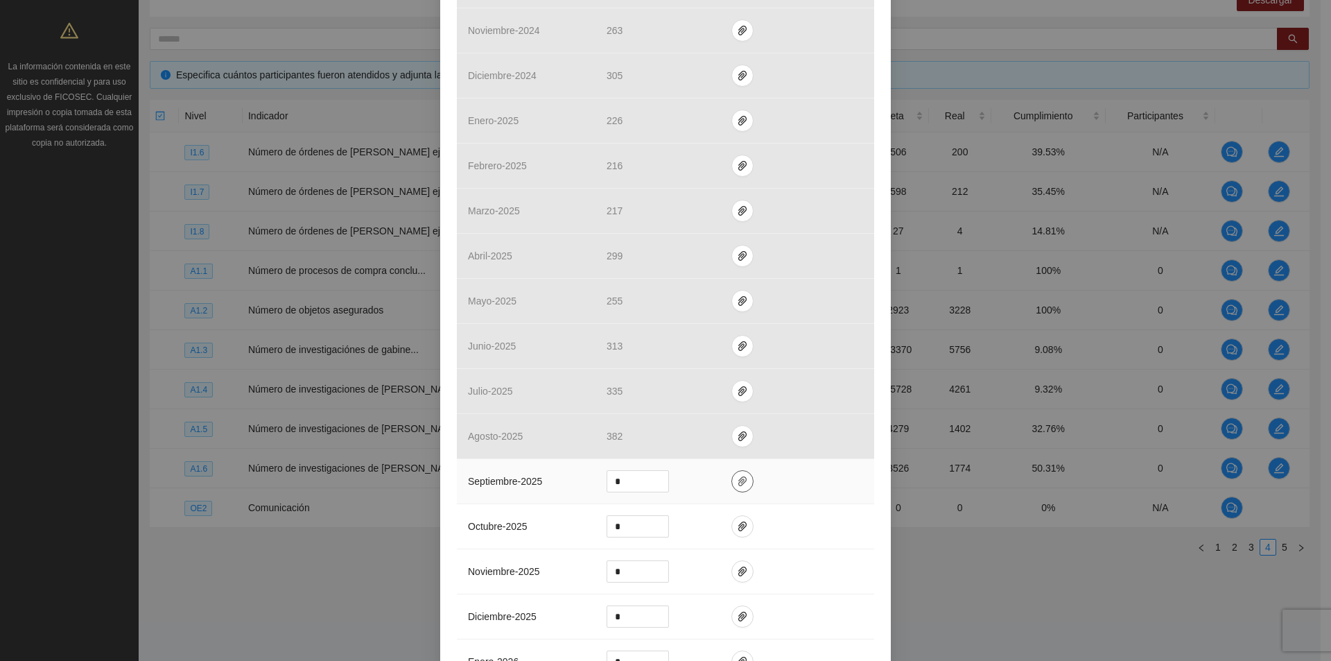
click at [737, 483] on icon "paper-clip" at bounding box center [742, 481] width 11 height 11
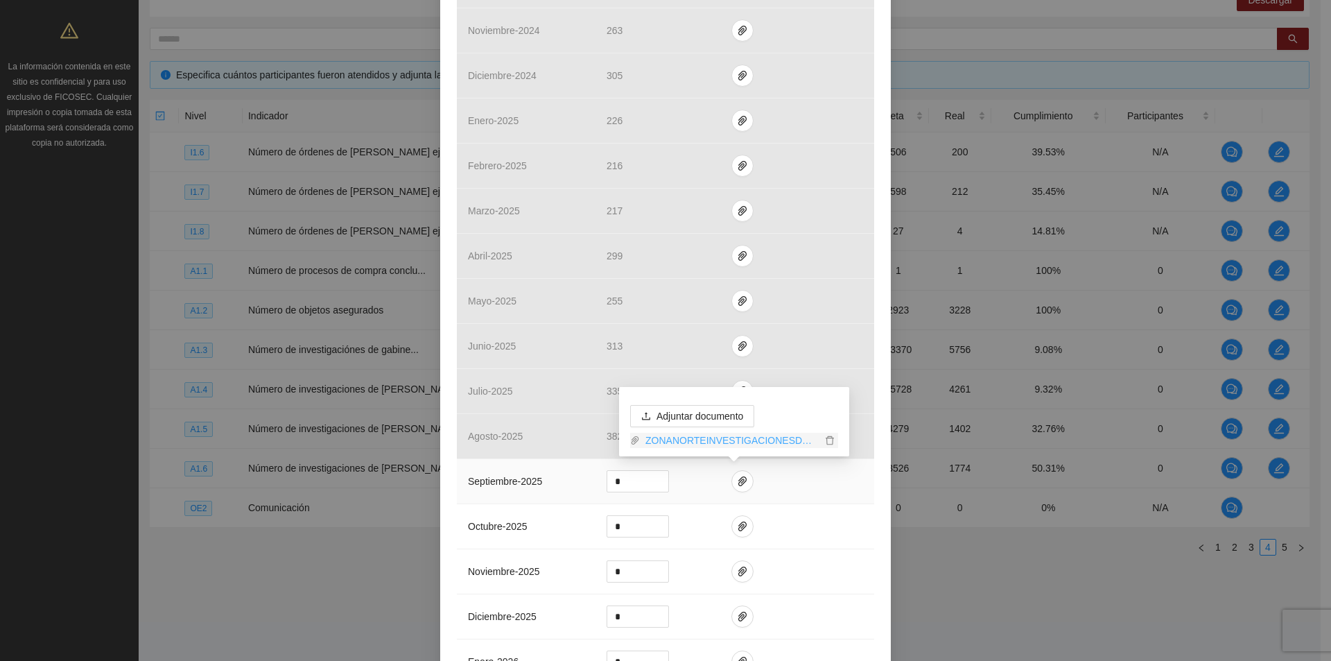
click at [772, 440] on link "ZONANORTEINVESTIGACIONESDEGABINETE_0001.pdf" at bounding box center [731, 440] width 182 height 15
click at [637, 480] on input "*" at bounding box center [637, 481] width 61 height 21
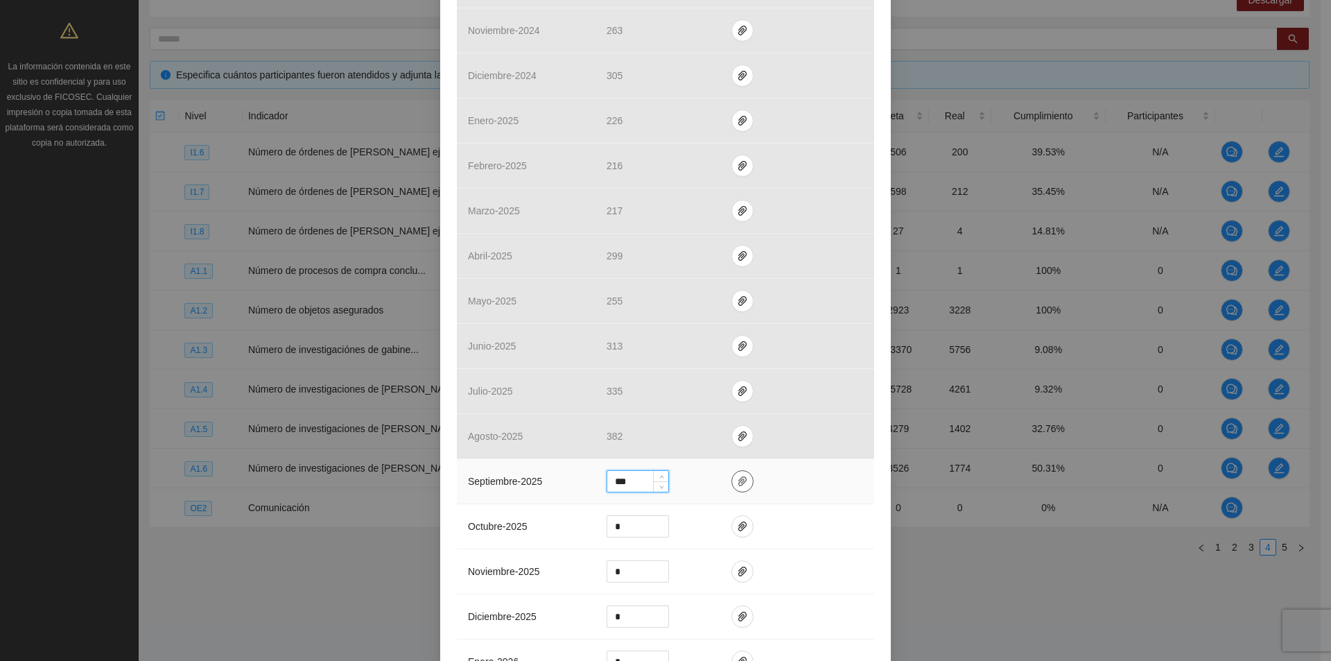
click at [738, 483] on icon "paper-clip" at bounding box center [742, 481] width 8 height 10
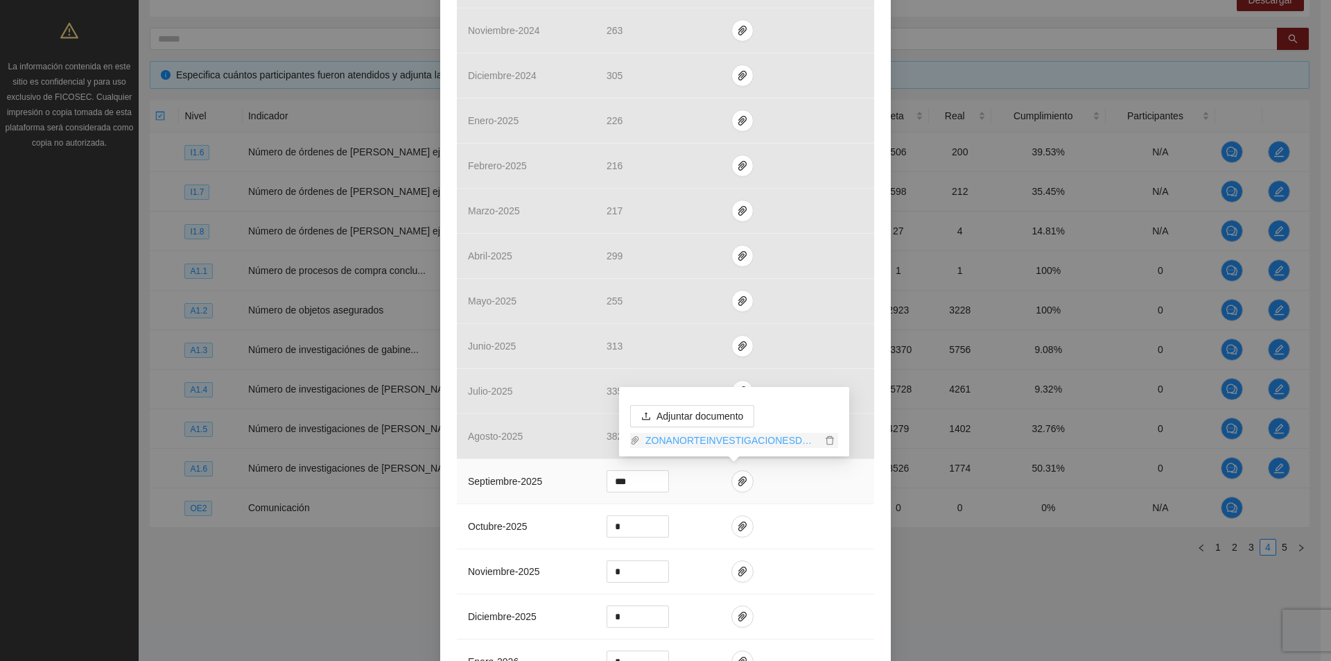
click at [725, 442] on link "ZONANORTEINVESTIGACIONESDEGABINETE_0001.pdf" at bounding box center [731, 440] width 182 height 15
click at [720, 419] on span "Adjuntar documento" at bounding box center [700, 415] width 87 height 15
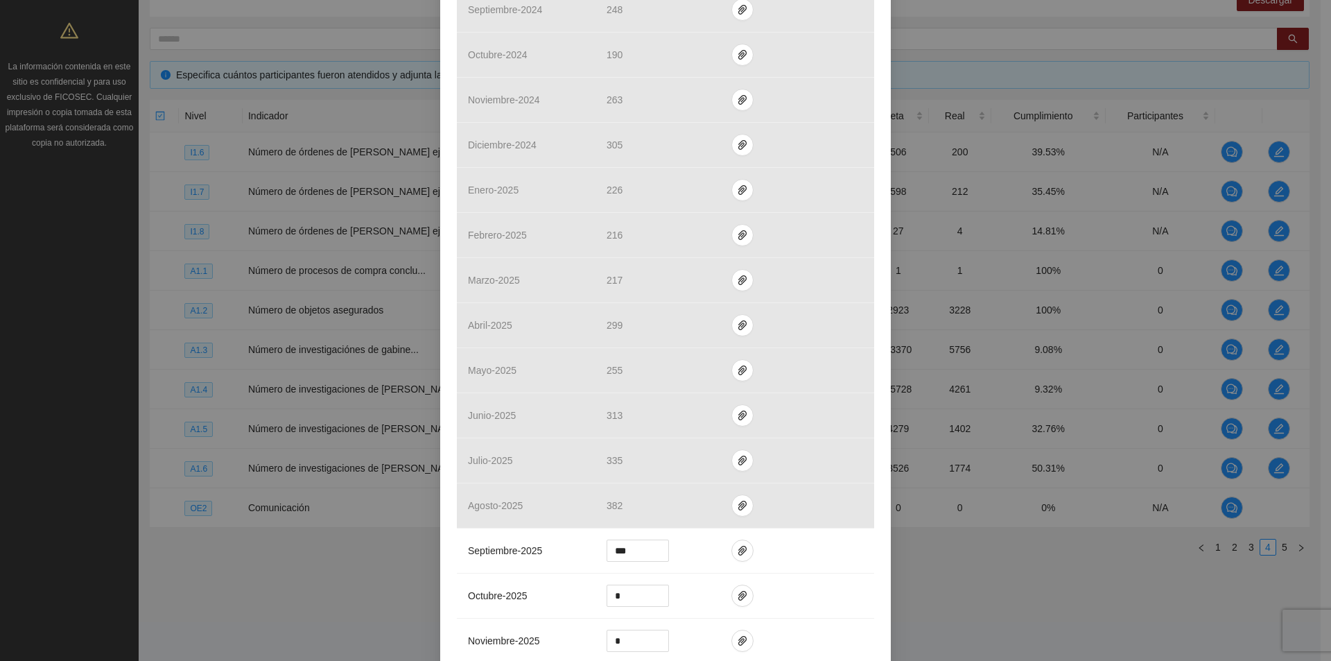
scroll to position [763, 0]
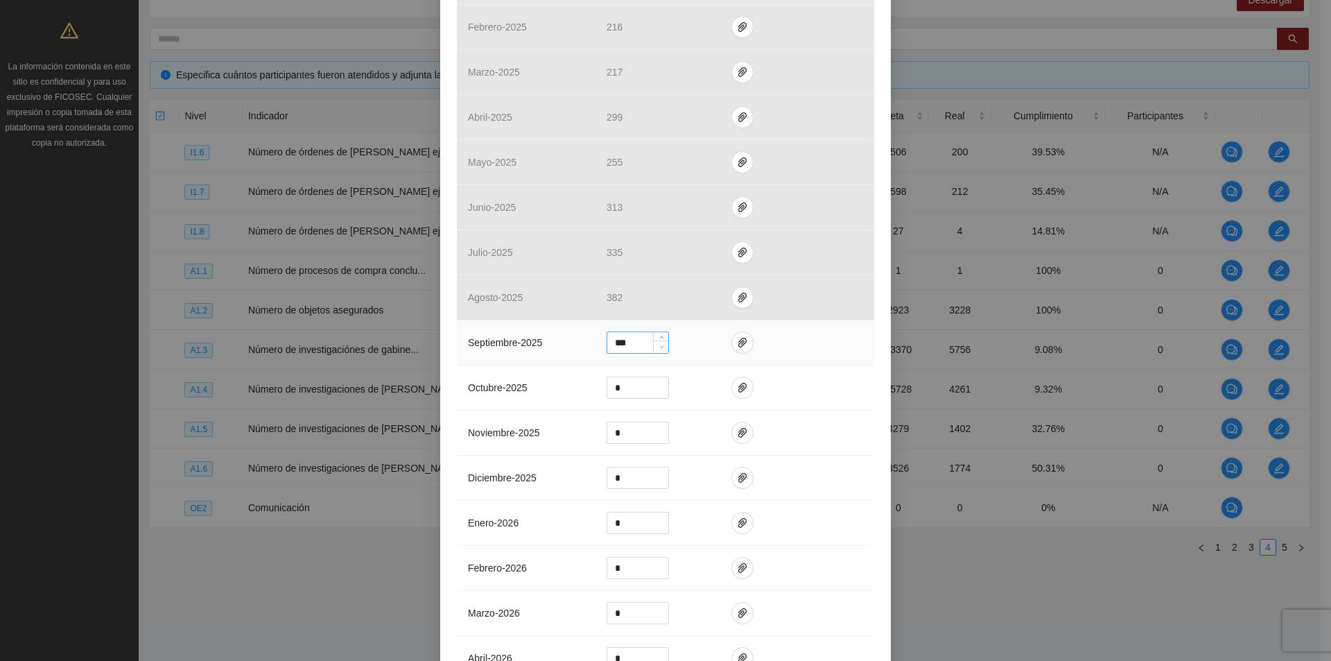
type input "***"
click at [653, 343] on span "Decrease Value" at bounding box center [660, 346] width 15 height 12
drag, startPoint x: 641, startPoint y: 339, endPoint x: 670, endPoint y: 331, distance: 30.1
click at [576, 349] on tr "septiembre - 2025 ***" at bounding box center [665, 342] width 417 height 45
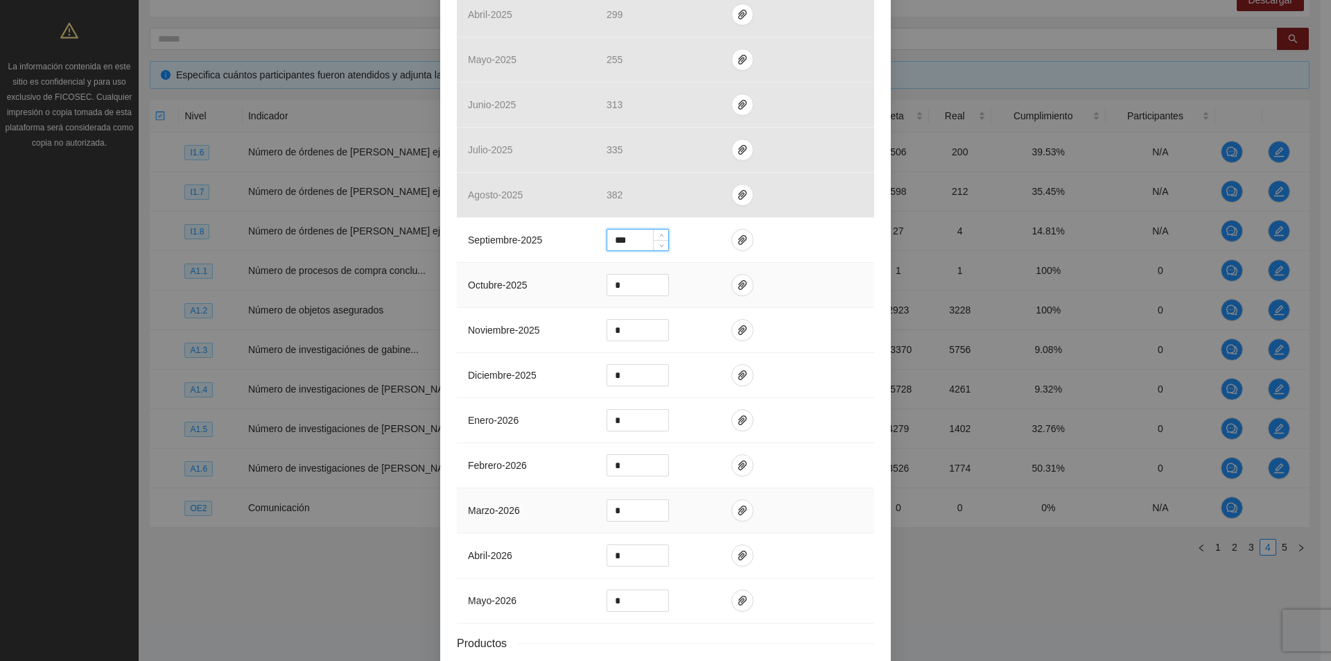
scroll to position [962, 0]
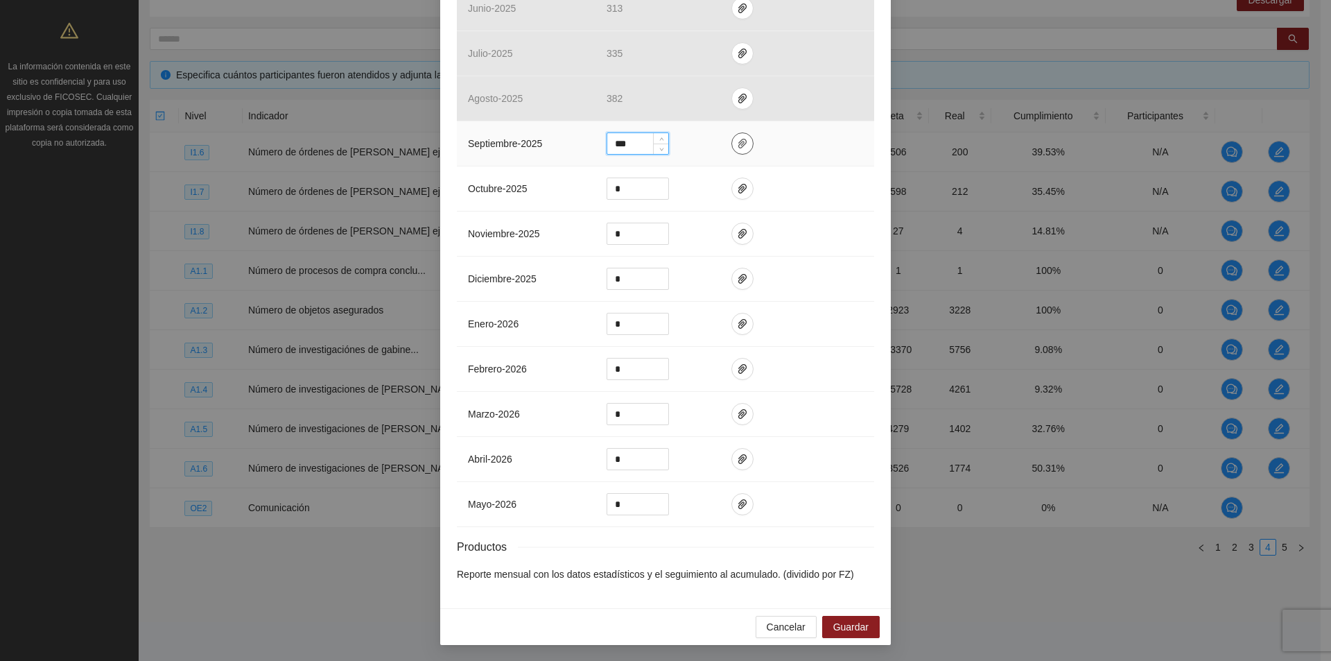
type input "***"
click at [743, 140] on span "paper-clip" at bounding box center [742, 143] width 21 height 11
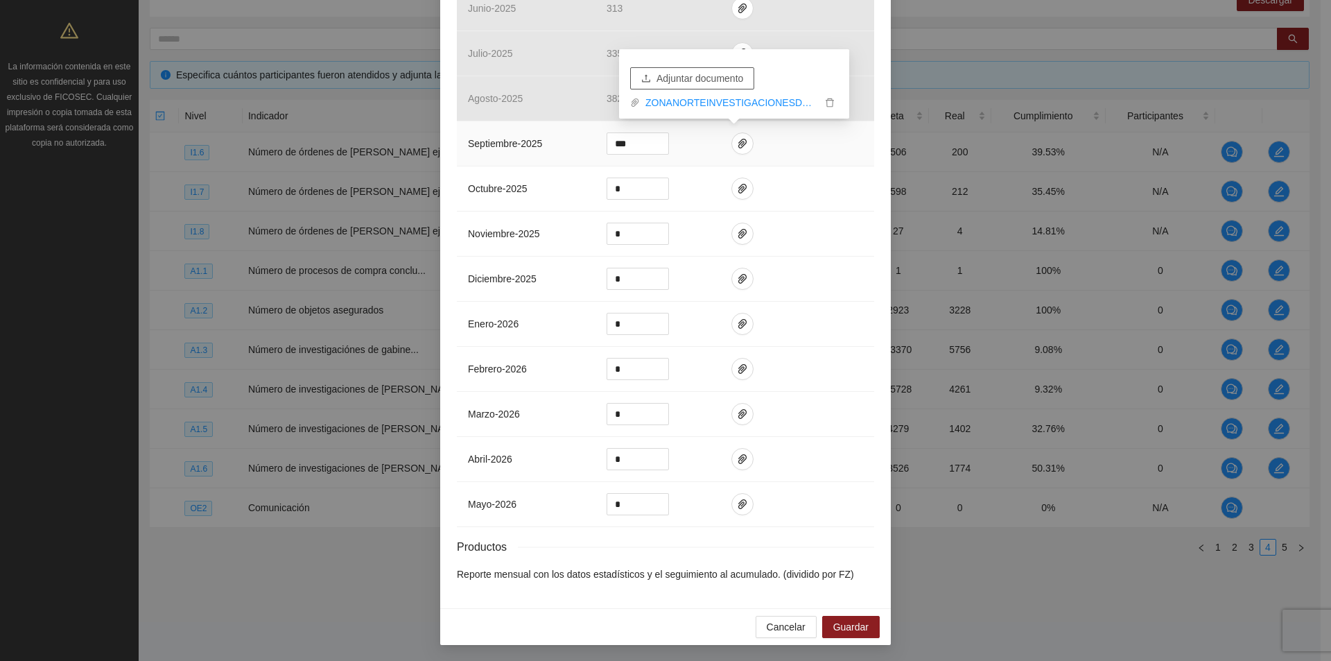
click at [722, 73] on span "Adjuntar documento" at bounding box center [700, 78] width 87 height 15
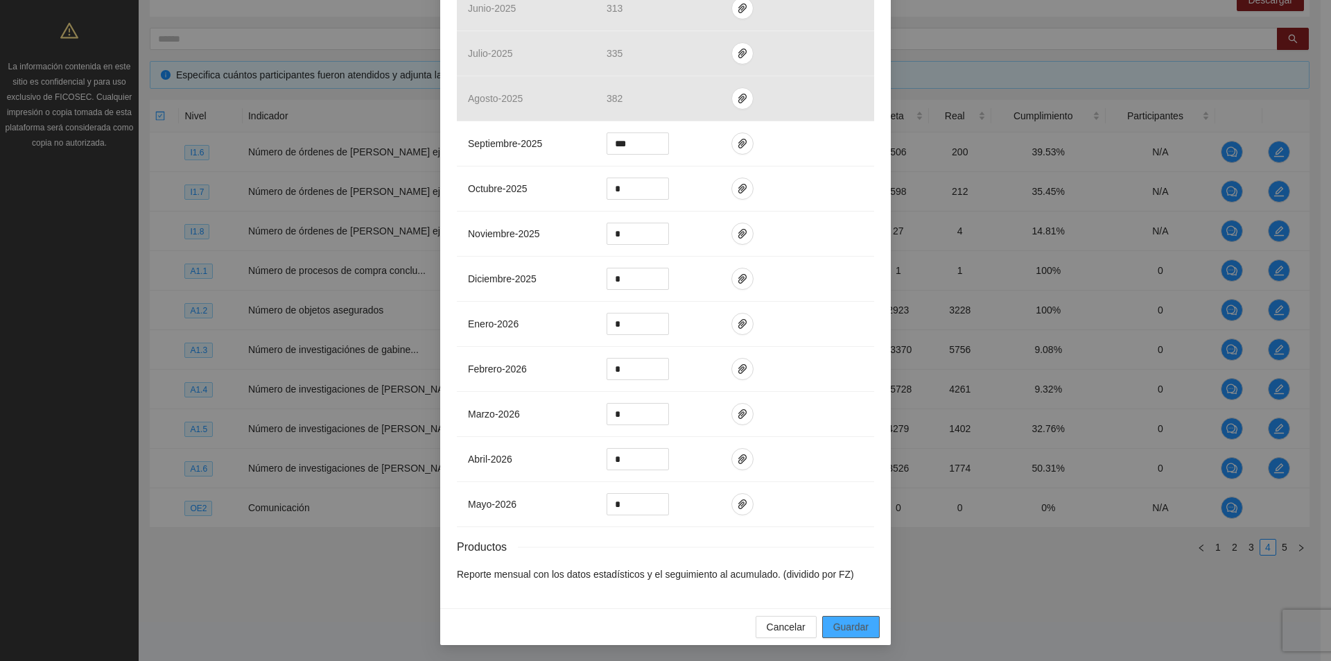
click at [860, 619] on span "Guardar" at bounding box center [850, 626] width 35 height 15
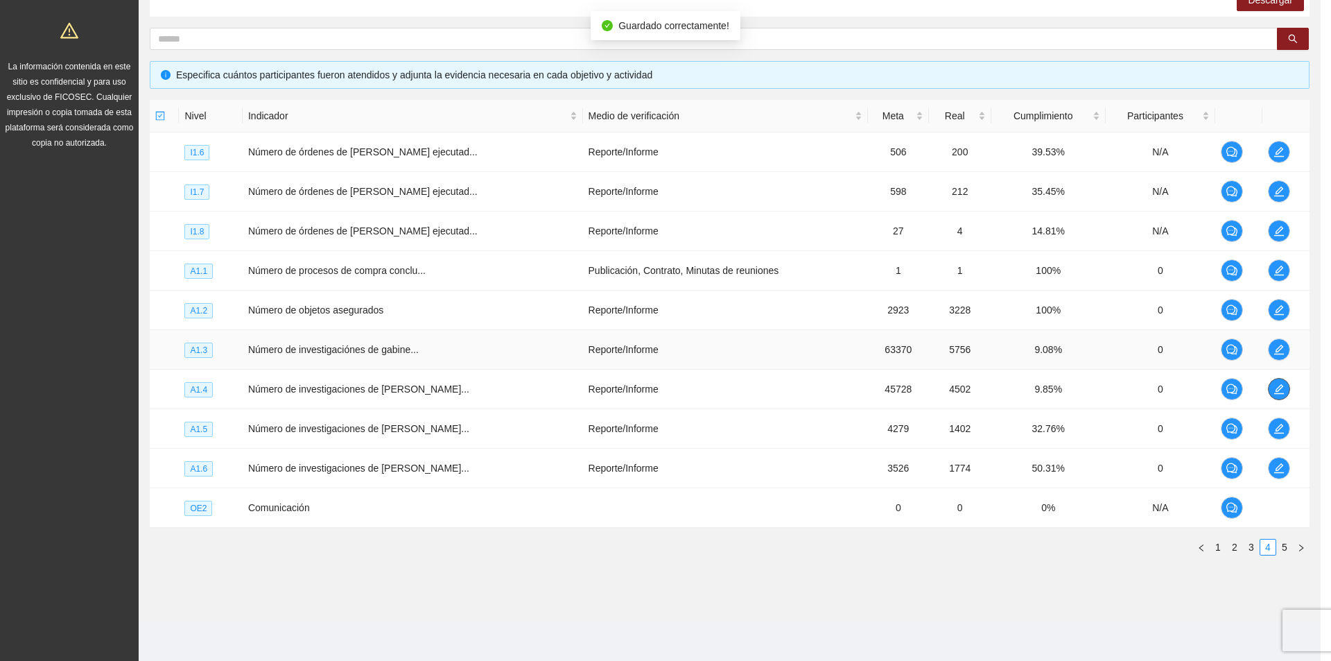
scroll to position [0, 0]
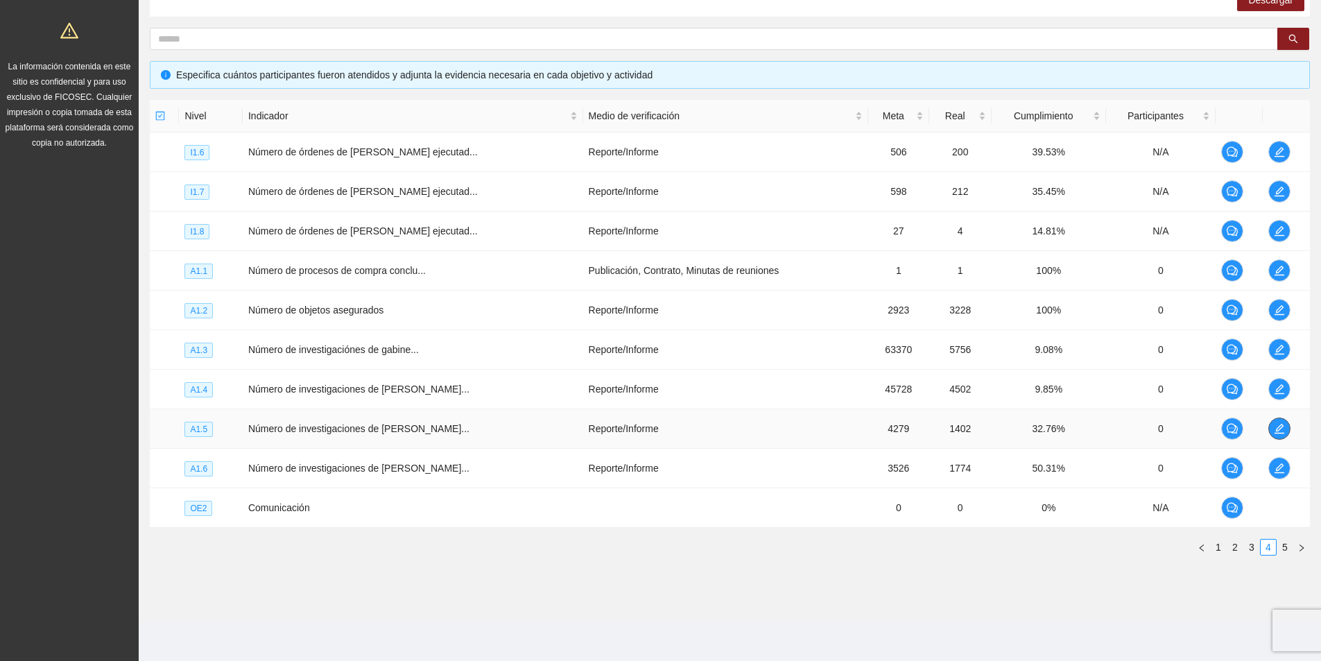
click at [1274, 427] on icon "edit" at bounding box center [1279, 428] width 11 height 11
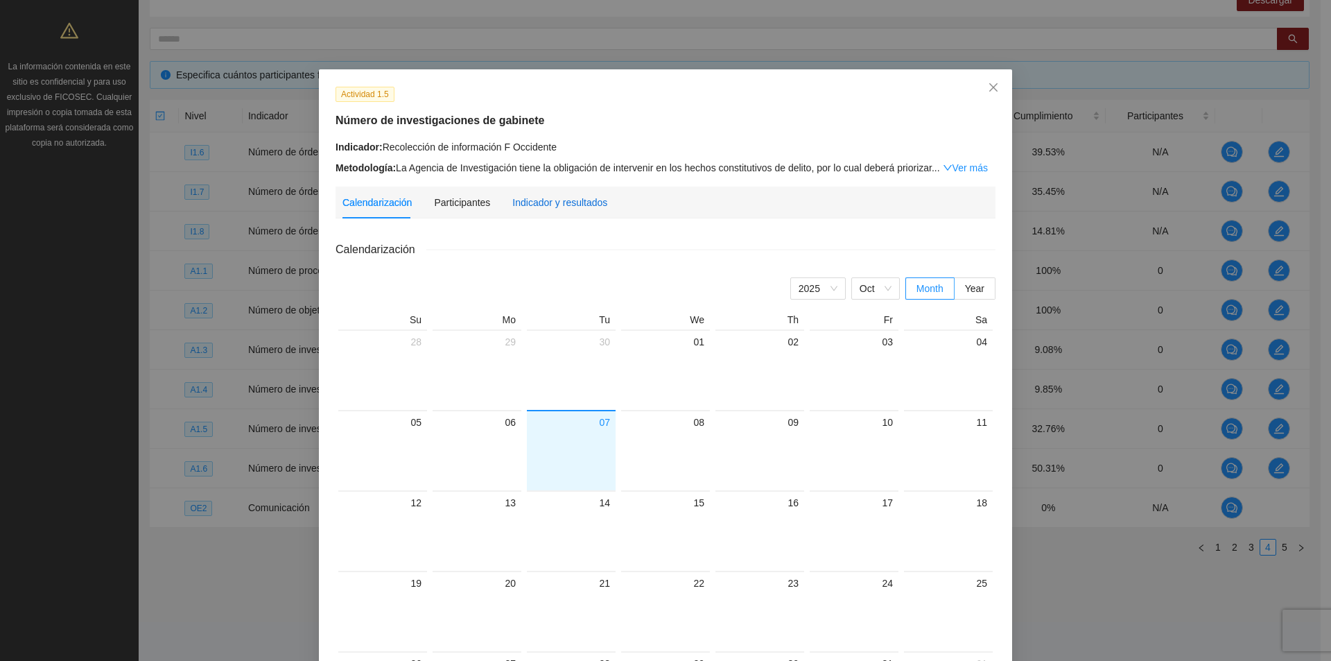
click at [563, 204] on div "Indicador y resultados" at bounding box center [559, 202] width 95 height 15
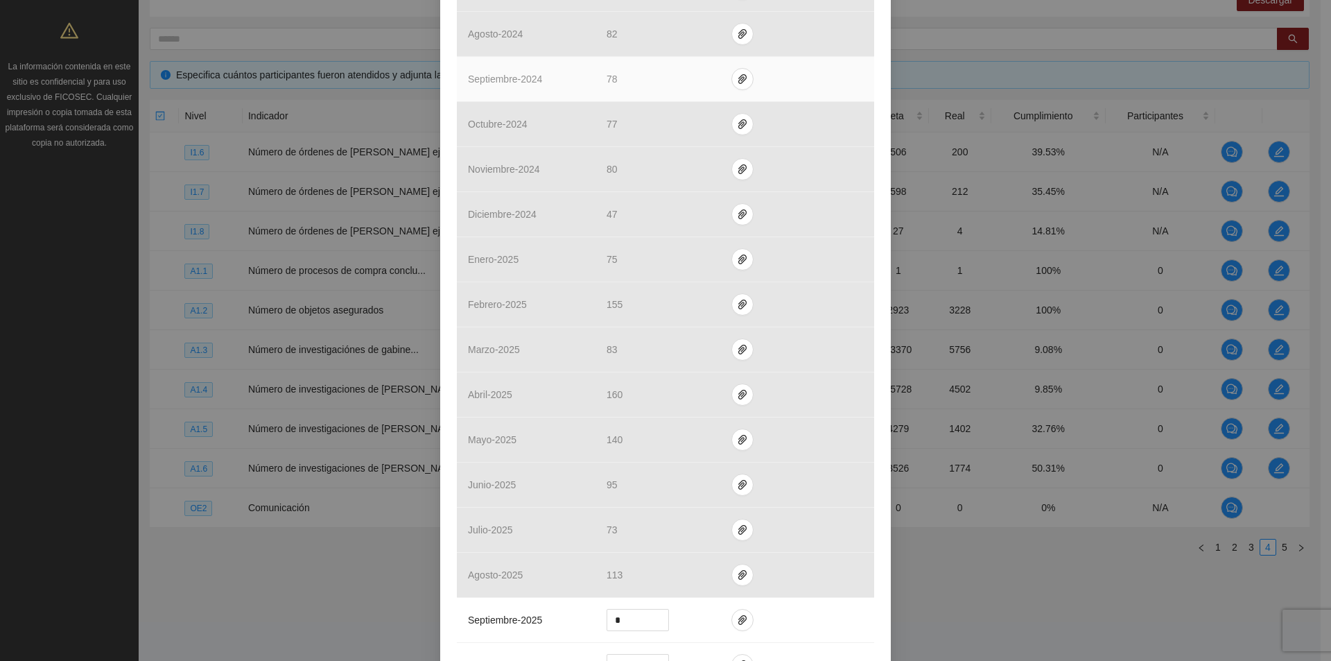
scroll to position [693, 0]
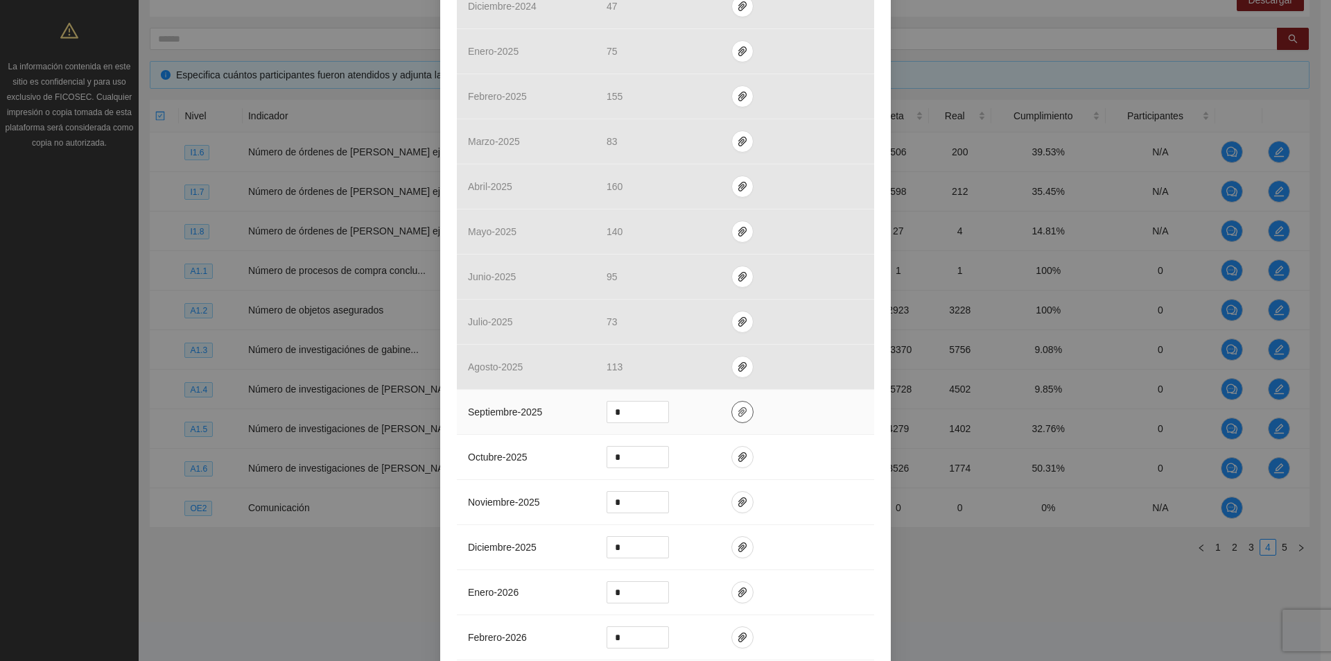
click at [737, 413] on icon "paper-clip" at bounding box center [742, 411] width 11 height 11
click at [720, 368] on span "Adjuntar documento" at bounding box center [700, 367] width 87 height 15
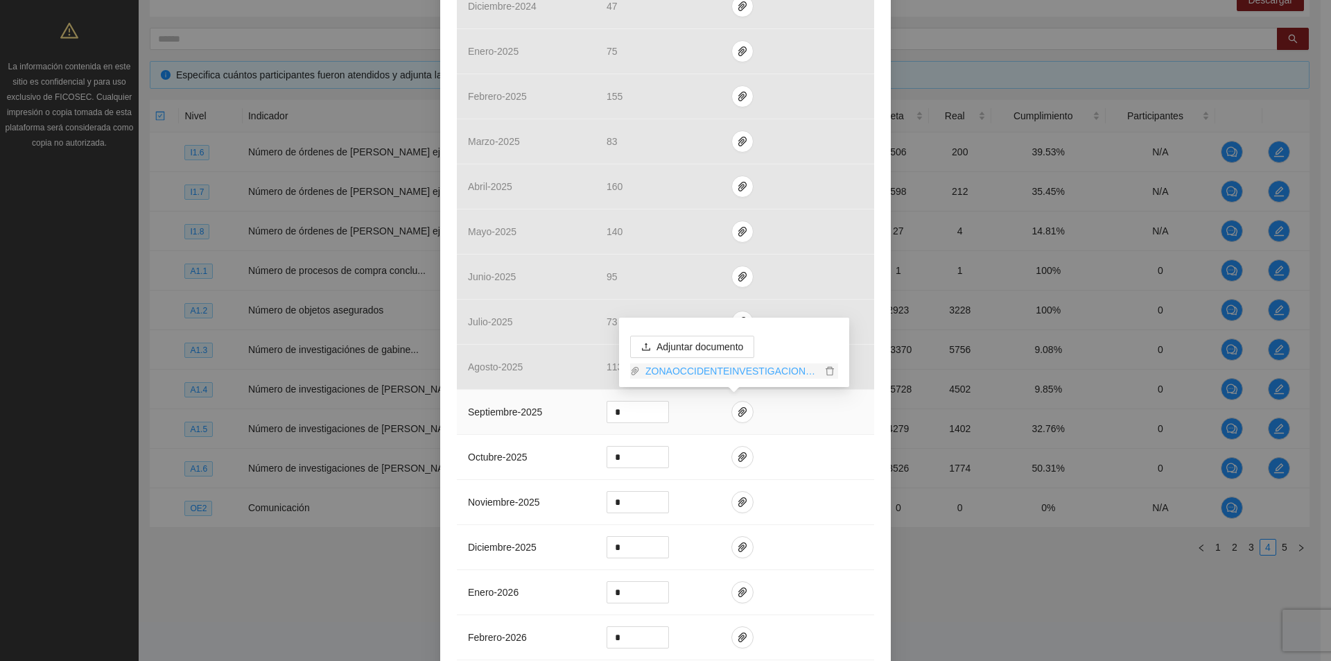
click at [753, 368] on link "ZONAOCCIDENTEINVESTIGACIONESDEGABINETE_0001.pdf" at bounding box center [731, 370] width 182 height 15
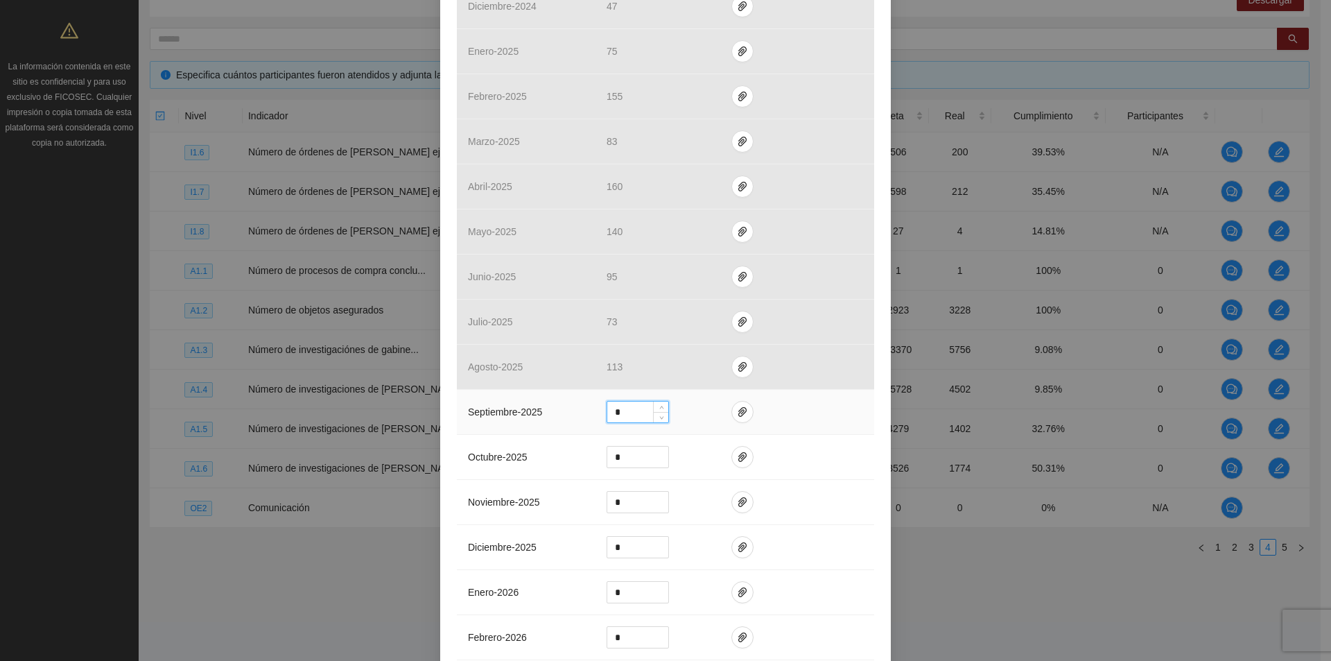
click at [632, 406] on input "*" at bounding box center [637, 411] width 61 height 21
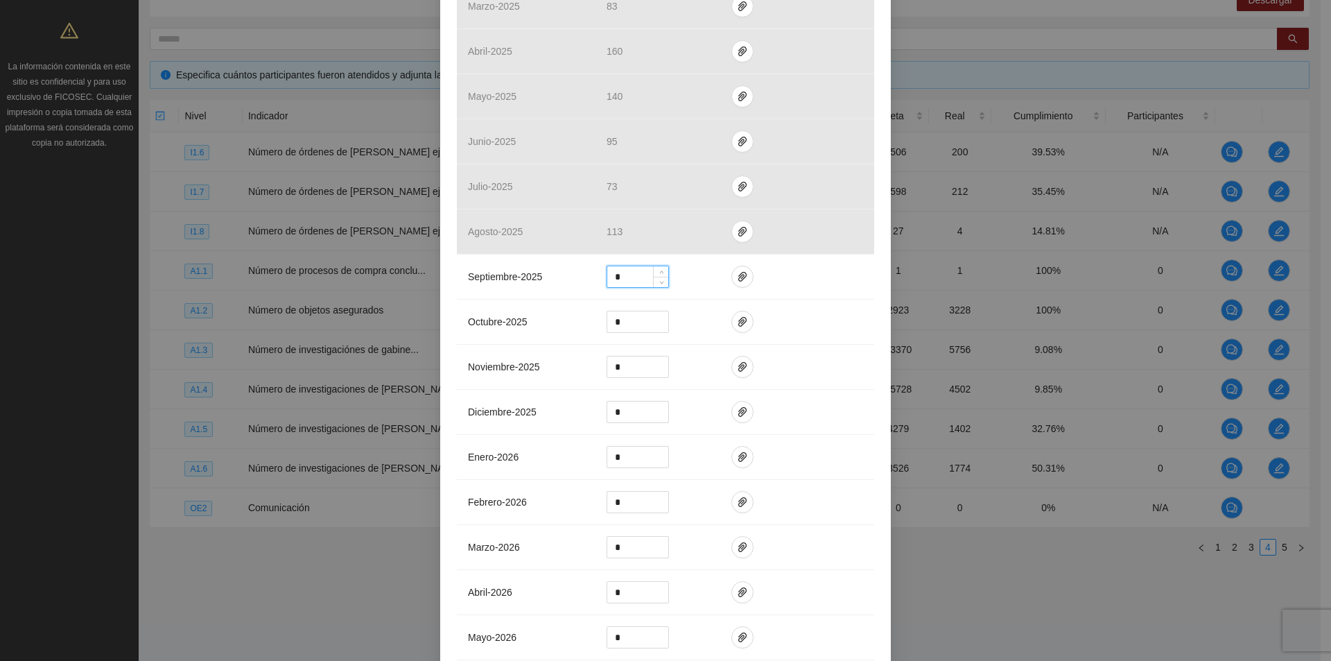
scroll to position [962, 0]
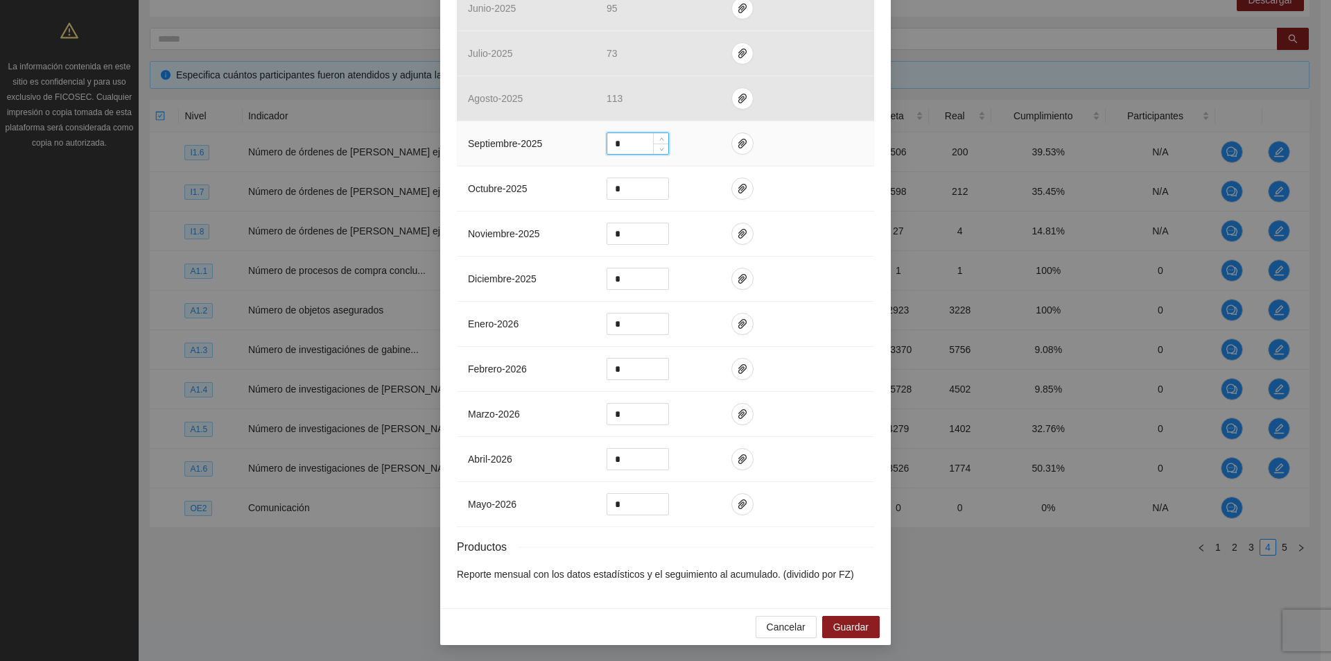
type input "*"
click at [743, 149] on td at bounding box center [797, 143] width 154 height 45
click at [738, 146] on icon "paper-clip" at bounding box center [742, 143] width 11 height 11
click at [743, 104] on link "ZONAOCCIDENTEINVESTIGACIONESDEGABINETE_0001.pdf" at bounding box center [731, 102] width 182 height 15
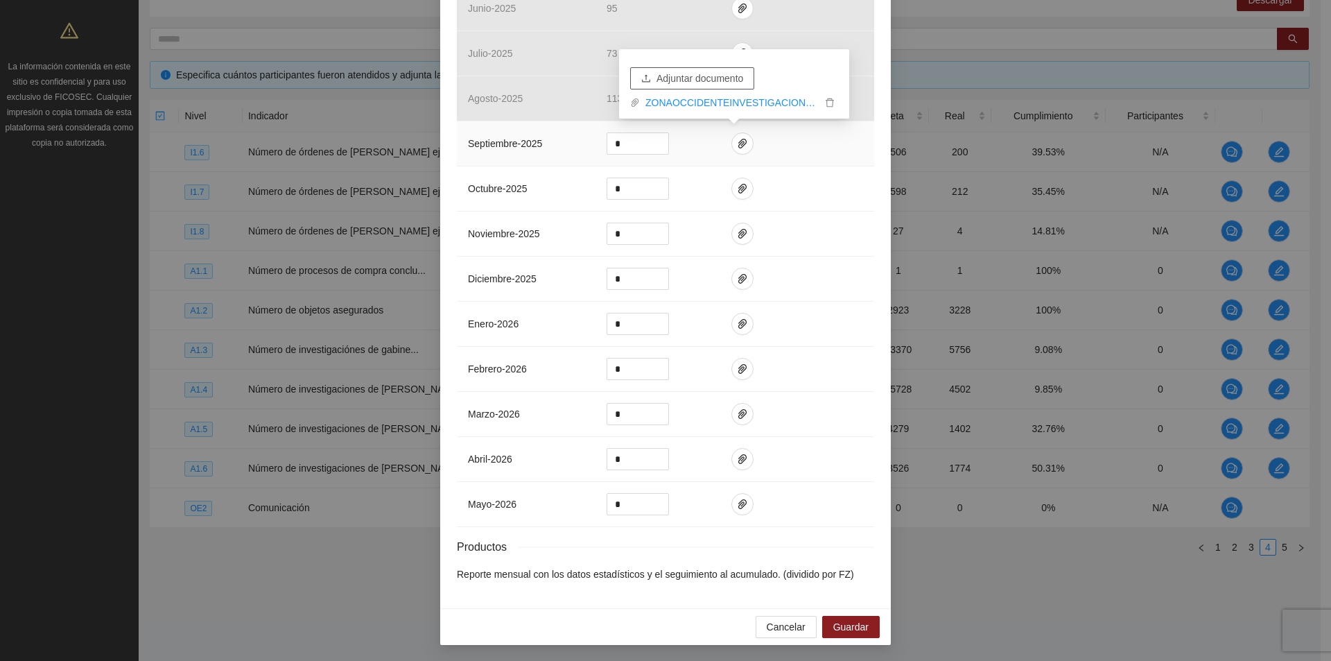
click at [720, 78] on span "Adjuntar documento" at bounding box center [700, 78] width 87 height 15
click at [706, 103] on link "occiinvgab23.xlsx" at bounding box center [731, 102] width 182 height 15
click at [707, 103] on link "occiinvgab23.xlsx" at bounding box center [731, 102] width 182 height 15
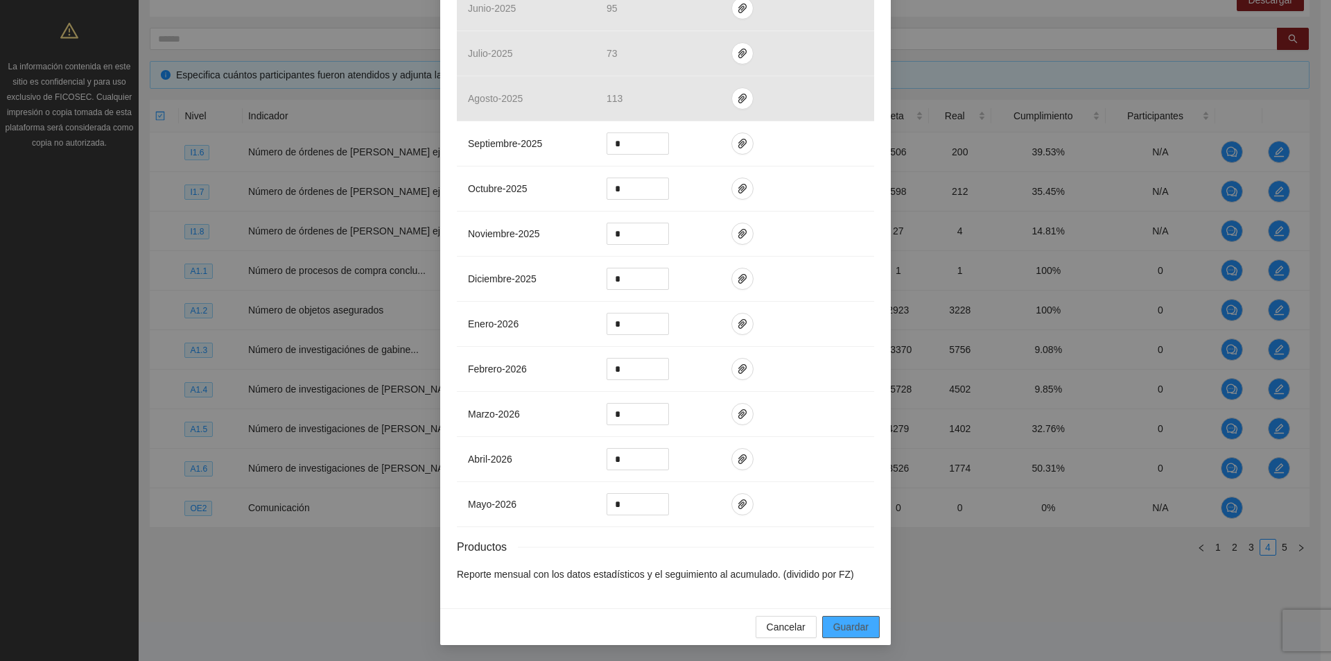
click at [847, 625] on span "Guardar" at bounding box center [850, 626] width 35 height 15
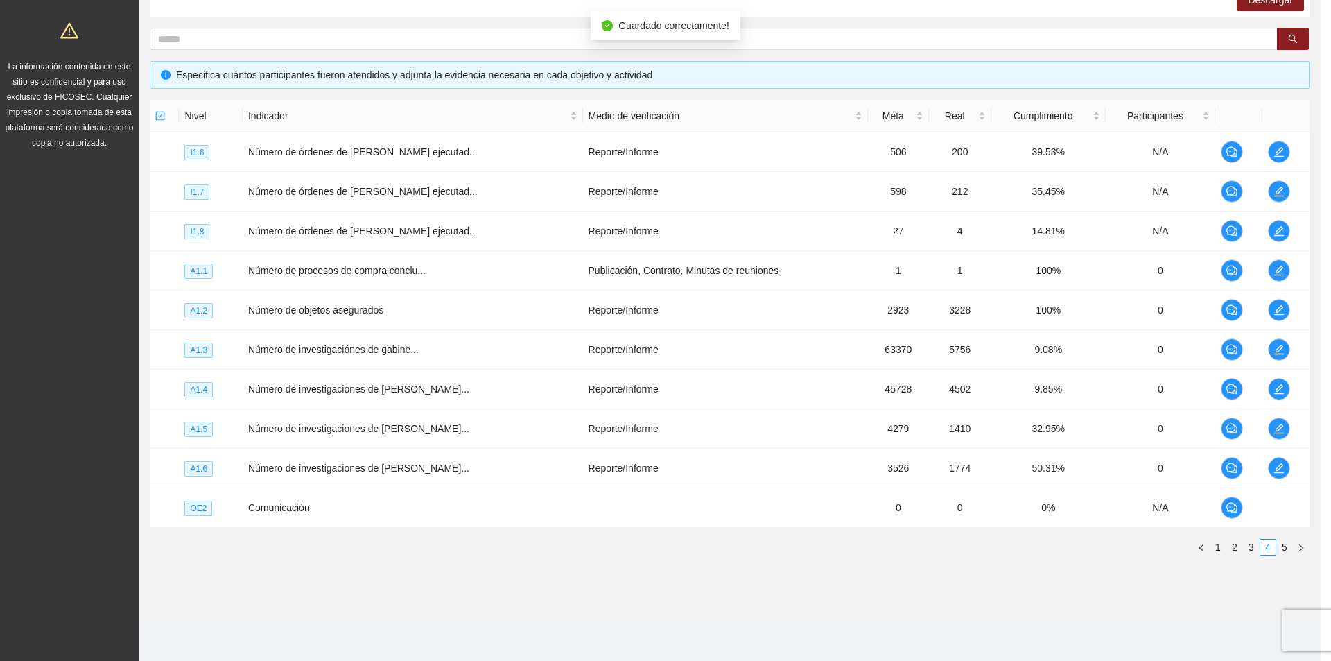
scroll to position [892, 0]
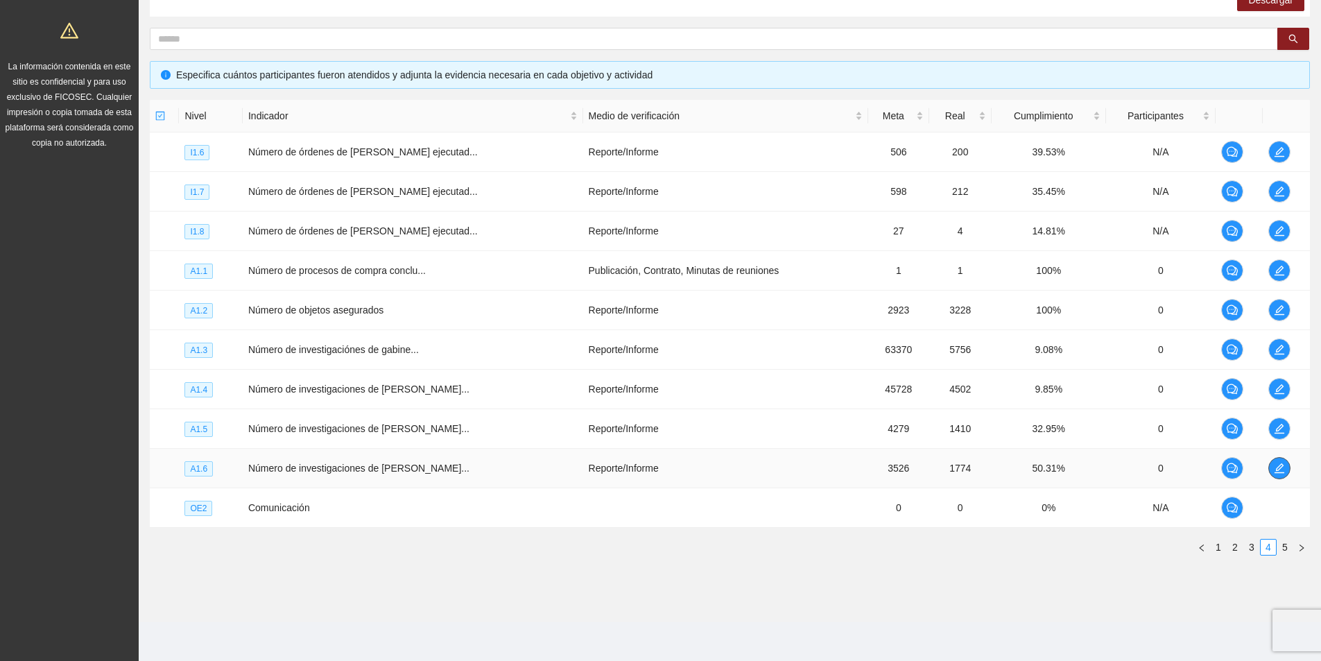
click at [1274, 463] on icon "edit" at bounding box center [1279, 467] width 11 height 11
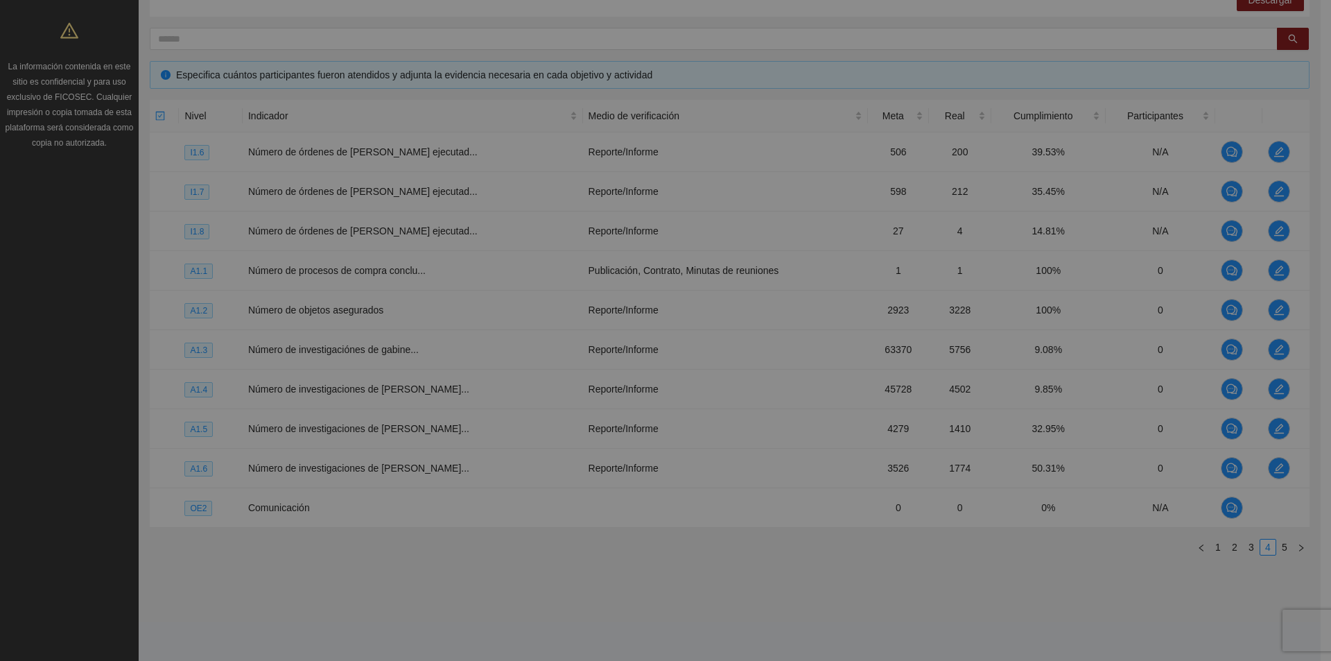
click at [1273, 463] on div "Actividad 1.6 Número de investigaciones de gabinete Indicador: Recolección de i…" at bounding box center [665, 330] width 1331 height 661
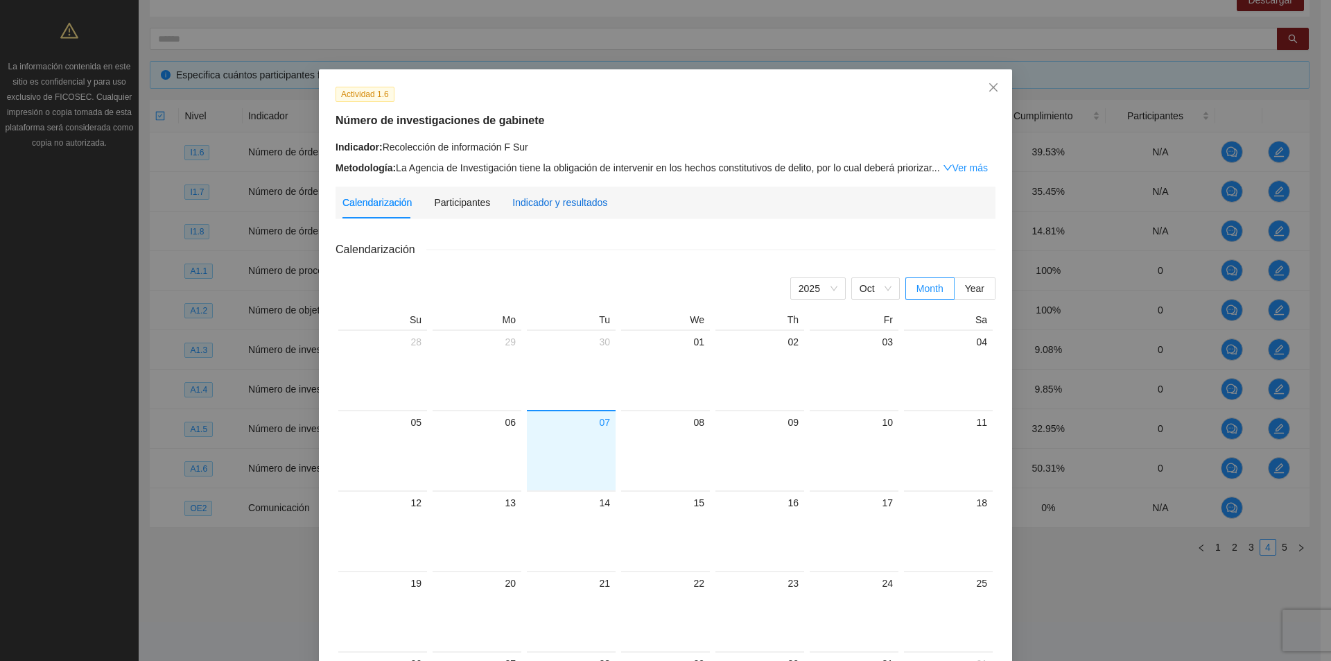
click at [542, 200] on div "Indicador y resultados" at bounding box center [559, 202] width 95 height 15
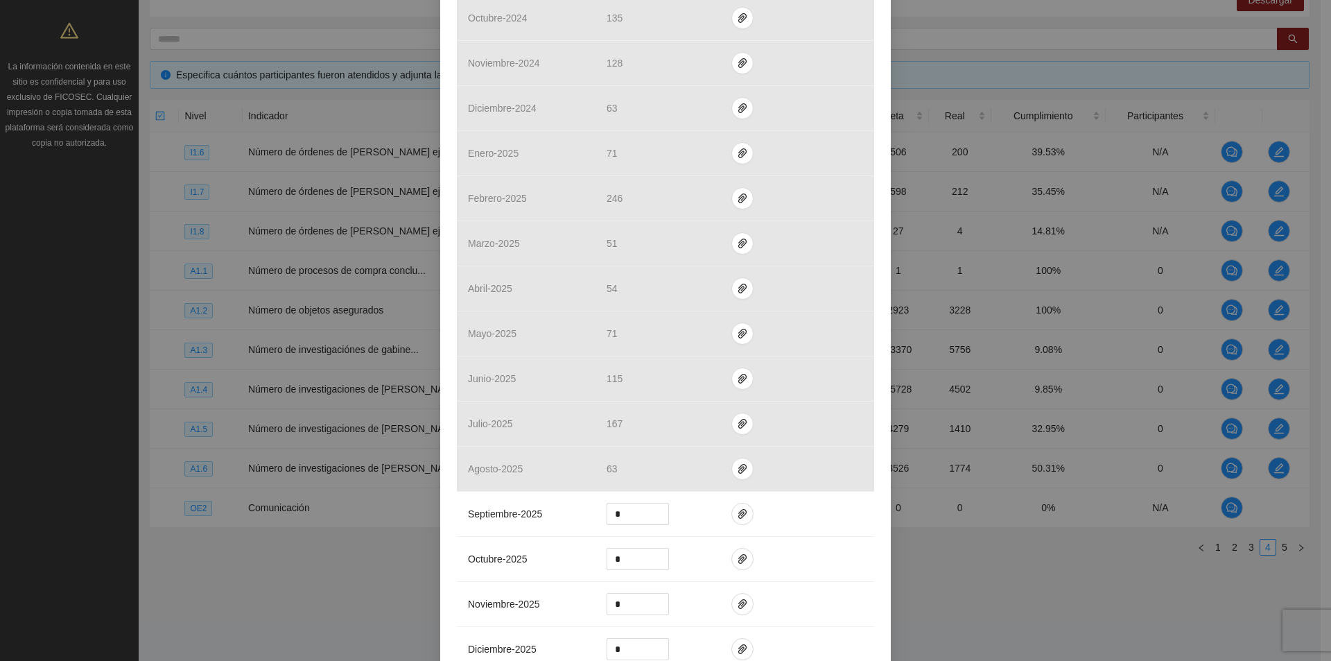
scroll to position [693, 0]
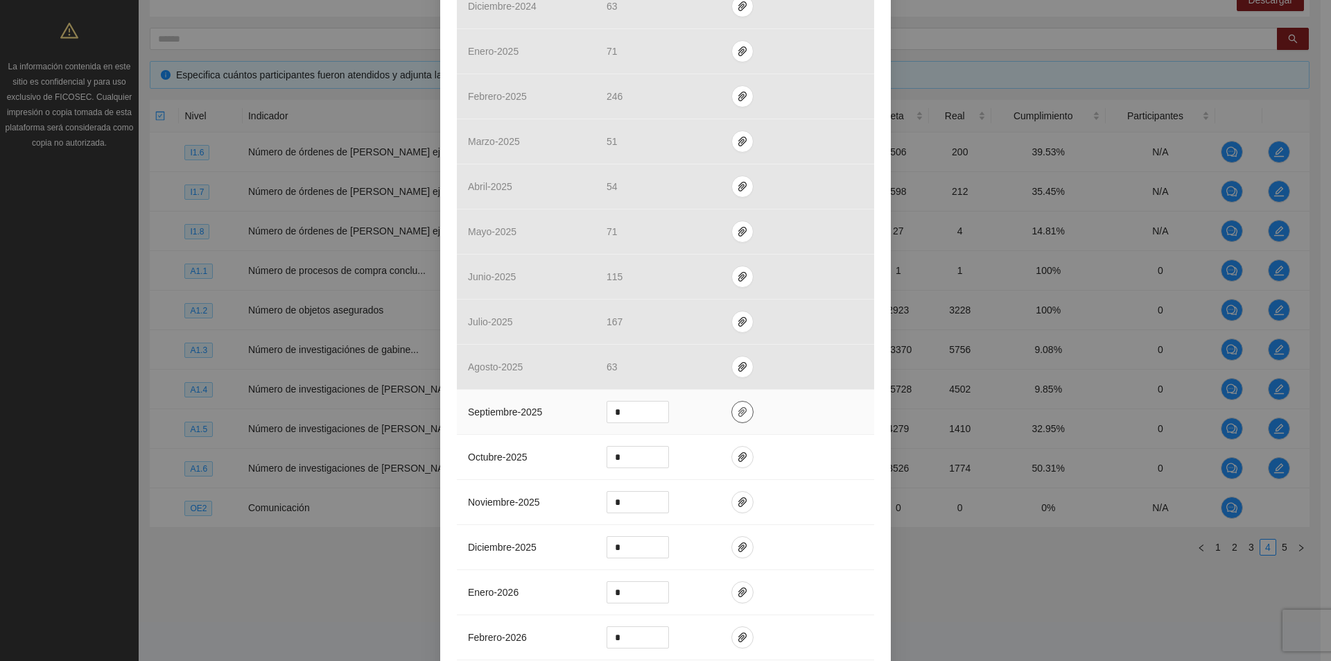
click at [738, 409] on icon "paper-clip" at bounding box center [742, 411] width 11 height 11
click at [716, 371] on span "Adjuntar documento" at bounding box center [700, 367] width 87 height 15
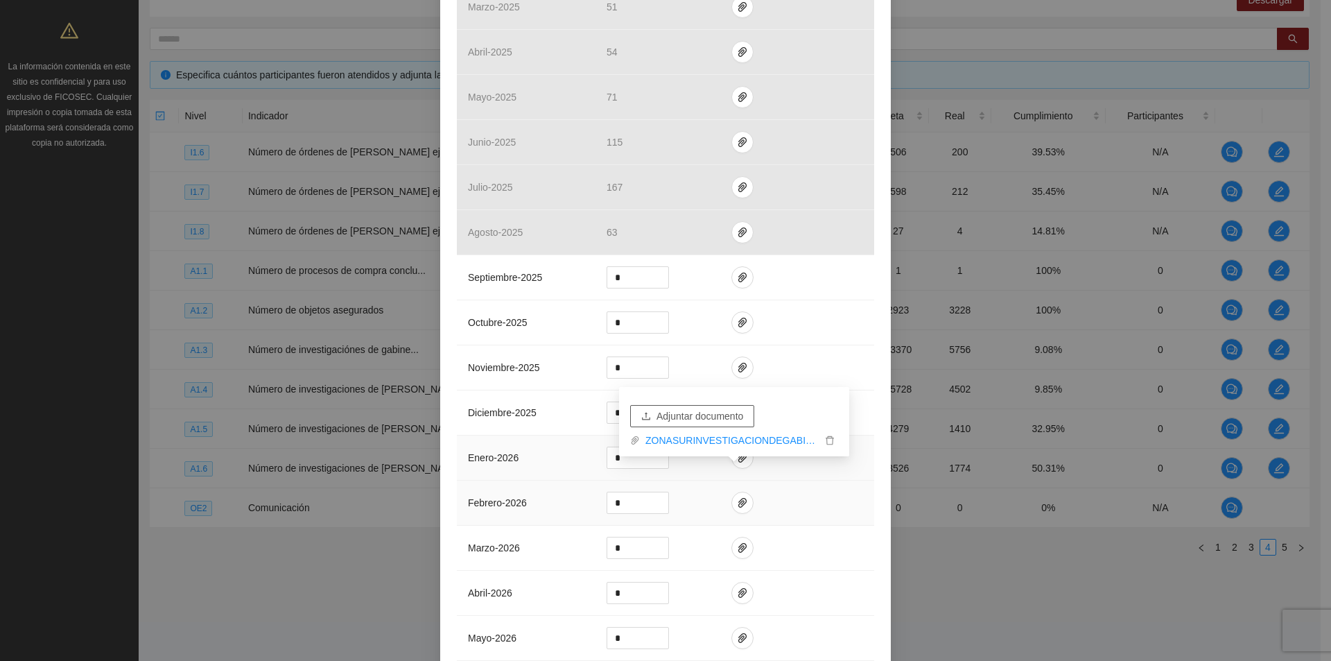
scroll to position [832, 0]
click at [688, 440] on link "ZONASURINVESTIGACIONDEGABINETE_0001 (2).pdf" at bounding box center [731, 440] width 182 height 15
click at [635, 272] on input "*" at bounding box center [637, 273] width 61 height 21
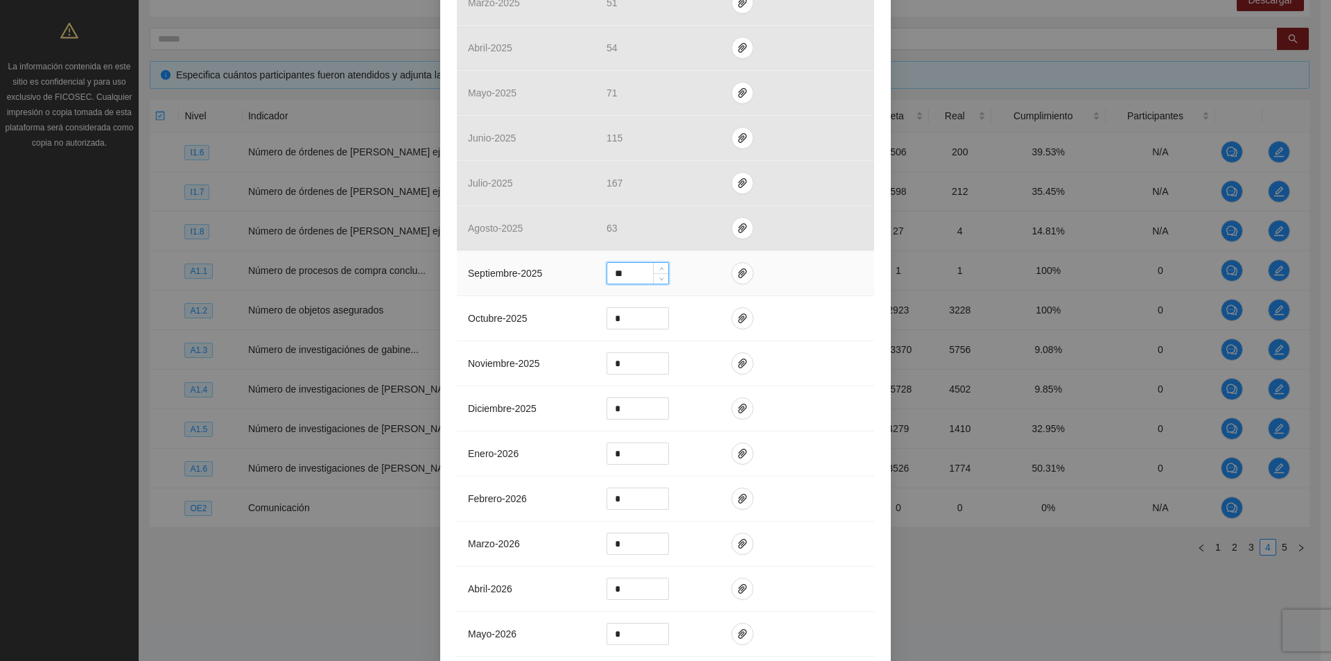
type input "**"
drag, startPoint x: 749, startPoint y: 272, endPoint x: 736, endPoint y: 271, distance: 13.2
click at [747, 272] on td at bounding box center [797, 273] width 154 height 45
click at [737, 271] on icon "paper-clip" at bounding box center [742, 273] width 11 height 11
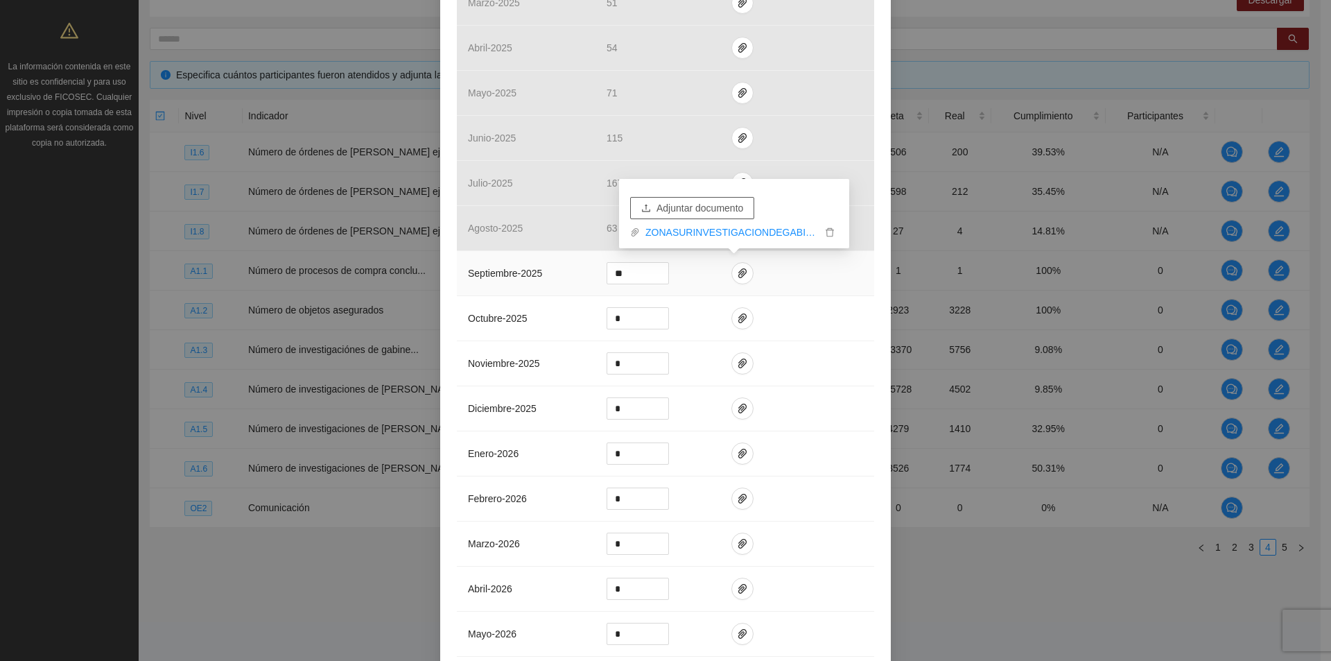
click at [718, 213] on span "Adjuntar documento" at bounding box center [700, 207] width 87 height 15
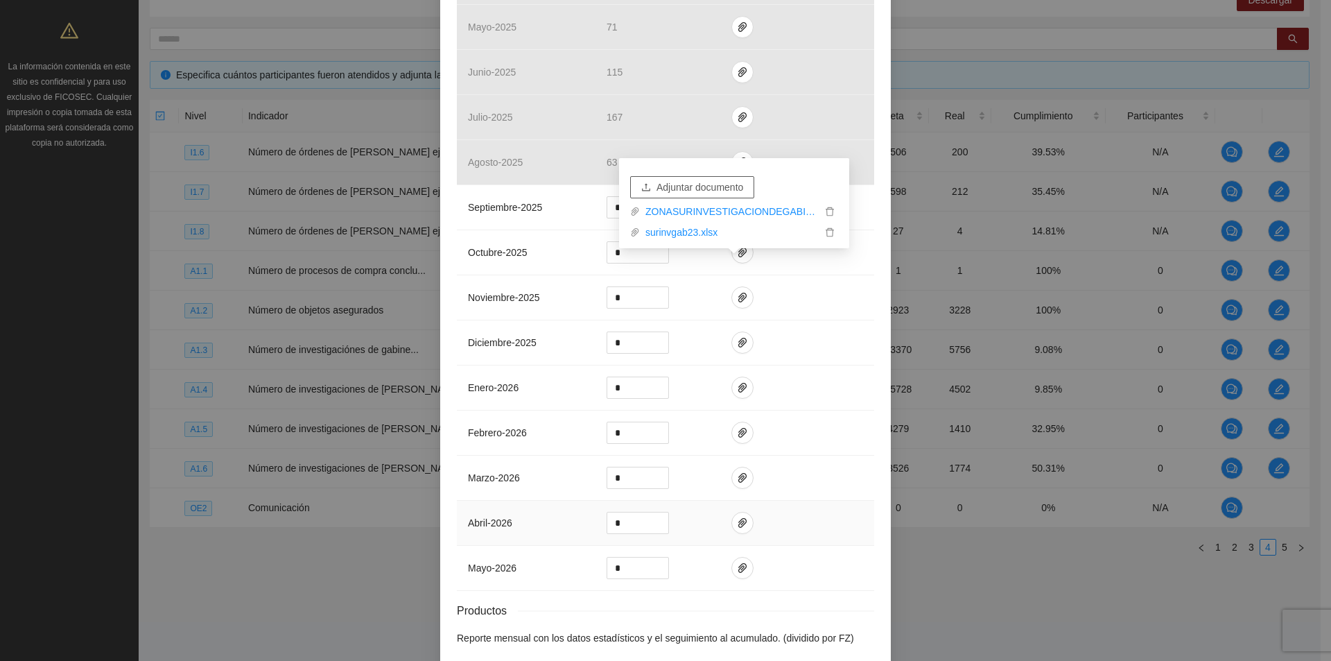
scroll to position [962, 0]
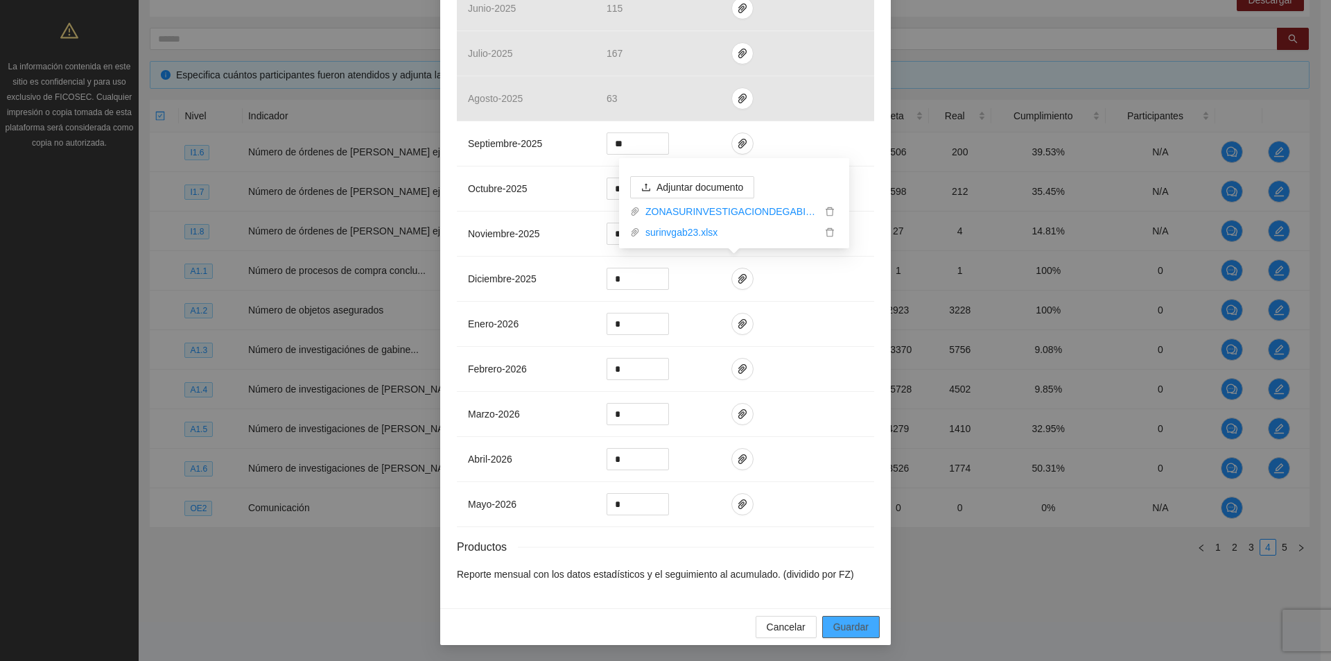
click at [856, 621] on span "Guardar" at bounding box center [850, 626] width 35 height 15
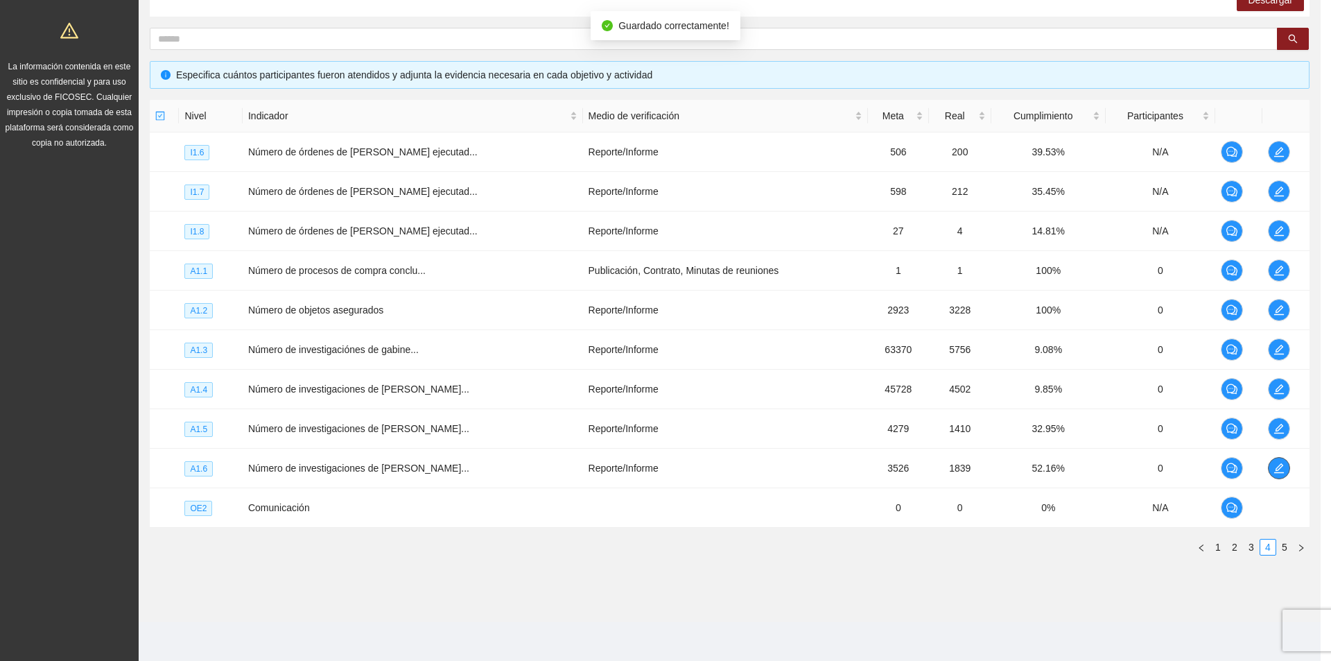
scroll to position [0, 0]
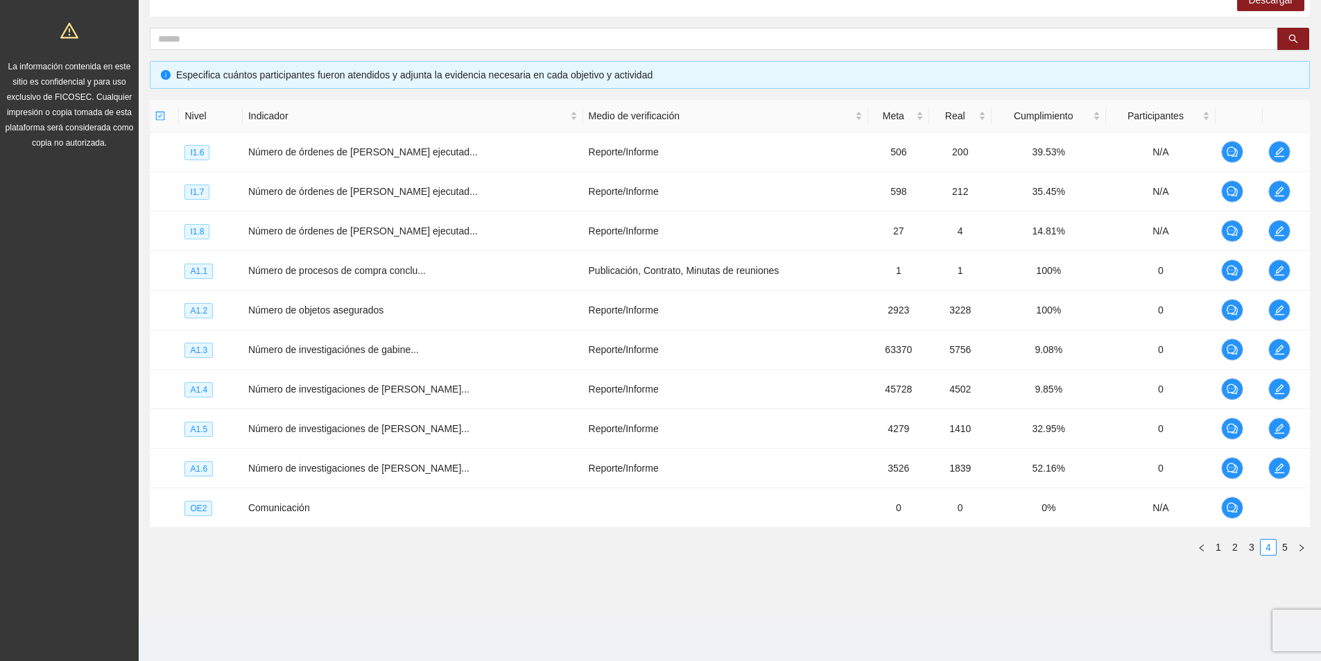
click at [849, 582] on section "Monitoreo técnico Asistentes Beneficiarios Asistencias Objetivos y actividades …" at bounding box center [730, 217] width 1182 height 810
click at [1263, 257] on td at bounding box center [1286, 271] width 47 height 40
click at [1271, 476] on button "button" at bounding box center [1279, 468] width 22 height 22
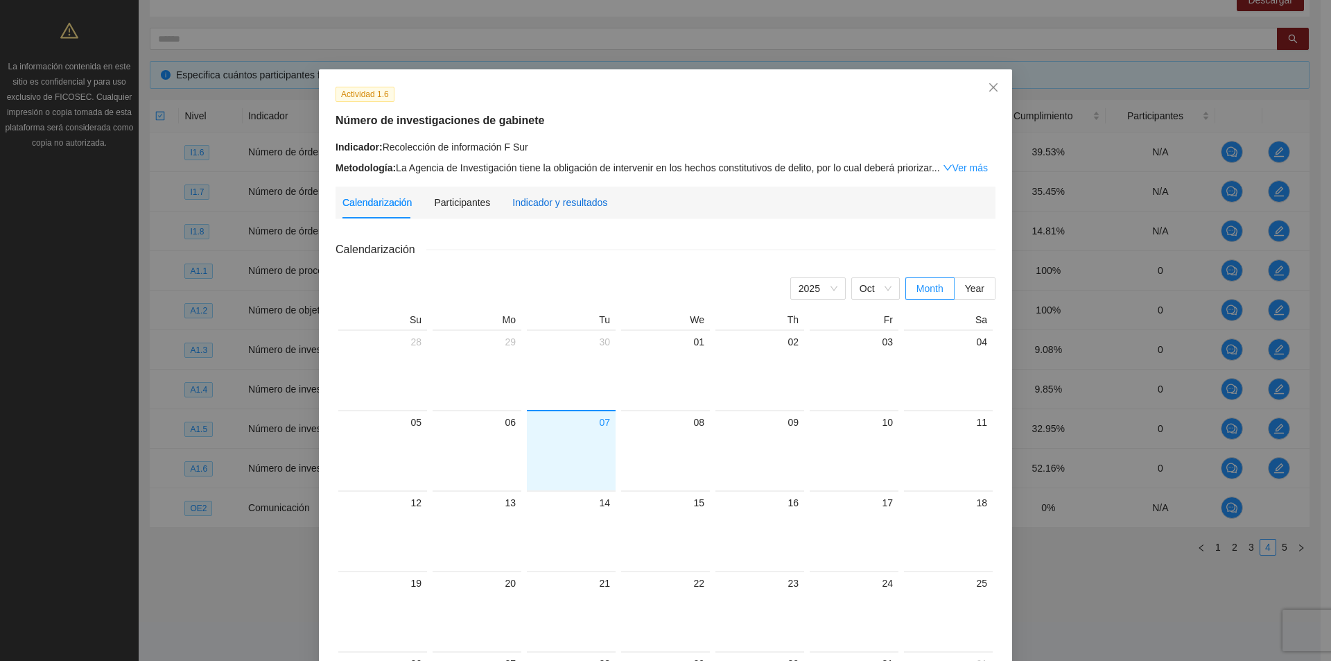
click at [563, 199] on div "Indicador y resultados" at bounding box center [559, 202] width 95 height 15
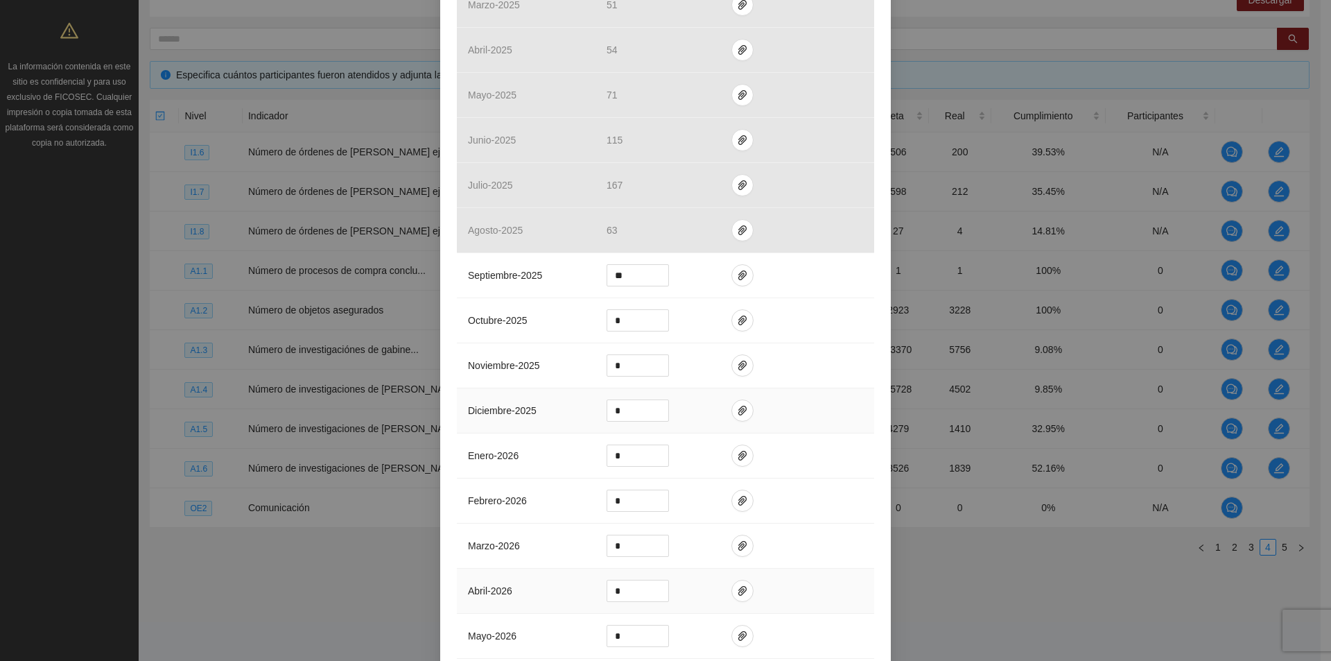
scroll to position [962, 0]
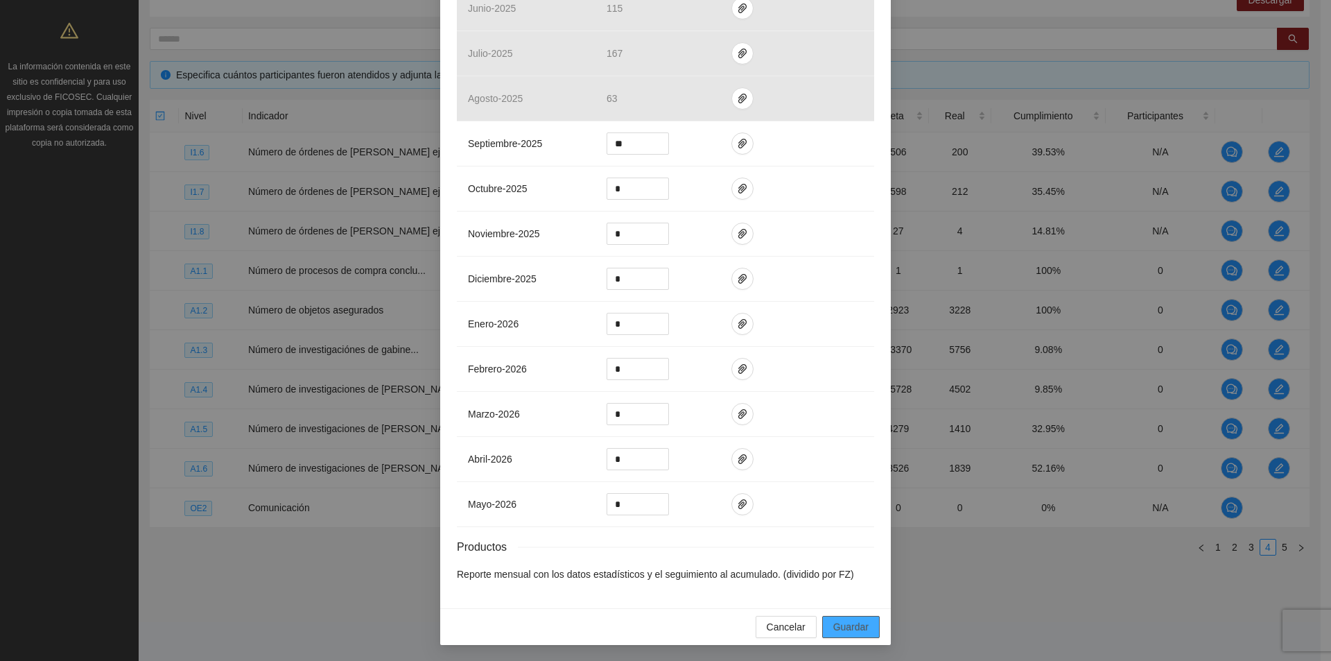
click at [851, 621] on span "Guardar" at bounding box center [850, 626] width 35 height 15
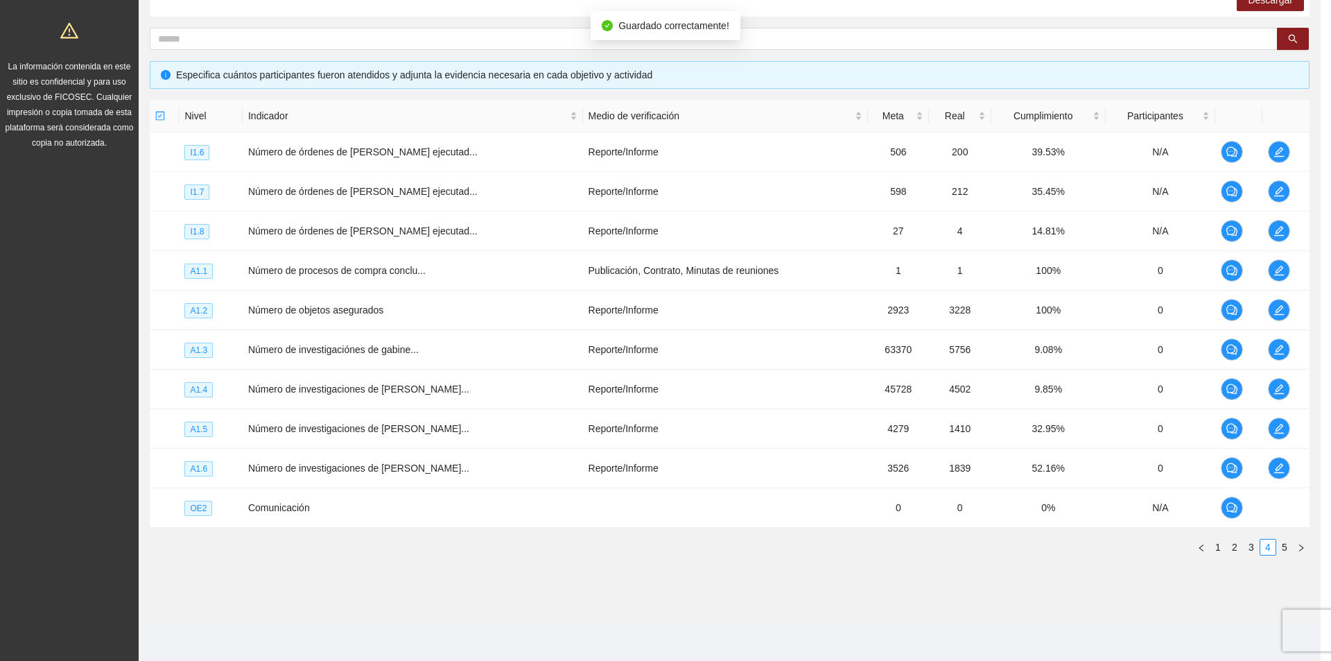
scroll to position [892, 0]
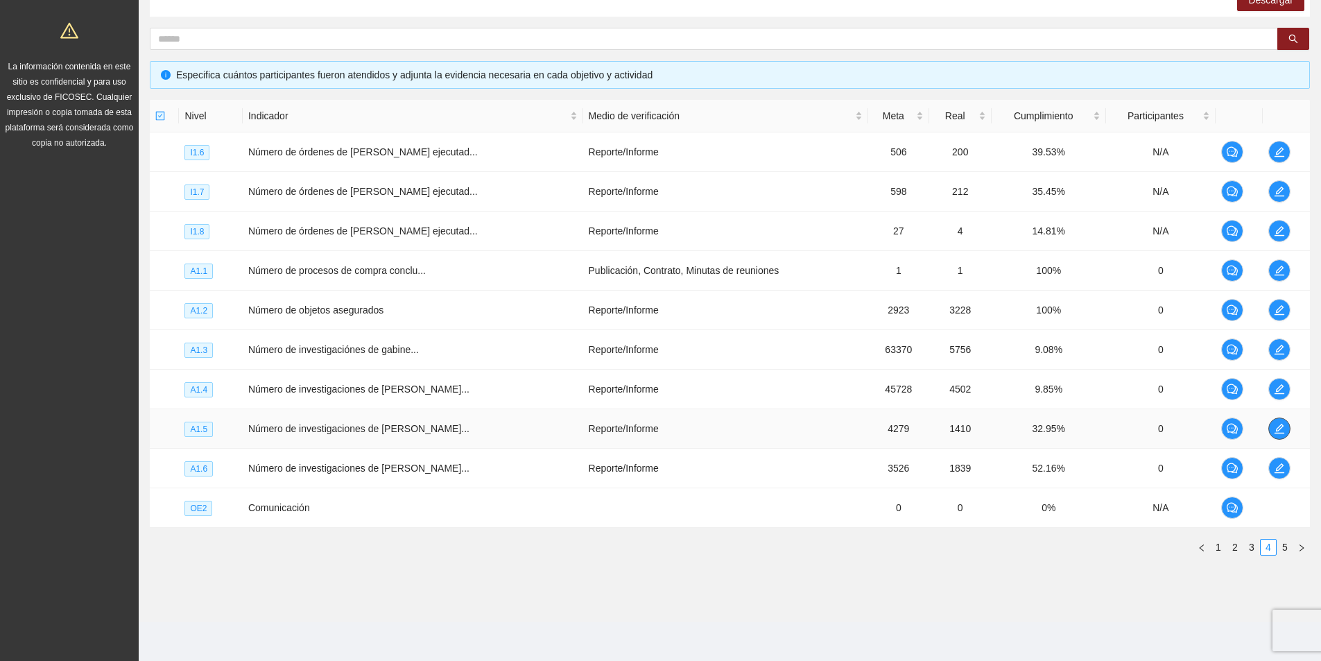
click at [1274, 424] on icon "edit" at bounding box center [1279, 428] width 11 height 11
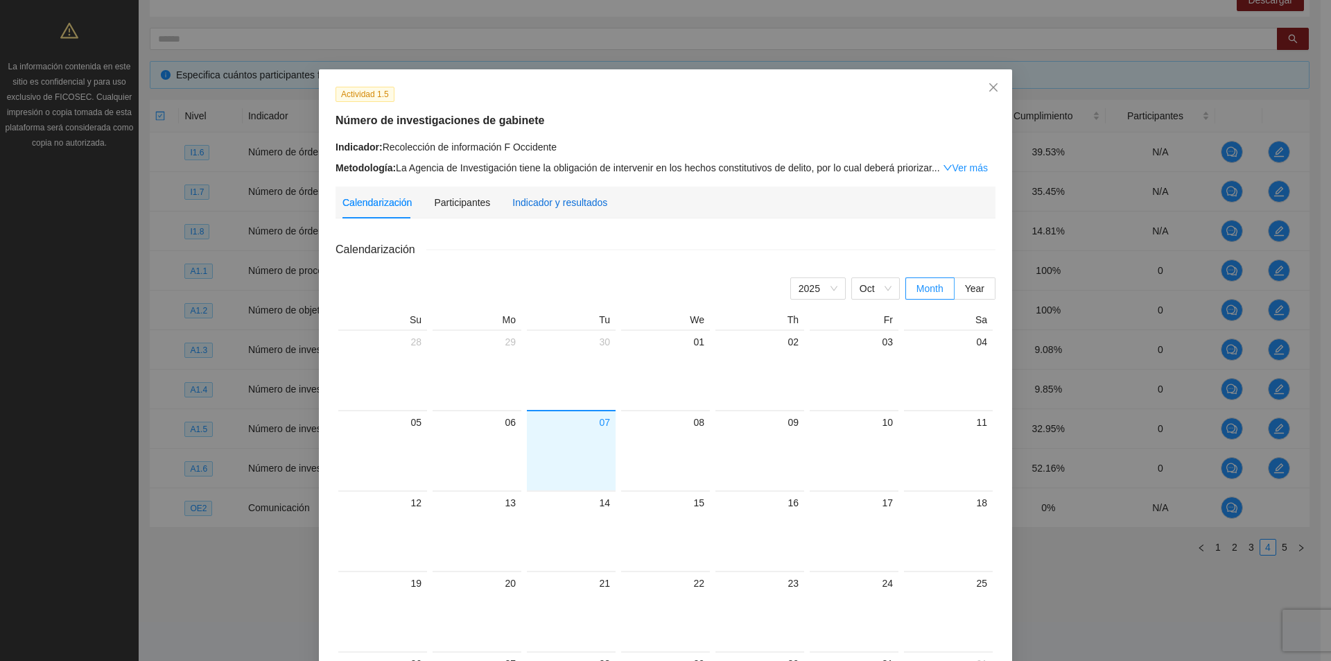
click at [576, 199] on div "Indicador y resultados" at bounding box center [559, 202] width 95 height 15
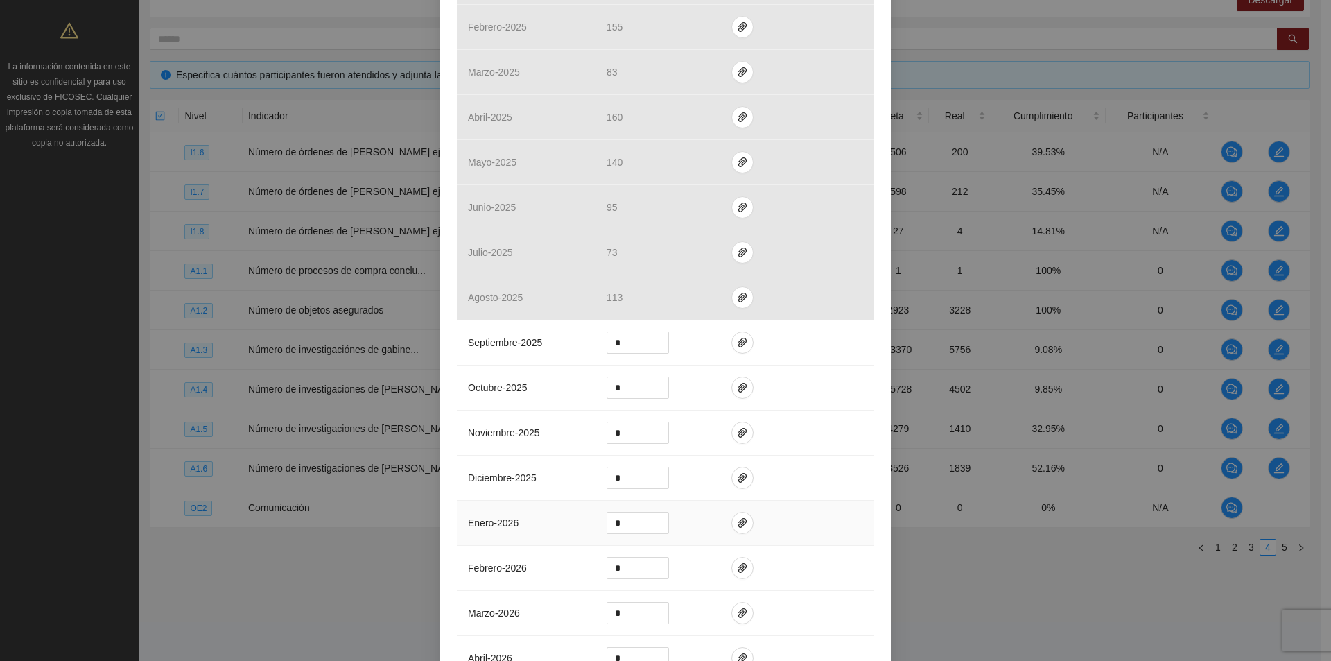
scroll to position [962, 0]
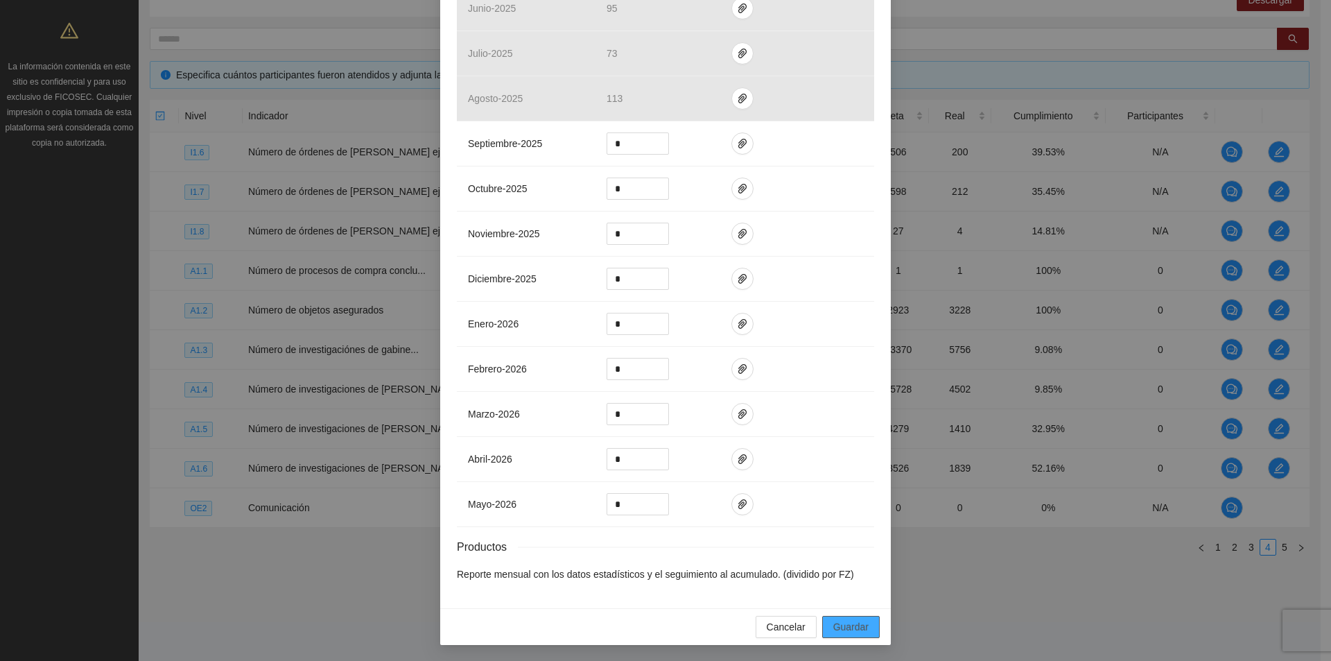
click at [855, 626] on span "Guardar" at bounding box center [850, 626] width 35 height 15
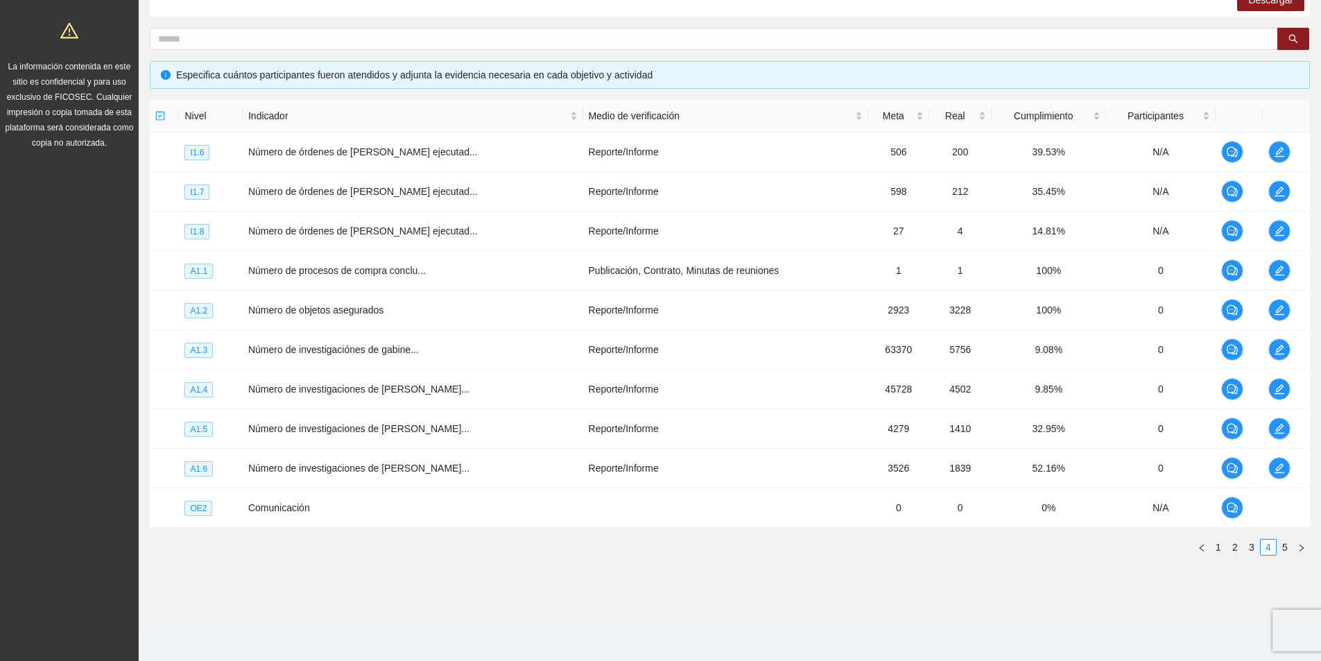
click at [589, 576] on div "Objetivo general Meta: 819.40 Real: 614.00 Cumplimiento: 40.81 % Objetivos espe…" at bounding box center [730, 241] width 1182 height 673
drag, startPoint x: 587, startPoint y: 578, endPoint x: 486, endPoint y: 600, distance: 103.6
click at [486, 600] on section "Monitoreo técnico Asistentes Beneficiarios Asistencias Objetivos y actividades …" at bounding box center [730, 217] width 1182 height 810
click at [1254, 553] on link "3" at bounding box center [1251, 546] width 15 height 15
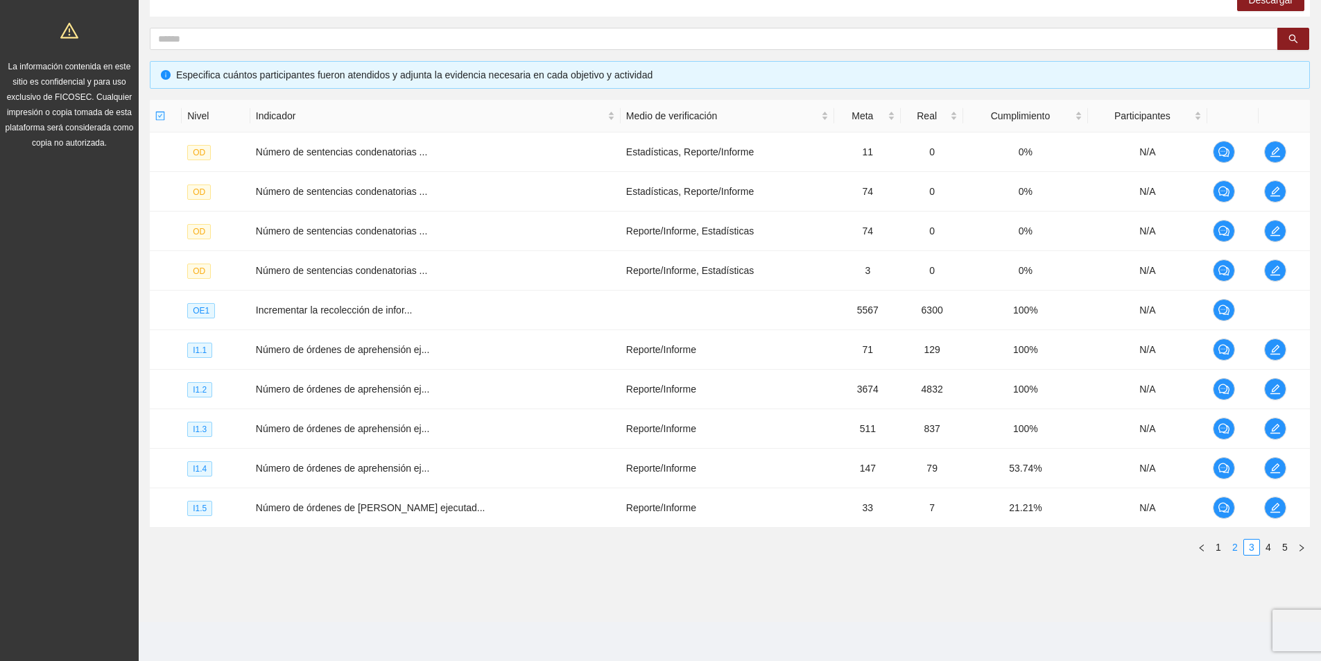
click at [1236, 548] on link "2" at bounding box center [1234, 546] width 15 height 15
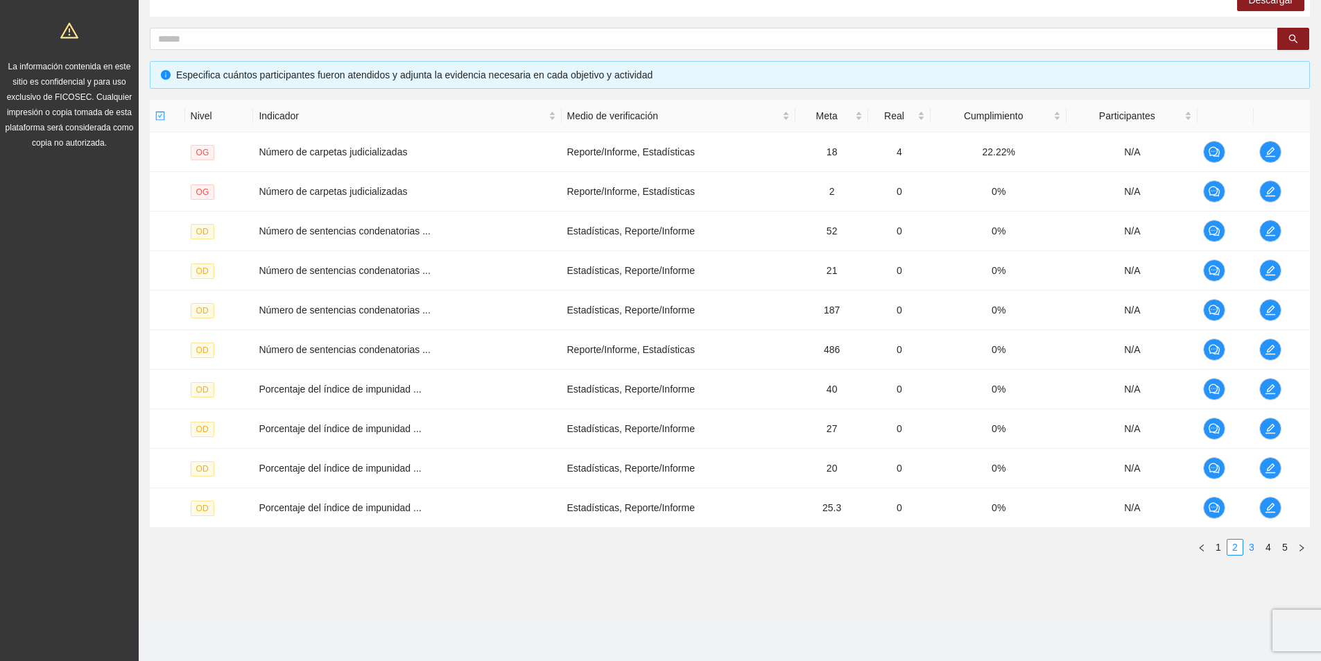
click at [1252, 546] on link "3" at bounding box center [1251, 546] width 15 height 15
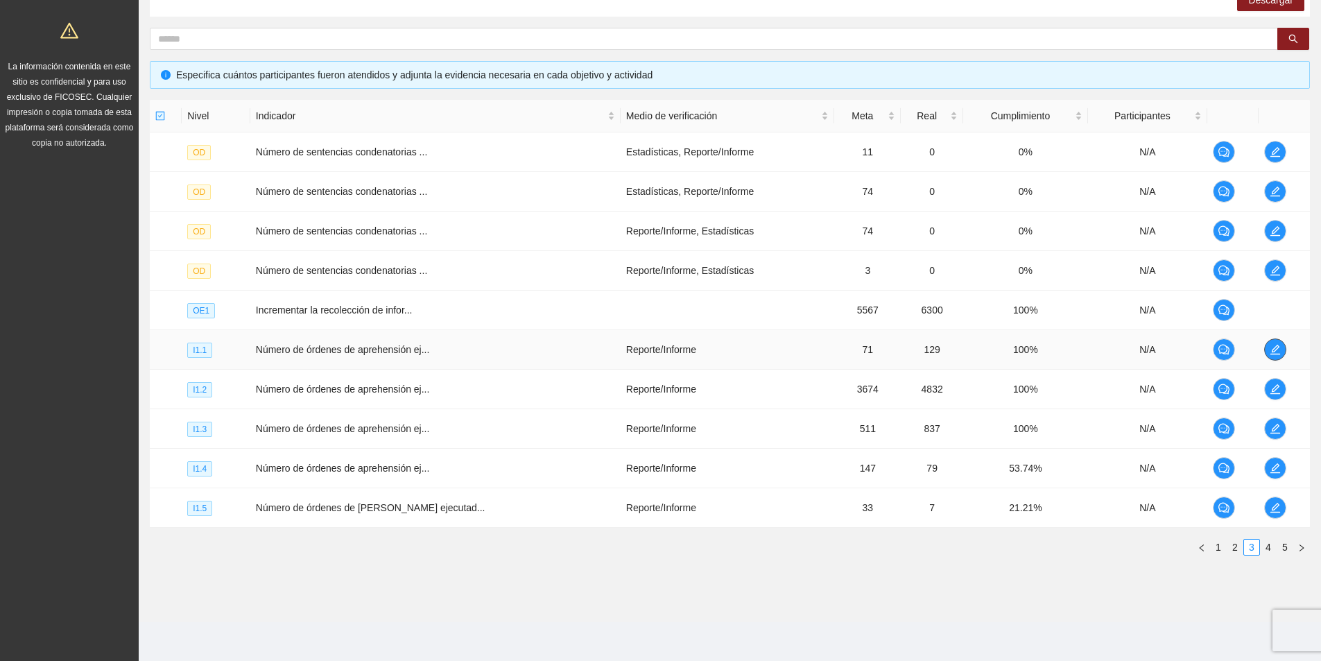
click at [1276, 354] on icon "edit" at bounding box center [1275, 349] width 11 height 11
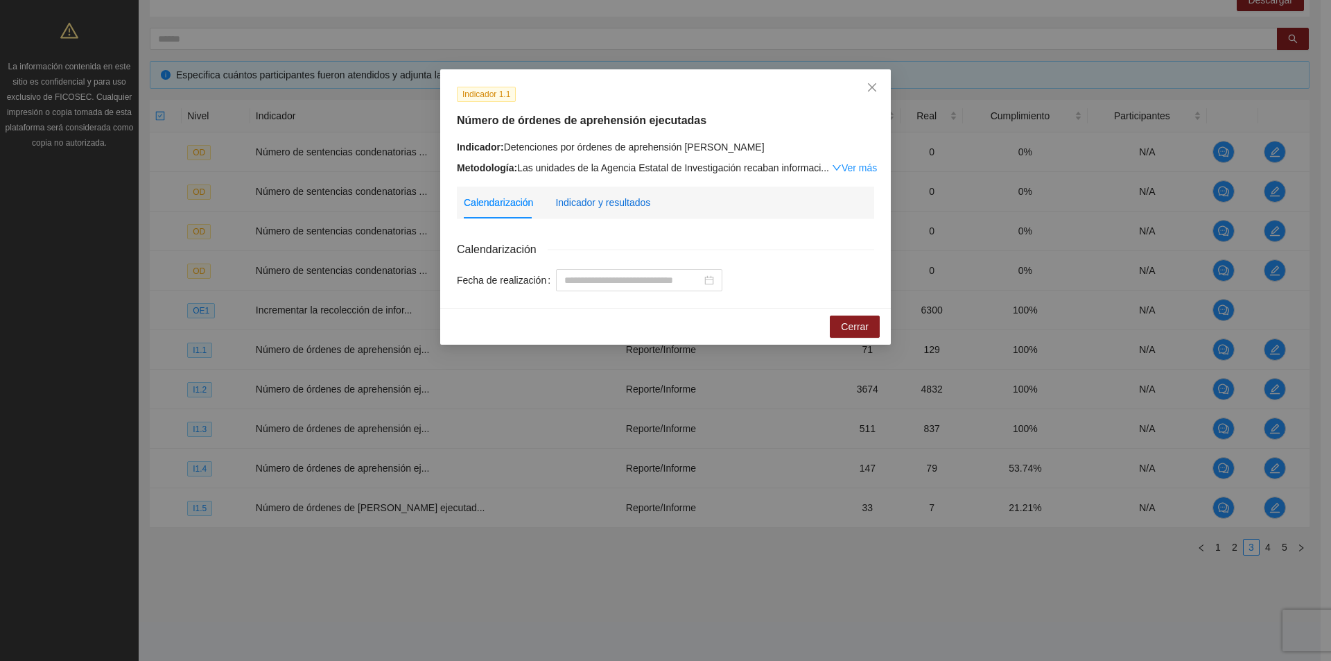
click at [630, 200] on div "Indicador y resultados" at bounding box center [602, 202] width 95 height 15
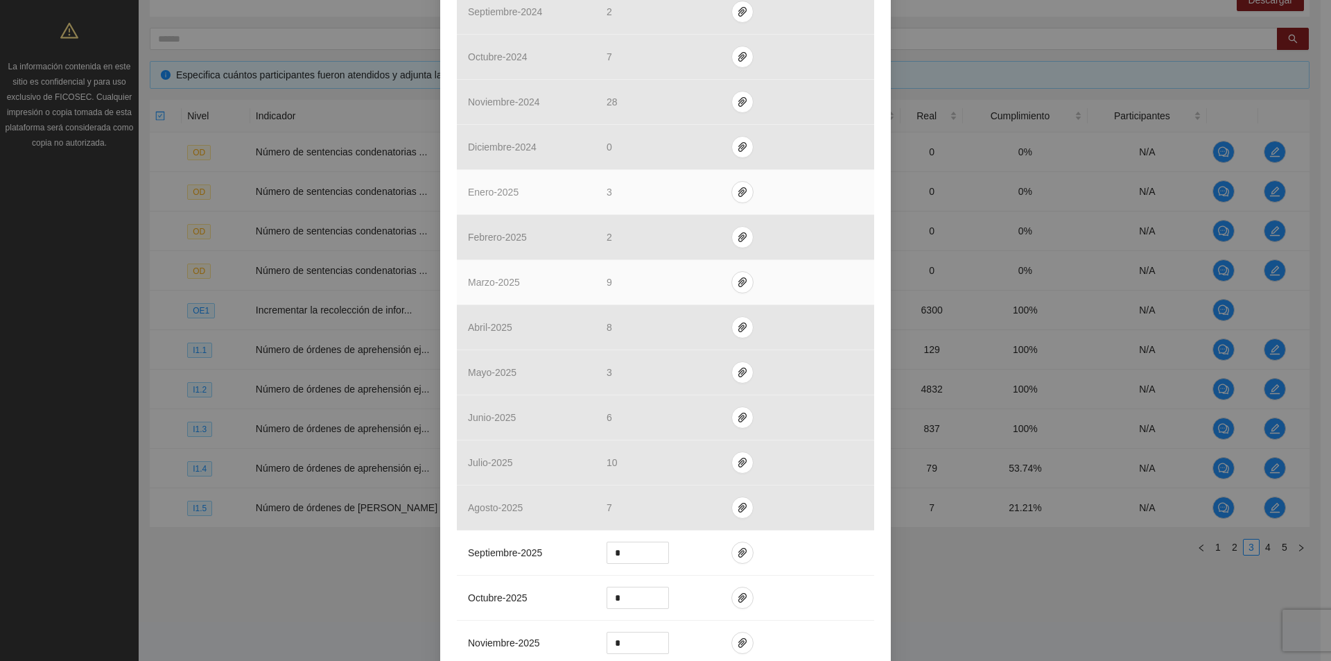
scroll to position [1109, 0]
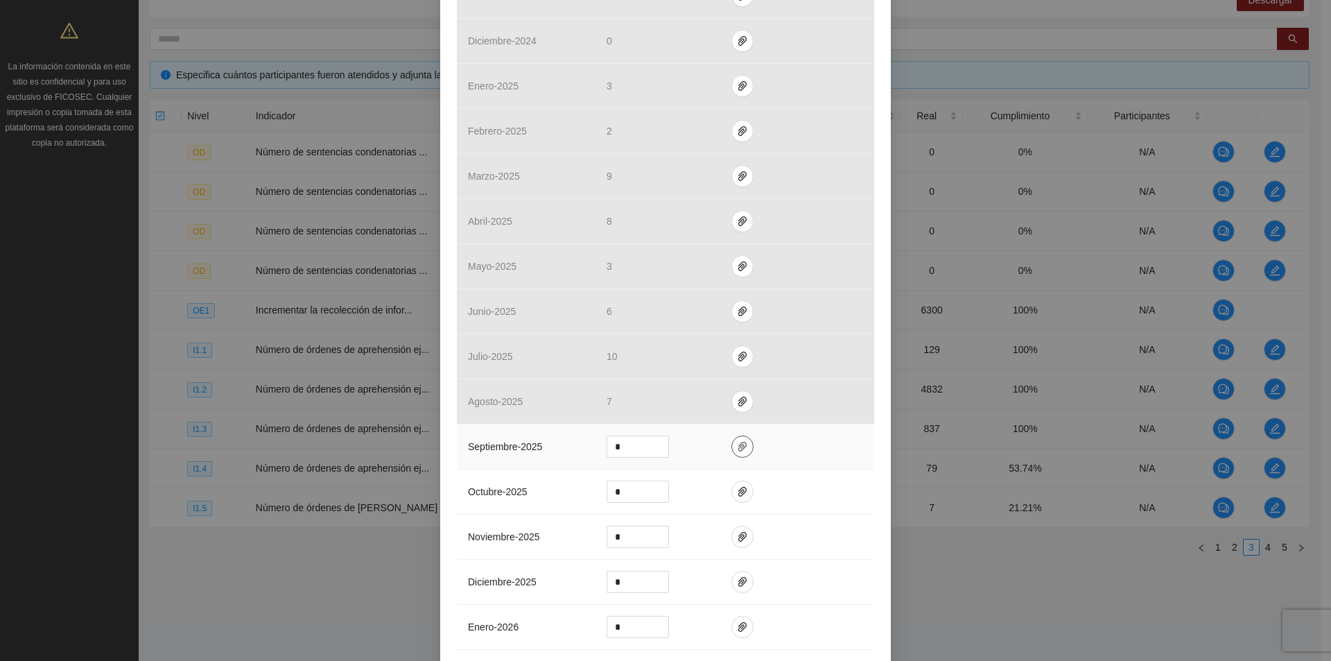
click at [733, 453] on button "button" at bounding box center [743, 446] width 22 height 22
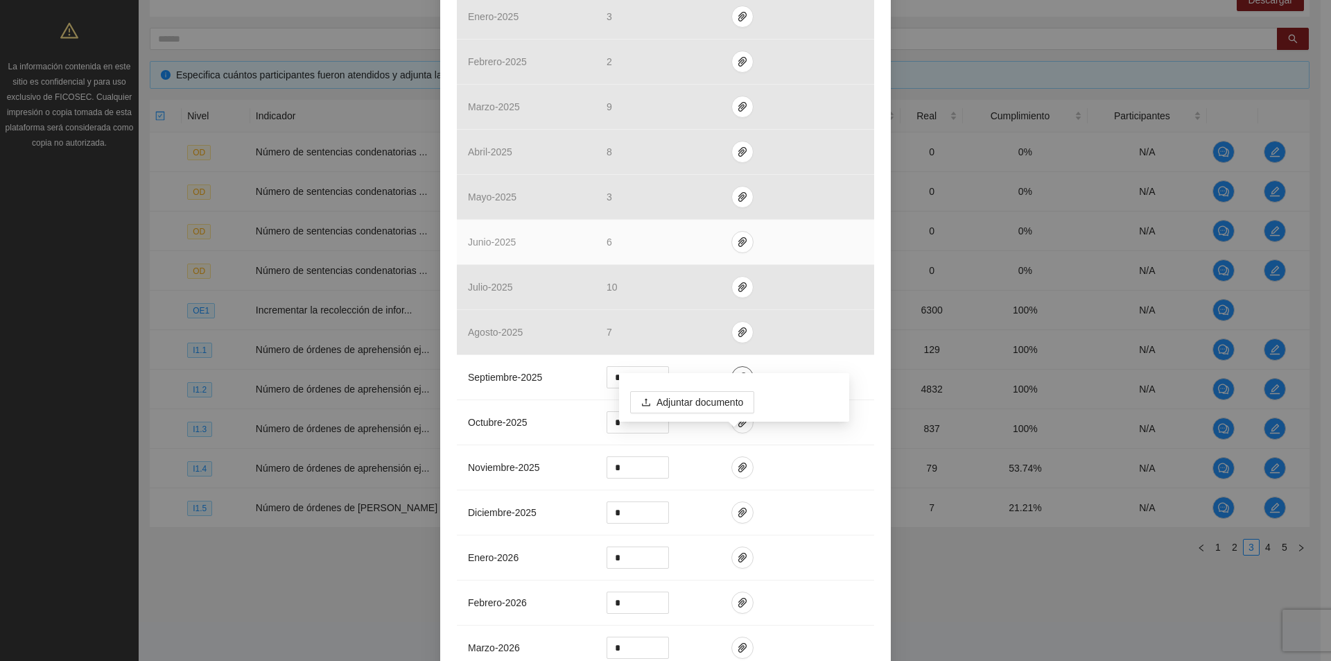
scroll to position [1387, 0]
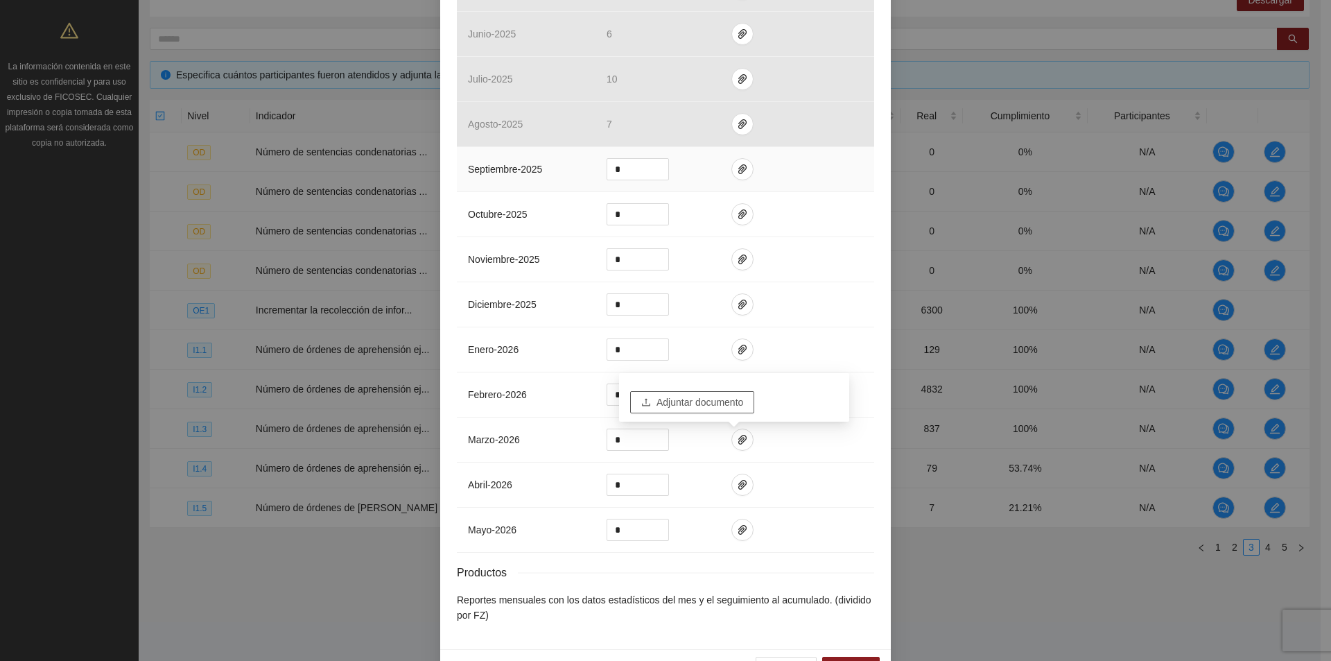
click at [683, 397] on span "Adjuntar documento" at bounding box center [700, 402] width 87 height 15
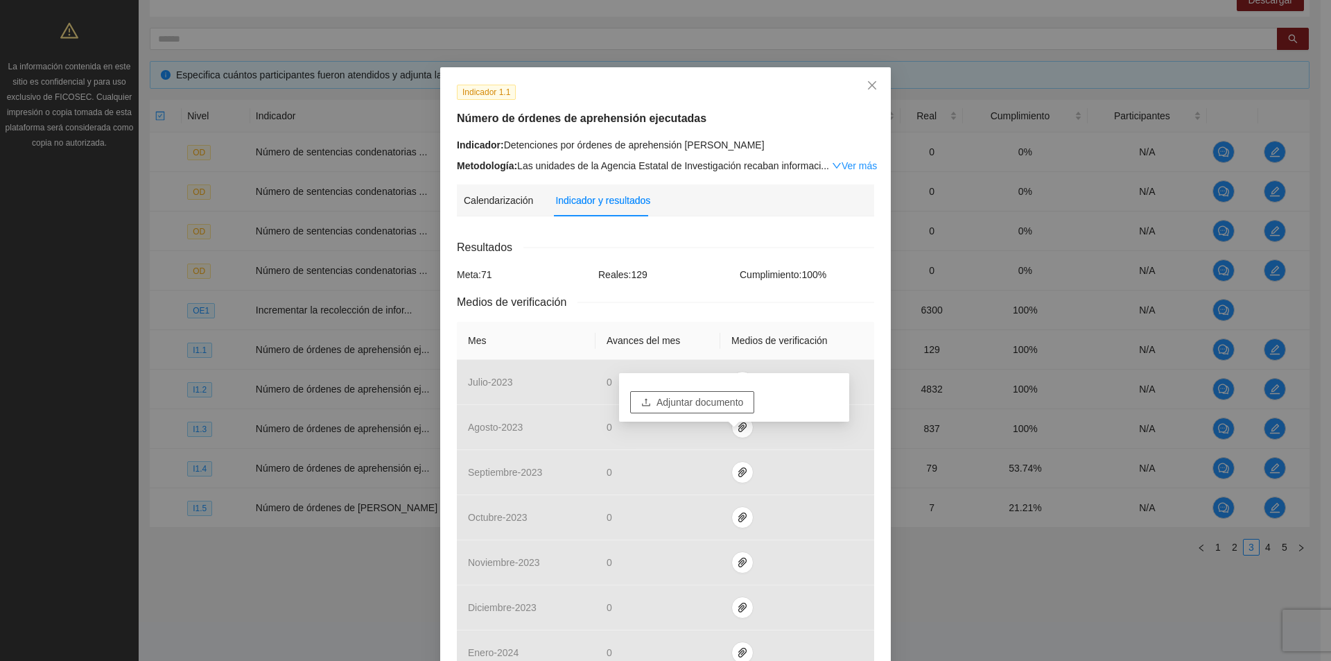
scroll to position [0, 0]
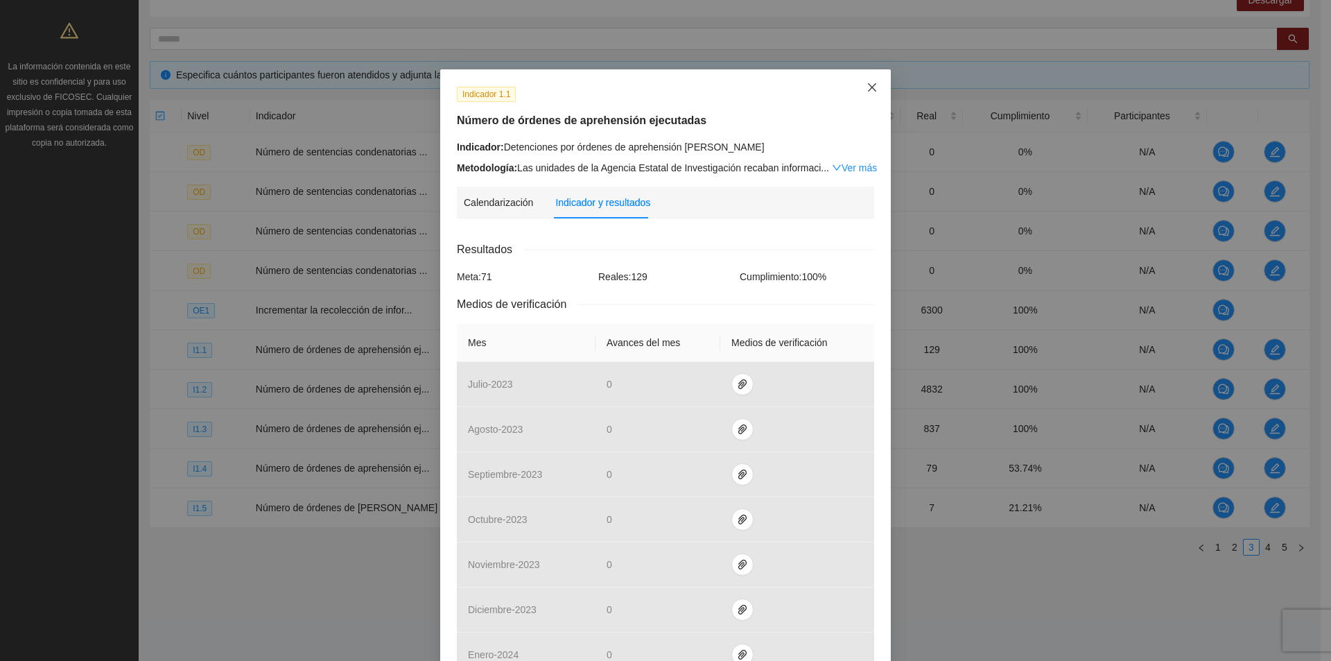
click at [871, 85] on icon "close" at bounding box center [872, 87] width 8 height 8
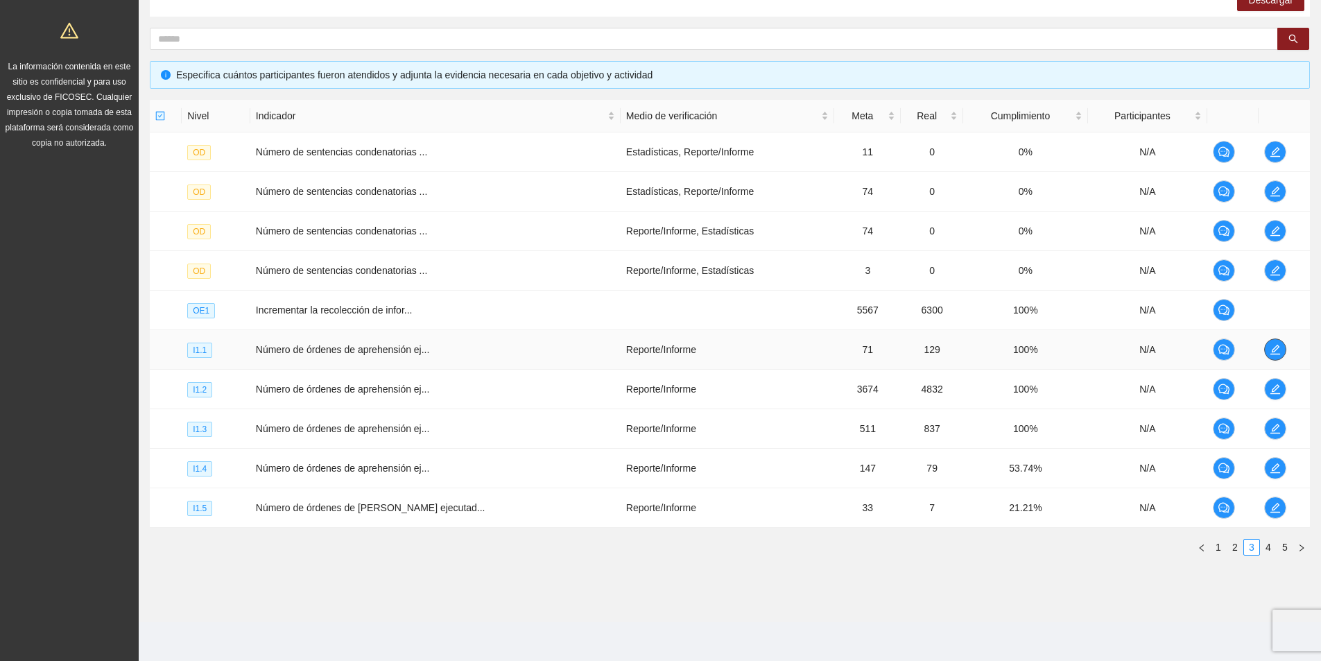
click at [1272, 352] on icon "edit" at bounding box center [1275, 349] width 11 height 11
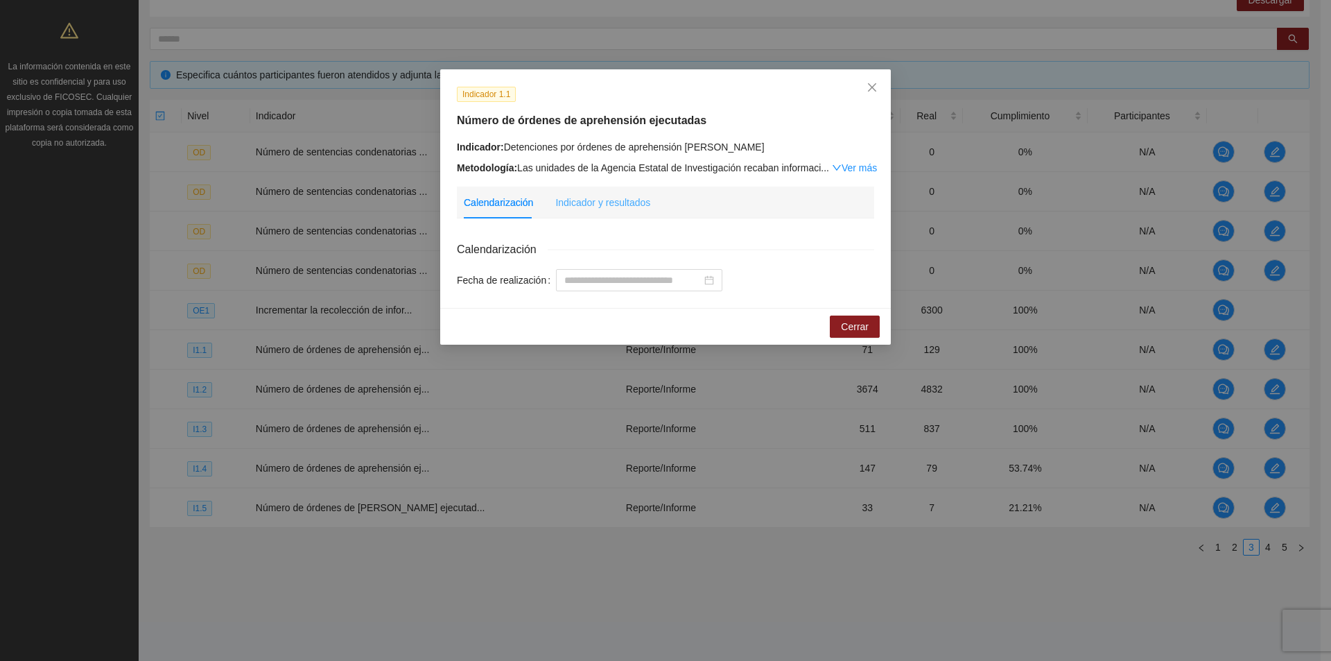
click at [634, 192] on div "Indicador y resultados" at bounding box center [602, 203] width 95 height 32
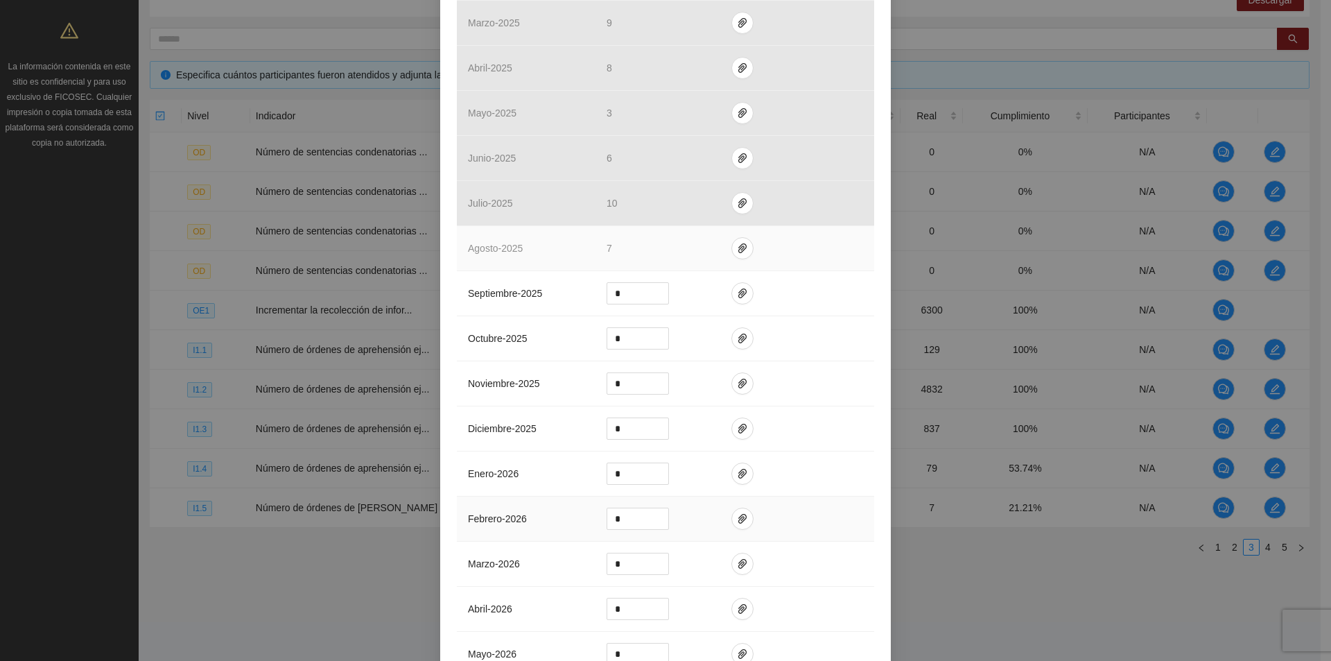
scroll to position [1387, 0]
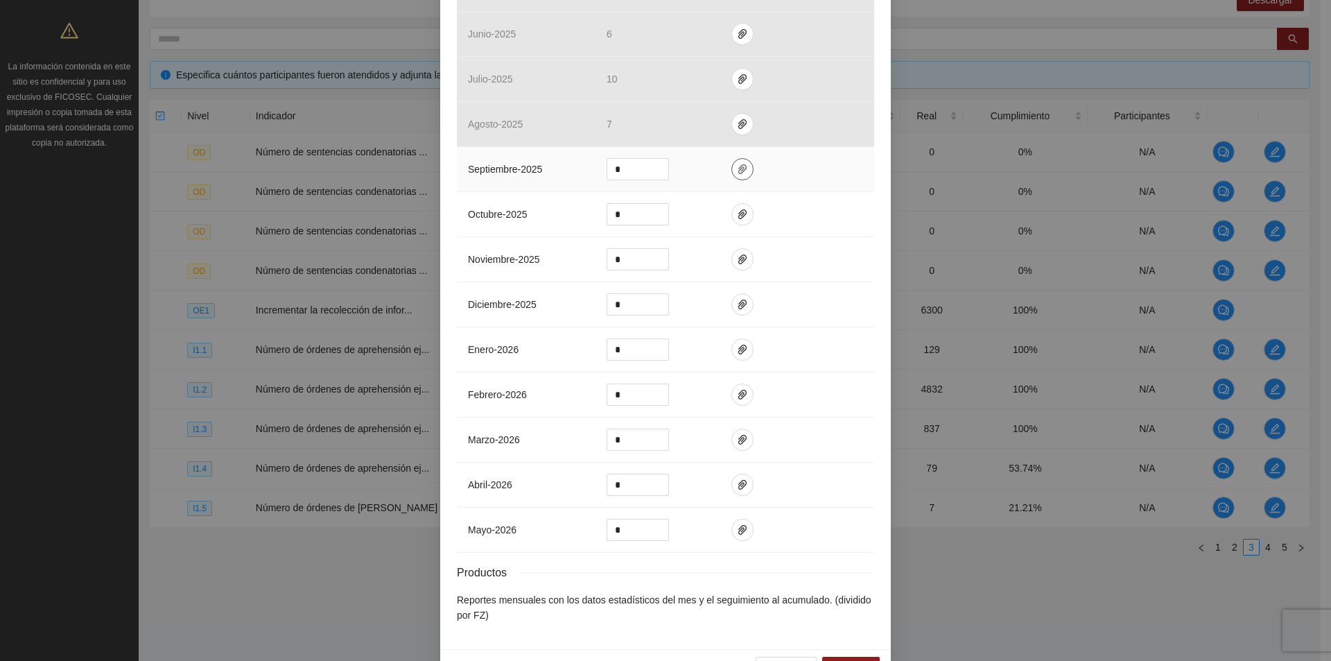
click at [737, 168] on icon "paper-clip" at bounding box center [742, 169] width 11 height 11
click at [693, 126] on span "Adjuntar documento" at bounding box center [700, 124] width 87 height 15
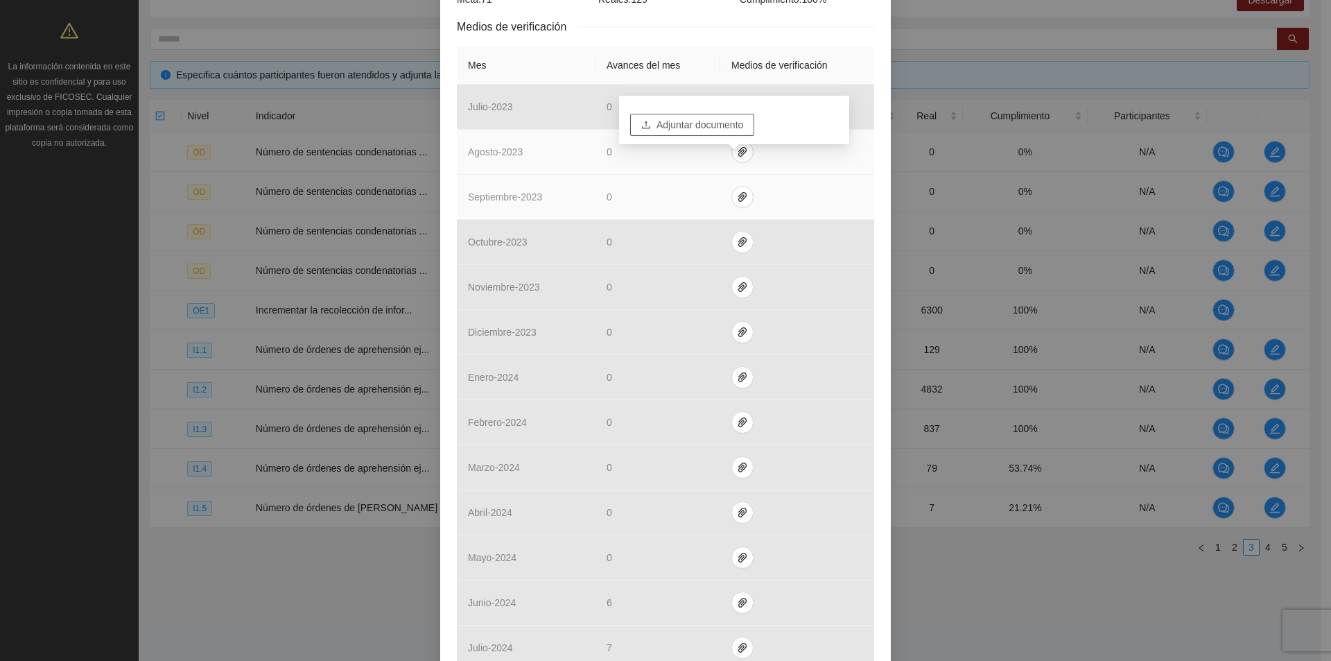
scroll to position [0, 0]
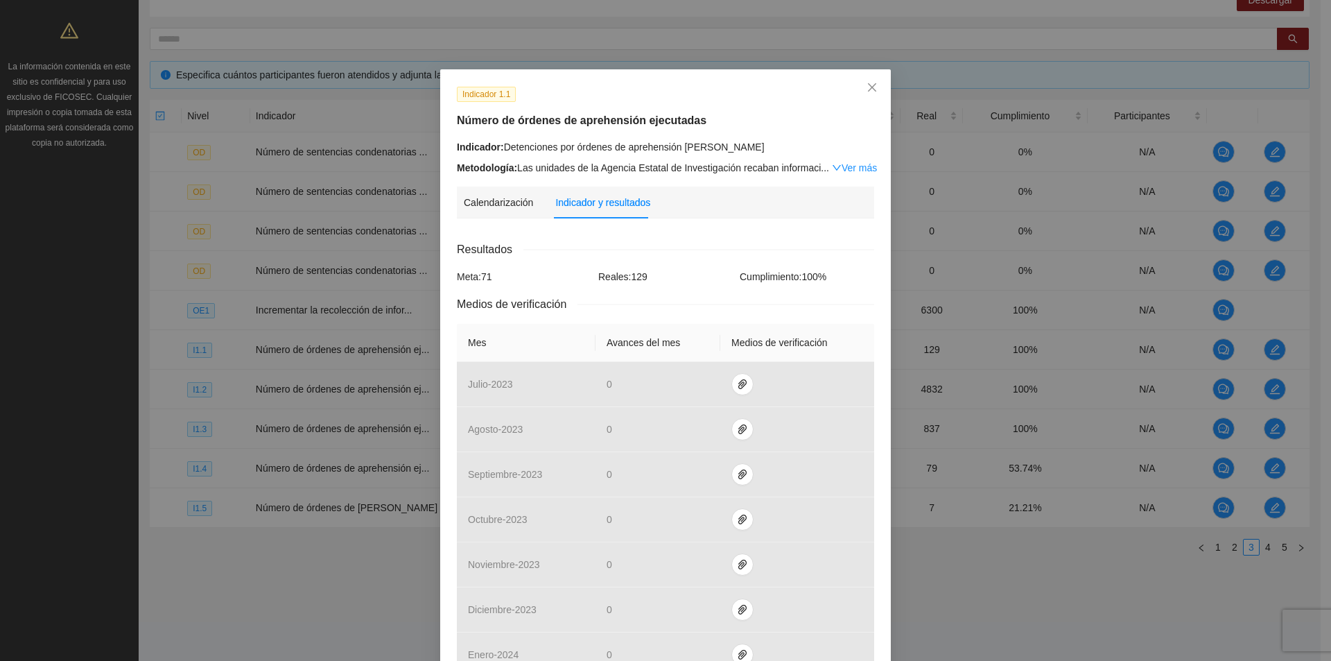
drag, startPoint x: 571, startPoint y: 210, endPoint x: 570, endPoint y: 219, distance: 9.0
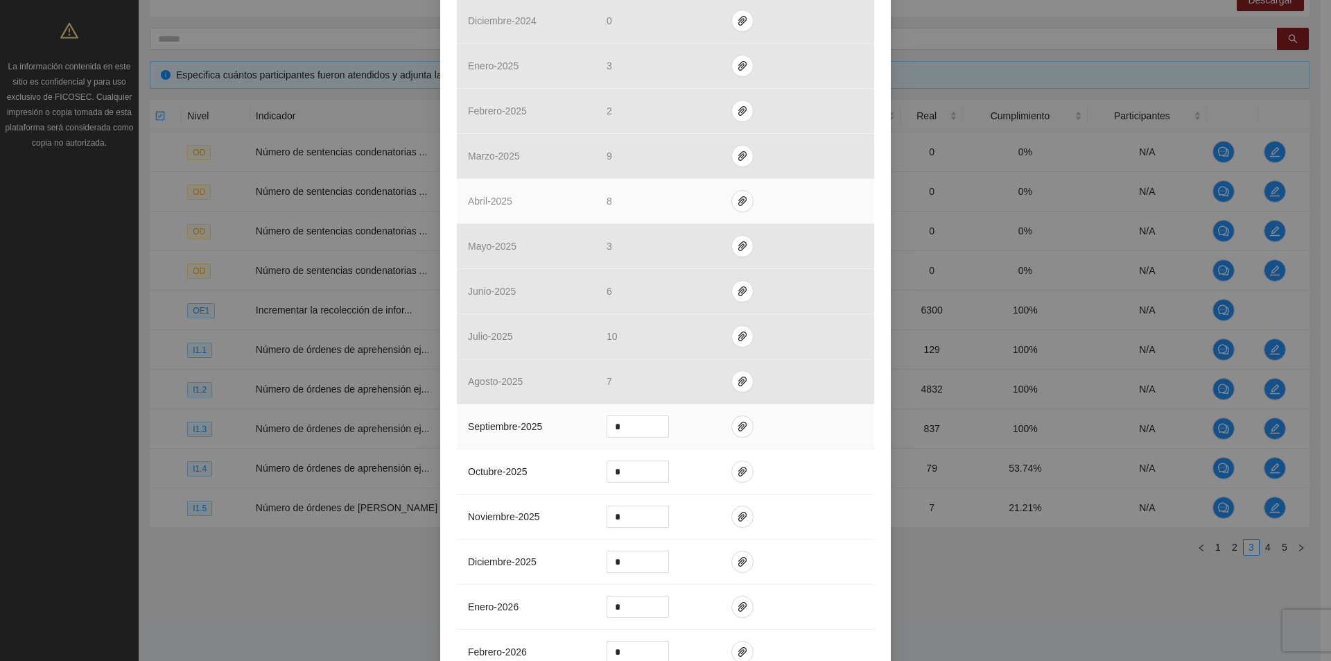
scroll to position [1248, 0]
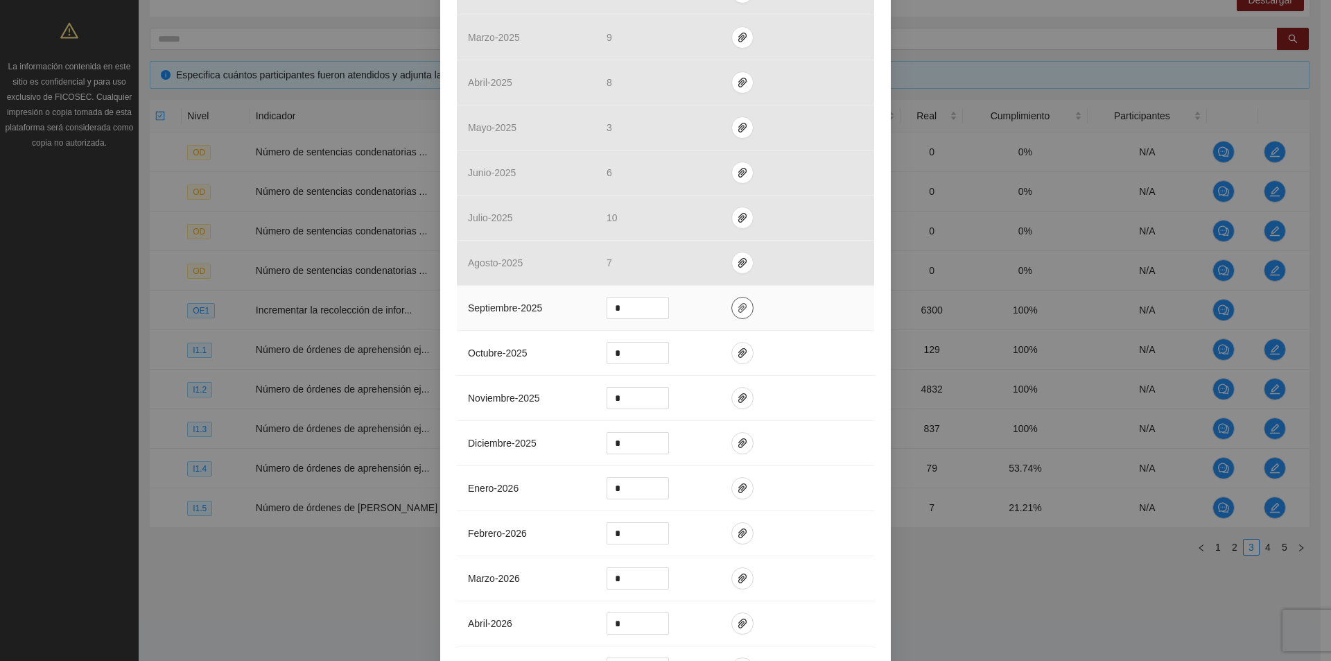
click at [740, 311] on icon "paper-clip" at bounding box center [742, 307] width 11 height 11
click at [713, 262] on span "Adjuntar documento" at bounding box center [700, 263] width 87 height 15
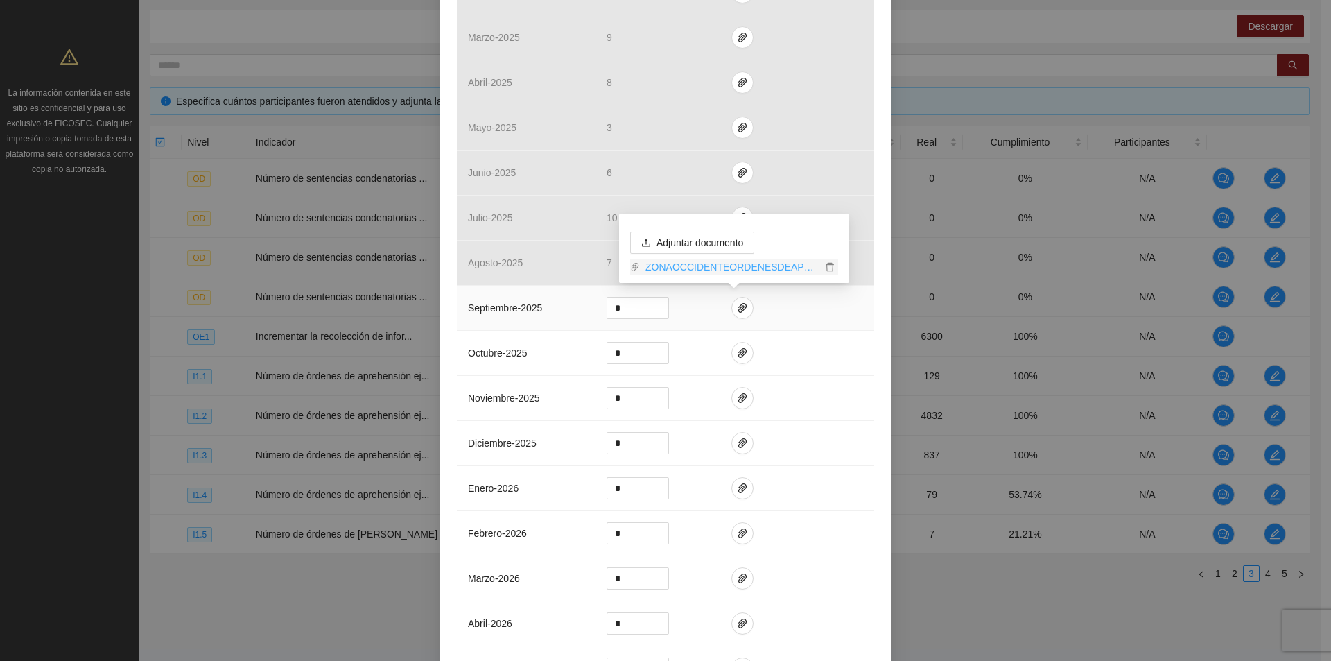
click at [739, 268] on link "ZONAOCCIDENTEORDENESDEAPREHENSION_0001.pdf" at bounding box center [731, 266] width 182 height 15
click at [621, 313] on input "*" at bounding box center [637, 307] width 61 height 21
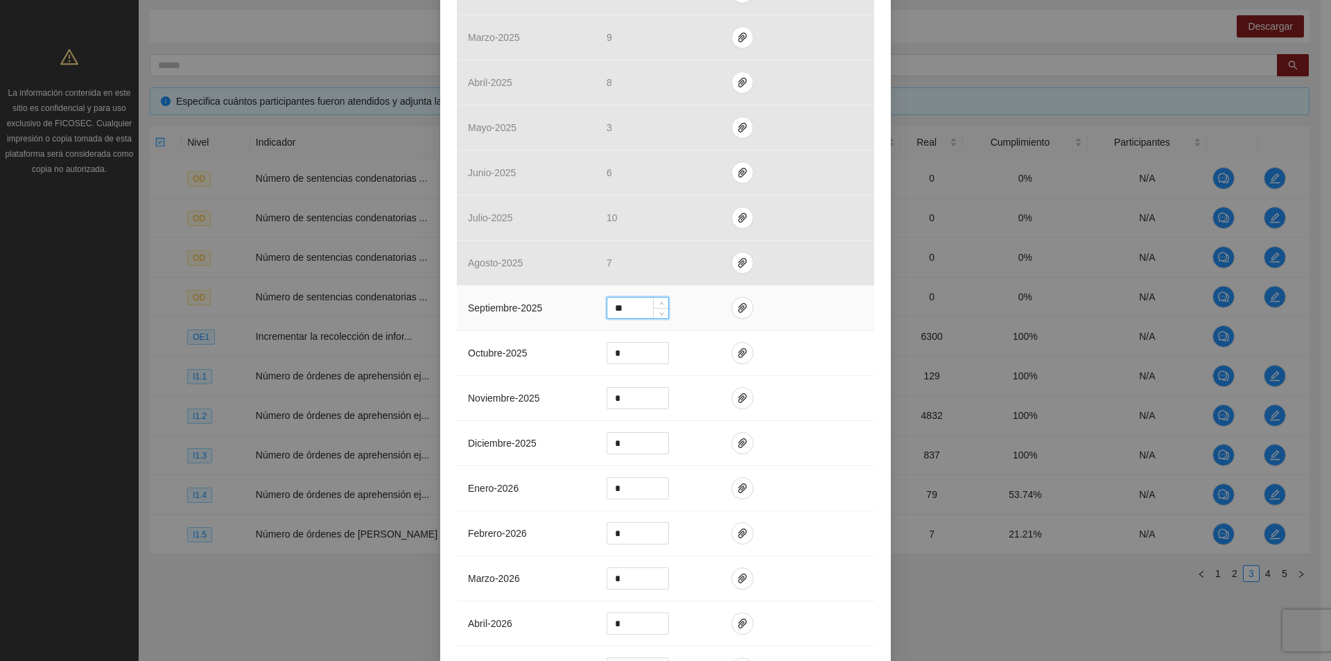
type input "*"
click at [732, 300] on button "button" at bounding box center [743, 308] width 22 height 22
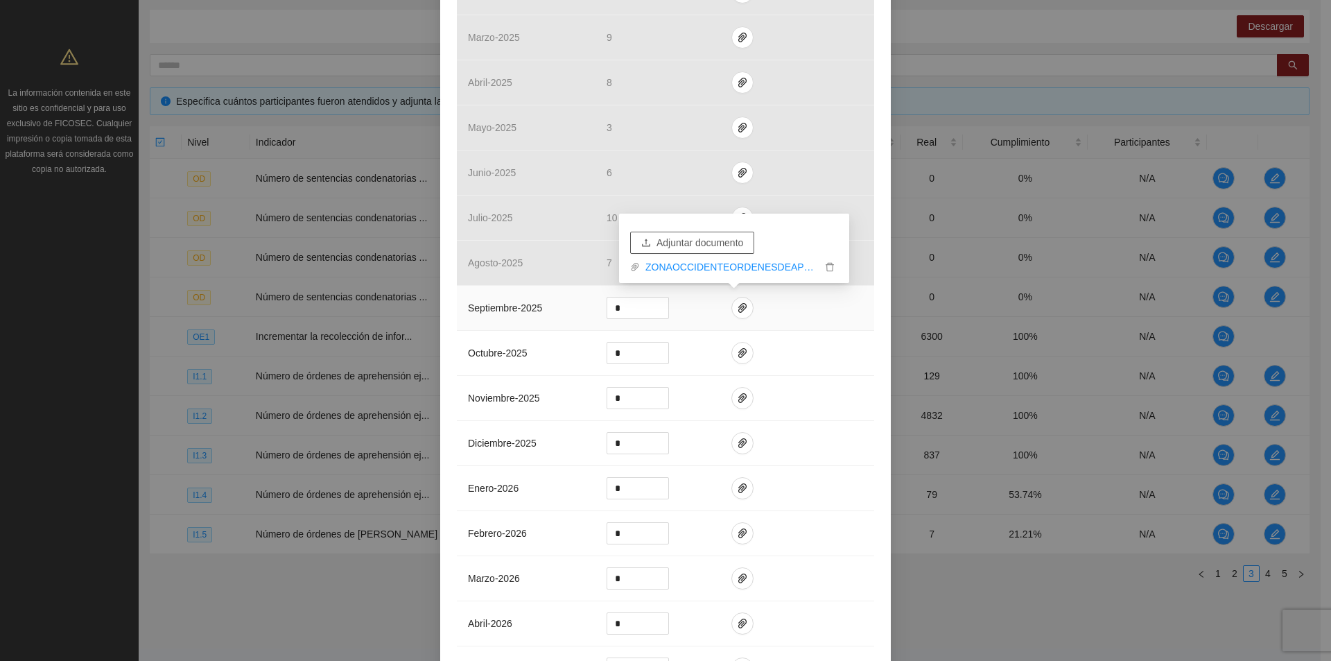
click at [723, 243] on span "Adjuntar documento" at bounding box center [700, 242] width 87 height 15
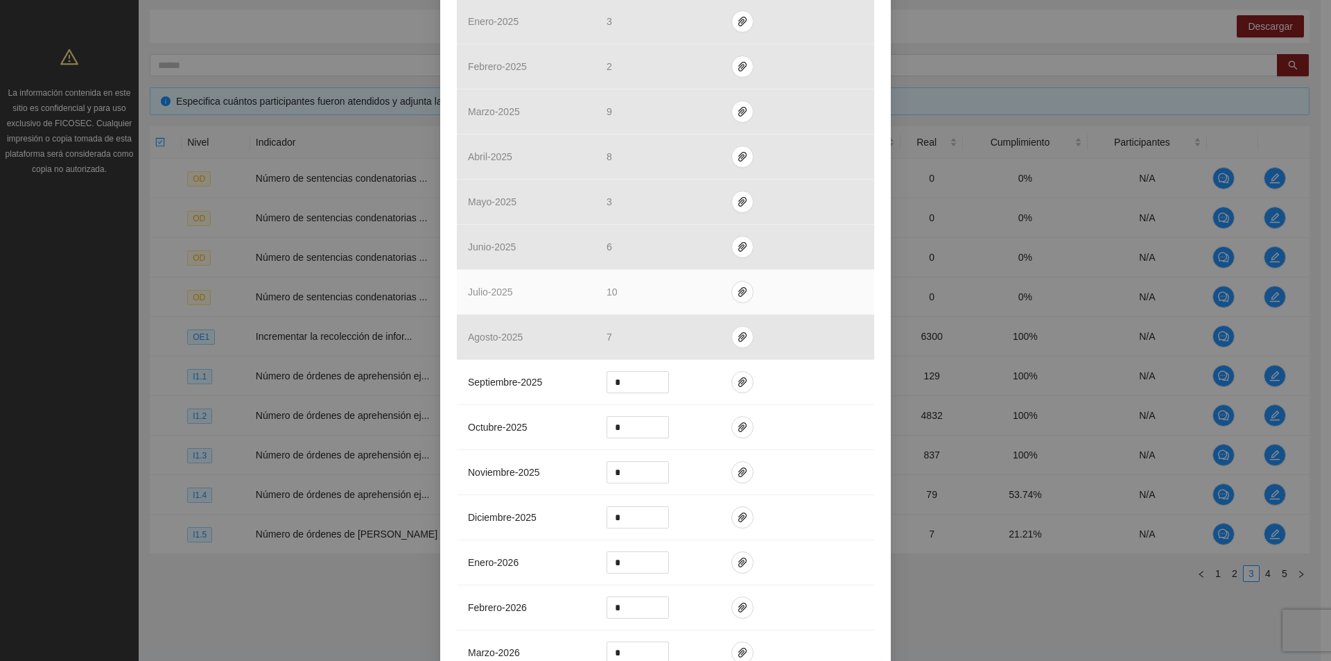
scroll to position [1179, 0]
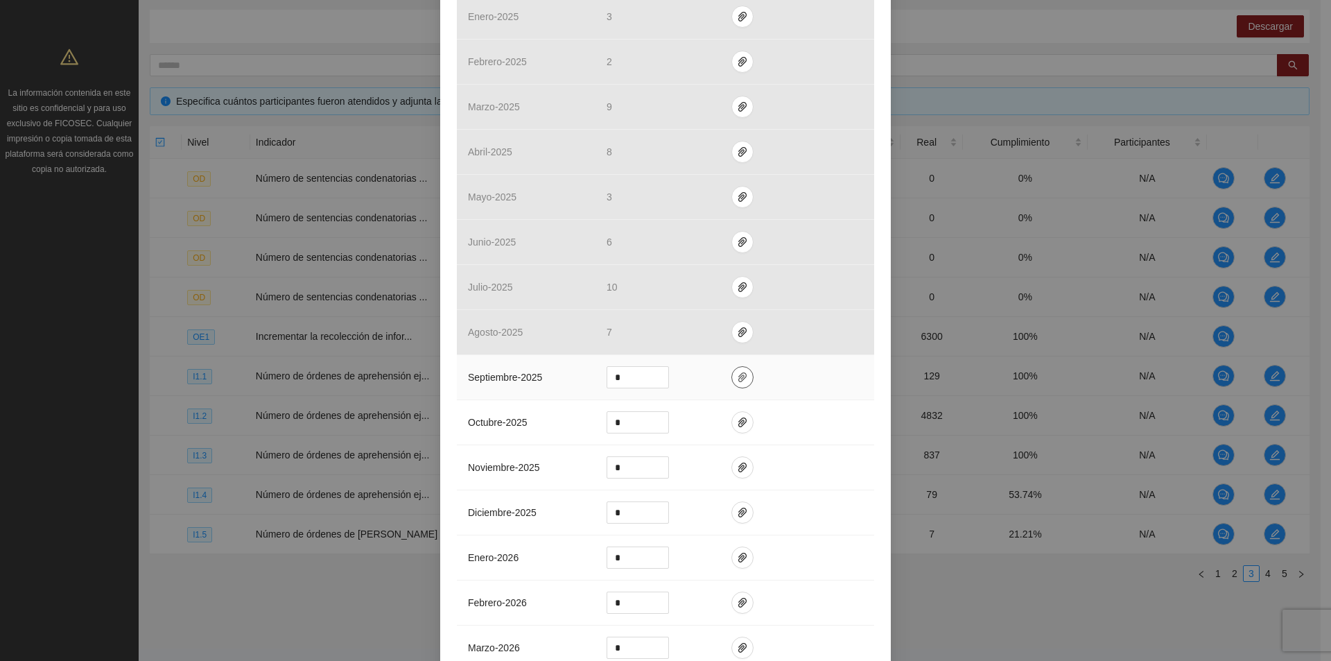
click at [737, 377] on icon "paper-clip" at bounding box center [742, 377] width 11 height 11
click at [737, 379] on icon "paper-clip" at bounding box center [742, 377] width 11 height 11
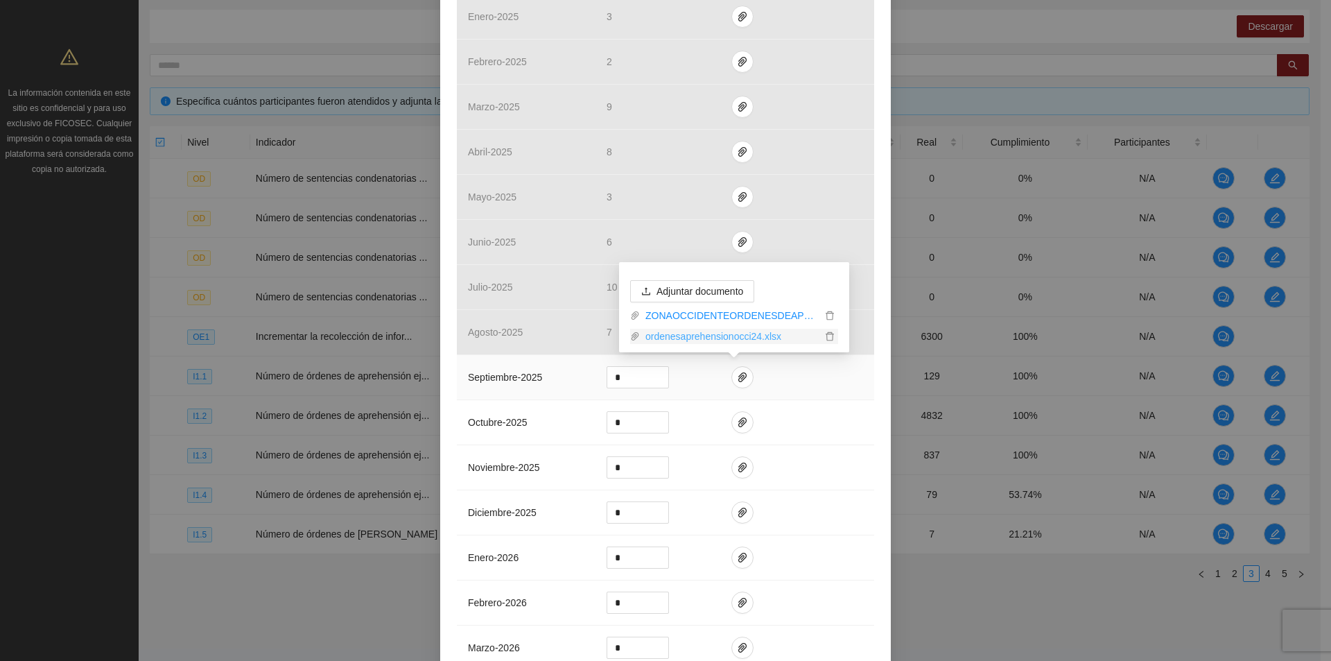
click at [728, 339] on link "ordenesaprehensionocci24.xlsx" at bounding box center [731, 336] width 182 height 15
click at [829, 334] on icon "delete" at bounding box center [830, 336] width 8 height 9
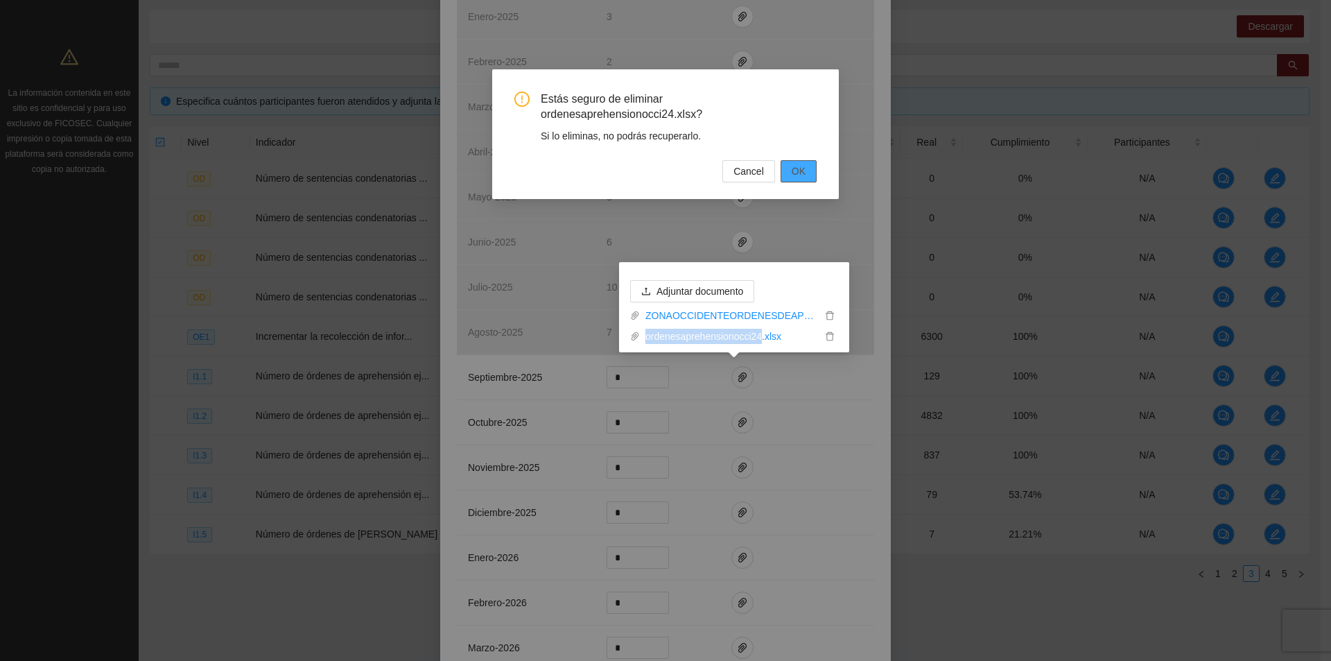
click at [802, 168] on span "OK" at bounding box center [799, 171] width 14 height 15
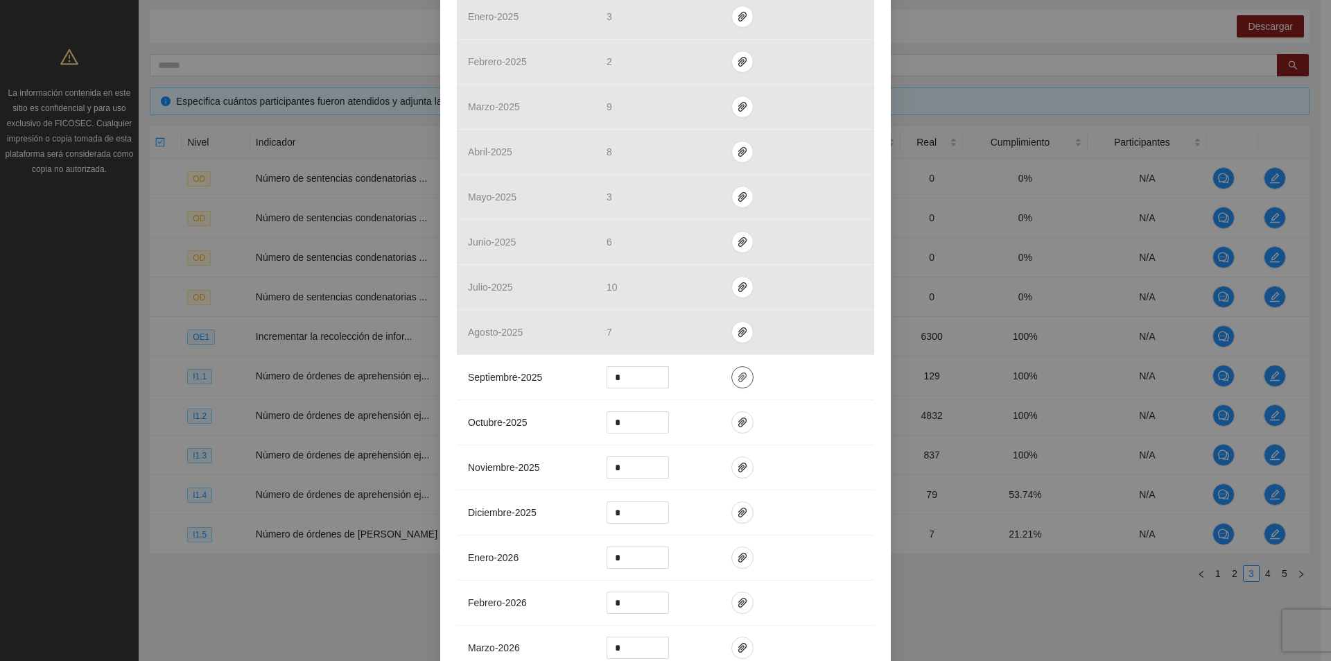
click at [737, 372] on icon "paper-clip" at bounding box center [742, 377] width 11 height 11
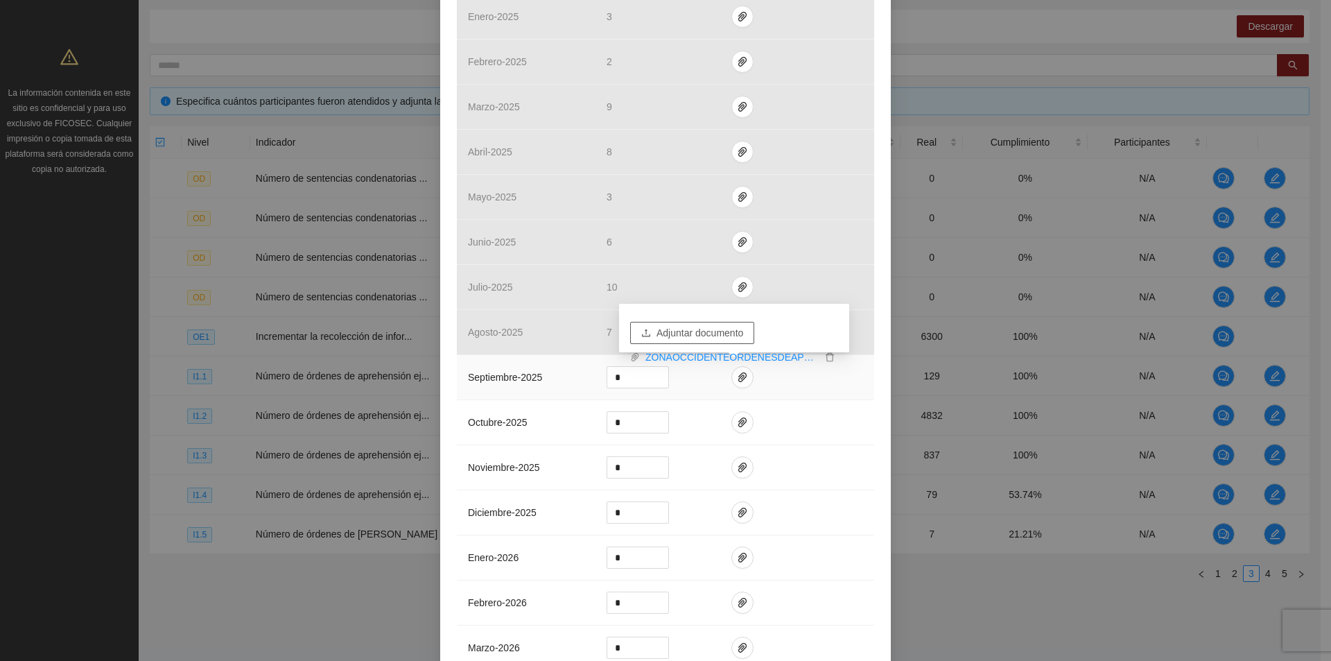
click at [719, 336] on span "Adjuntar documento" at bounding box center [700, 332] width 87 height 15
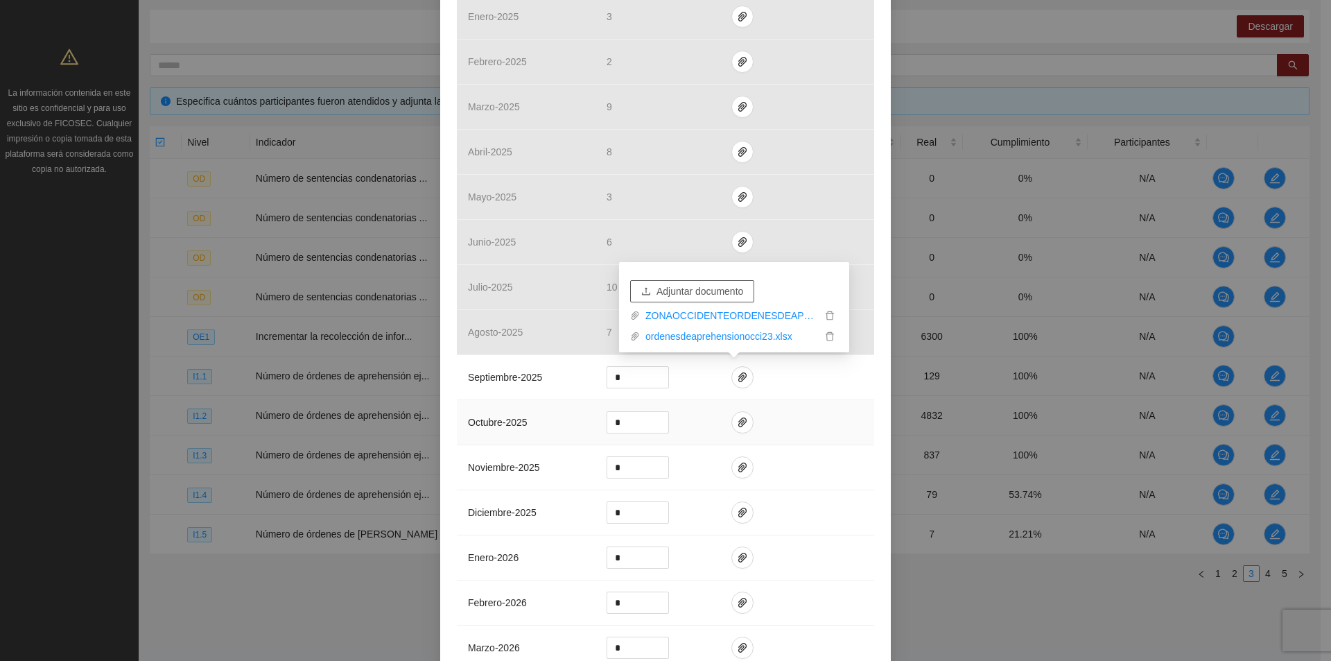
scroll to position [1428, 0]
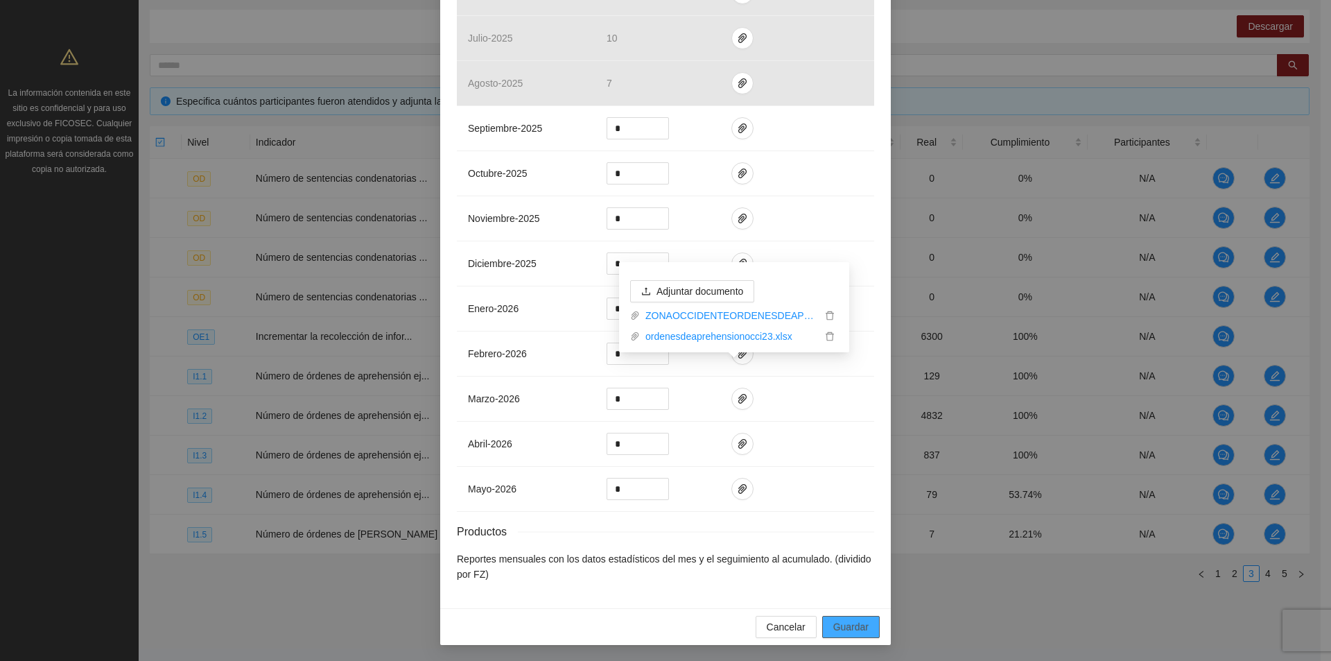
click at [858, 618] on button "Guardar" at bounding box center [851, 627] width 58 height 22
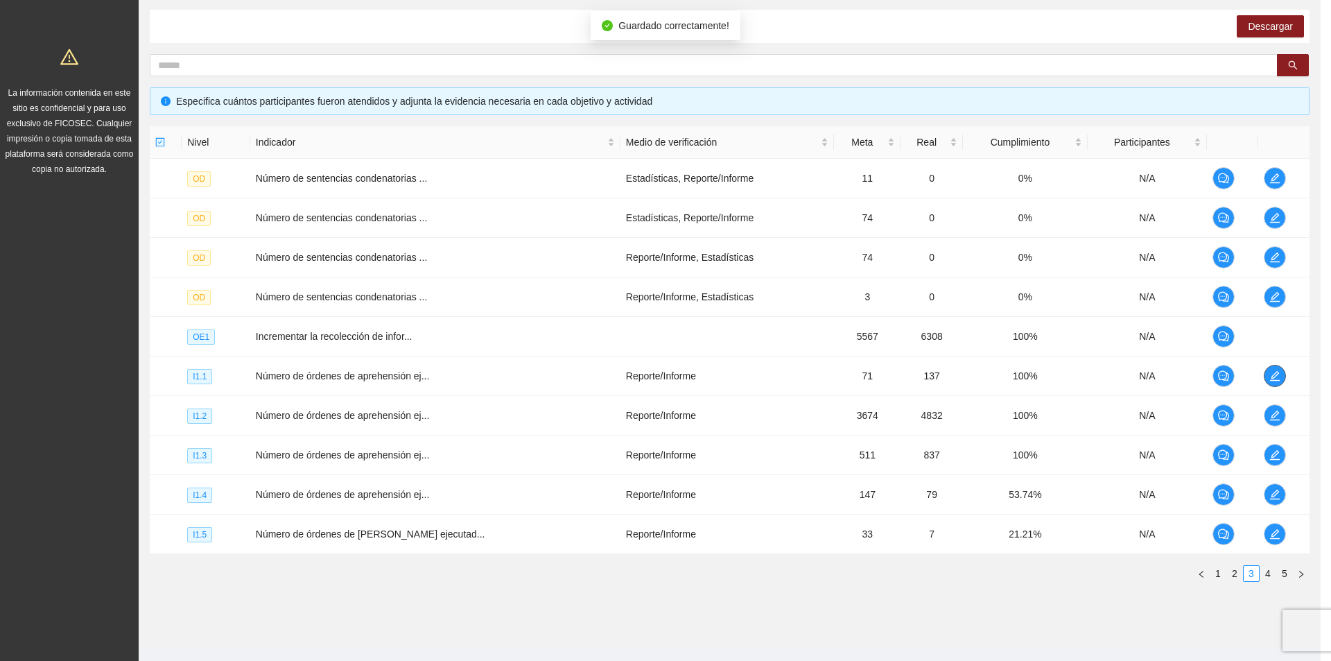
scroll to position [0, 0]
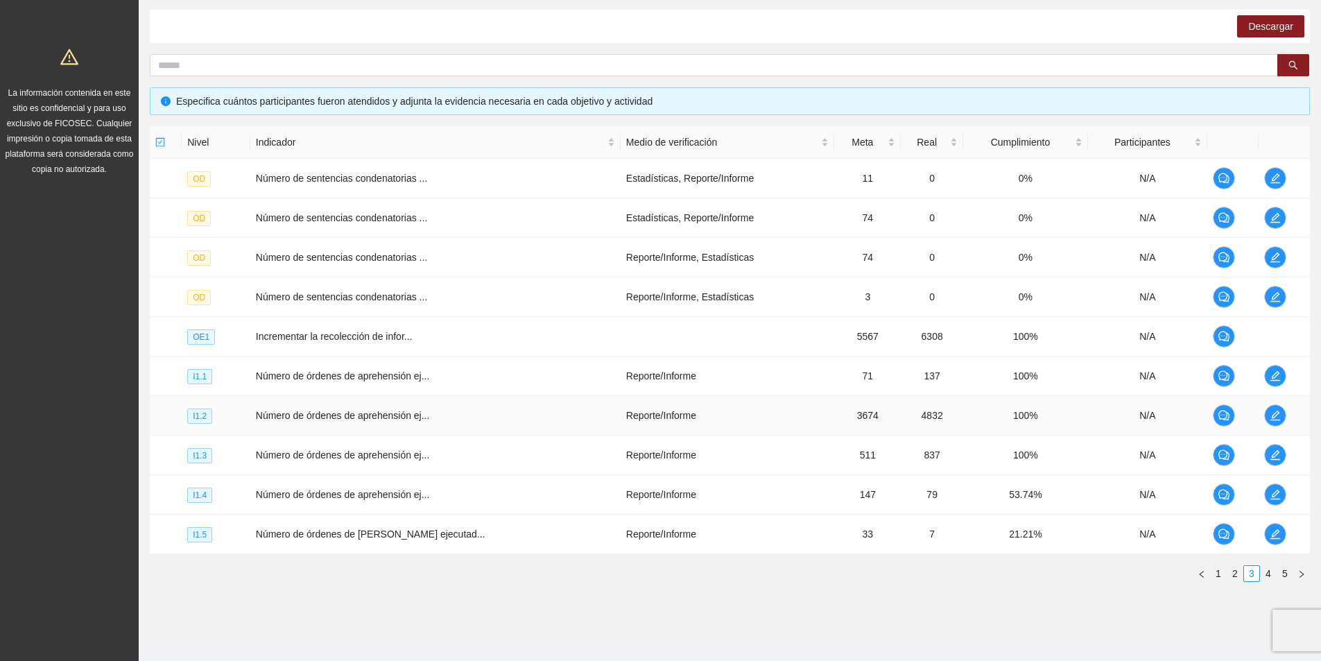
click at [1281, 417] on td at bounding box center [1283, 416] width 51 height 40
click at [1272, 418] on icon "edit" at bounding box center [1275, 415] width 11 height 11
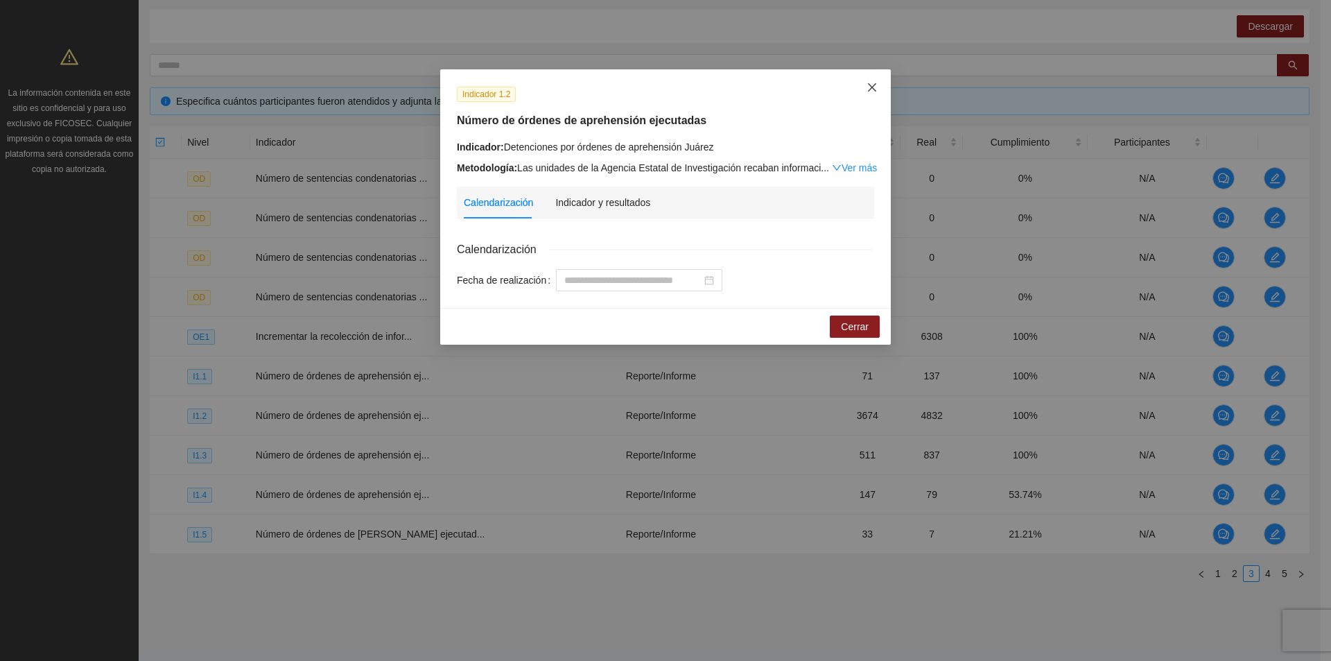
click at [868, 83] on span "Close" at bounding box center [872, 87] width 37 height 37
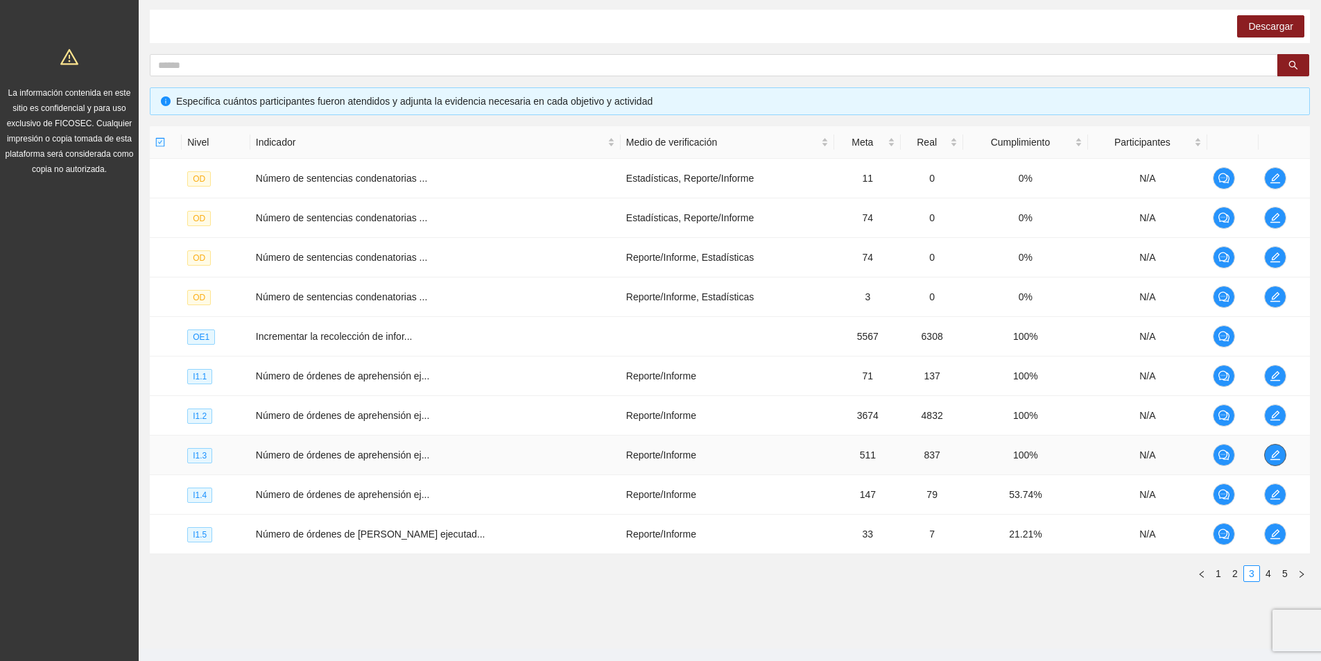
click at [1271, 451] on icon "edit" at bounding box center [1275, 454] width 11 height 11
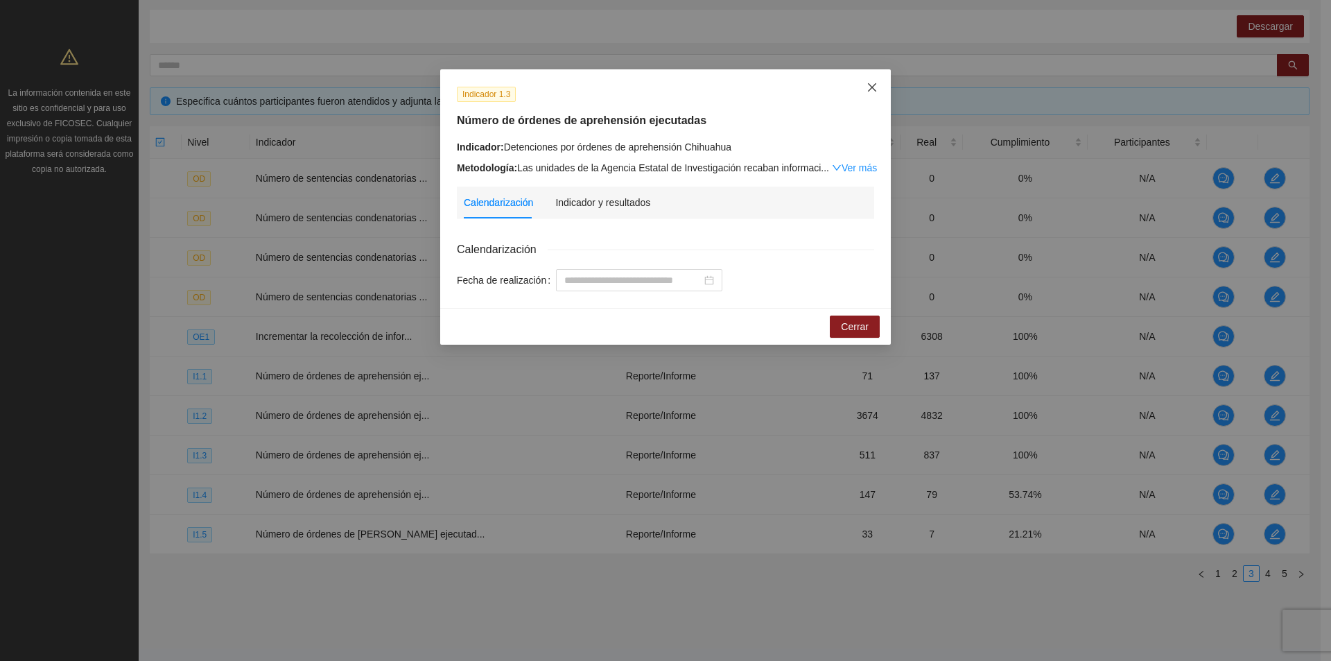
click at [872, 93] on icon "close" at bounding box center [872, 87] width 11 height 11
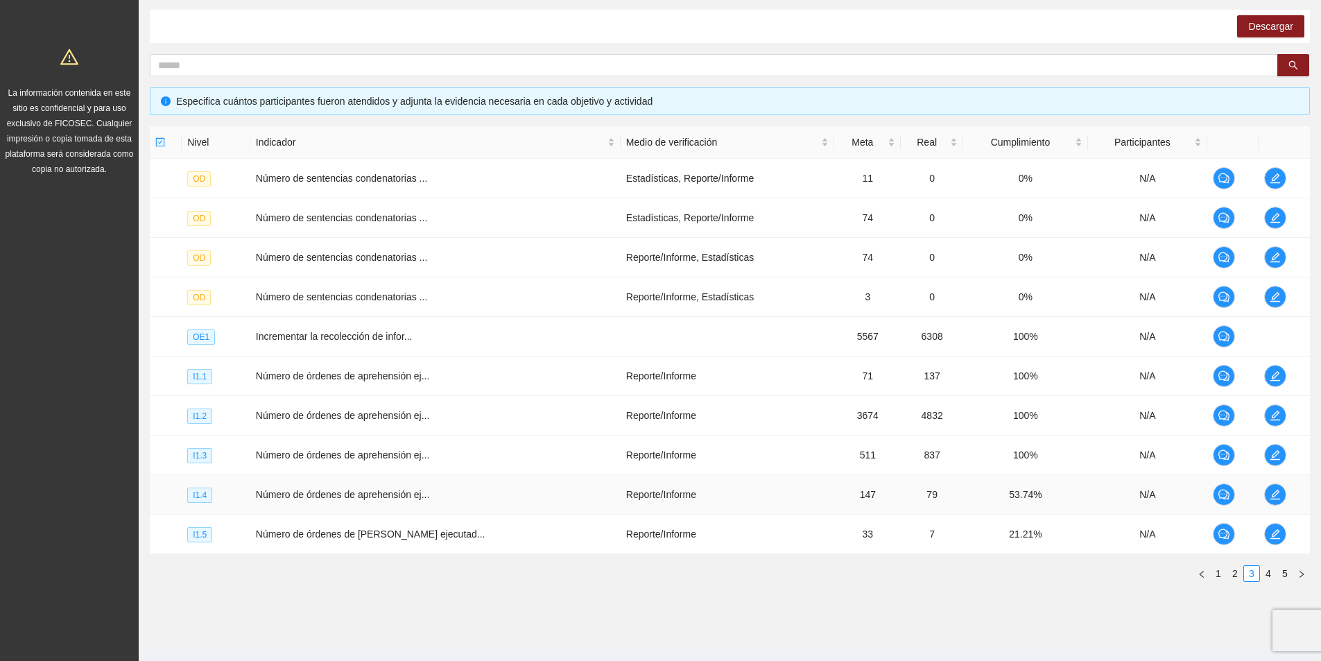
click at [1263, 484] on td at bounding box center [1283, 495] width 51 height 40
click at [1270, 492] on icon "edit" at bounding box center [1275, 494] width 11 height 11
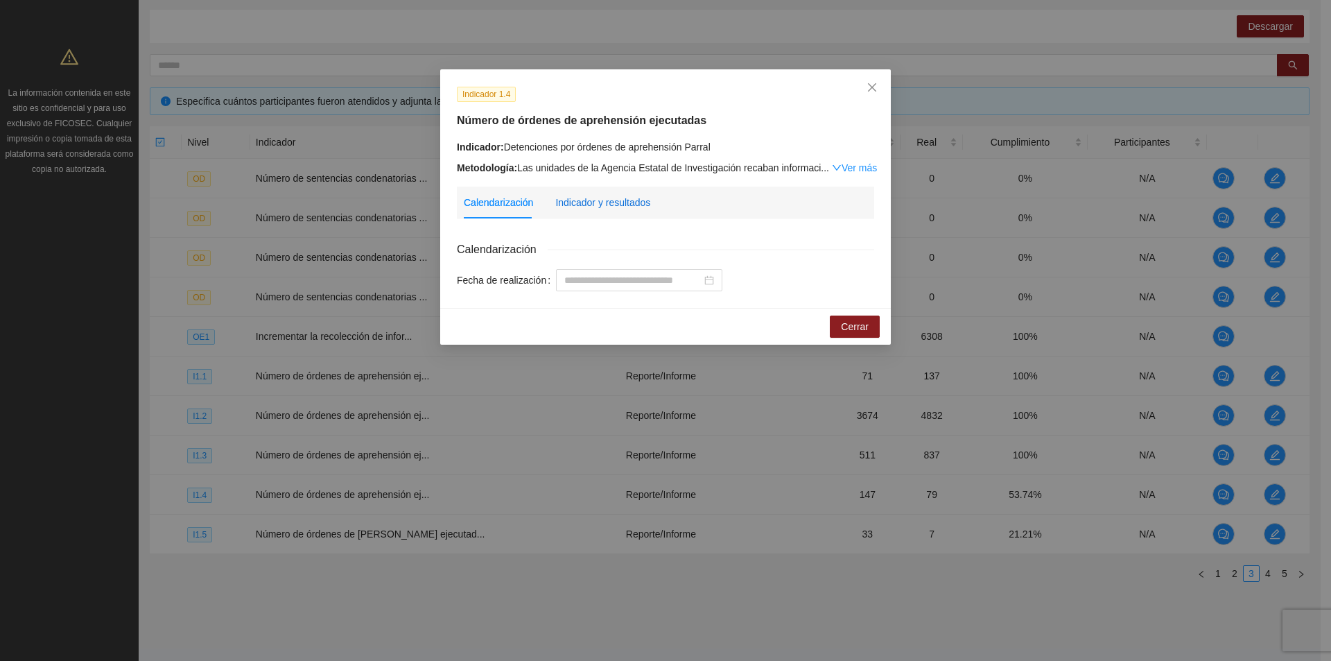
click at [602, 200] on div "Indicador y resultados" at bounding box center [602, 202] width 95 height 15
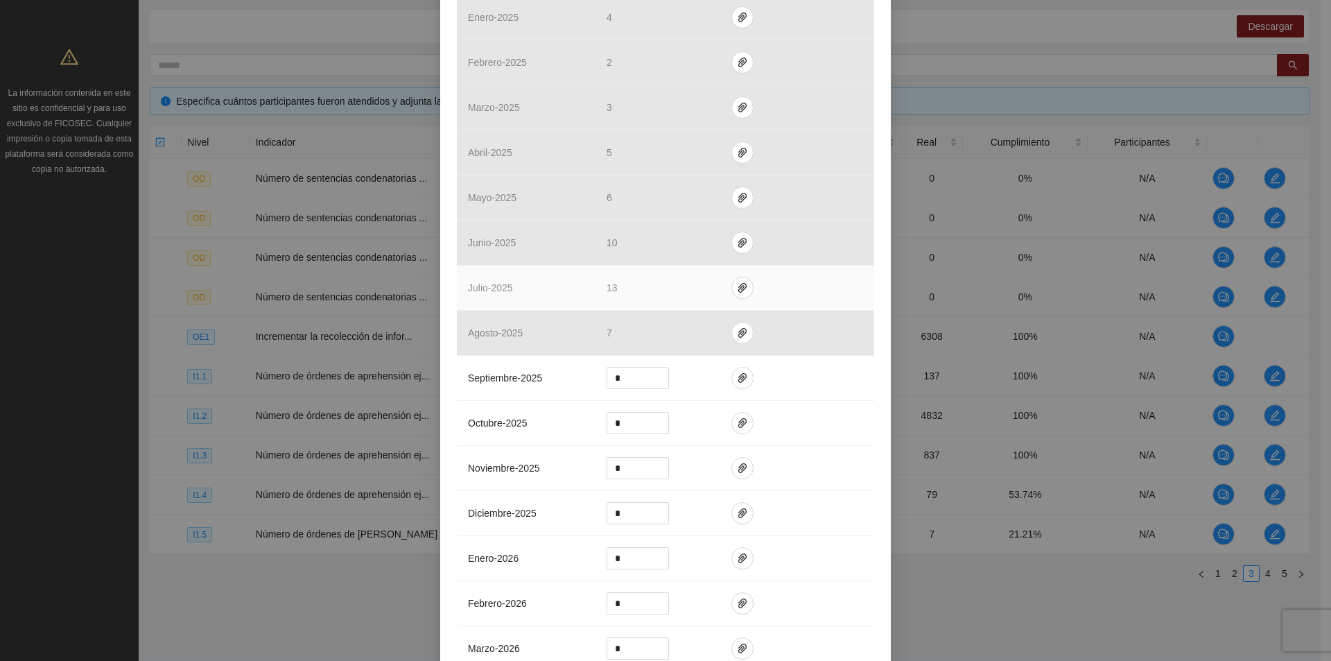
scroll to position [1179, 0]
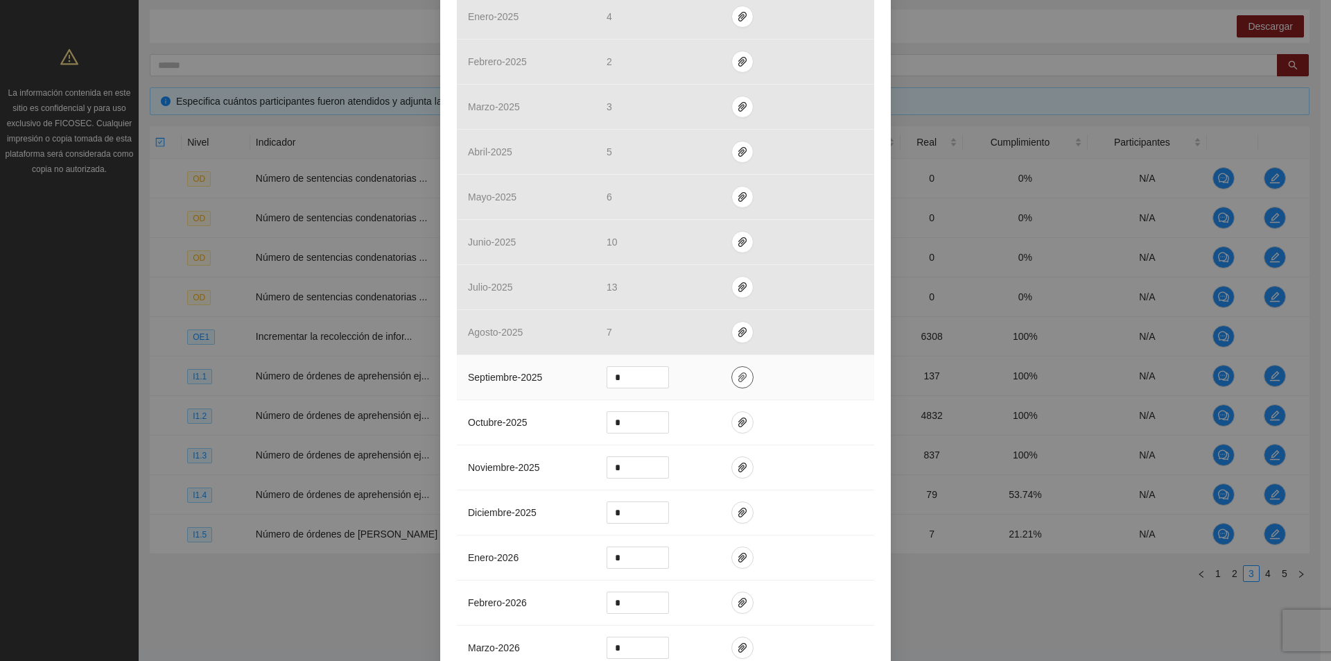
click at [737, 373] on icon "paper-clip" at bounding box center [742, 377] width 11 height 11
click at [725, 331] on span "Adjuntar documento" at bounding box center [700, 332] width 87 height 15
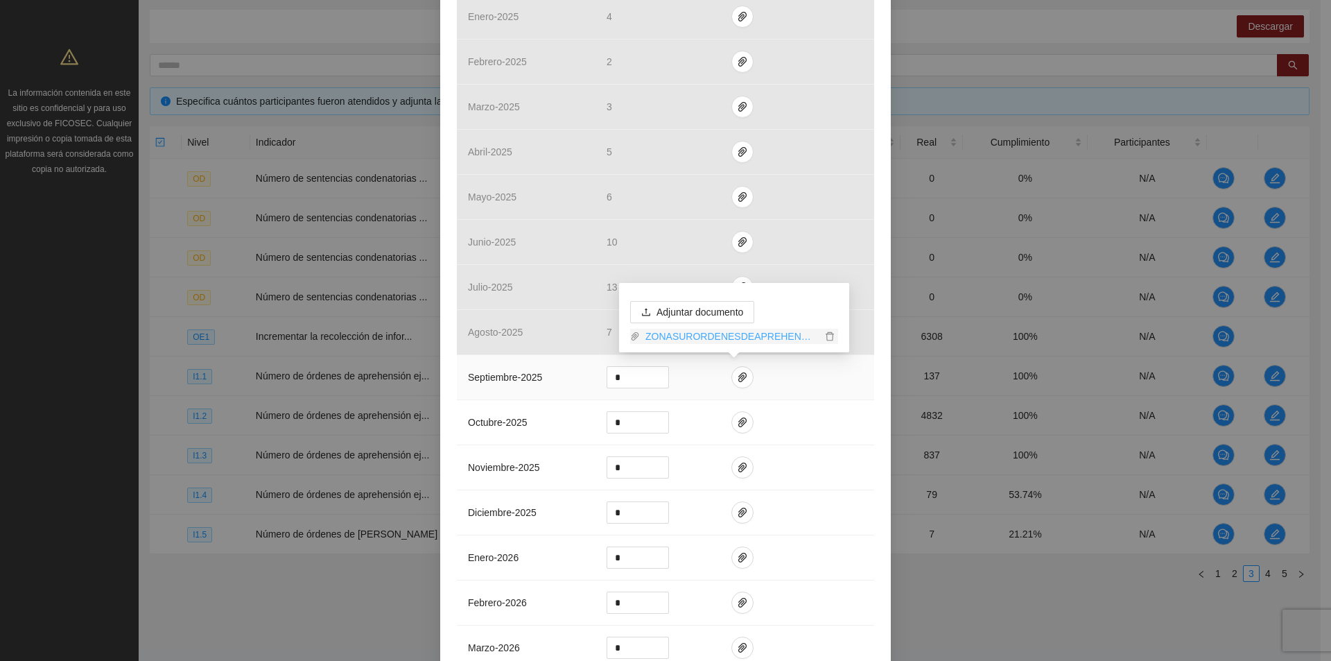
click at [738, 334] on link "ZONASURORDENESDEAPREHENSION_0001.pdf" at bounding box center [731, 336] width 182 height 15
click at [640, 379] on input "*" at bounding box center [637, 377] width 61 height 21
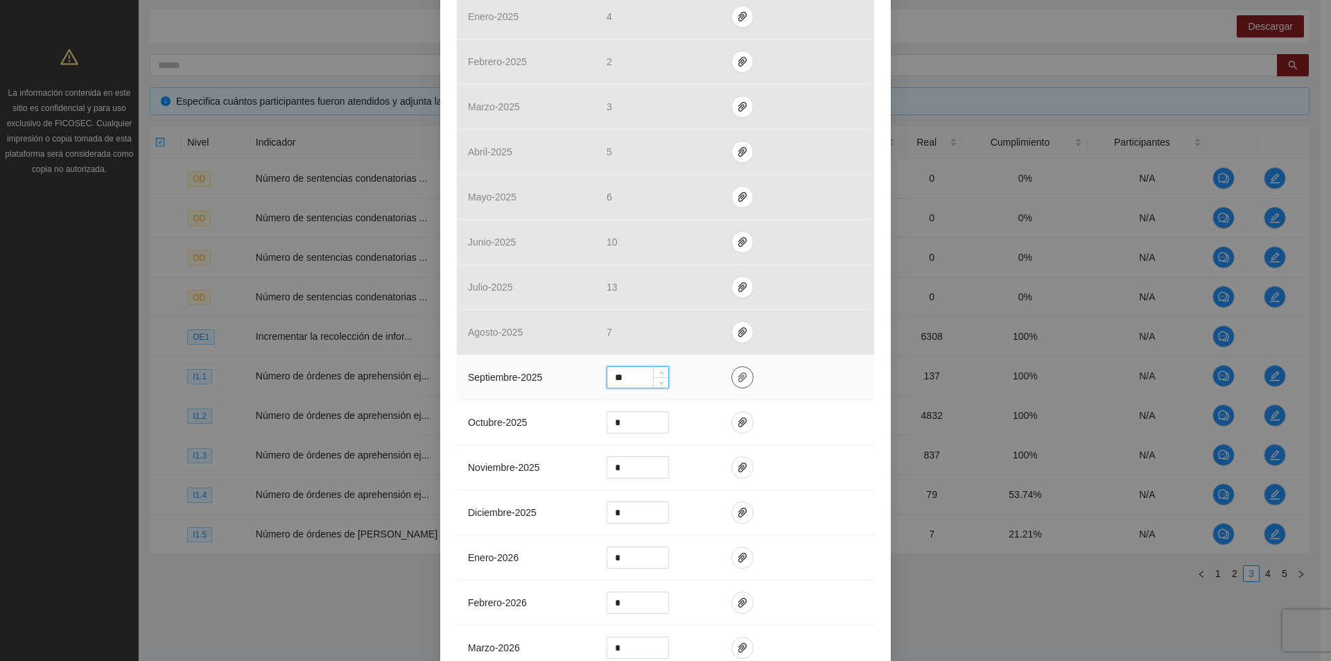
type input "**"
click at [739, 378] on icon "paper-clip" at bounding box center [742, 377] width 11 height 11
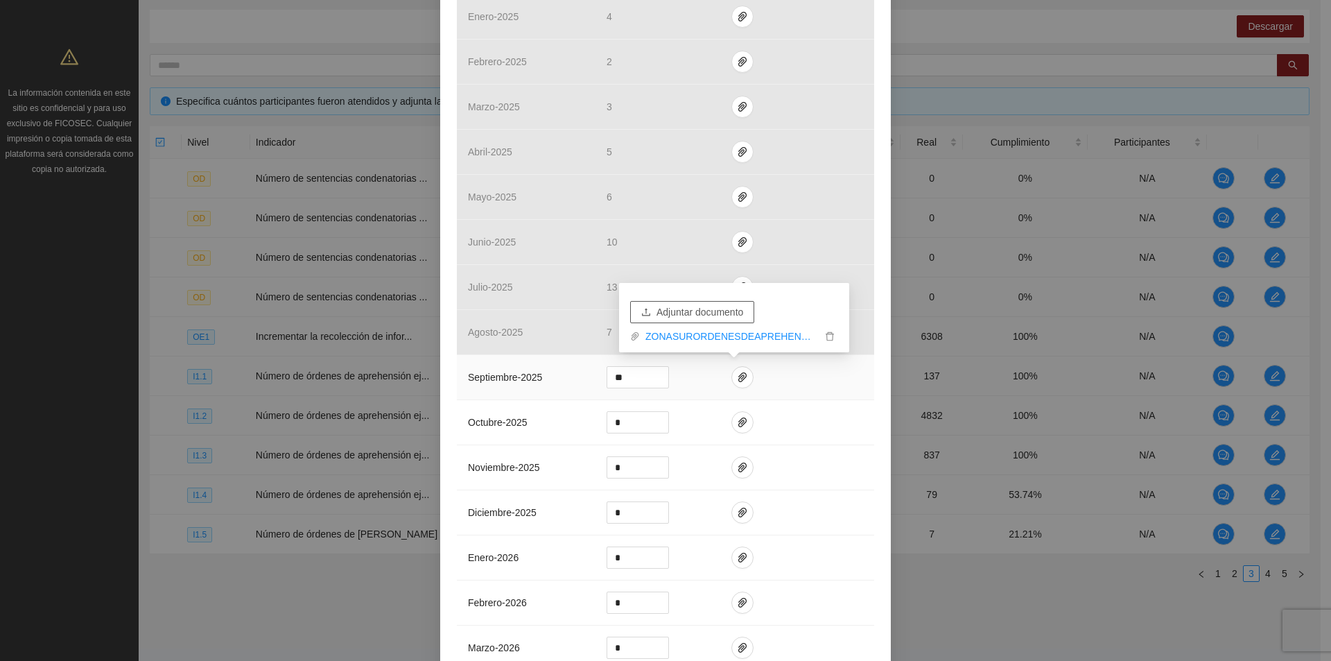
click at [716, 317] on span "Adjuntar documento" at bounding box center [700, 311] width 87 height 15
click at [708, 338] on link "ordenesdeaprehensionsur24.xlsx" at bounding box center [731, 336] width 182 height 15
click at [829, 335] on icon "delete" at bounding box center [830, 336] width 10 height 10
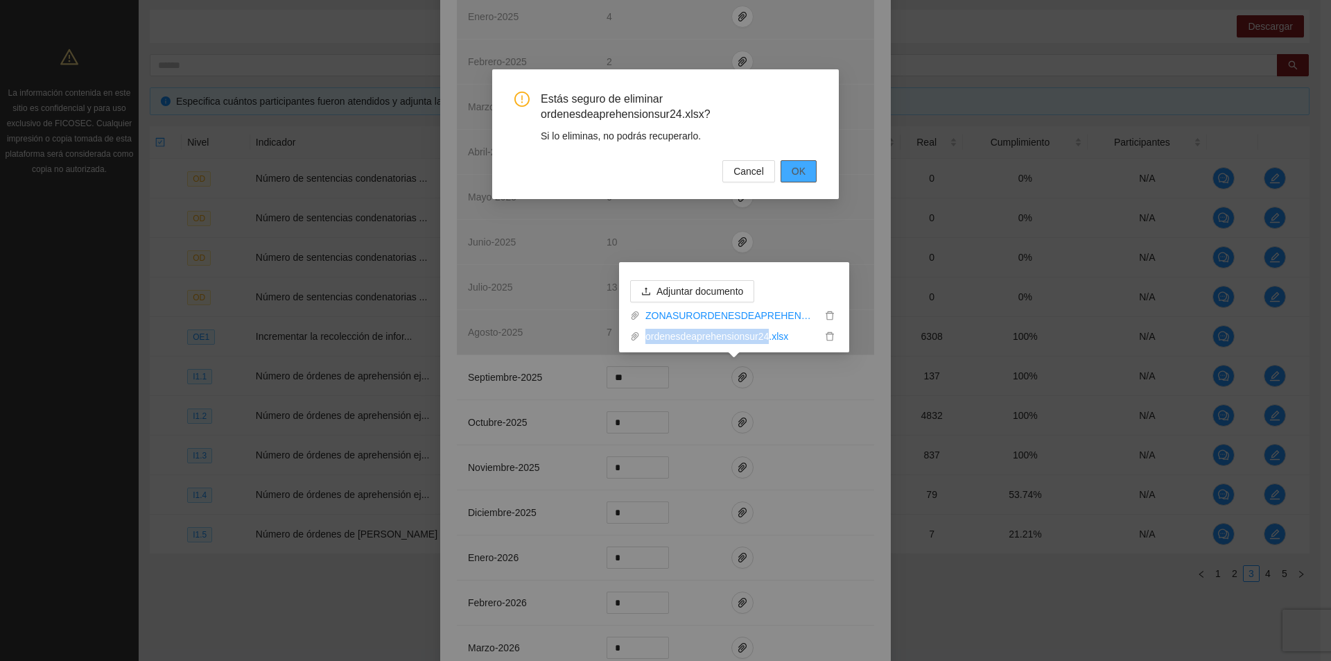
click at [806, 162] on button "OK" at bounding box center [799, 171] width 36 height 22
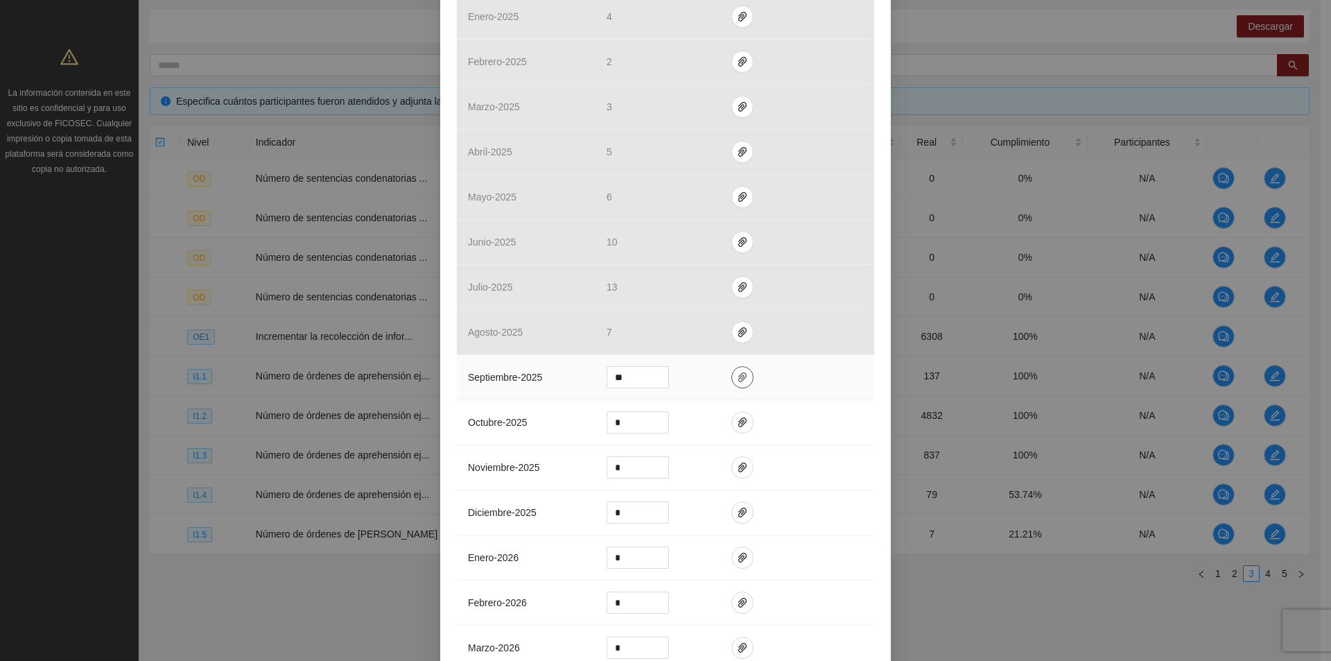
click at [738, 377] on icon "paper-clip" at bounding box center [742, 377] width 8 height 10
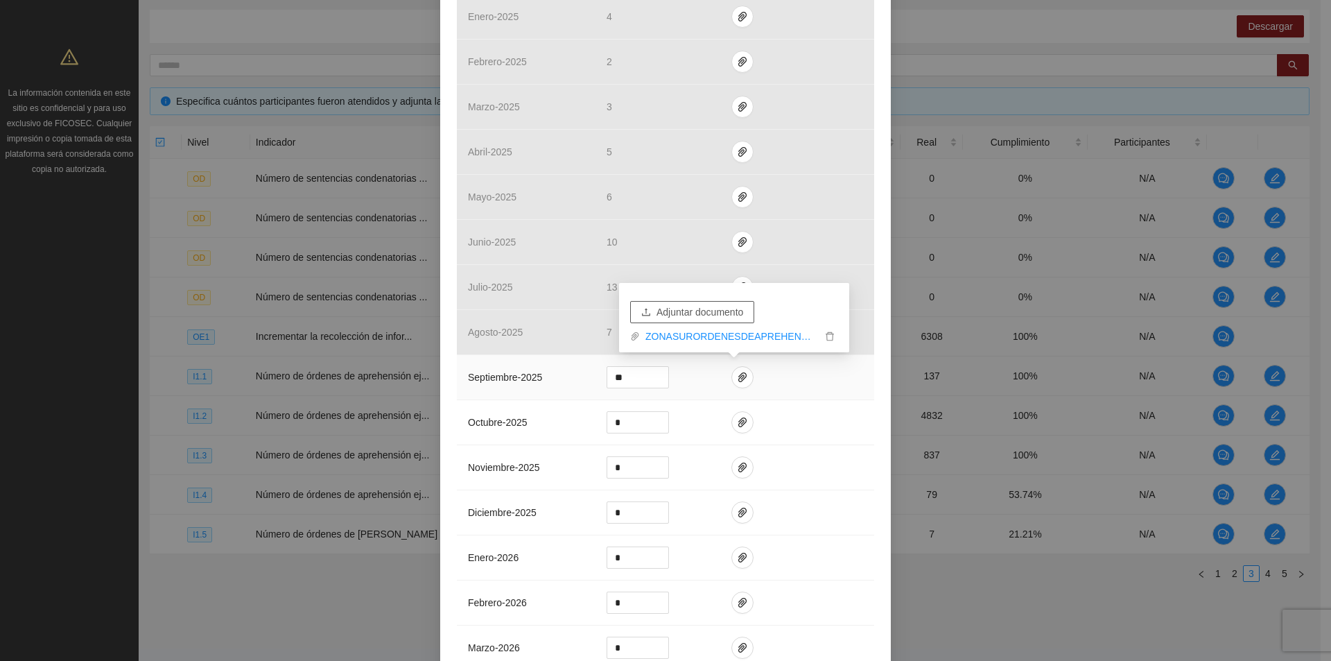
click at [727, 311] on span "Adjuntar documento" at bounding box center [700, 311] width 87 height 15
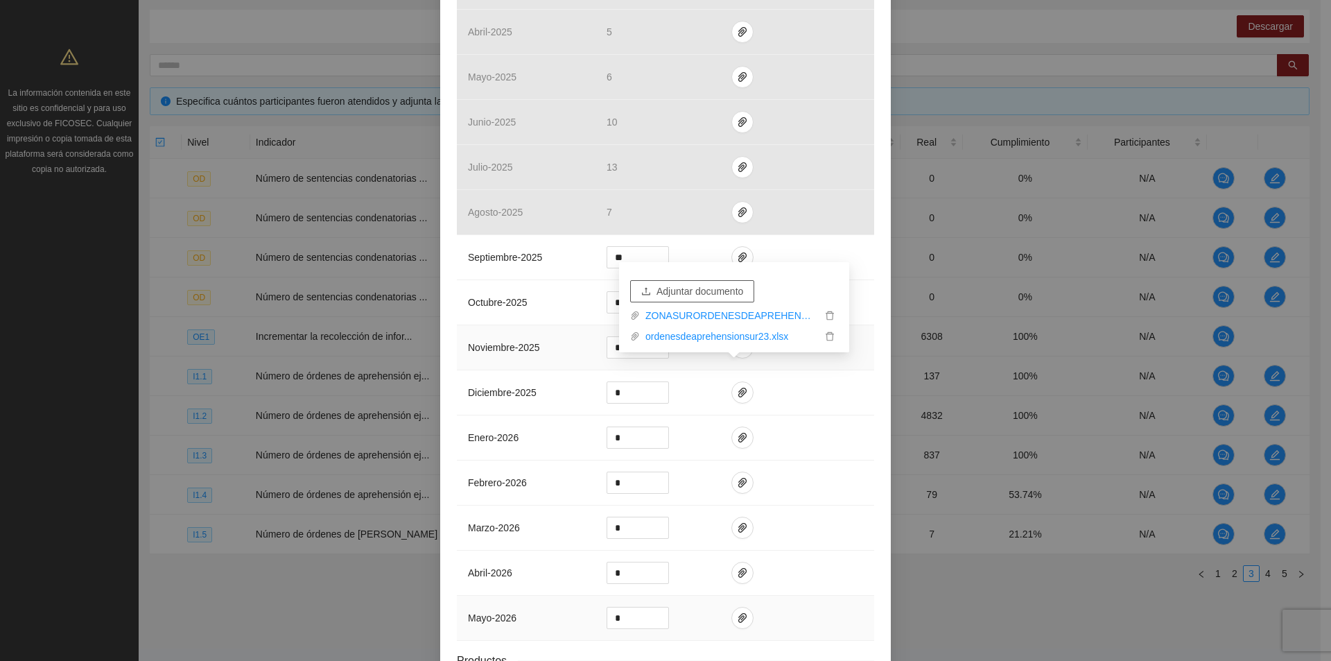
scroll to position [1428, 0]
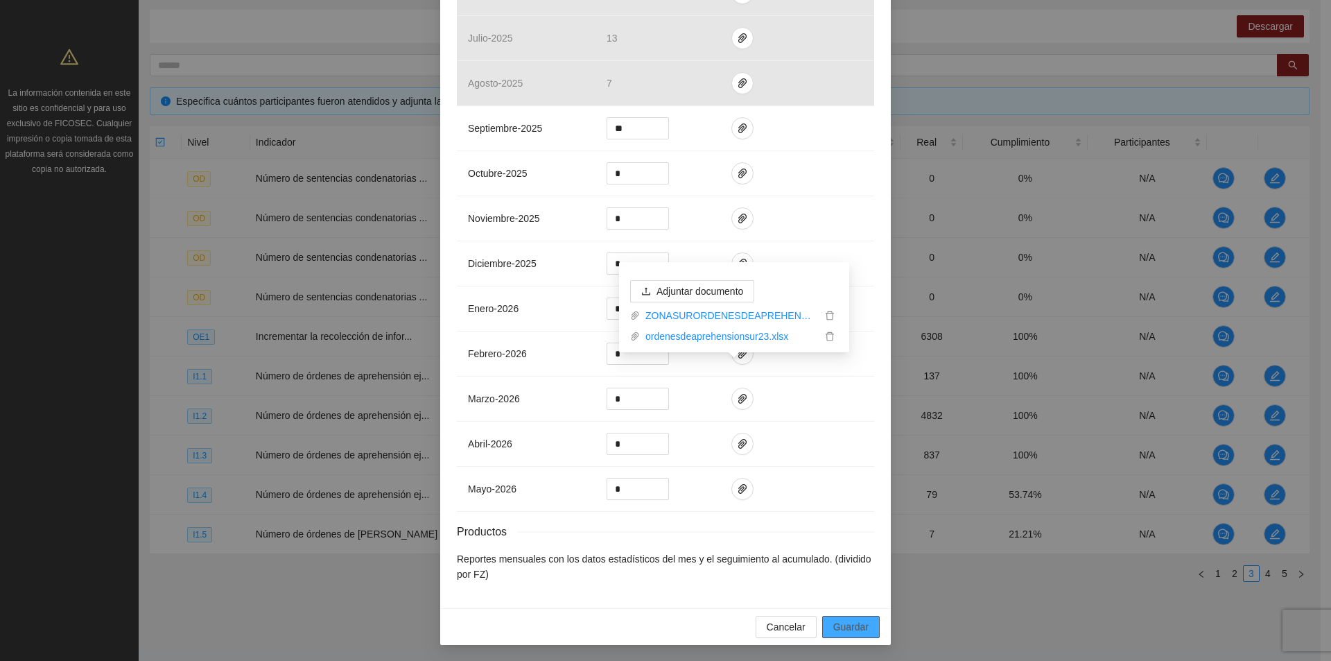
click at [856, 629] on span "Guardar" at bounding box center [850, 626] width 35 height 15
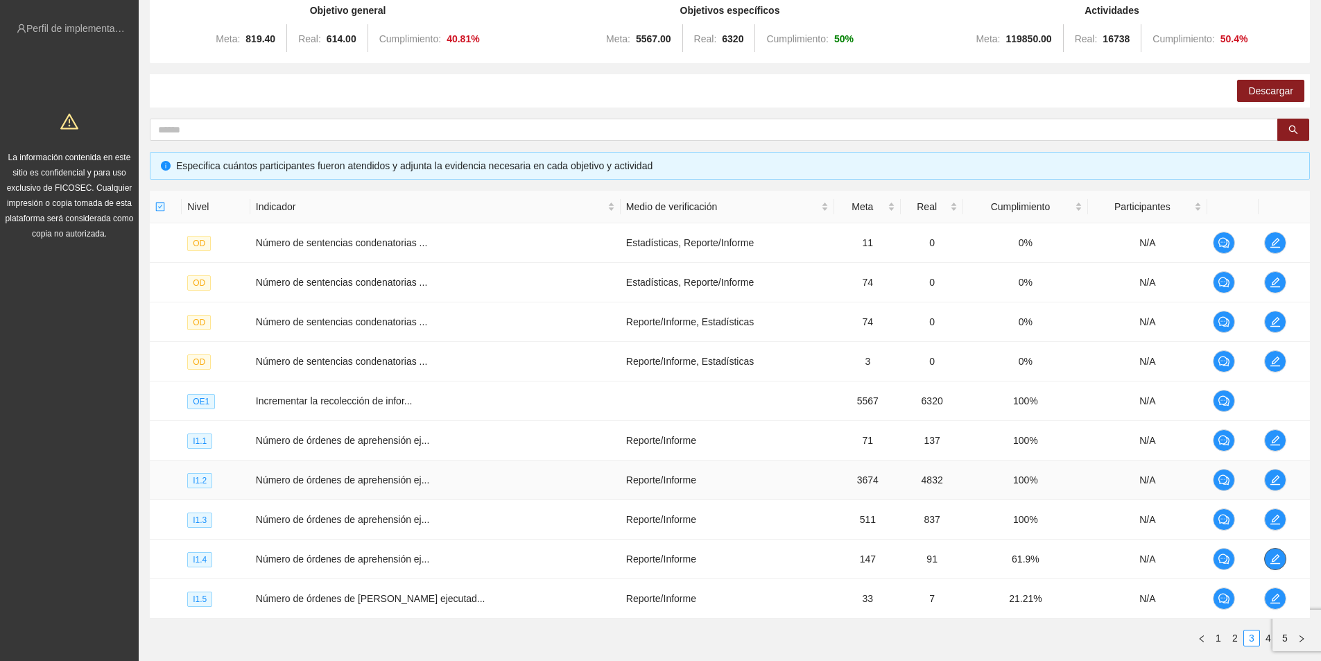
scroll to position [0, 0]
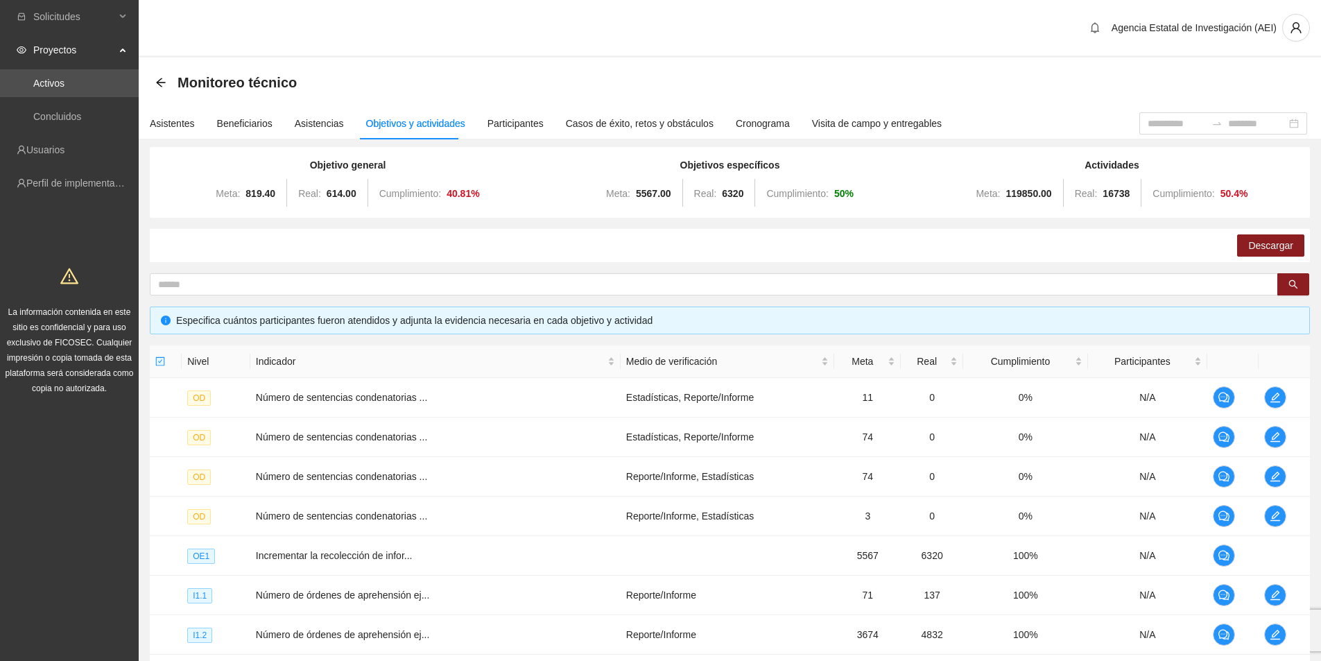
click at [151, 78] on div "Monitoreo técnico" at bounding box center [730, 83] width 1182 height 50
click at [156, 80] on icon "arrow-left" at bounding box center [160, 82] width 11 height 11
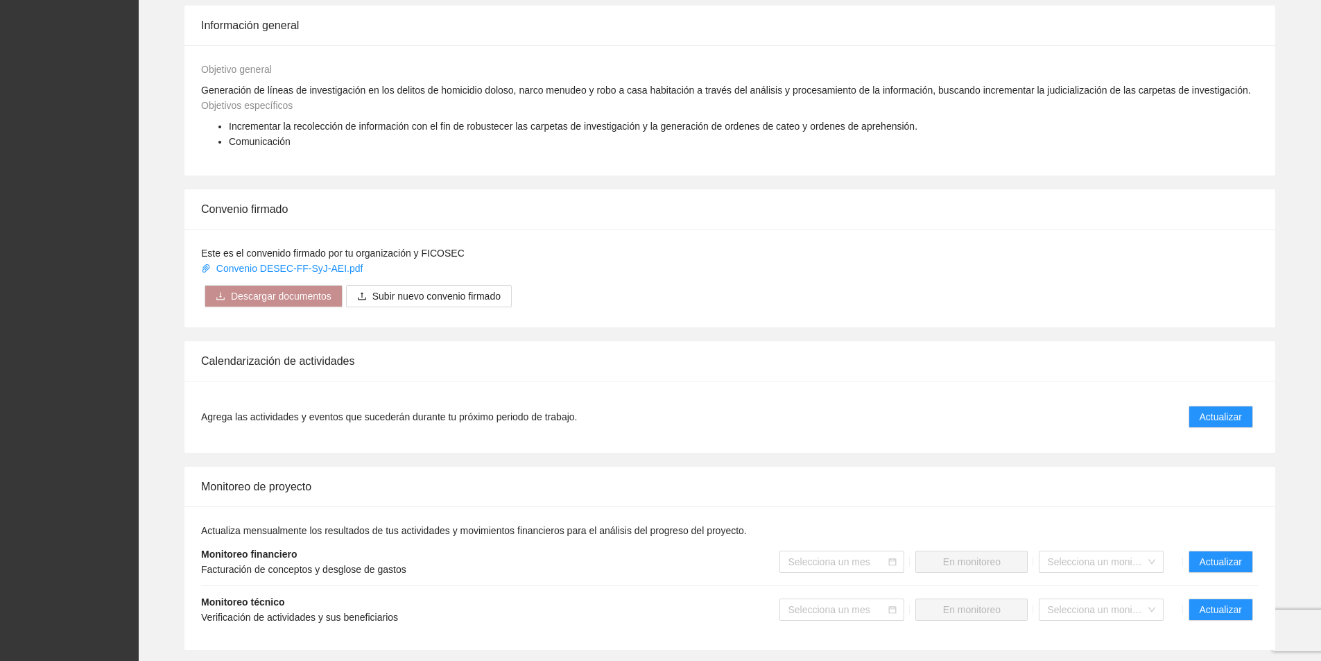
scroll to position [555, 0]
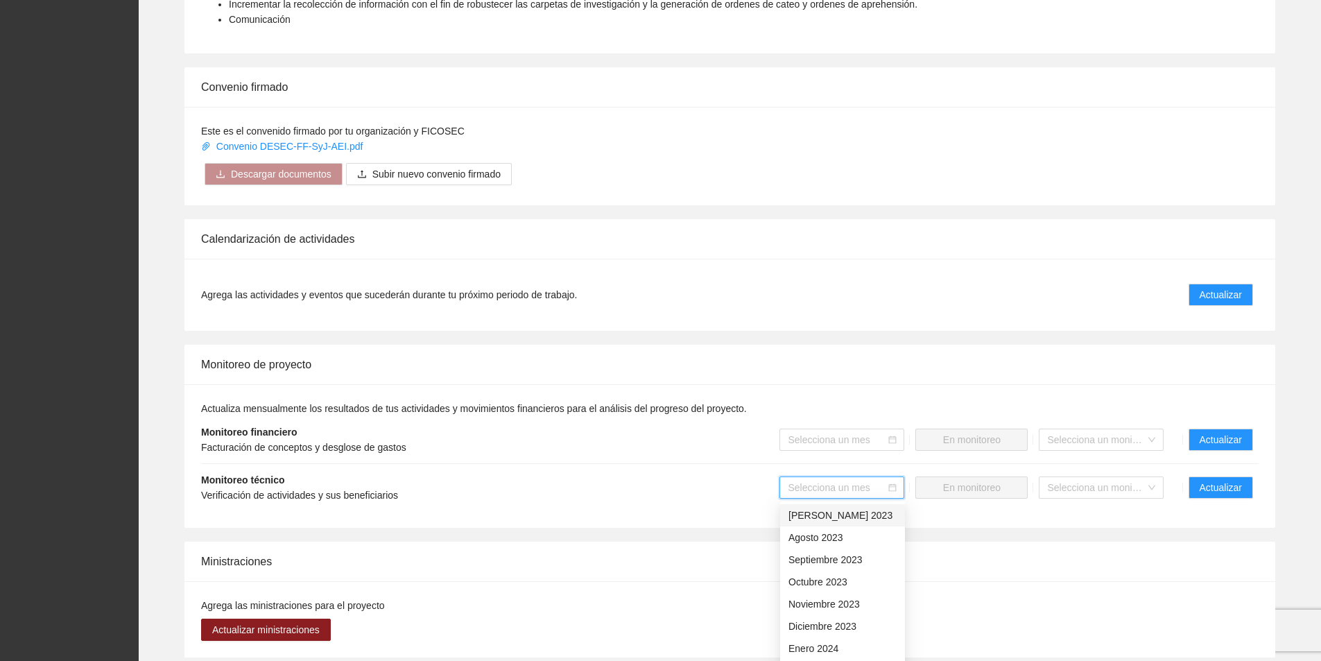
click at [865, 488] on input "search" at bounding box center [837, 487] width 98 height 21
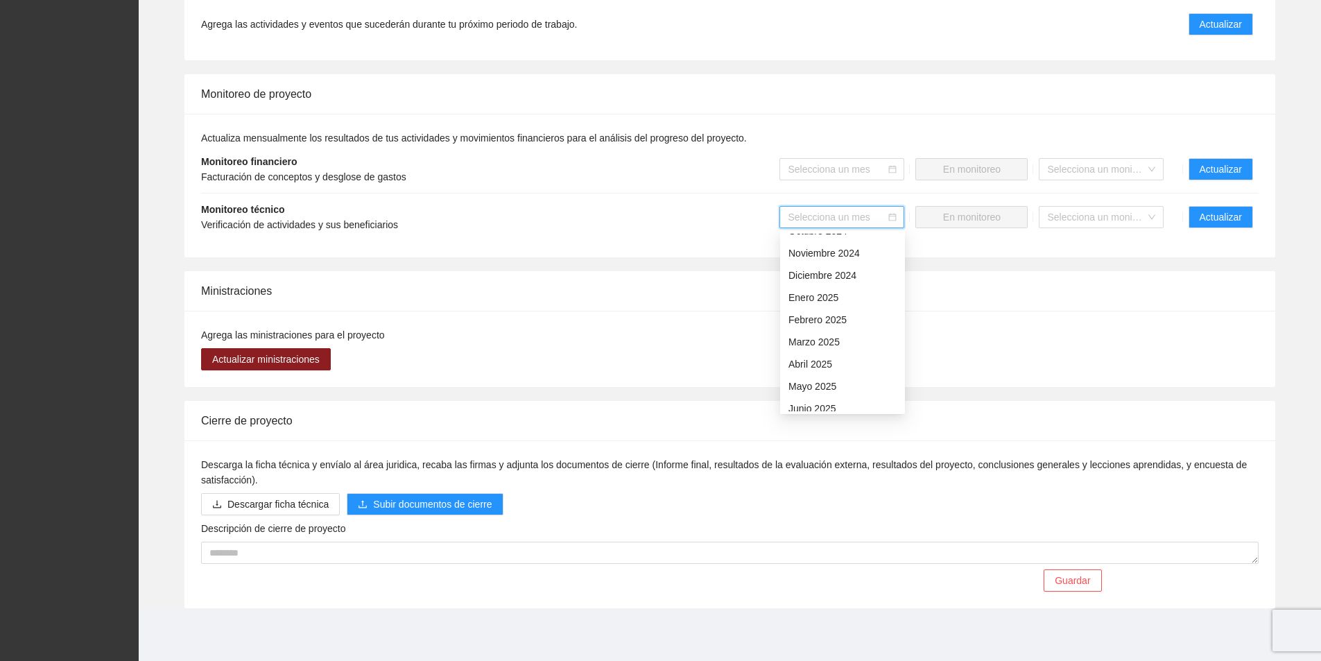
scroll to position [485, 0]
click at [839, 338] on div "Septiembre 2025" at bounding box center [842, 336] width 108 height 15
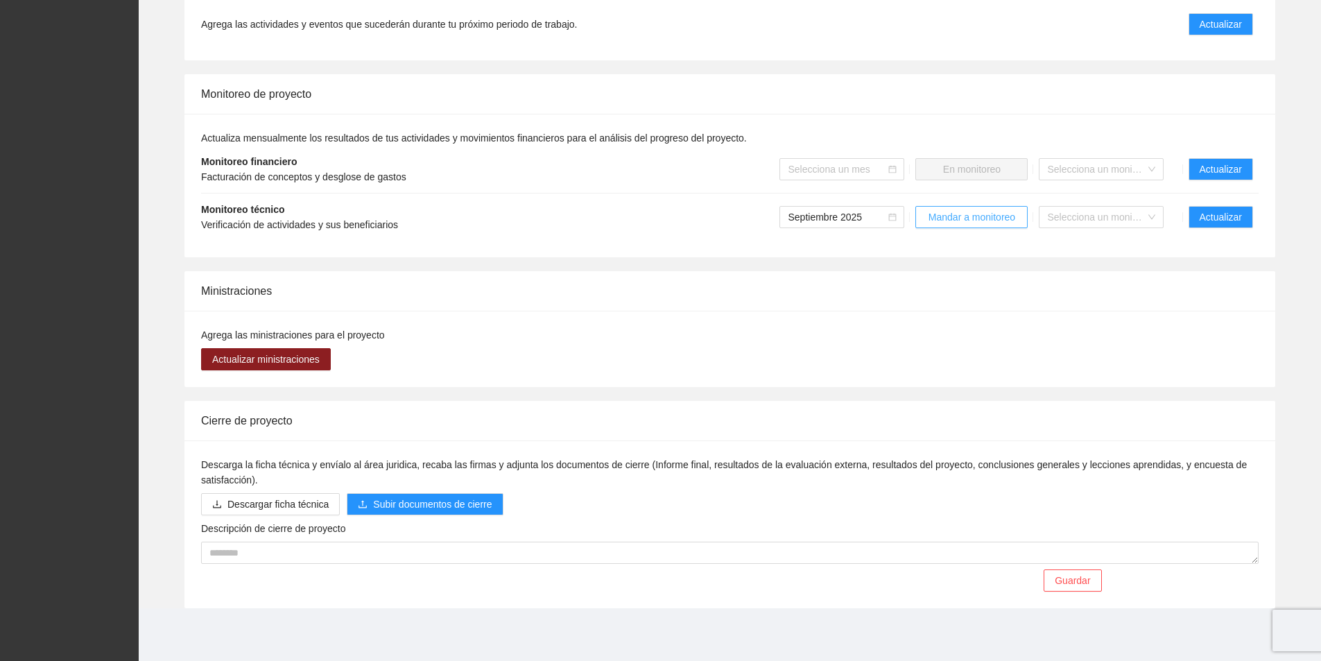
click at [990, 211] on span "Mandar a monitoreo" at bounding box center [971, 216] width 87 height 15
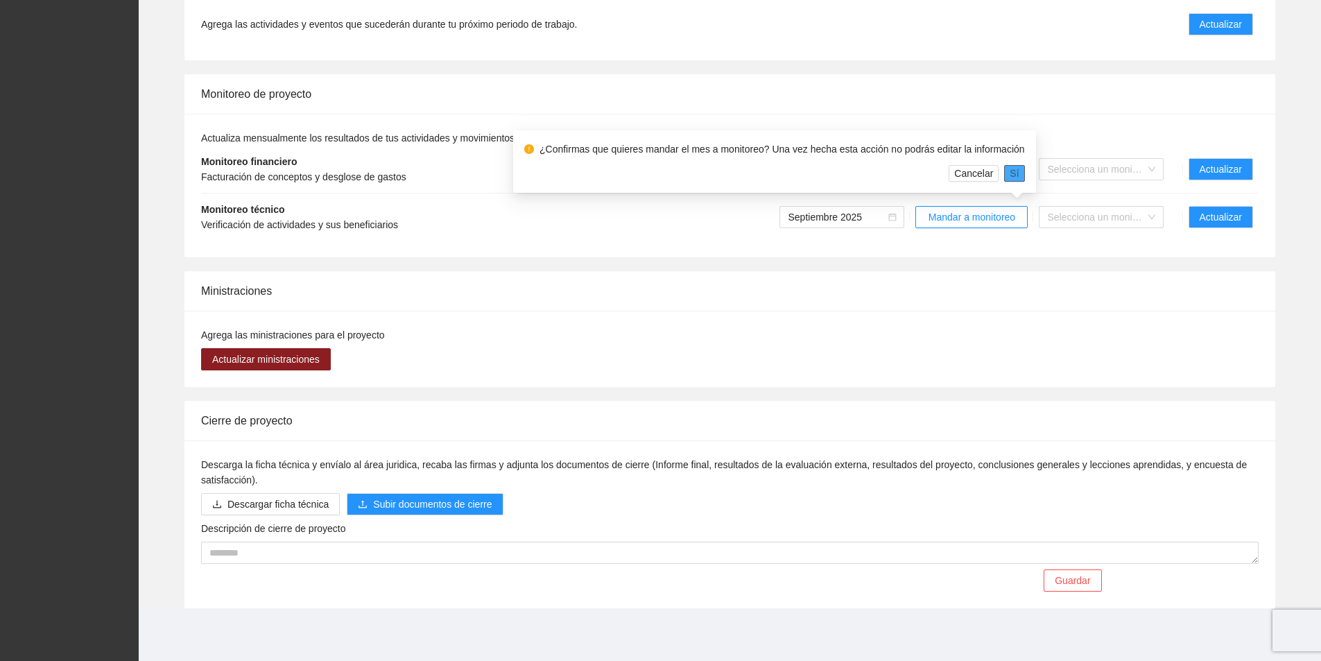
click at [1012, 173] on span "Sí" at bounding box center [1014, 173] width 9 height 15
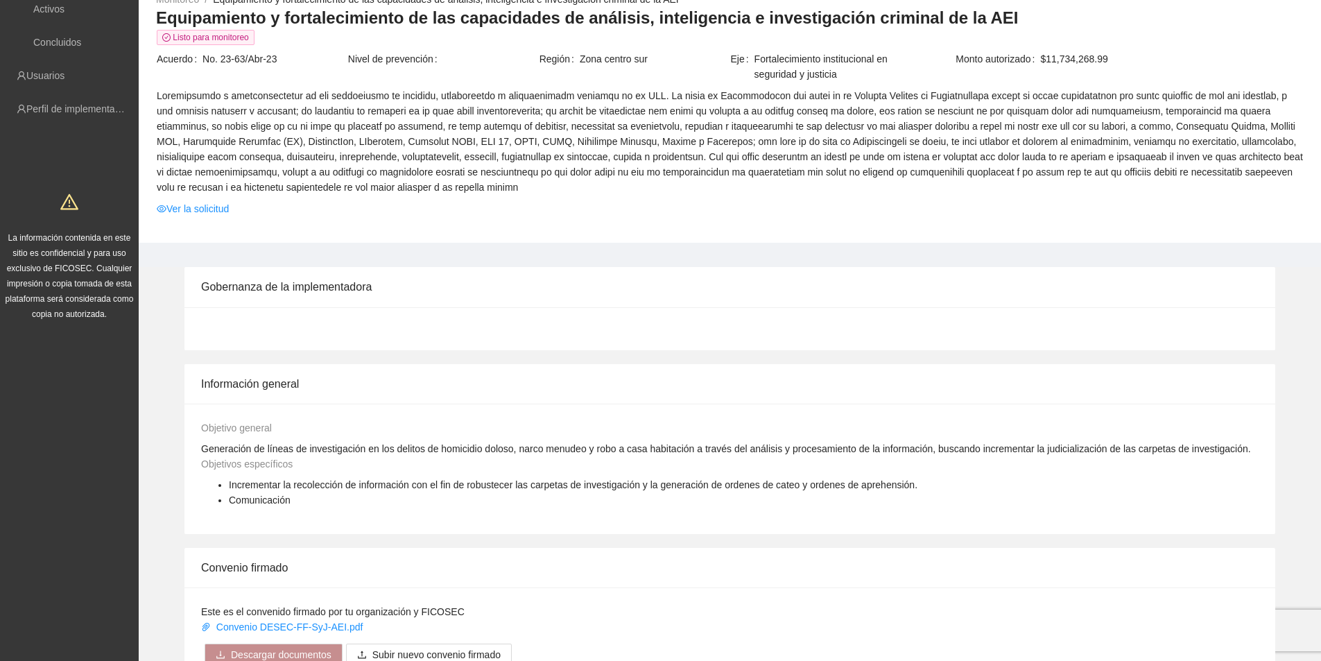
scroll to position [0, 0]
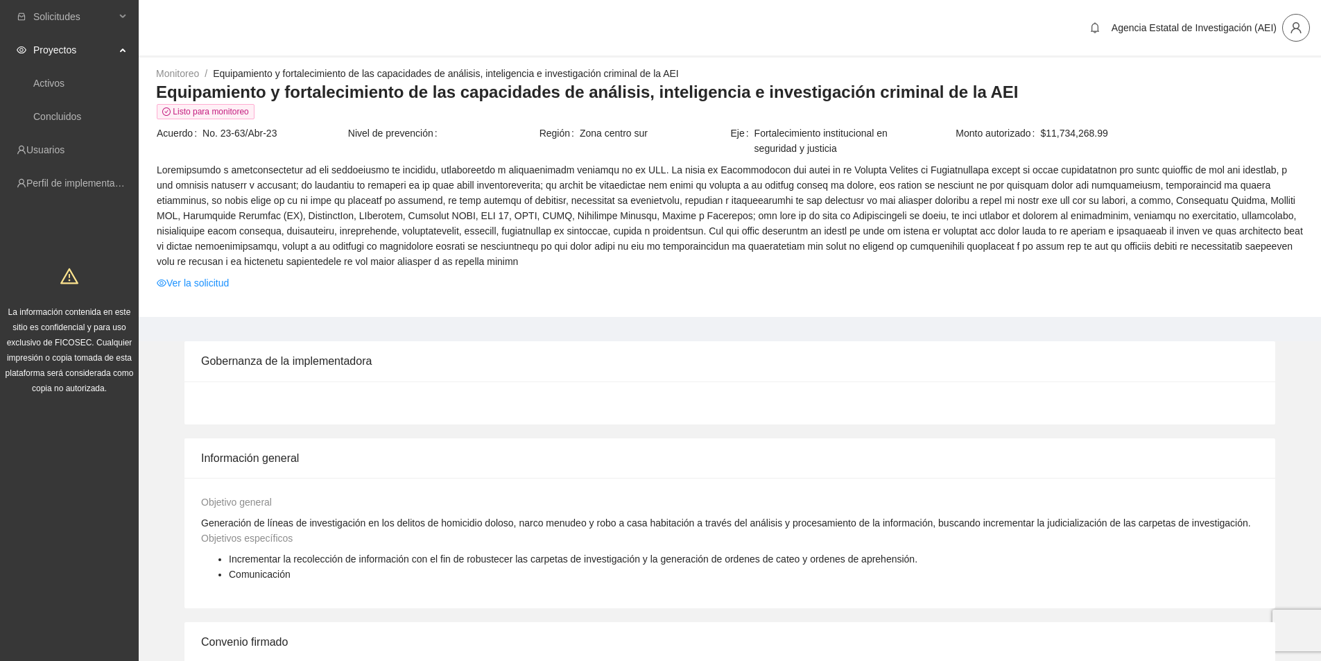
click at [1291, 38] on button "button" at bounding box center [1296, 28] width 28 height 28
click at [1261, 82] on span "Cerrar sesión" at bounding box center [1259, 80] width 87 height 15
